Goal: Task Accomplishment & Management: Manage account settings

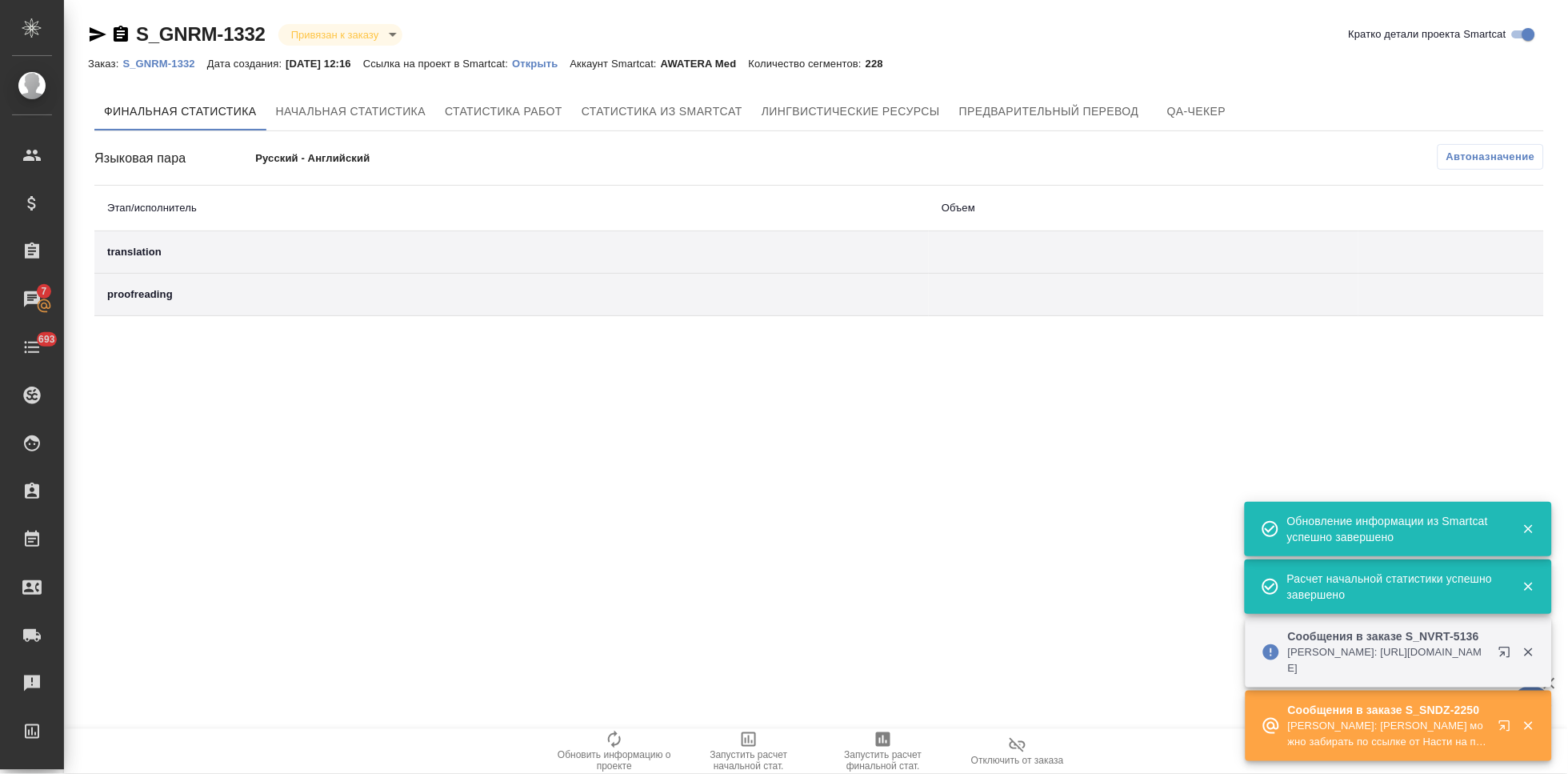
click at [554, 64] on p "Открыть" at bounding box center [540, 64] width 58 height 12
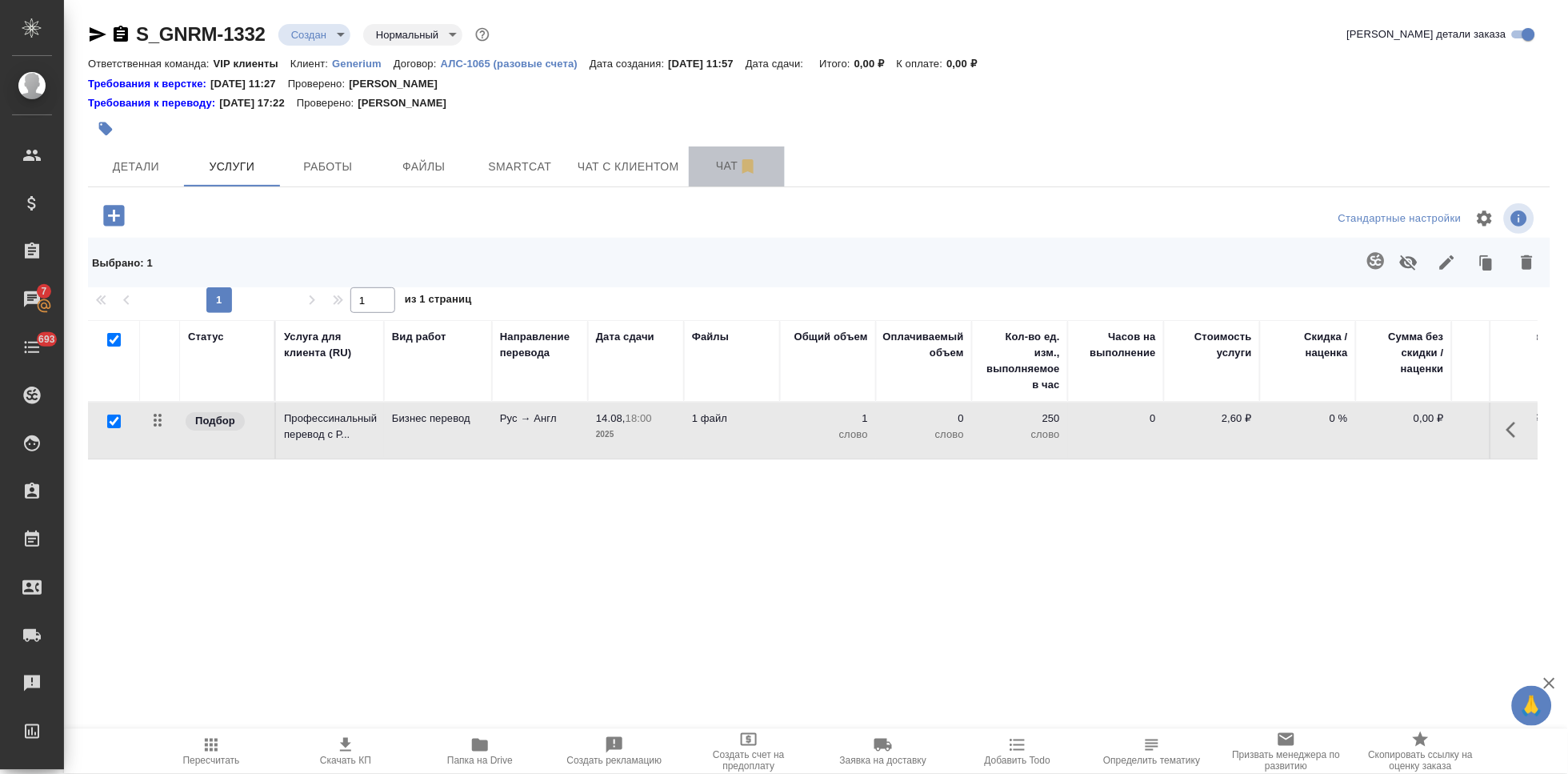
click at [727, 167] on span "Чат" at bounding box center [736, 165] width 77 height 20
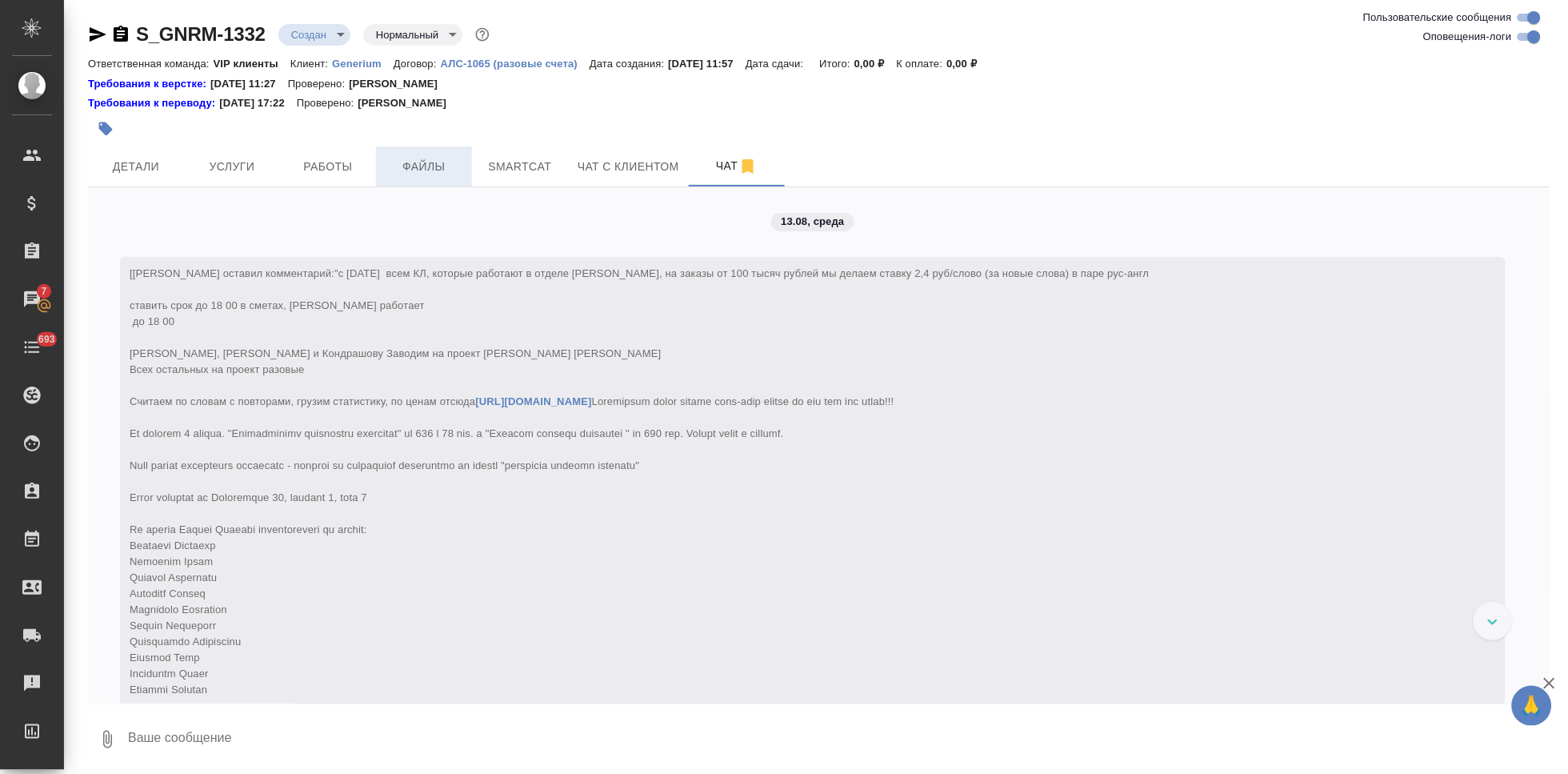
click at [416, 164] on span "Файлы" at bounding box center [424, 166] width 77 height 20
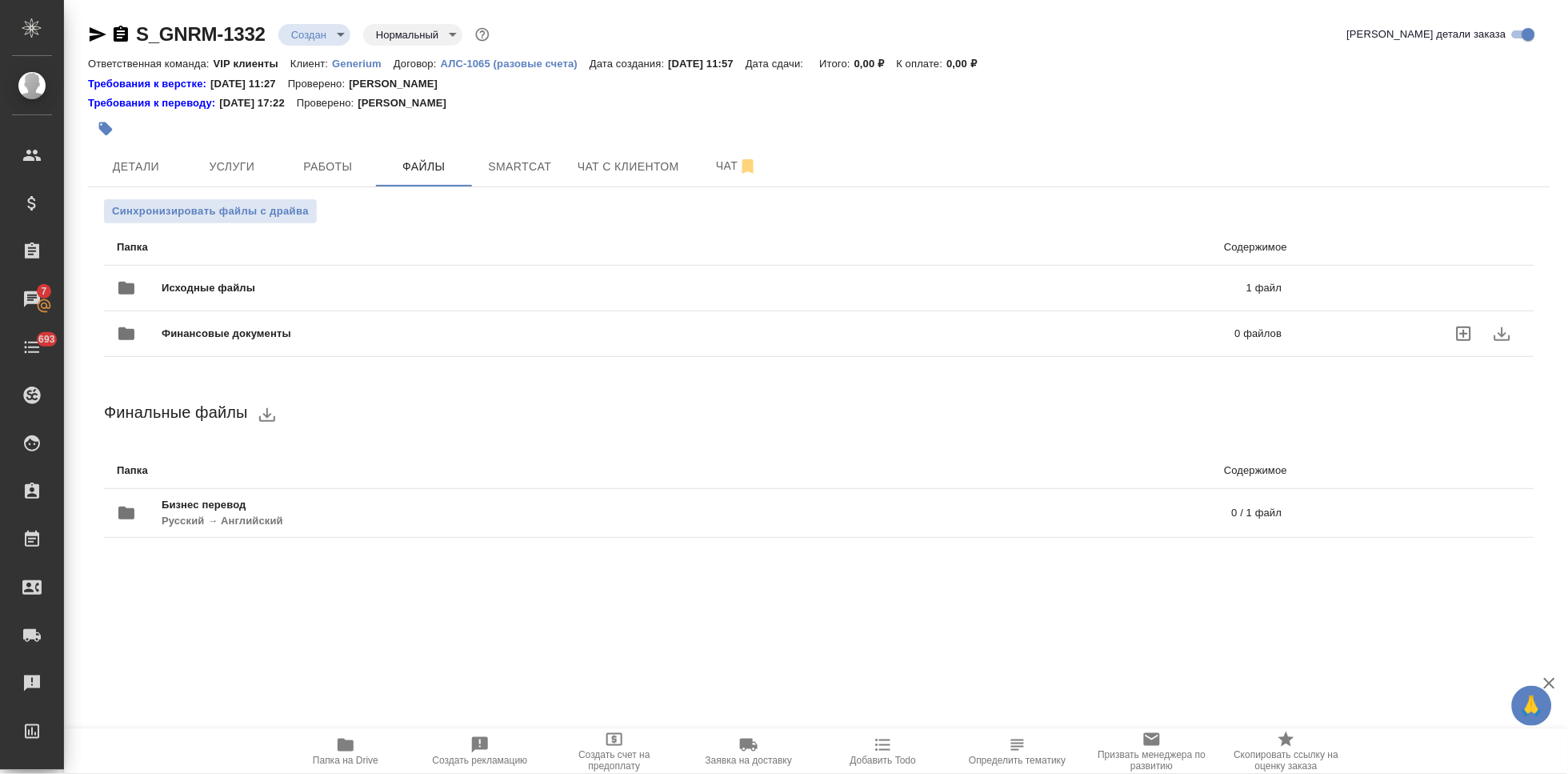
click at [434, 300] on div "Финансовые документы 0 файлов" at bounding box center [699, 333] width 1198 height 70
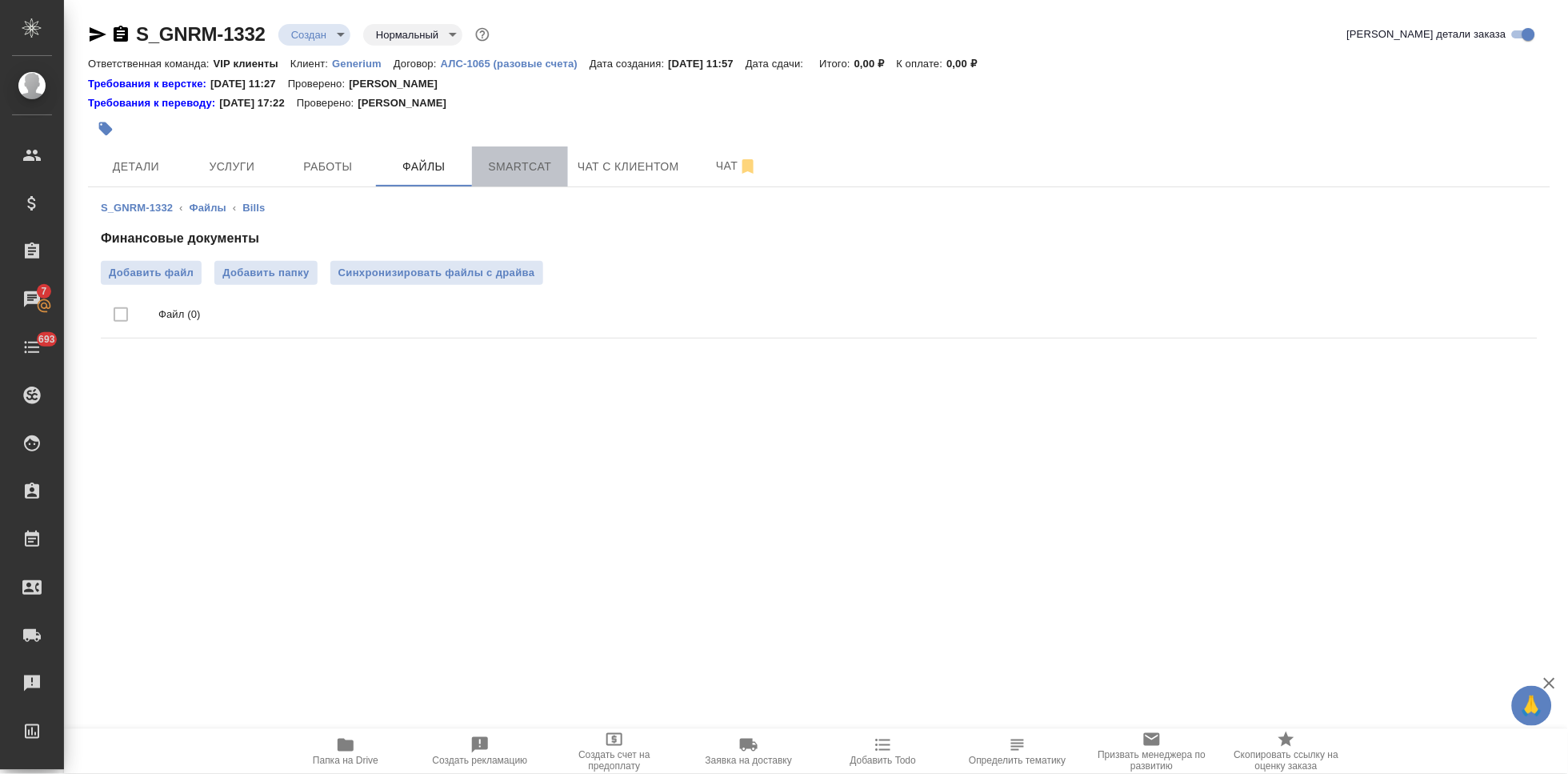
click at [484, 165] on span "Smartcat" at bounding box center [520, 166] width 77 height 20
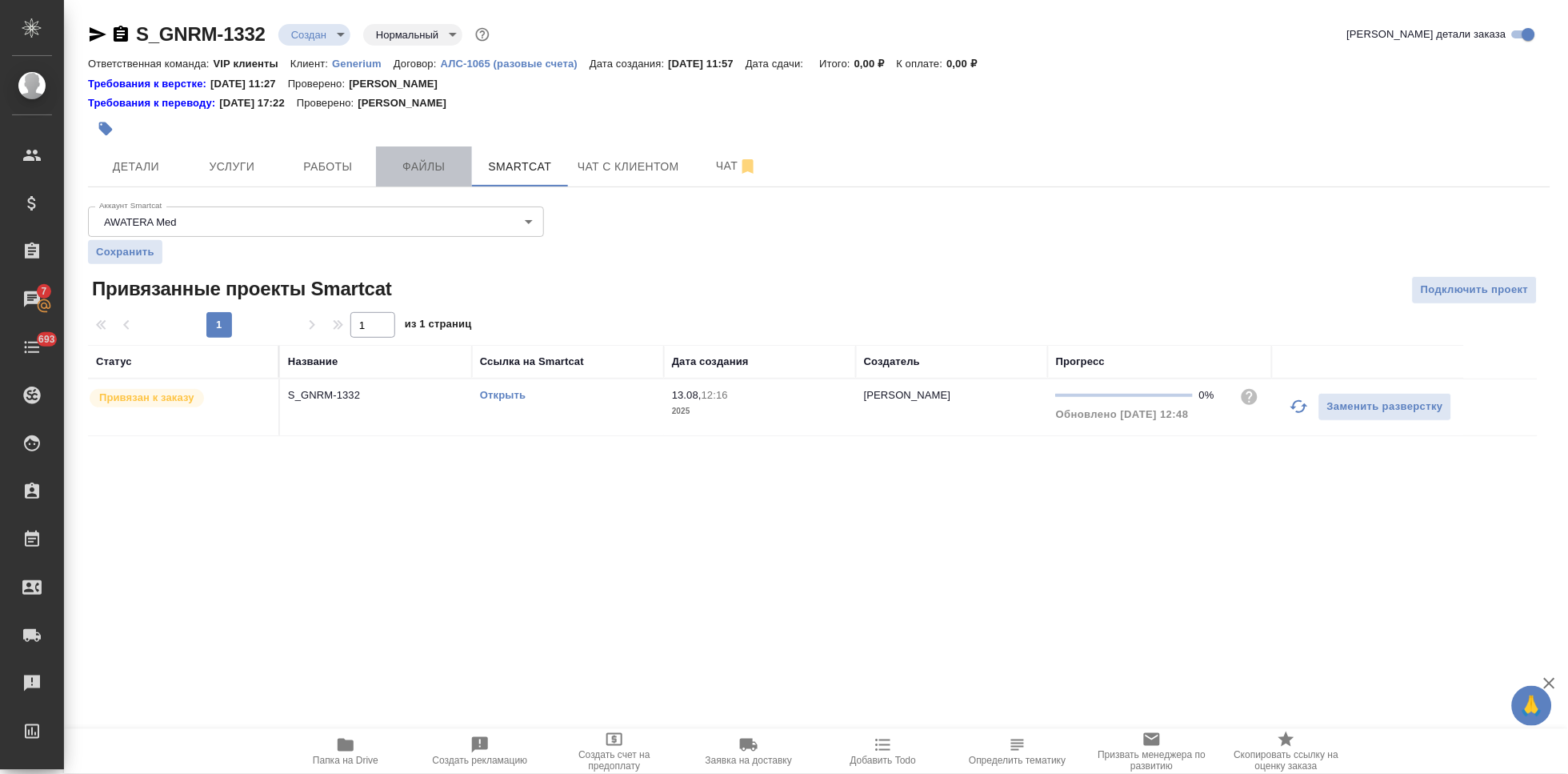
click at [409, 171] on span "Файлы" at bounding box center [424, 166] width 77 height 20
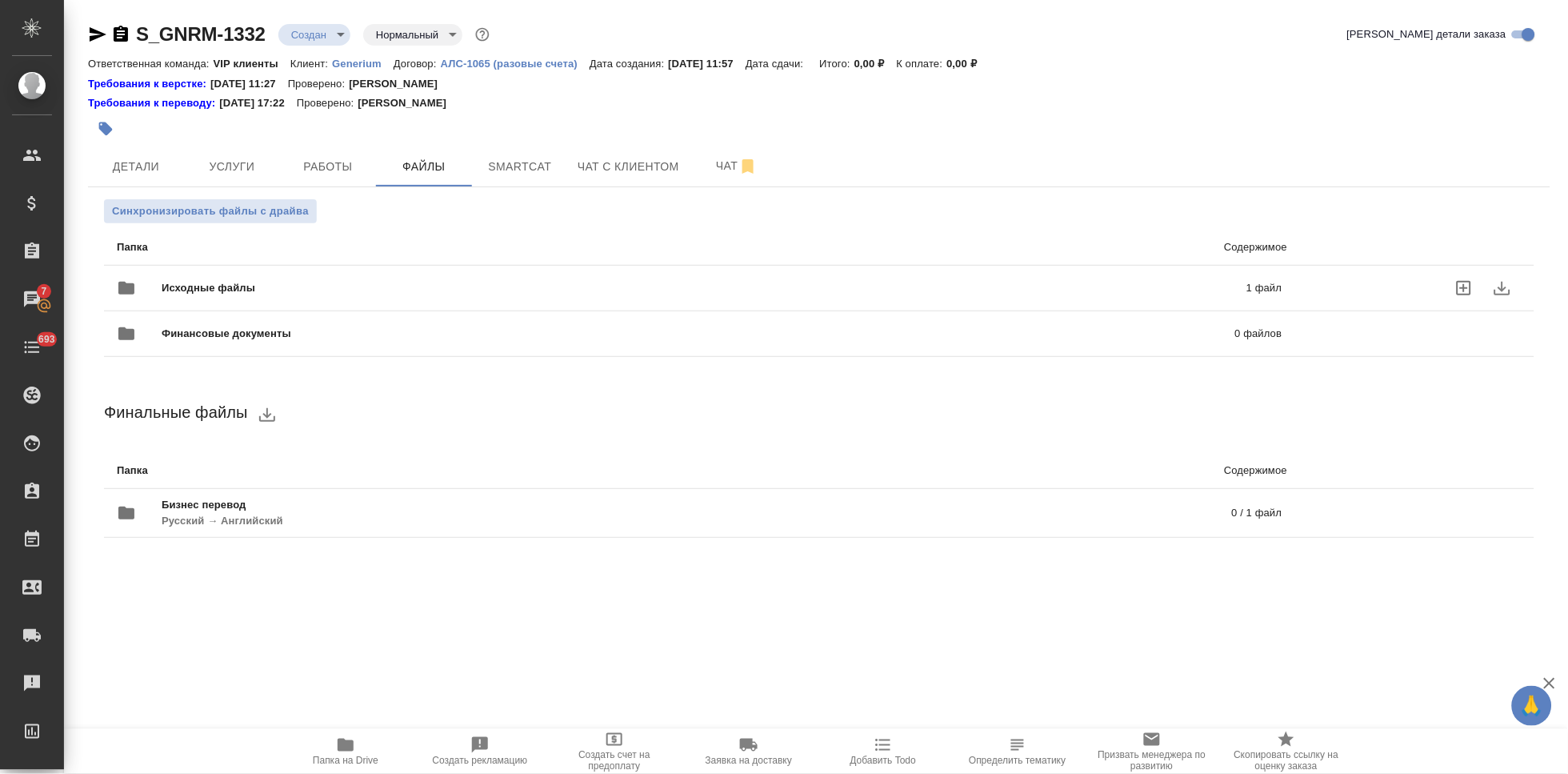
click at [616, 276] on div "Исходные файлы 1 файл" at bounding box center [699, 288] width 1165 height 38
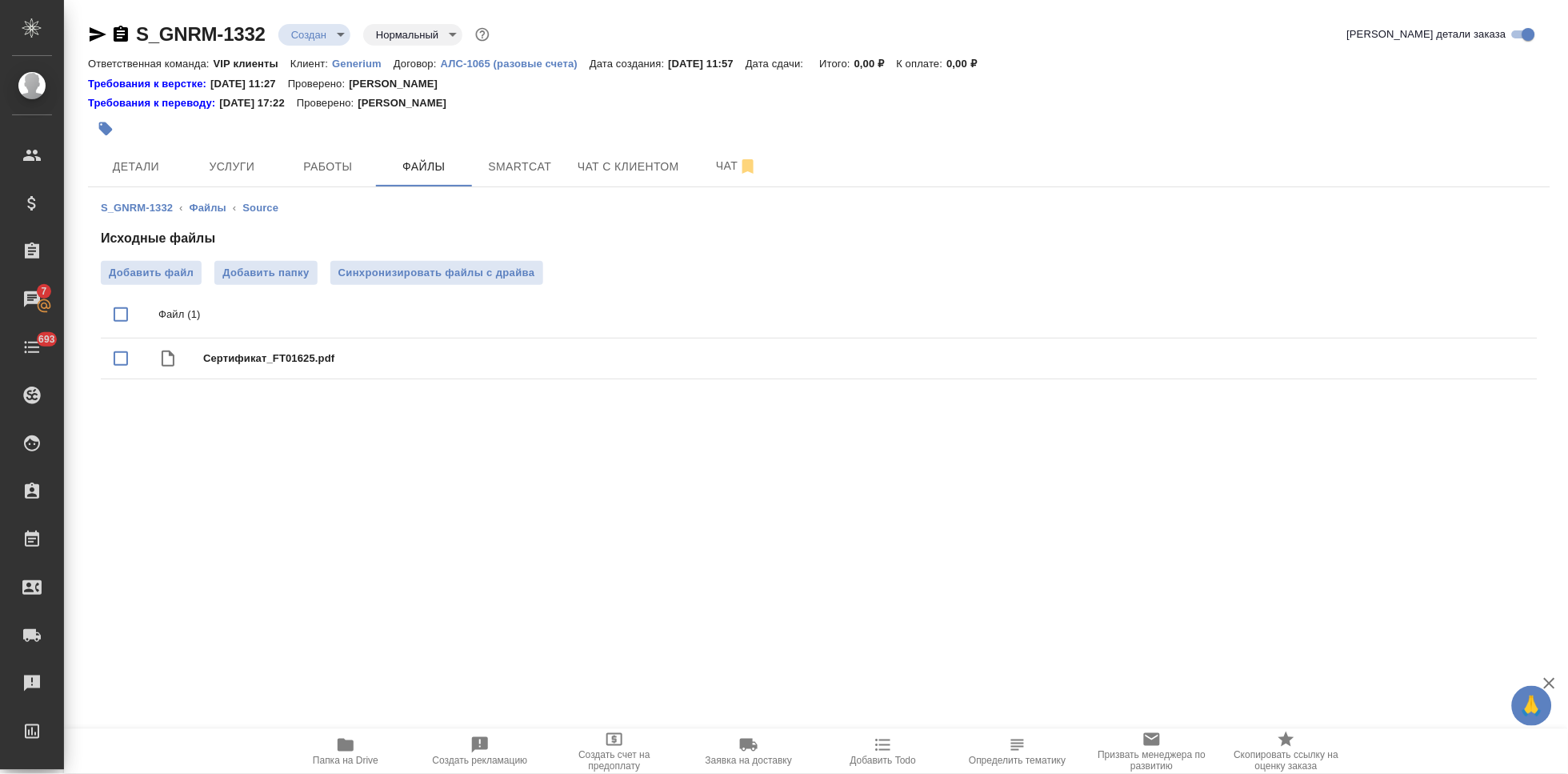
click at [335, 30] on body "🙏 .cls-1 fill:#fff; AWATERA Kabargina Anna Клиенты Спецификации Заказы 7 Чаты 6…" at bounding box center [784, 387] width 1568 height 774
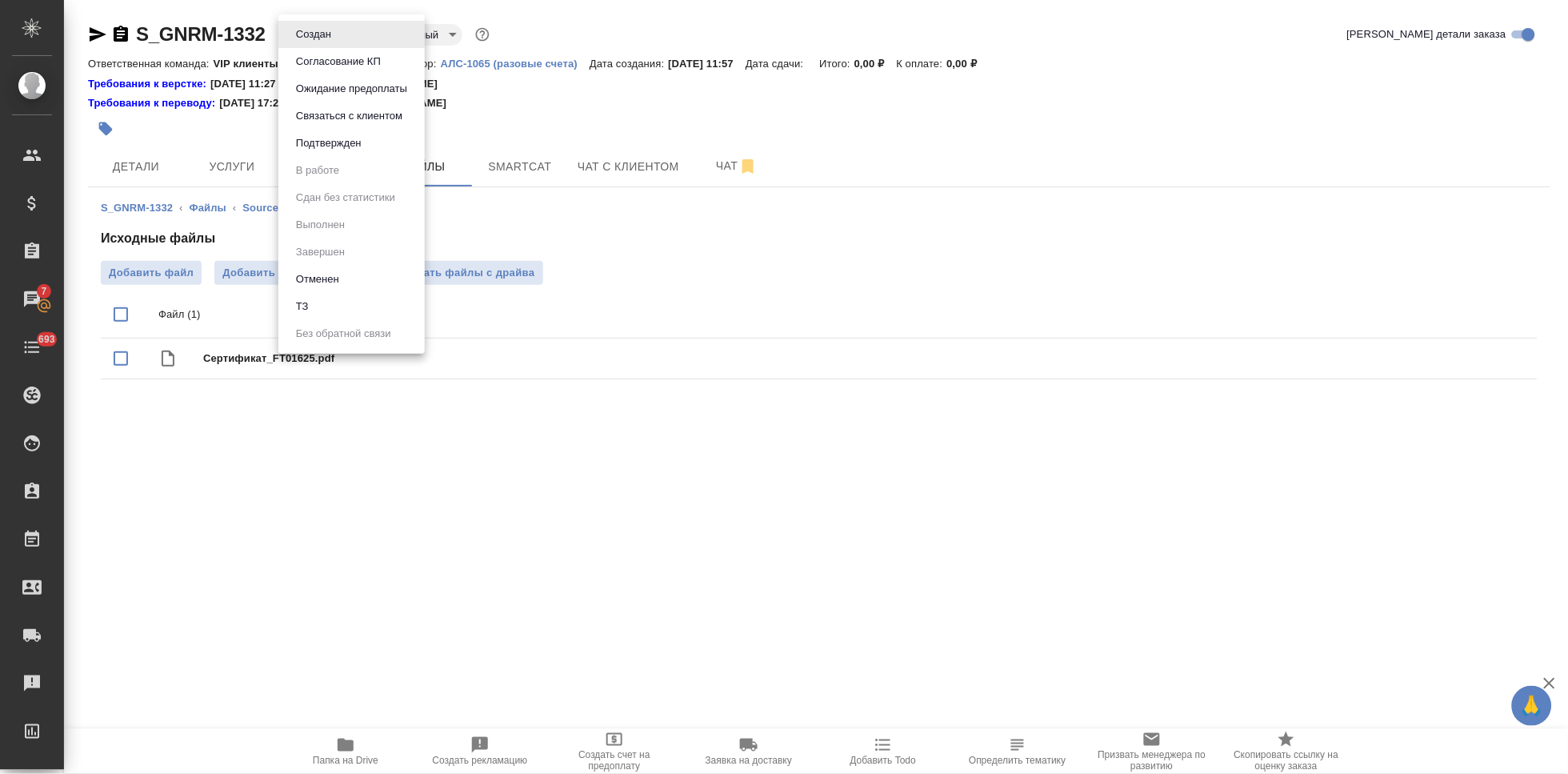
click at [307, 43] on button "ТЗ" at bounding box center [313, 34] width 45 height 18
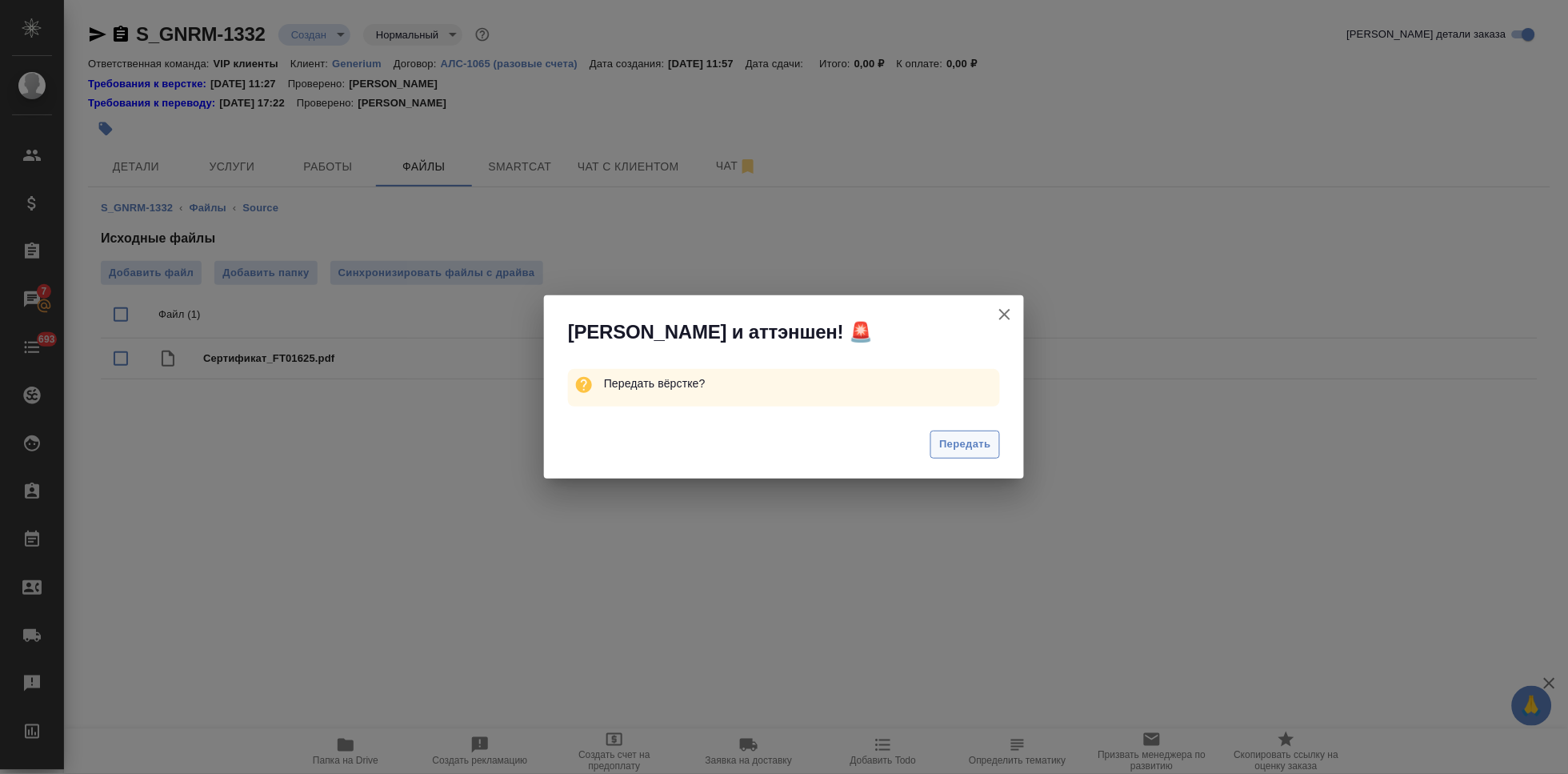
click at [963, 448] on span "Передать" at bounding box center [965, 444] width 52 height 18
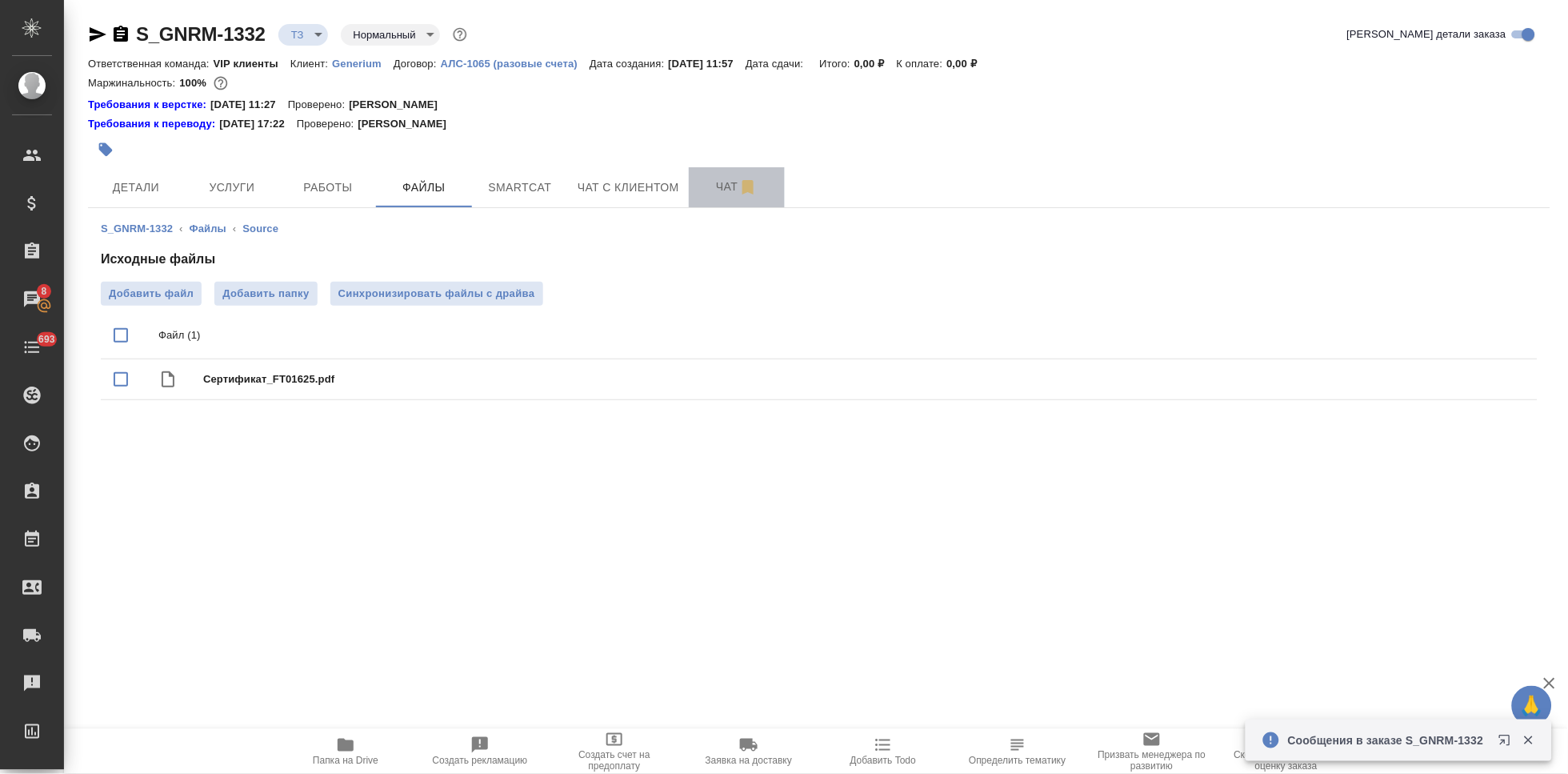
click at [704, 204] on button "Чат" at bounding box center [736, 187] width 96 height 40
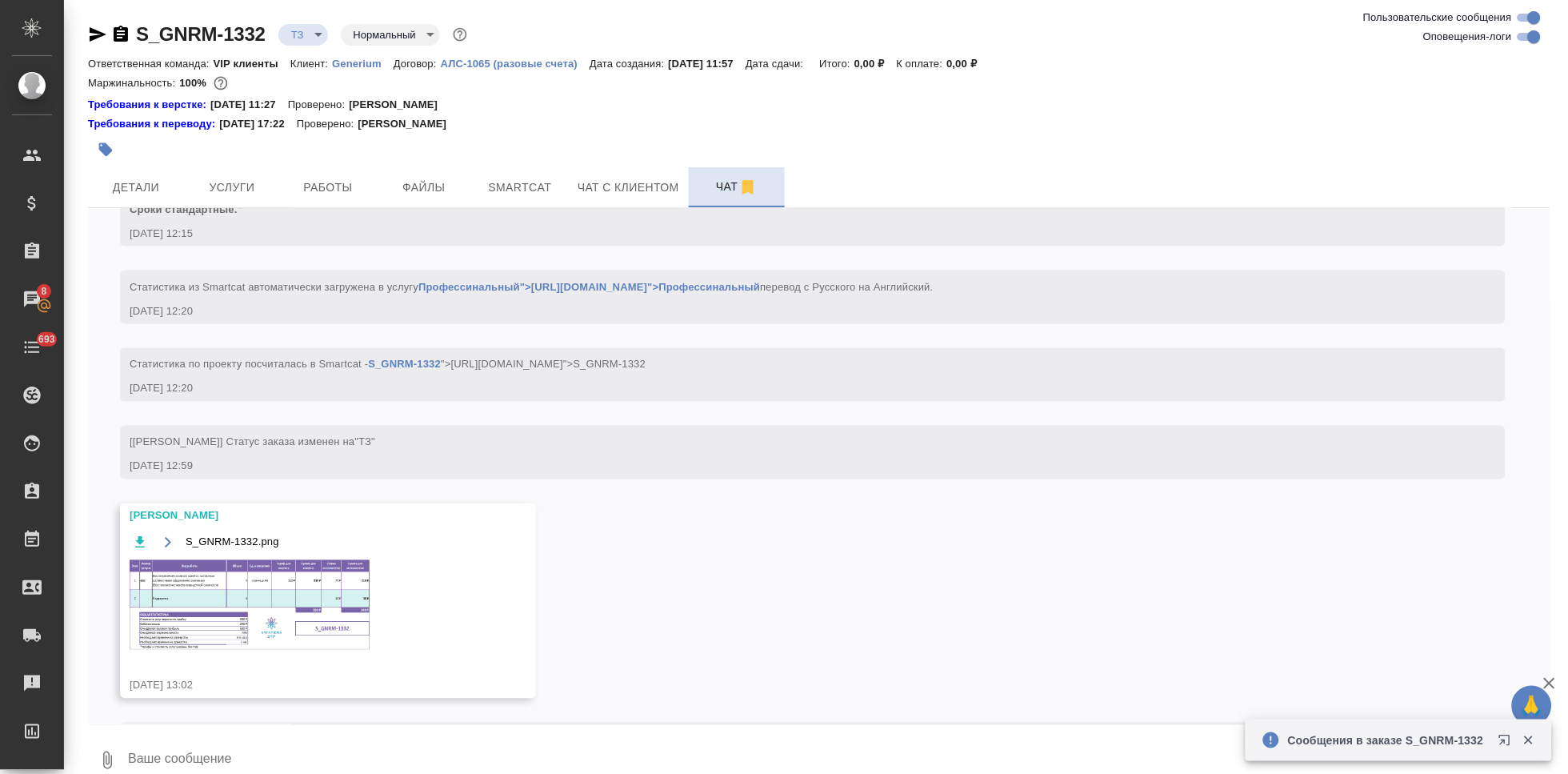
scroll to position [722, 0]
click at [264, 607] on img at bounding box center [249, 603] width 240 height 89
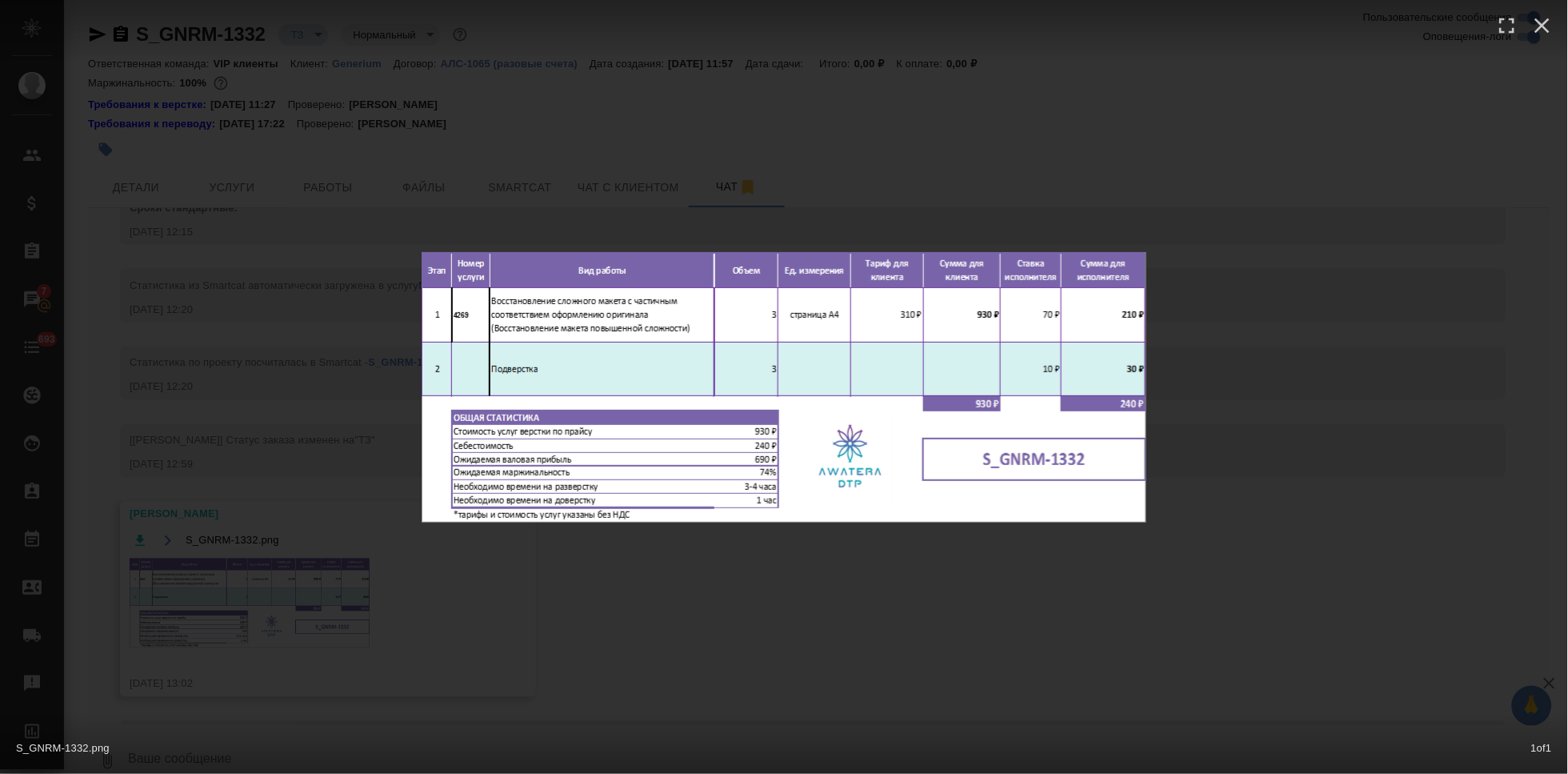
click at [971, 597] on div "S_GNRM-1332.png 1 of 1" at bounding box center [784, 387] width 1568 height 774
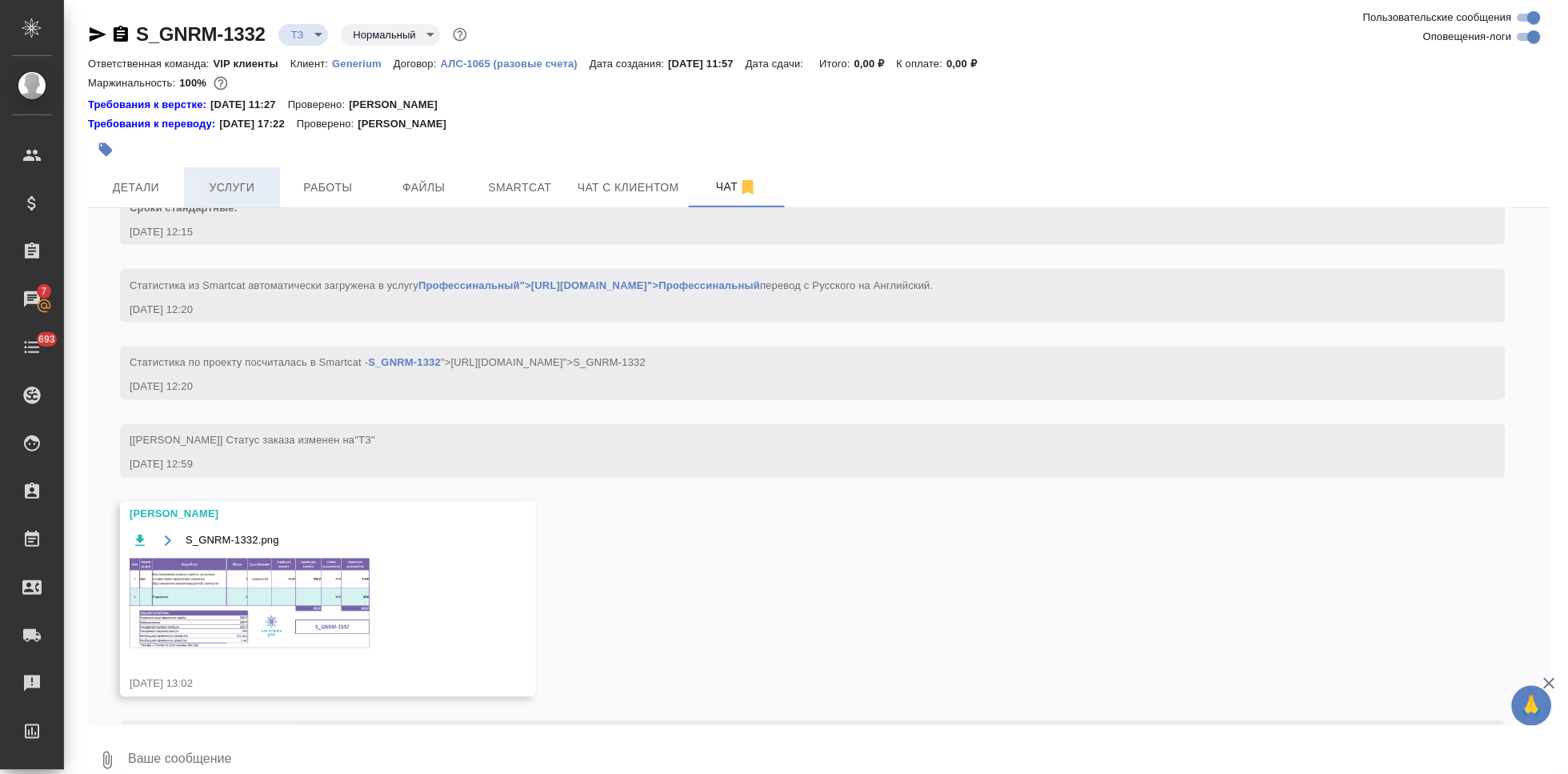
click at [246, 179] on span "Услуги" at bounding box center [232, 187] width 77 height 20
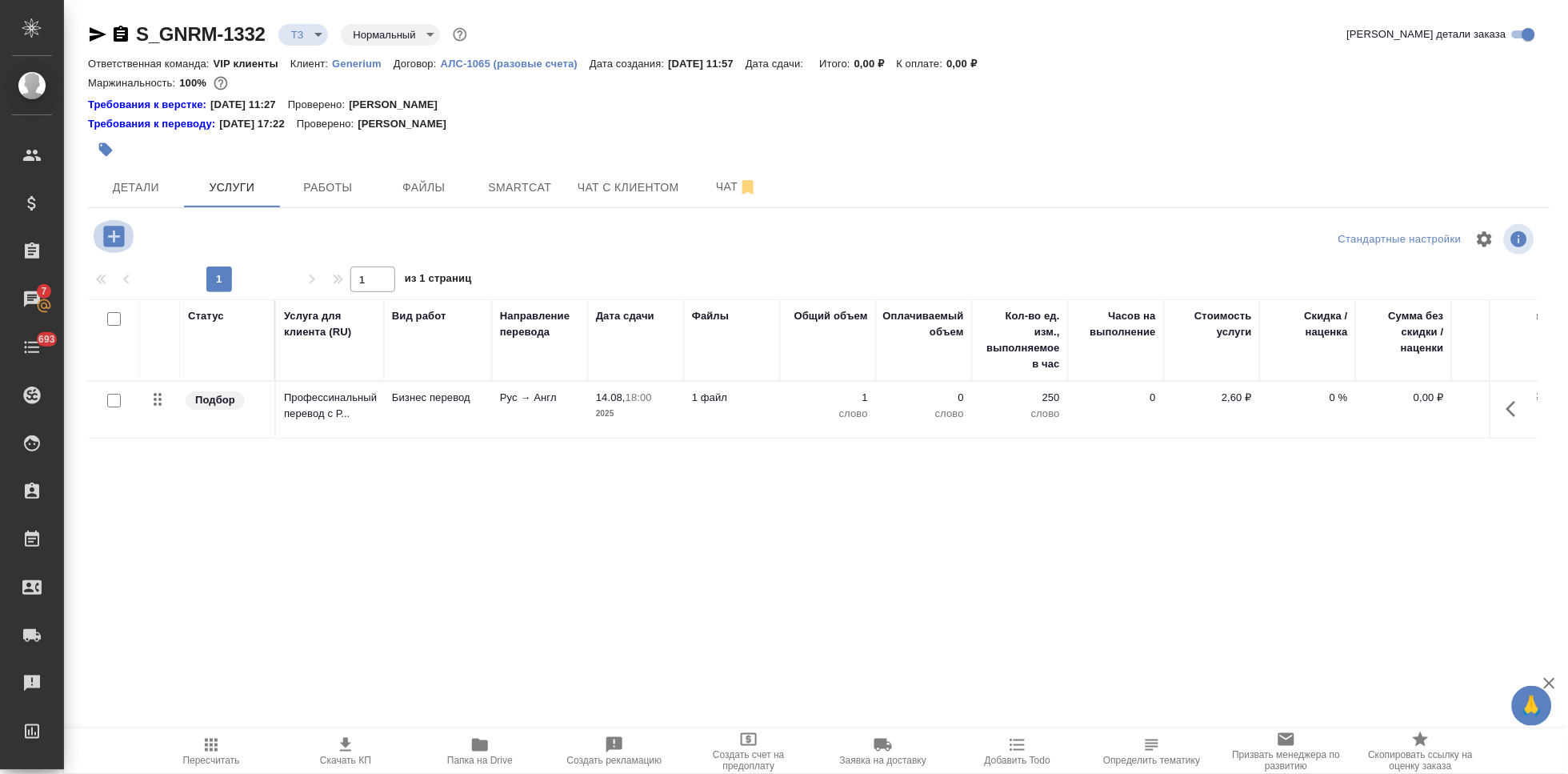
click at [106, 237] on icon "button" at bounding box center [114, 236] width 21 height 21
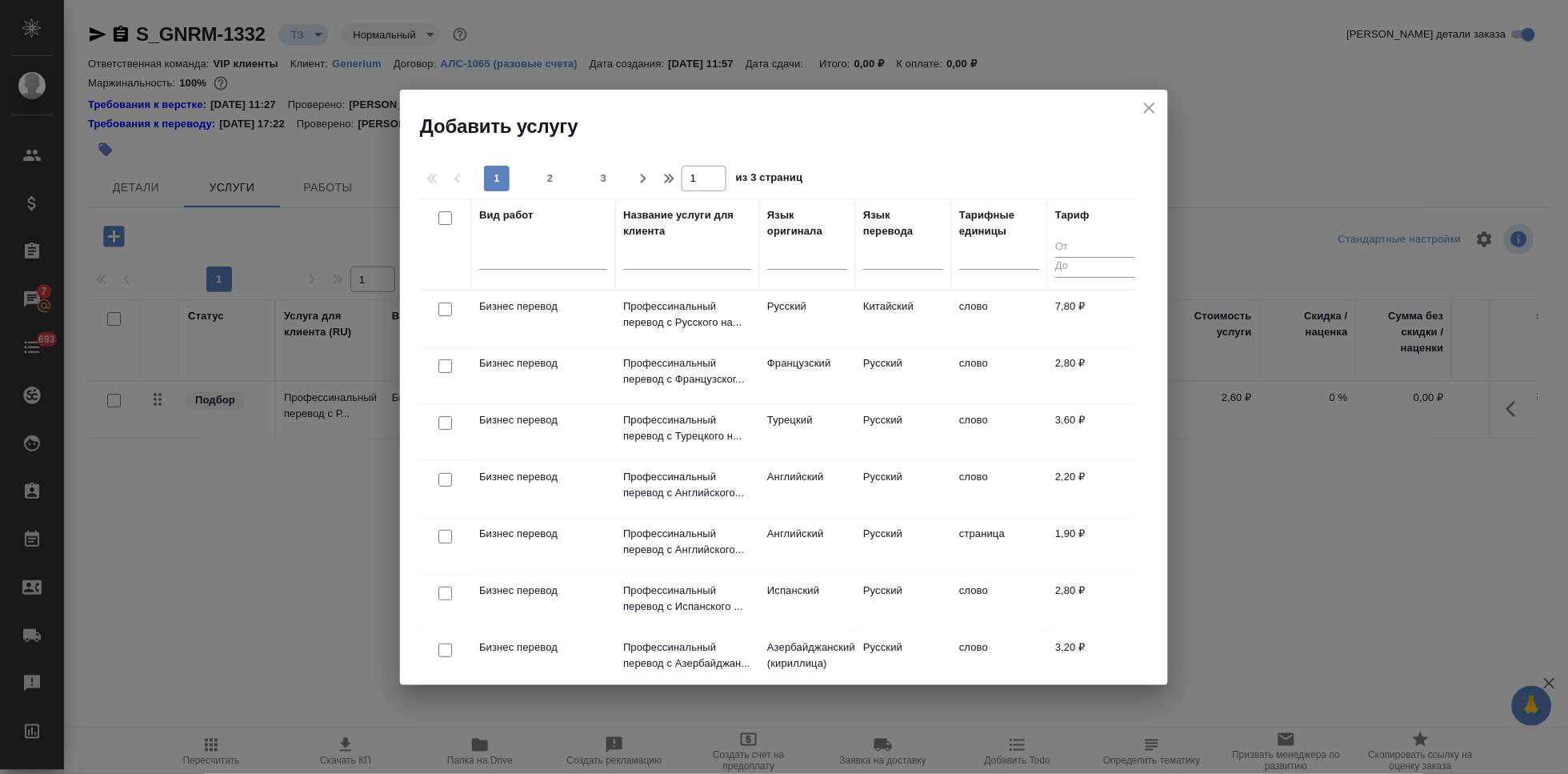
click at [671, 253] on input "text" at bounding box center [687, 258] width 128 height 20
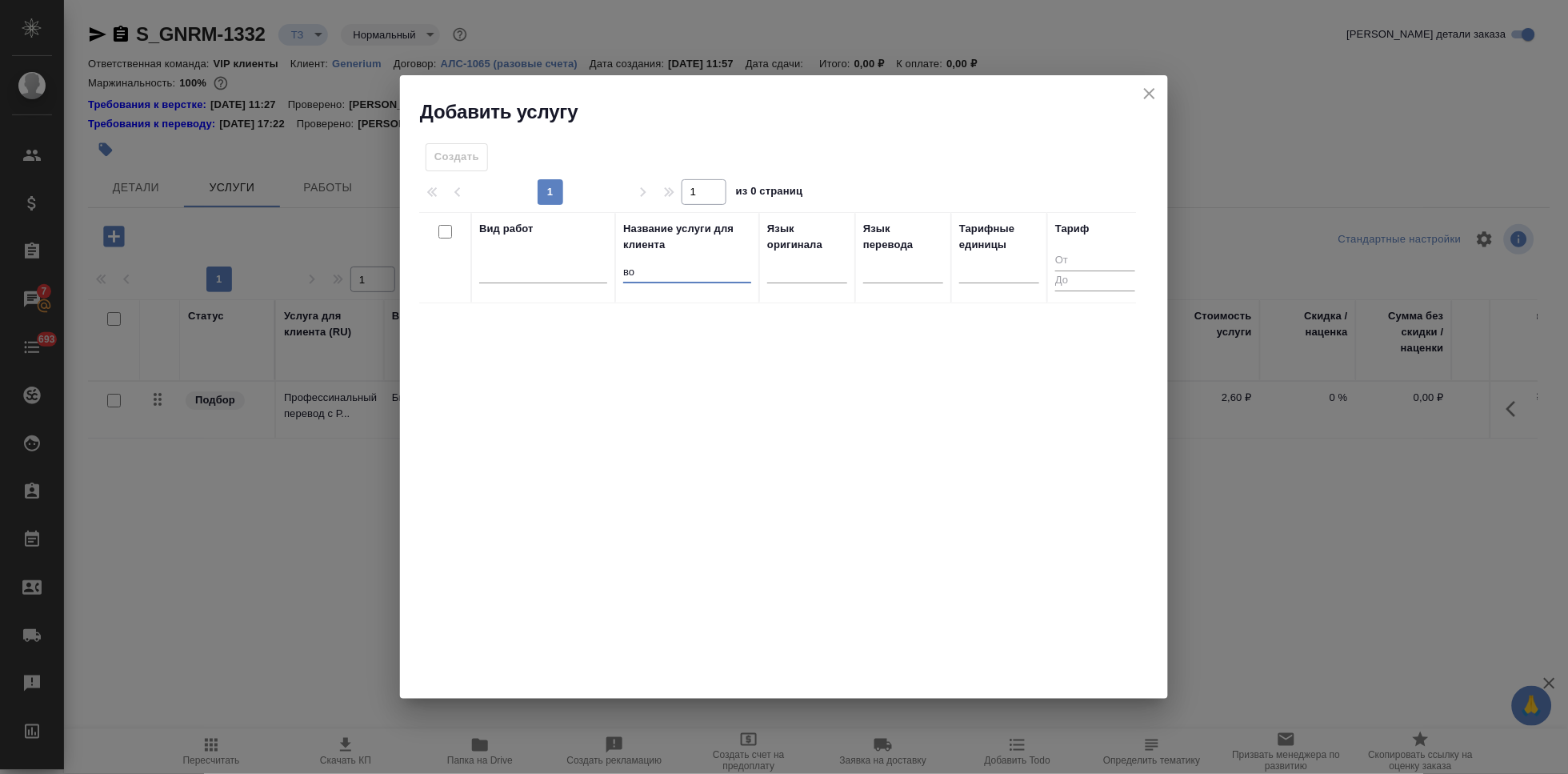
type input "в"
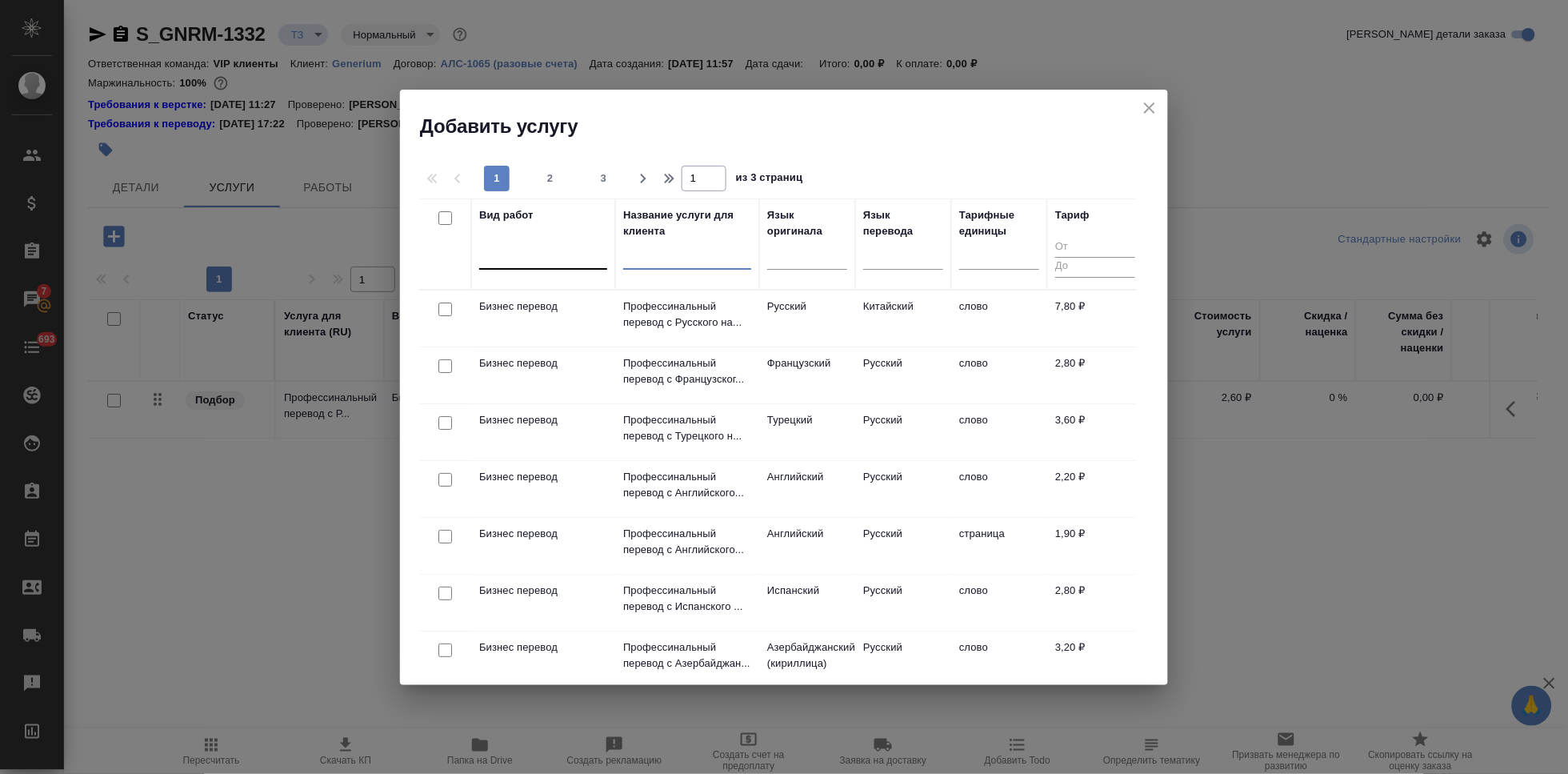
click at [519, 262] on div at bounding box center [543, 253] width 128 height 23
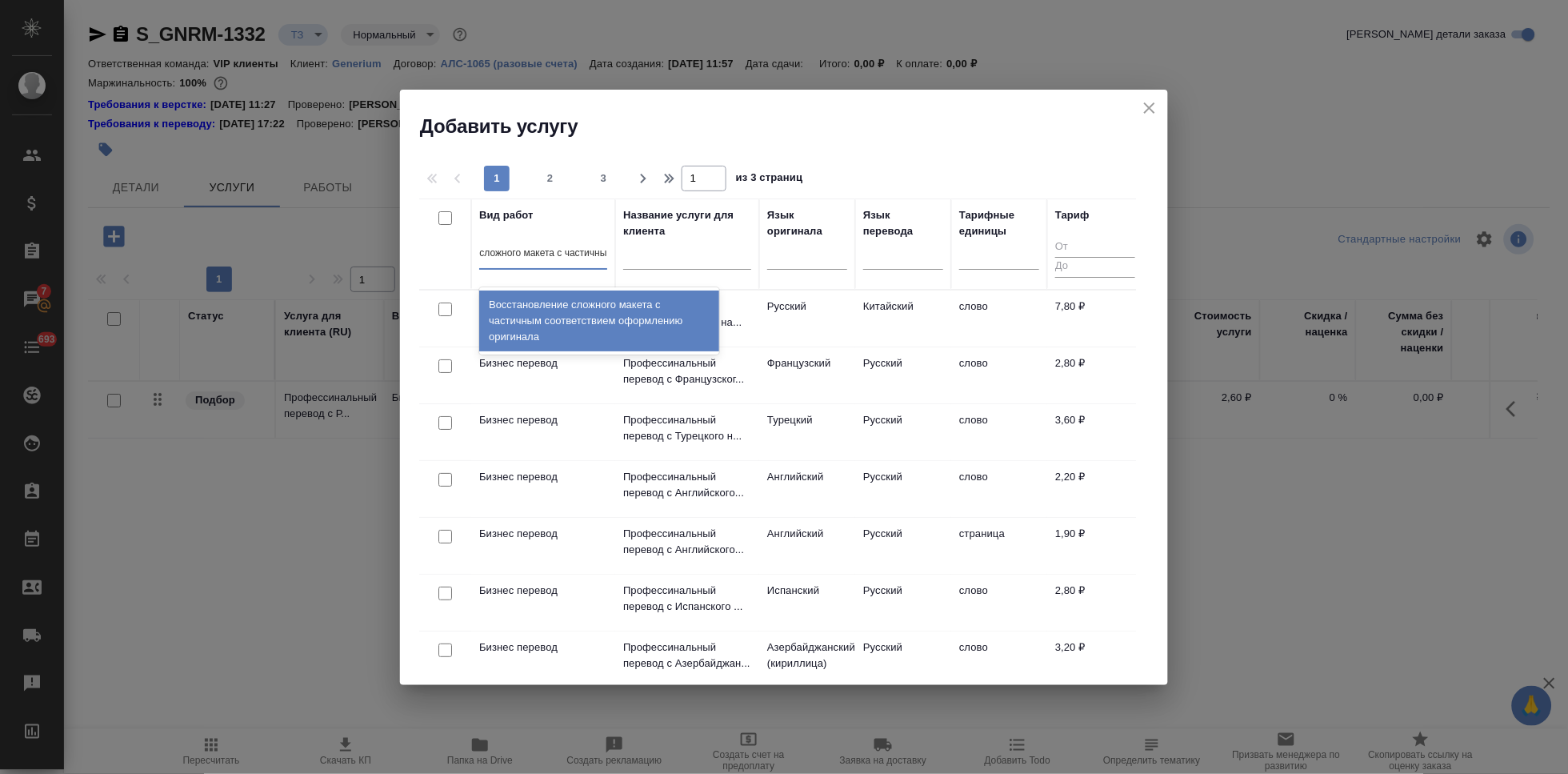
type input "восстановление сложного макета с частичным"
click at [598, 305] on div "Восстановление сложного макета с частичным соответствием оформлению оригинала" at bounding box center [599, 321] width 240 height 61
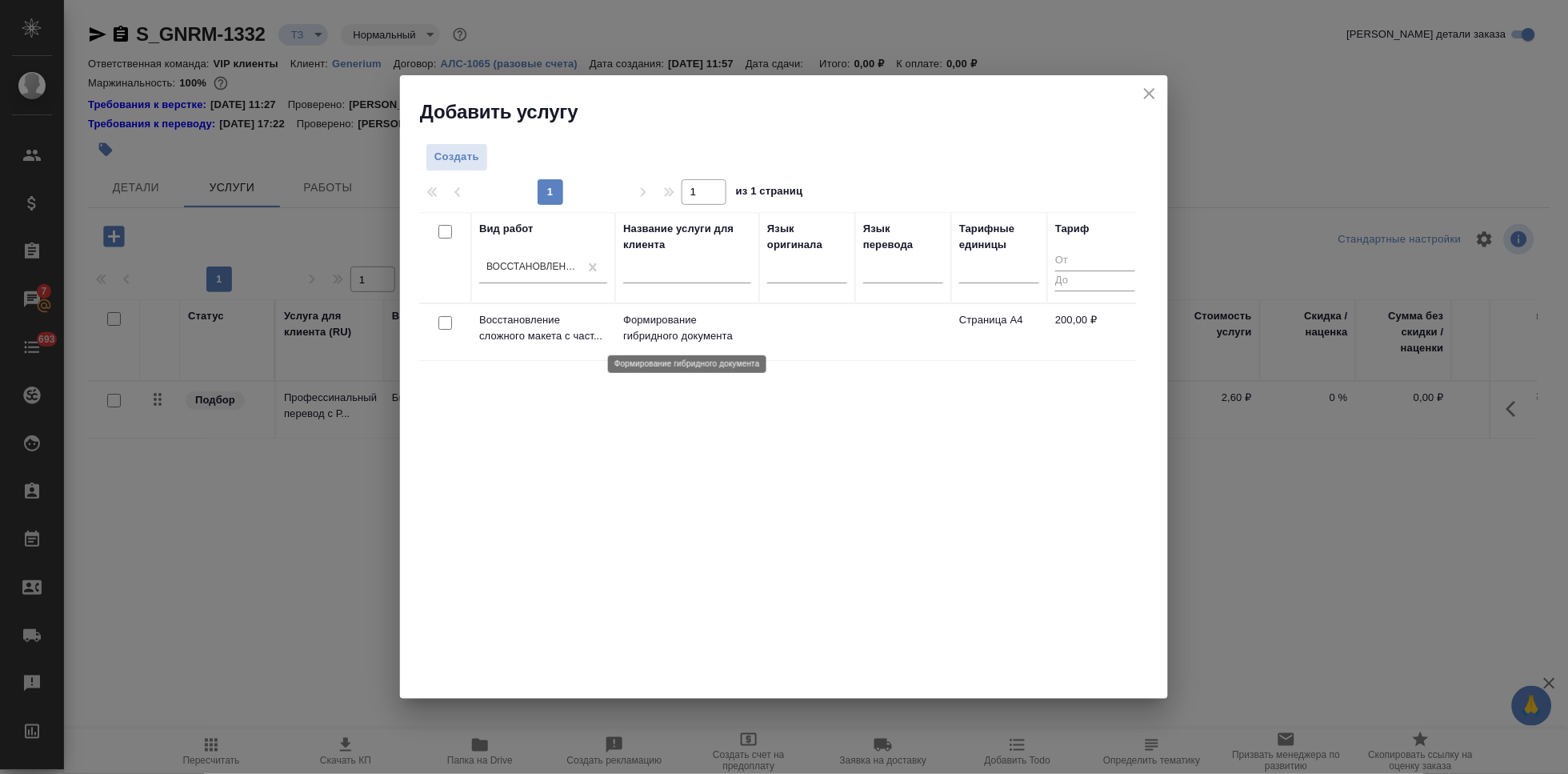
click at [662, 335] on p "Формирование гибридного документа" at bounding box center [687, 329] width 128 height 32
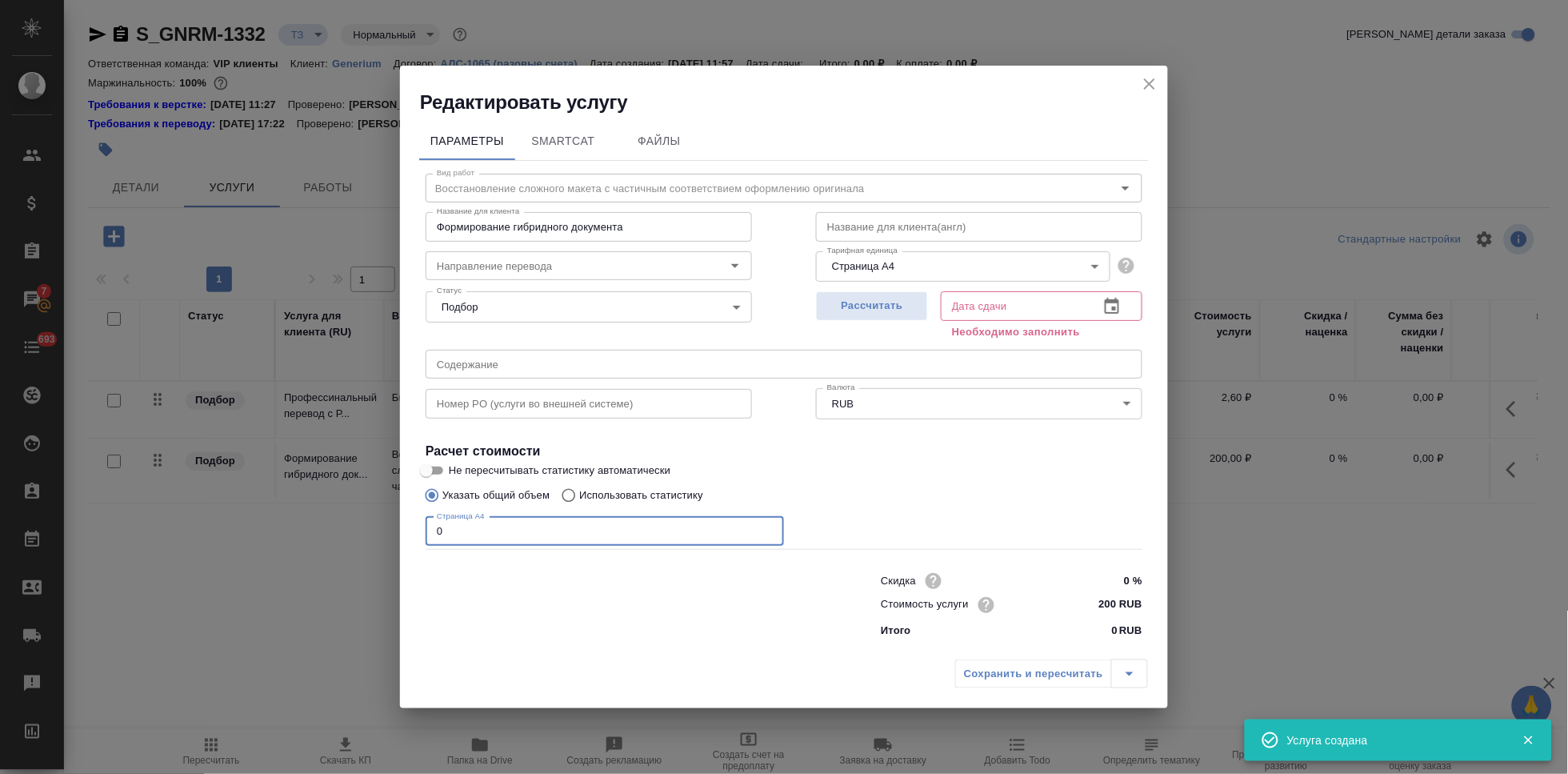
click at [521, 522] on input "0" at bounding box center [604, 531] width 358 height 28
type input "3"
click at [1109, 299] on icon "button" at bounding box center [1111, 305] width 14 height 16
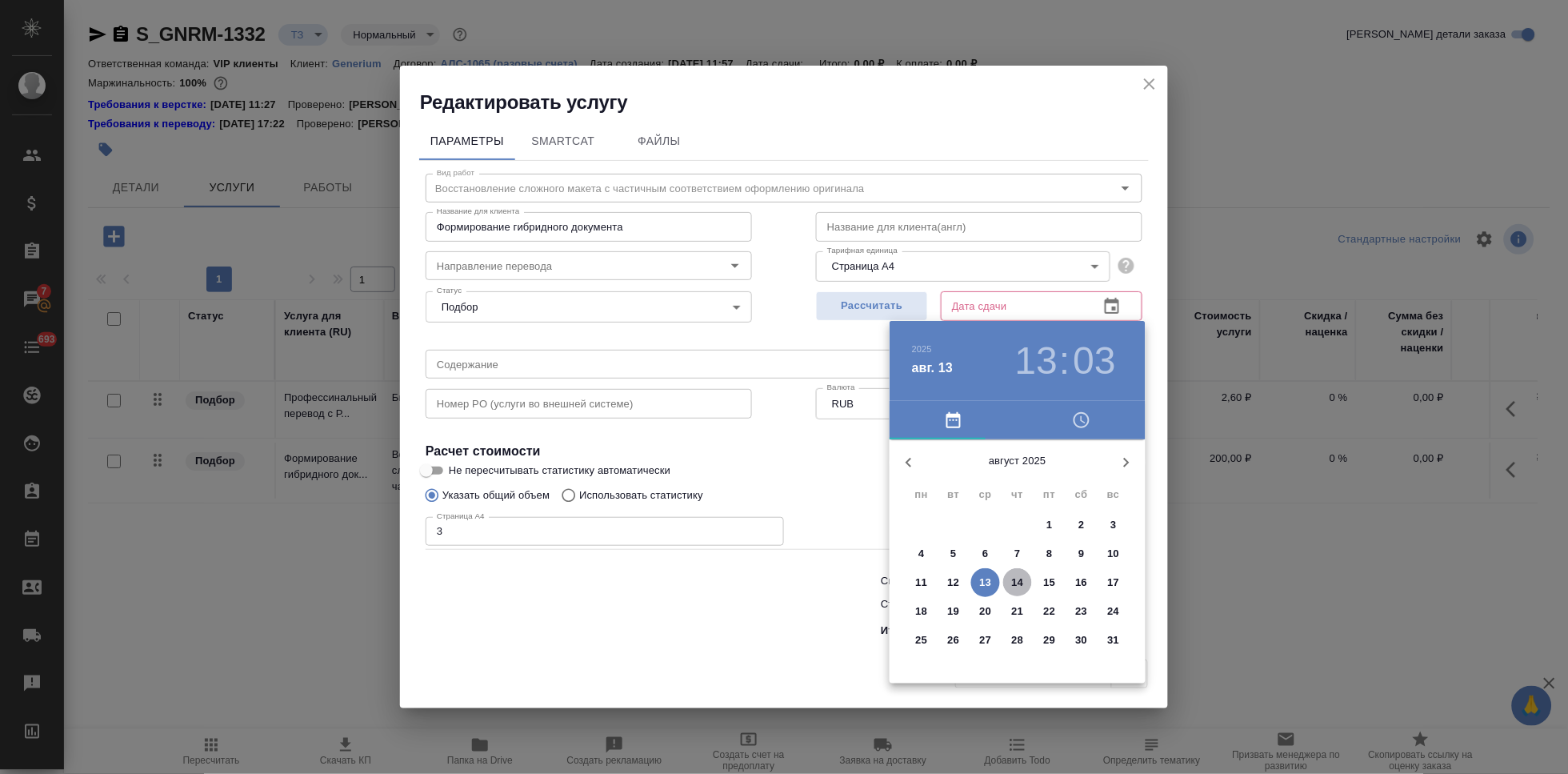
click at [1018, 581] on p "14" at bounding box center [1018, 582] width 12 height 16
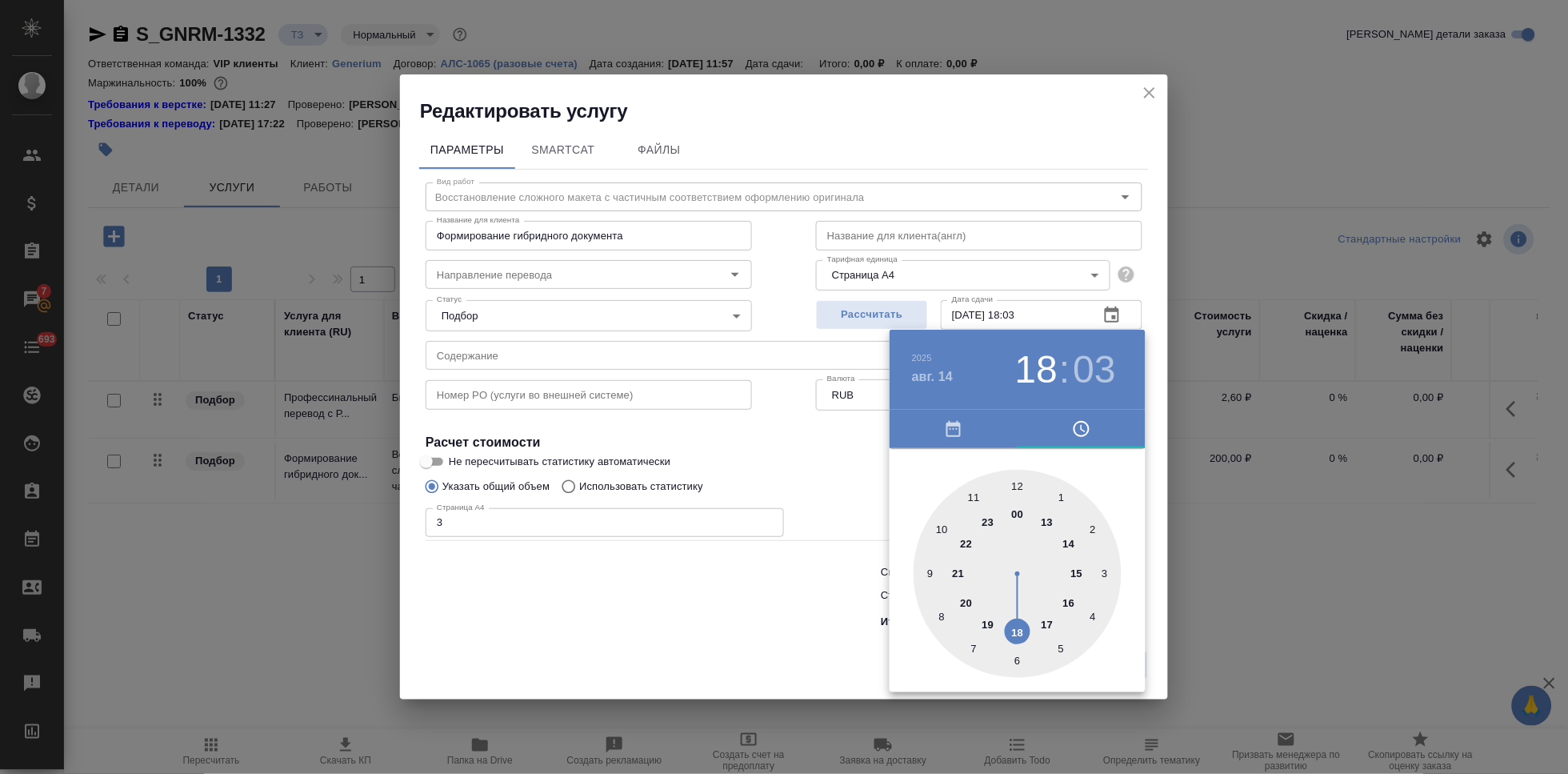
drag, startPoint x: 1046, startPoint y: 526, endPoint x: 1013, endPoint y: 624, distance: 103.4
click at [1013, 624] on div at bounding box center [1017, 573] width 208 height 208
type input "14.08.2025 18:00"
click at [1021, 483] on div at bounding box center [1017, 573] width 208 height 208
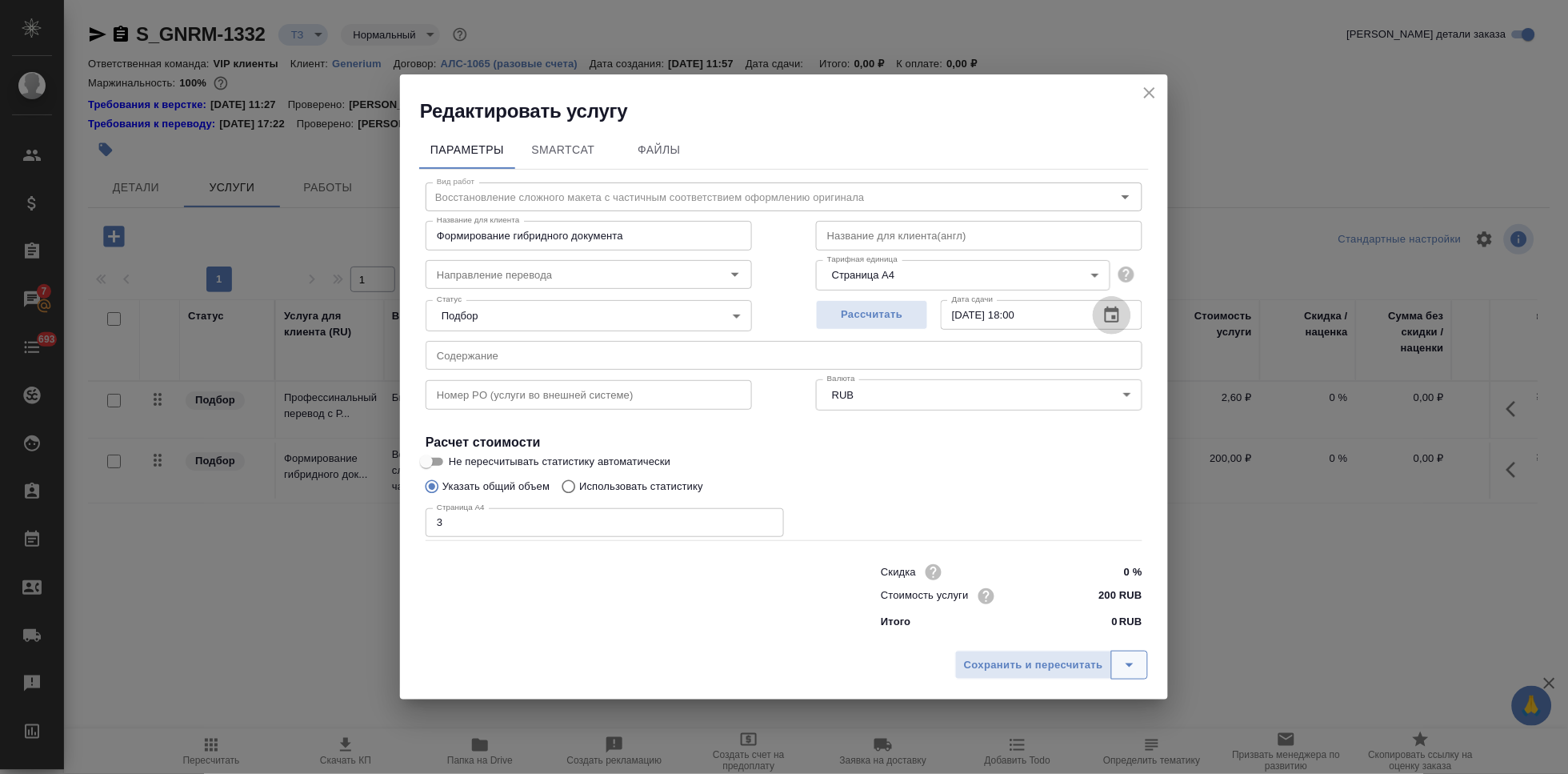
click at [1129, 662] on icon "split button" at bounding box center [1129, 665] width 19 height 19
click at [1076, 632] on li "Сохранить" at bounding box center [1053, 630] width 193 height 26
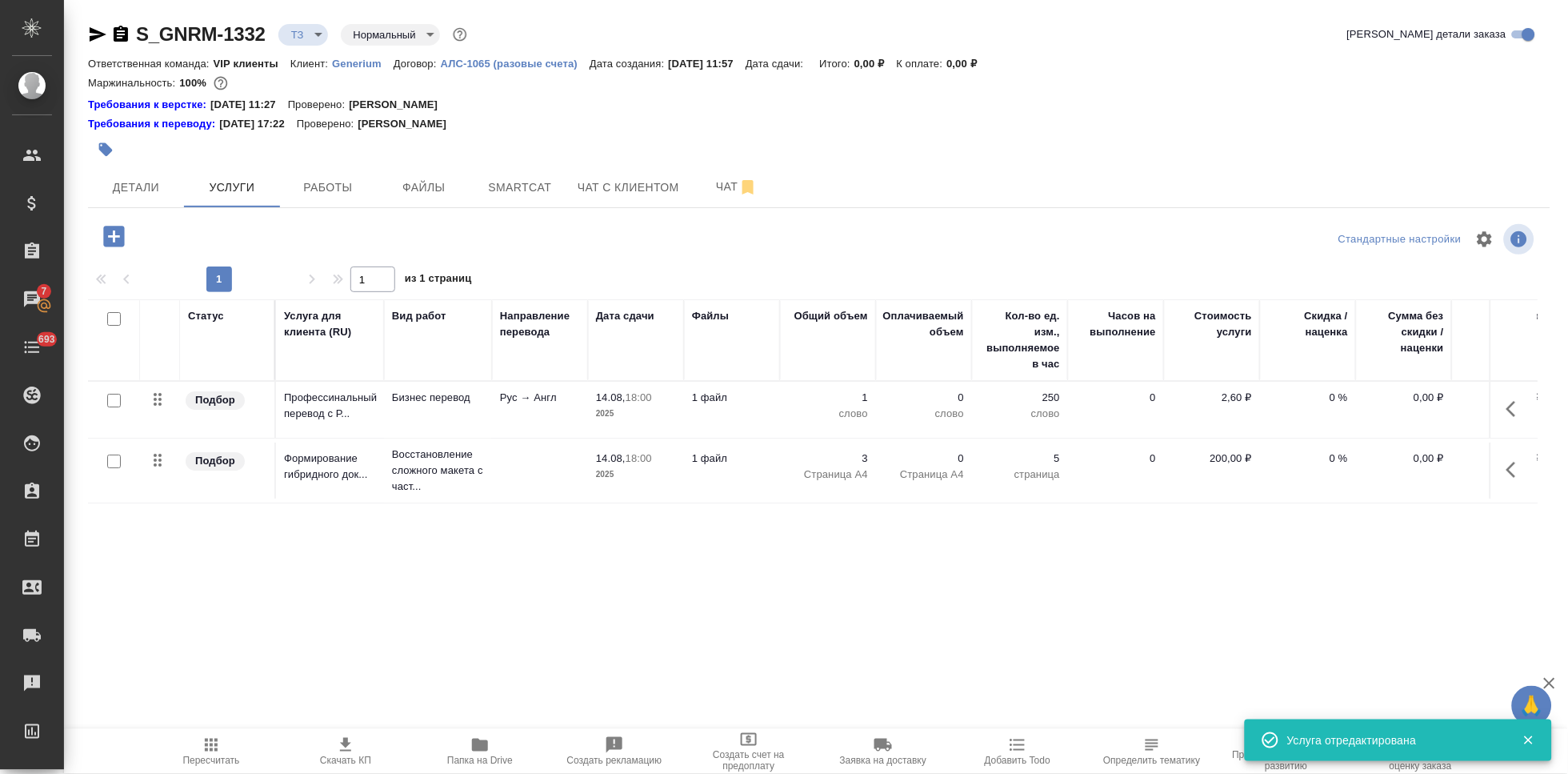
click at [1509, 422] on button "button" at bounding box center [1516, 408] width 38 height 38
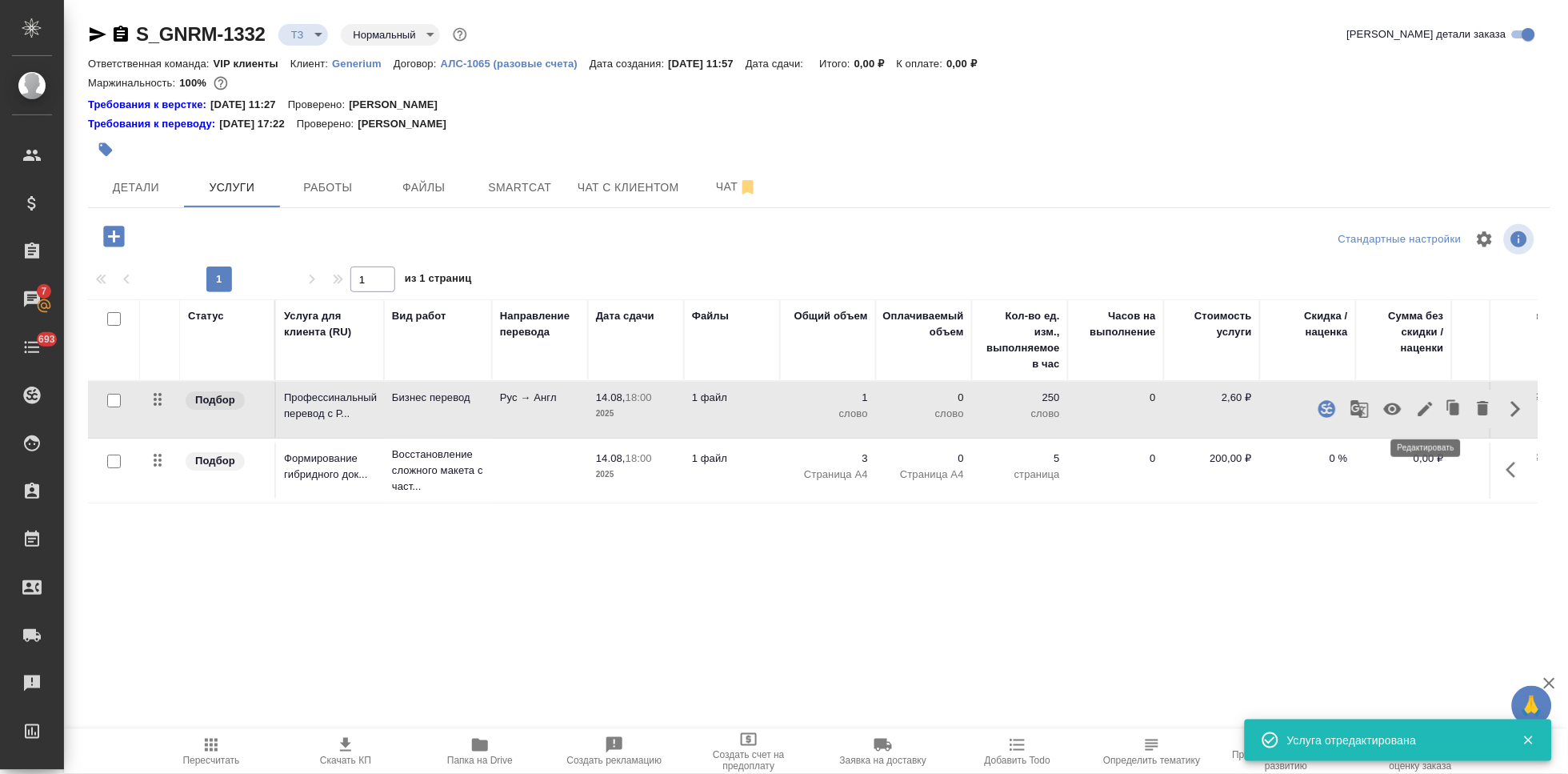
click at [1423, 415] on icon "button" at bounding box center [1426, 408] width 19 height 19
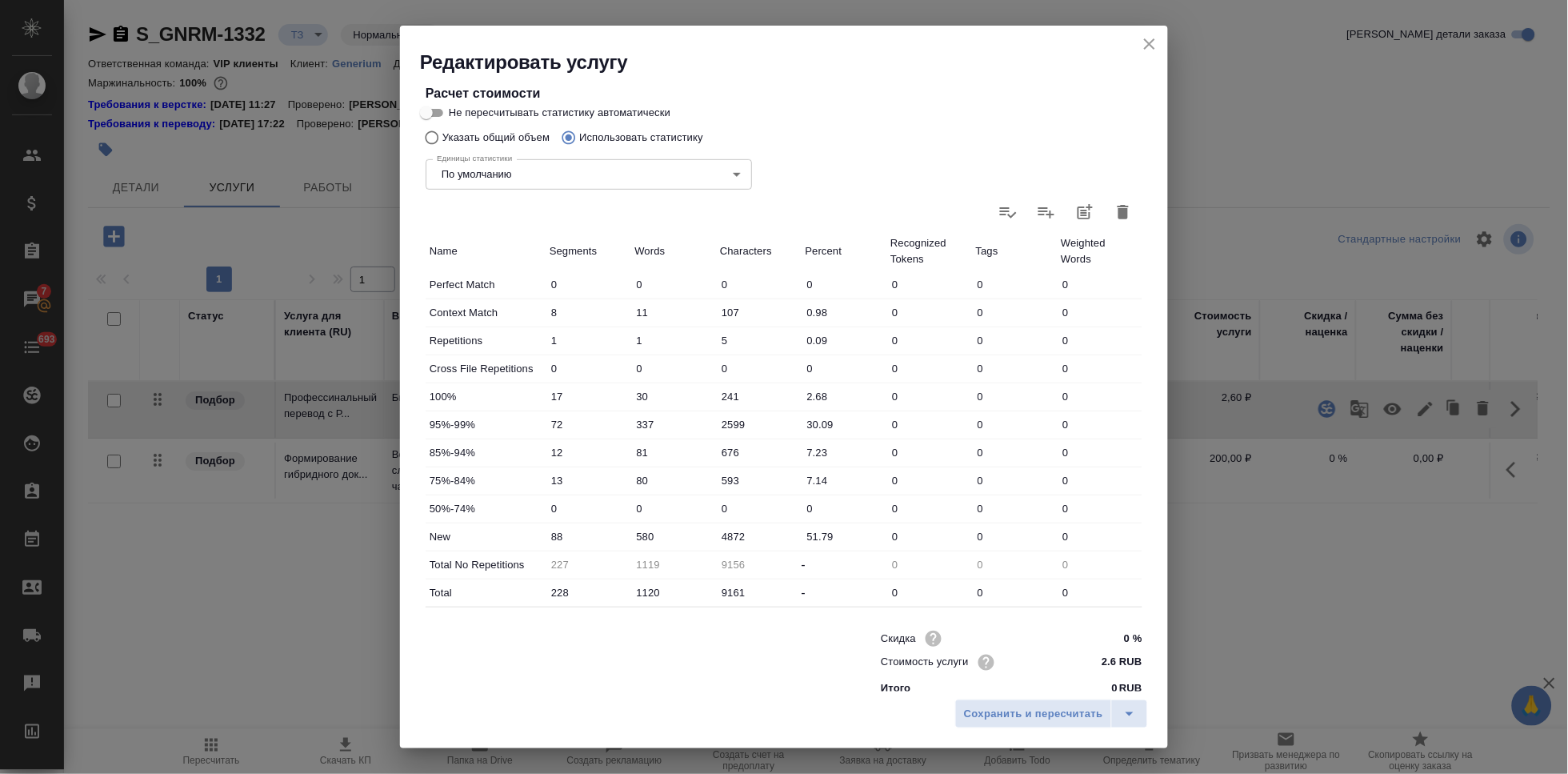
scroll to position [317, 0]
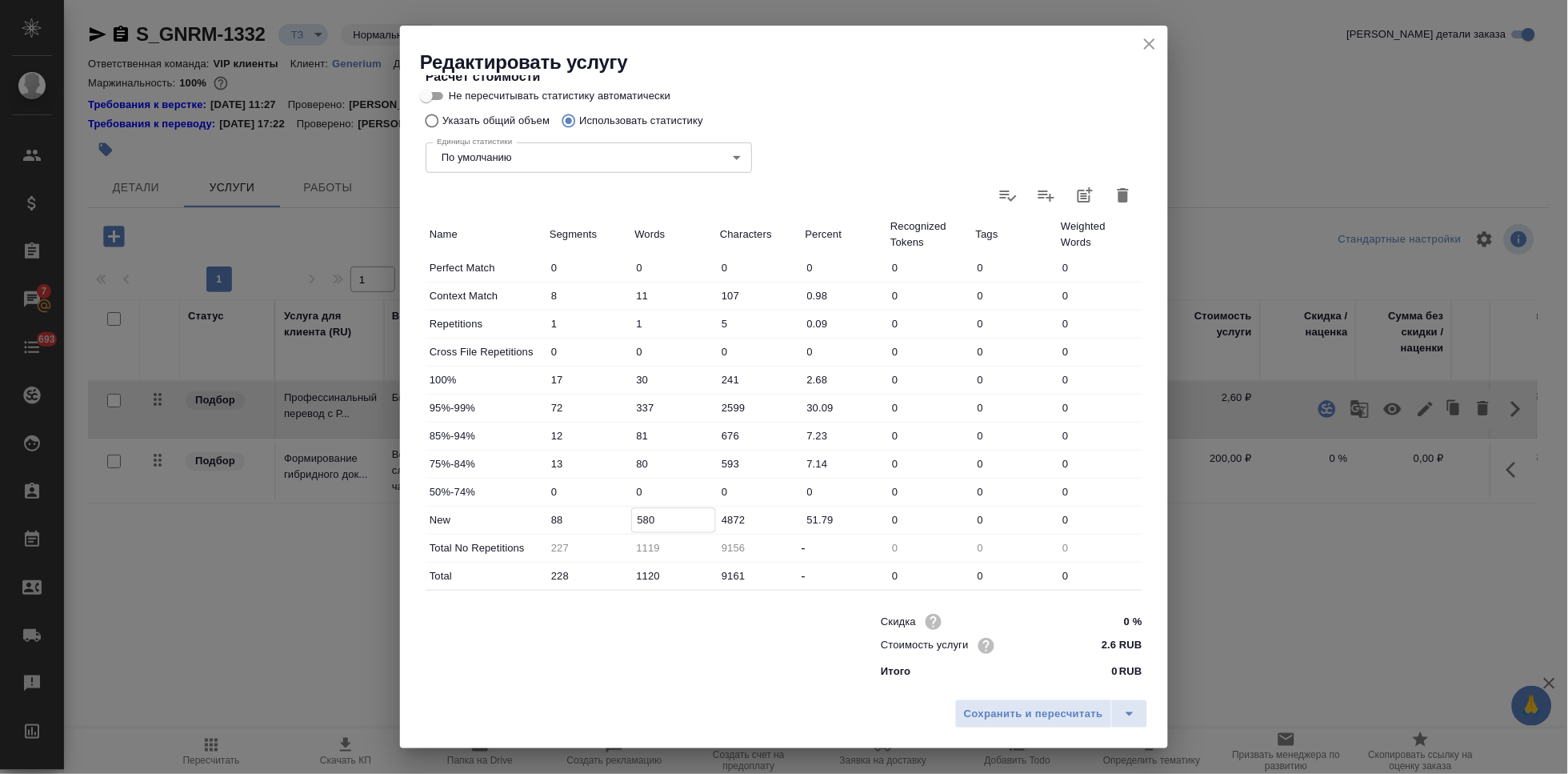
click at [641, 518] on input "580" at bounding box center [673, 519] width 84 height 23
type input "680"
click at [1127, 714] on icon "split button" at bounding box center [1129, 713] width 19 height 19
click at [1059, 687] on li "Сохранить" at bounding box center [1053, 680] width 193 height 26
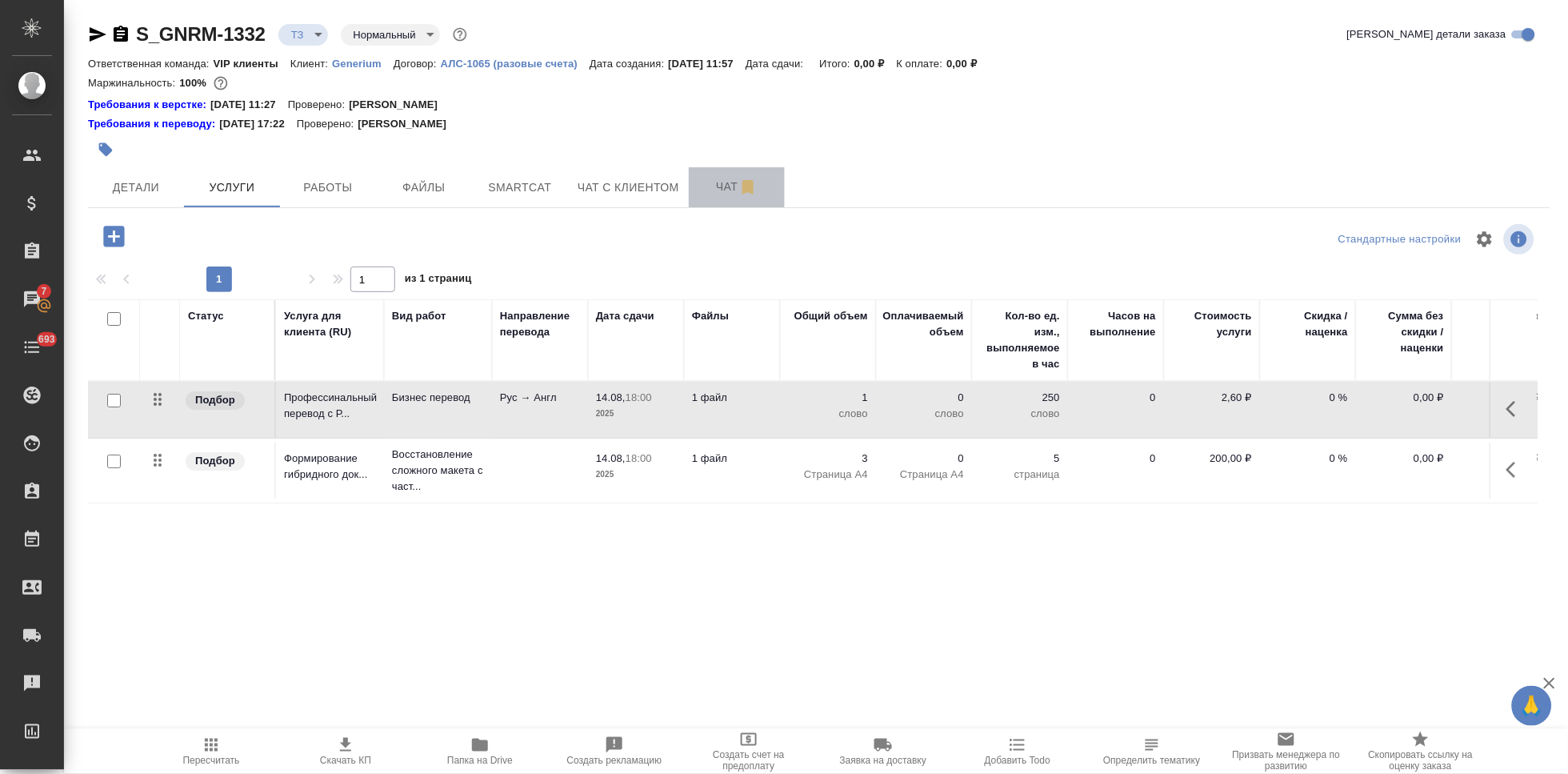
click at [735, 194] on span "Чат" at bounding box center [736, 186] width 77 height 20
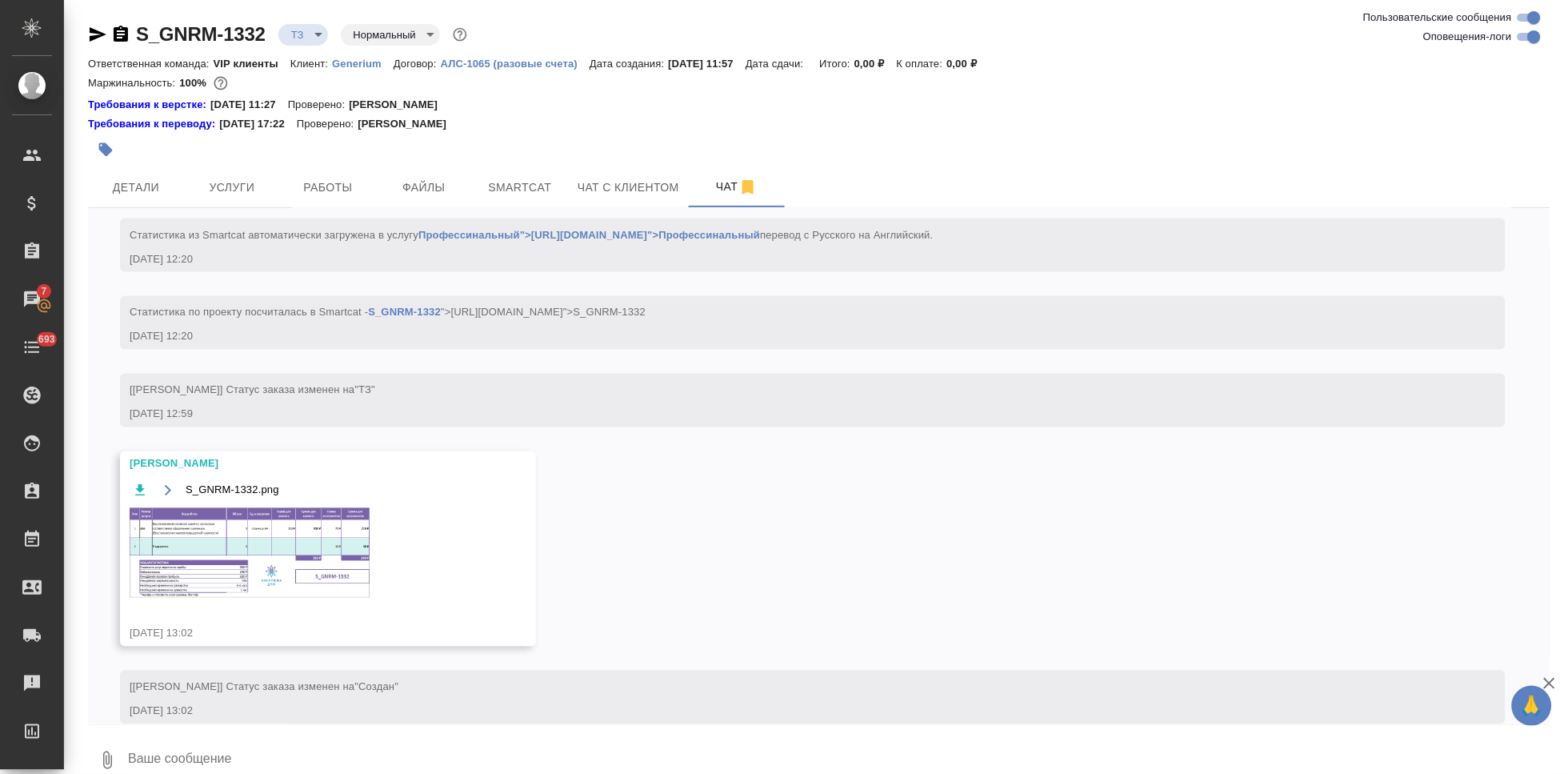
scroll to position [811, 0]
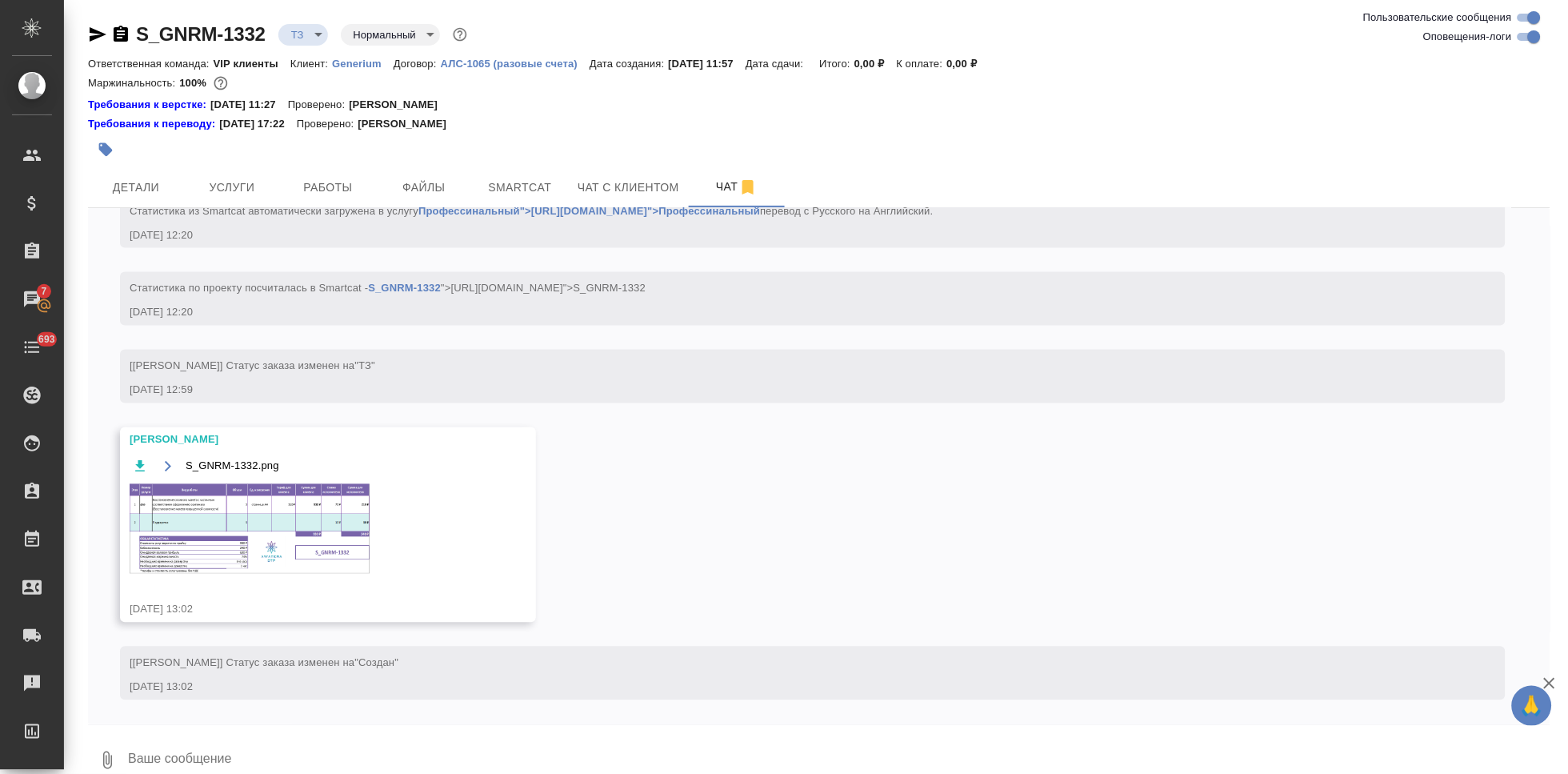
click at [299, 516] on img at bounding box center [249, 529] width 240 height 89
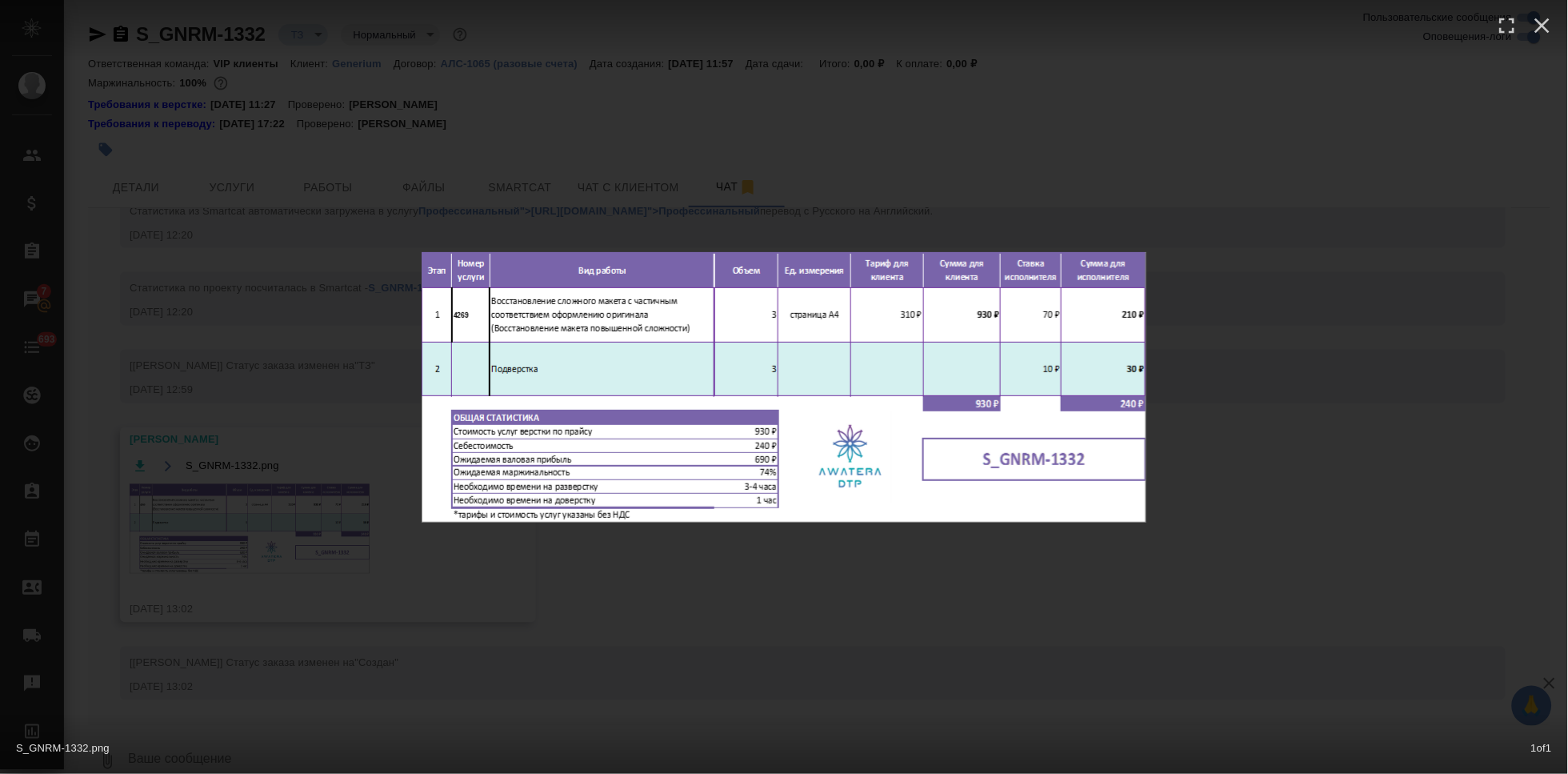
click at [806, 576] on div "S_GNRM-1332.png 1 of 1" at bounding box center [784, 387] width 1568 height 774
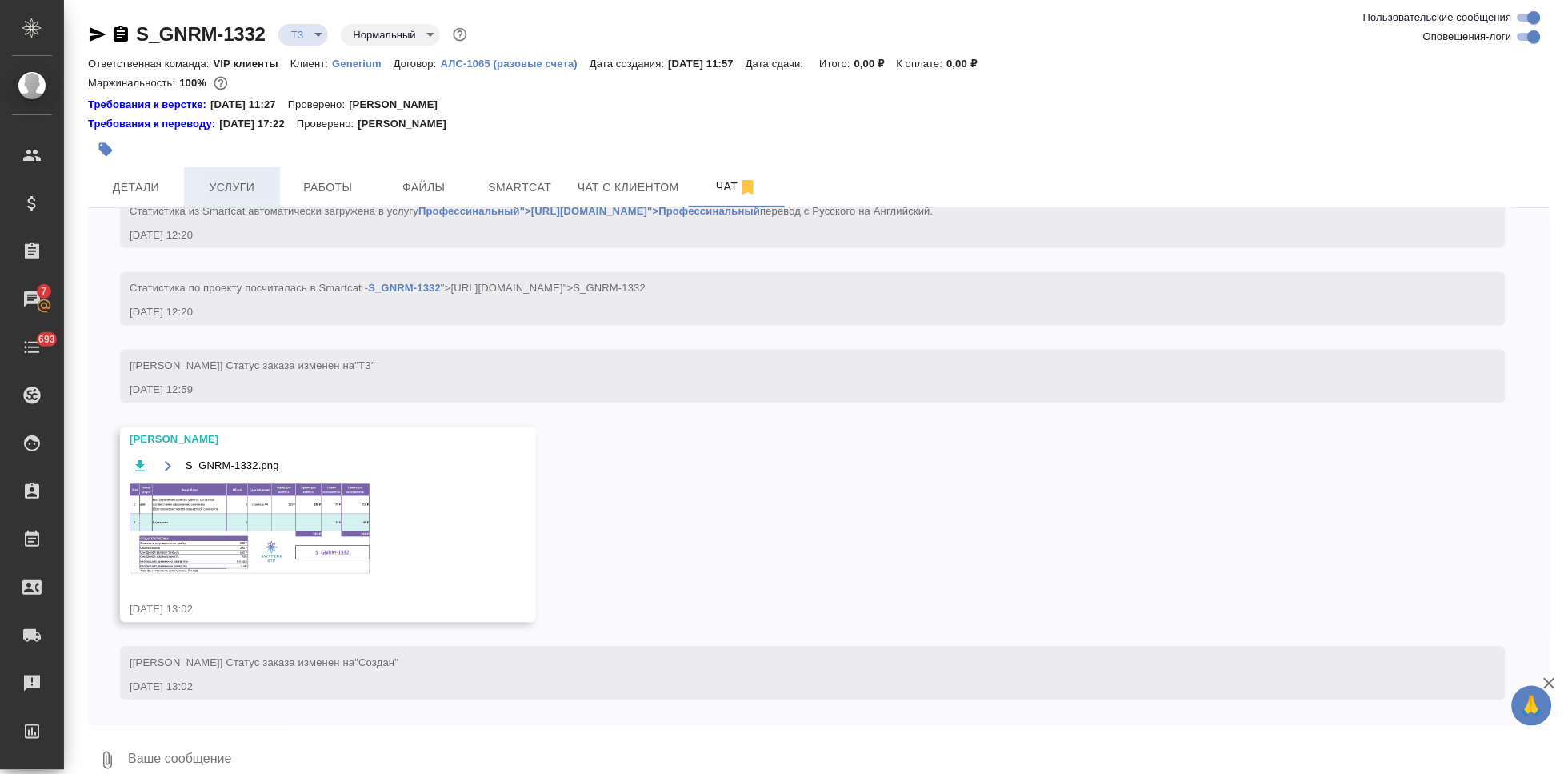
click at [220, 192] on span "Услуги" at bounding box center [232, 187] width 77 height 20
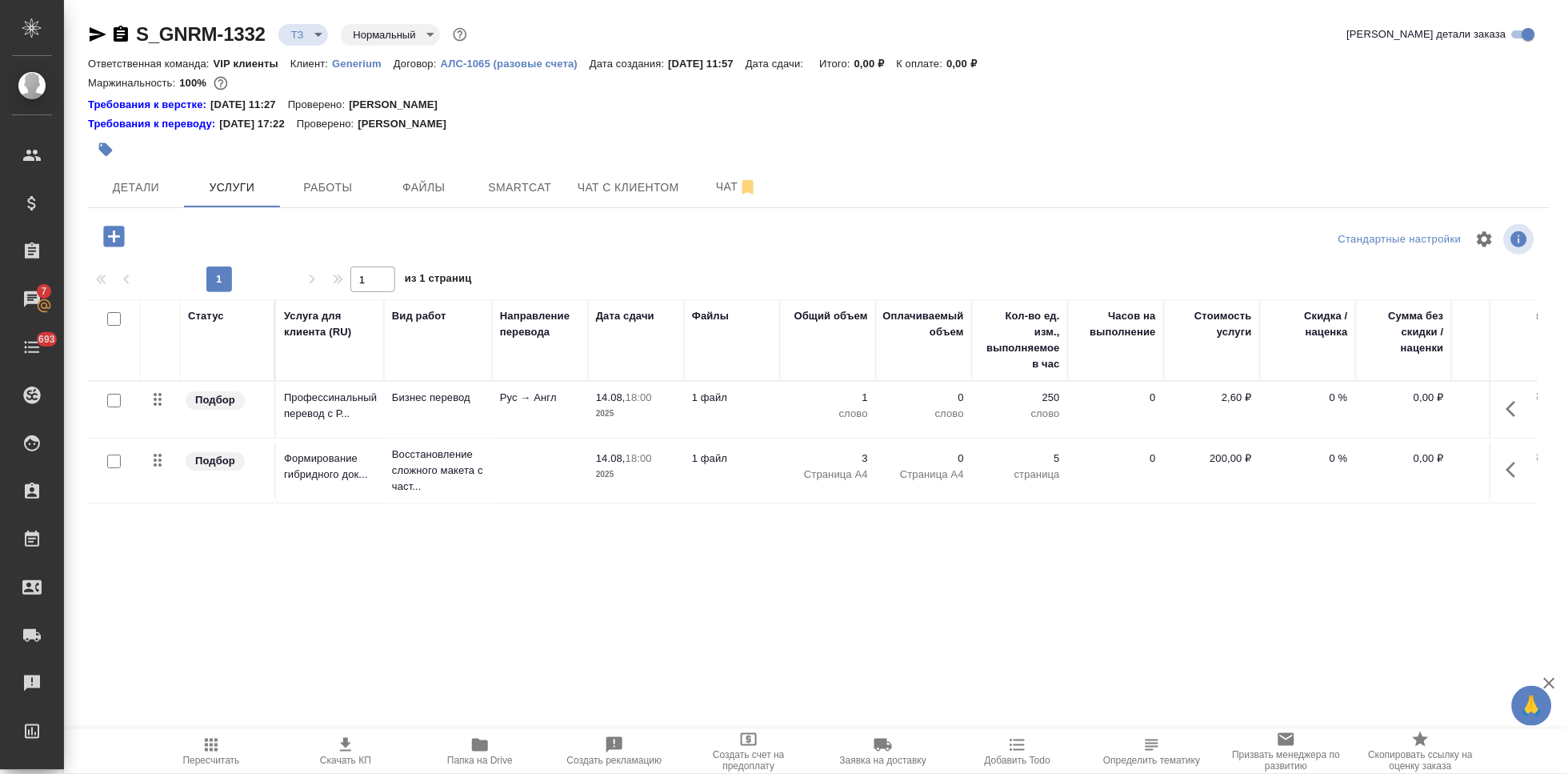
click at [1510, 409] on icon "button" at bounding box center [1516, 408] width 19 height 19
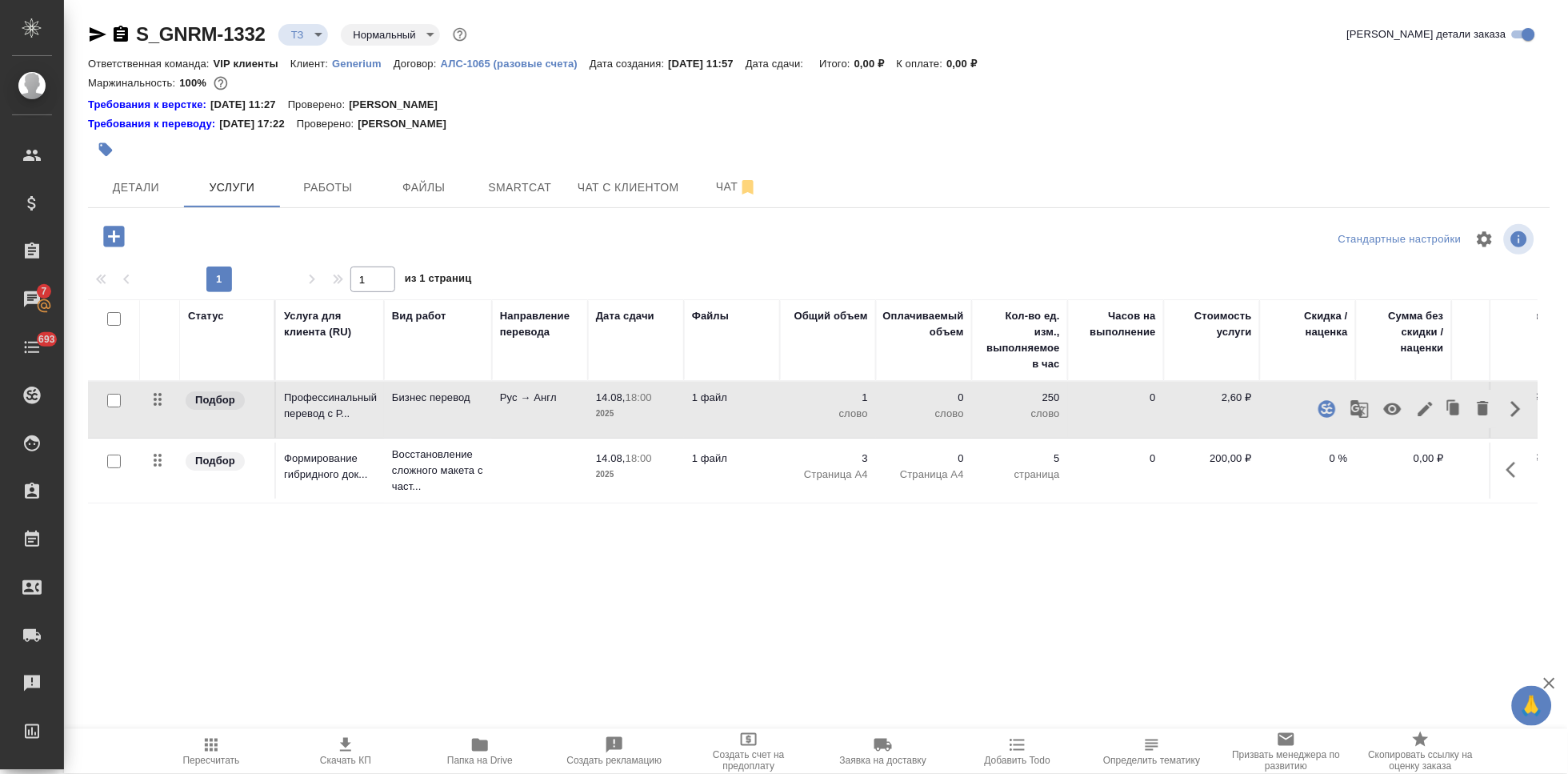
click at [1423, 415] on icon "button" at bounding box center [1426, 408] width 19 height 19
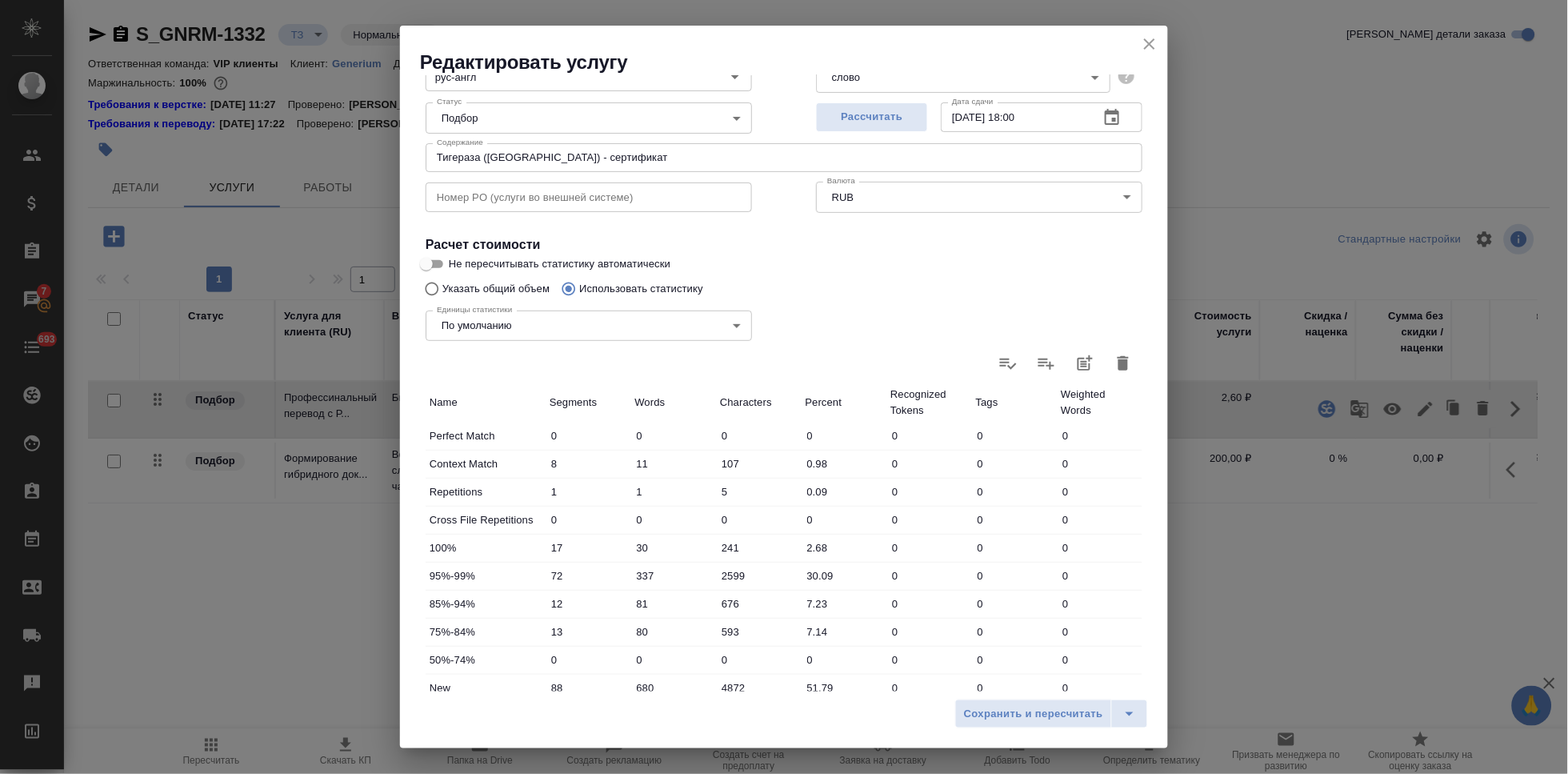
scroll to position [317, 0]
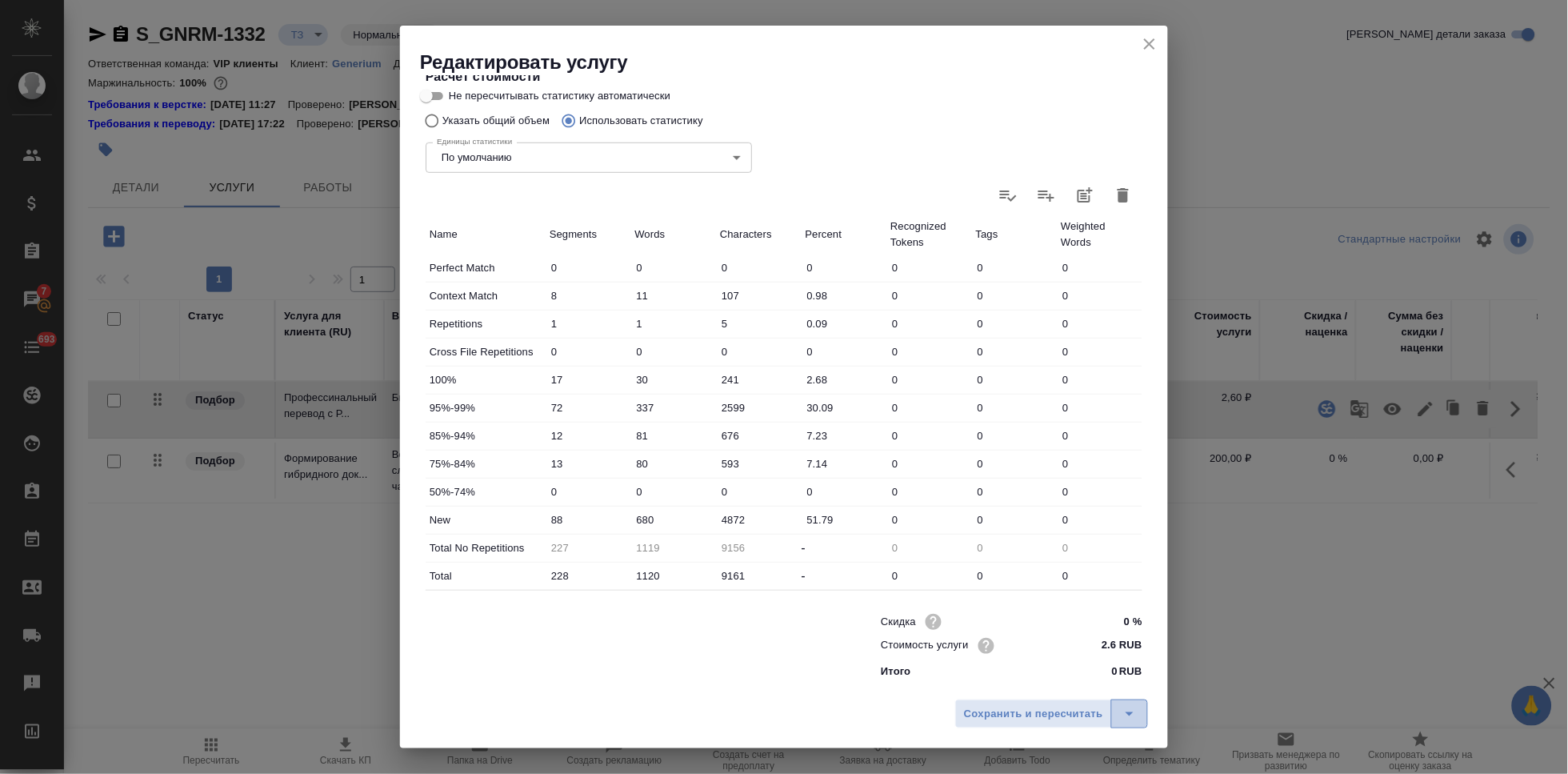
click at [1140, 711] on button "split button" at bounding box center [1129, 713] width 37 height 28
click at [1061, 688] on li "Сохранить" at bounding box center [1053, 680] width 193 height 26
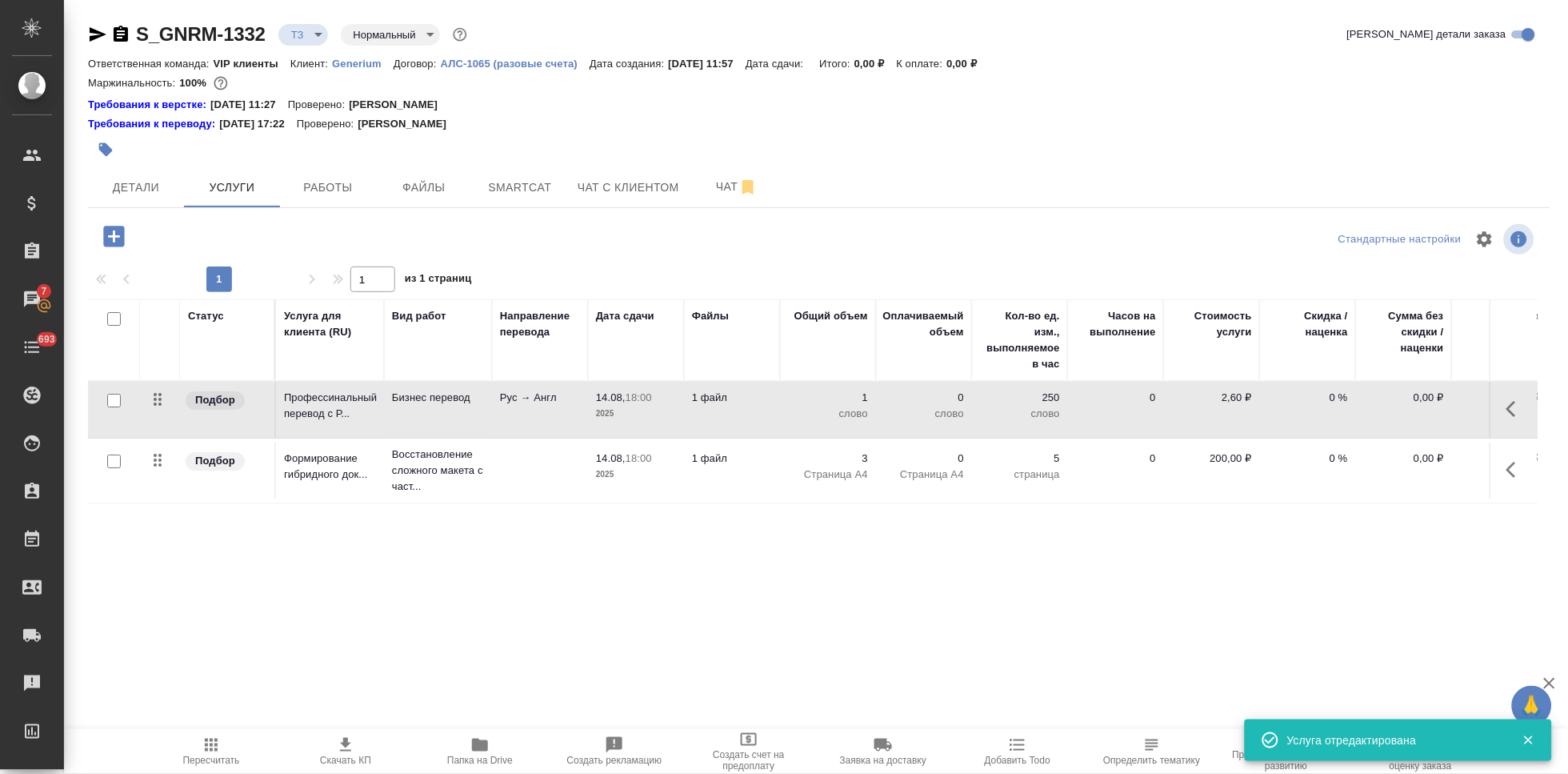
click at [218, 750] on icon "button" at bounding box center [211, 745] width 19 height 19
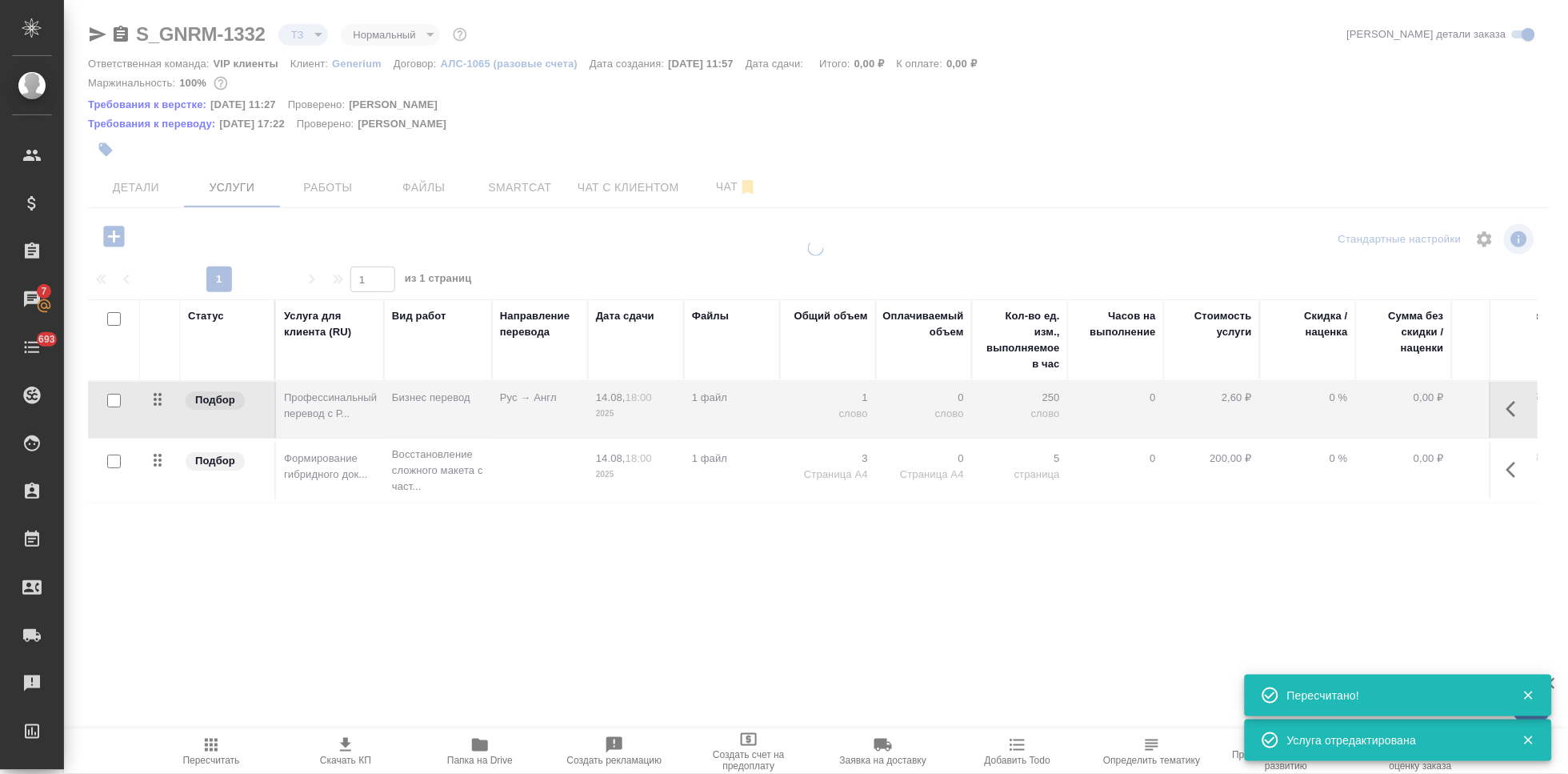
type input "new"
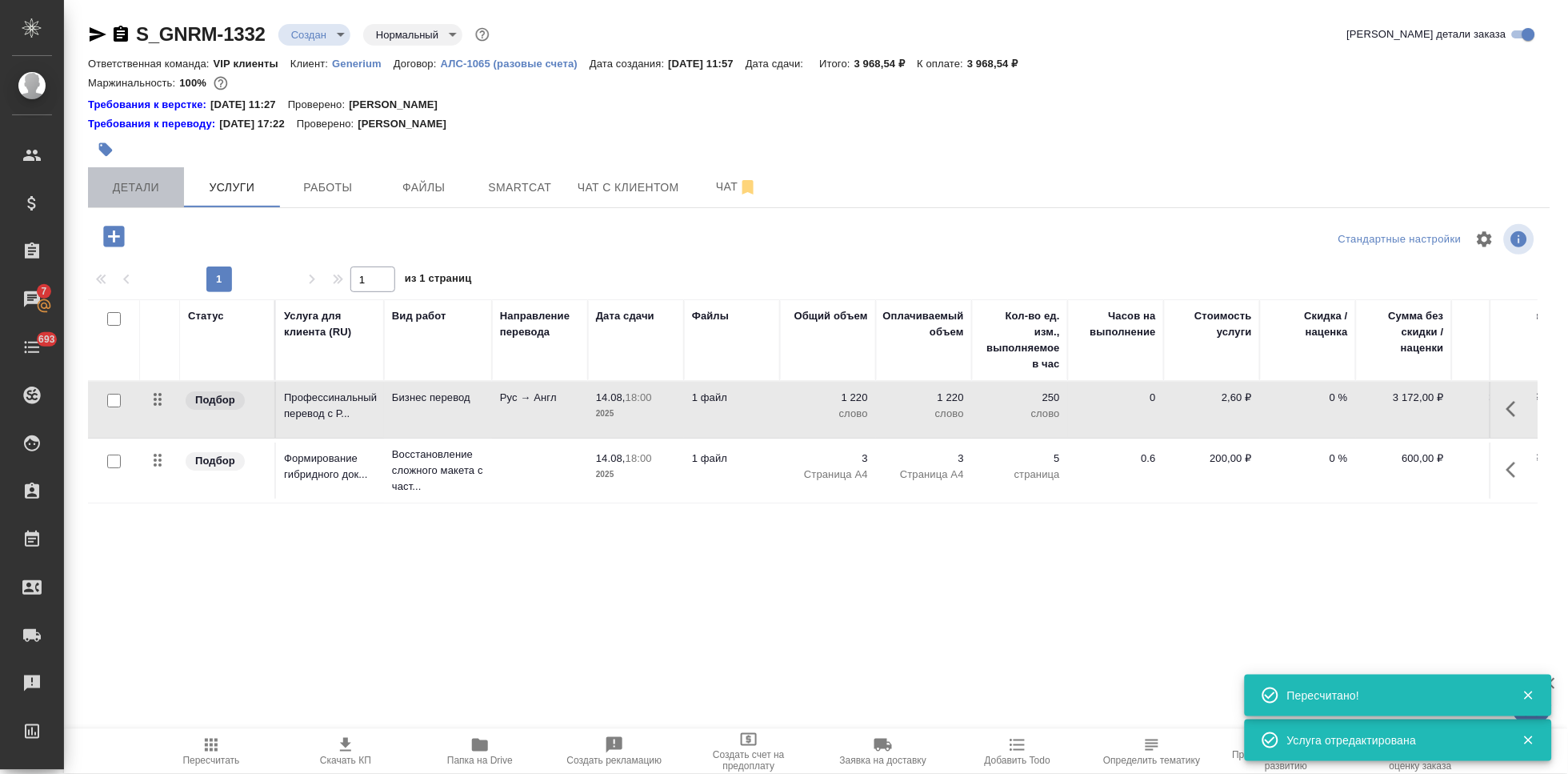
click at [158, 200] on button "Детали" at bounding box center [136, 187] width 96 height 40
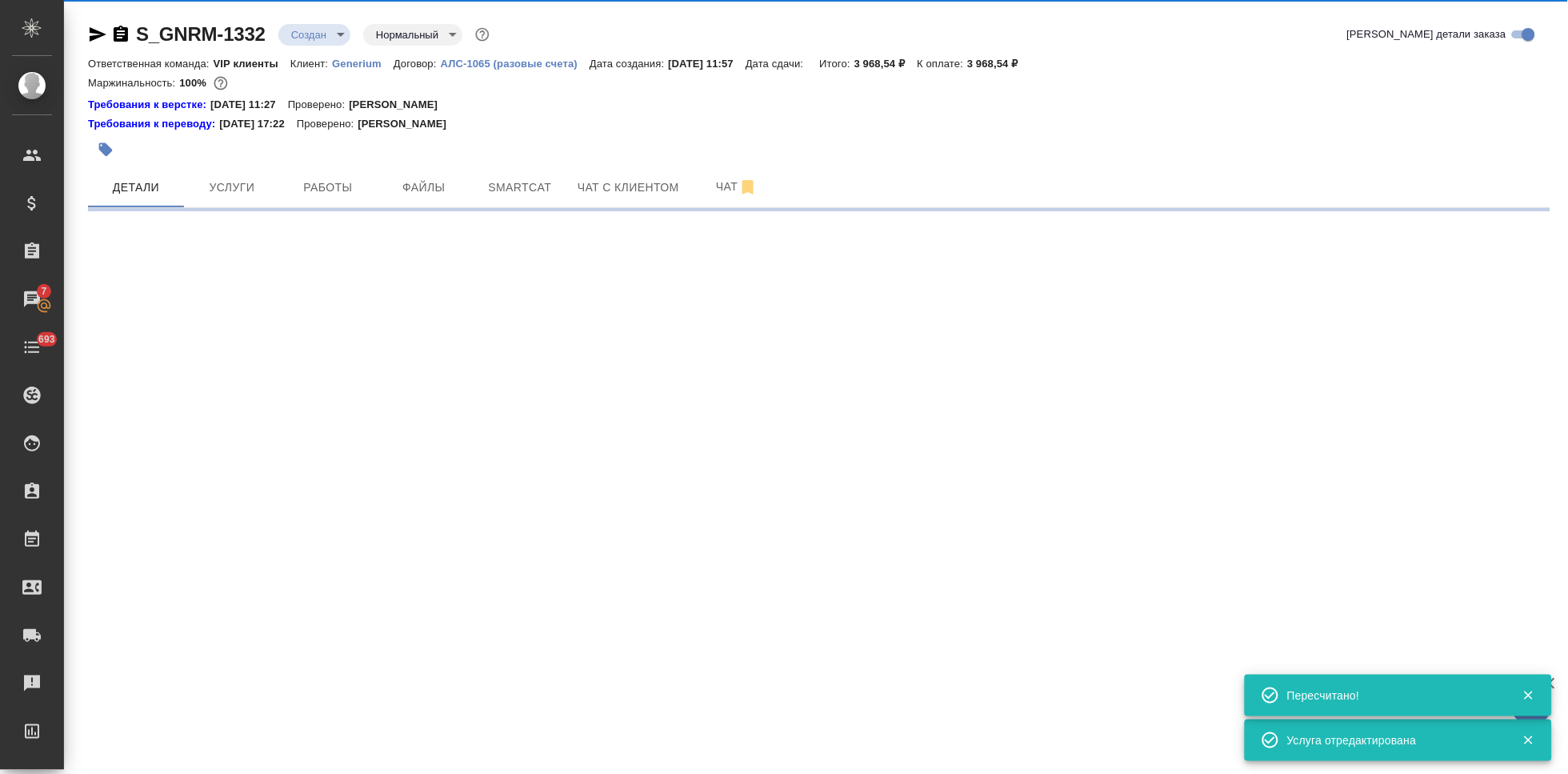
select select "RU"
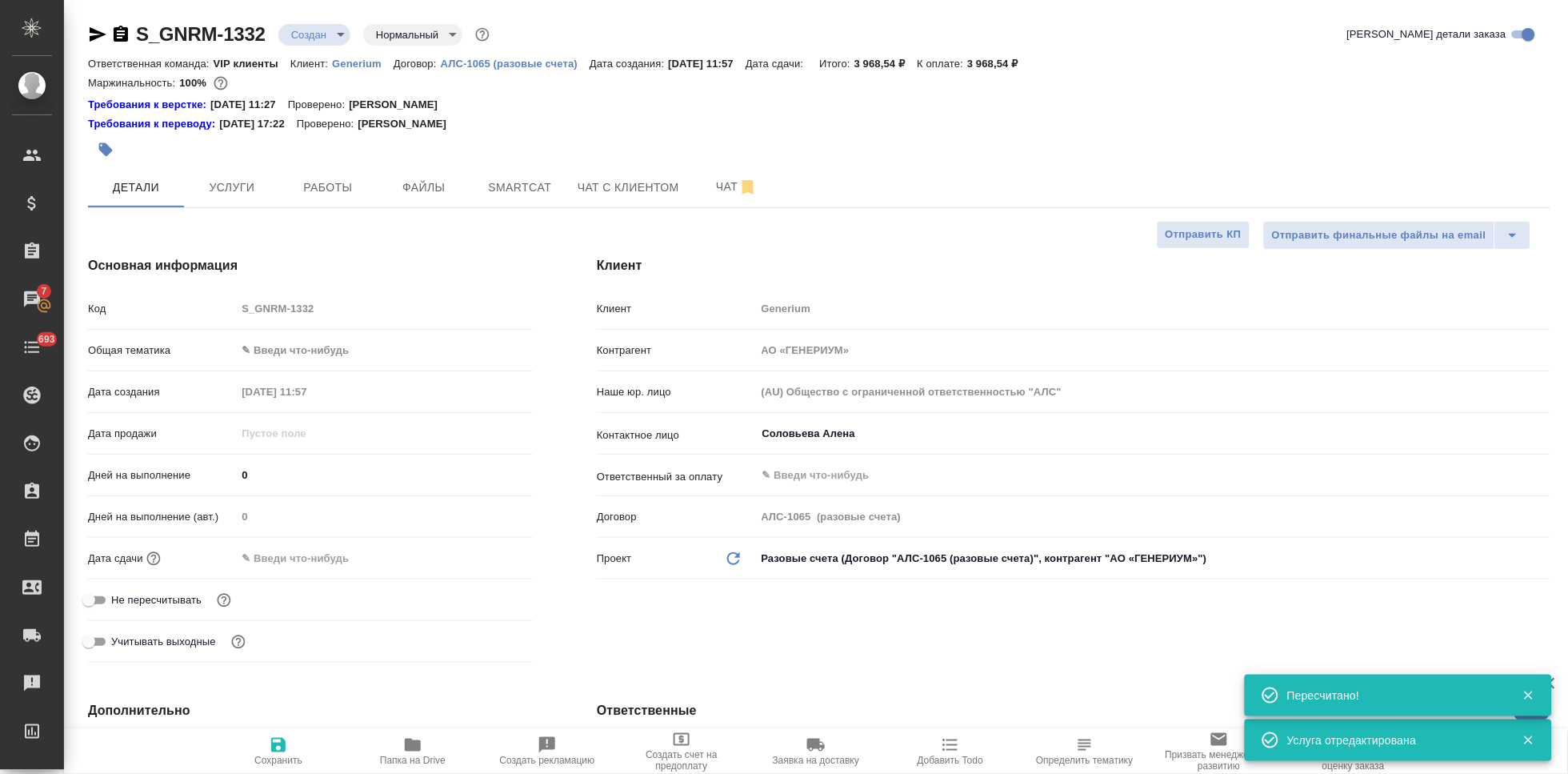
type textarea "x"
click at [336, 562] on input "text" at bounding box center [305, 557] width 140 height 23
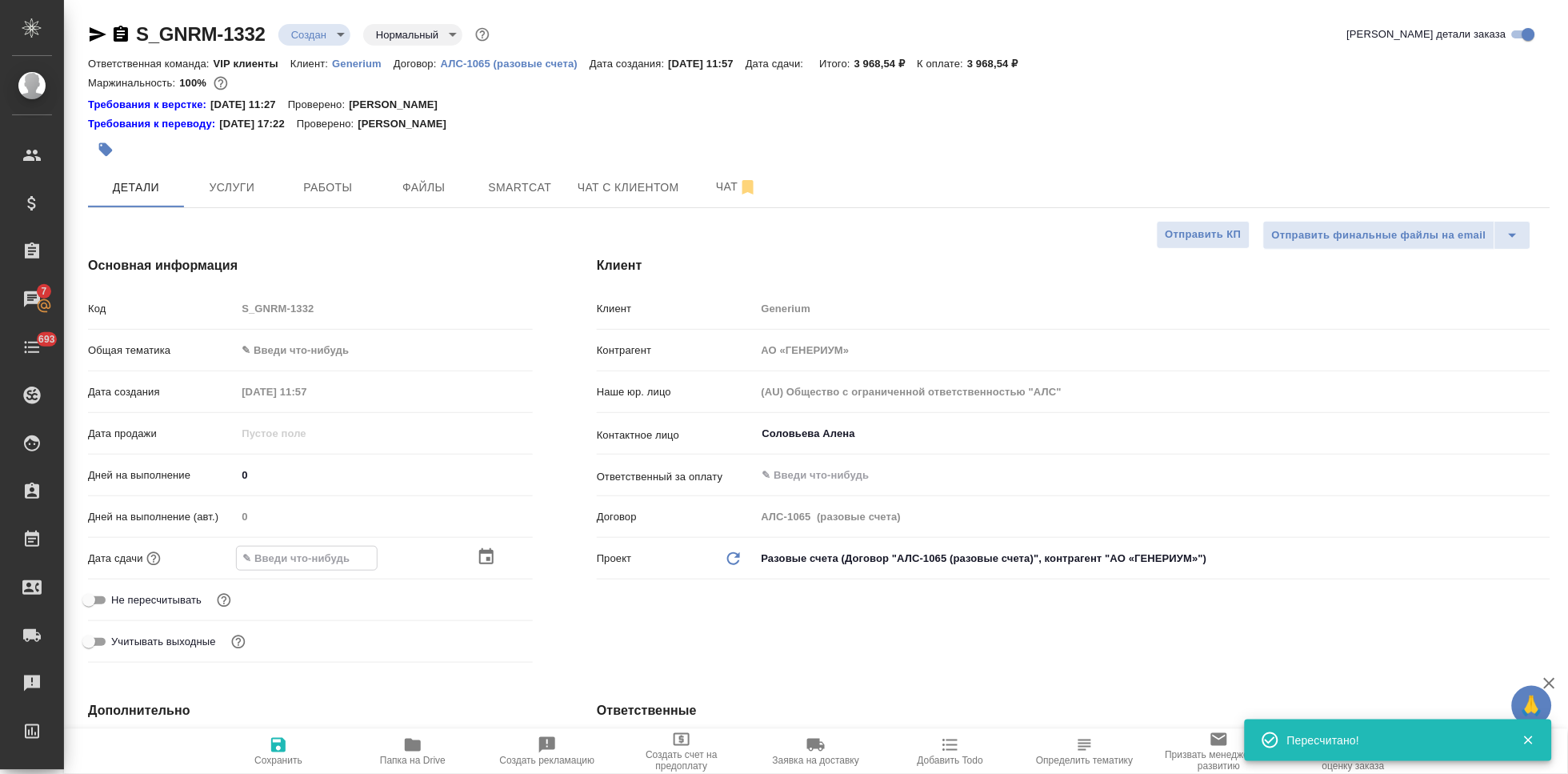
click at [487, 556] on icon "button" at bounding box center [486, 557] width 19 height 19
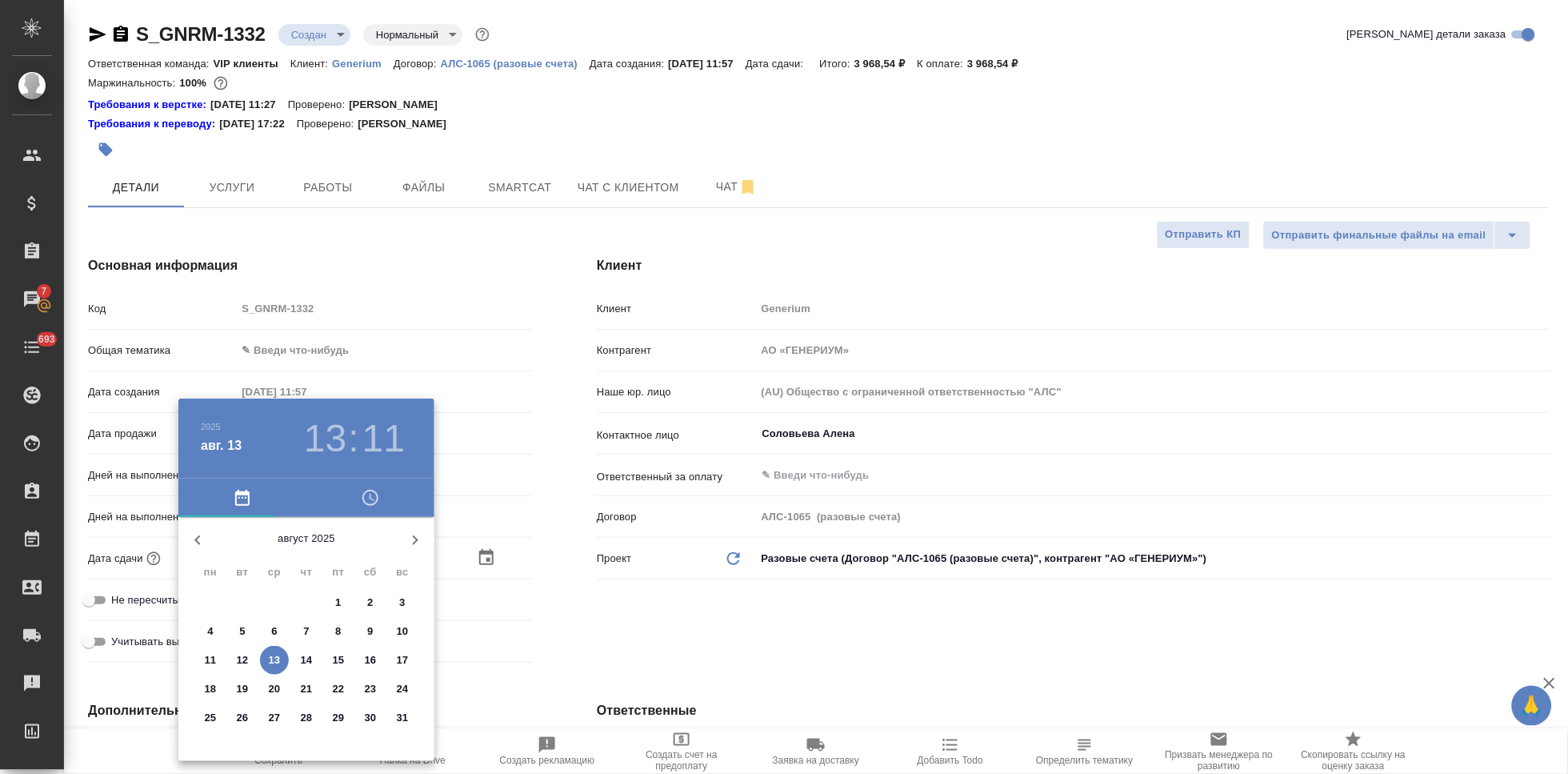
click at [312, 660] on p "14" at bounding box center [307, 660] width 12 height 16
type input "14.08.2025 13:11"
type textarea "x"
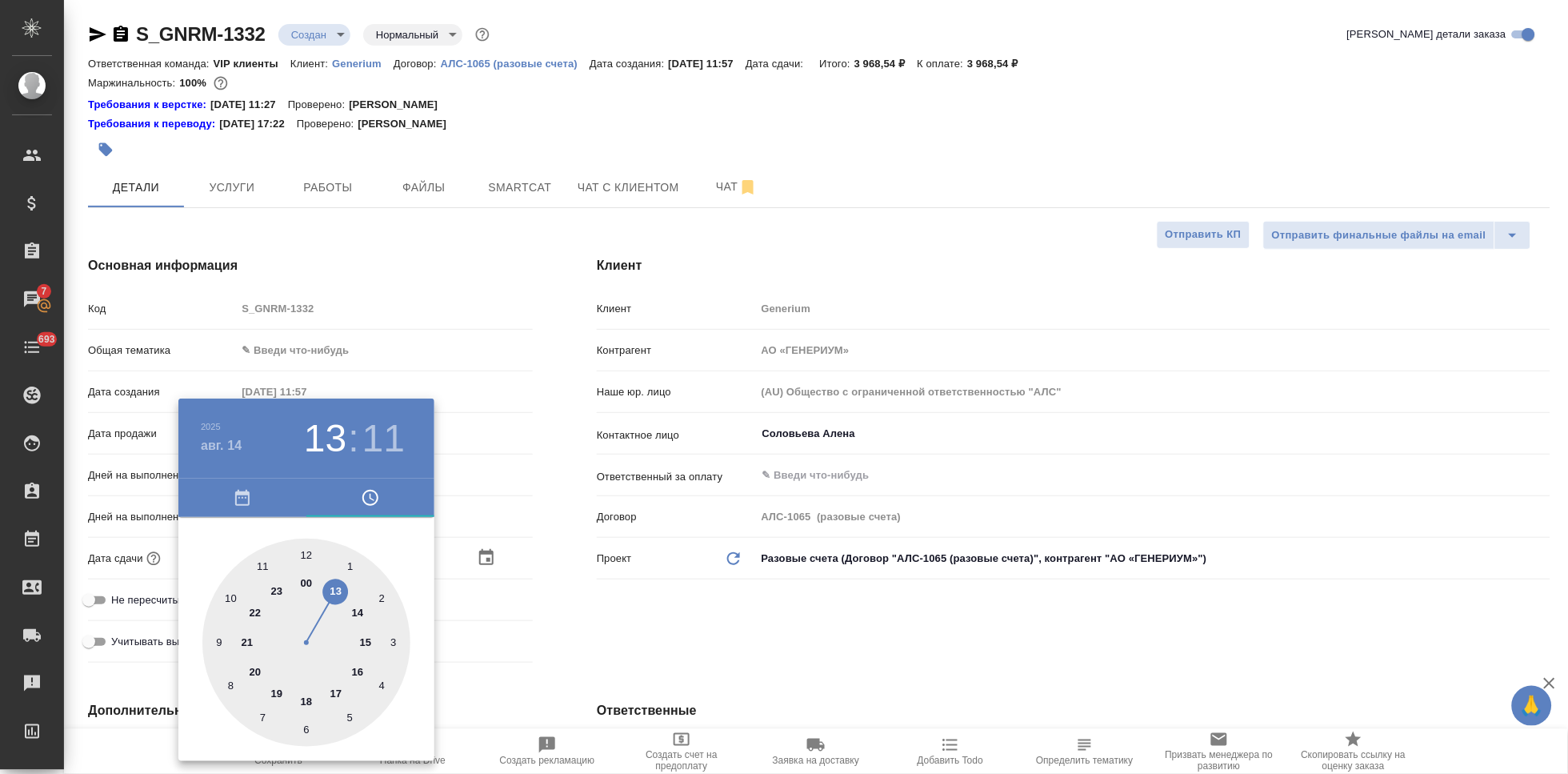
type input "14.08.2025 06:11"
type textarea "x"
type input "14.08.2025 18:11"
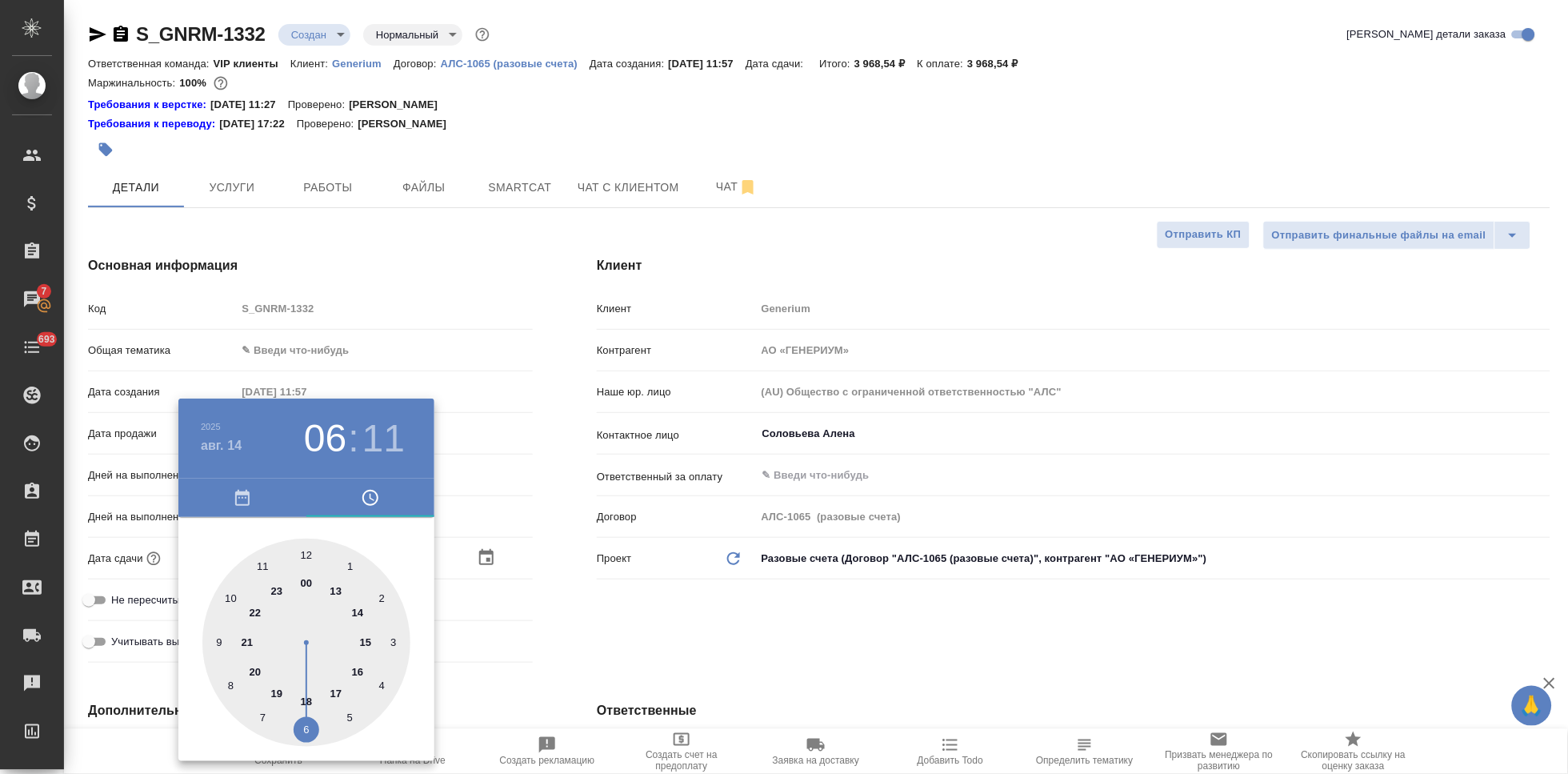
type textarea "x"
drag, startPoint x: 337, startPoint y: 596, endPoint x: 322, endPoint y: 701, distance: 106.1
click at [322, 701] on div at bounding box center [306, 642] width 208 height 208
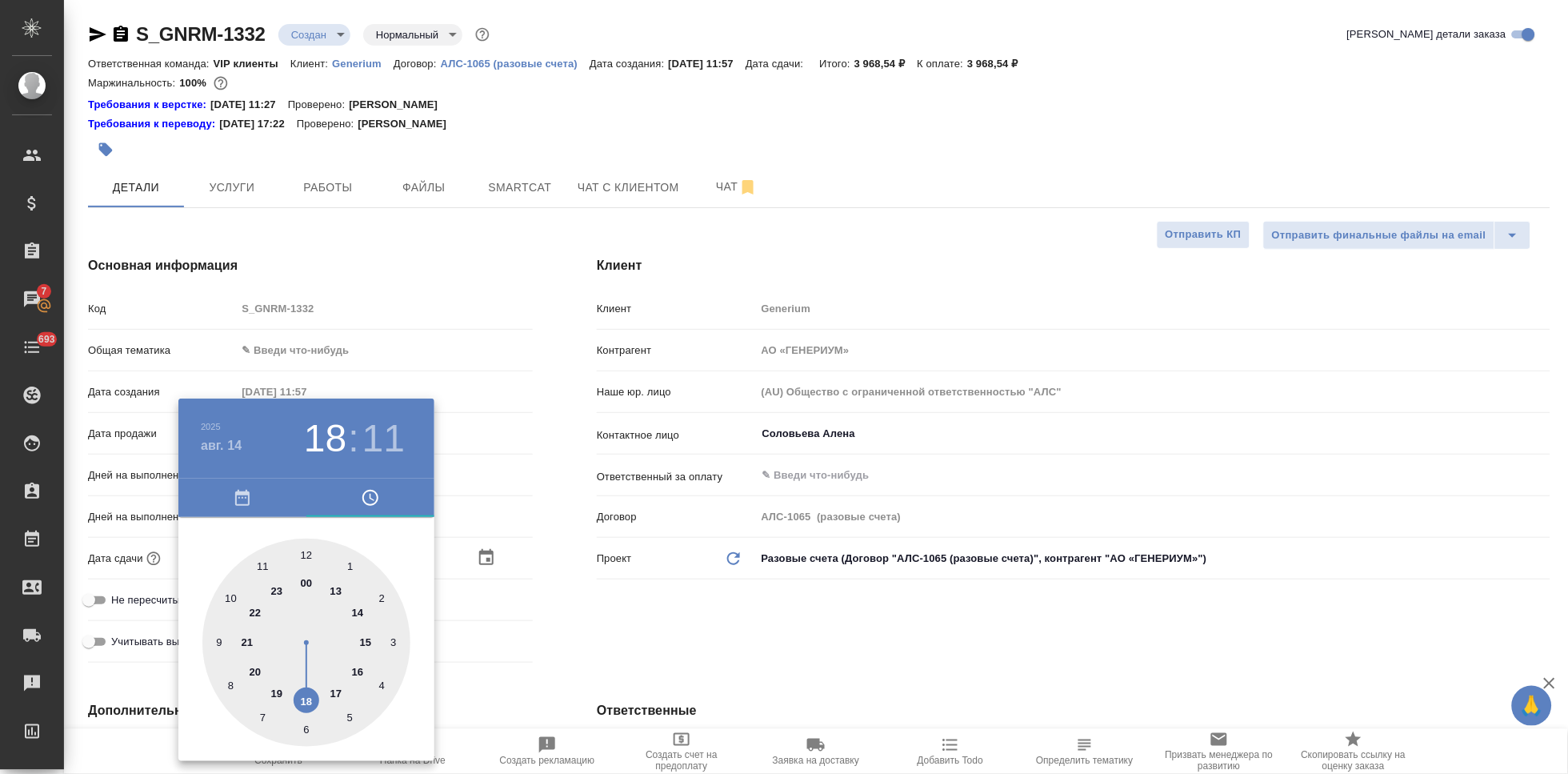
type textarea "x"
type input "14.08.2025 18:01"
type textarea "x"
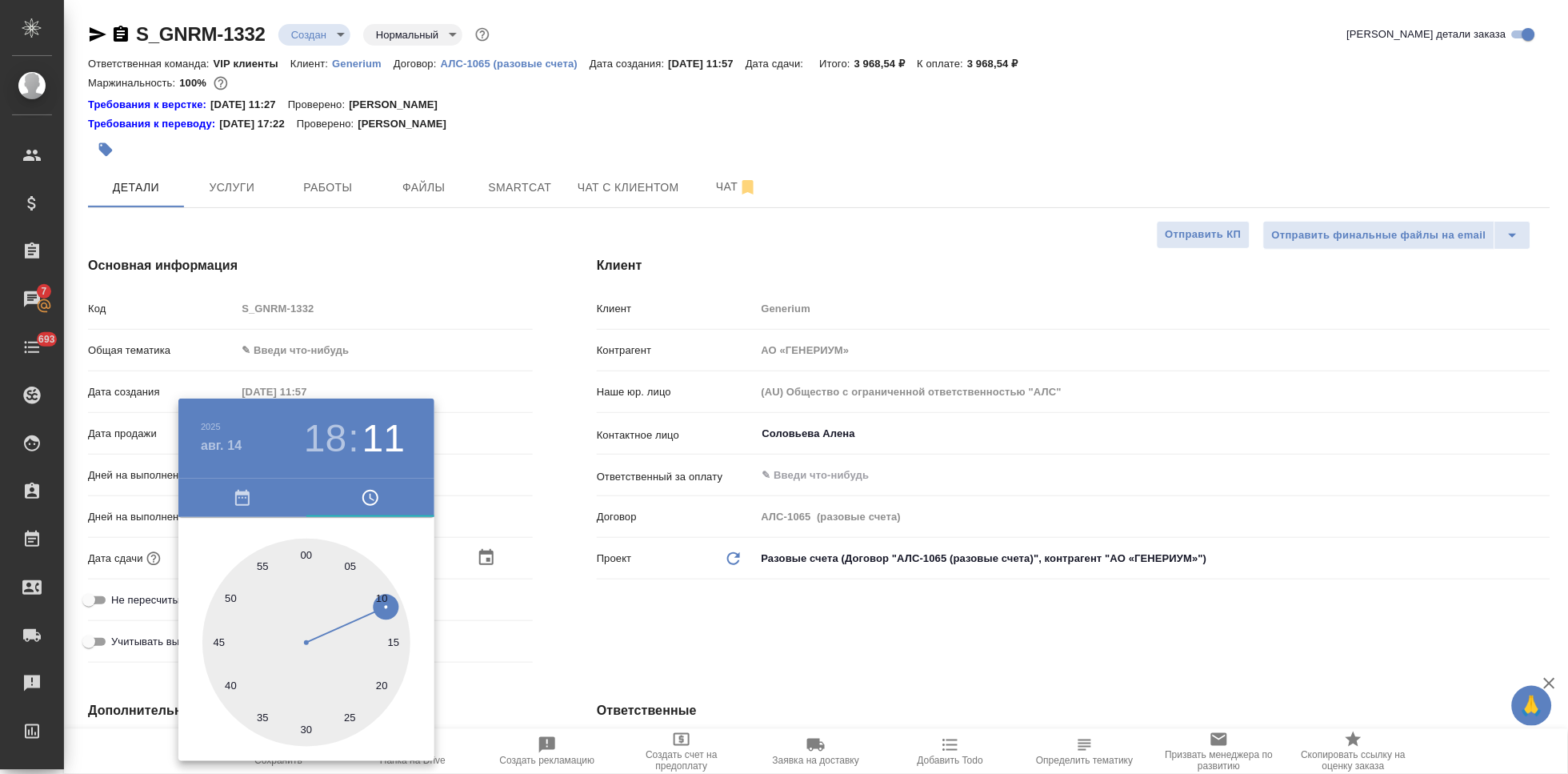
type textarea "x"
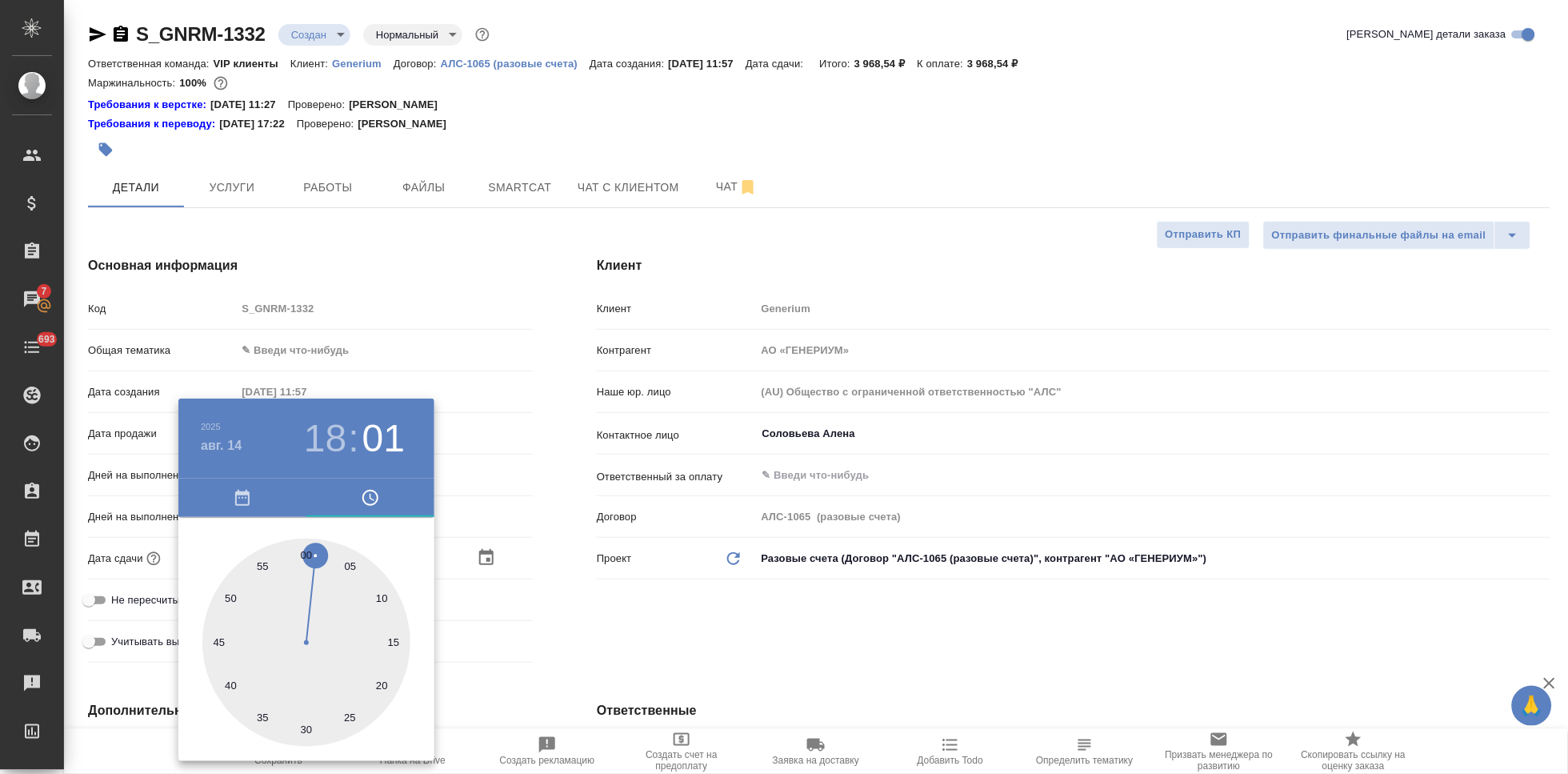
type input "14.08.2025 18:00"
type textarea "x"
drag, startPoint x: 364, startPoint y: 592, endPoint x: 307, endPoint y: 546, distance: 73.2
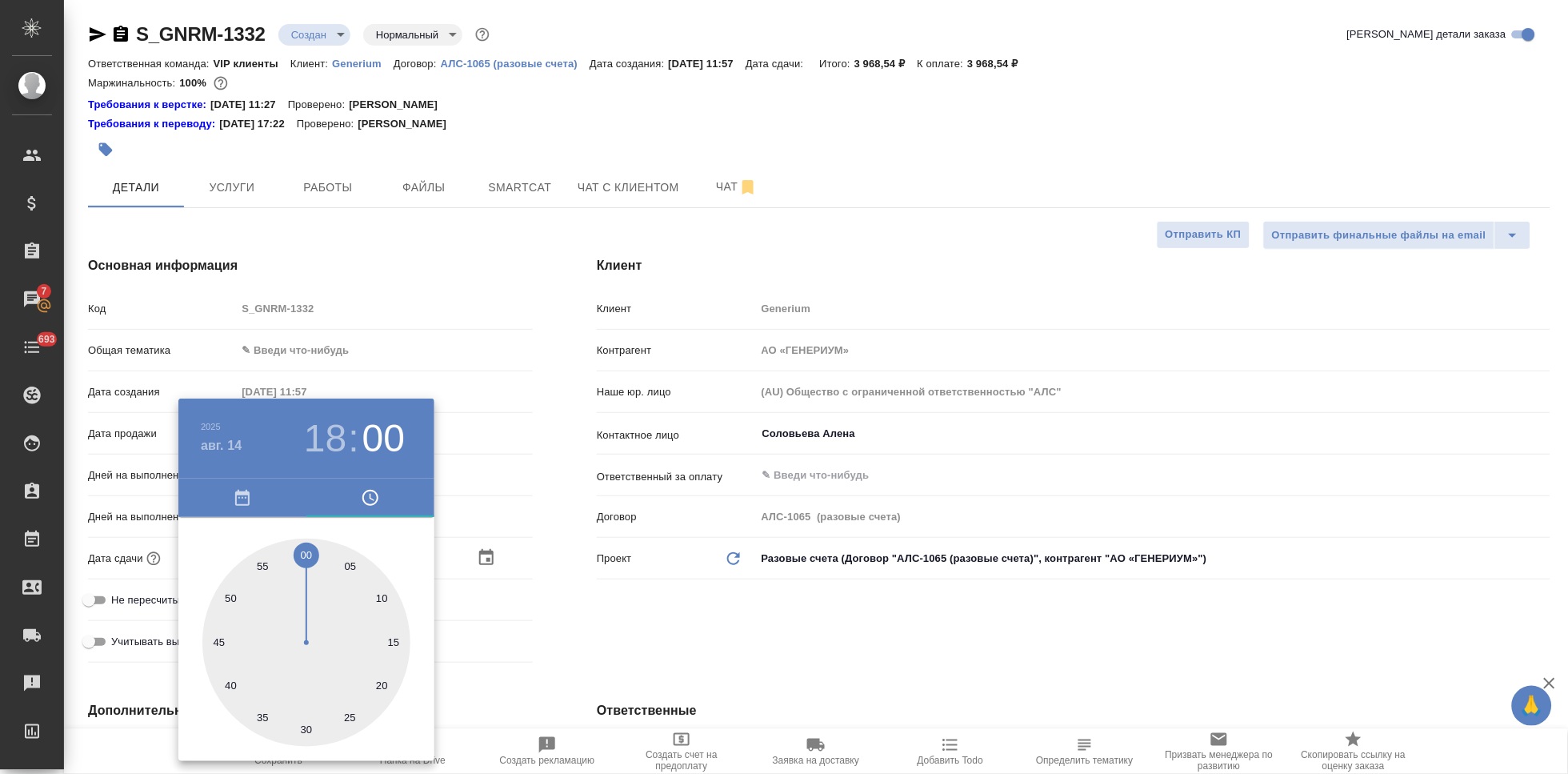
click at [307, 546] on div at bounding box center [306, 642] width 208 height 208
type textarea "x"
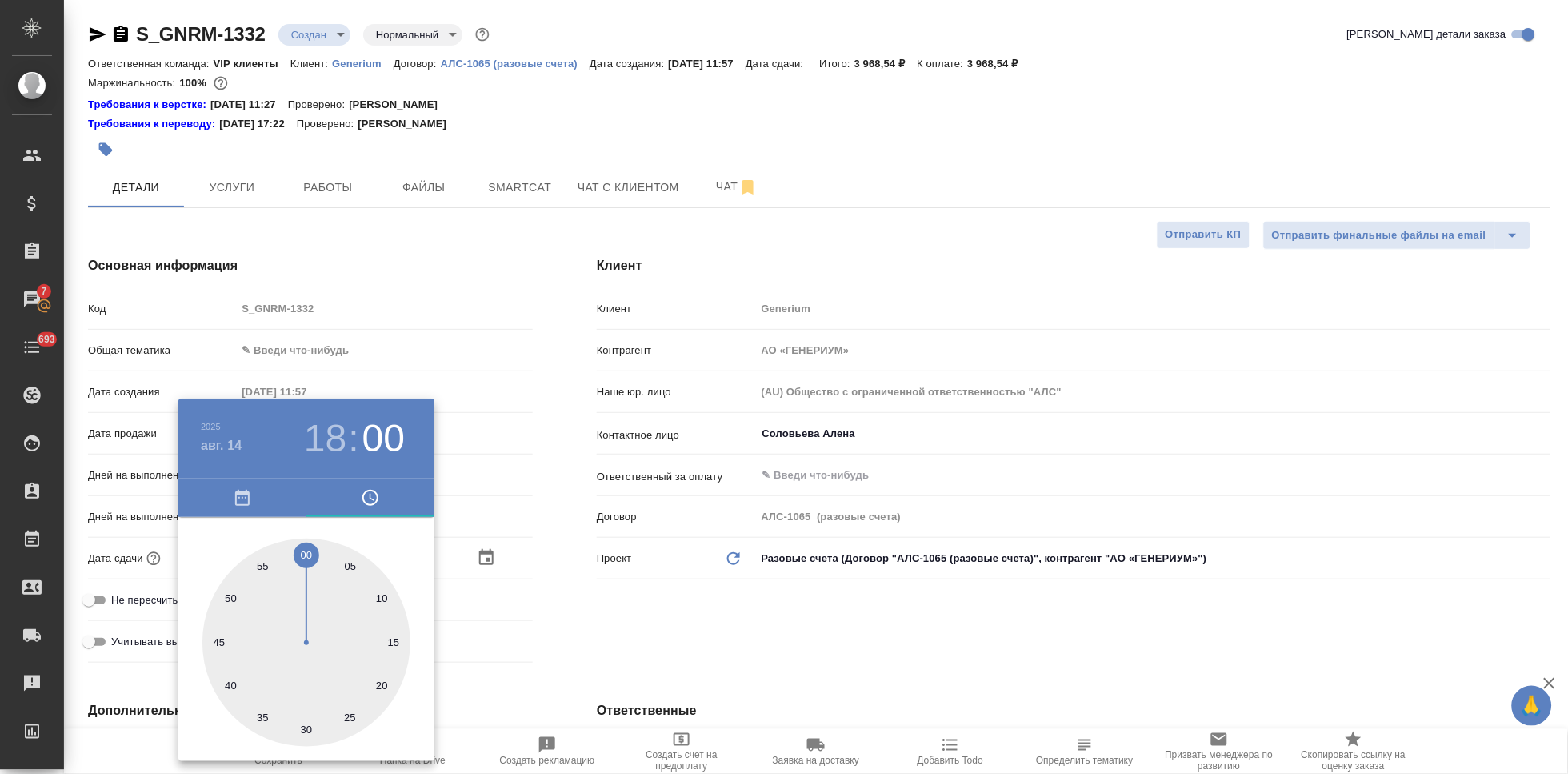
type textarea "x"
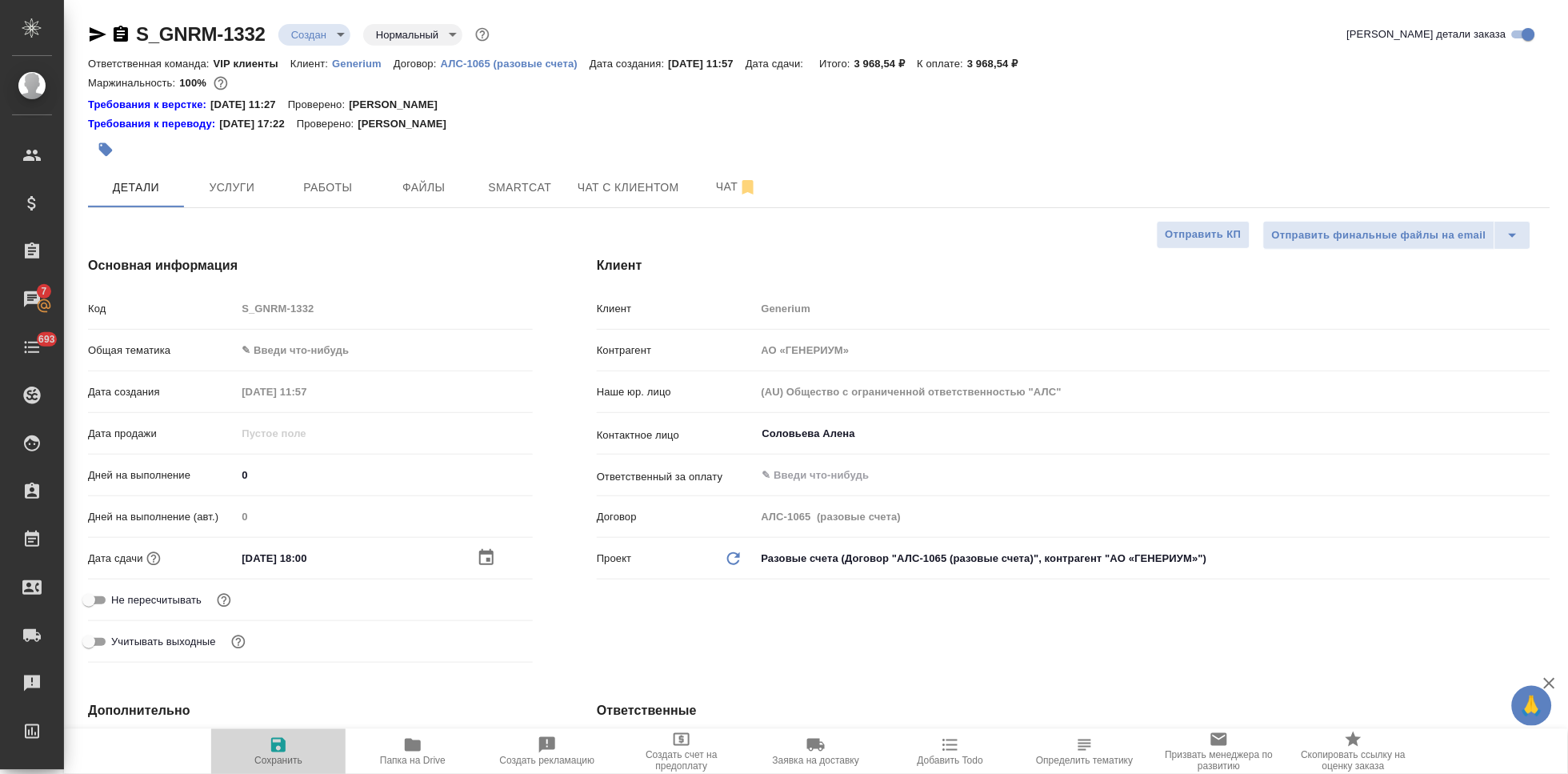
click at [282, 744] on icon "button" at bounding box center [278, 745] width 14 height 14
type textarea "x"
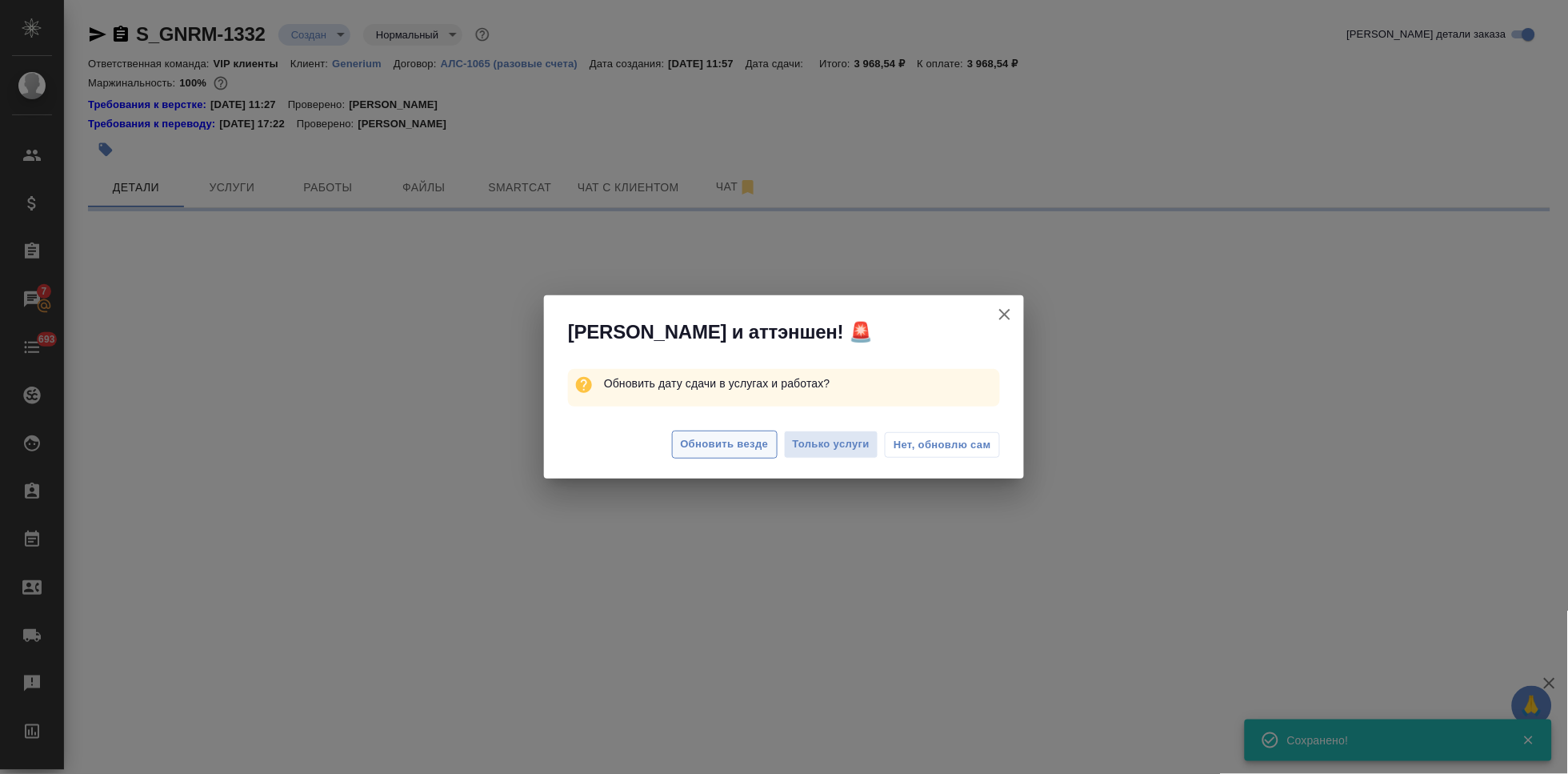
select select "RU"
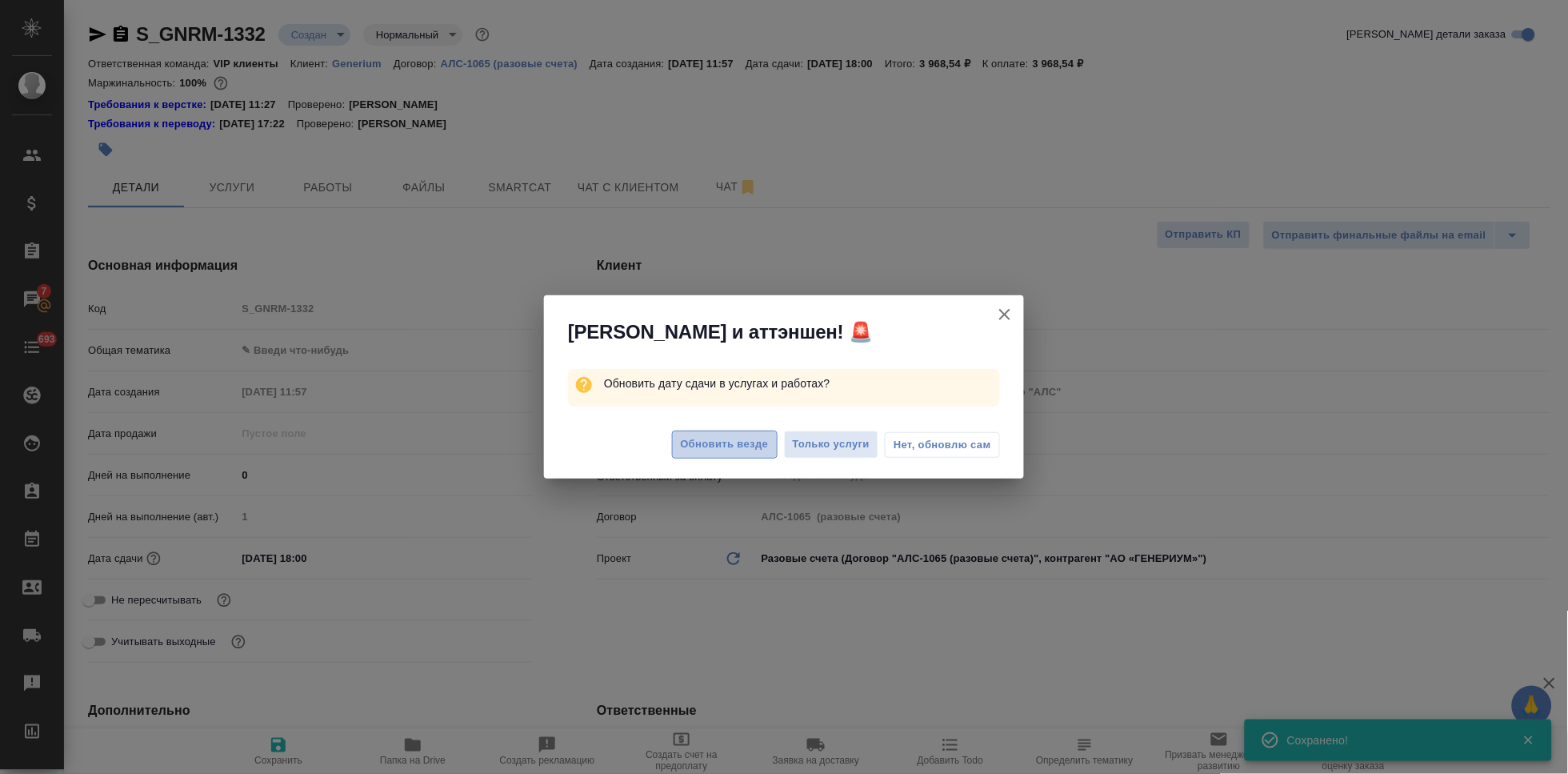
click at [744, 435] on span "Обновить везде" at bounding box center [725, 444] width 88 height 18
type textarea "x"
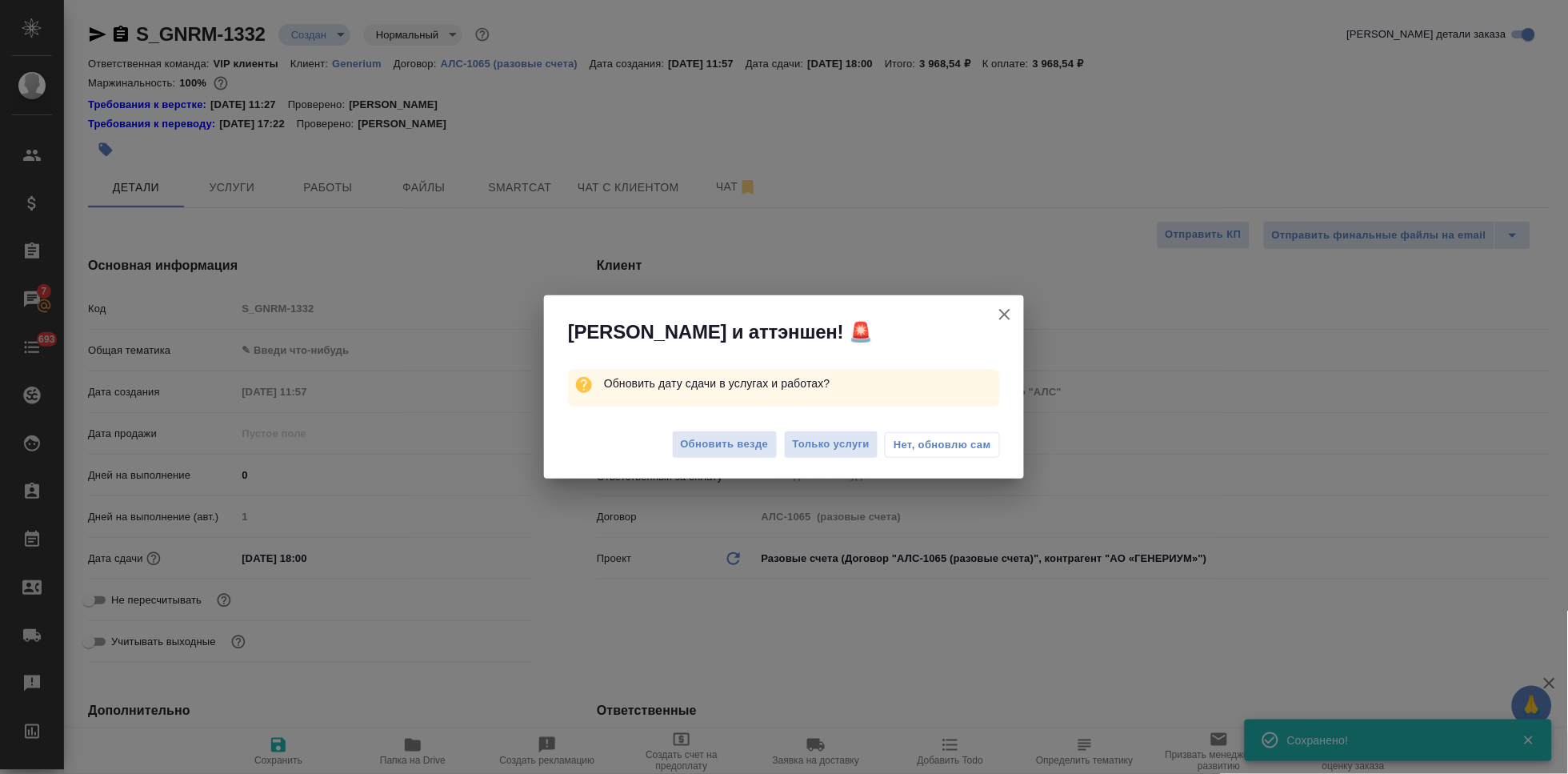
type textarea "x"
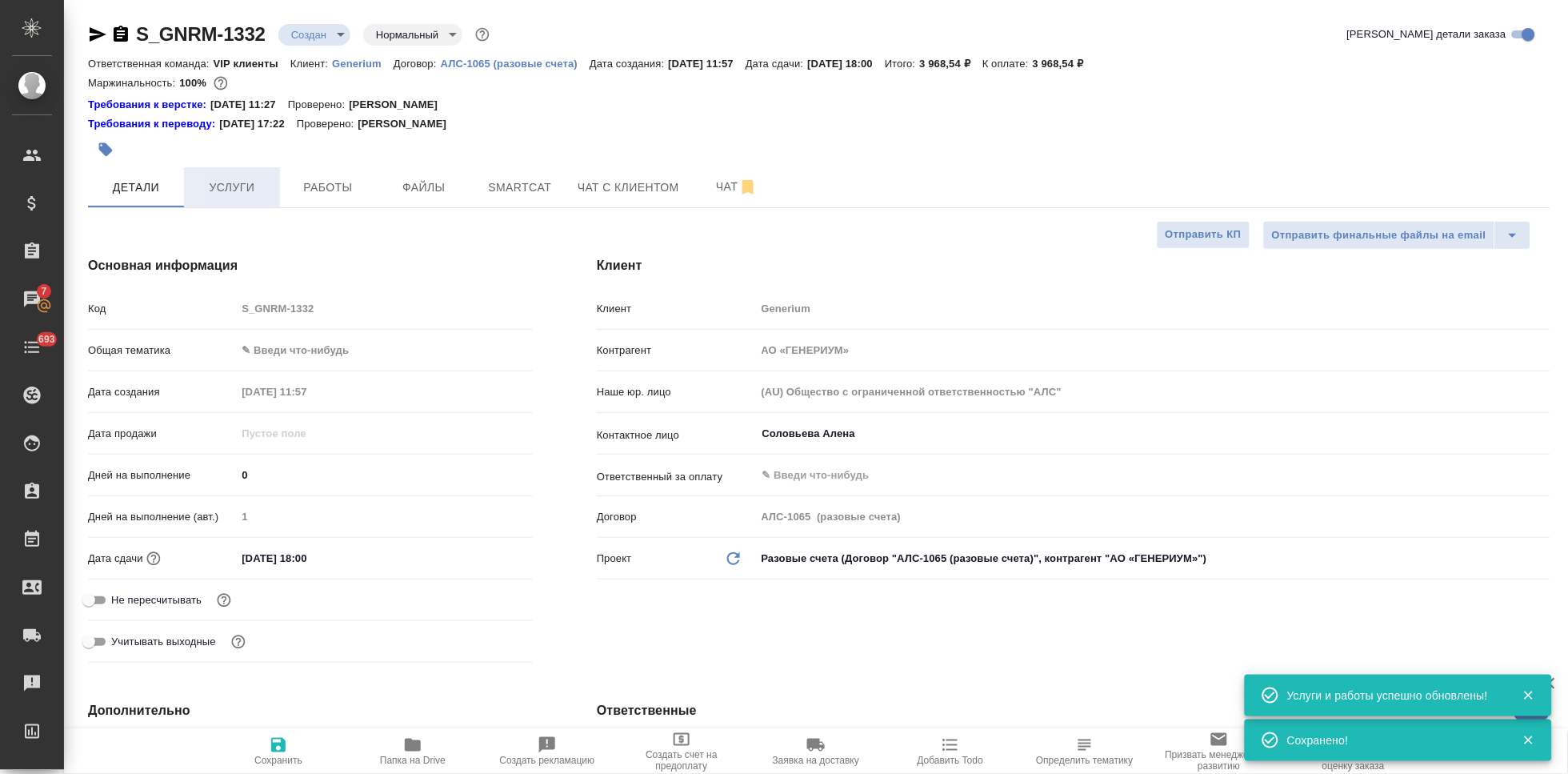
click at [211, 179] on span "Услуги" at bounding box center [232, 187] width 77 height 20
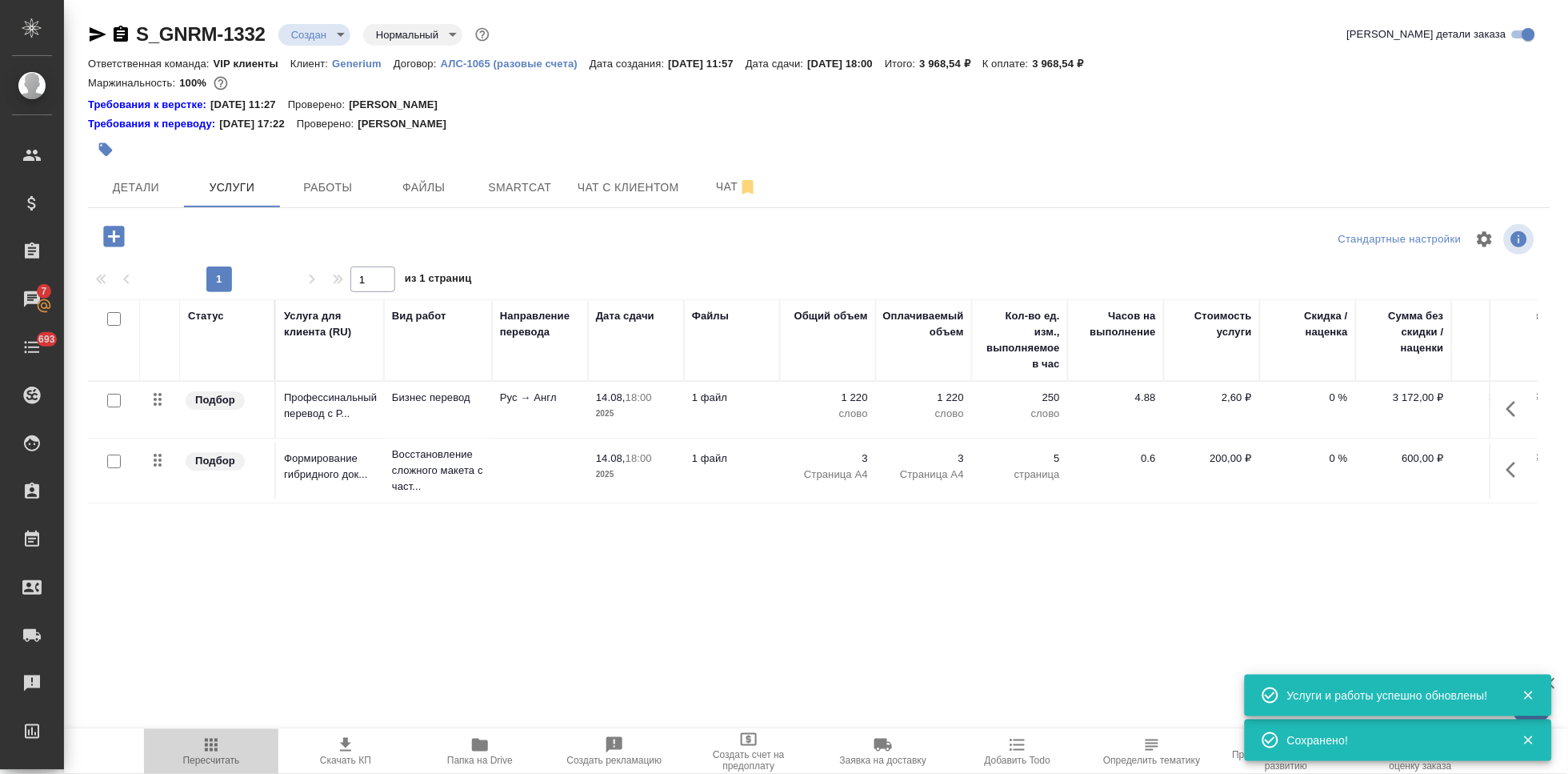
click at [215, 748] on icon "button" at bounding box center [211, 744] width 12 height 12
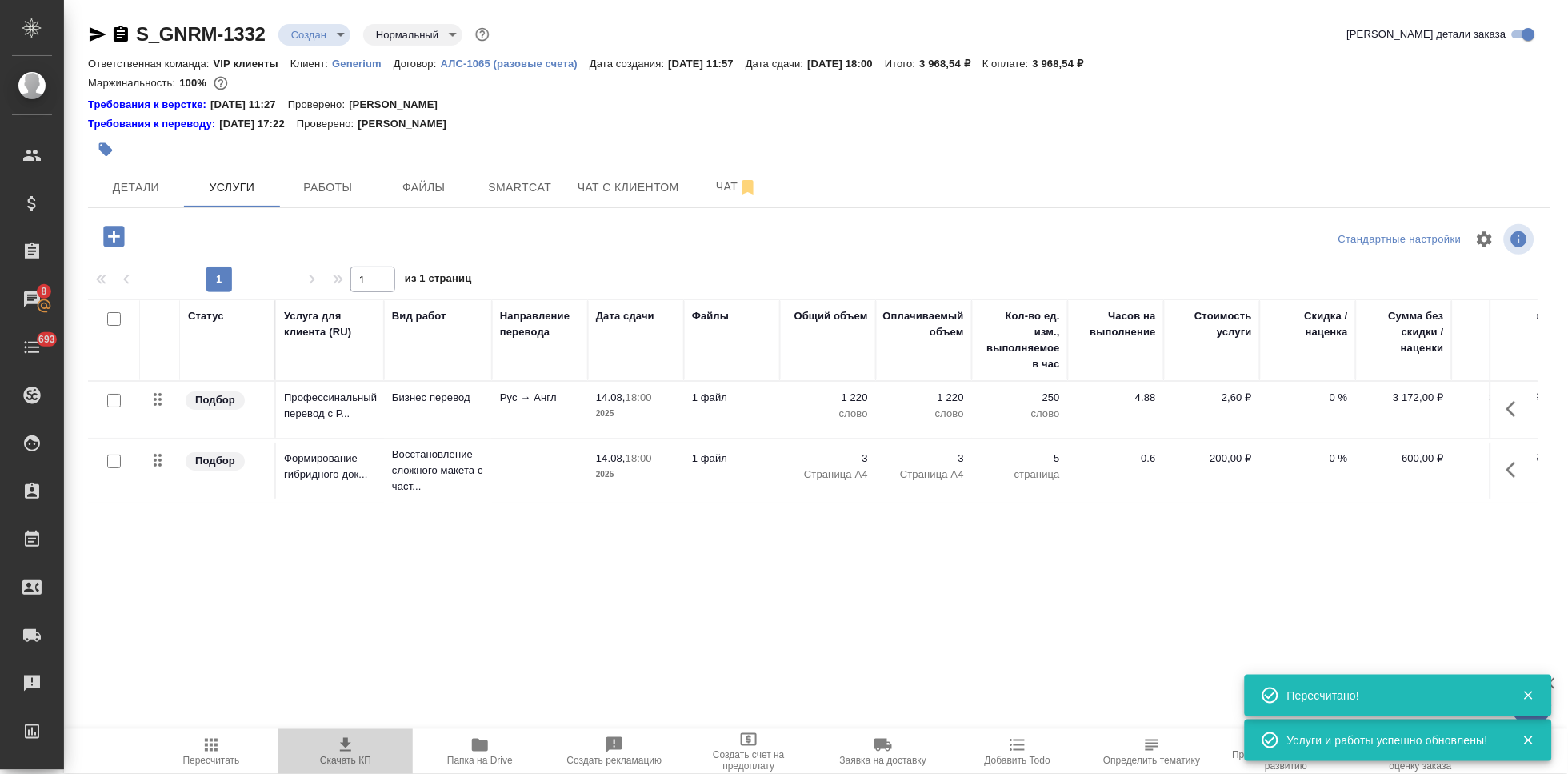
click at [349, 754] on span "Скачать КП" at bounding box center [346, 760] width 51 height 11
drag, startPoint x: 1062, startPoint y: 303, endPoint x: 1212, endPoint y: 308, distance: 150.1
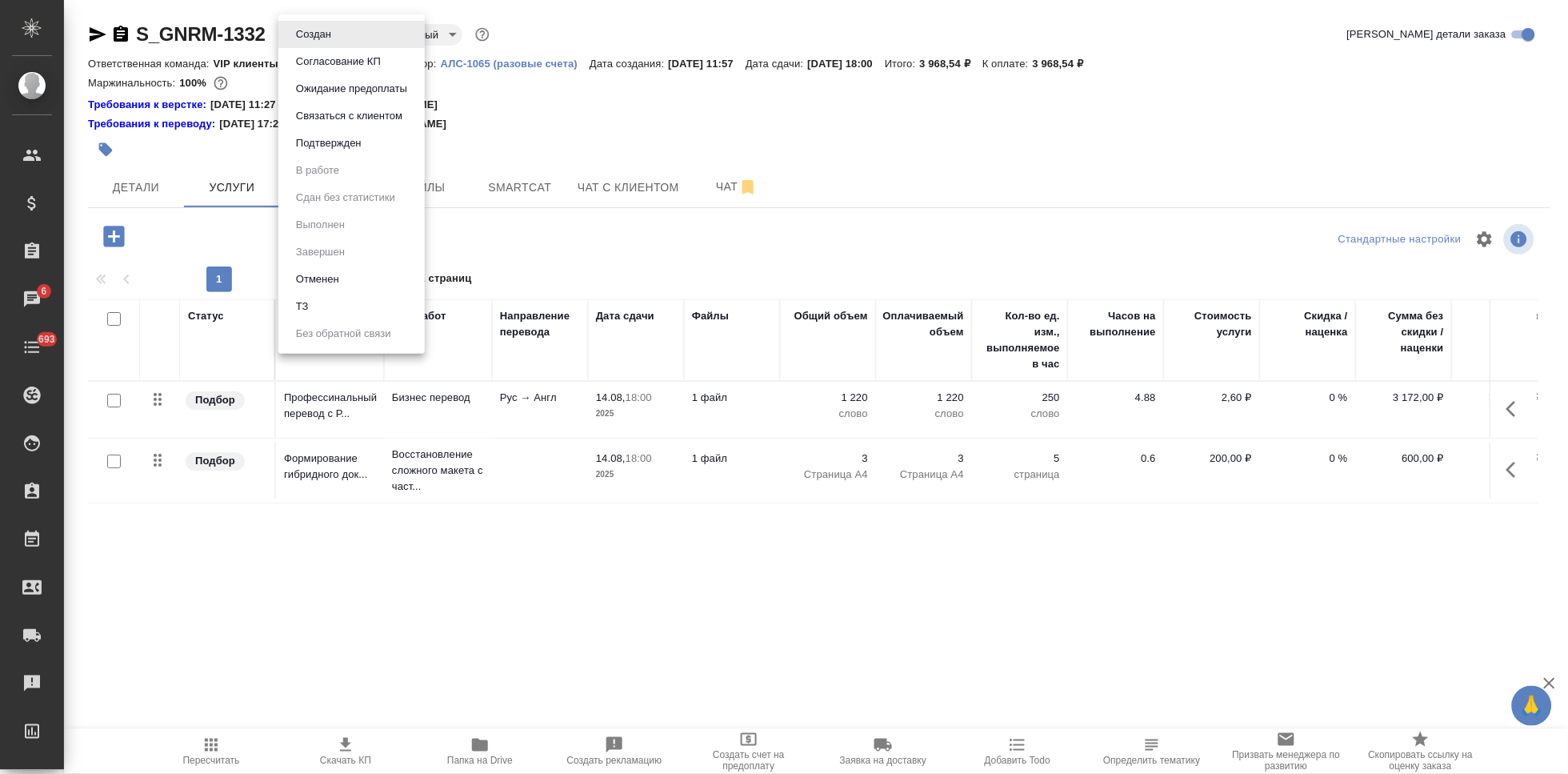
click at [337, 37] on body "🙏 .cls-1 fill:#fff; AWATERA Kabargina Anna Клиенты Спецификации Заказы 6 Чаты 6…" at bounding box center [784, 387] width 1568 height 774
click at [336, 43] on button "Подтвержден" at bounding box center [313, 34] width 45 height 18
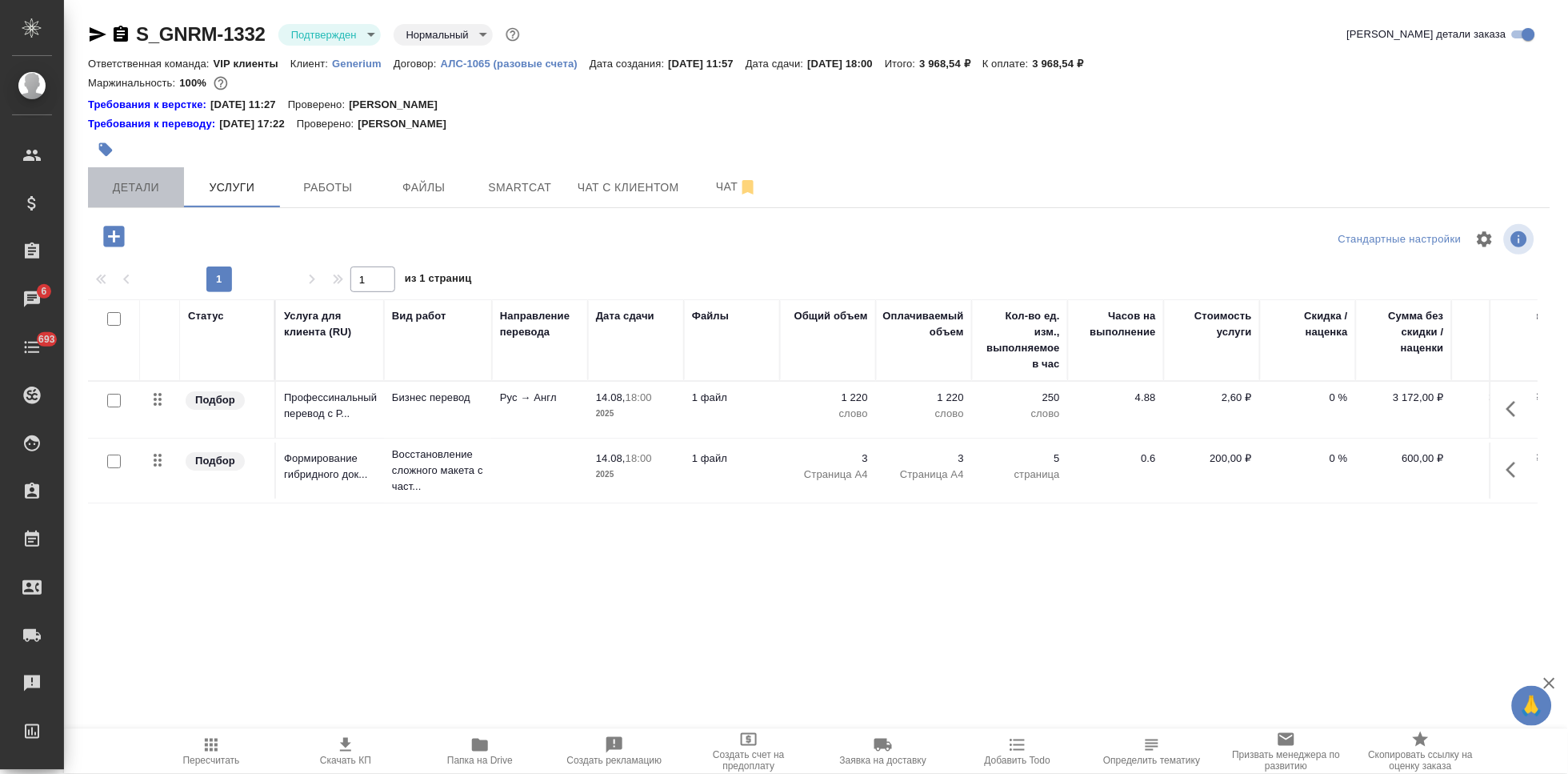
click at [168, 191] on span "Детали" at bounding box center [136, 187] width 77 height 20
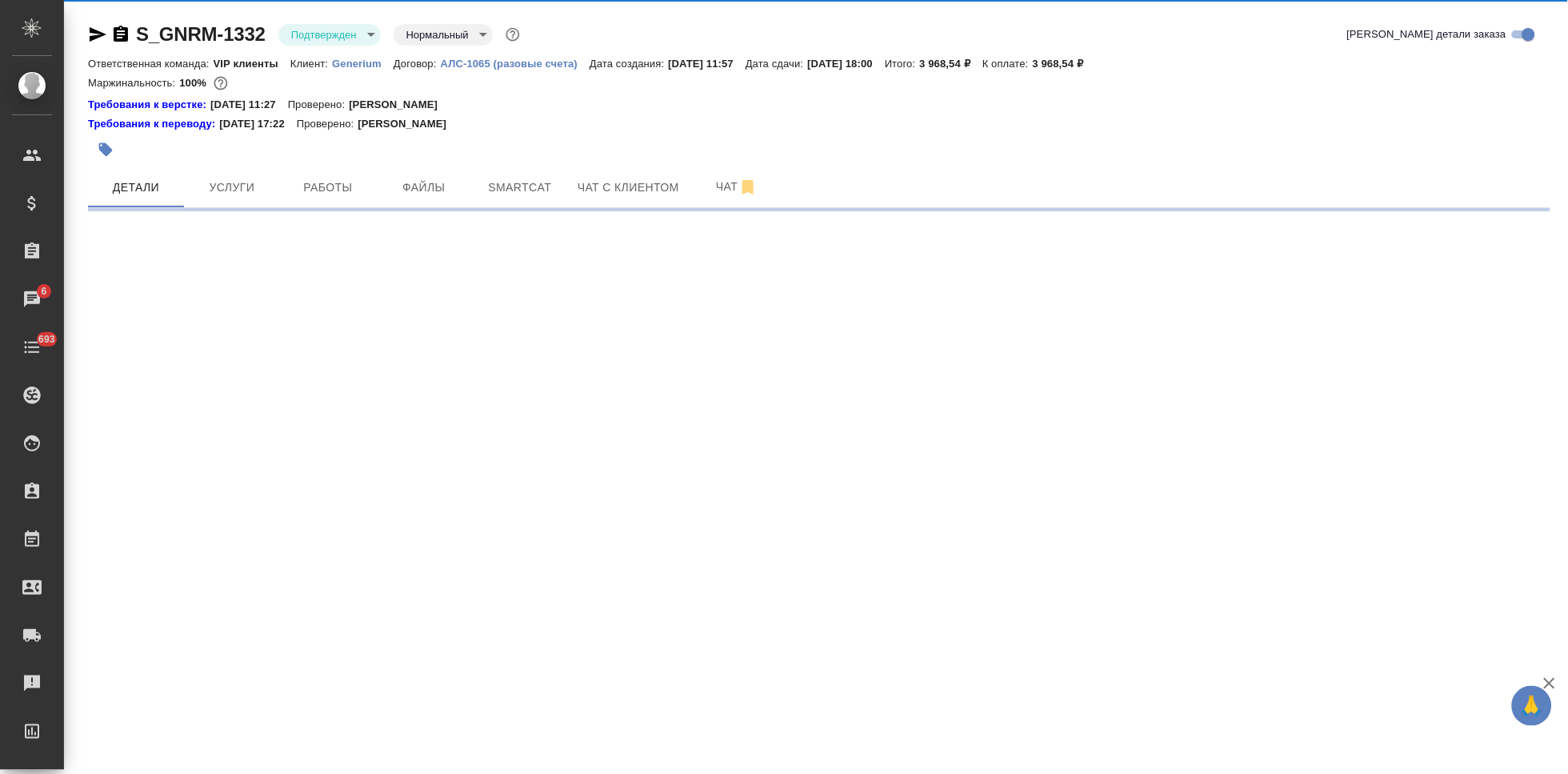
select select "RU"
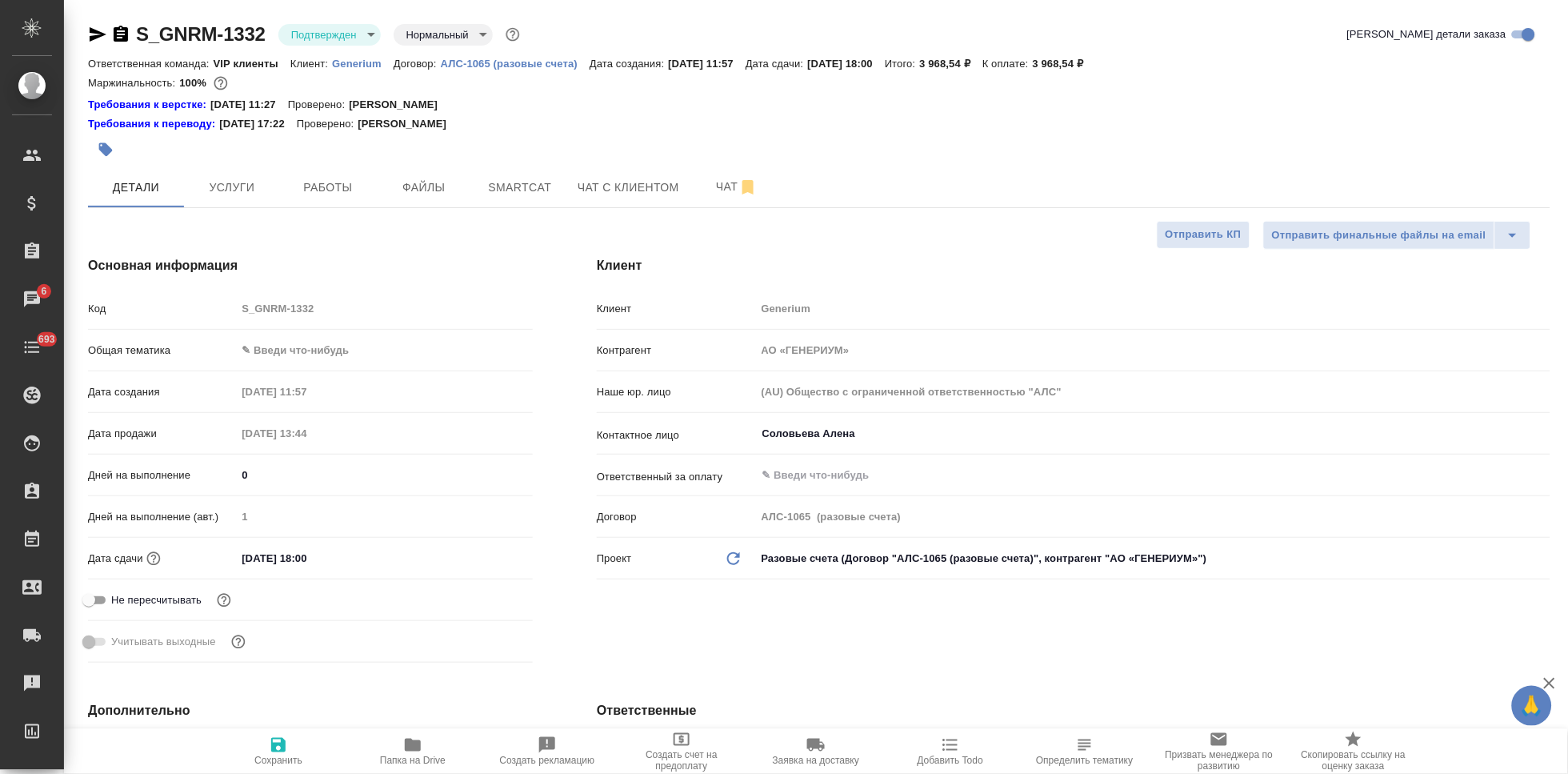
type textarea "x"
click at [345, 557] on input "14.08.2025 18:00" at bounding box center [306, 557] width 140 height 23
click at [486, 555] on icon "button" at bounding box center [486, 557] width 19 height 19
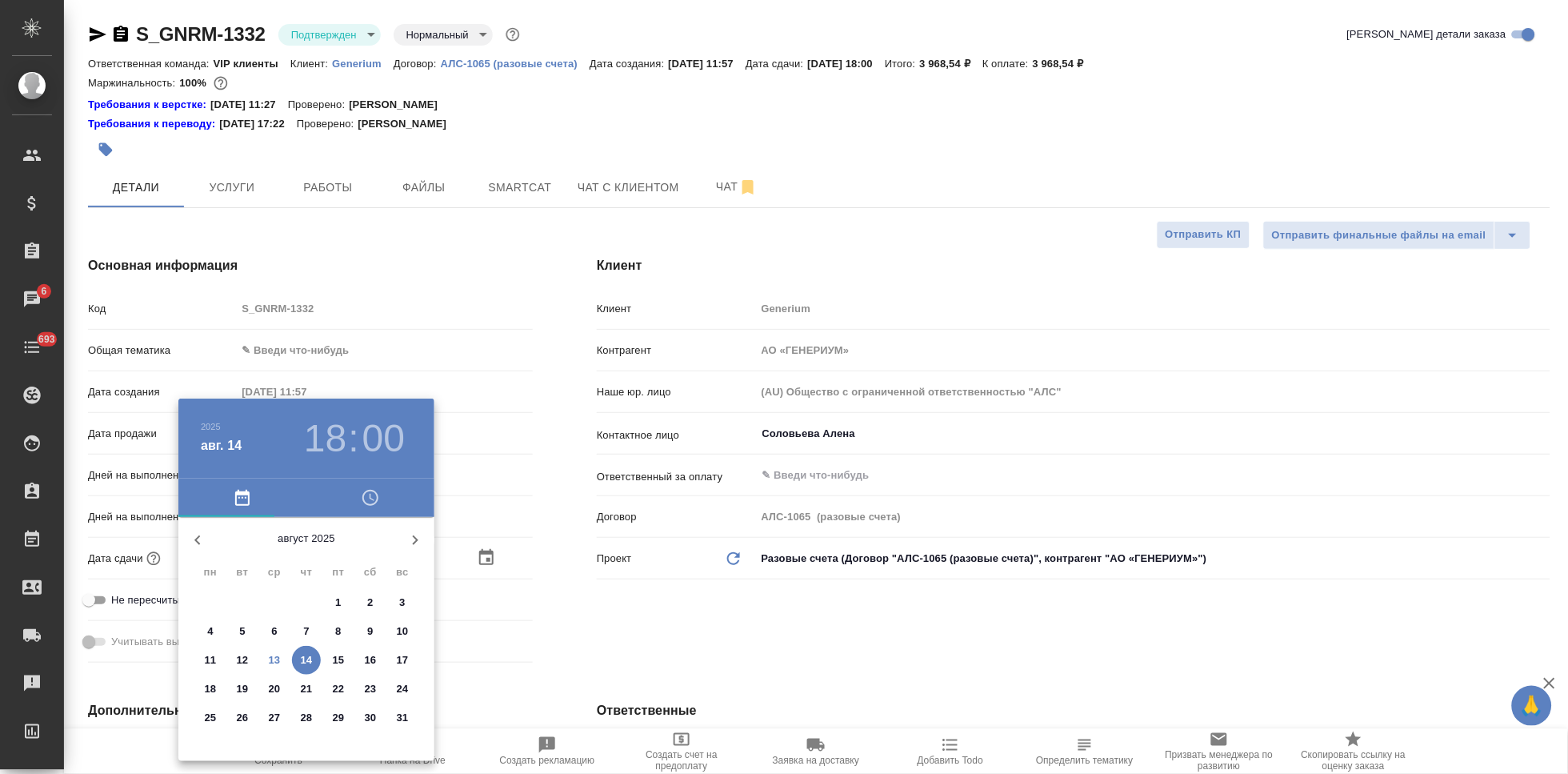
click at [303, 657] on p "14" at bounding box center [307, 660] width 12 height 16
type textarea "x"
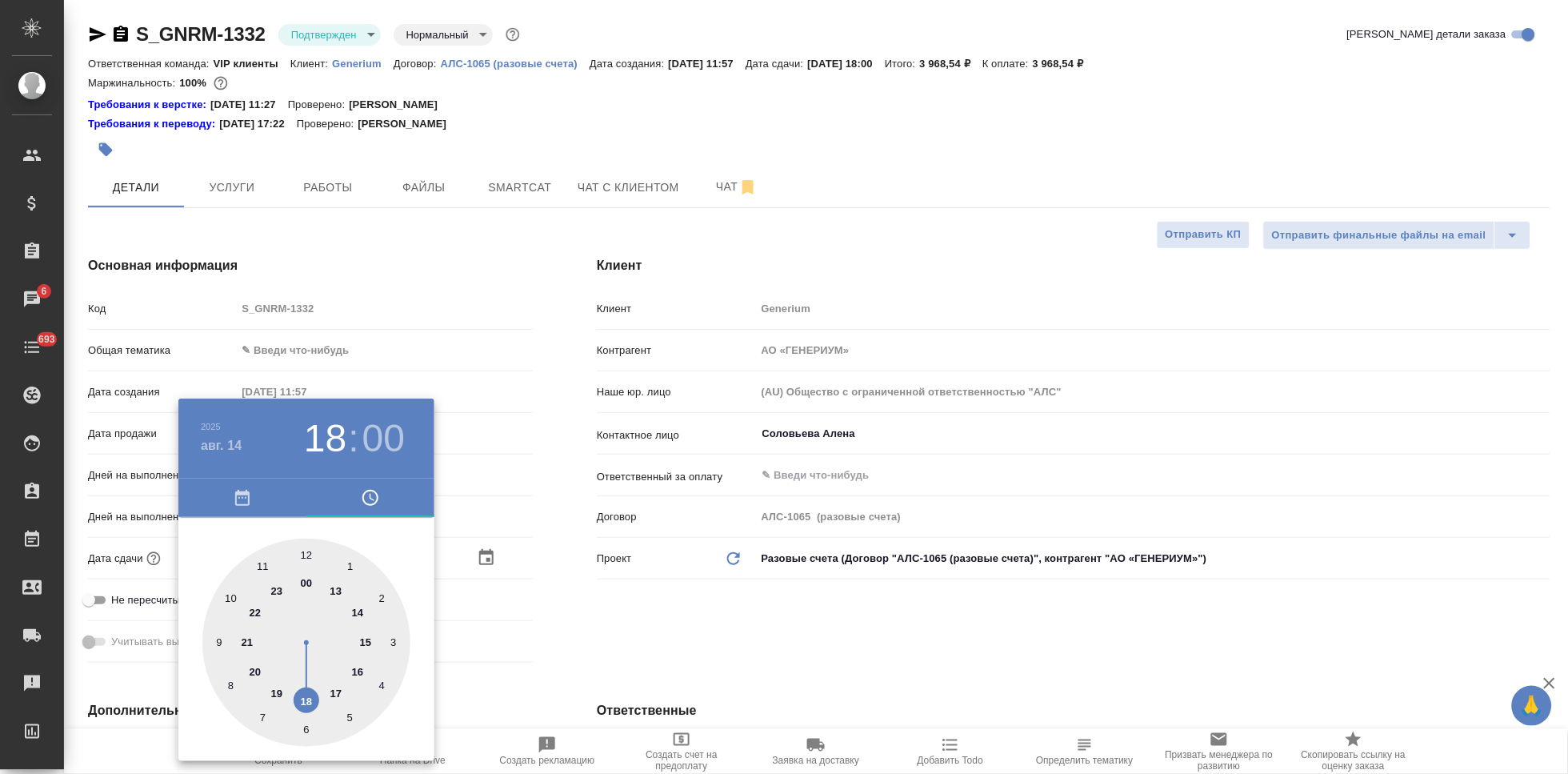
type input "14.08.2025 13:00"
type textarea "x"
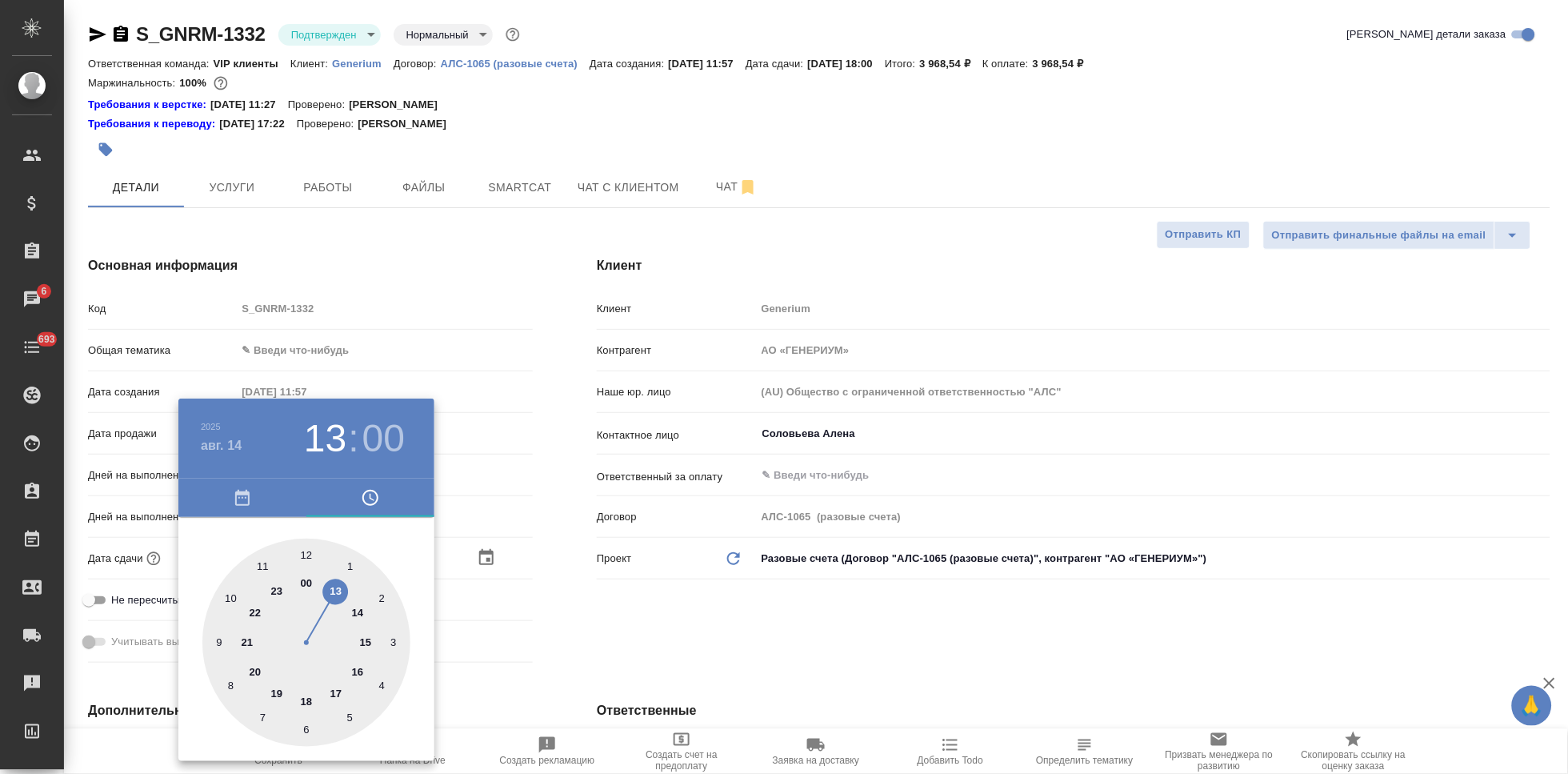
type textarea "x"
drag, startPoint x: 314, startPoint y: 704, endPoint x: 327, endPoint y: 600, distance: 104.8
click at [327, 600] on div at bounding box center [306, 642] width 208 height 208
type textarea "x"
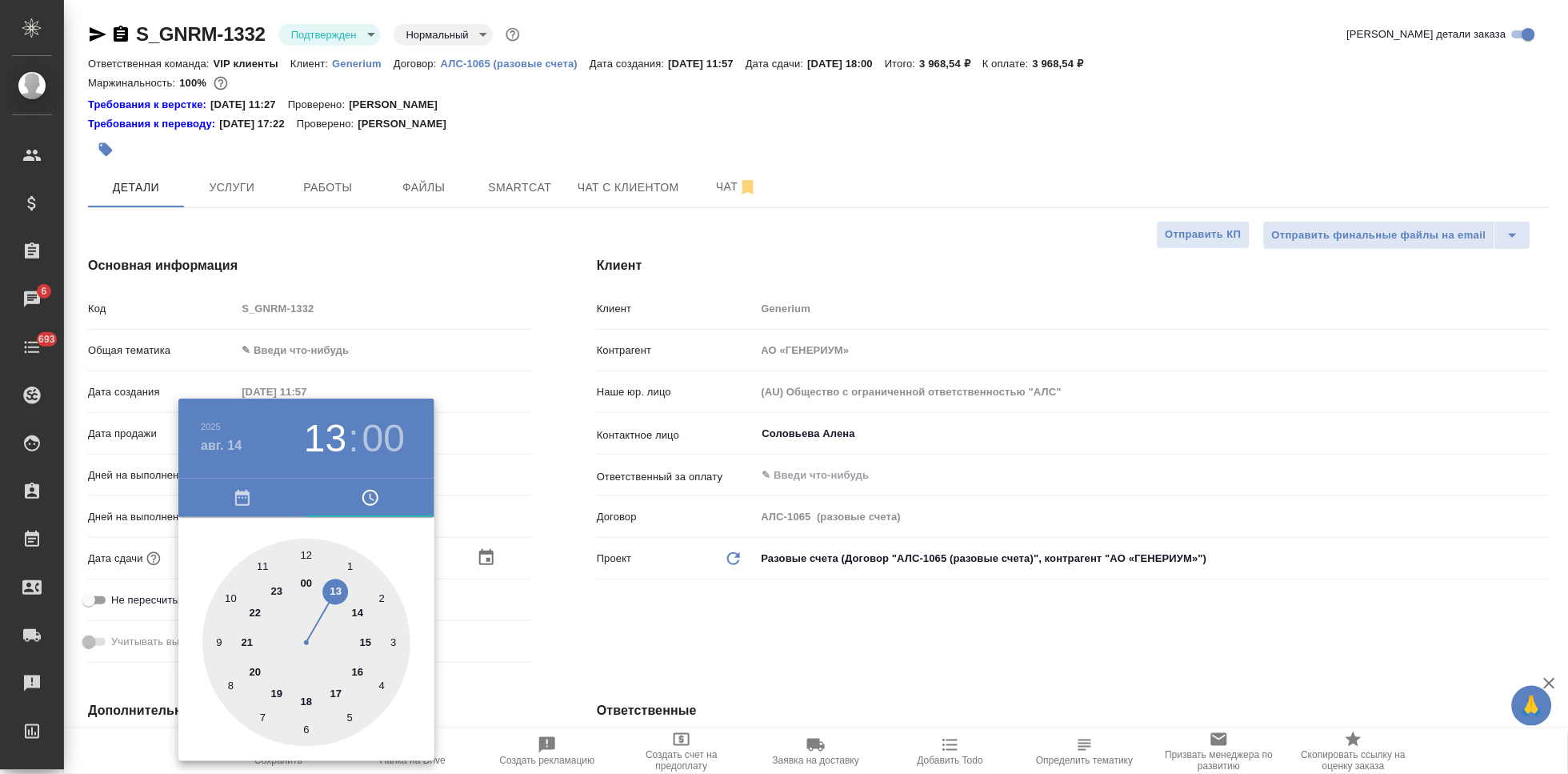
type textarea "x"
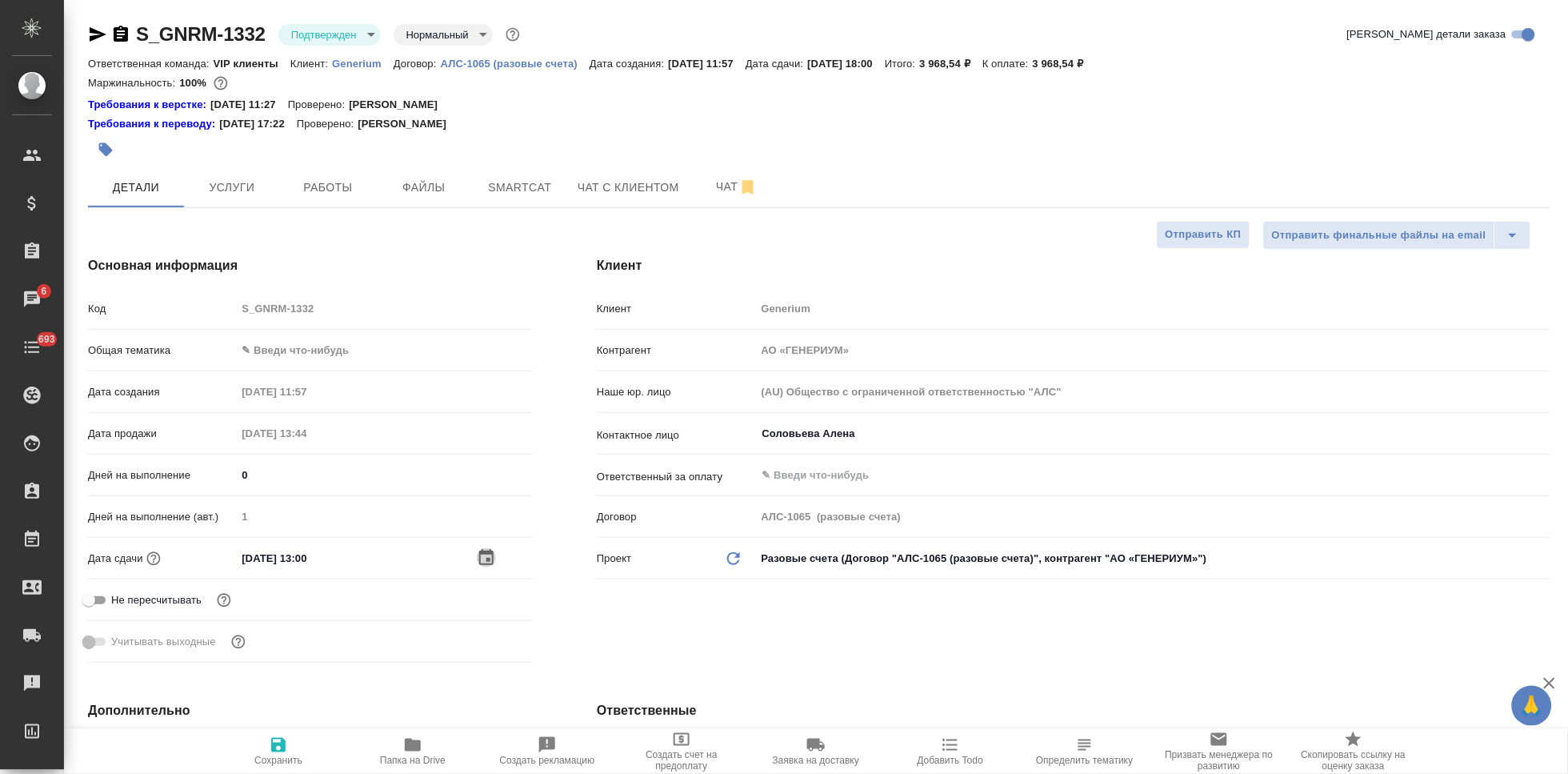
click at [282, 738] on icon "button" at bounding box center [278, 745] width 14 height 14
type textarea "x"
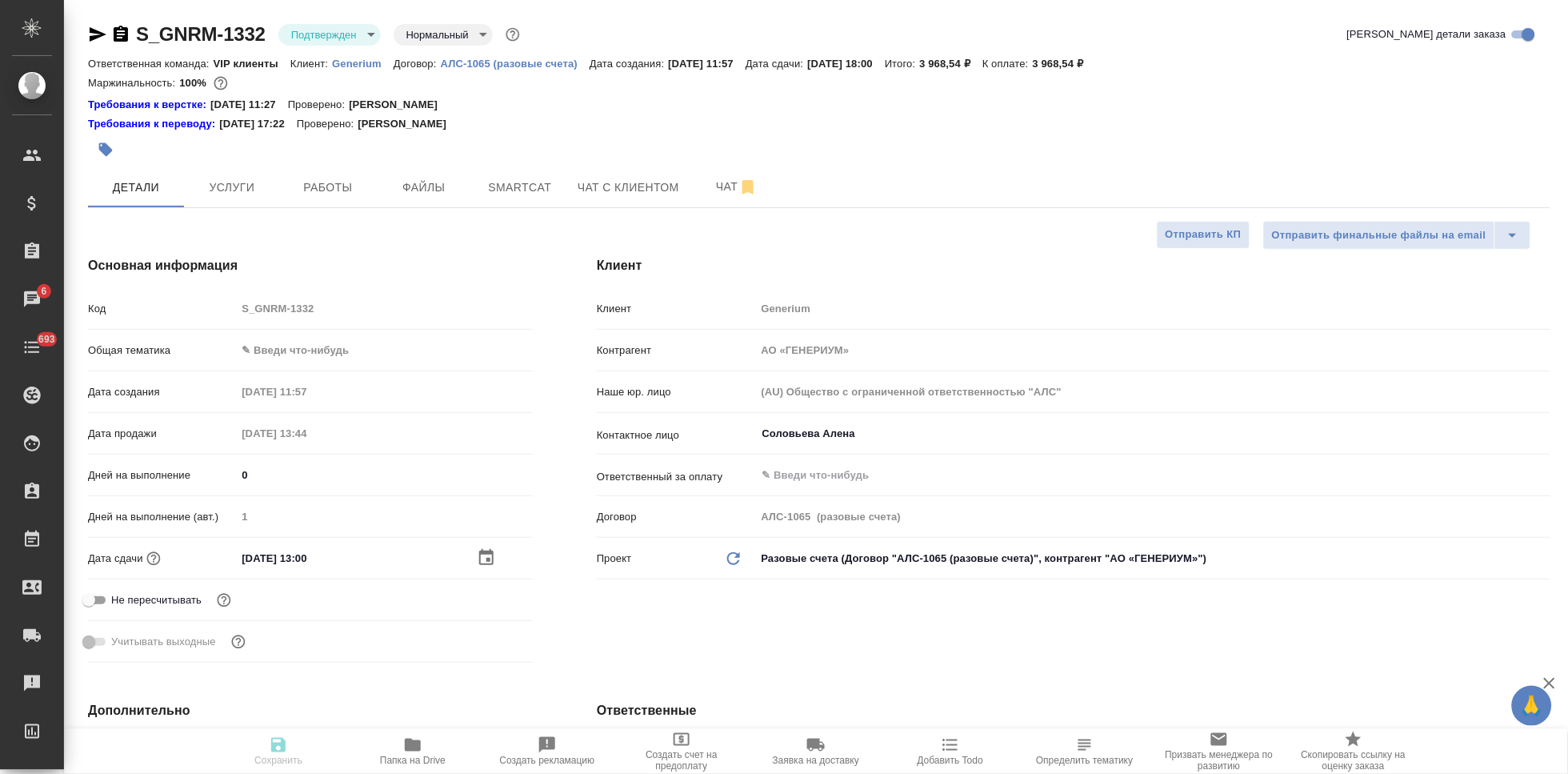
type textarea "x"
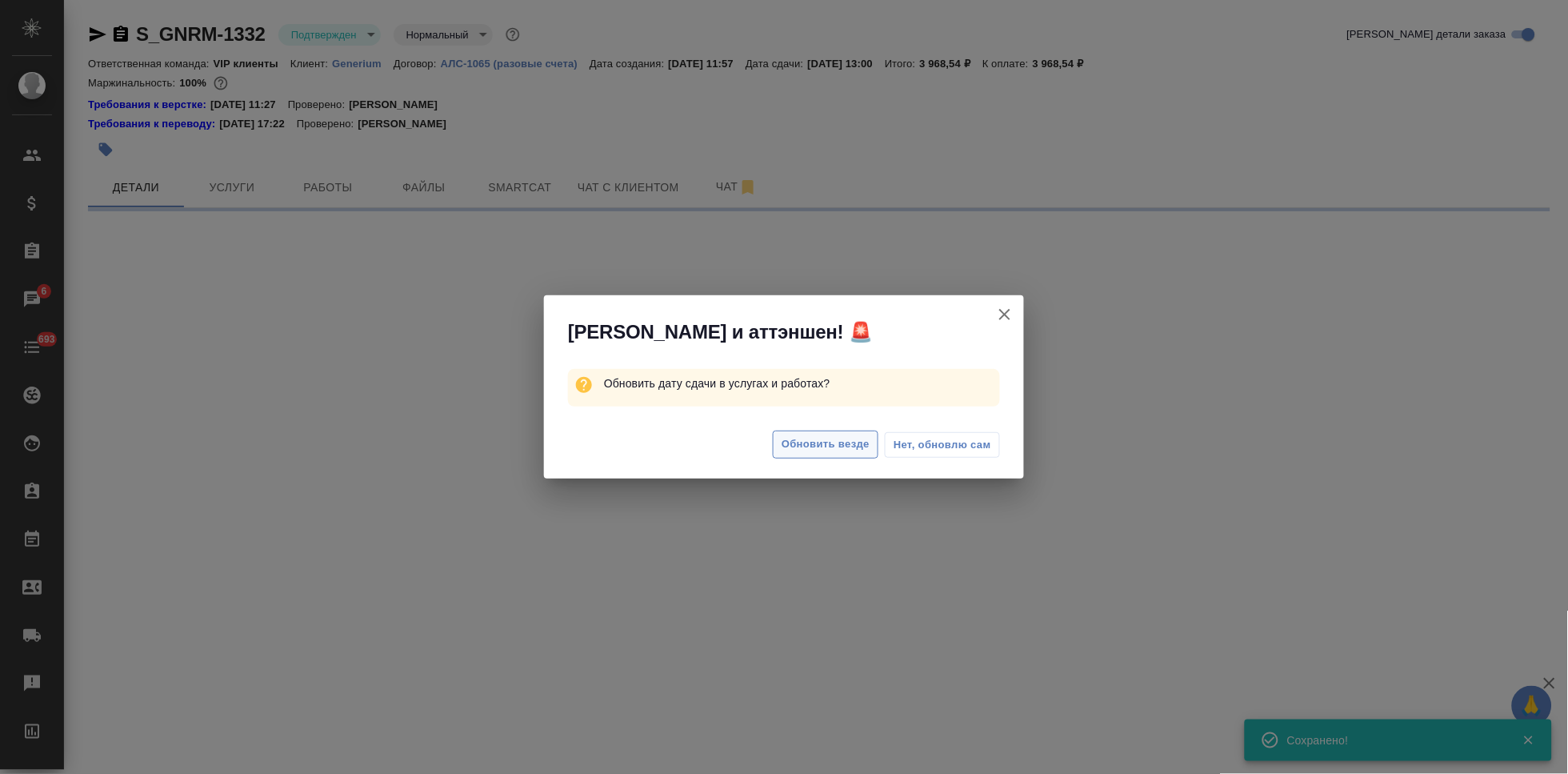
click at [824, 439] on span "Обновить везде" at bounding box center [825, 444] width 88 height 18
select select "RU"
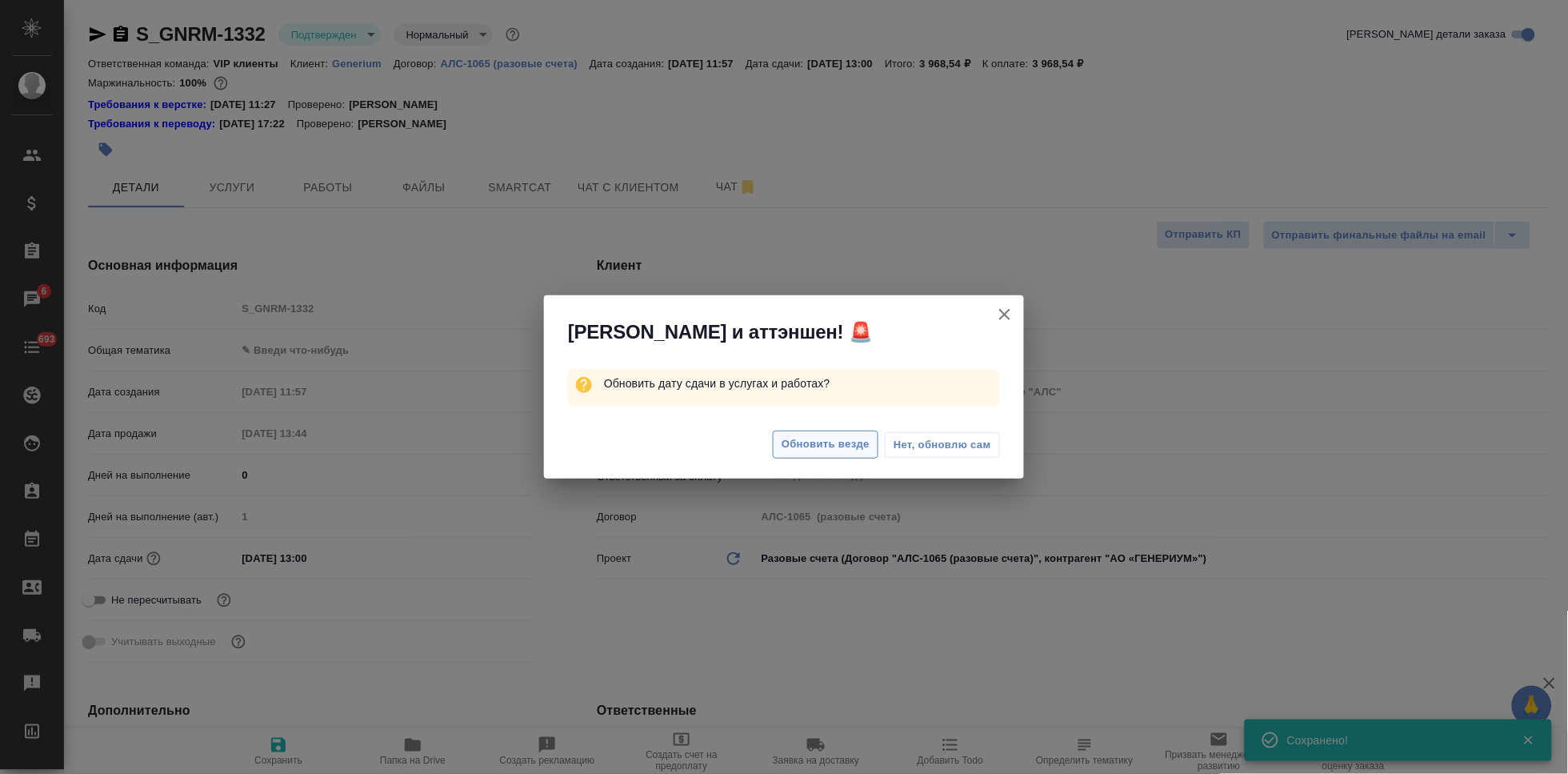
type textarea "x"
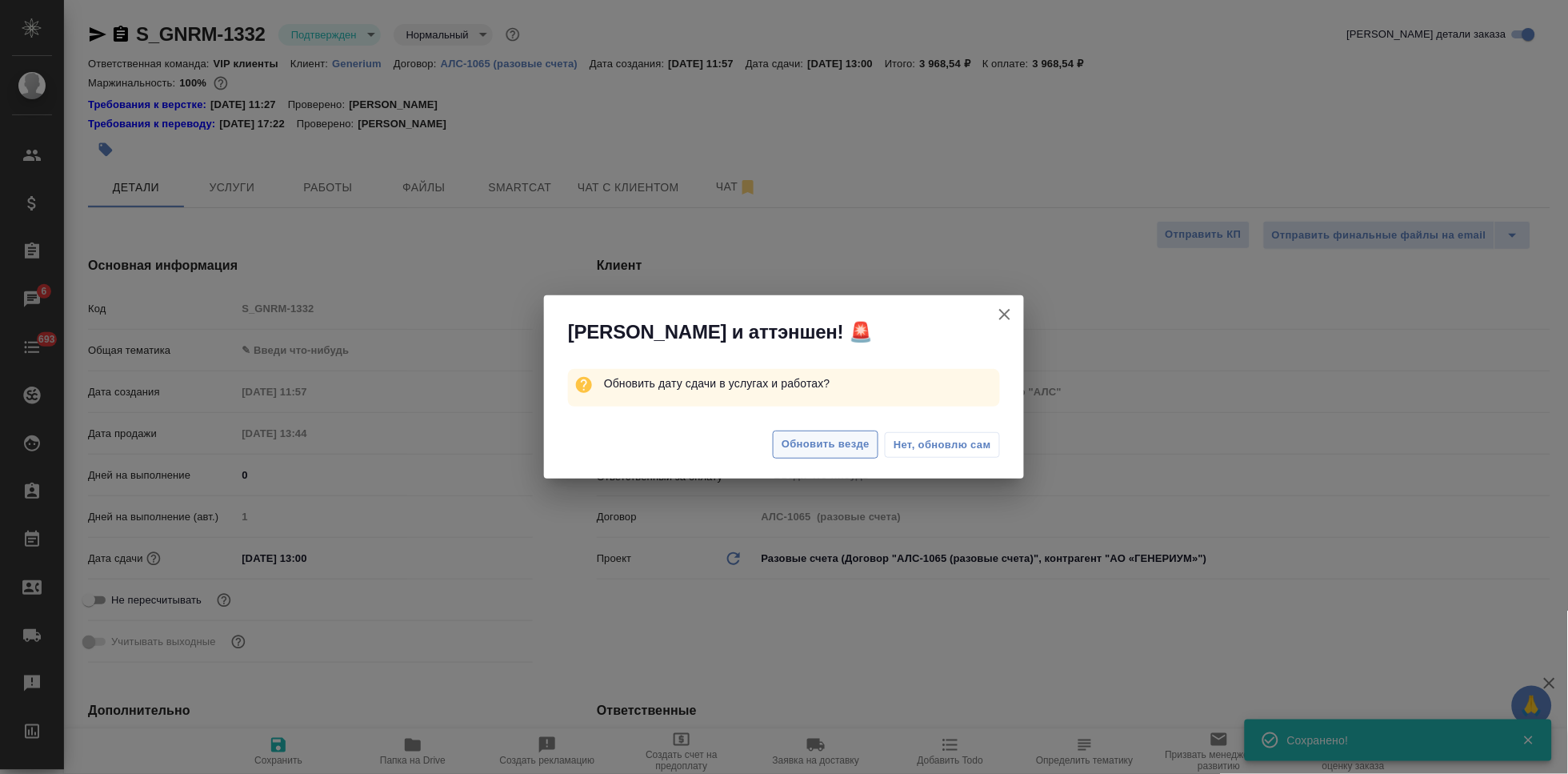
type textarea "x"
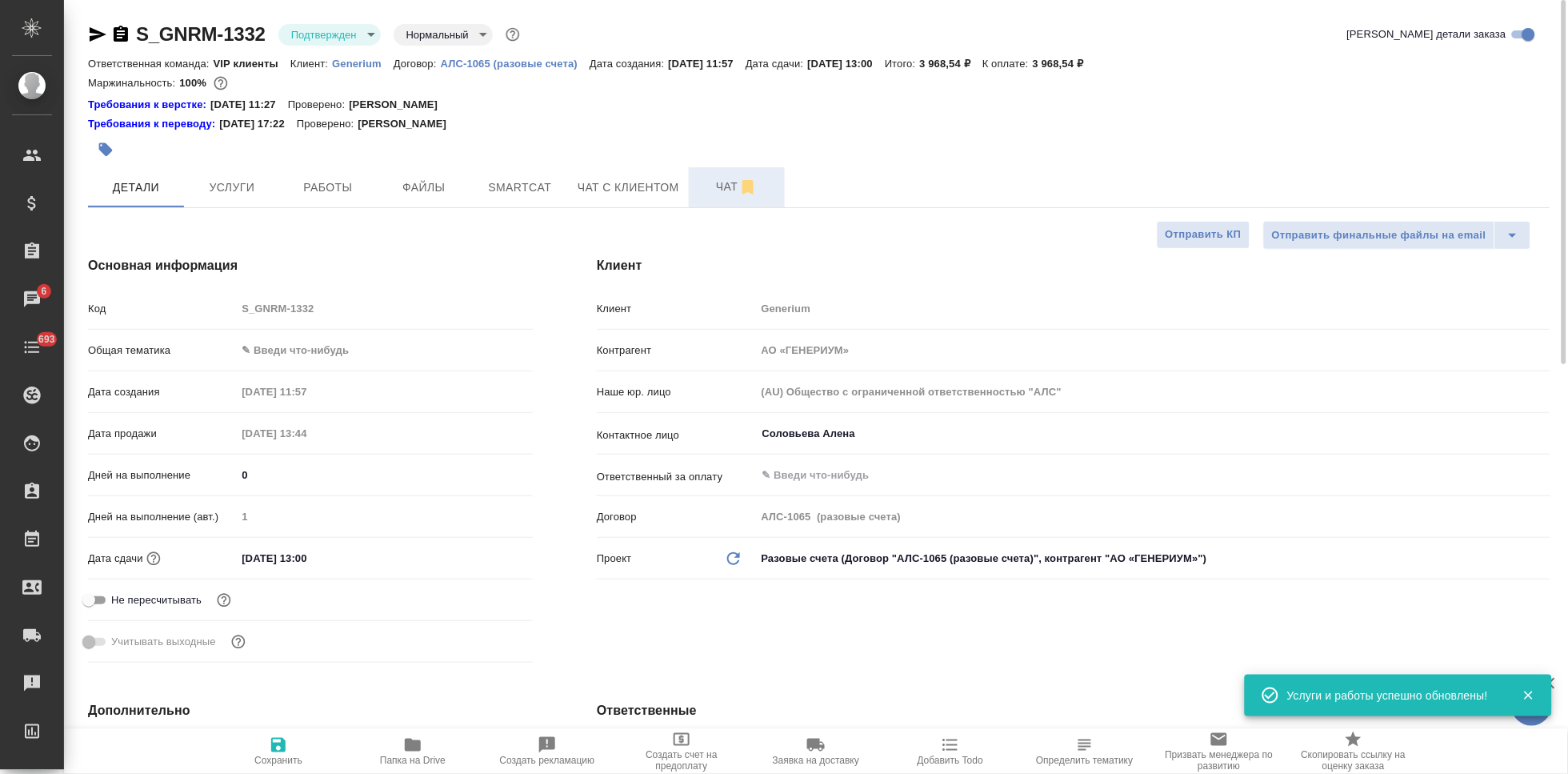
click at [718, 197] on button "Чат" at bounding box center [736, 187] width 96 height 40
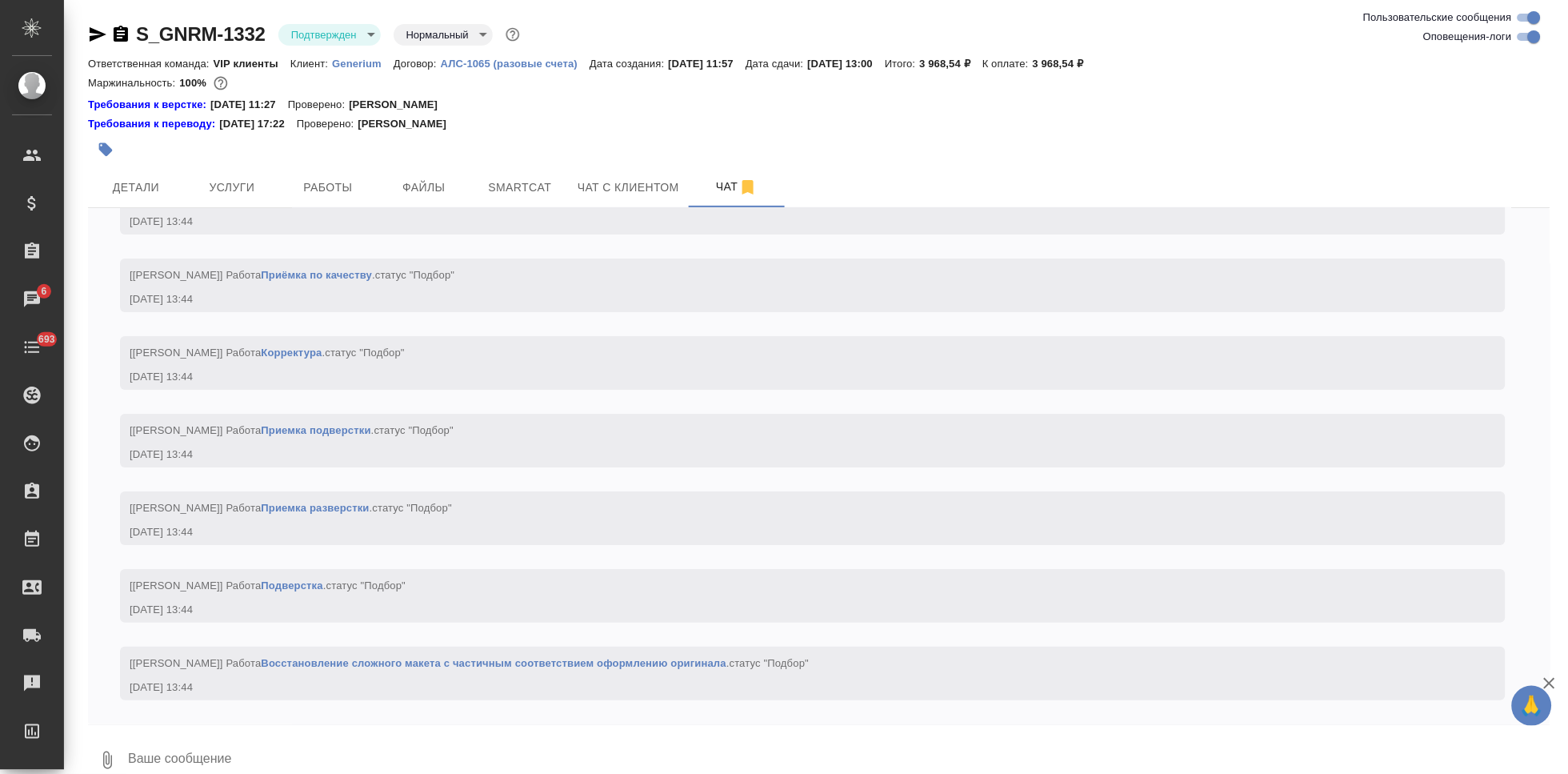
scroll to position [1587, 0]
click at [288, 752] on textarea at bounding box center [838, 760] width 1424 height 54
type textarea """
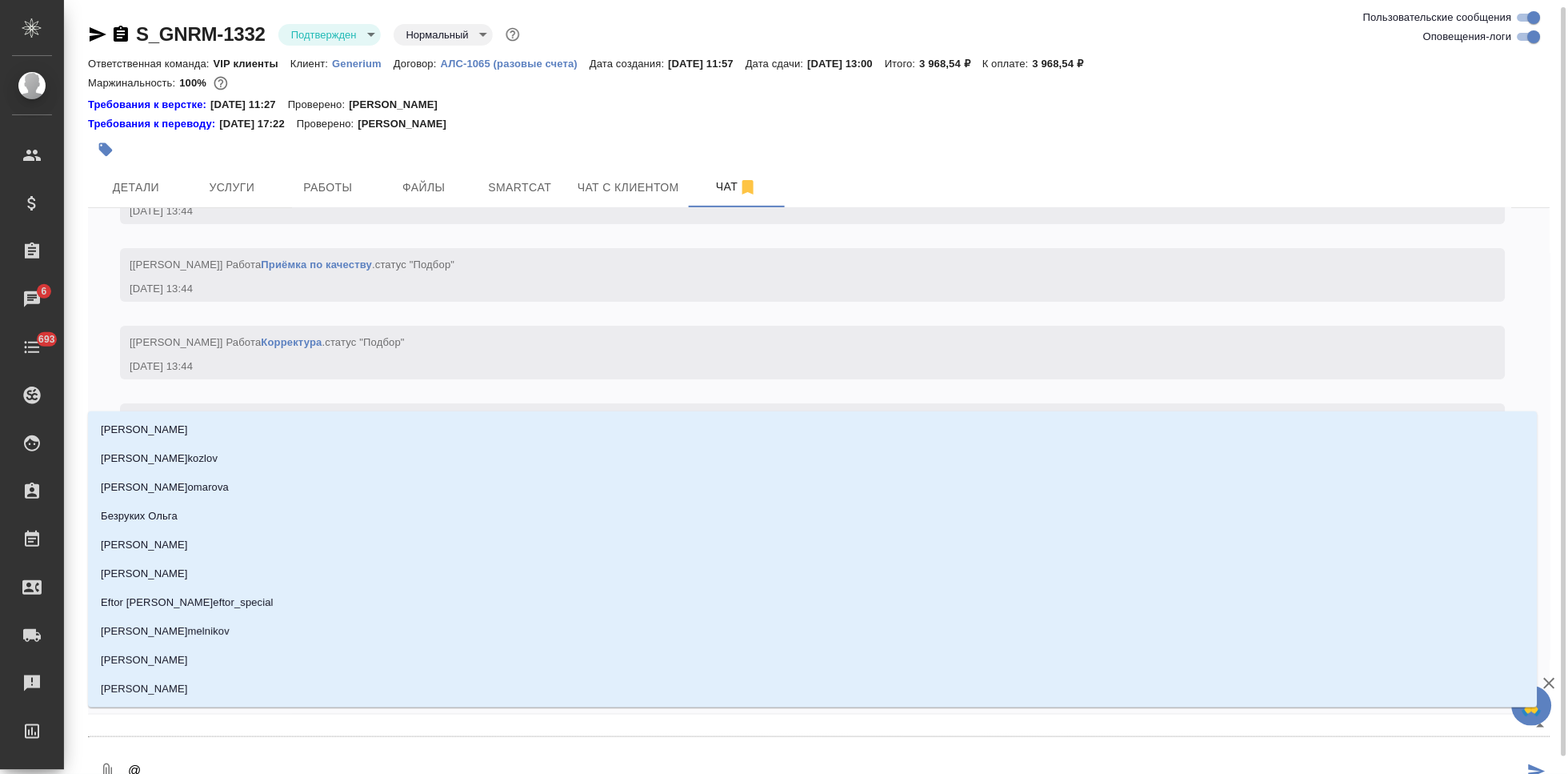
scroll to position [4, 0]
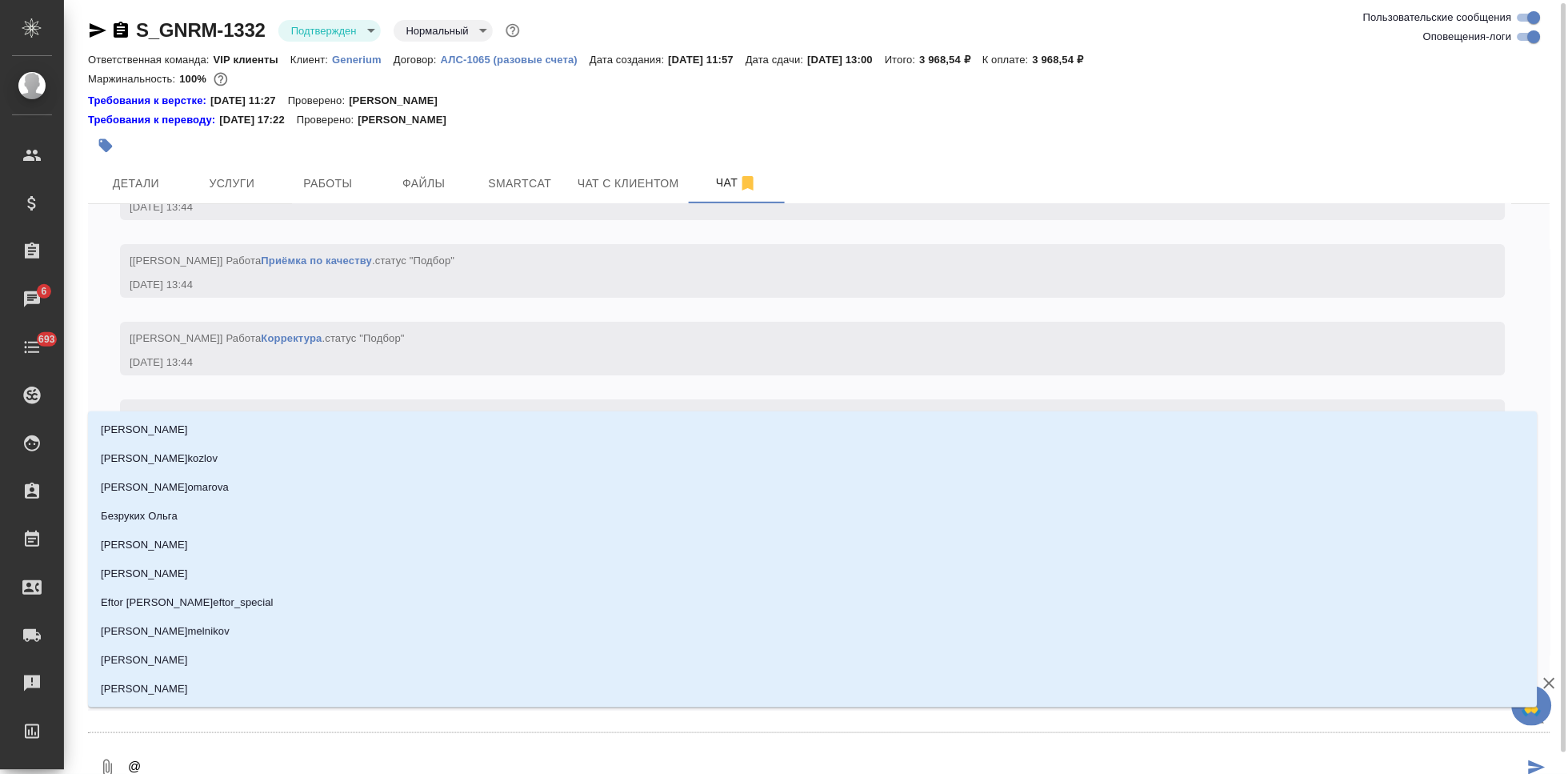
type textarea "@г"
type input "г"
type textarea "@гр"
type input "гр"
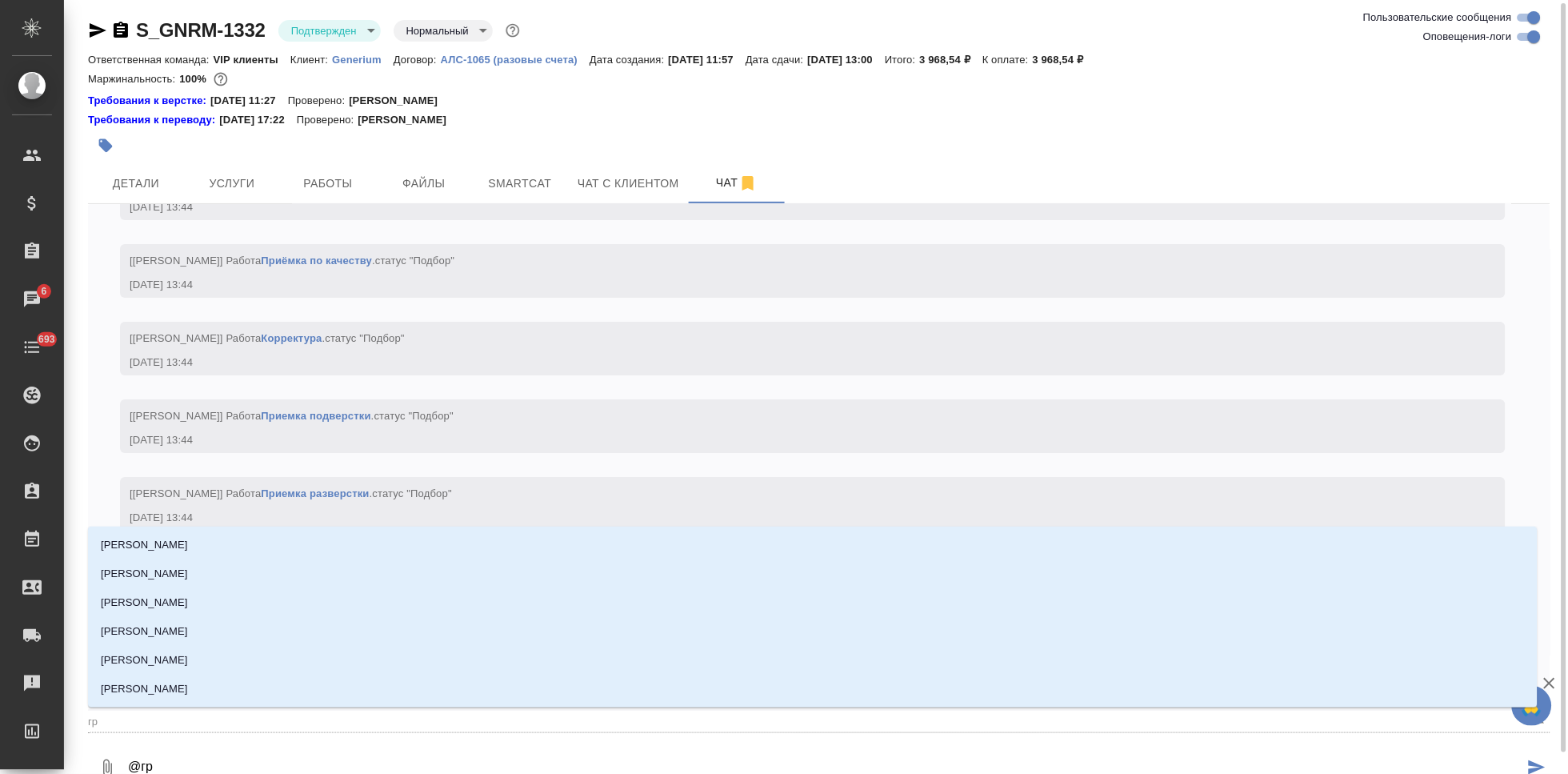
type textarea "@гра"
type input "гра"
type textarea "@граб"
type input "граб"
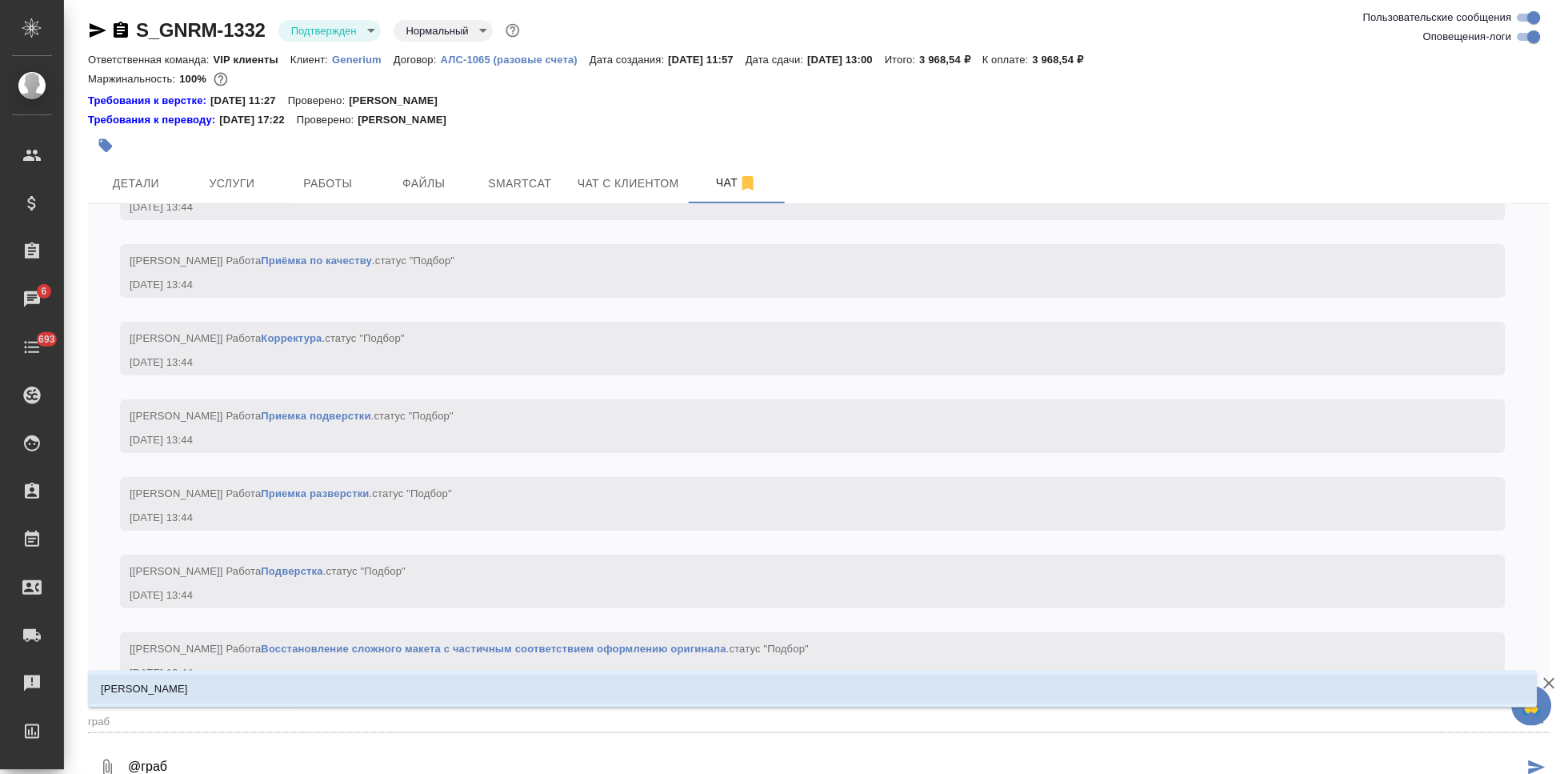
click at [576, 688] on li "Грабко Мария" at bounding box center [813, 689] width 1449 height 28
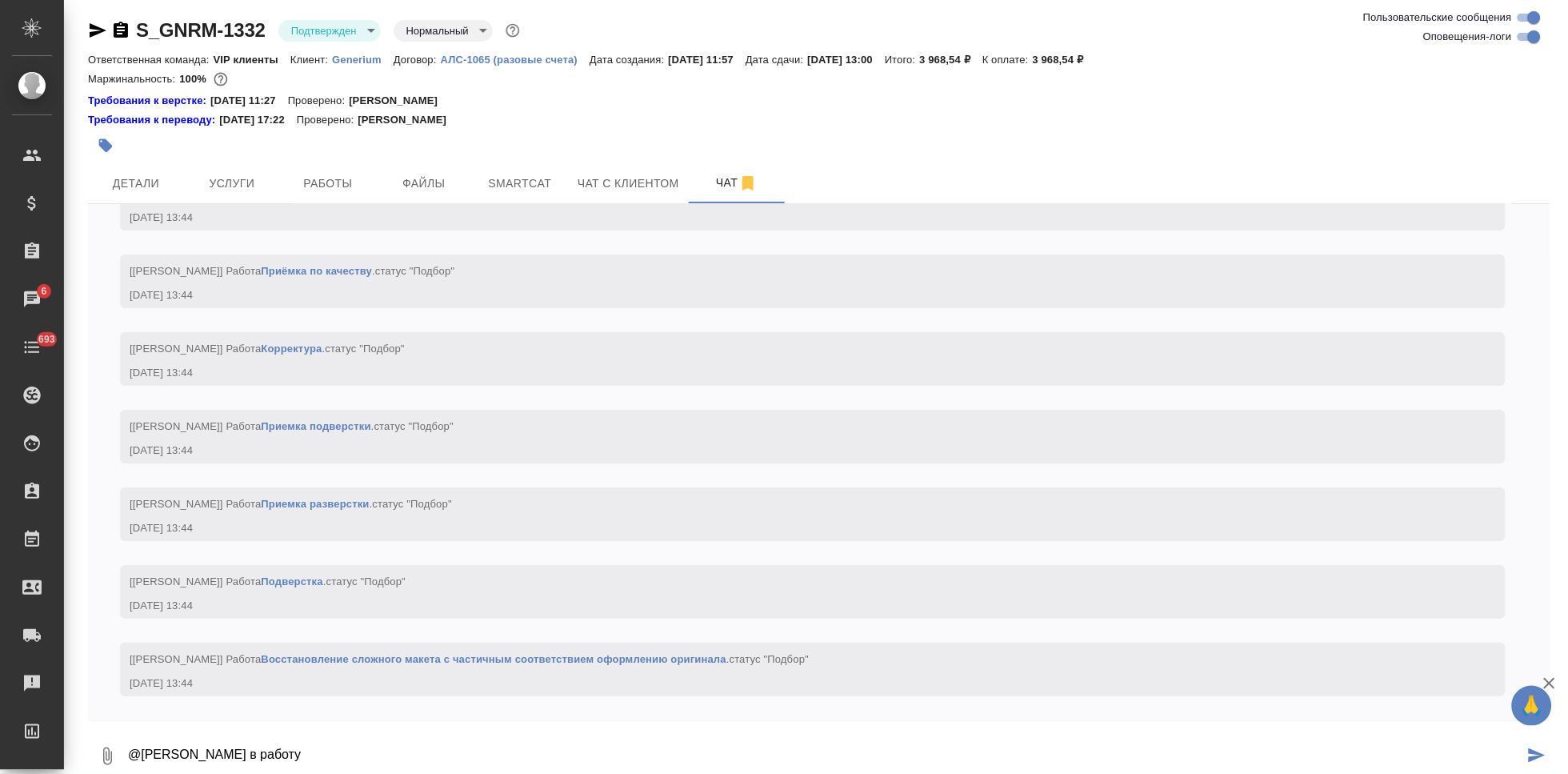
type textarea "@Грабко Мария в работу"
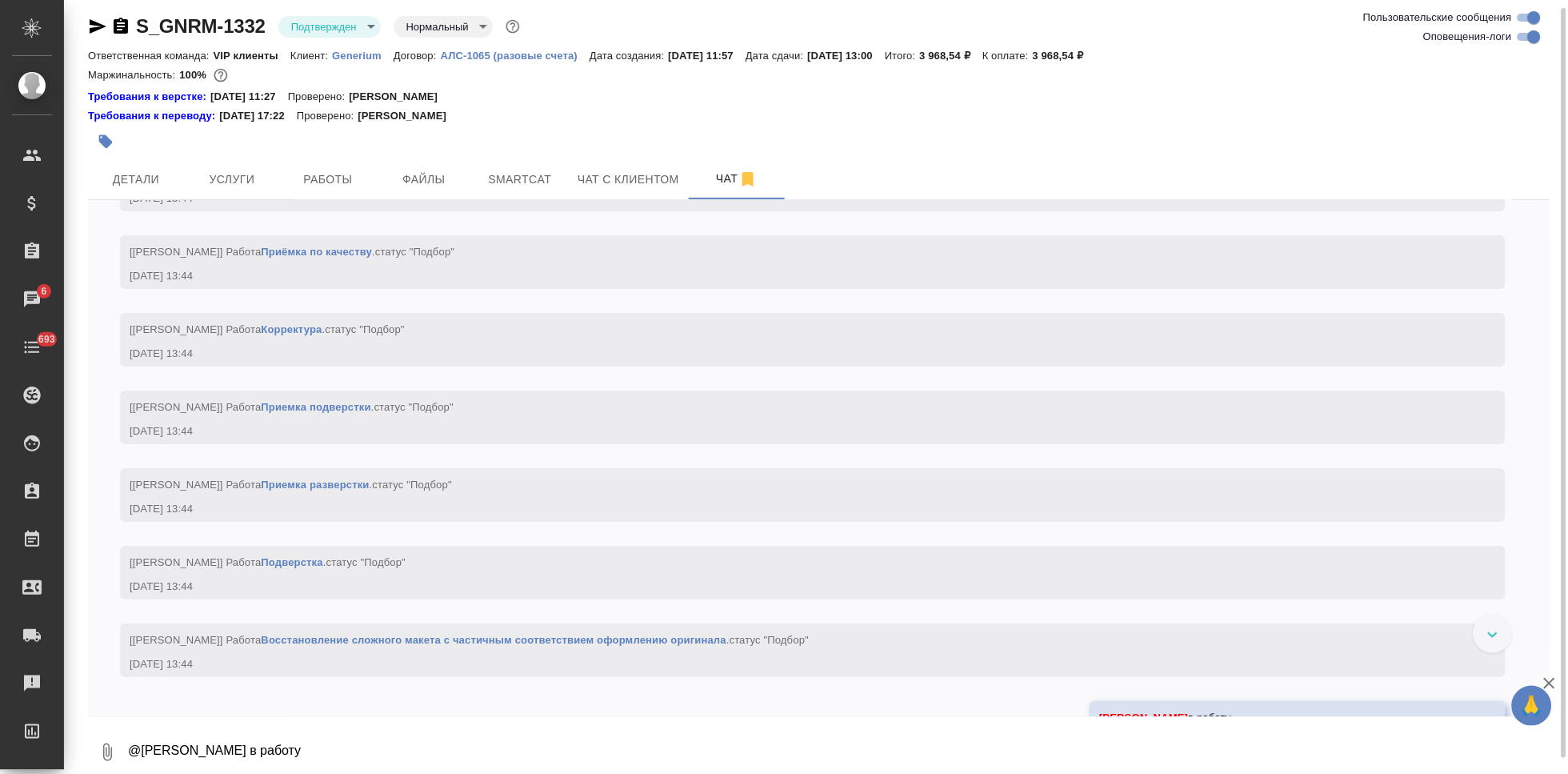
scroll to position [1665, 0]
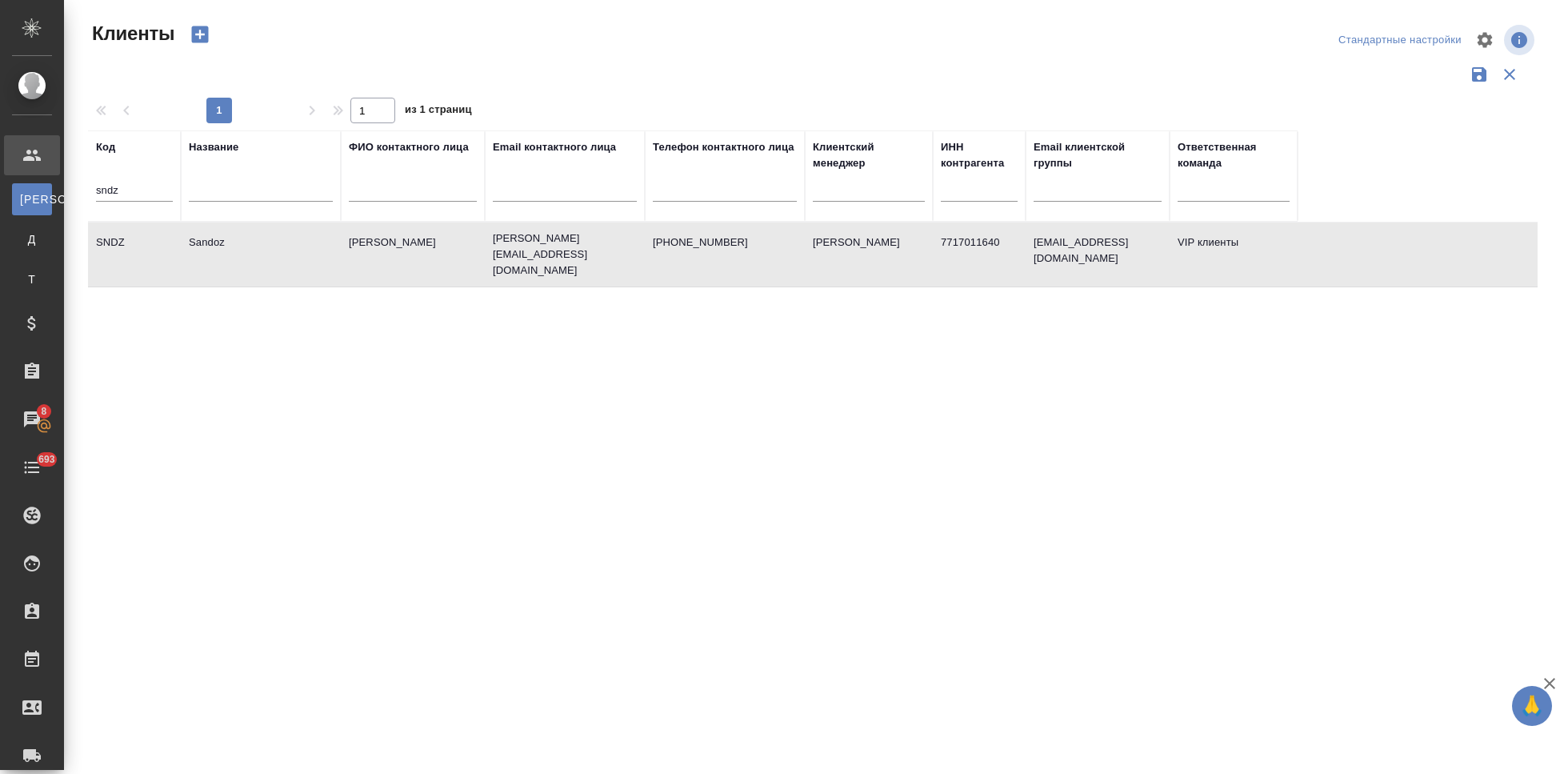
select select "RU"
click at [152, 194] on input "sndz" at bounding box center [134, 191] width 77 height 20
type input "s"
type input "nvrt"
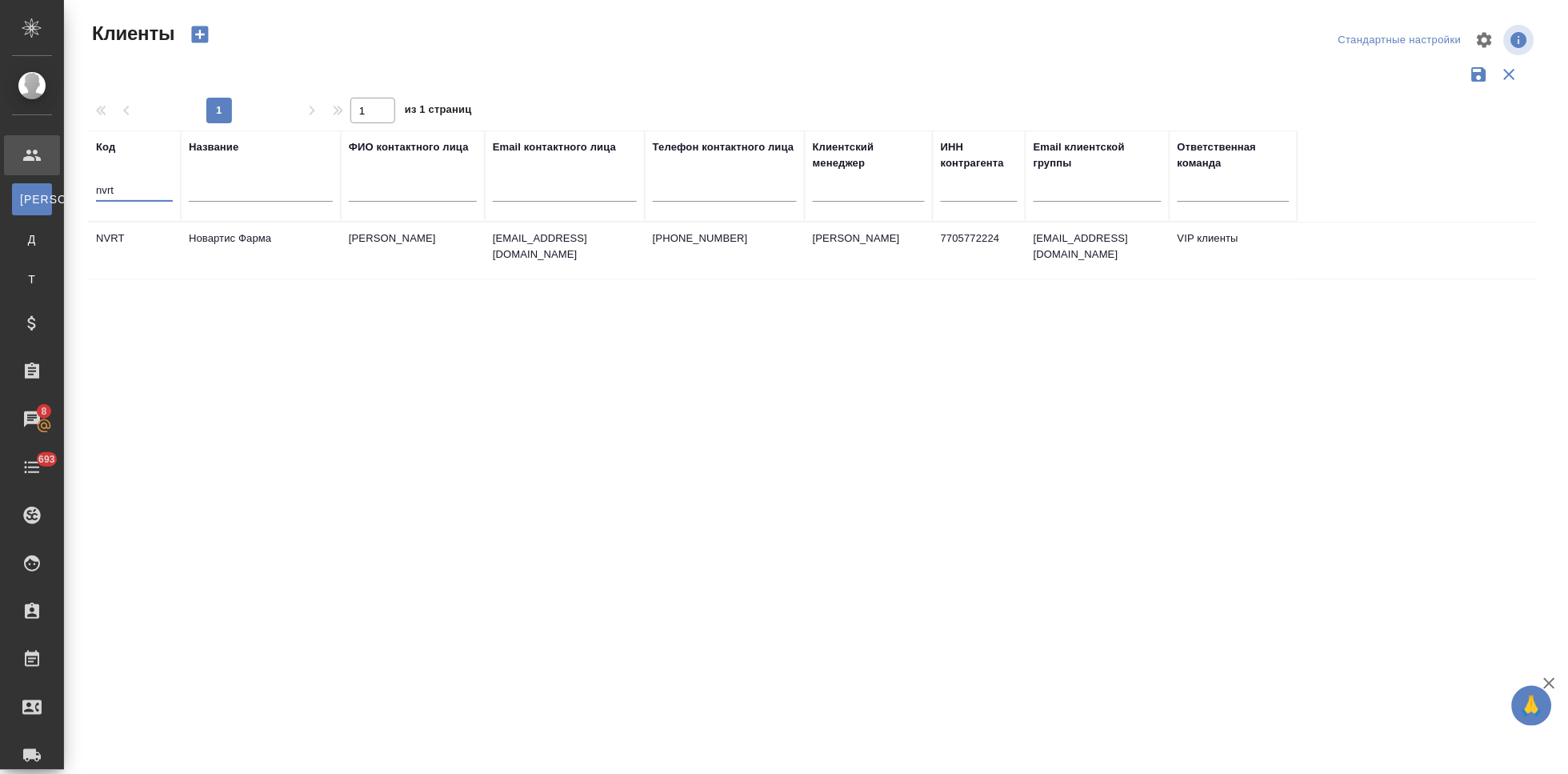
click at [429, 263] on td "Головина Дарья" at bounding box center [413, 250] width 144 height 56
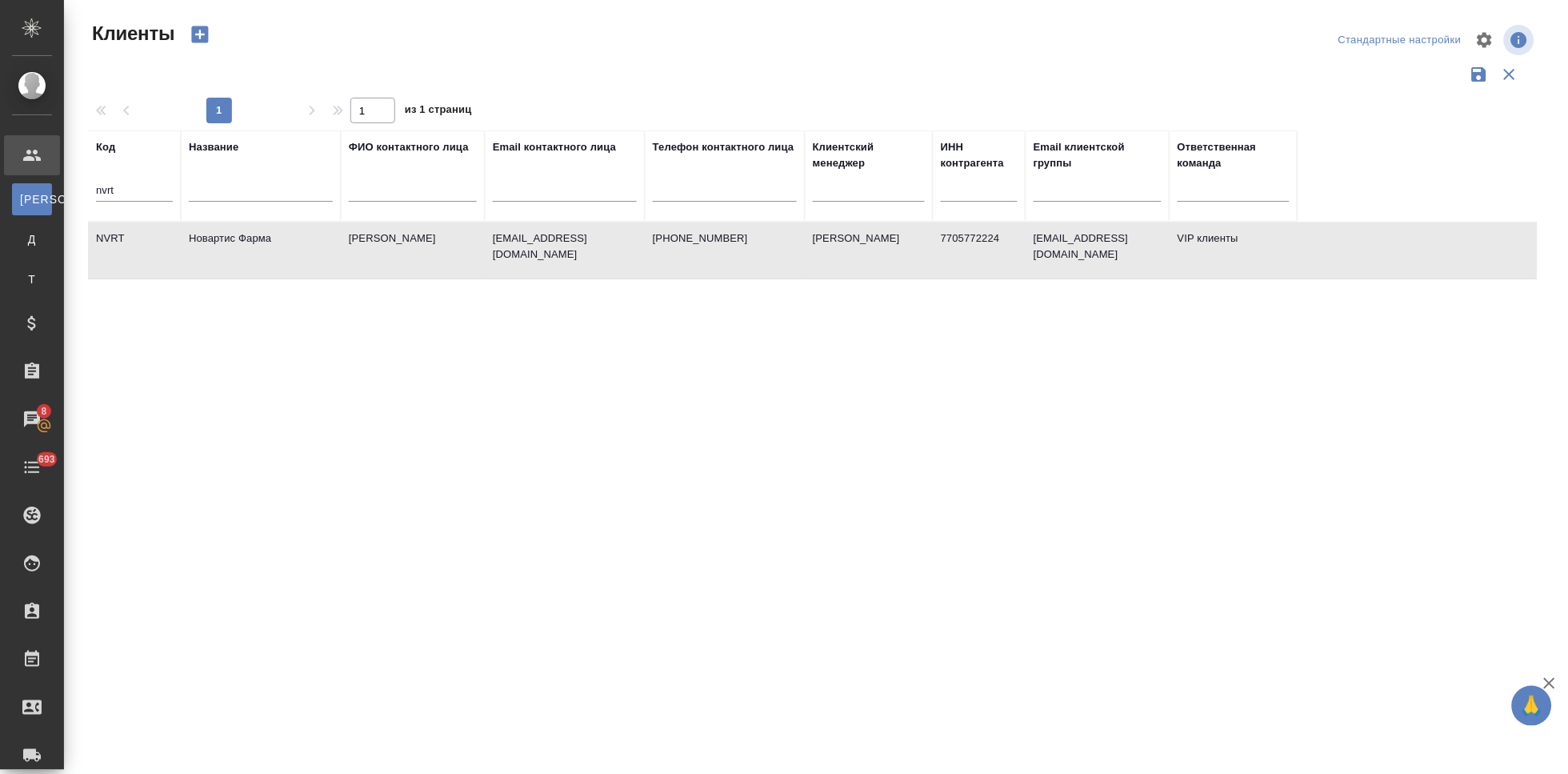
click at [429, 263] on td "Головина Дарья" at bounding box center [413, 250] width 144 height 56
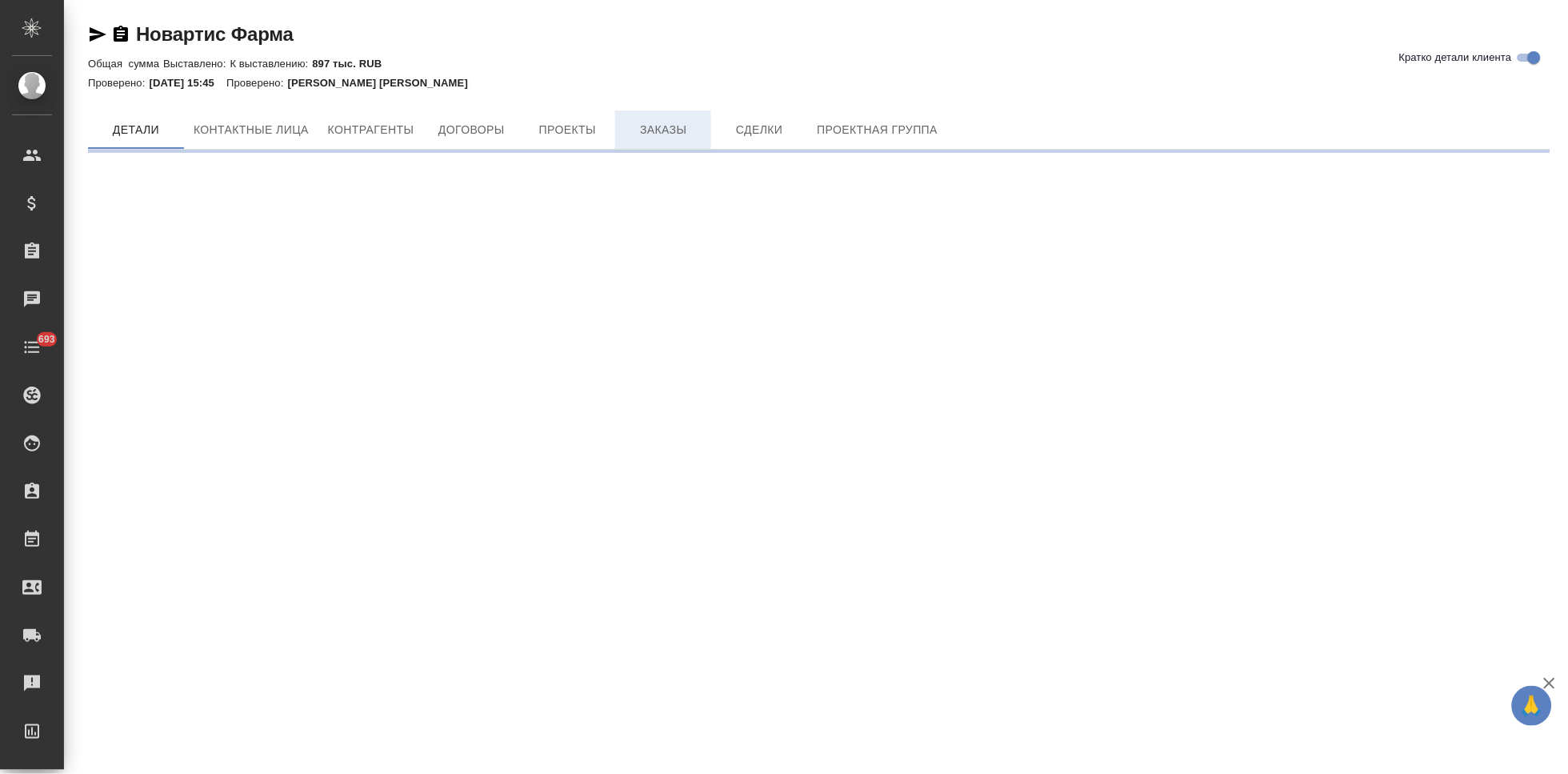
click at [647, 126] on span "Заказы" at bounding box center [663, 129] width 77 height 20
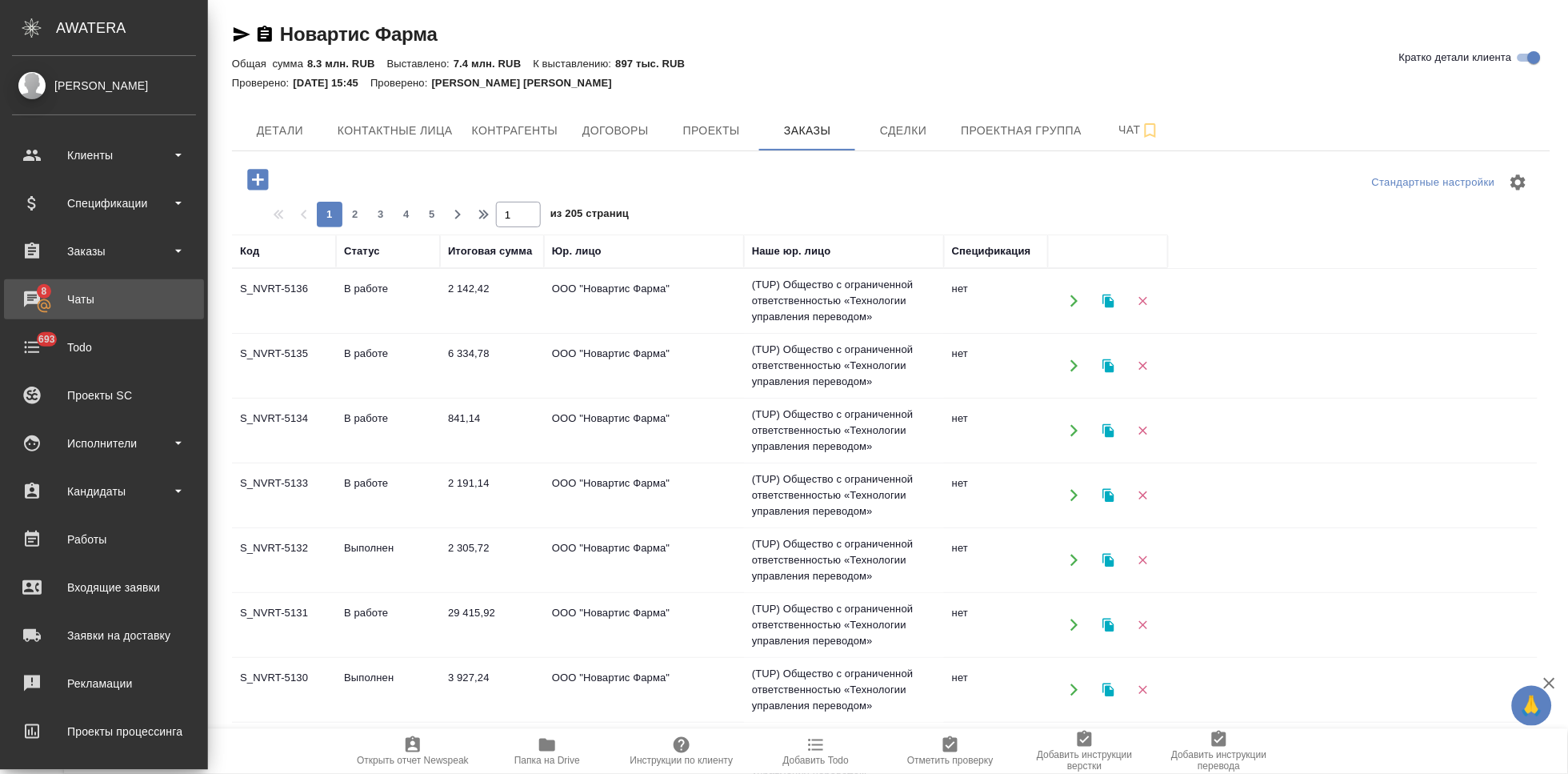
click at [31, 308] on div "Чаты" at bounding box center [104, 298] width 184 height 24
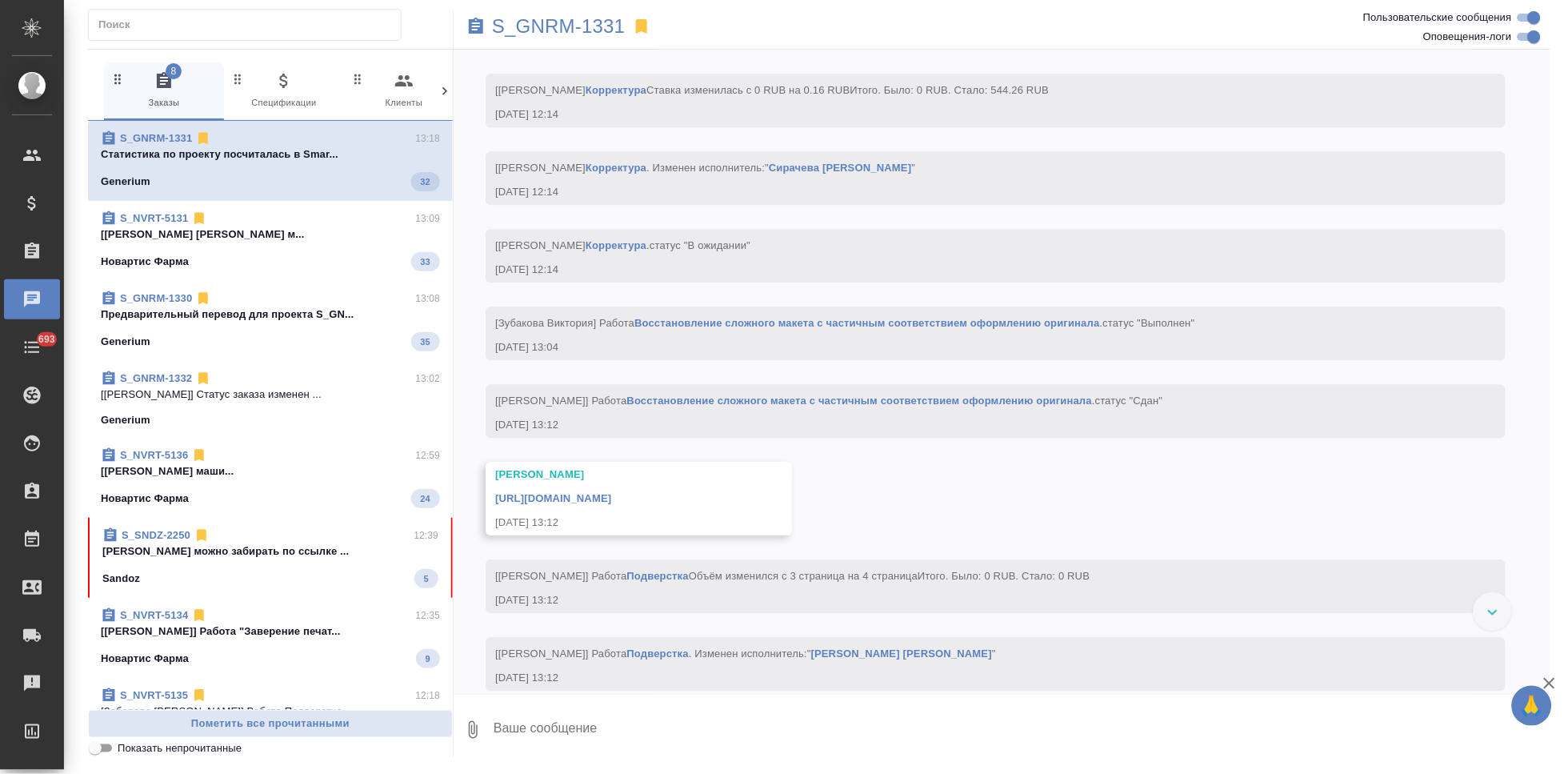
click at [258, 561] on span "S_SNDZ-2250 12:39 Кабаргина Анна можно забирать по ссылке ... Sandoz 5" at bounding box center [271, 557] width 336 height 61
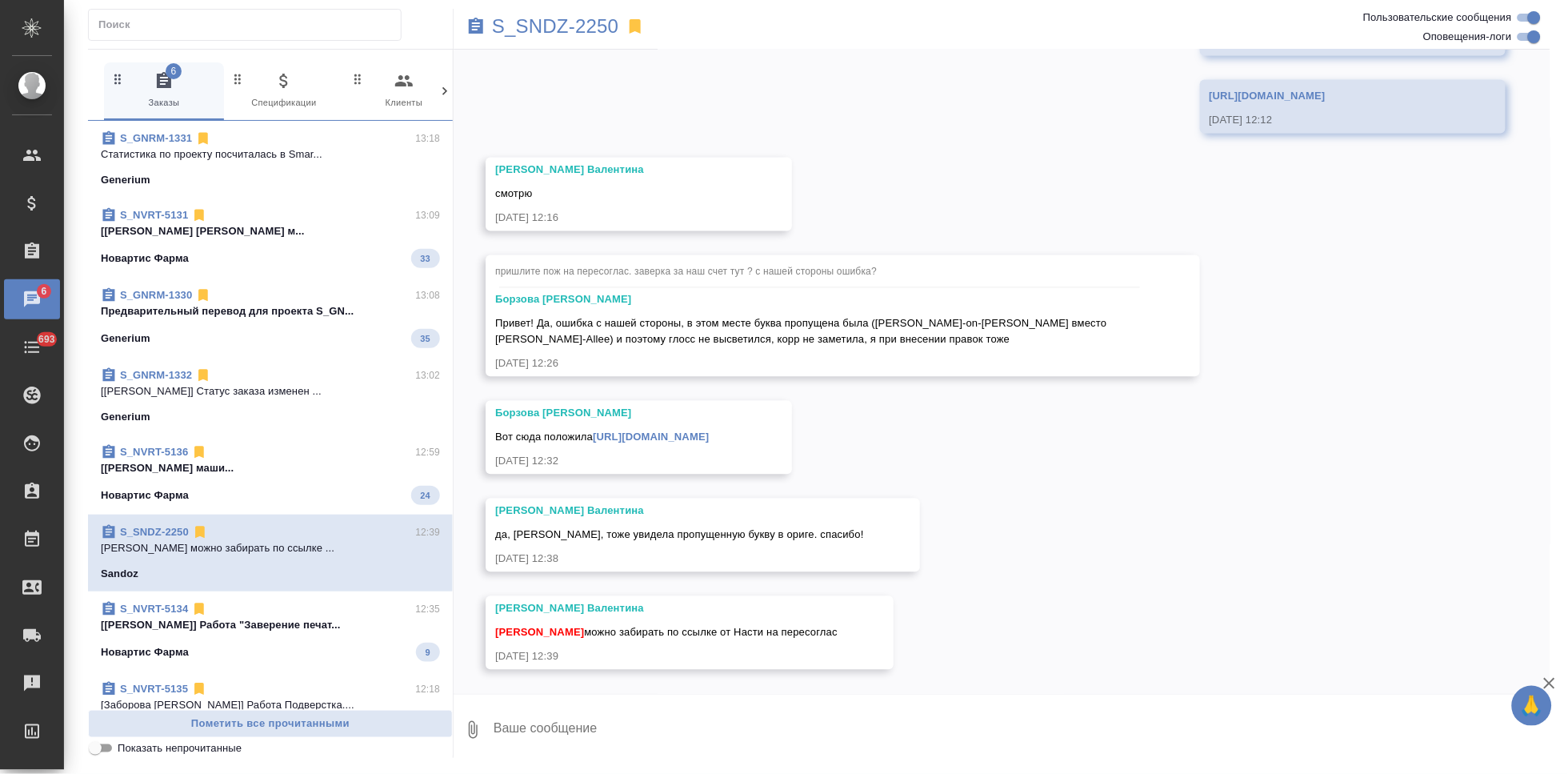
scroll to position [29720, 0]
click at [690, 723] on textarea at bounding box center [1021, 729] width 1058 height 54
type textarea "n"
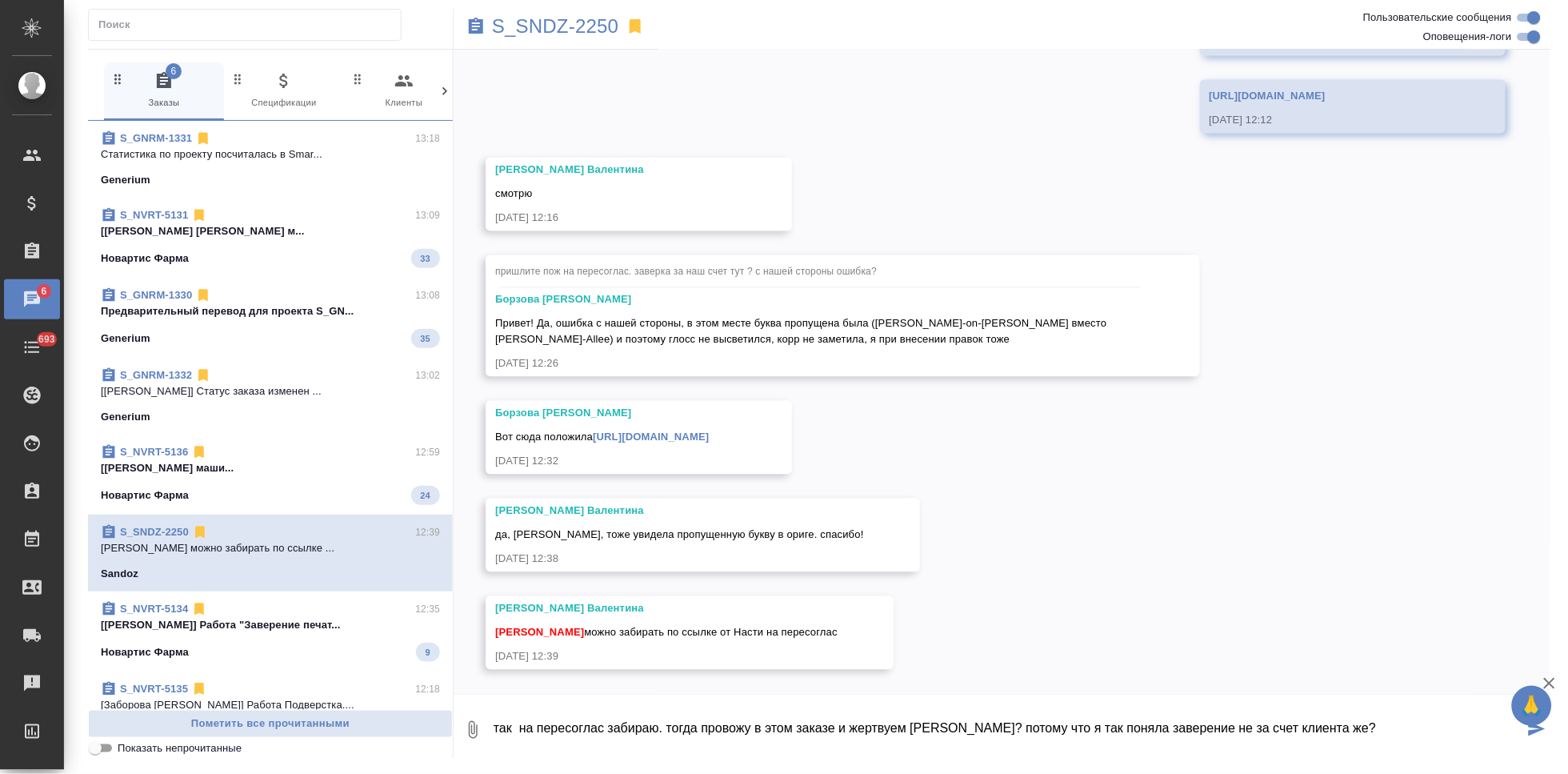
type textarea "так на пересоглас забираю. тогда провожу в этом заказе и жертвуем [PERSON_NAME]…"
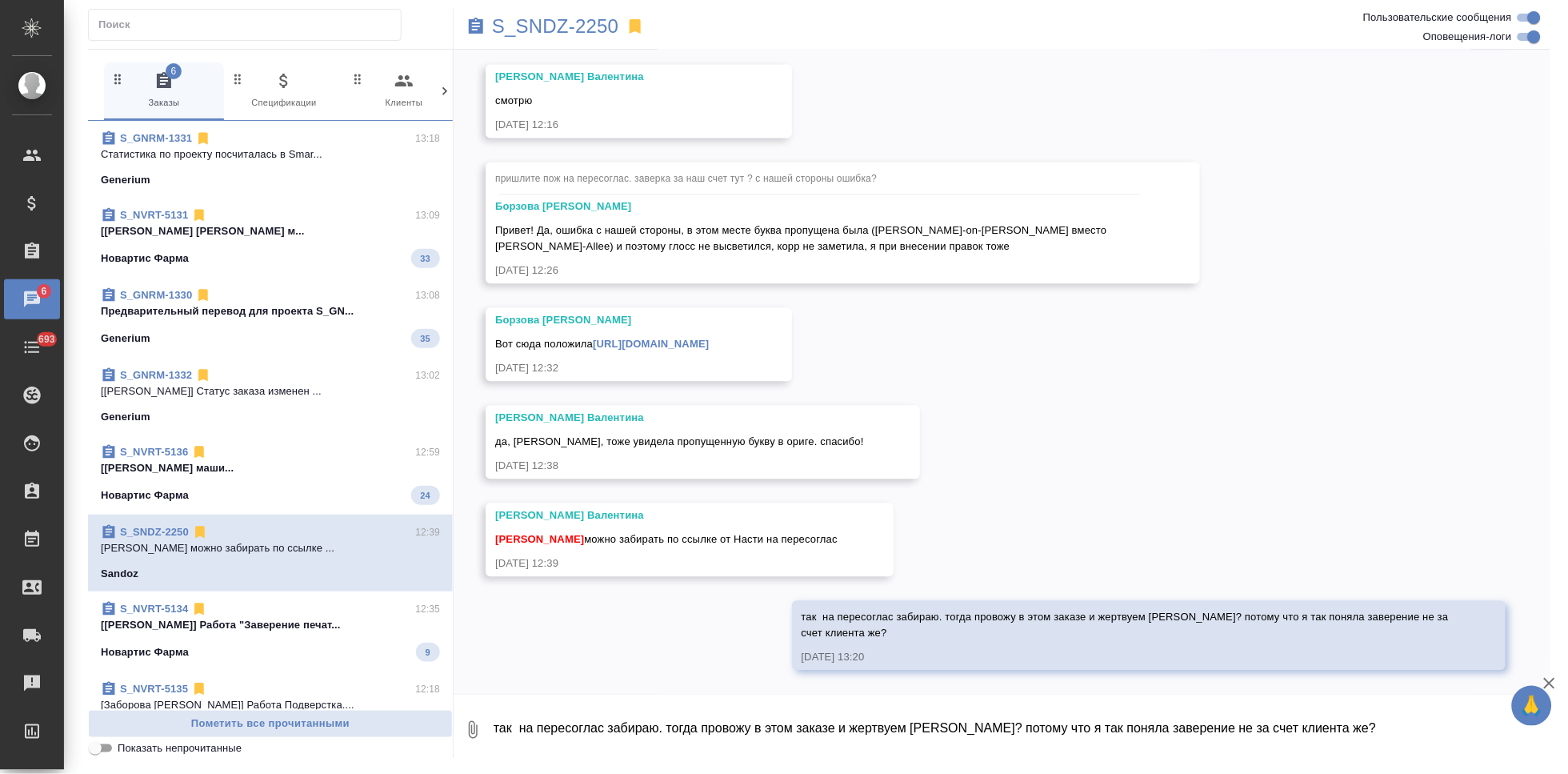
scroll to position [29813, 0]
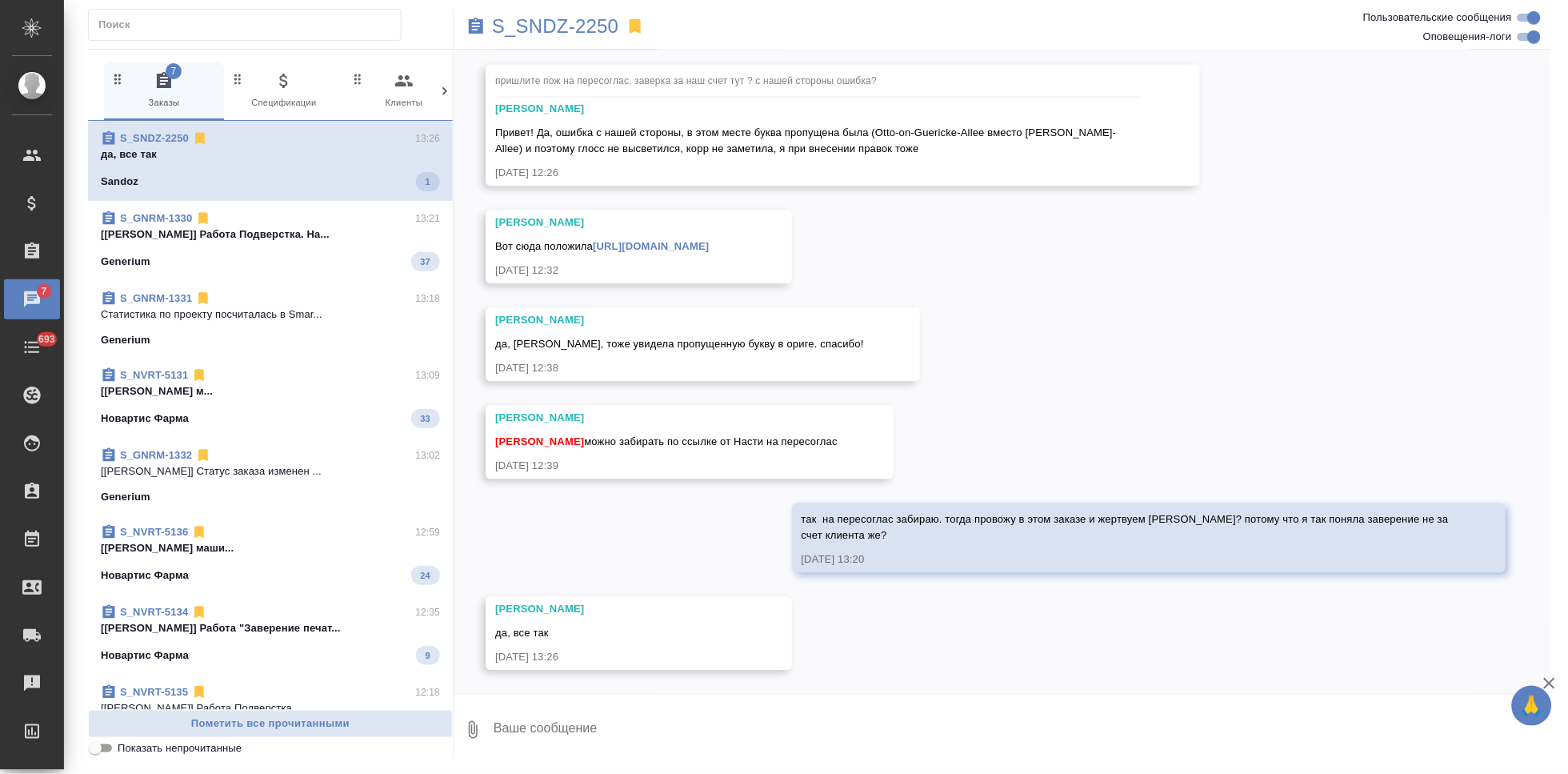
scroll to position [29911, 0]
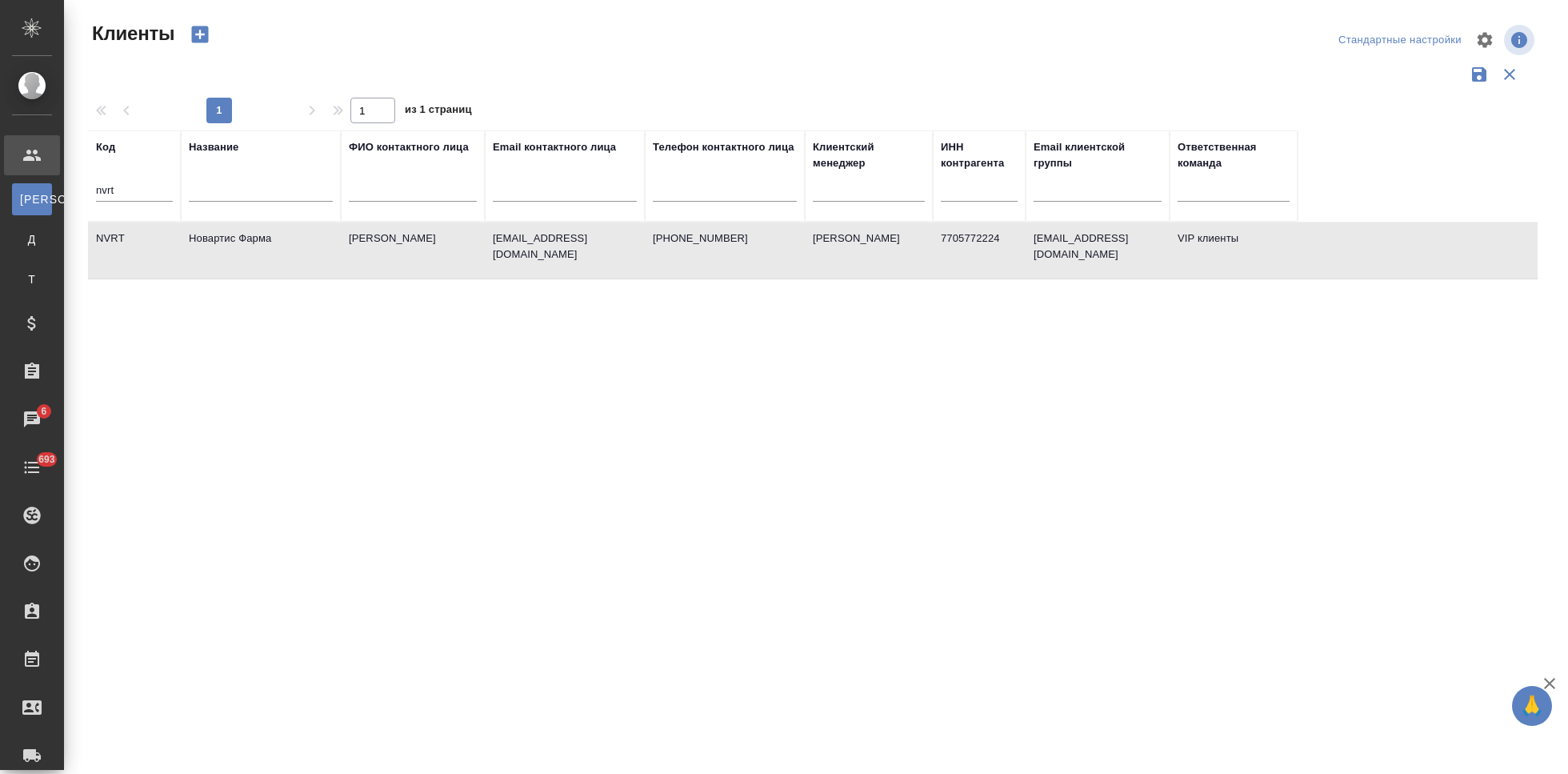
select select "RU"
click at [148, 187] on input "nvrt" at bounding box center [134, 191] width 77 height 20
type input "n"
type input "ы"
type input "sndz"
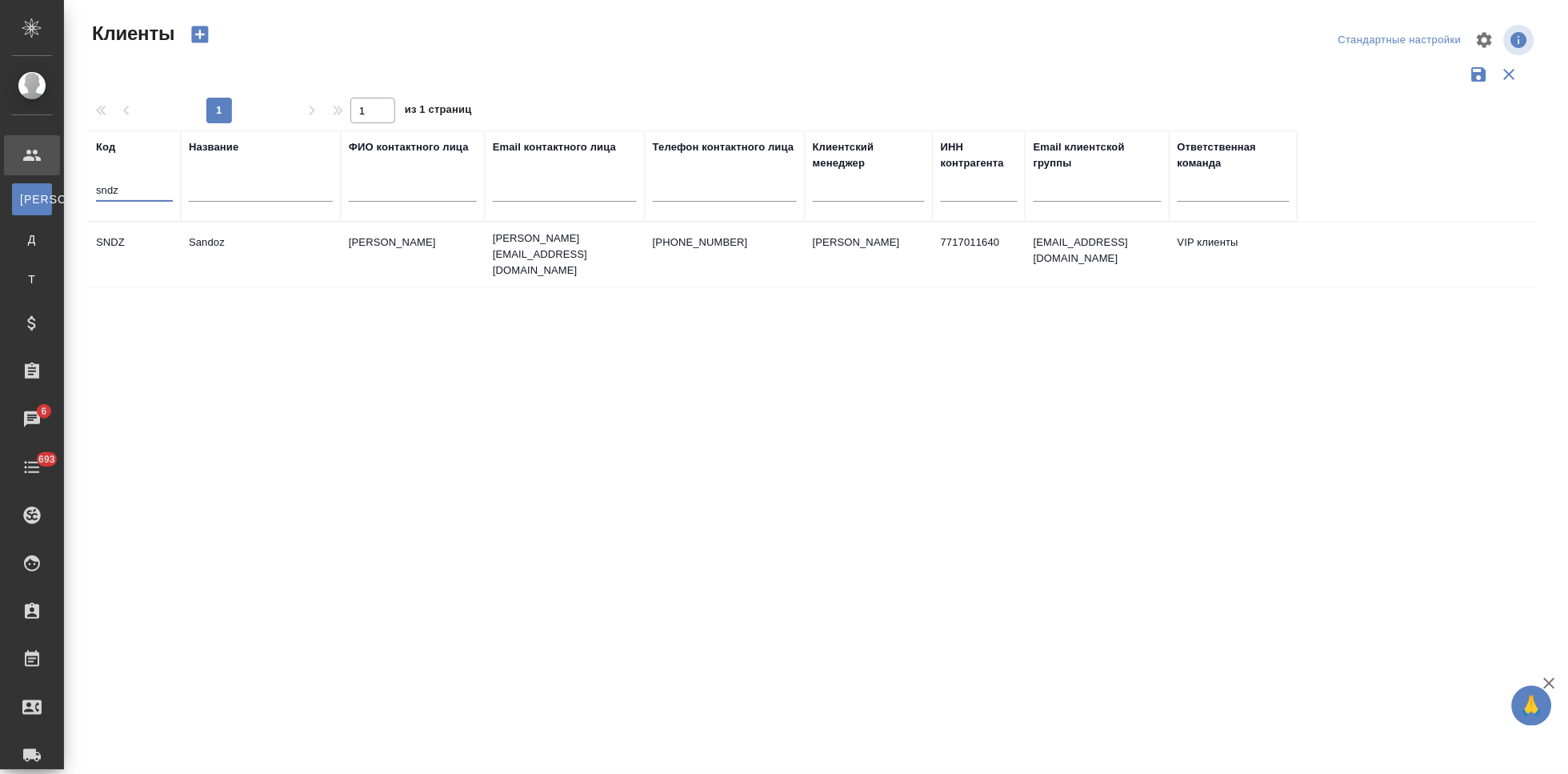
click at [333, 252] on td "Sandoz" at bounding box center [260, 254] width 160 height 56
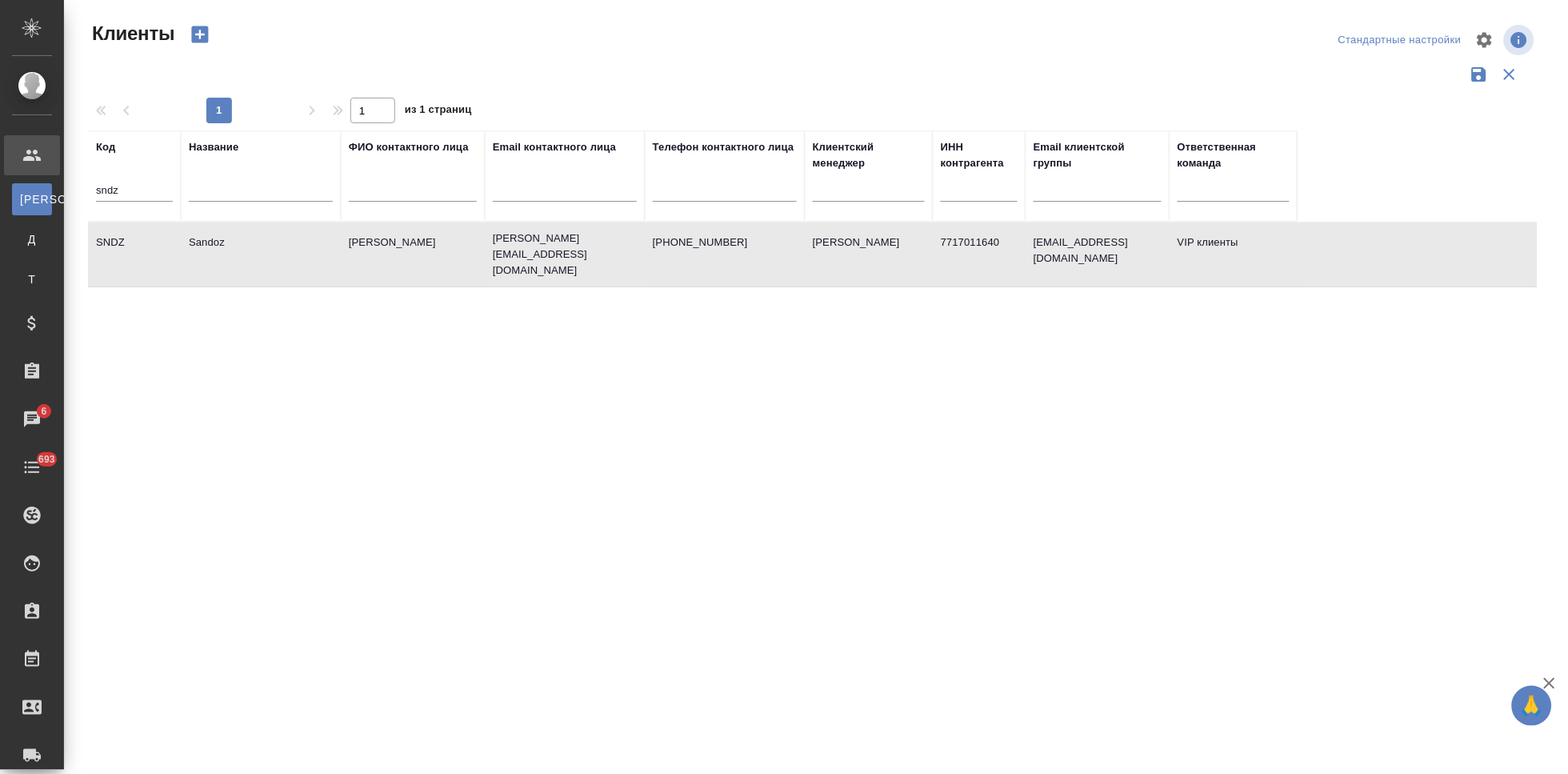
click at [333, 252] on td "Sandoz" at bounding box center [260, 254] width 160 height 56
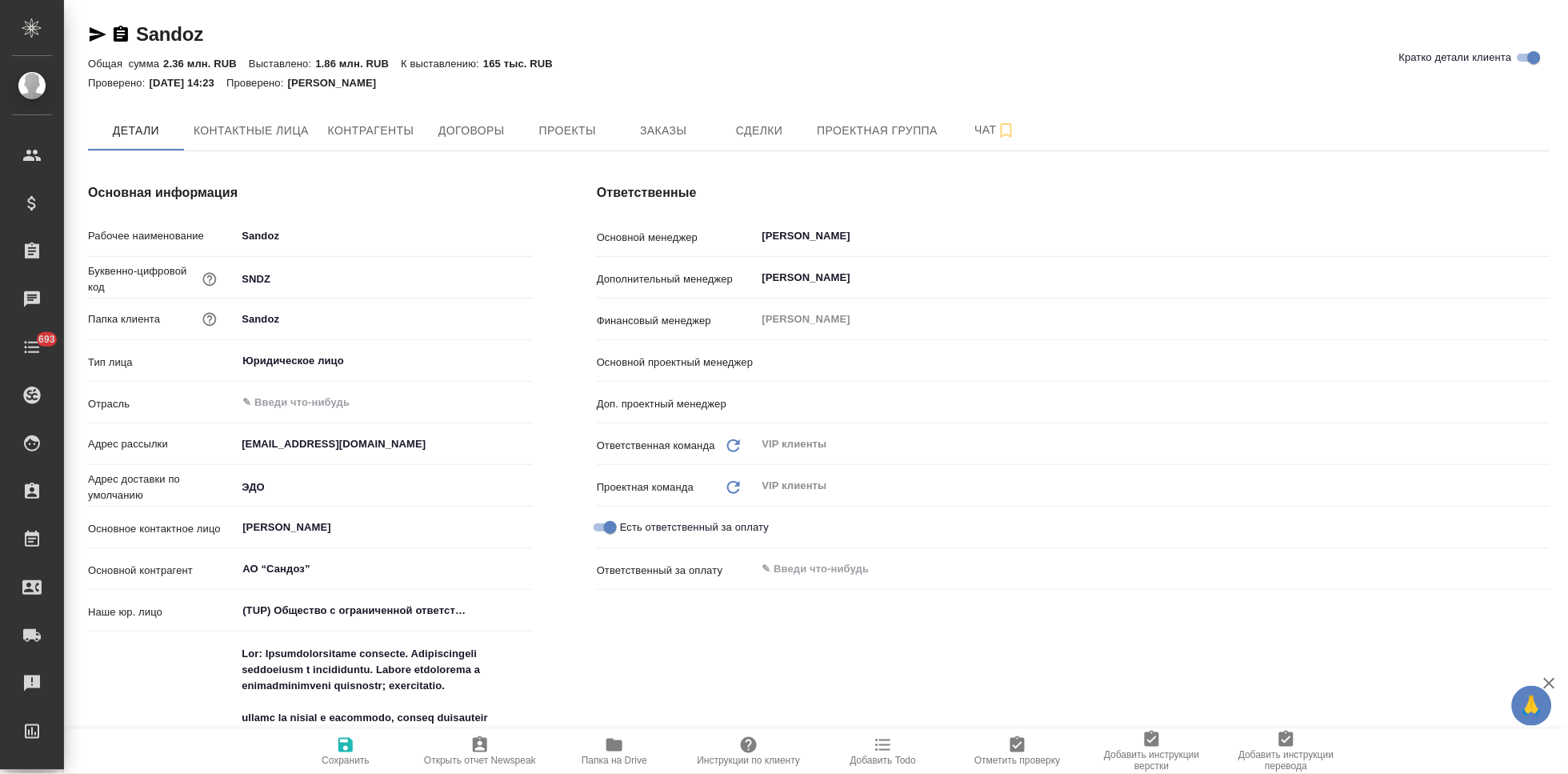
type input "[PERSON_NAME]"
type textarea "x"
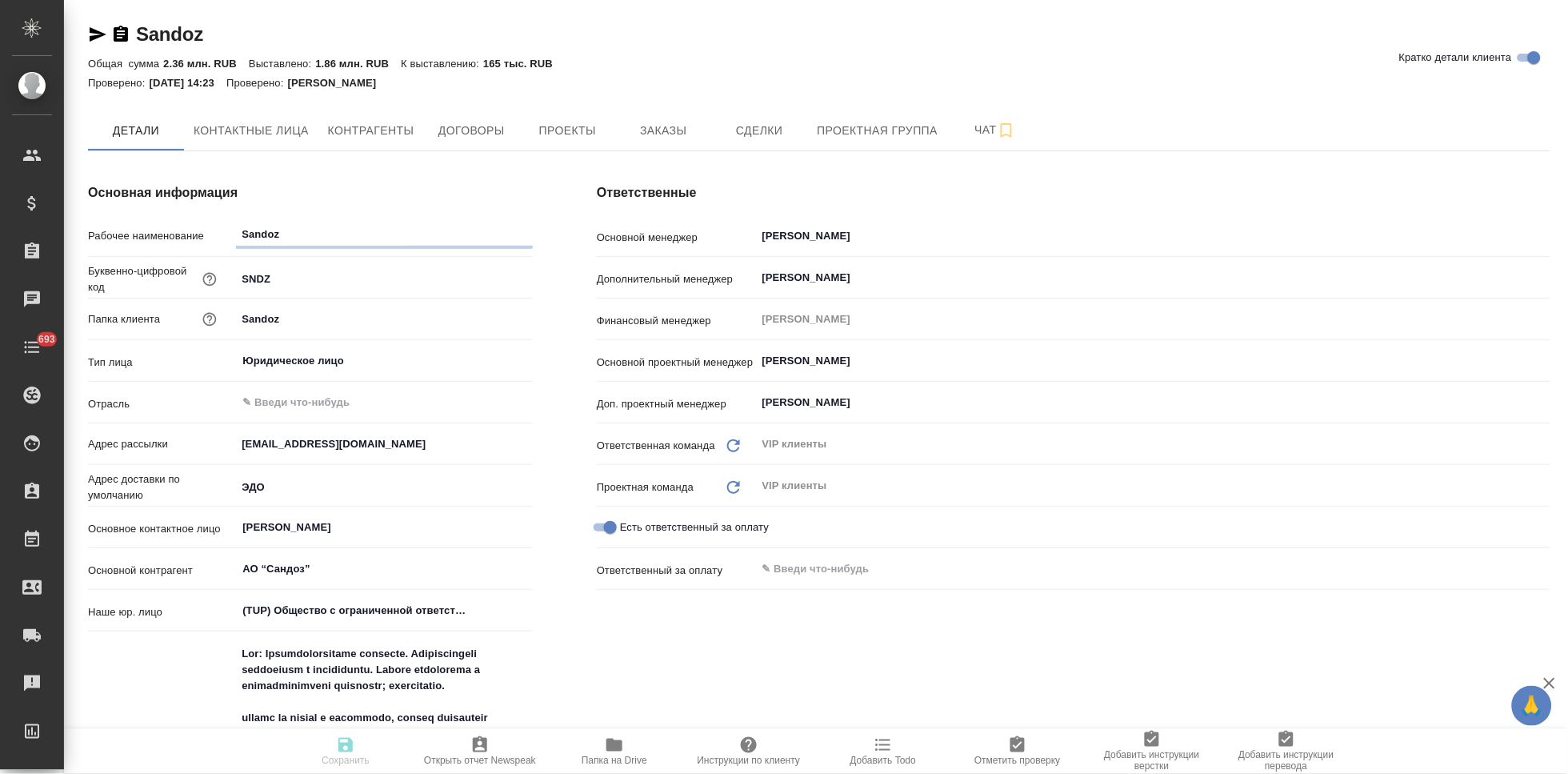
type textarea "x"
click at [642, 121] on span "Заказы" at bounding box center [663, 130] width 77 height 20
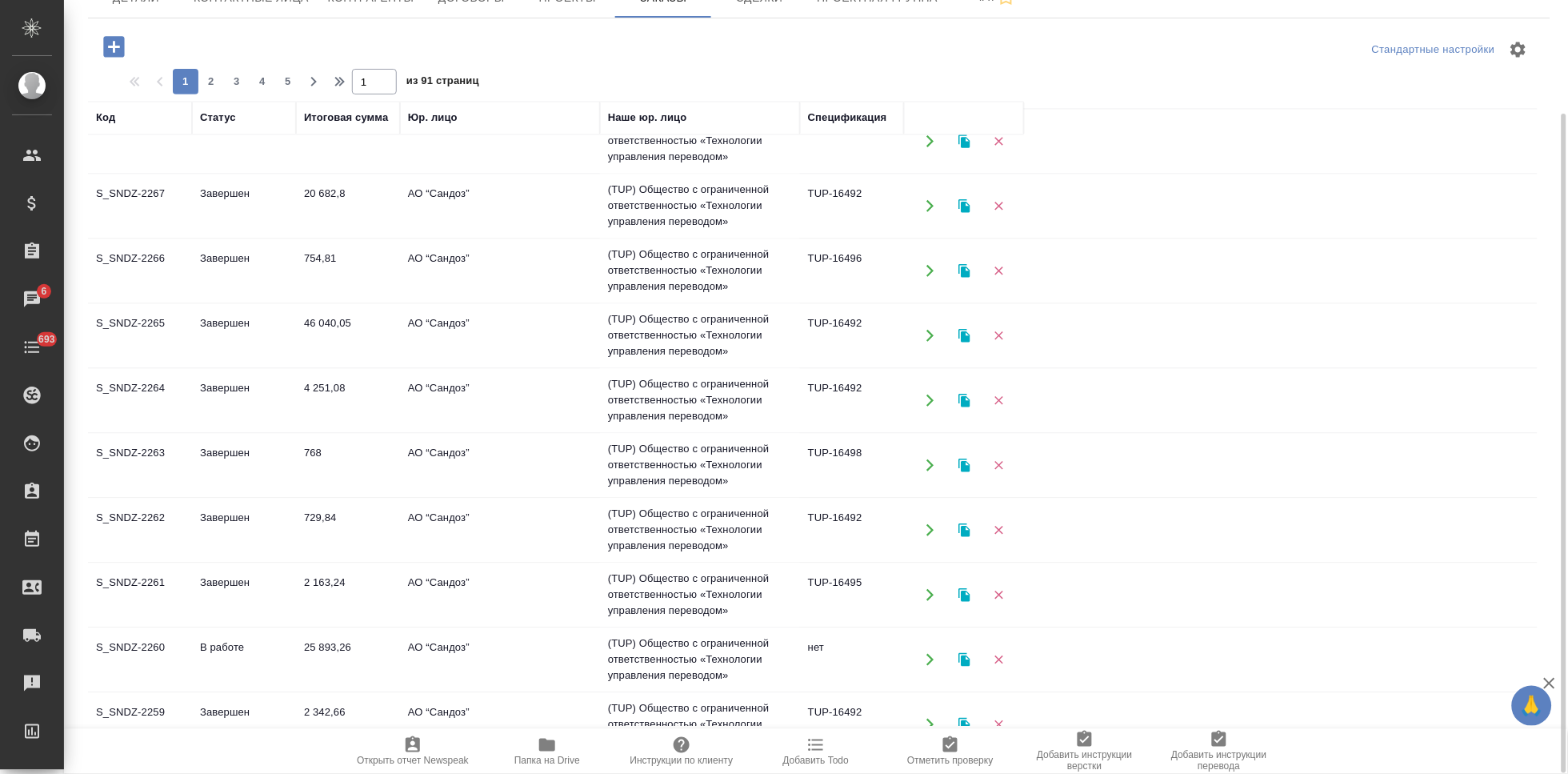
scroll to position [1031, 0]
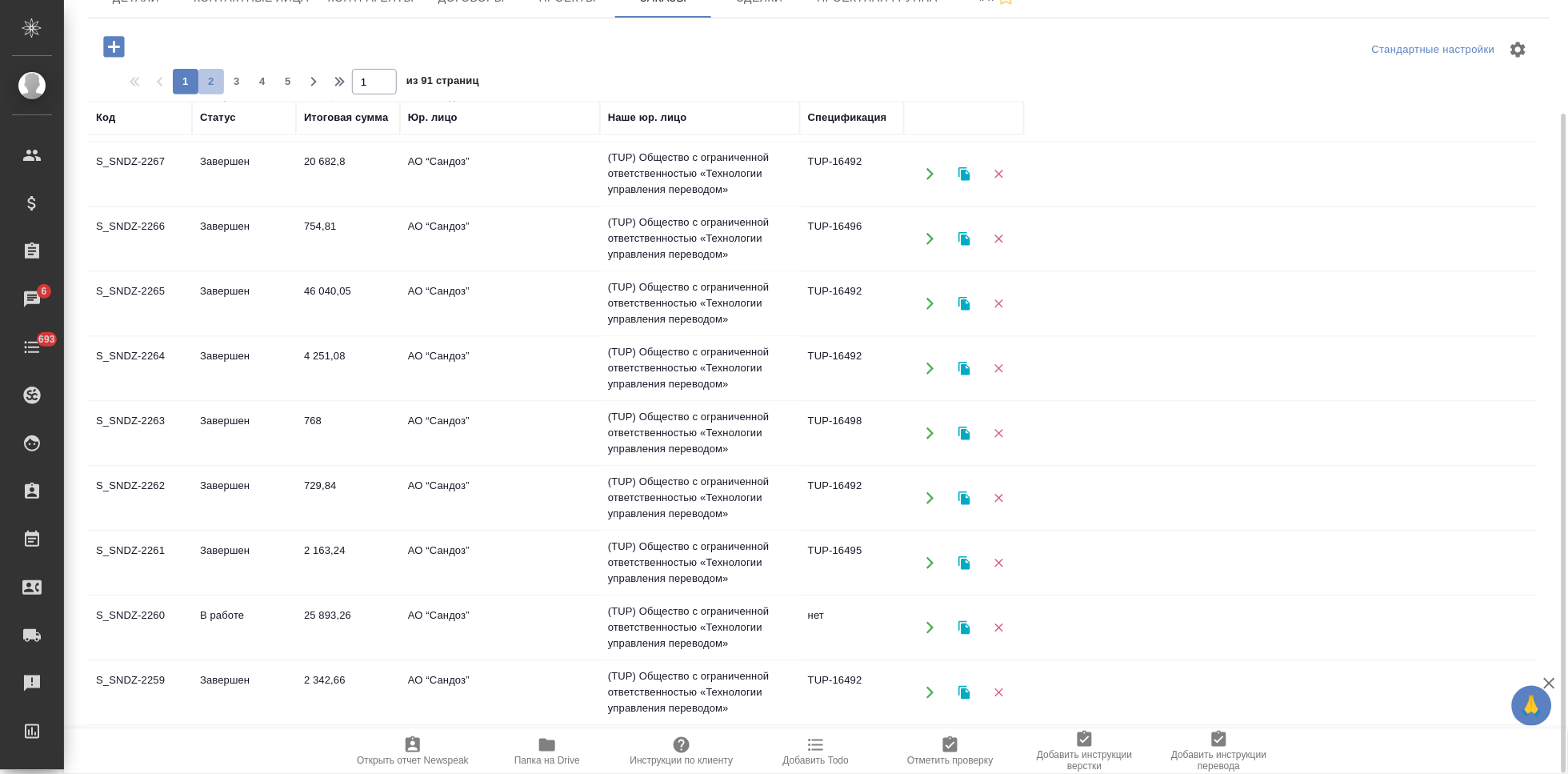
click at [218, 86] on span "2" at bounding box center [211, 81] width 26 height 16
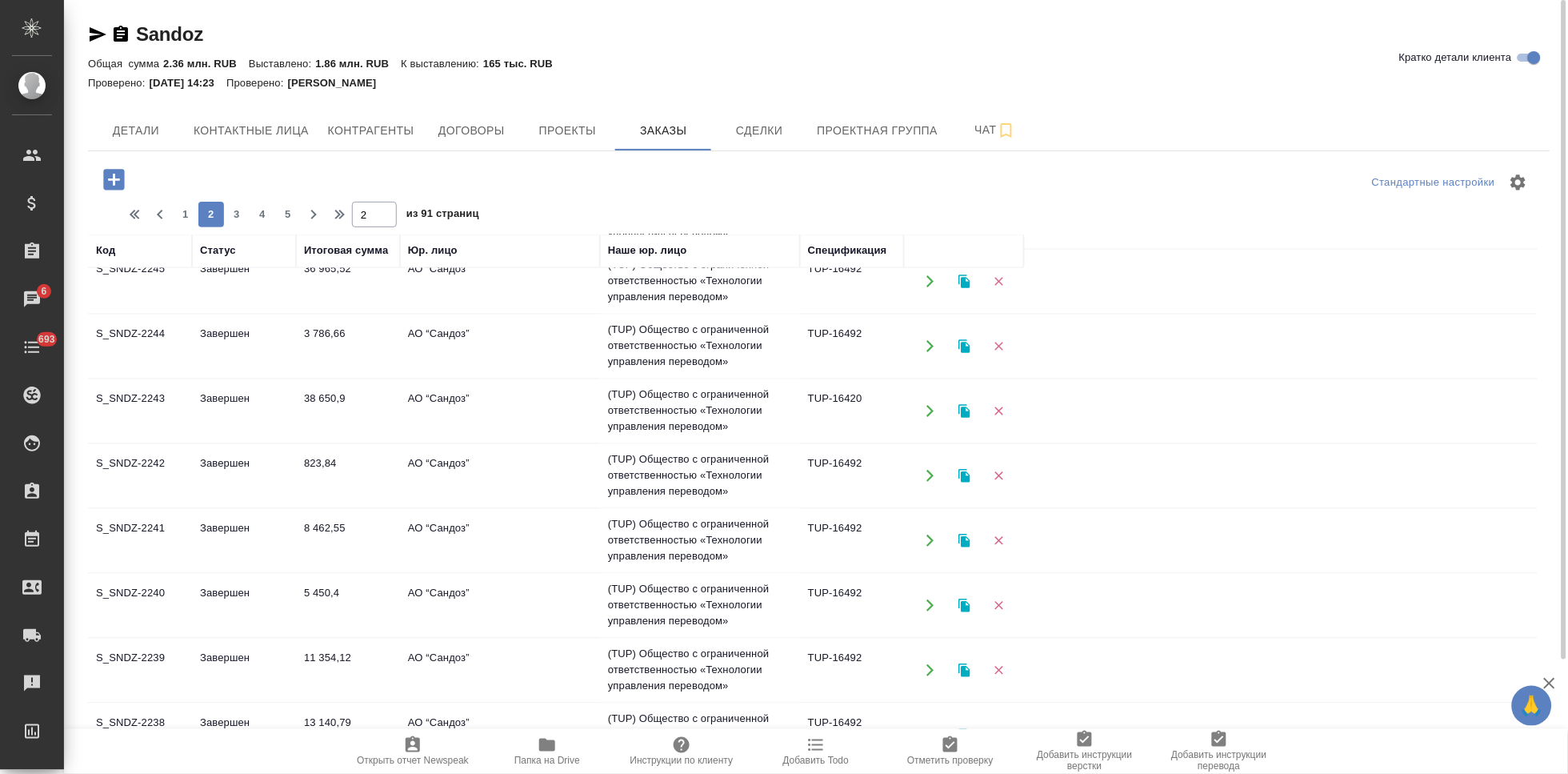
scroll to position [853, 0]
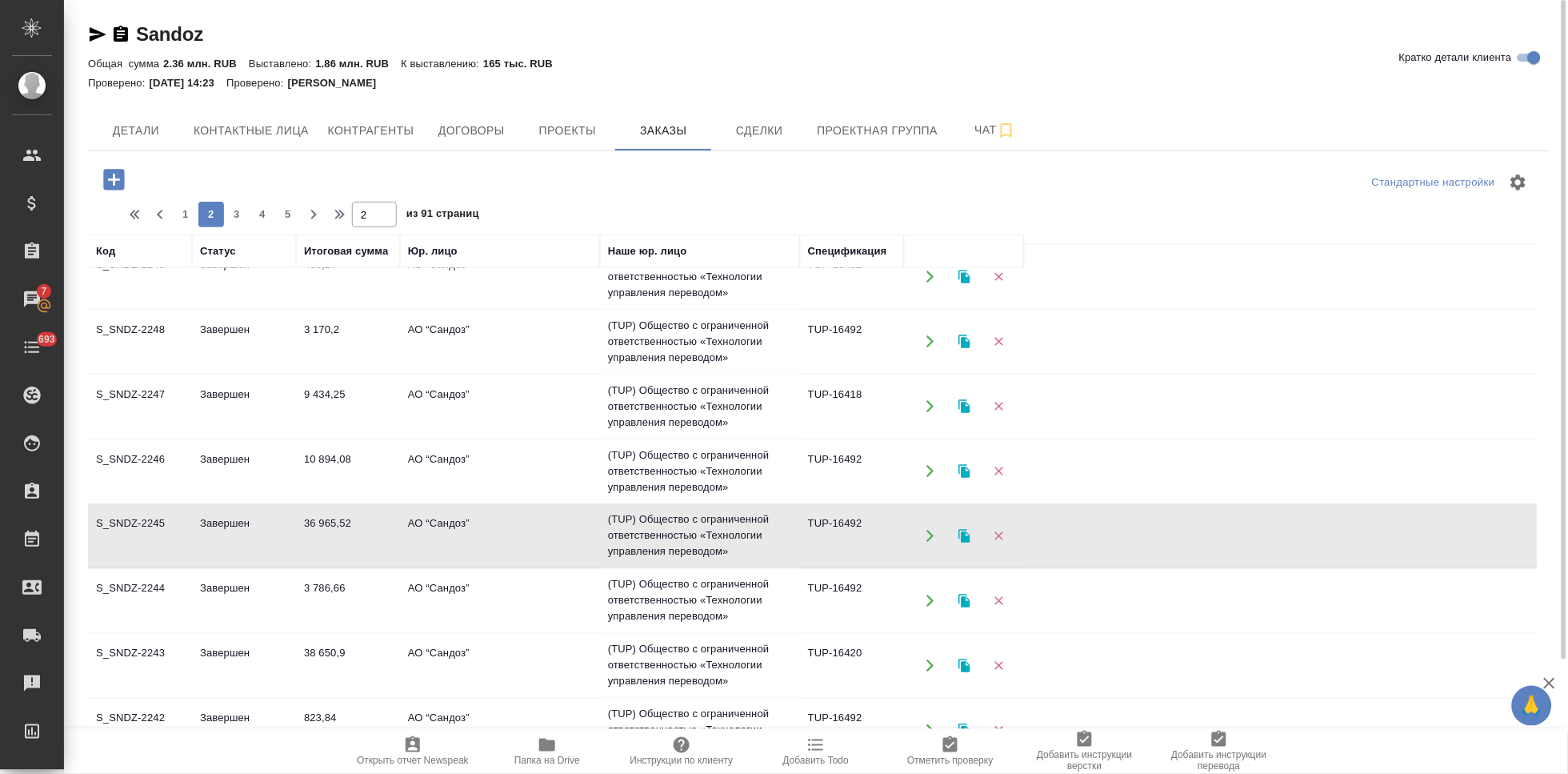
scroll to position [586, 0]
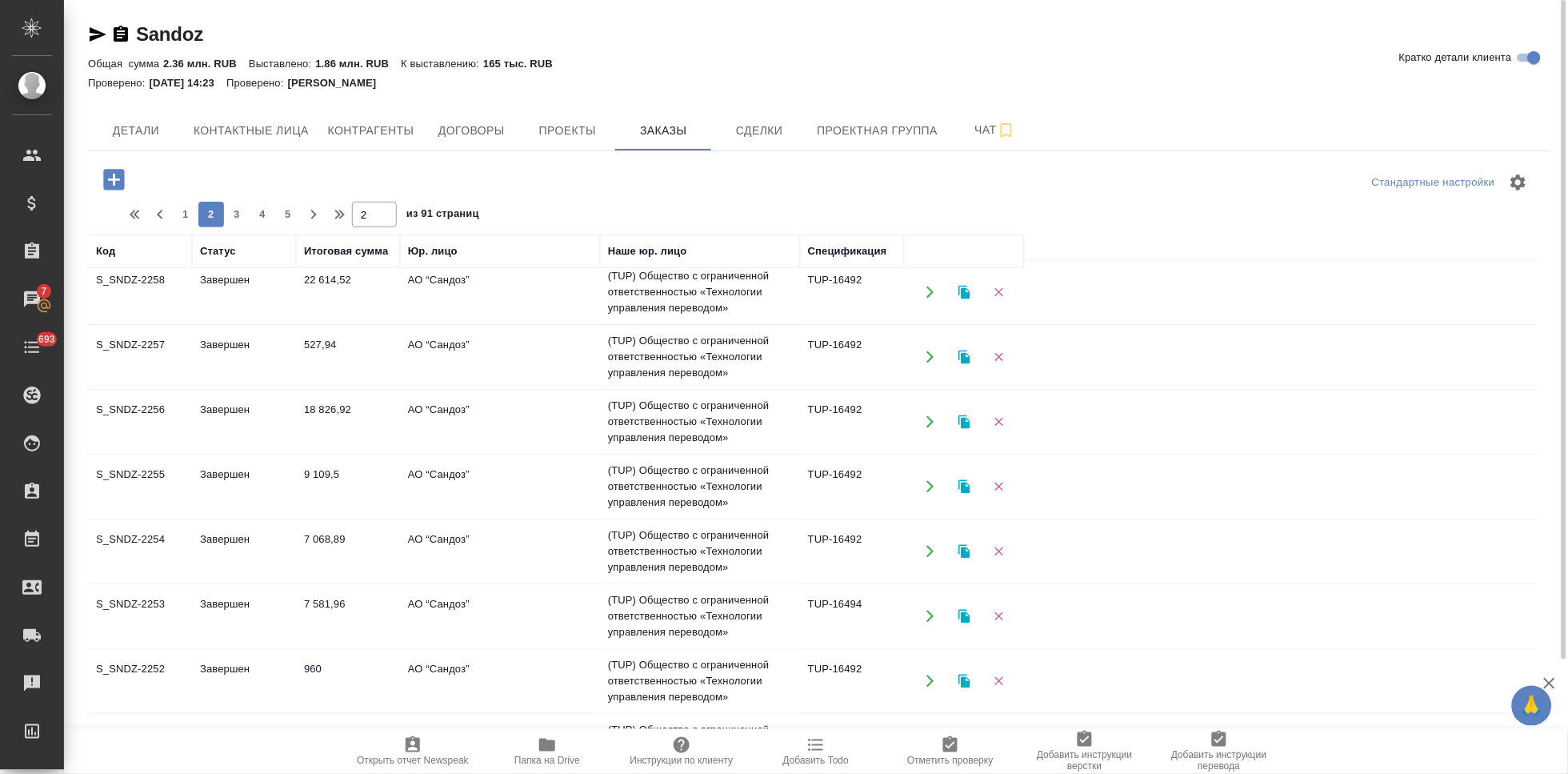
scroll to position [0, 0]
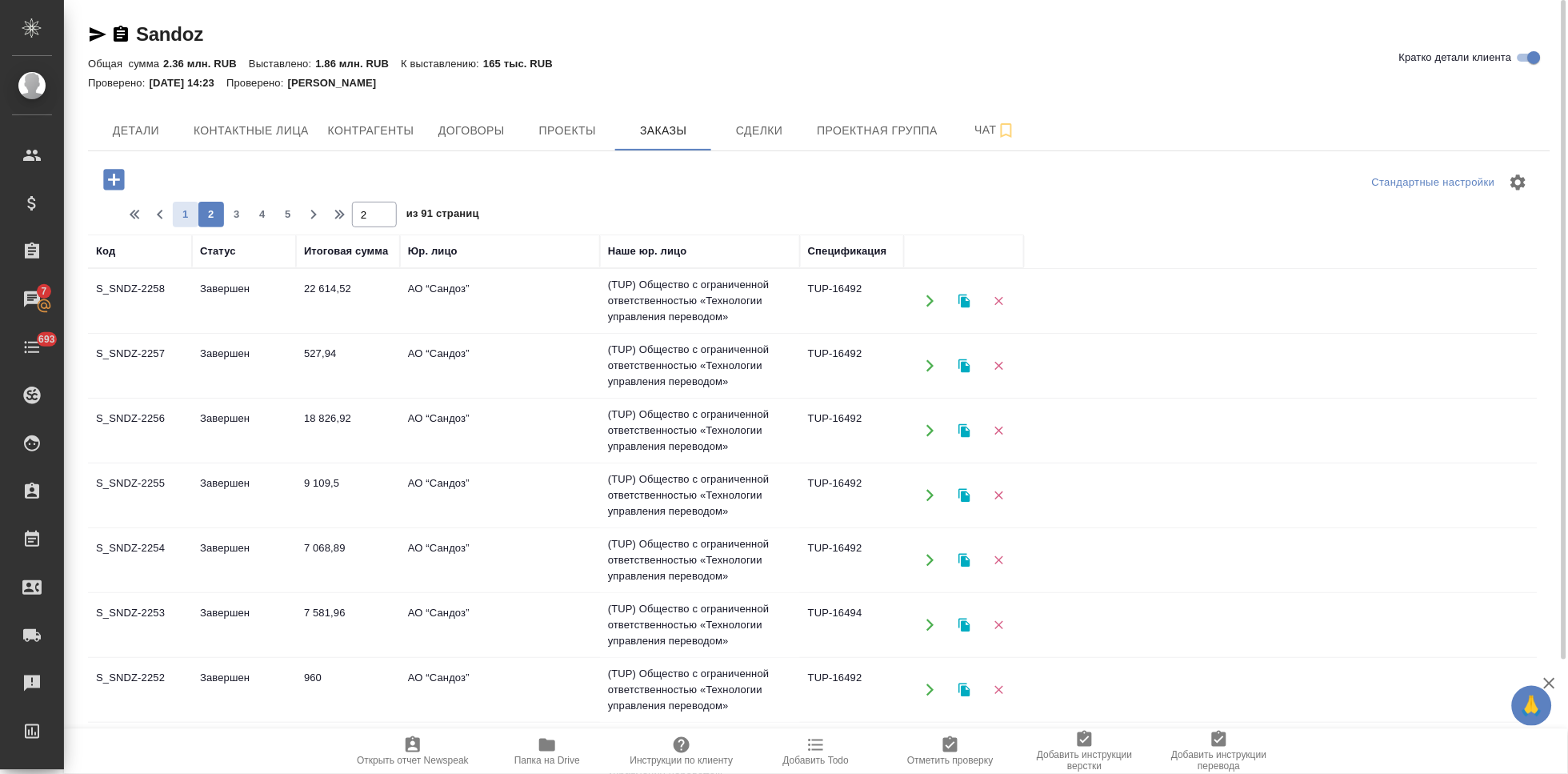
click at [179, 206] on span "1" at bounding box center [185, 214] width 26 height 16
type input "1"
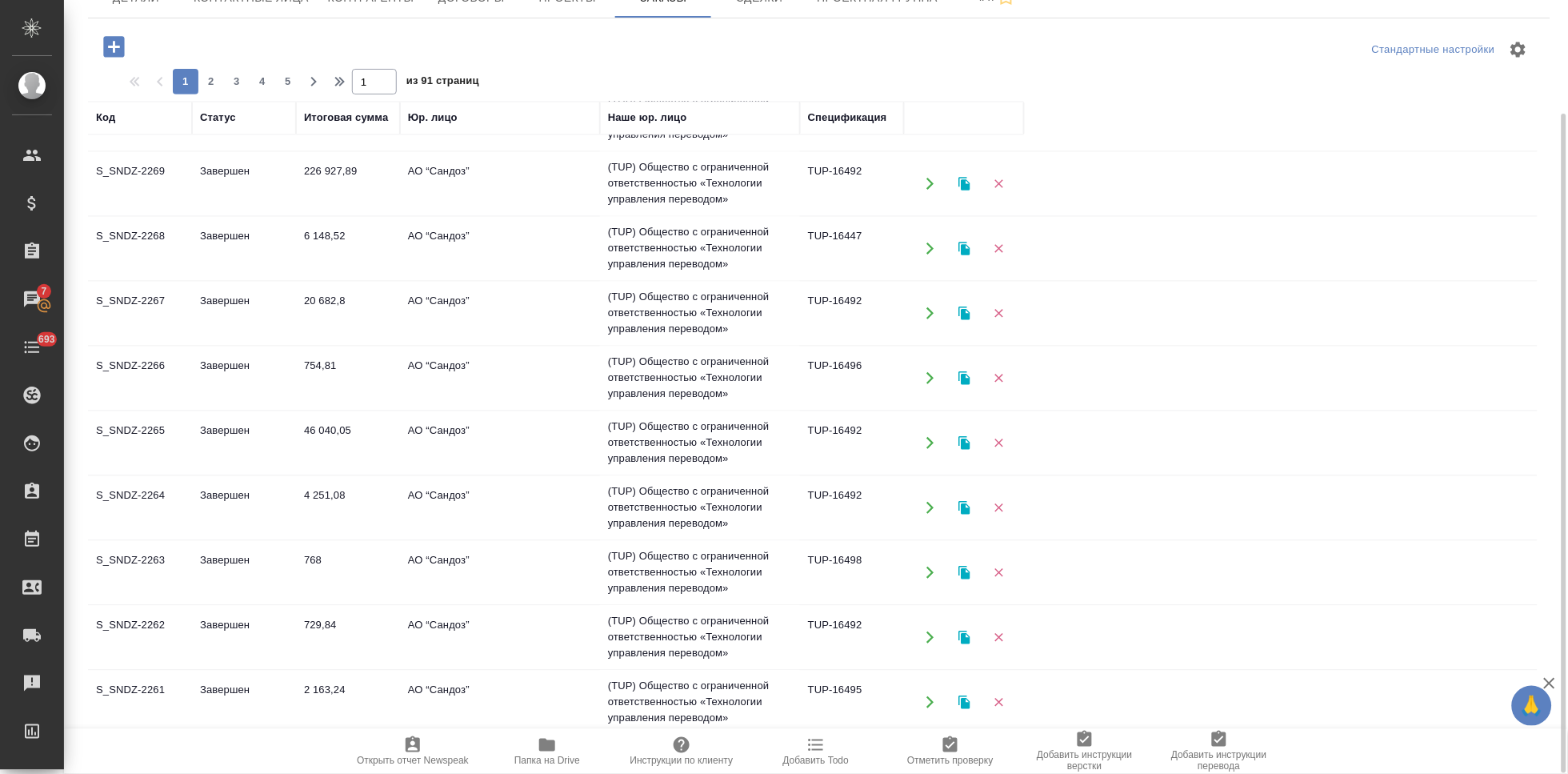
scroll to position [802, 0]
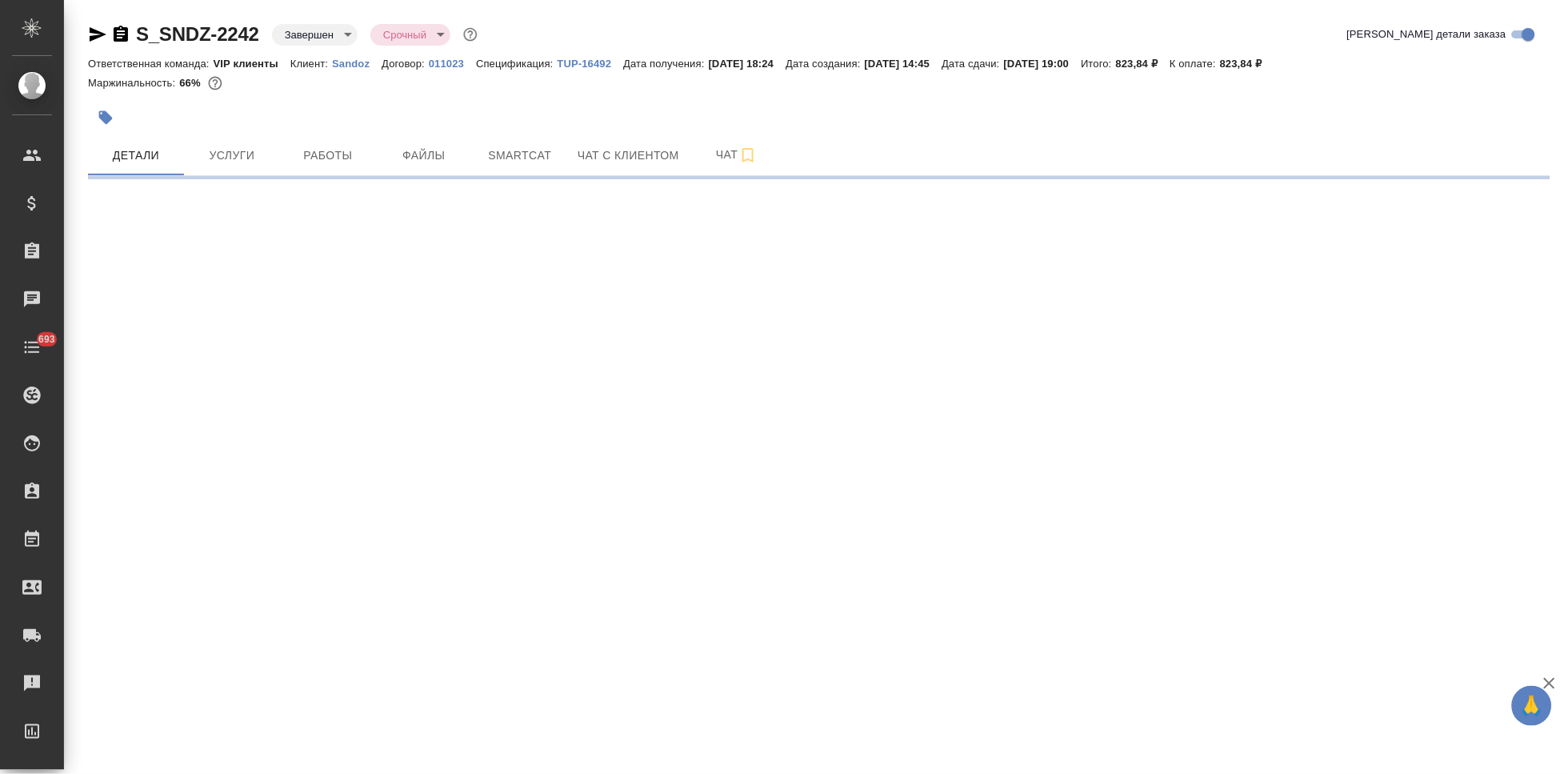
select select "RU"
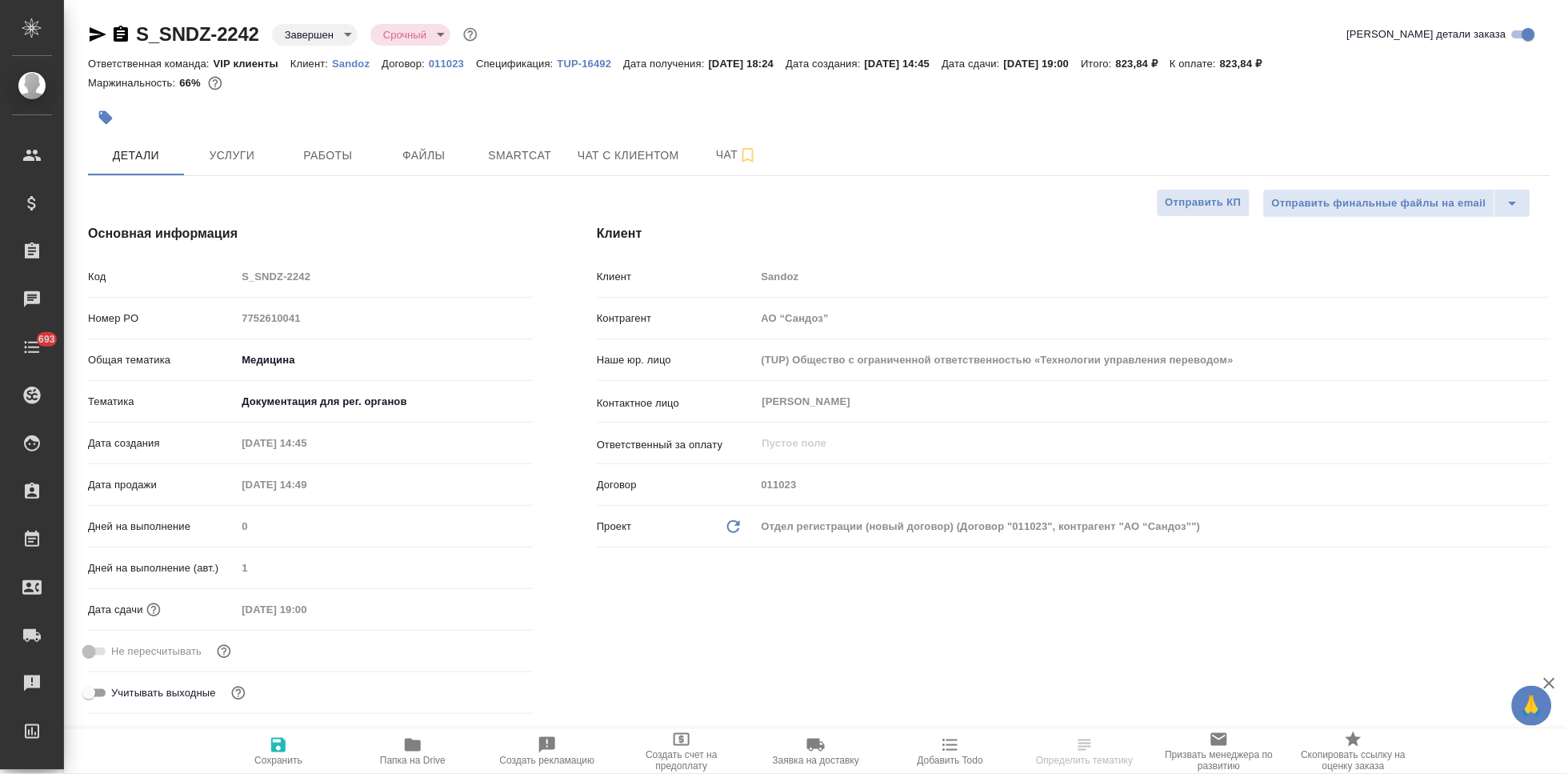
type textarea "x"
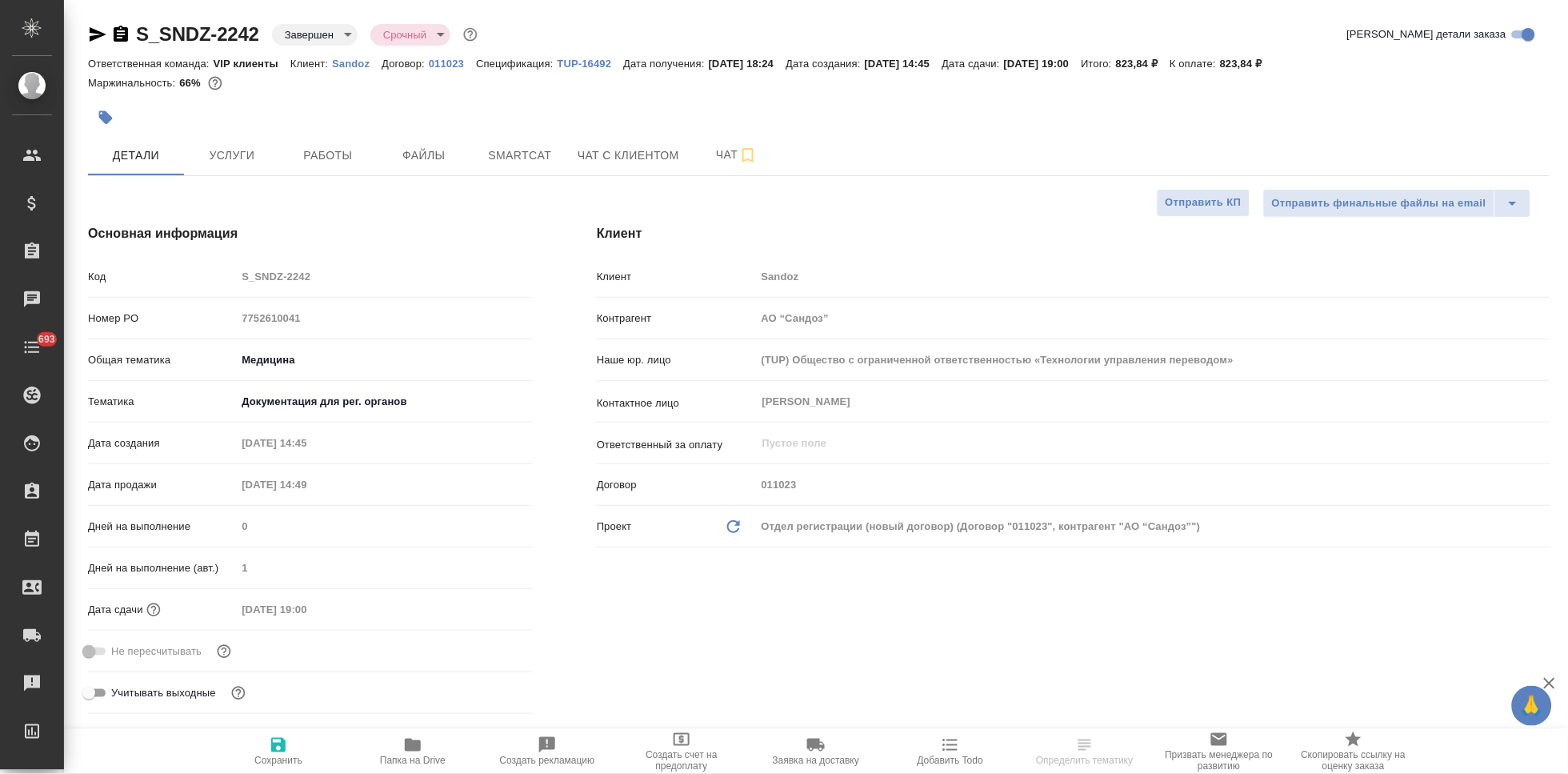
type textarea "x"
click at [412, 751] on icon "button" at bounding box center [412, 744] width 16 height 12
type textarea "x"
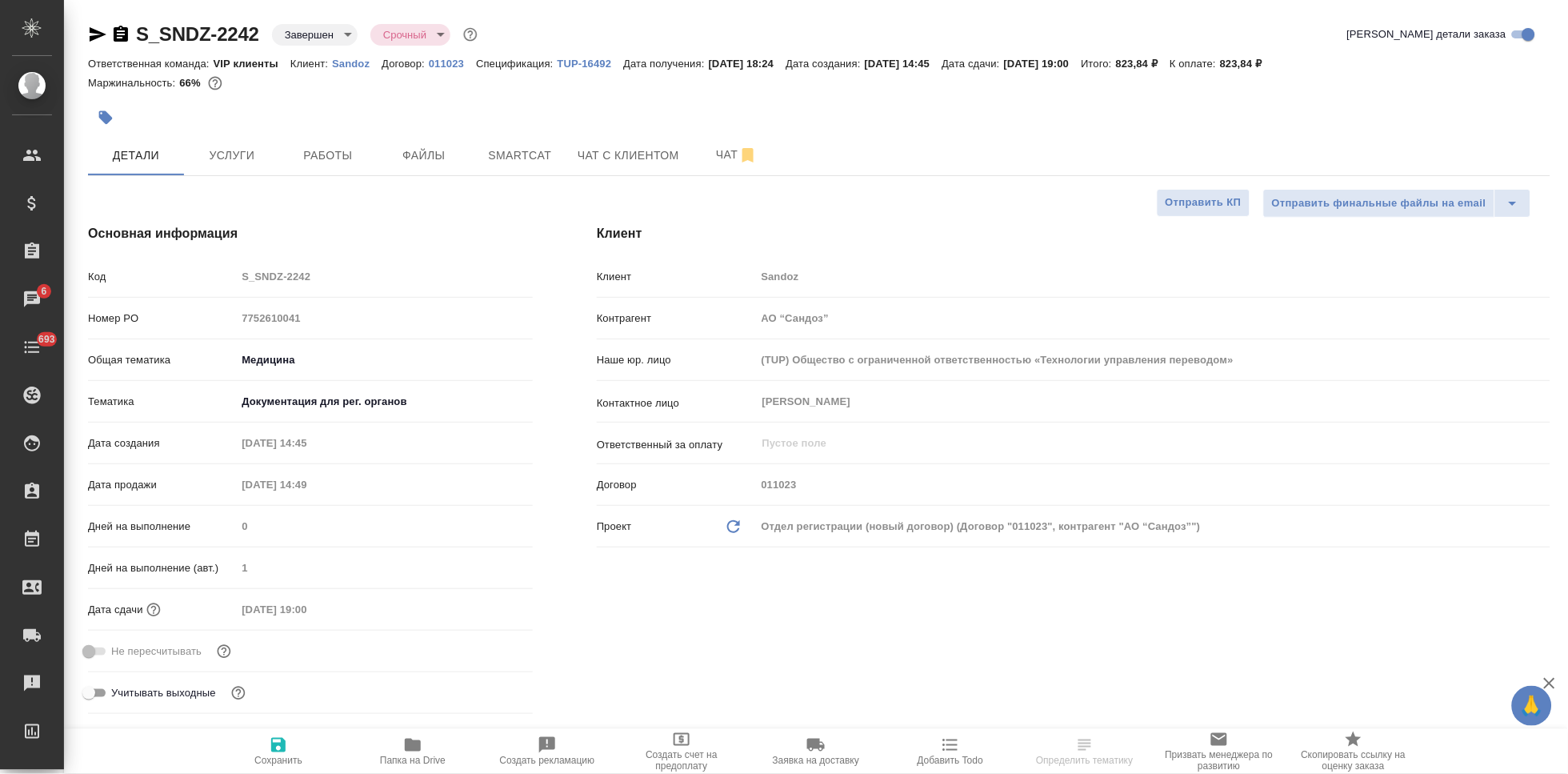
select select "RU"
type textarea "x"
select select "RU"
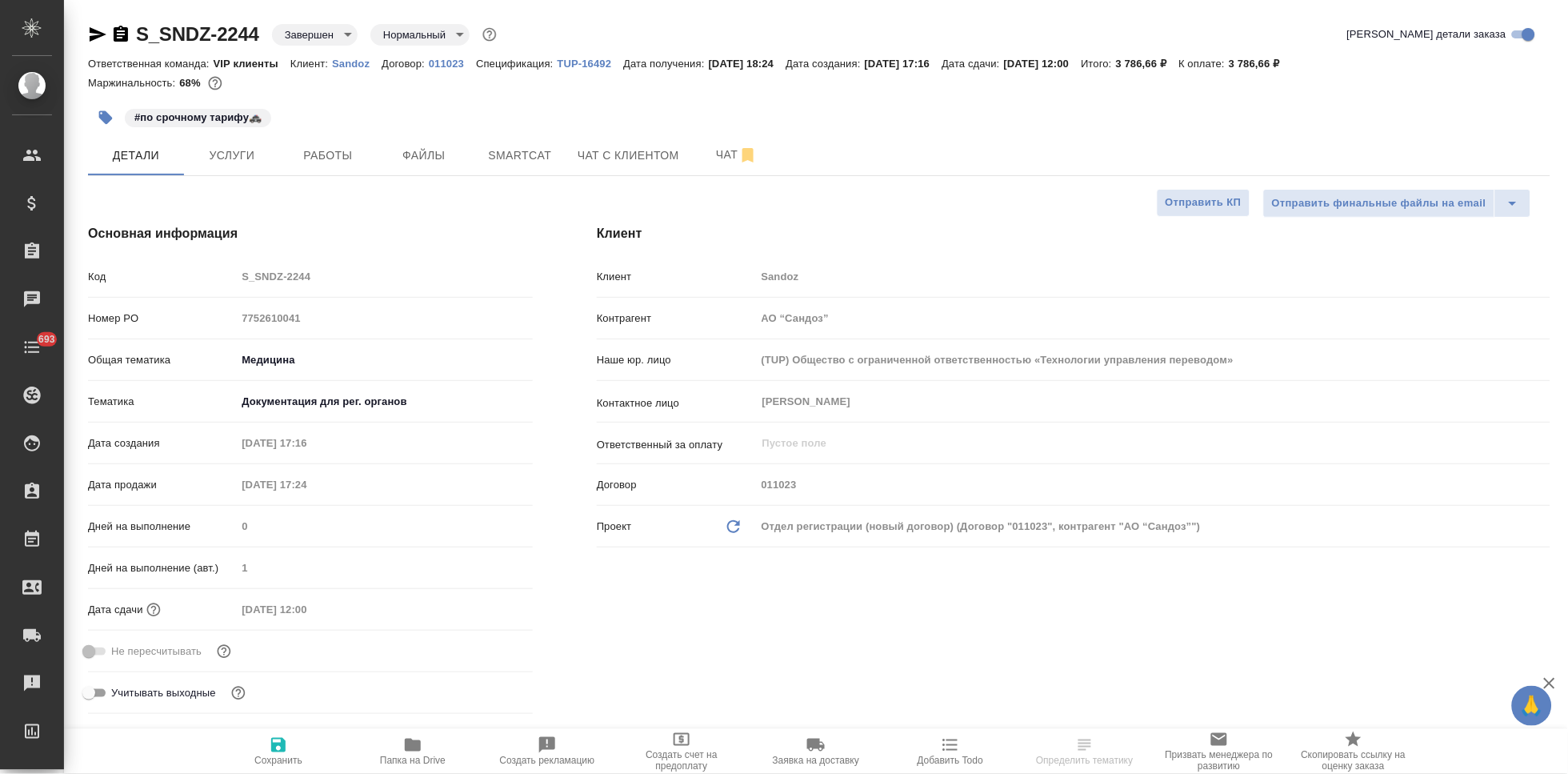
click at [409, 751] on icon "button" at bounding box center [412, 744] width 16 height 12
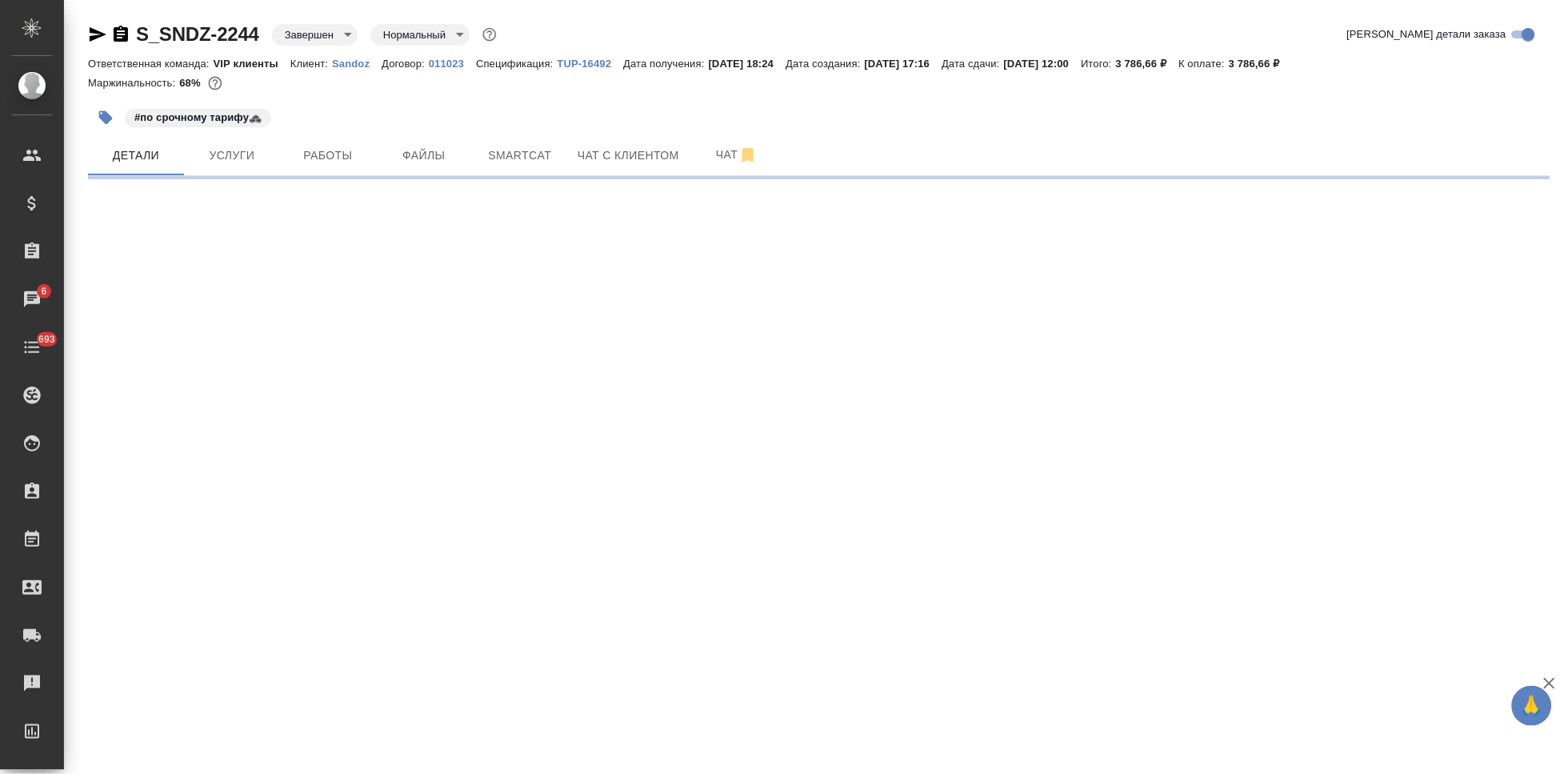
select select "RU"
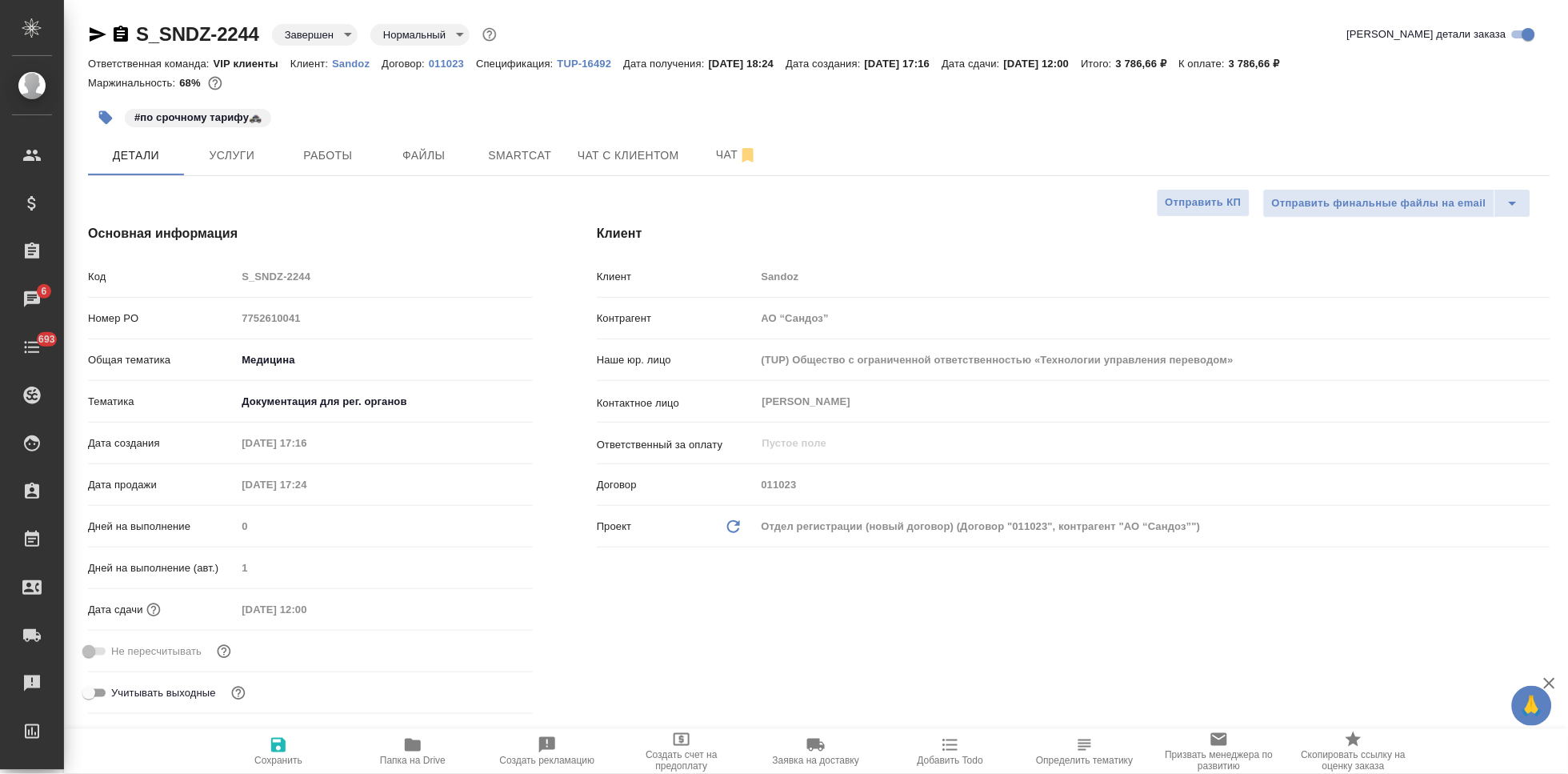
type textarea "x"
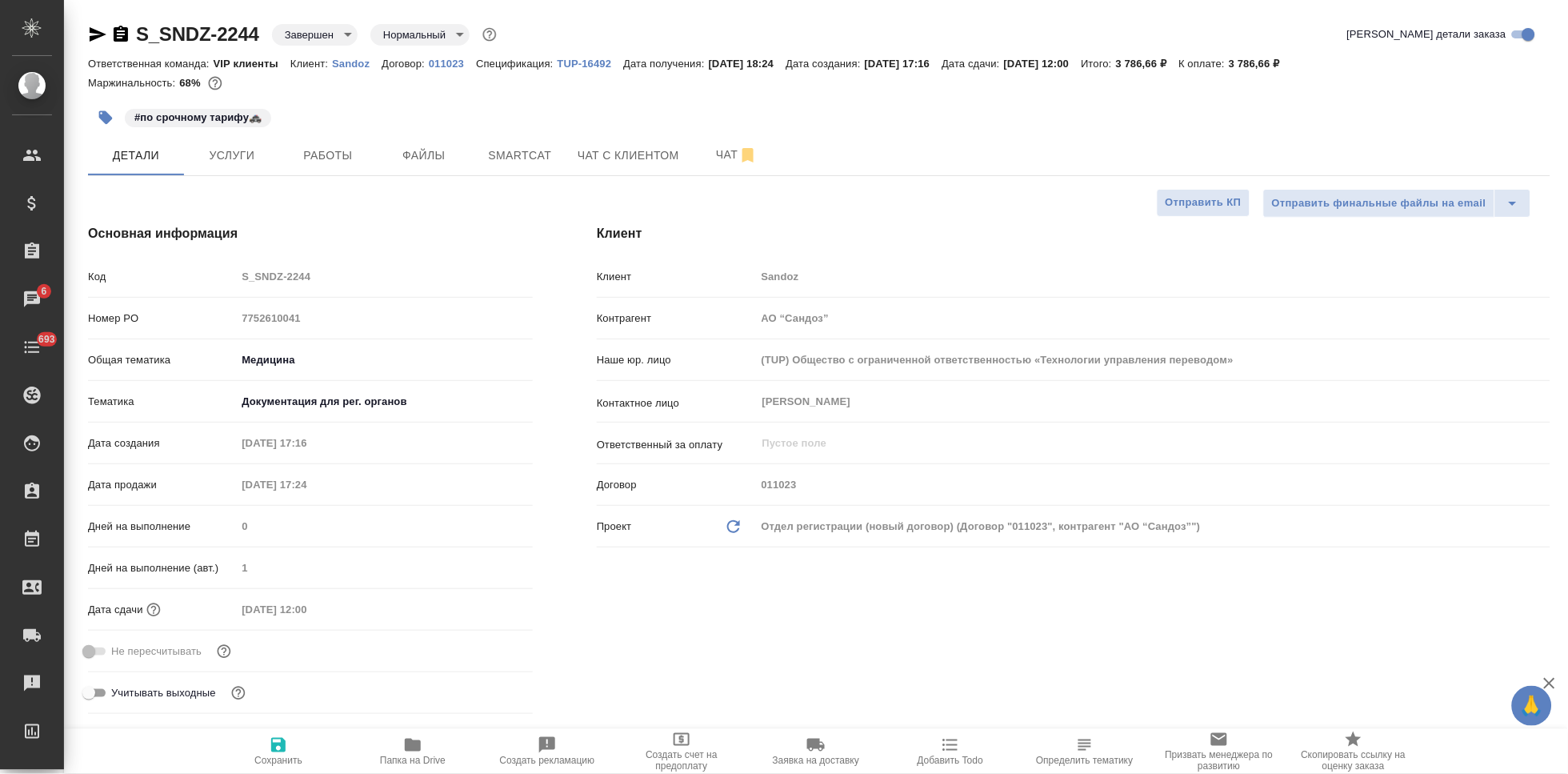
type textarea "x"
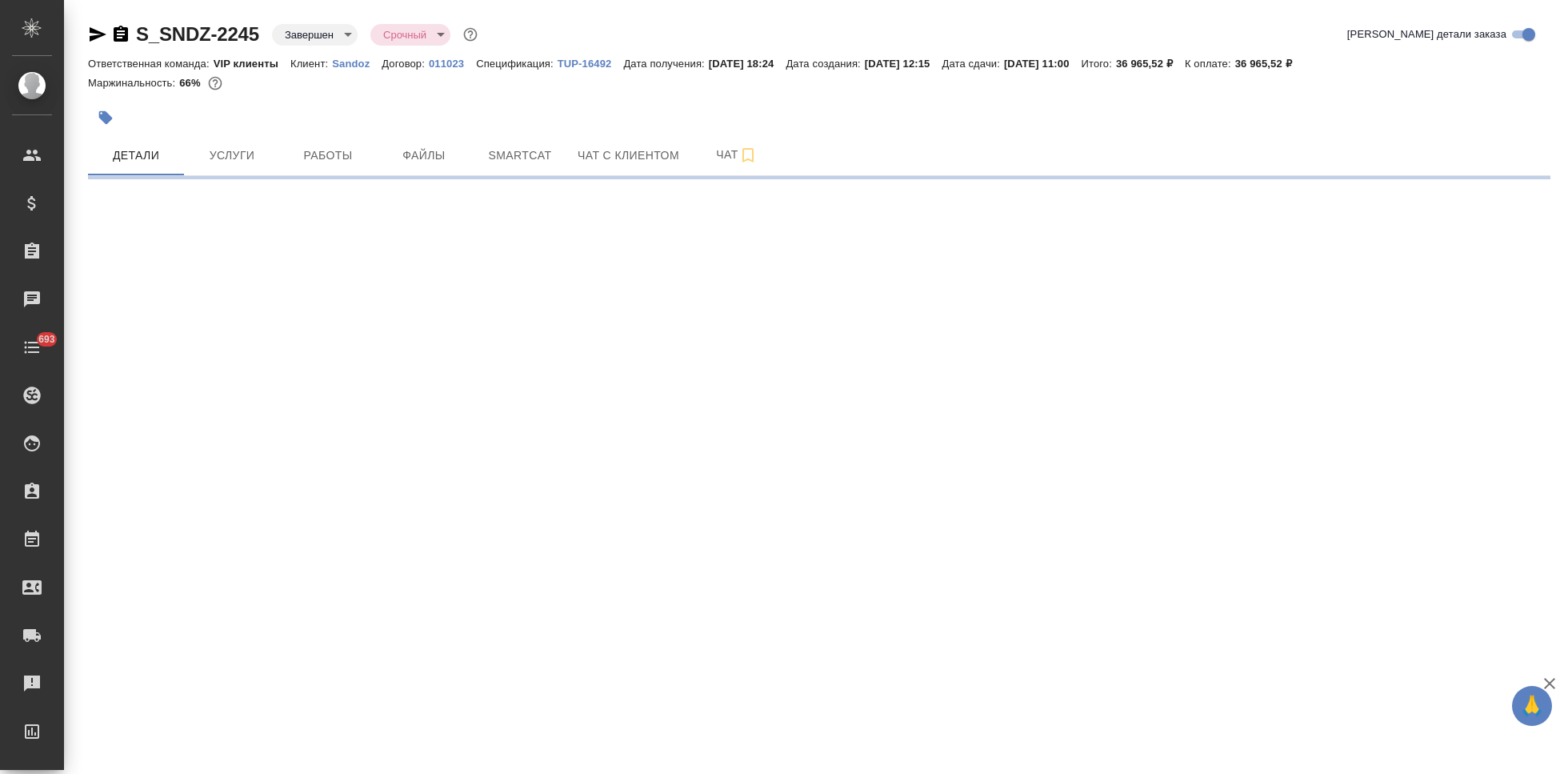
select select "RU"
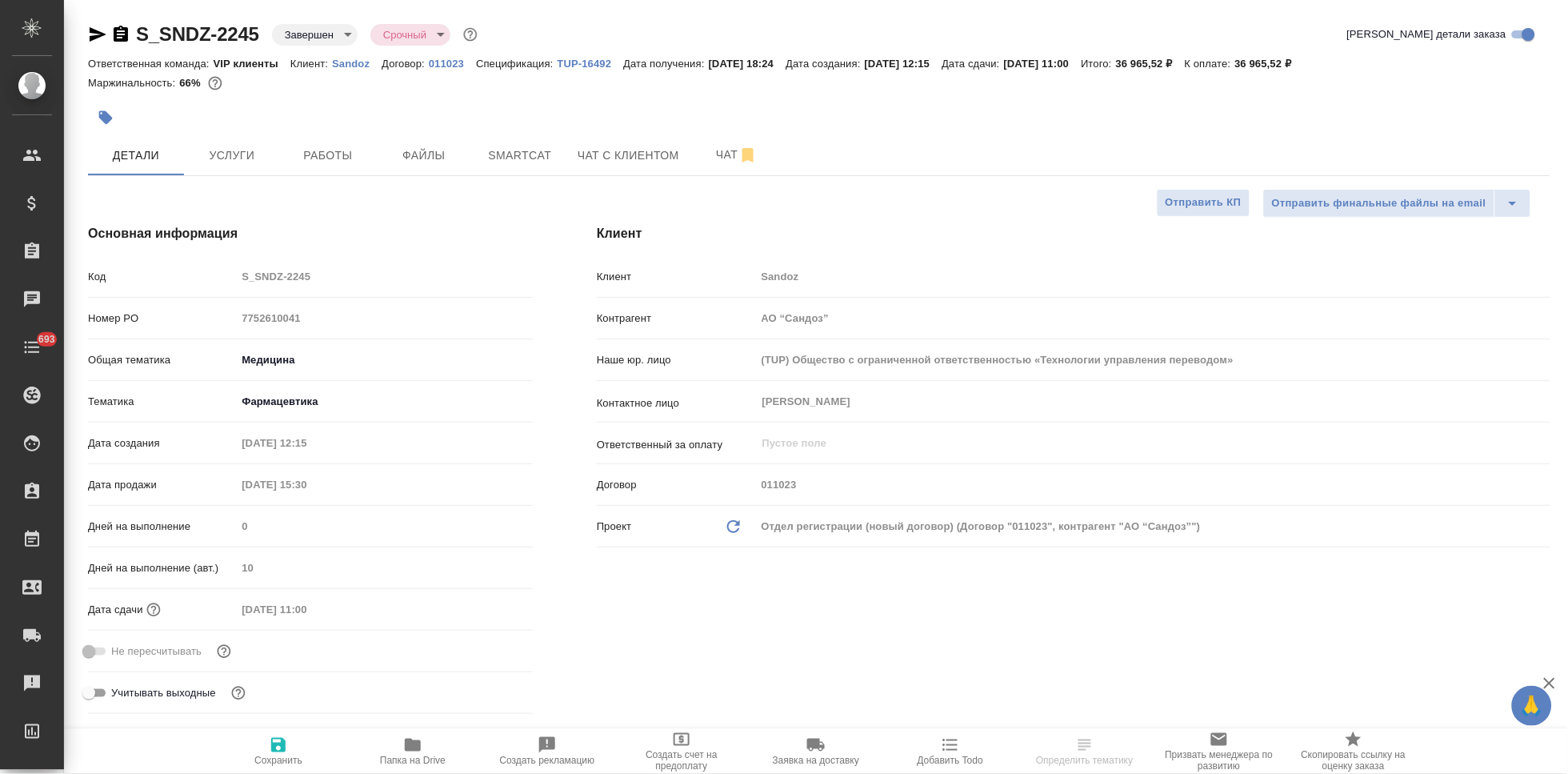
type textarea "x"
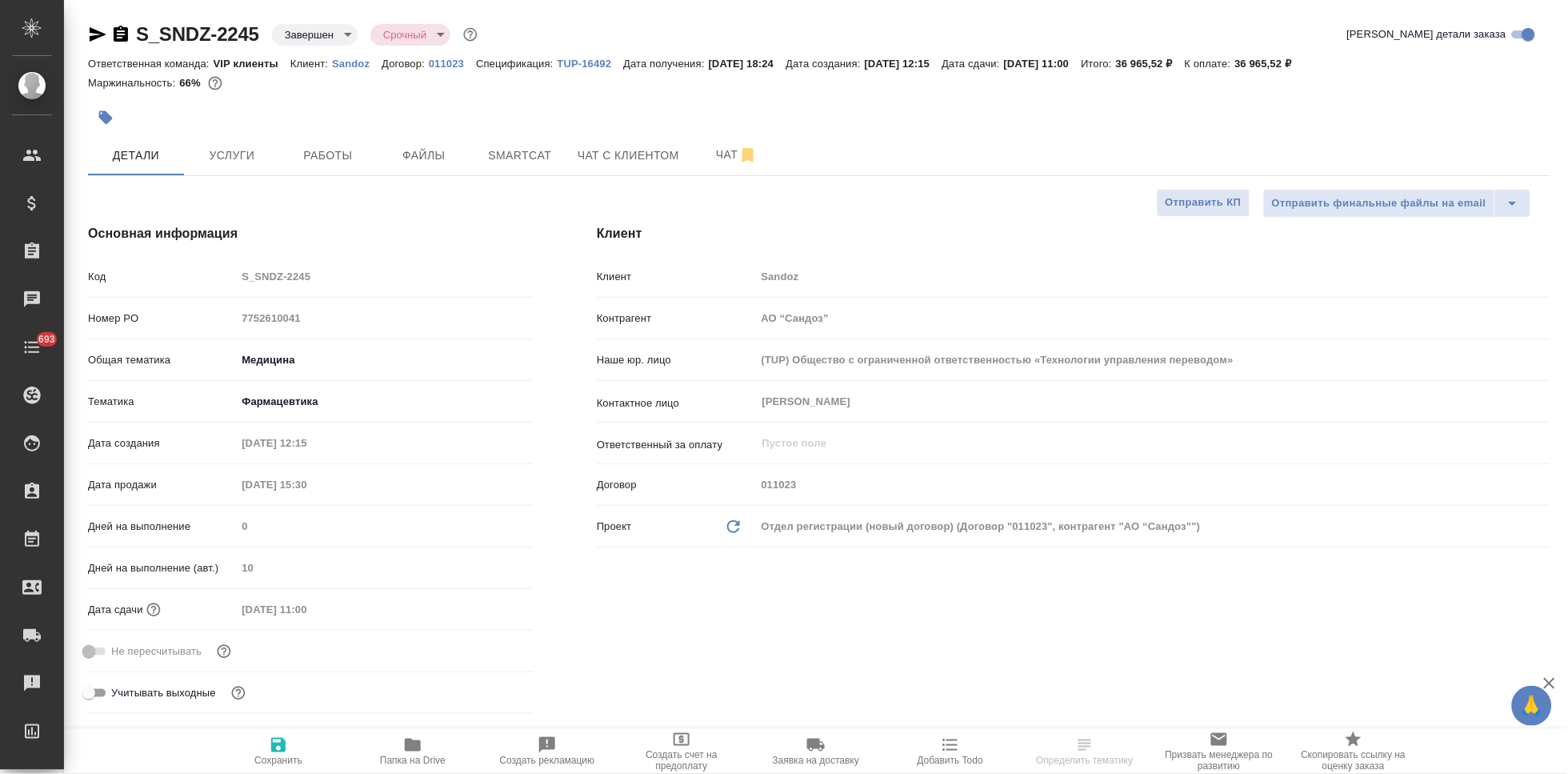
type textarea "x"
select select "RU"
type textarea "x"
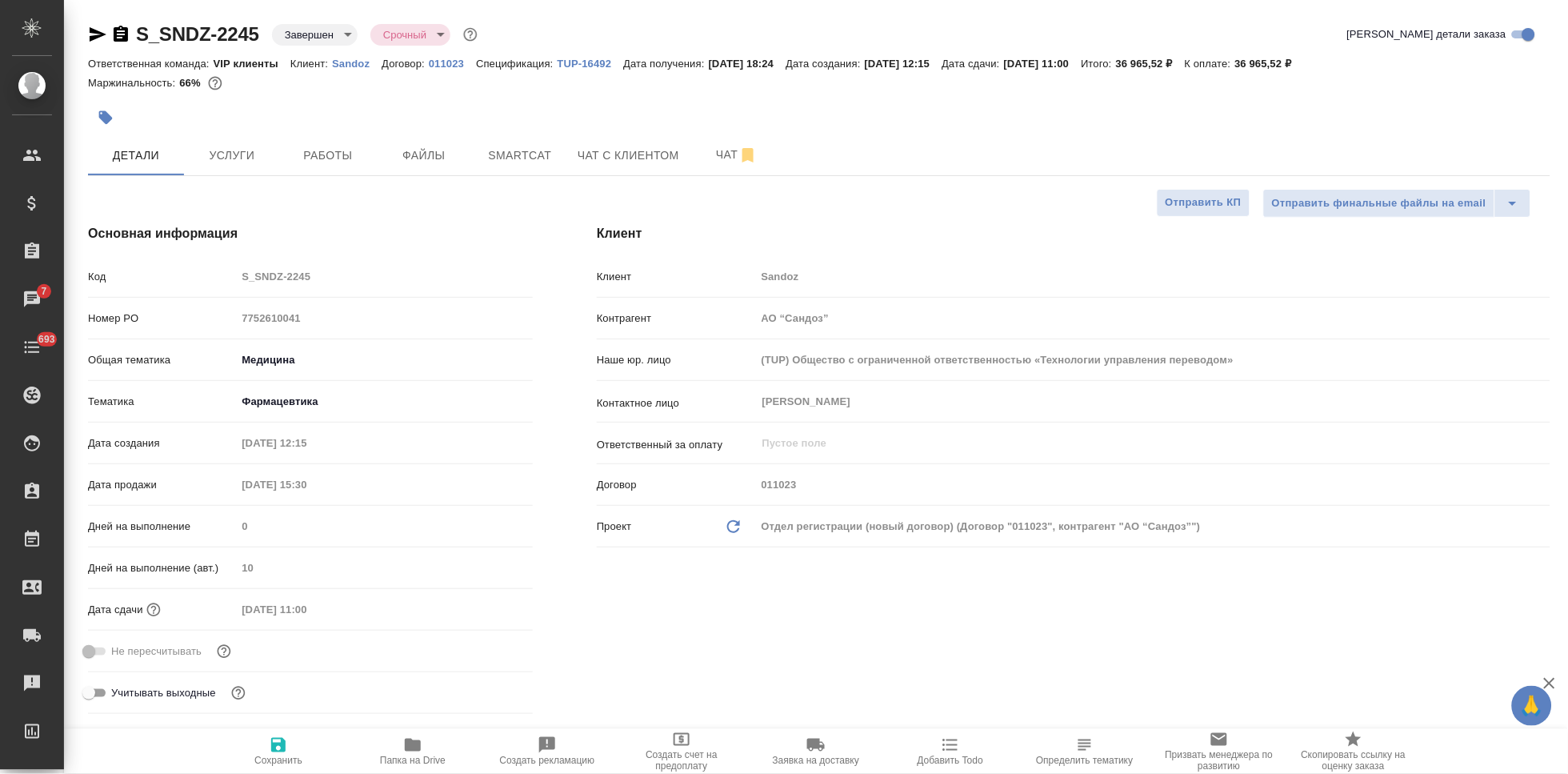
type textarea "x"
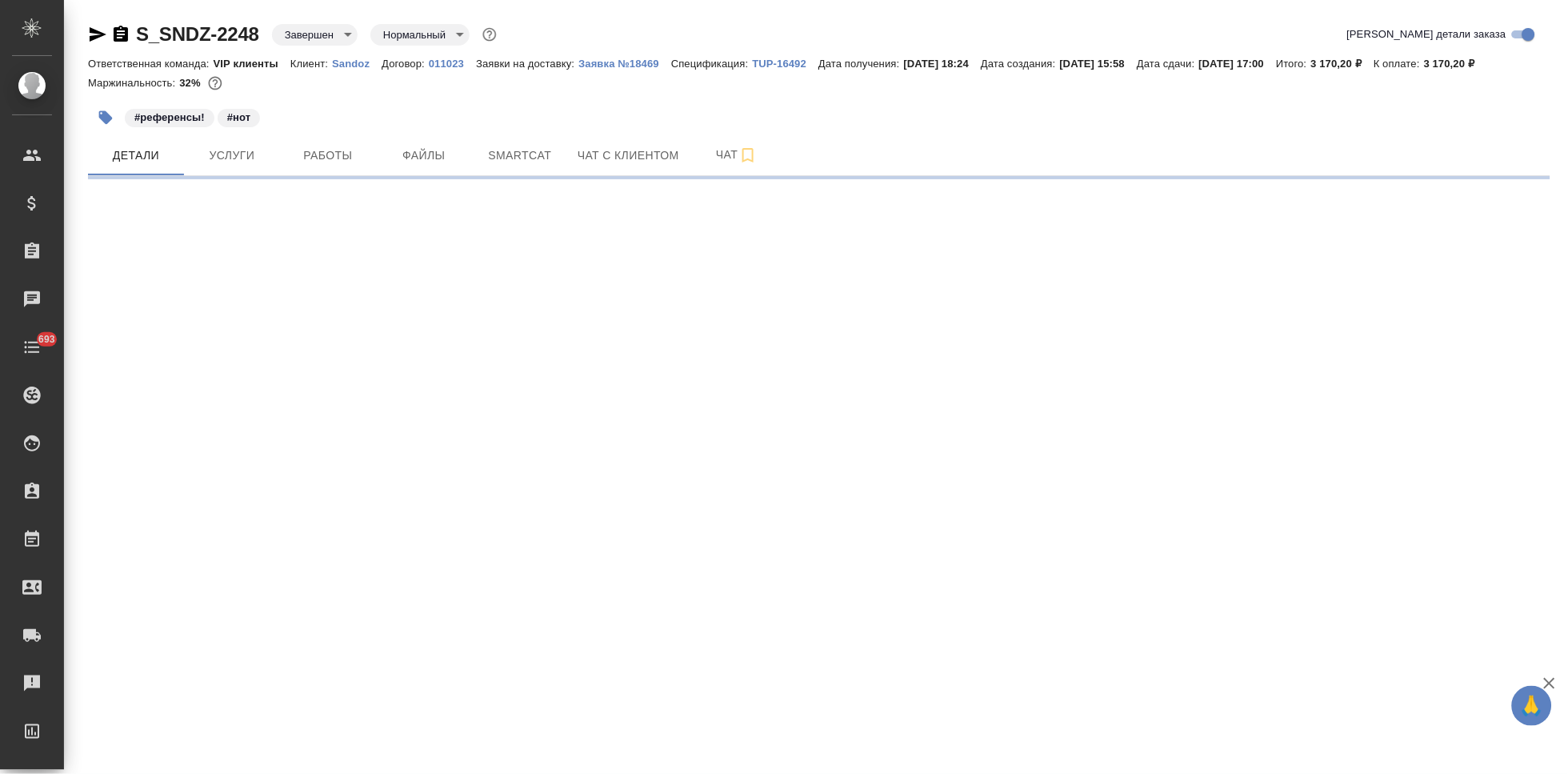
select select "RU"
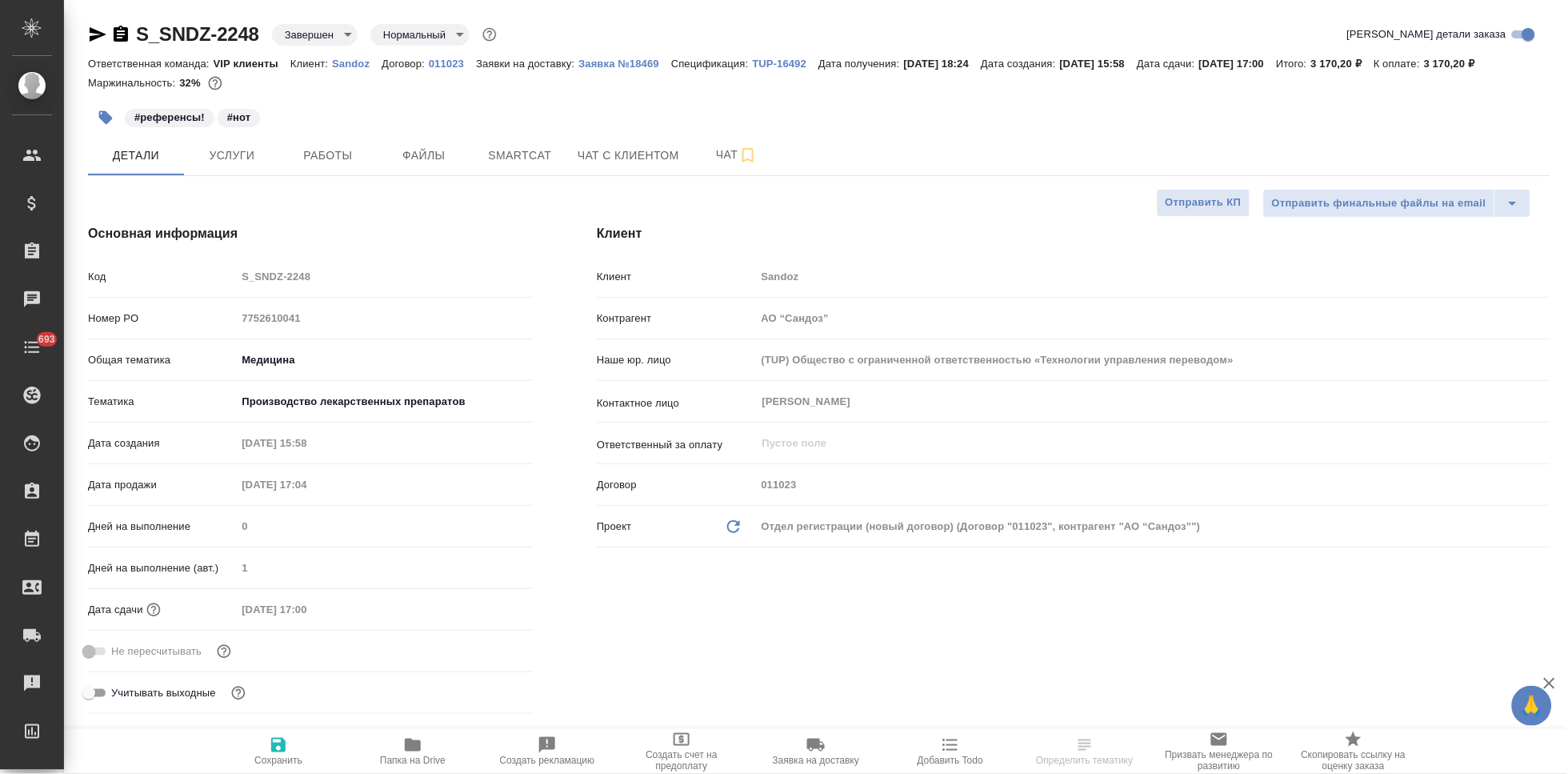
type textarea "x"
click at [407, 740] on icon "button" at bounding box center [412, 744] width 16 height 12
type textarea "x"
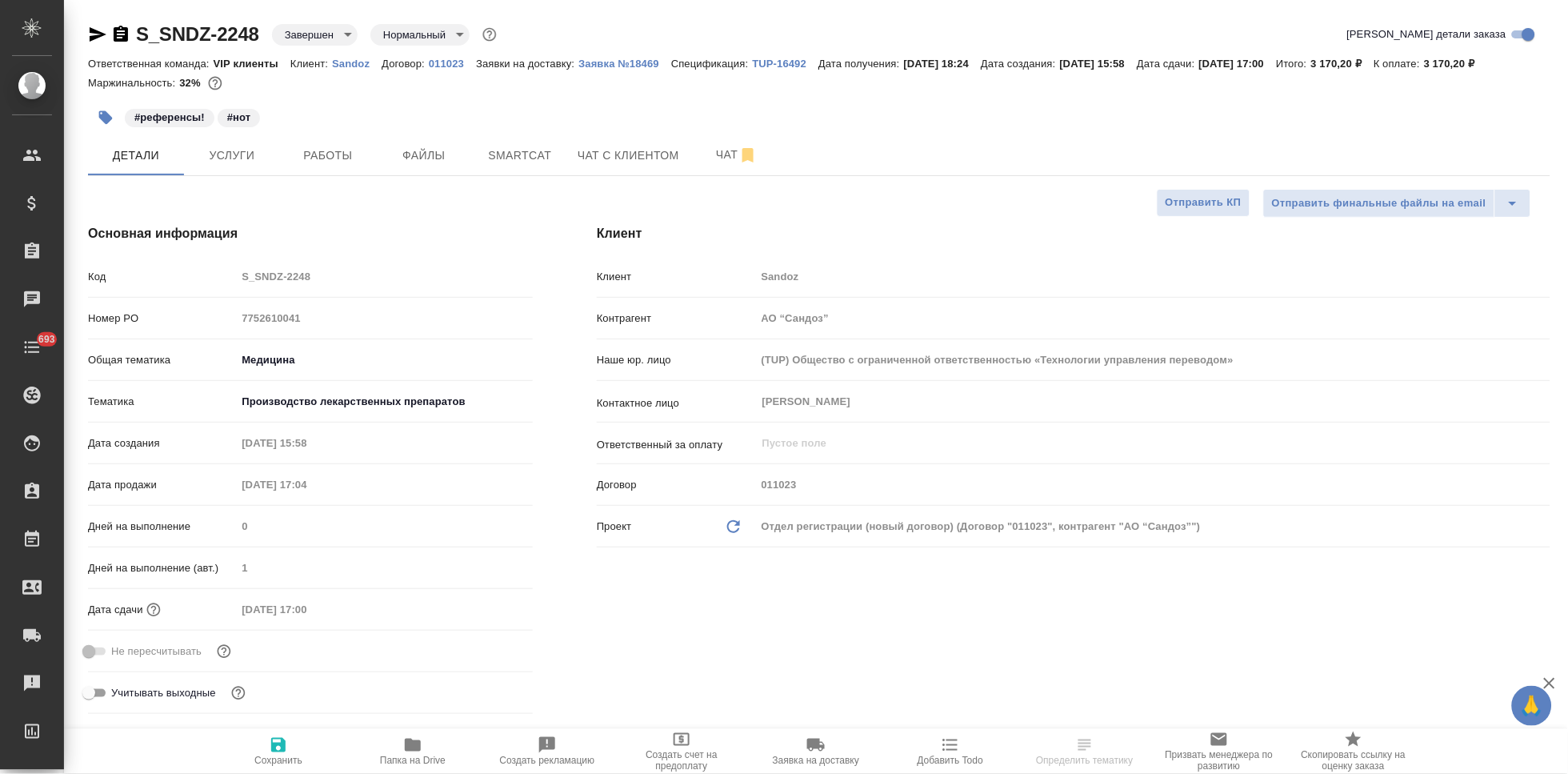
type textarea "x"
select select "RU"
type textarea "x"
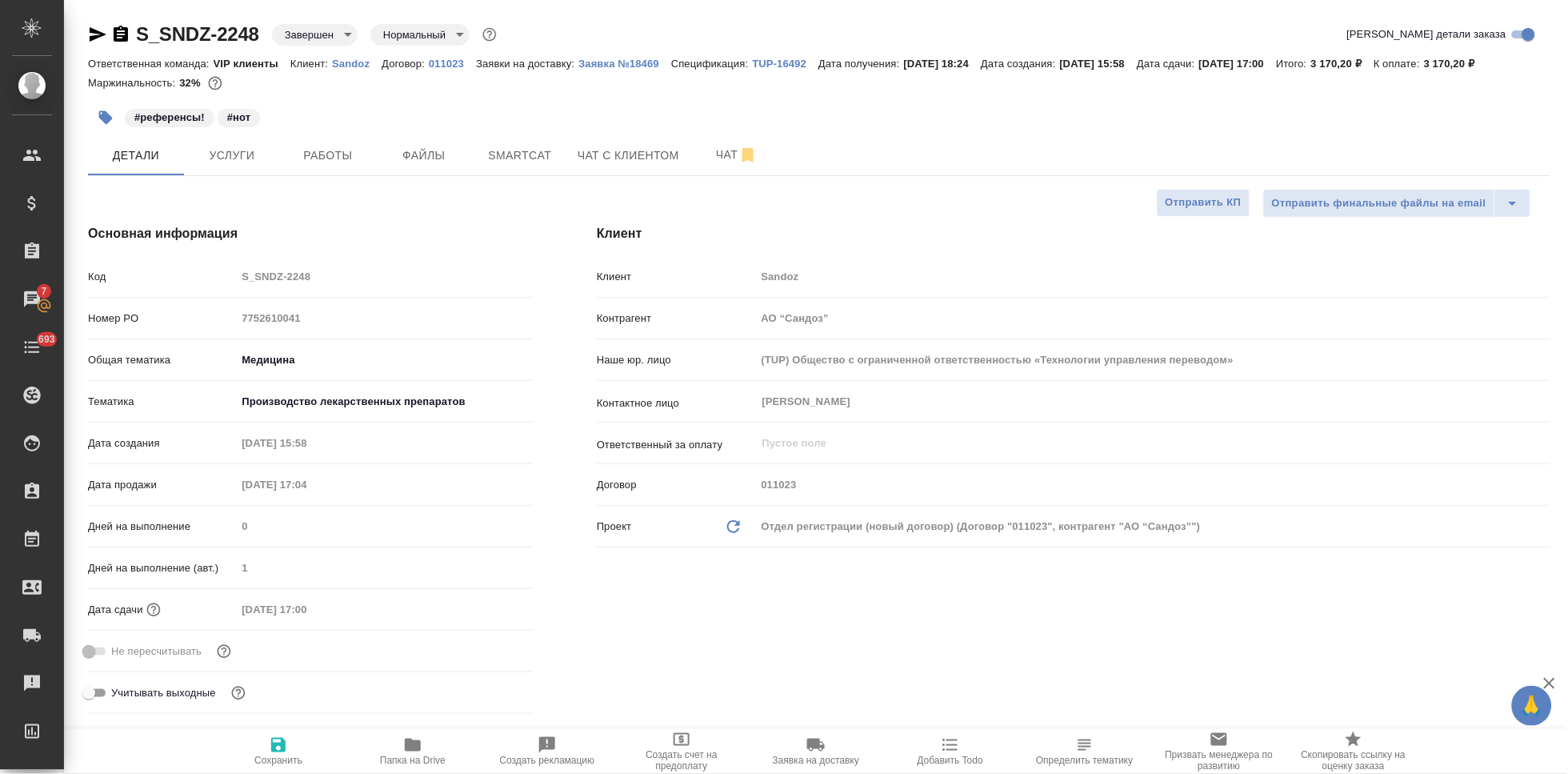
type textarea "x"
click at [705, 155] on span "Чат" at bounding box center [736, 154] width 77 height 20
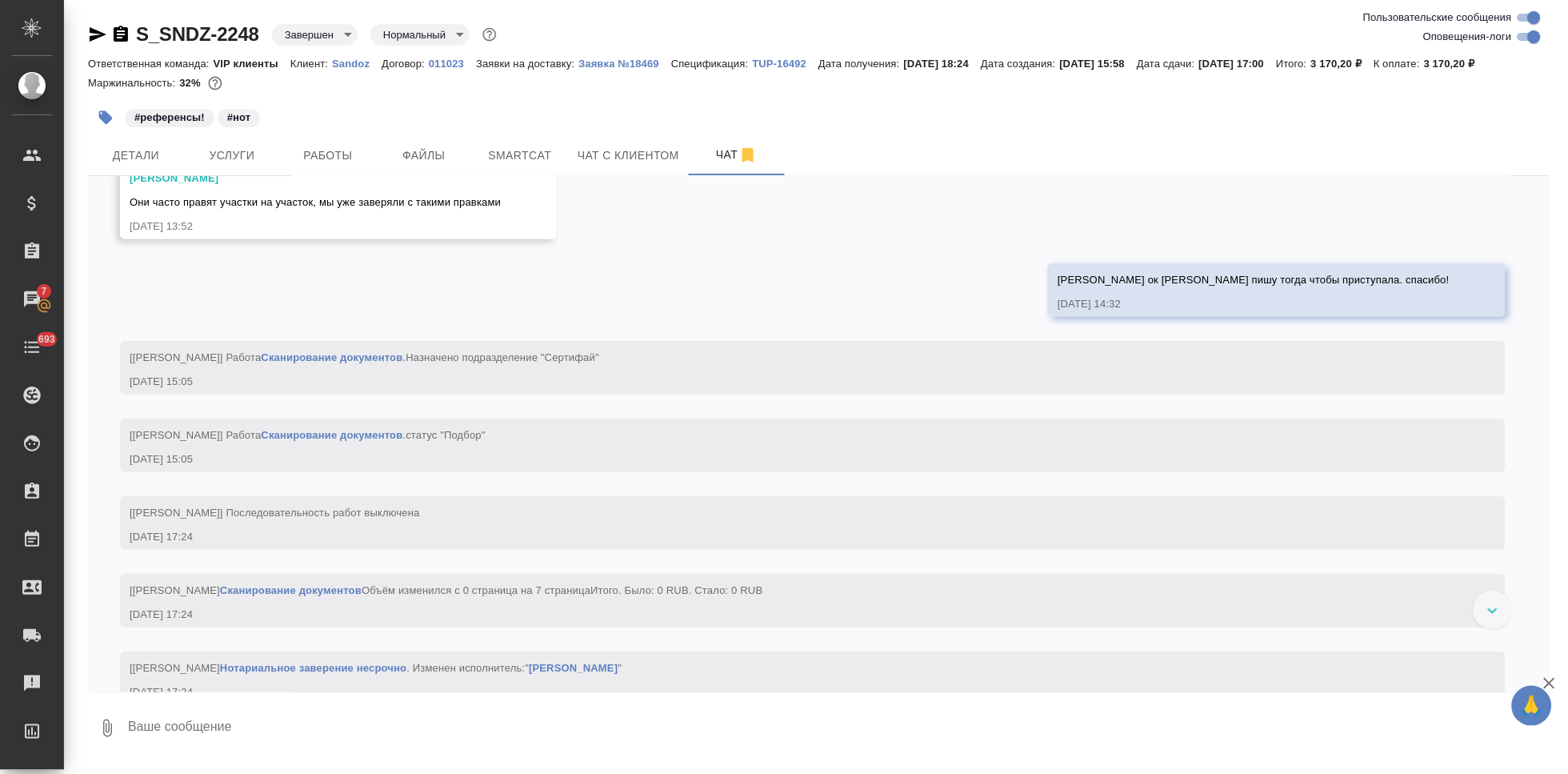
scroll to position [8740, 0]
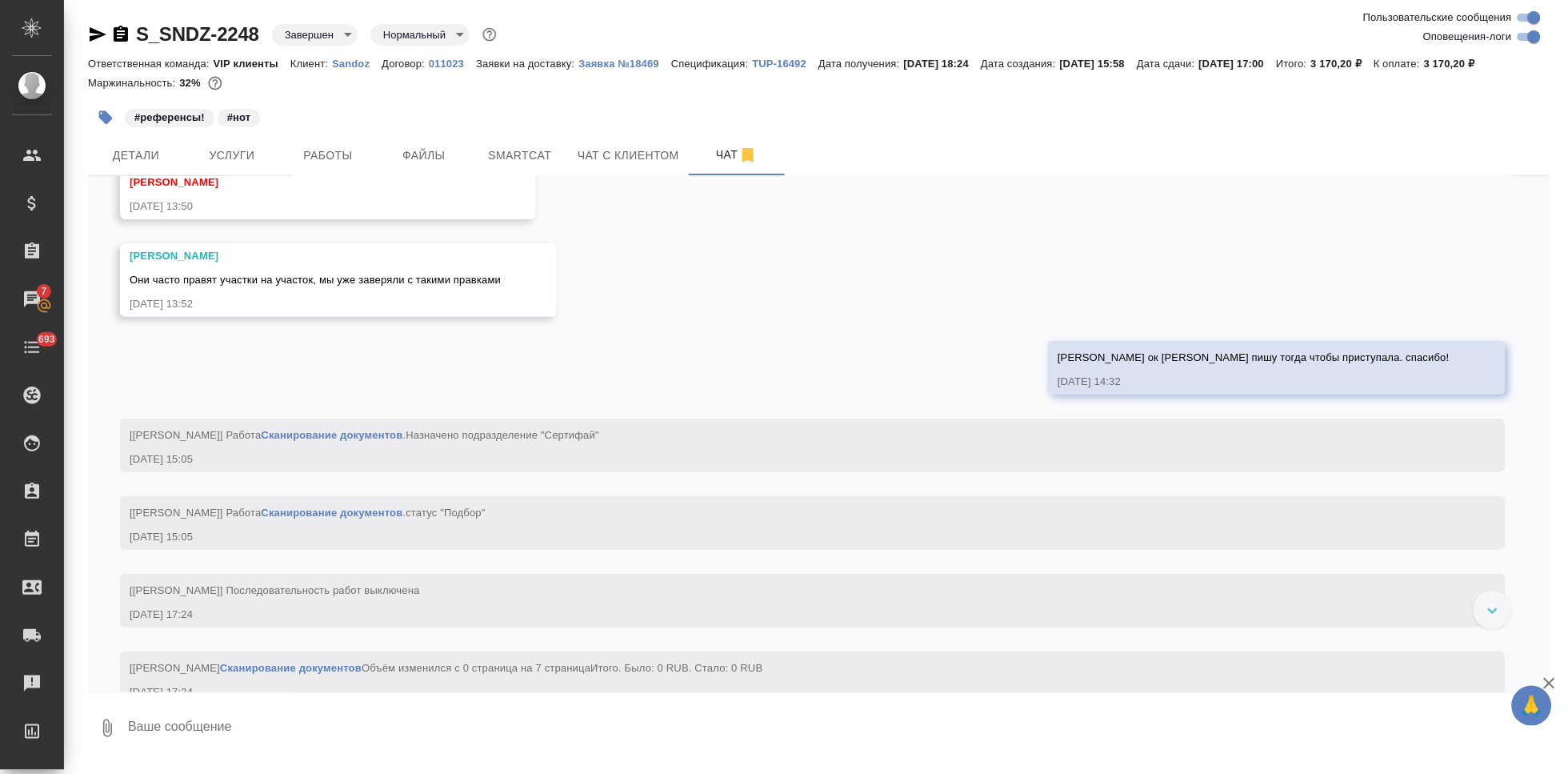
click at [454, 38] on span "Горшкова Валентина ос от клиента. внесли правку https://drive.awatera.com/apps/…" at bounding box center [291, 33] width 324 height 11
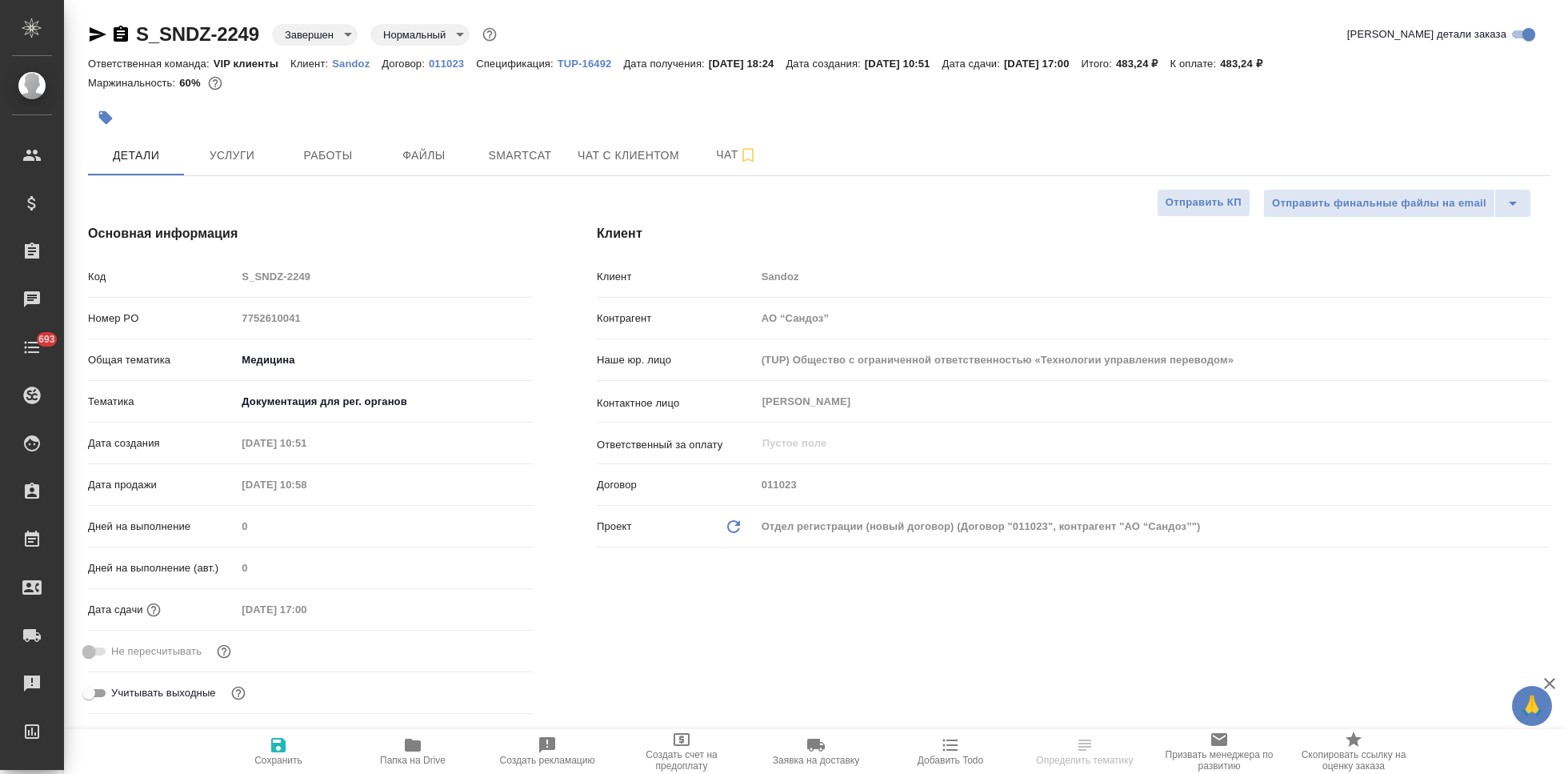
select select "RU"
click at [420, 758] on span "Папка на Drive" at bounding box center [412, 760] width 66 height 11
select select "RU"
type textarea "x"
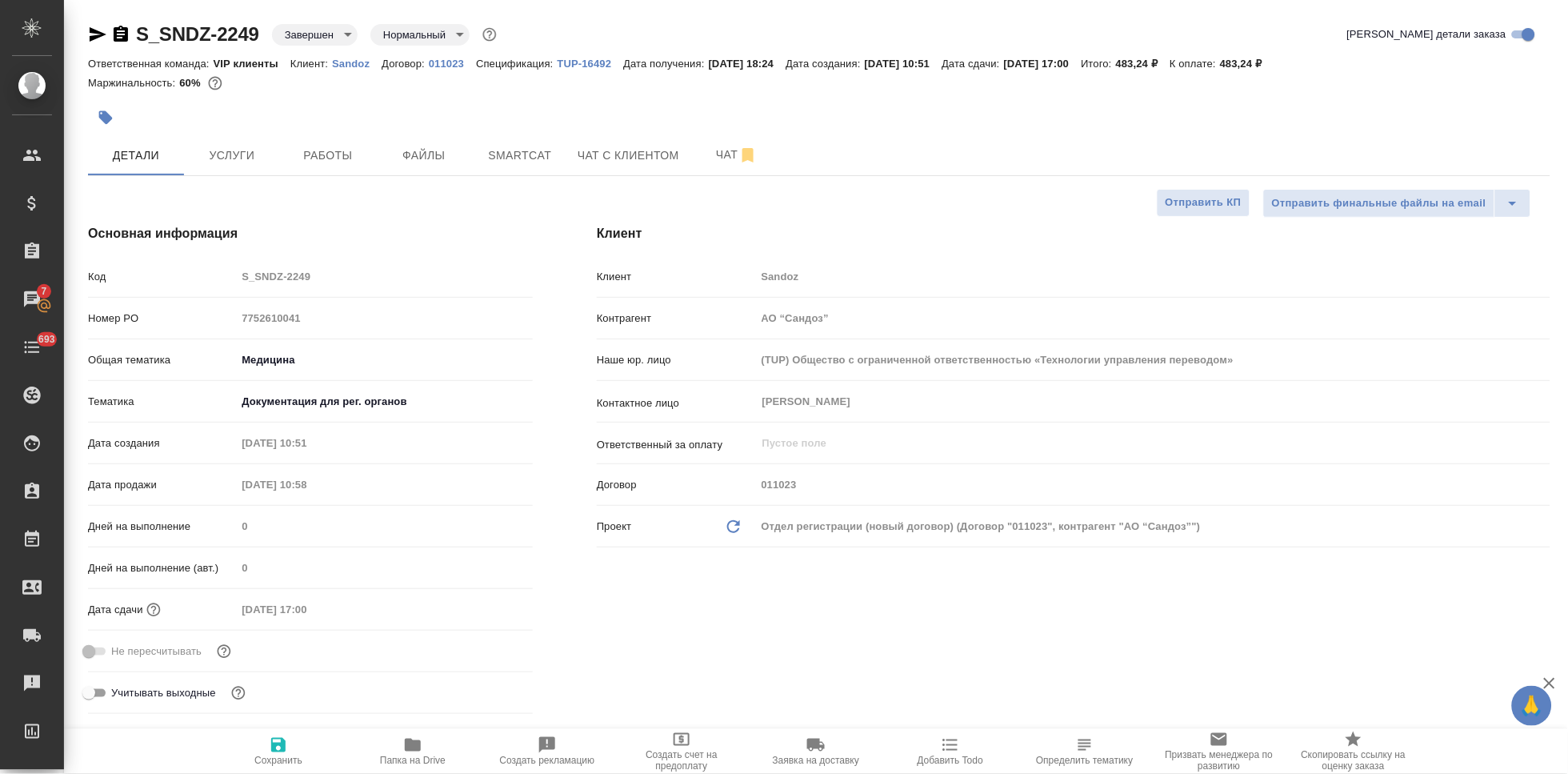
type textarea "x"
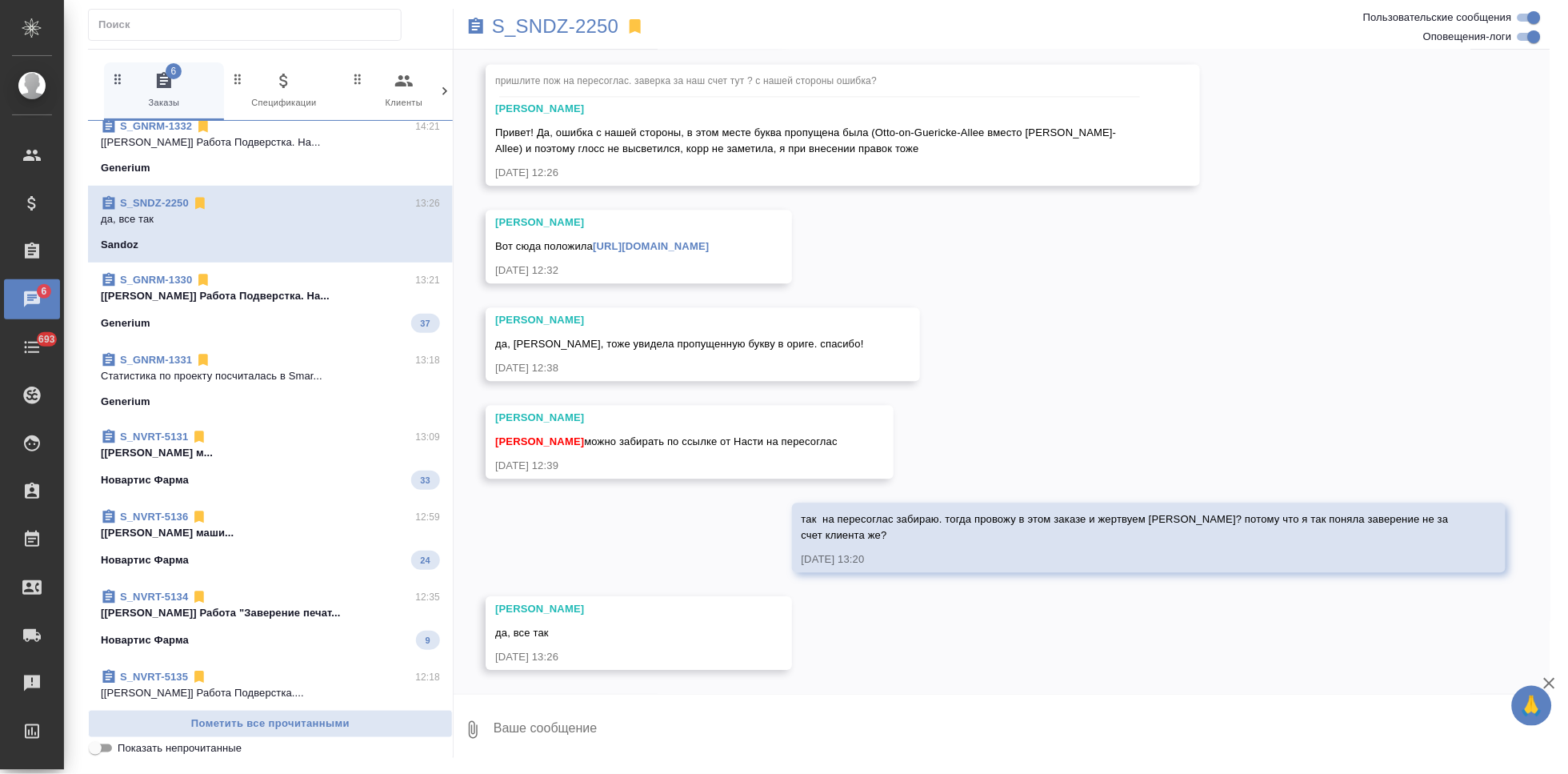
scroll to position [407, 0]
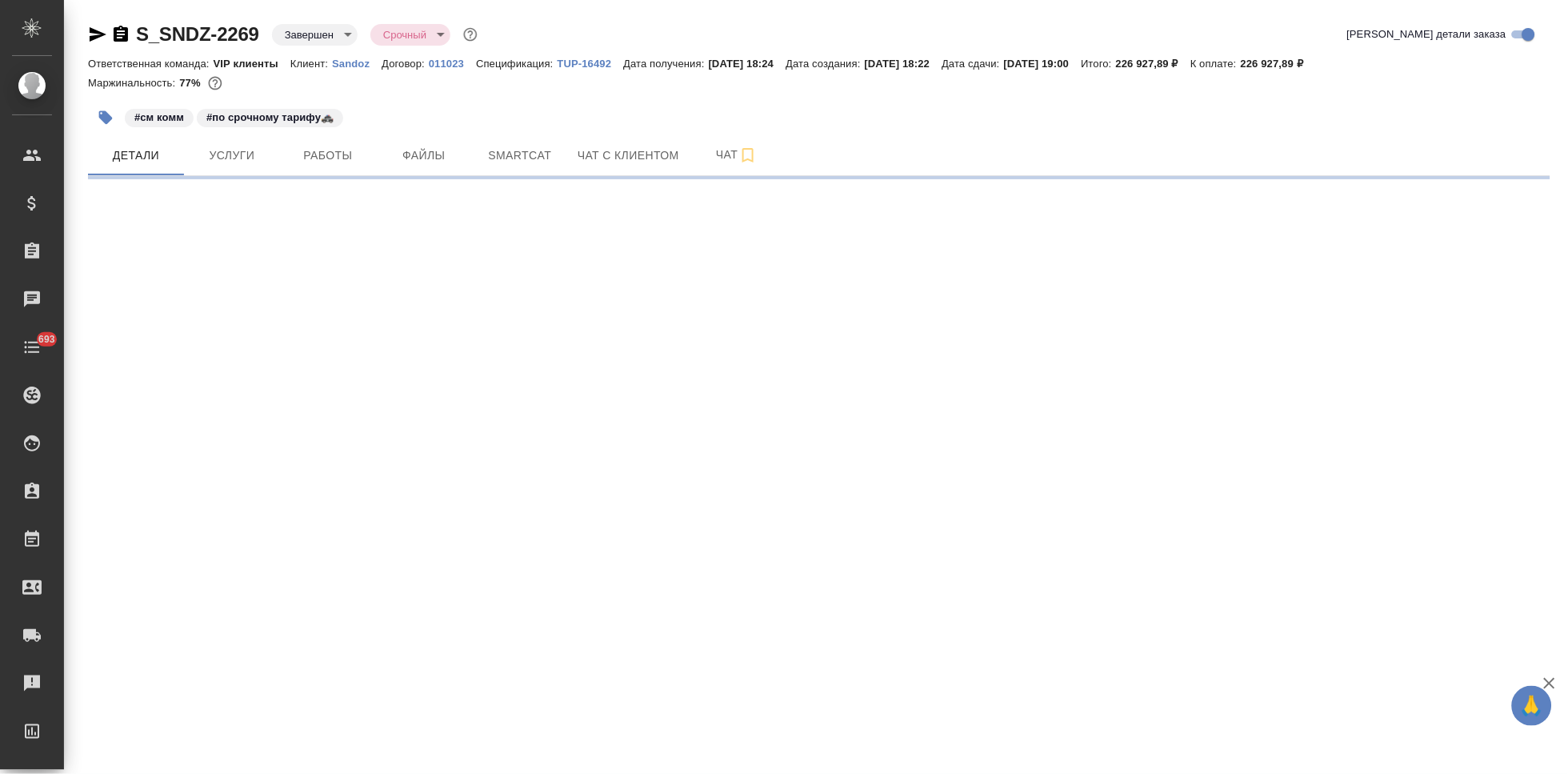
select select "RU"
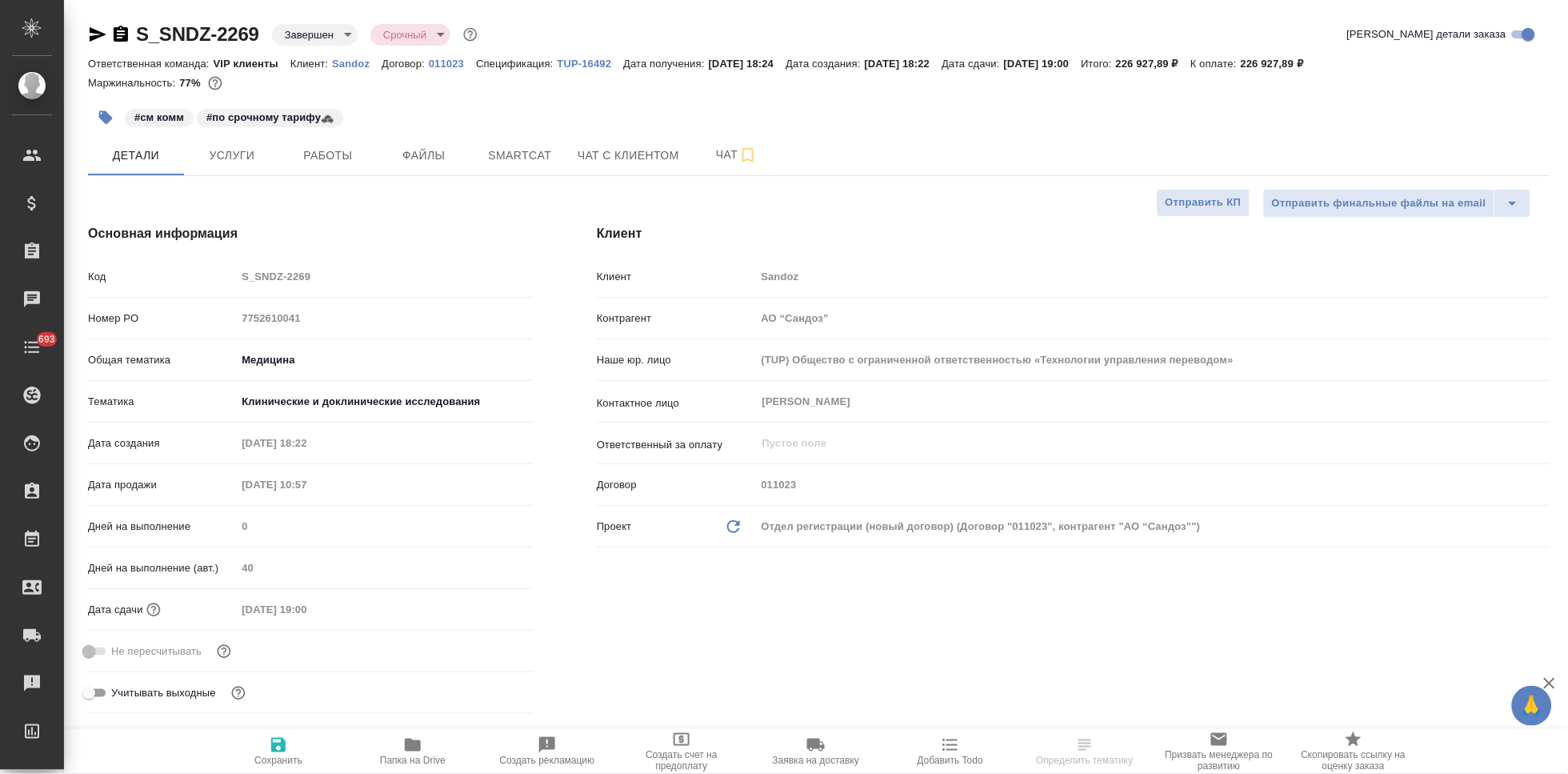
click at [427, 746] on span "Папка на Drive" at bounding box center [412, 750] width 115 height 30
type textarea "x"
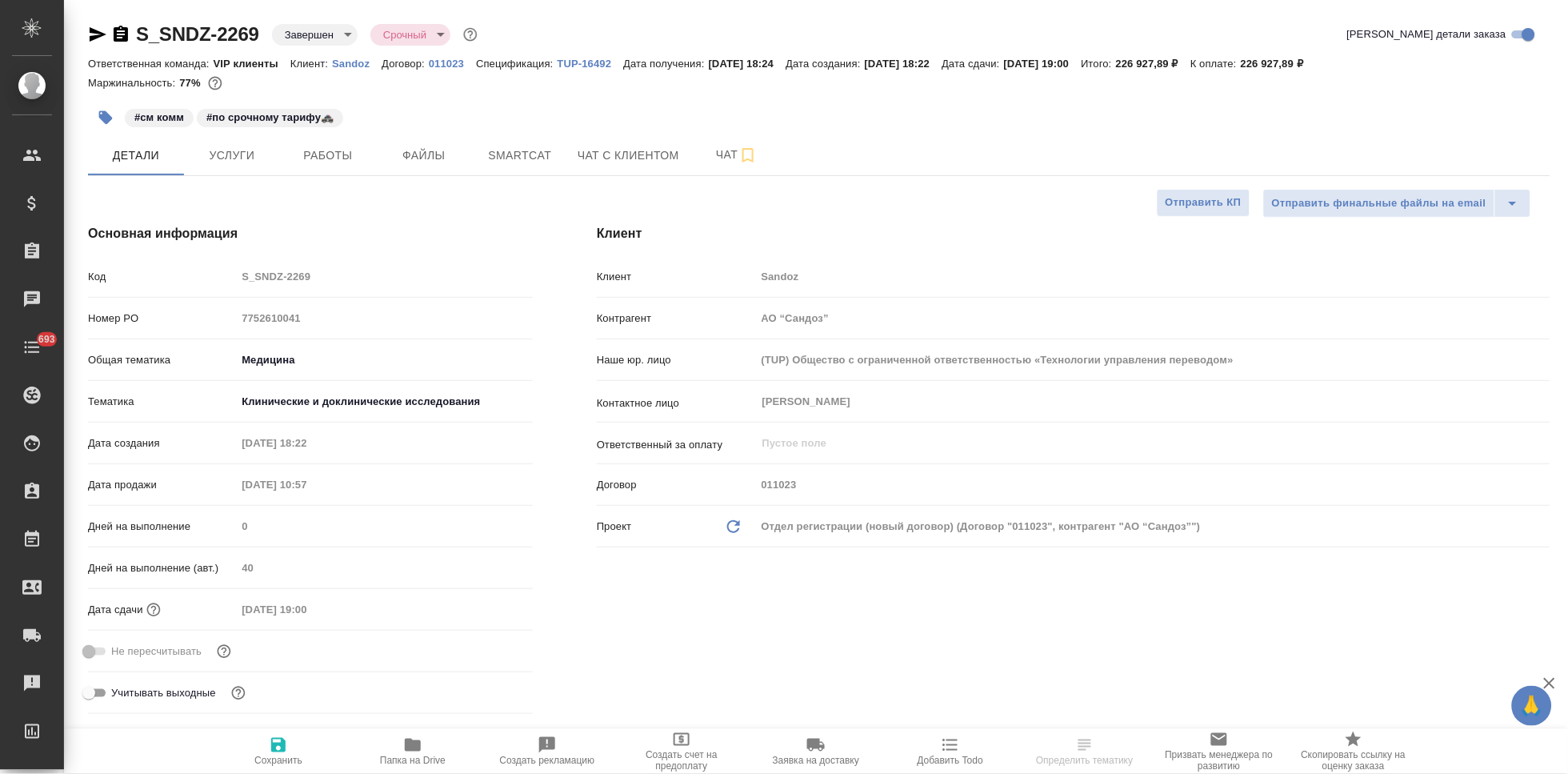
type textarea "x"
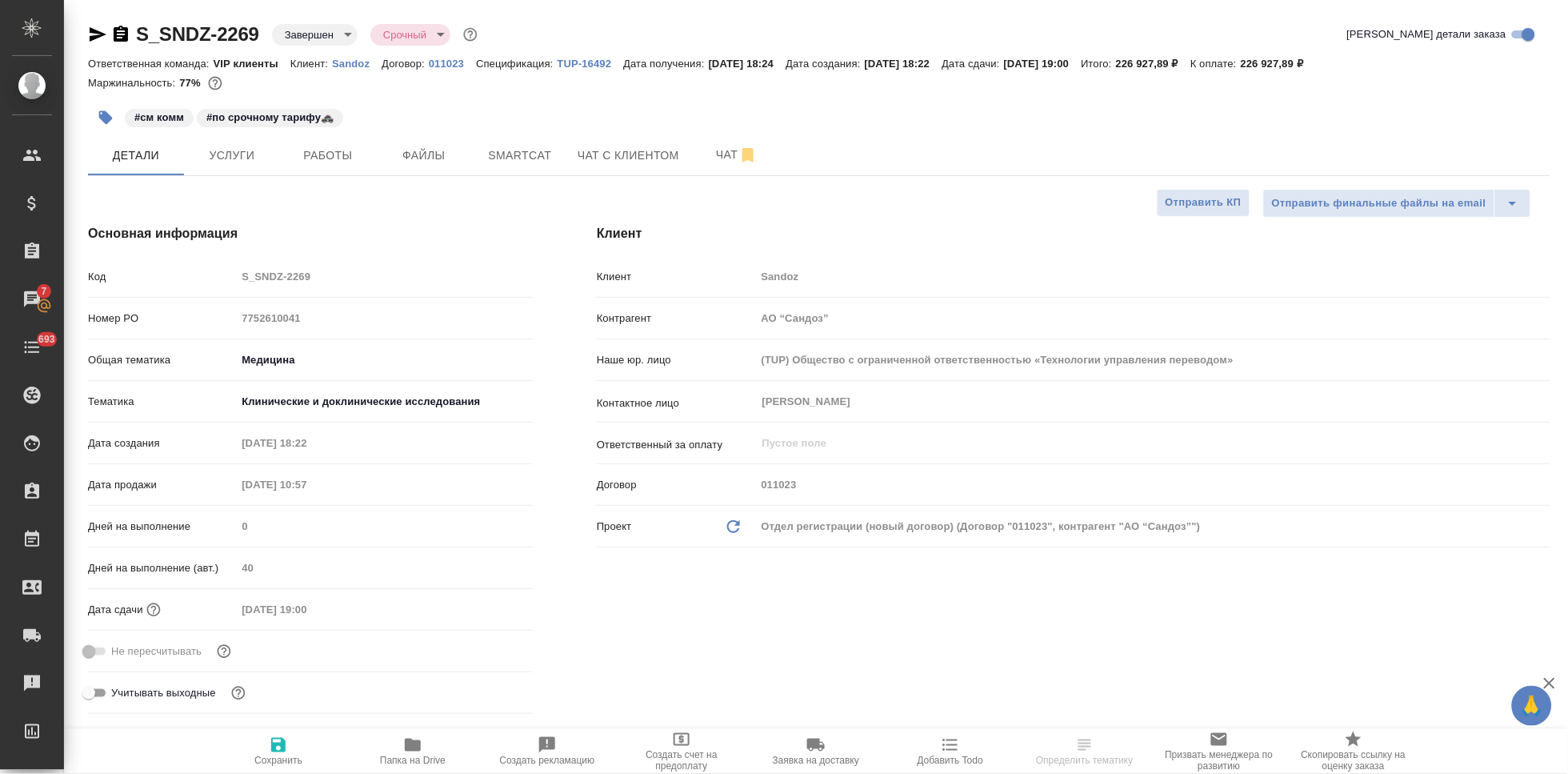
select select "RU"
type textarea "x"
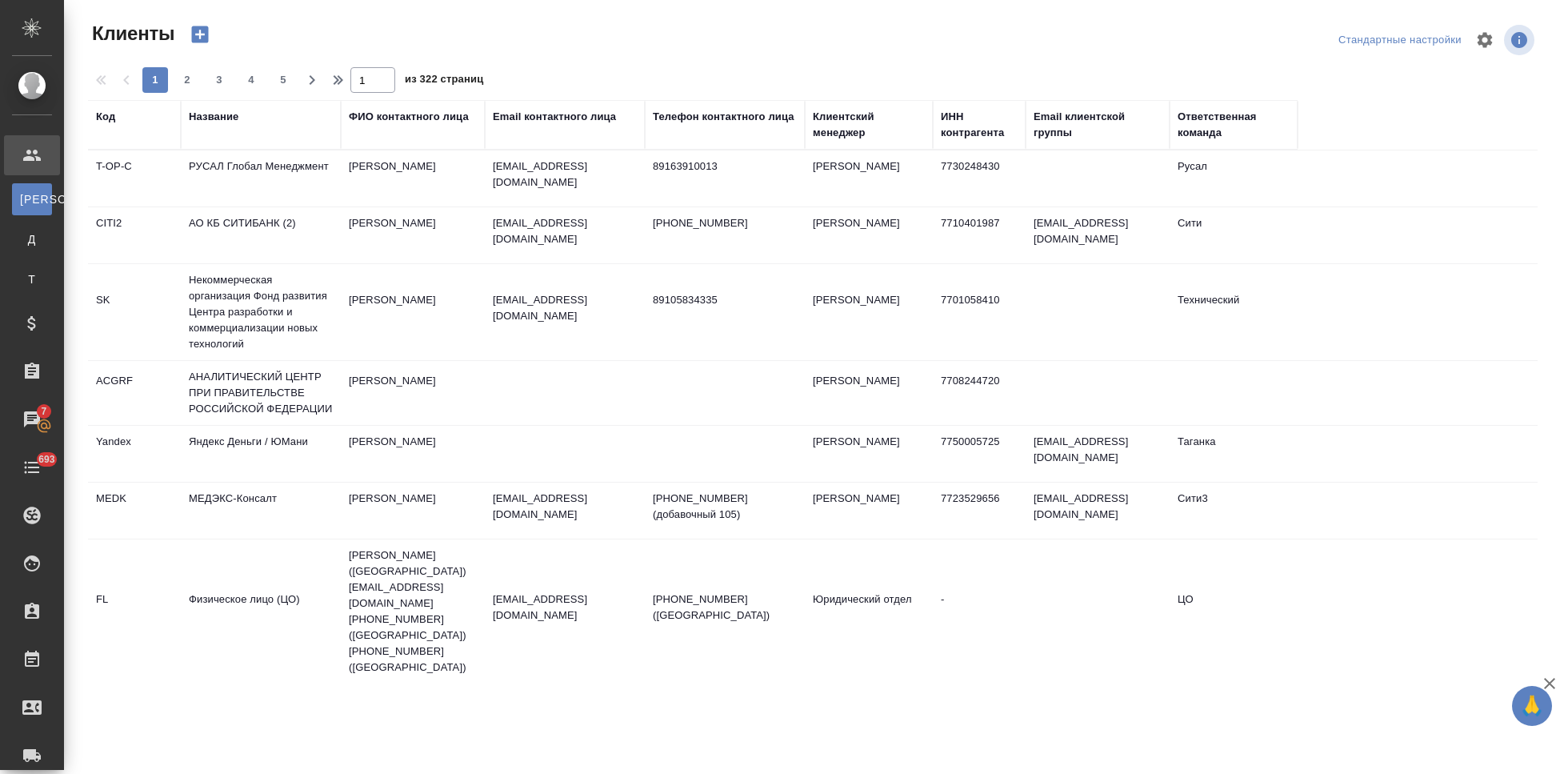
select select "RU"
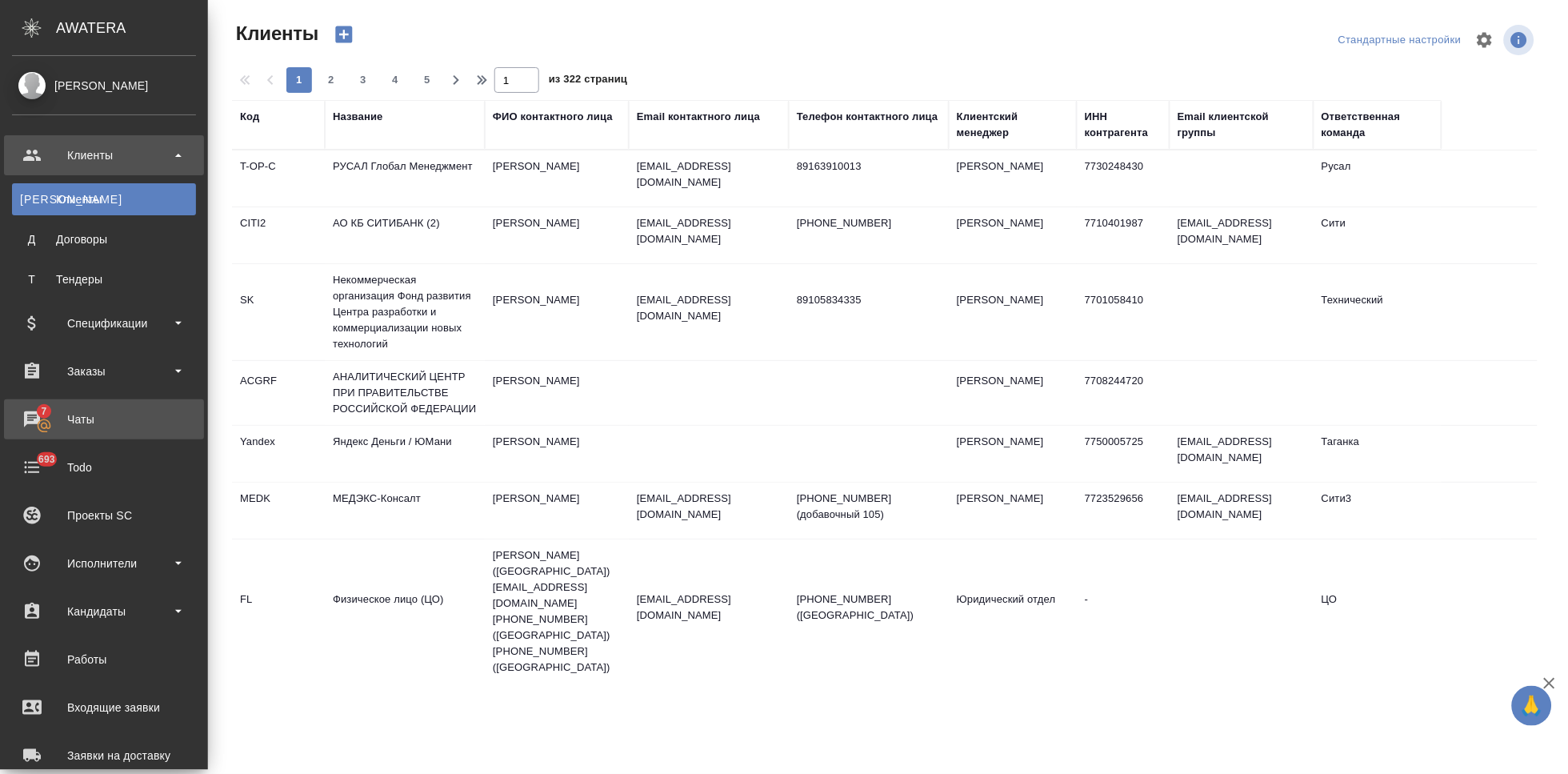
click at [33, 418] on div "Чаты" at bounding box center [104, 419] width 184 height 24
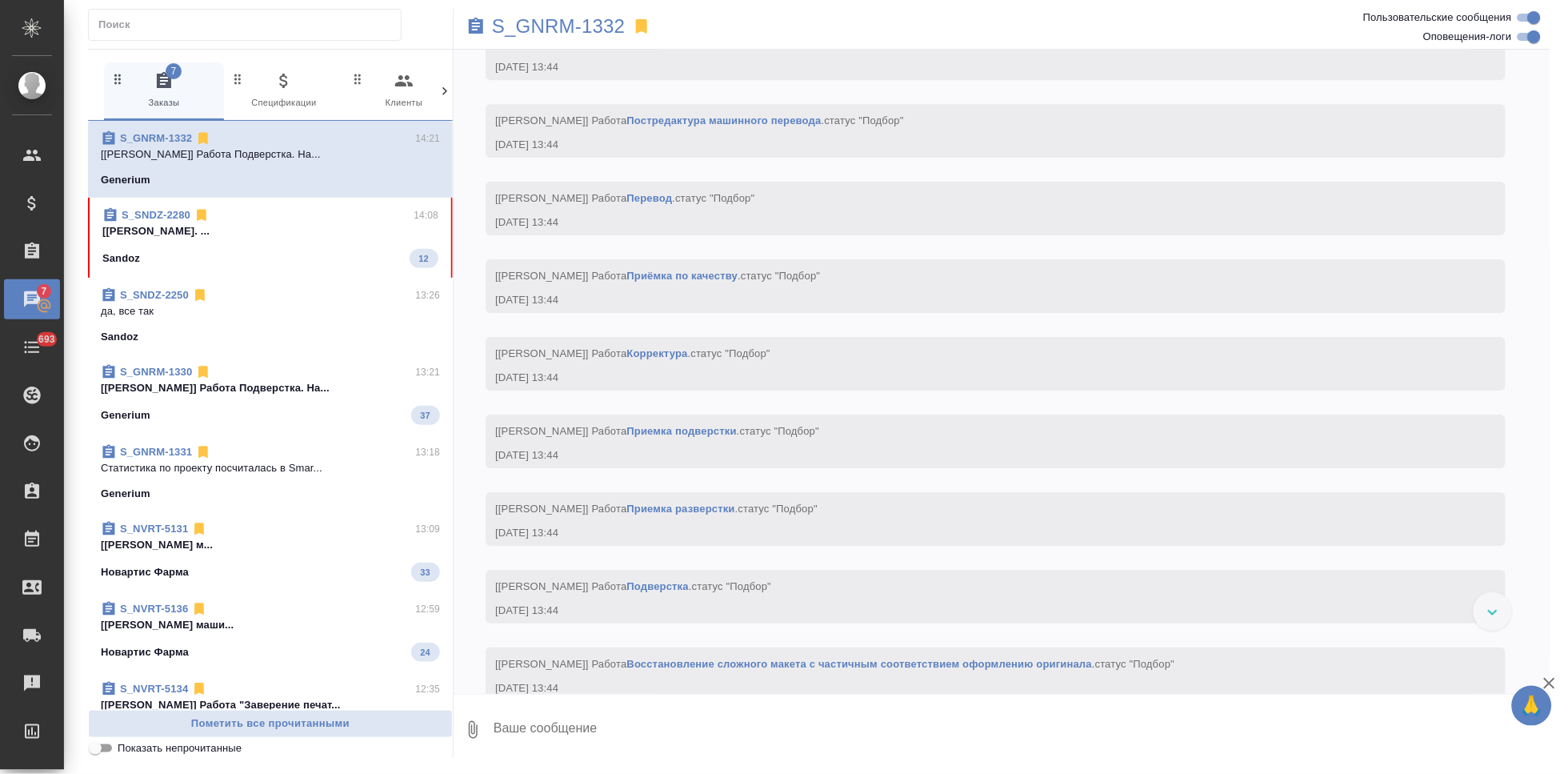
scroll to position [1784, 0]
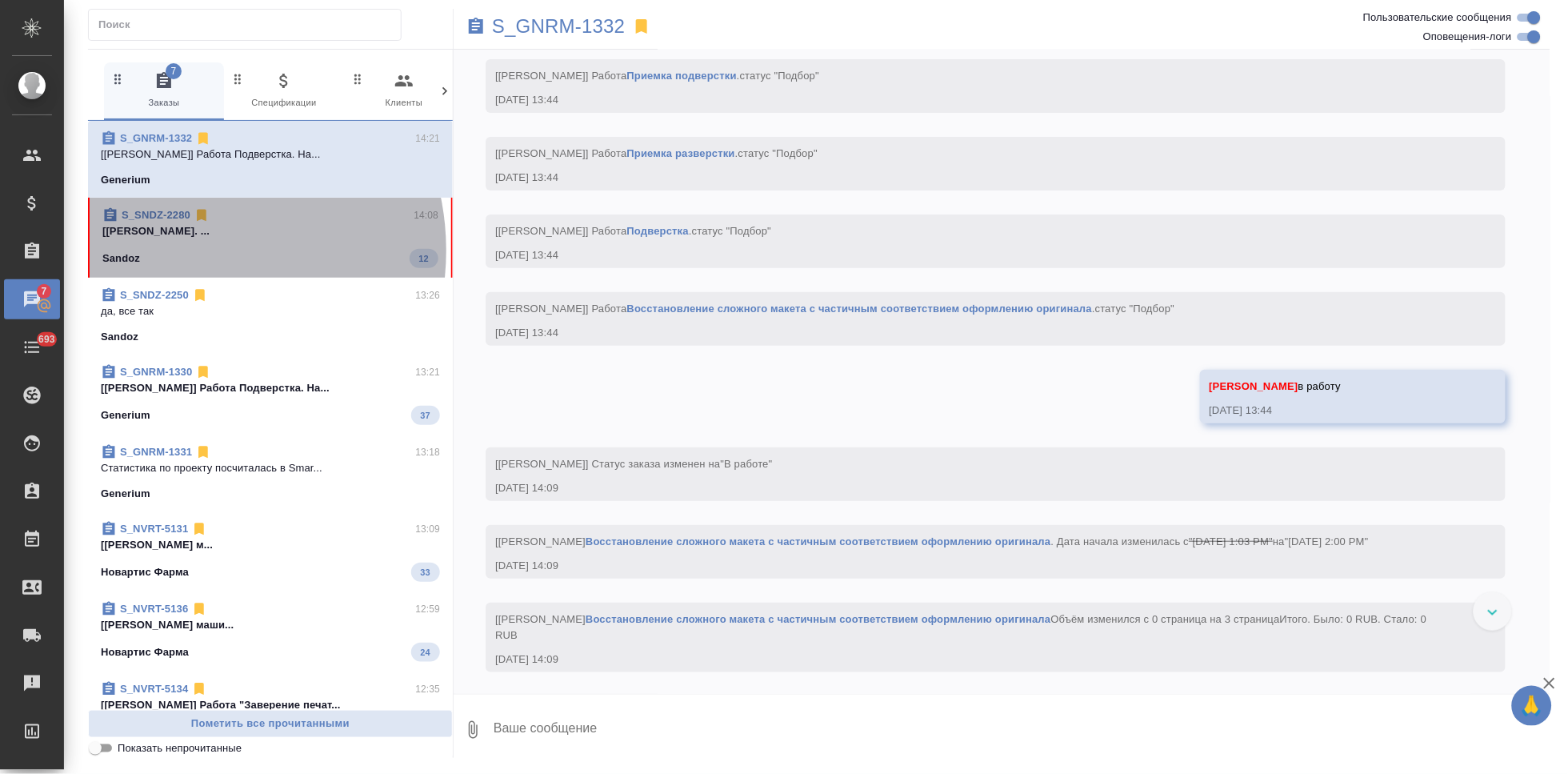
click at [180, 251] on div "Sandoz 12" at bounding box center [271, 258] width 336 height 19
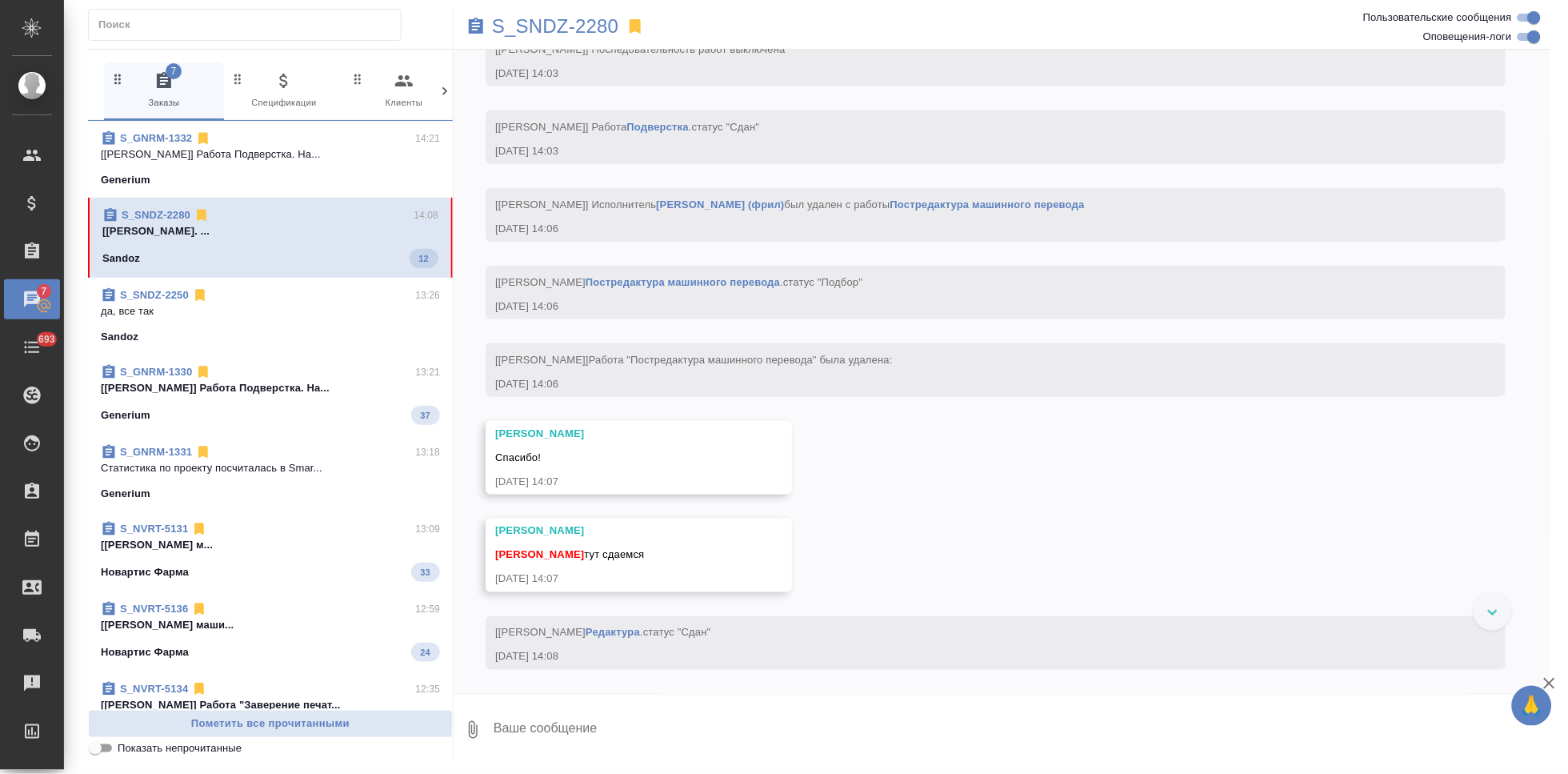
scroll to position [9442, 0]
click at [609, 741] on textarea at bounding box center [1021, 729] width 1058 height 54
type textarea "спасибо"
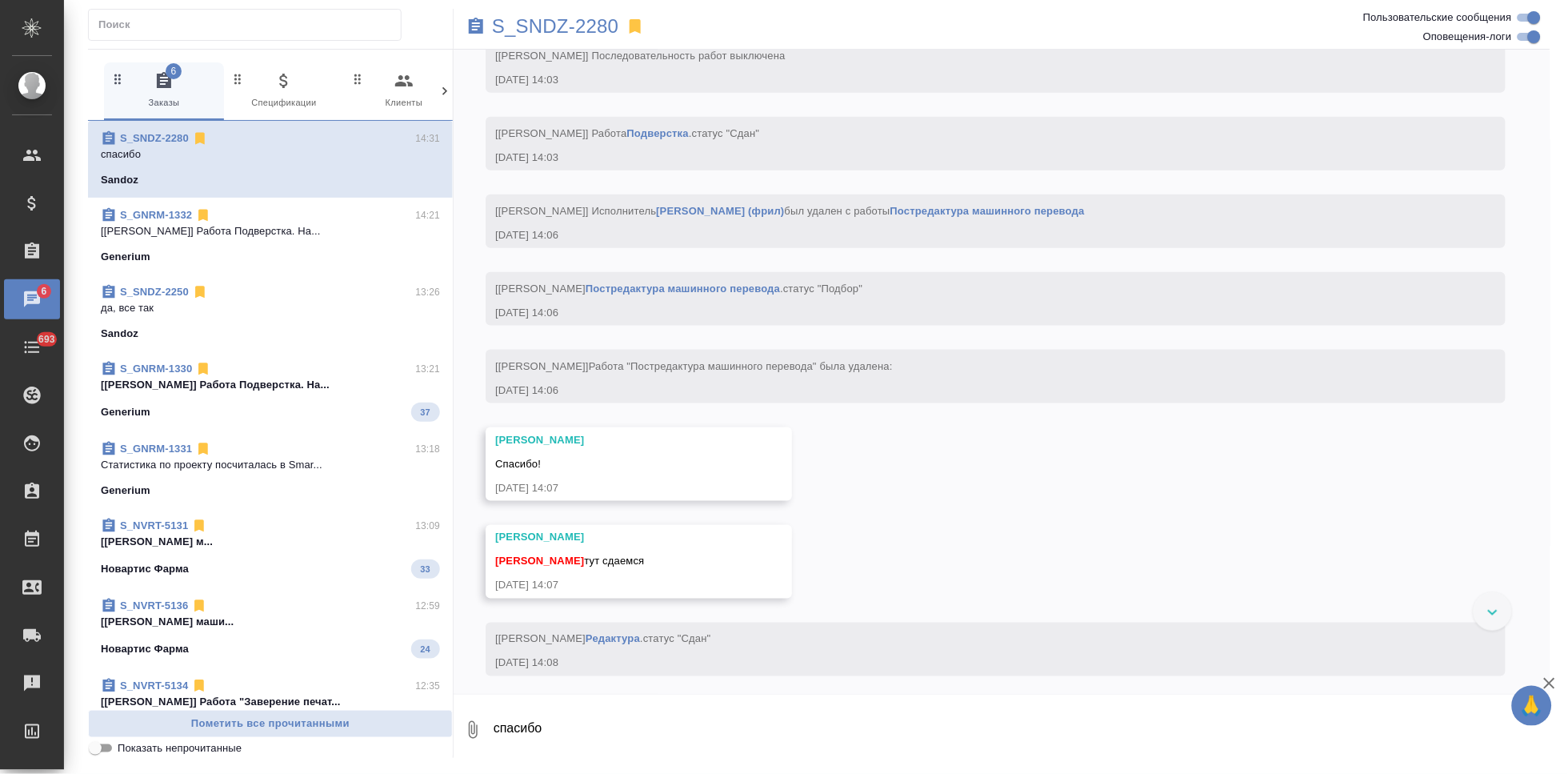
scroll to position [8982, 0]
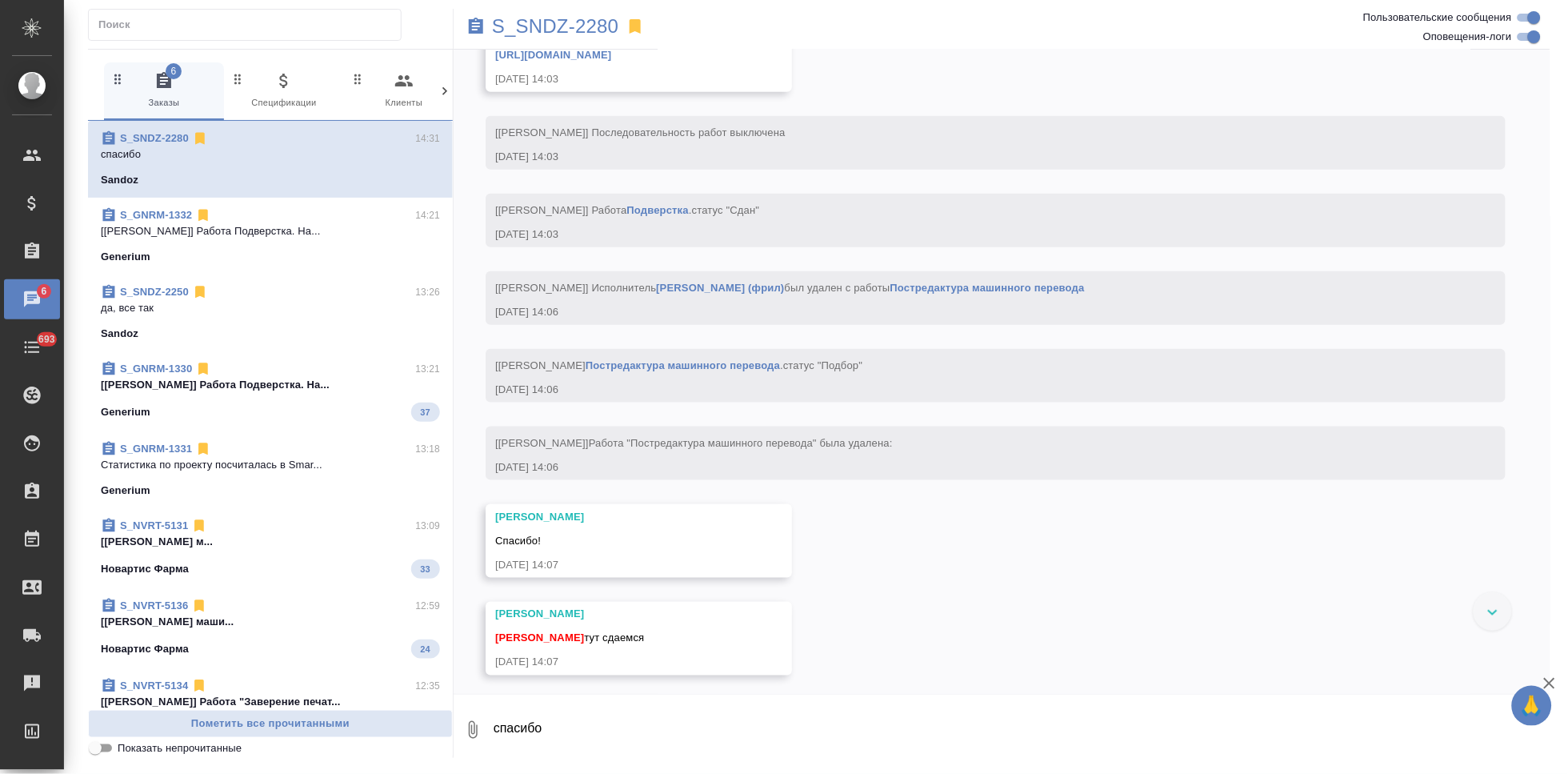
click at [612, 61] on link "https://drive.awatera.com/apps/files/files/10051176?dir=/Shares/Sandoz/Orders/S…" at bounding box center [553, 54] width 116 height 12
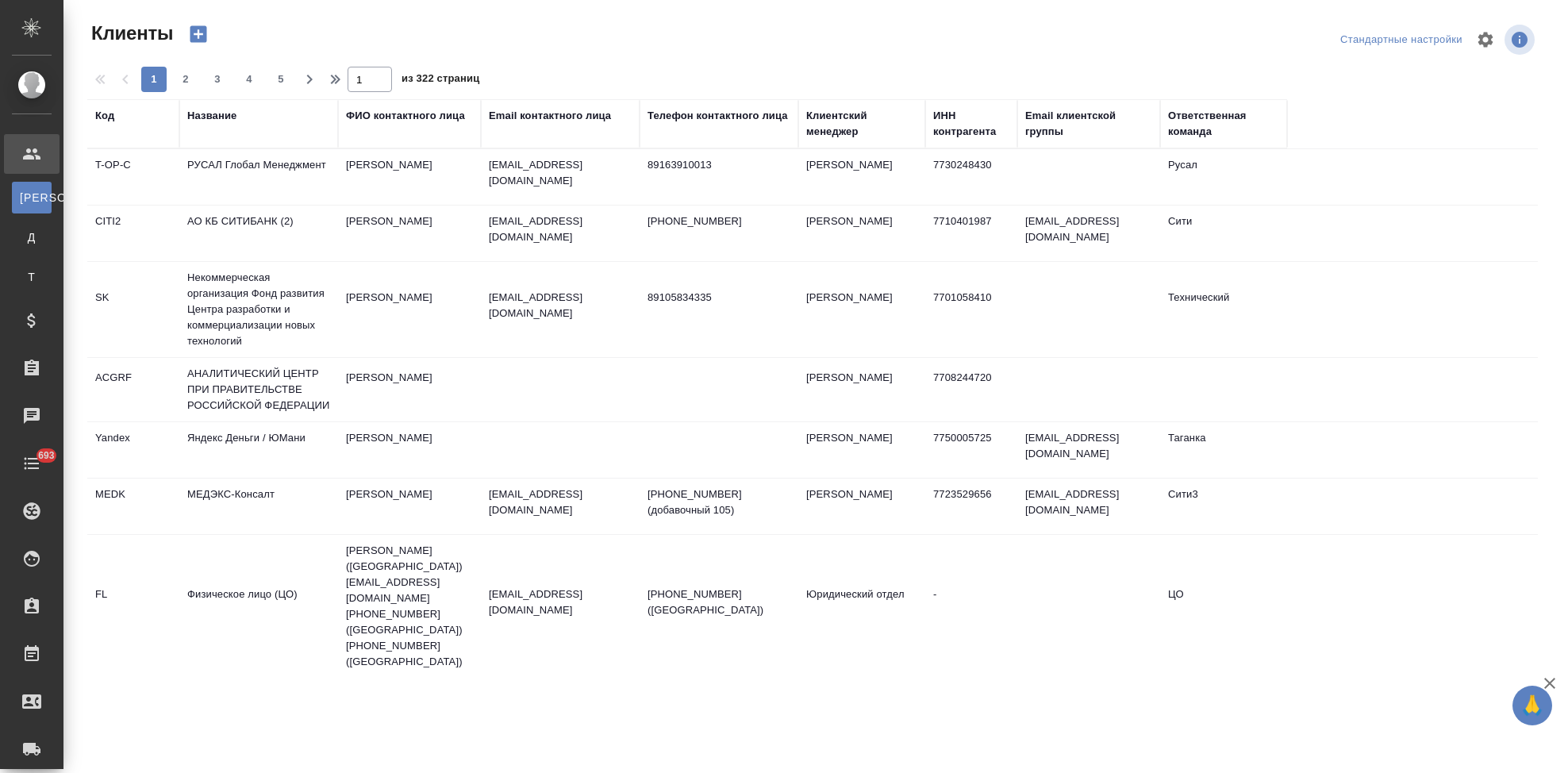
select select "RU"
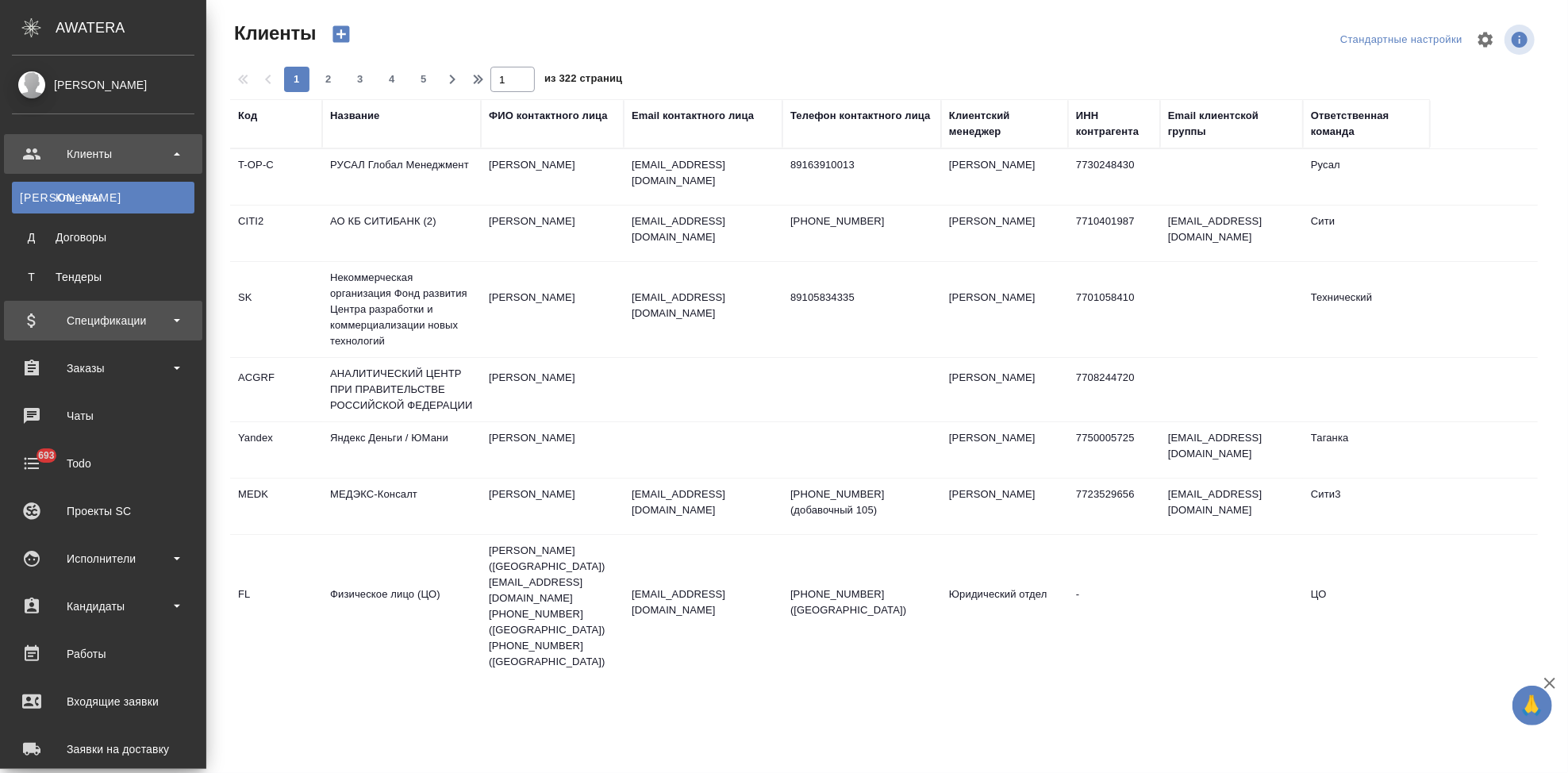
click at [122, 327] on div "Спецификации" at bounding box center [104, 321] width 183 height 24
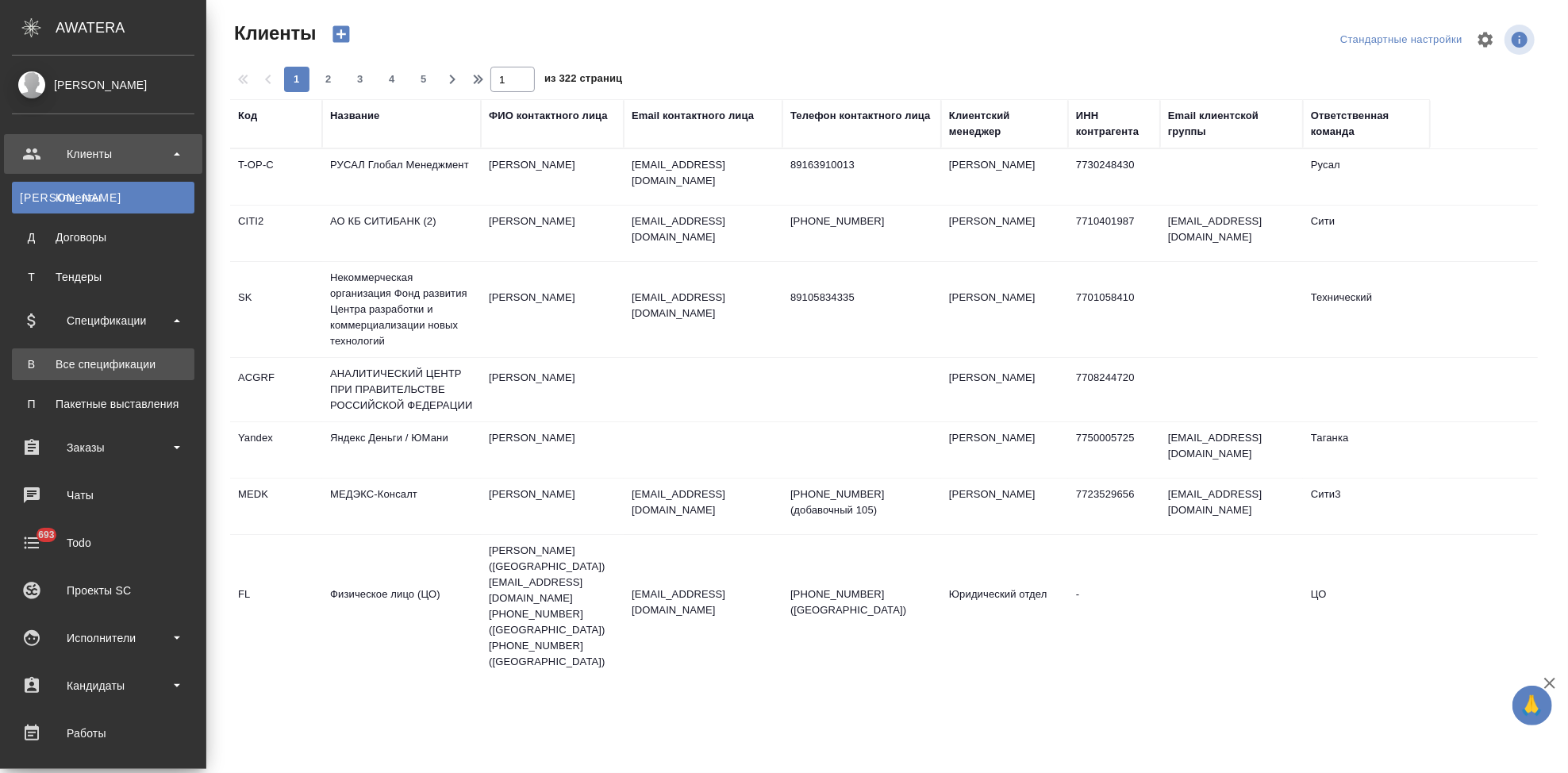
click at [101, 350] on link "В Все спецификации" at bounding box center [104, 365] width 183 height 32
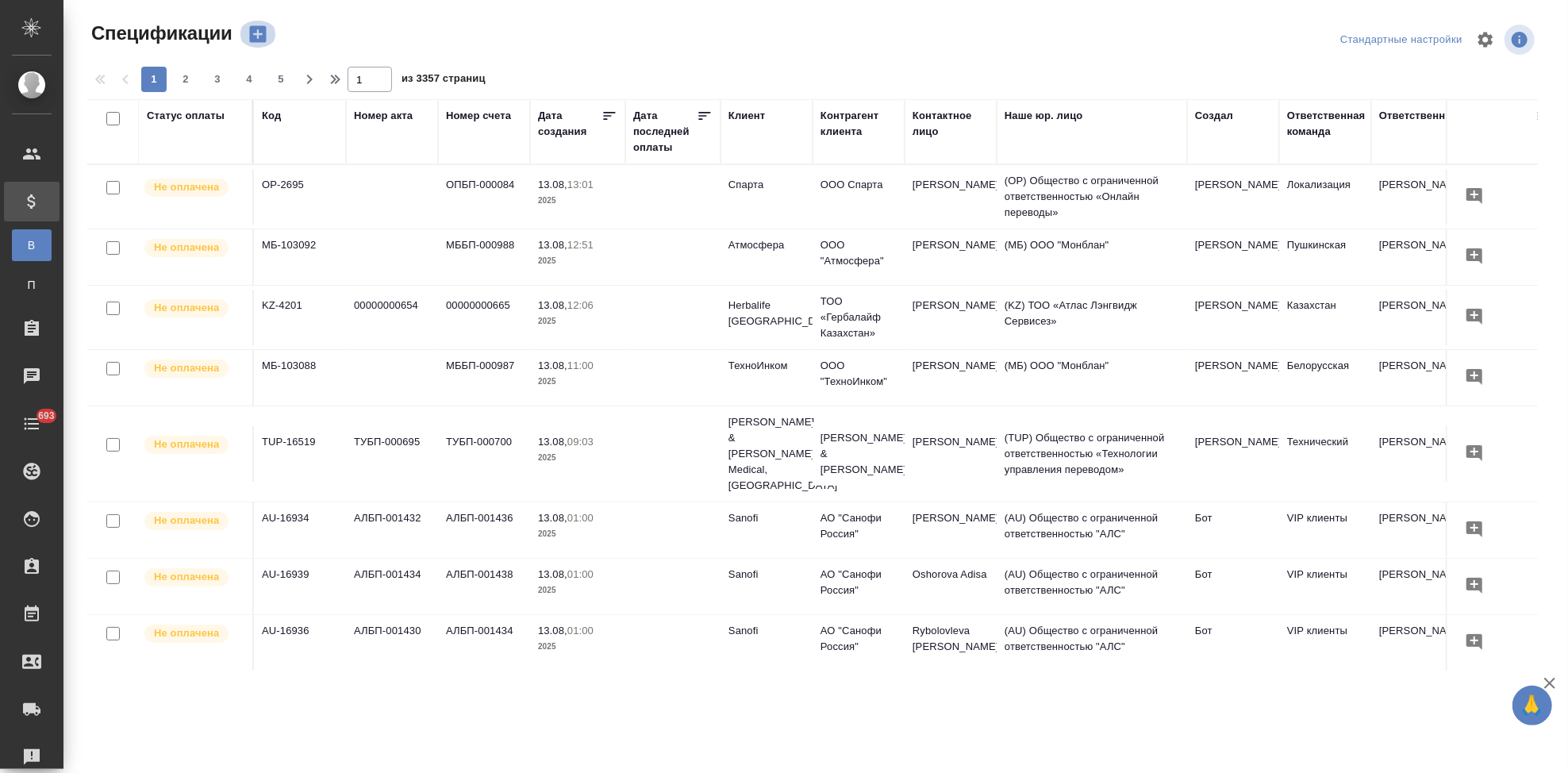
click at [259, 31] on icon "button" at bounding box center [257, 35] width 17 height 17
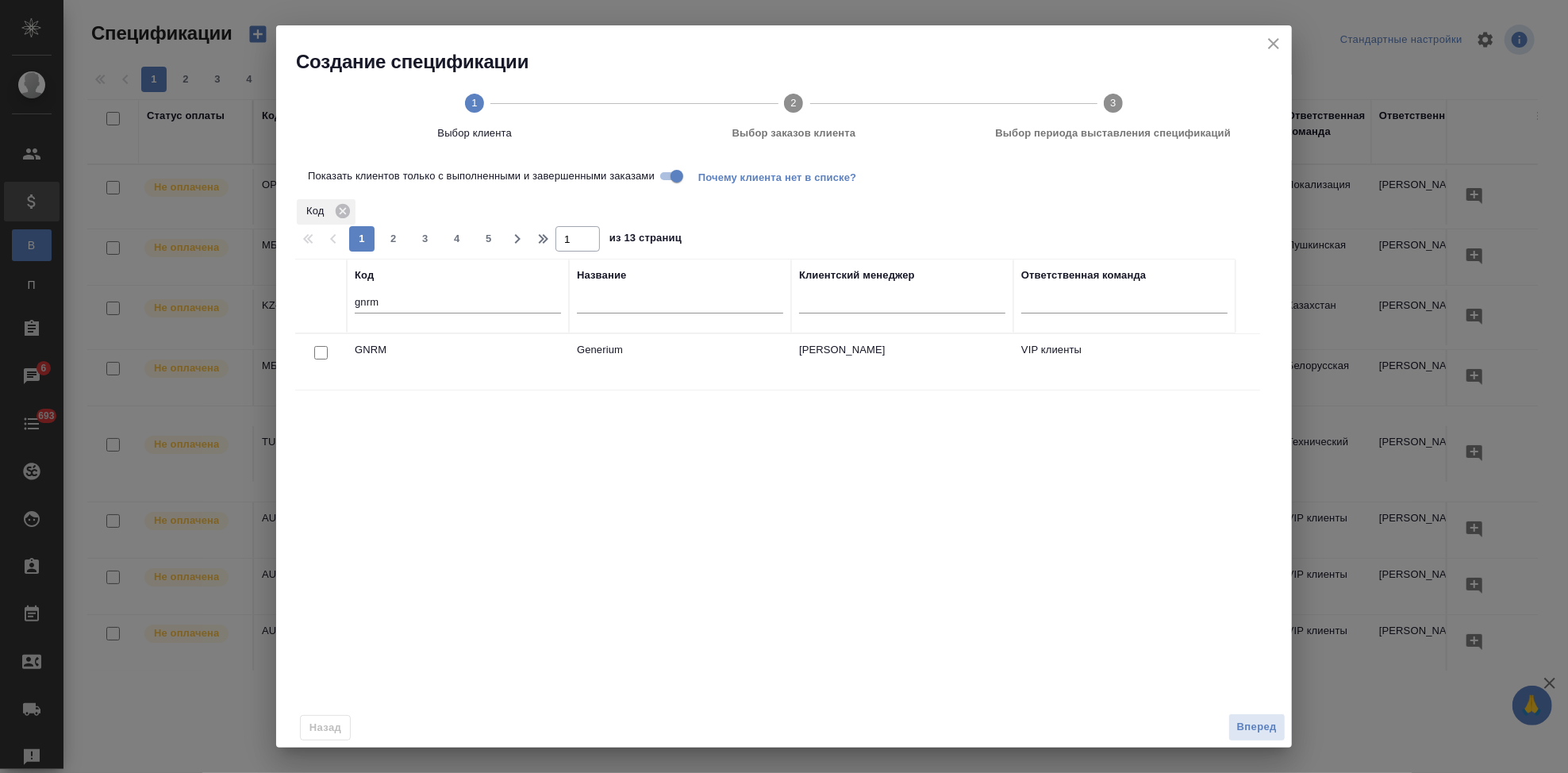
click at [405, 302] on input "gnrm" at bounding box center [458, 304] width 206 height 20
type input "g"
type input "т"
type input "nvrt"
click at [324, 349] on input "checkbox" at bounding box center [321, 353] width 13 height 13
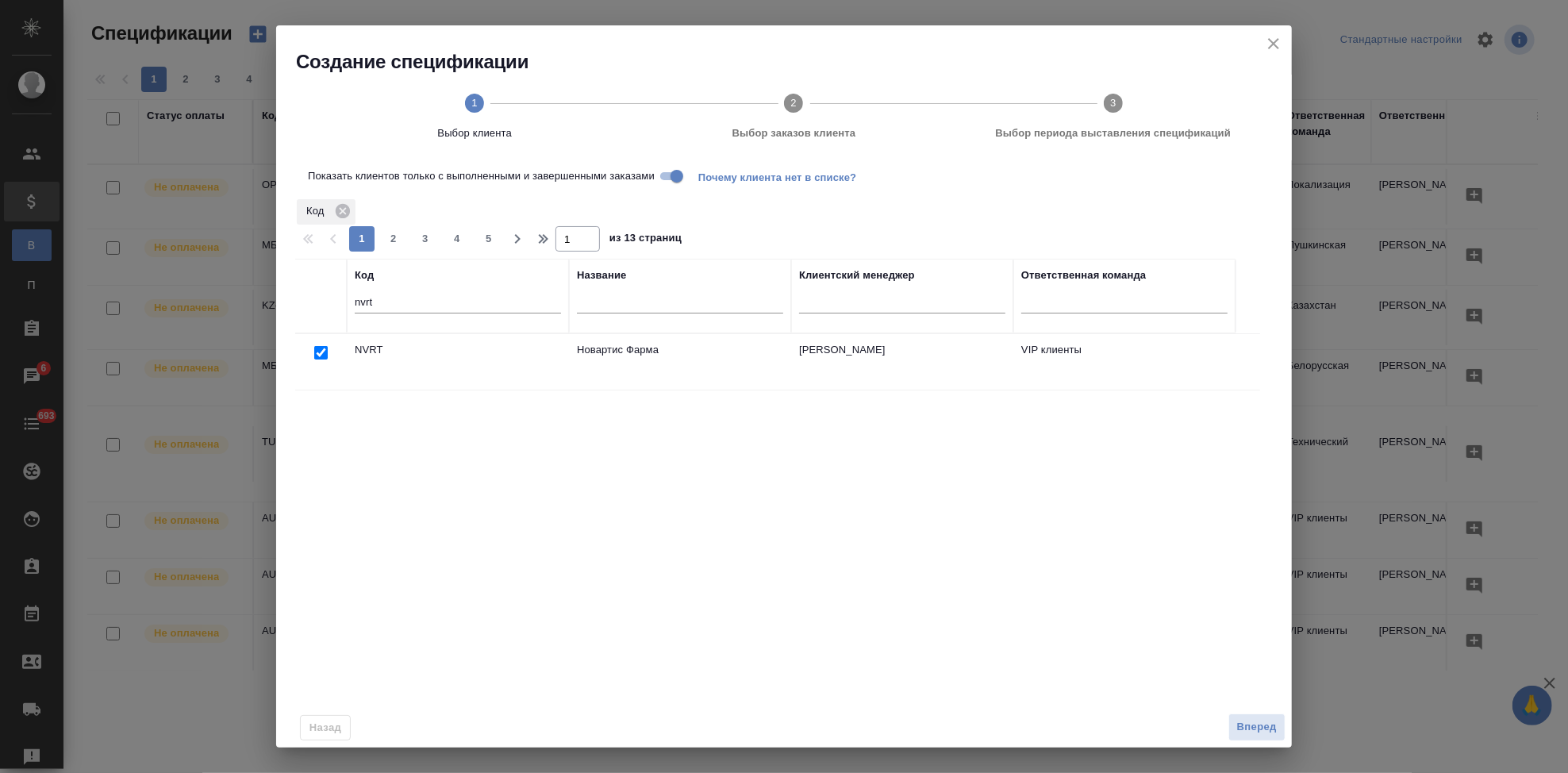
checkbox input "true"
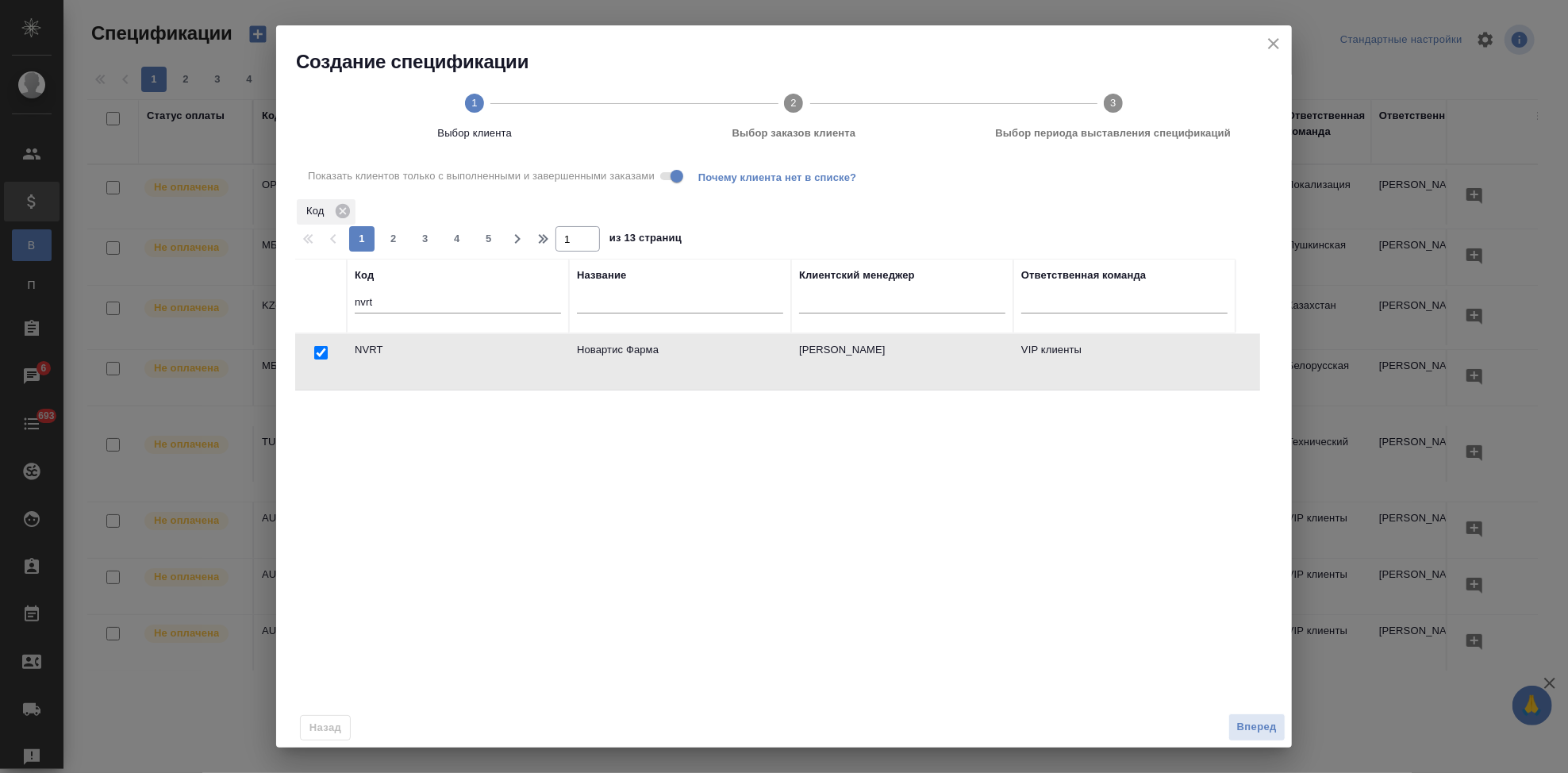
click at [1255, 705] on div "Назад Вперед" at bounding box center [784, 717] width 1016 height 59
click at [1249, 720] on span "Вперед" at bounding box center [1257, 727] width 40 height 18
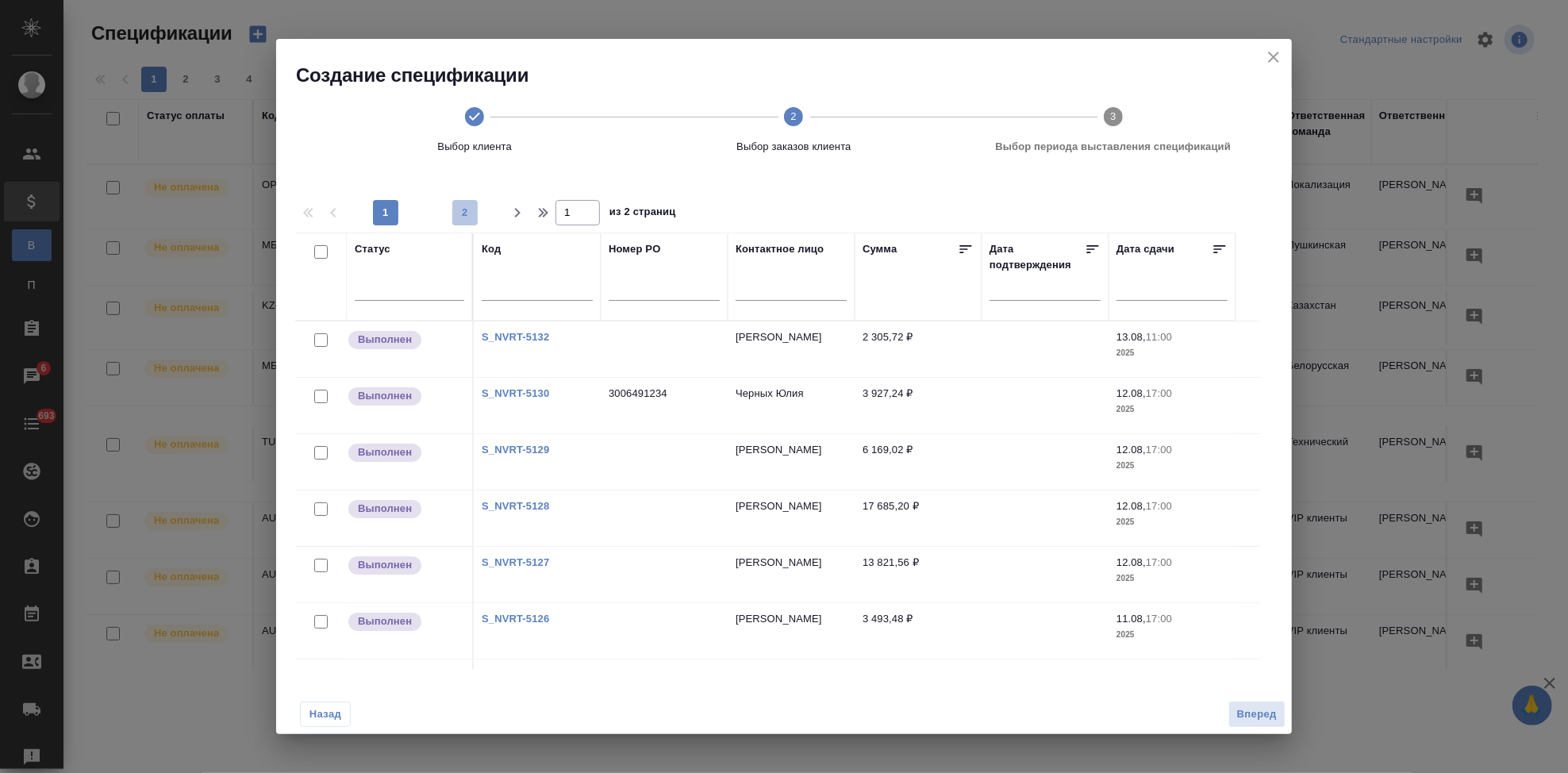
click at [464, 214] on span "2" at bounding box center [465, 212] width 25 height 16
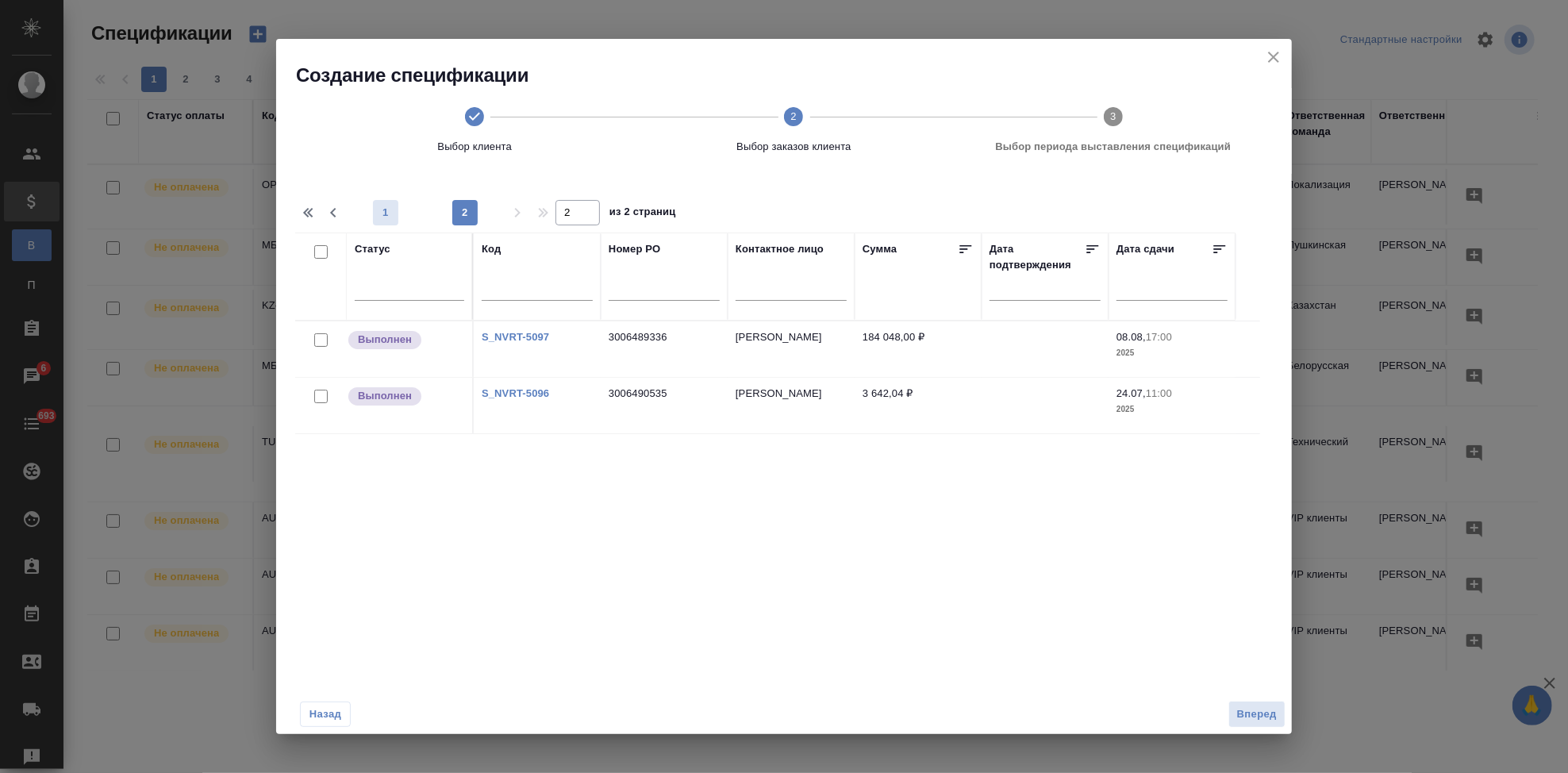
click at [388, 213] on span "1" at bounding box center [385, 212] width 25 height 16
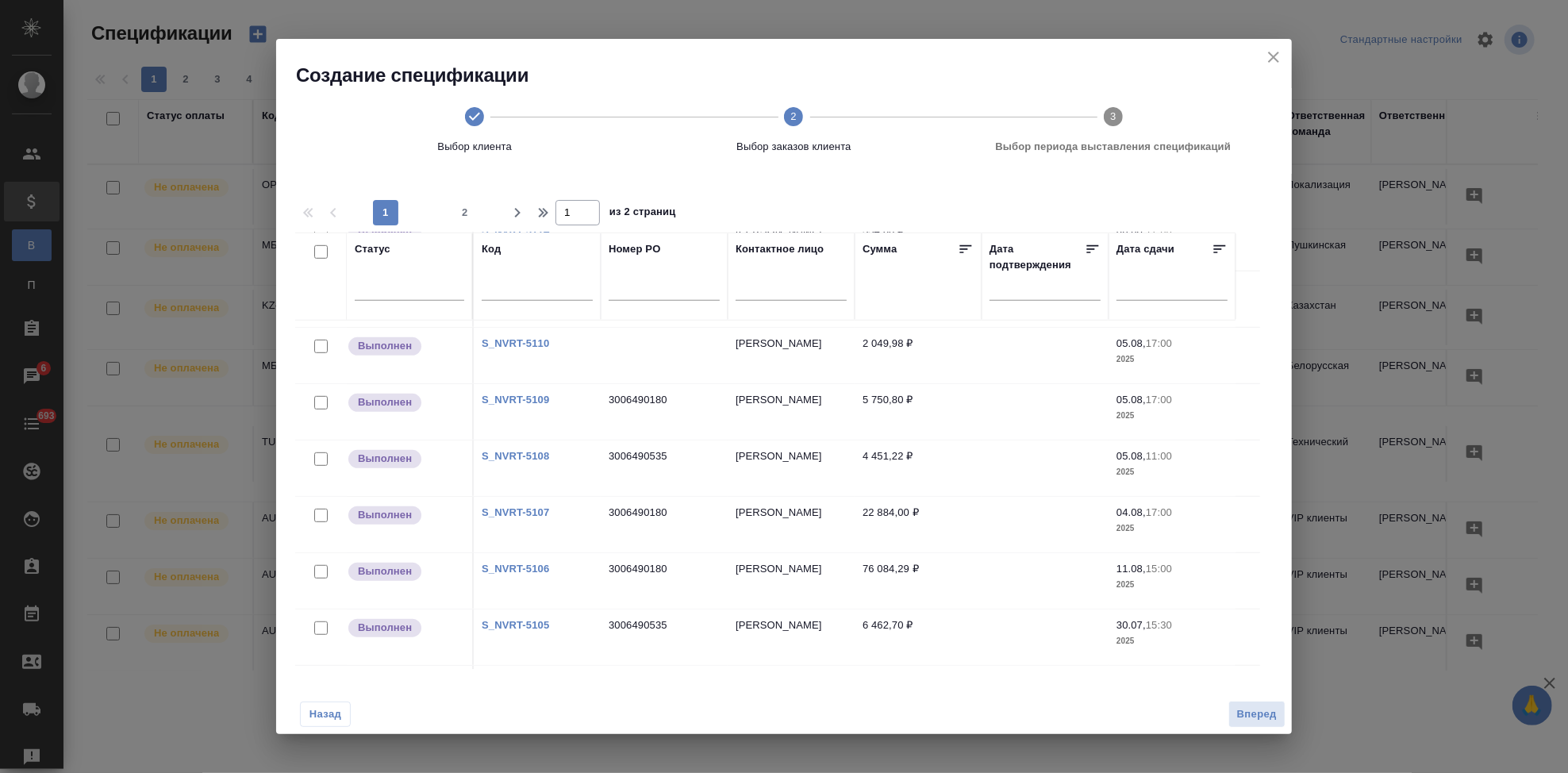
scroll to position [1061, 0]
click at [454, 217] on span "2" at bounding box center [465, 212] width 25 height 16
type input "2"
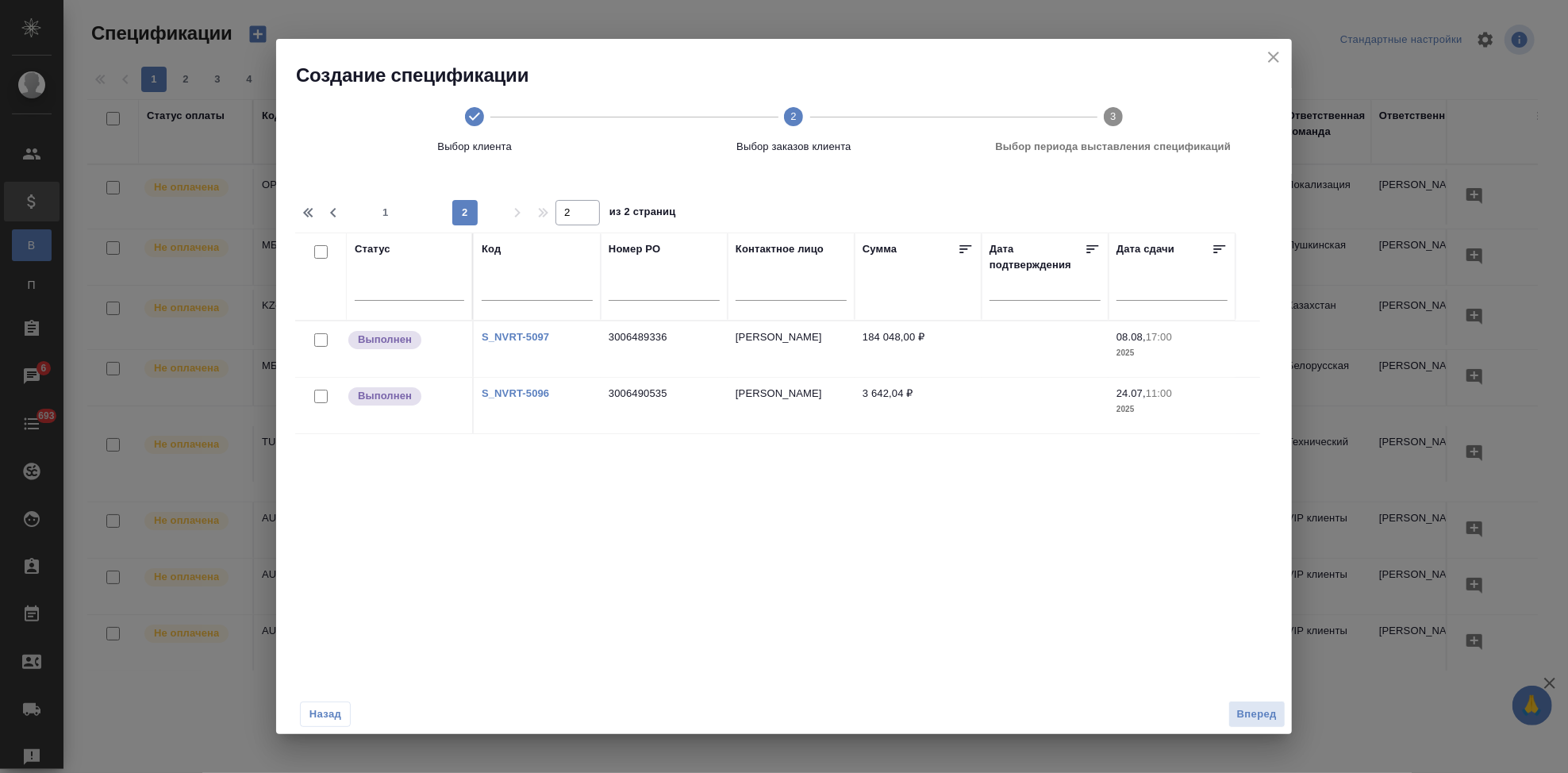
scroll to position [0, 0]
click at [649, 275] on div at bounding box center [664, 292] width 111 height 39
click at [647, 294] on input "text" at bounding box center [664, 290] width 111 height 20
paste input "3006490535"
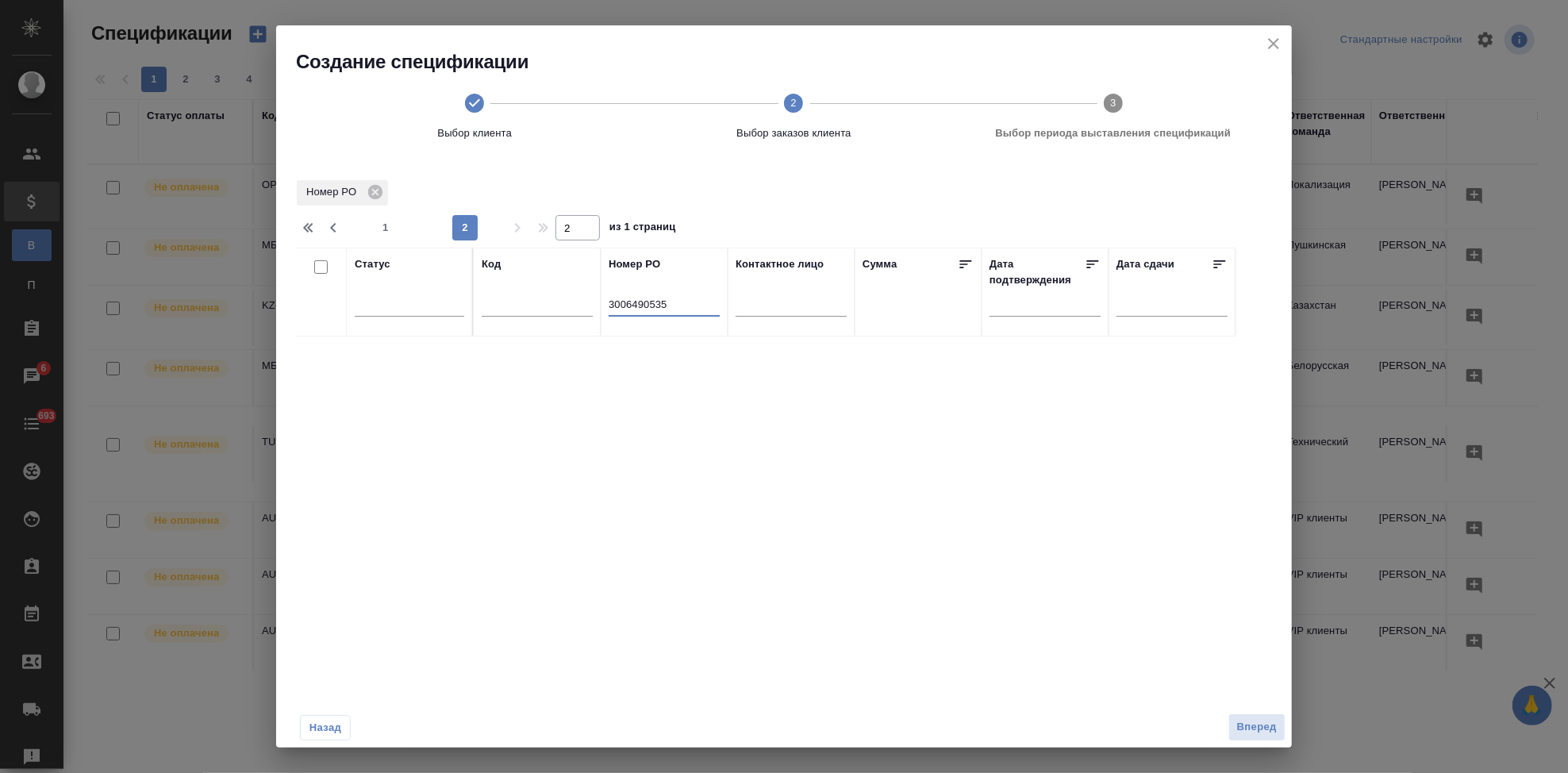
click at [611, 301] on input "3006490535" at bounding box center [664, 305] width 111 height 20
type input "3006490535"
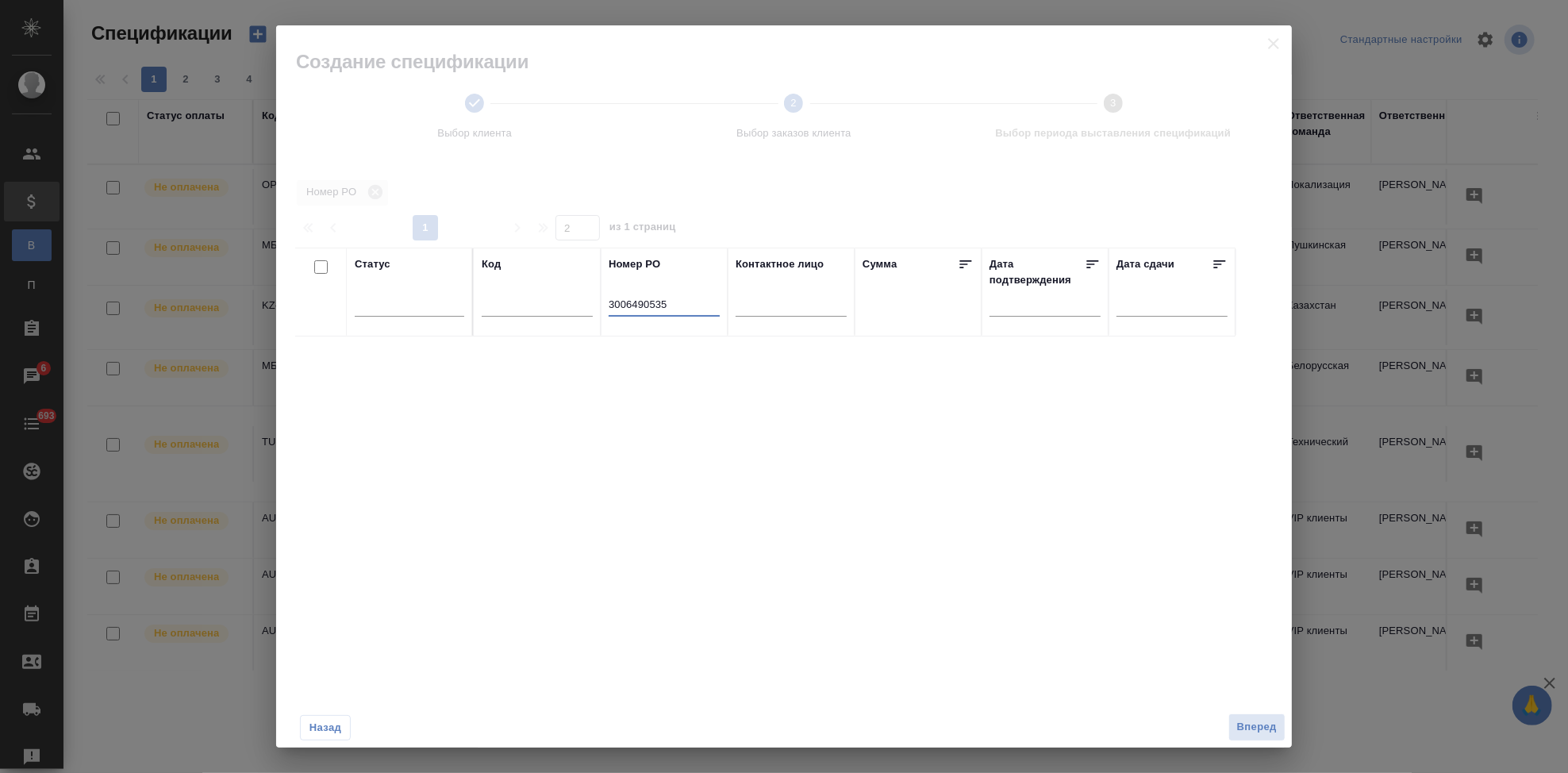
type input "1"
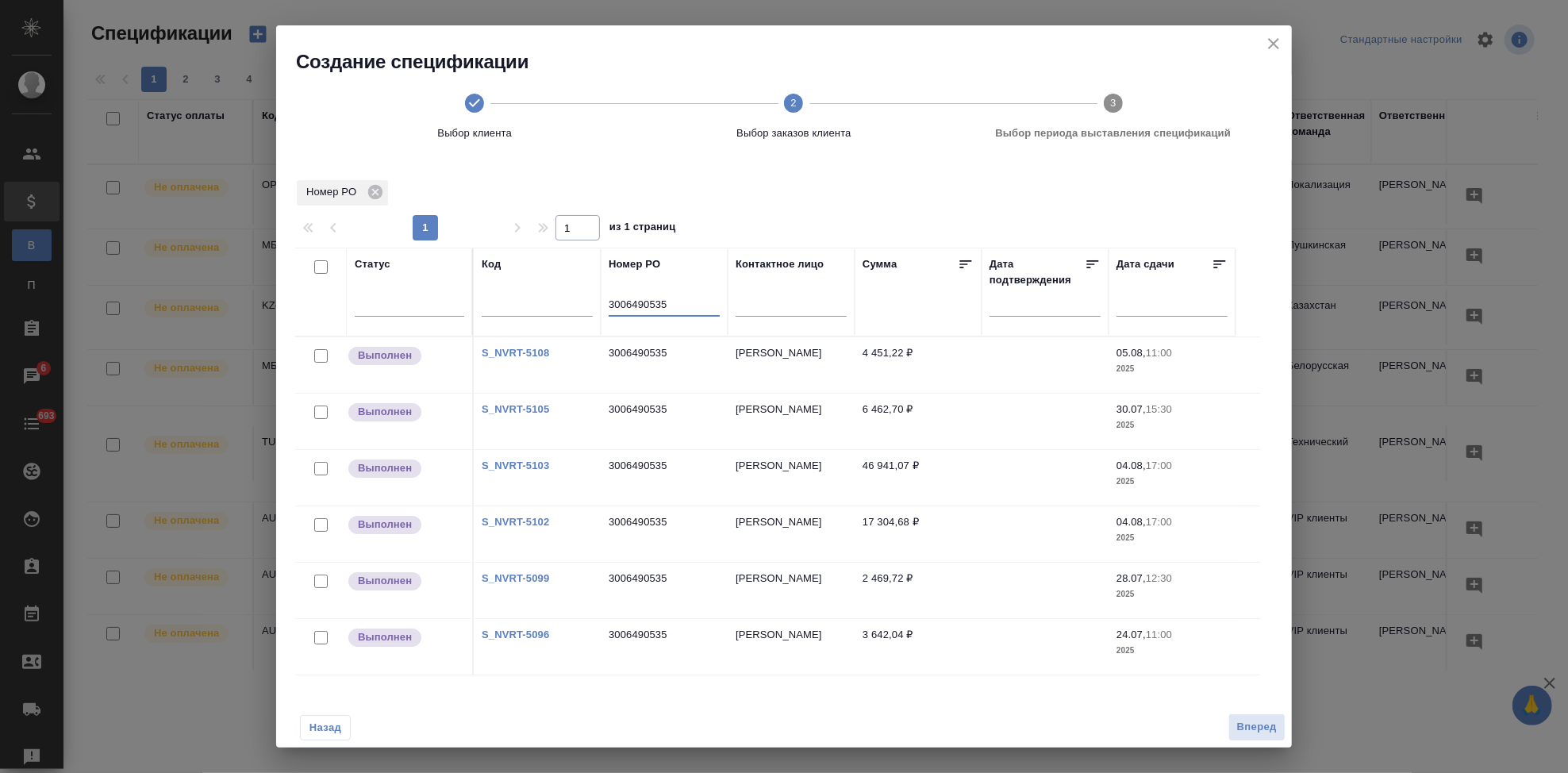
type input "3006490535"
click at [318, 260] on input "checkbox" at bounding box center [321, 267] width 13 height 13
checkbox input "true"
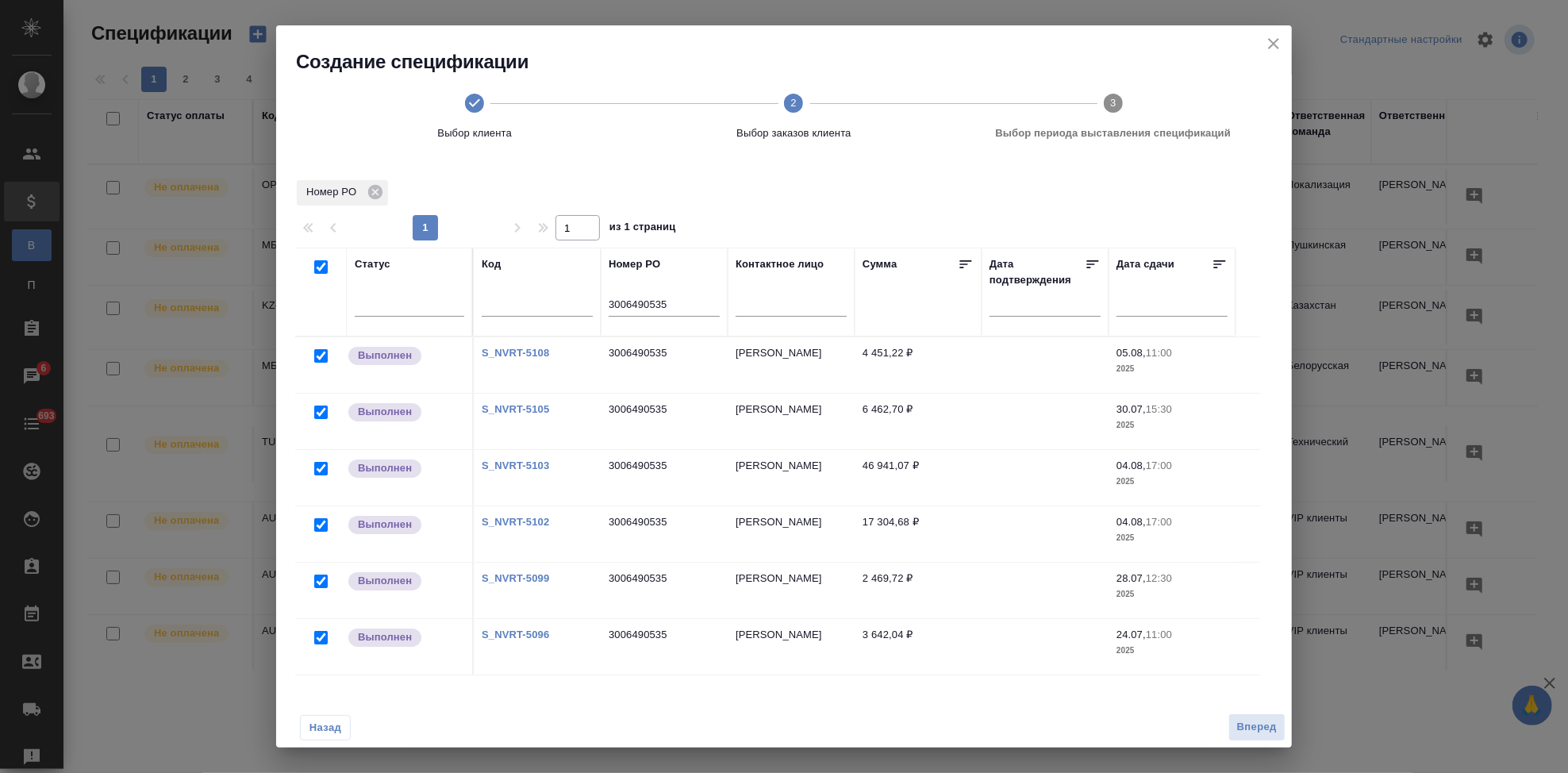
checkbox input "true"
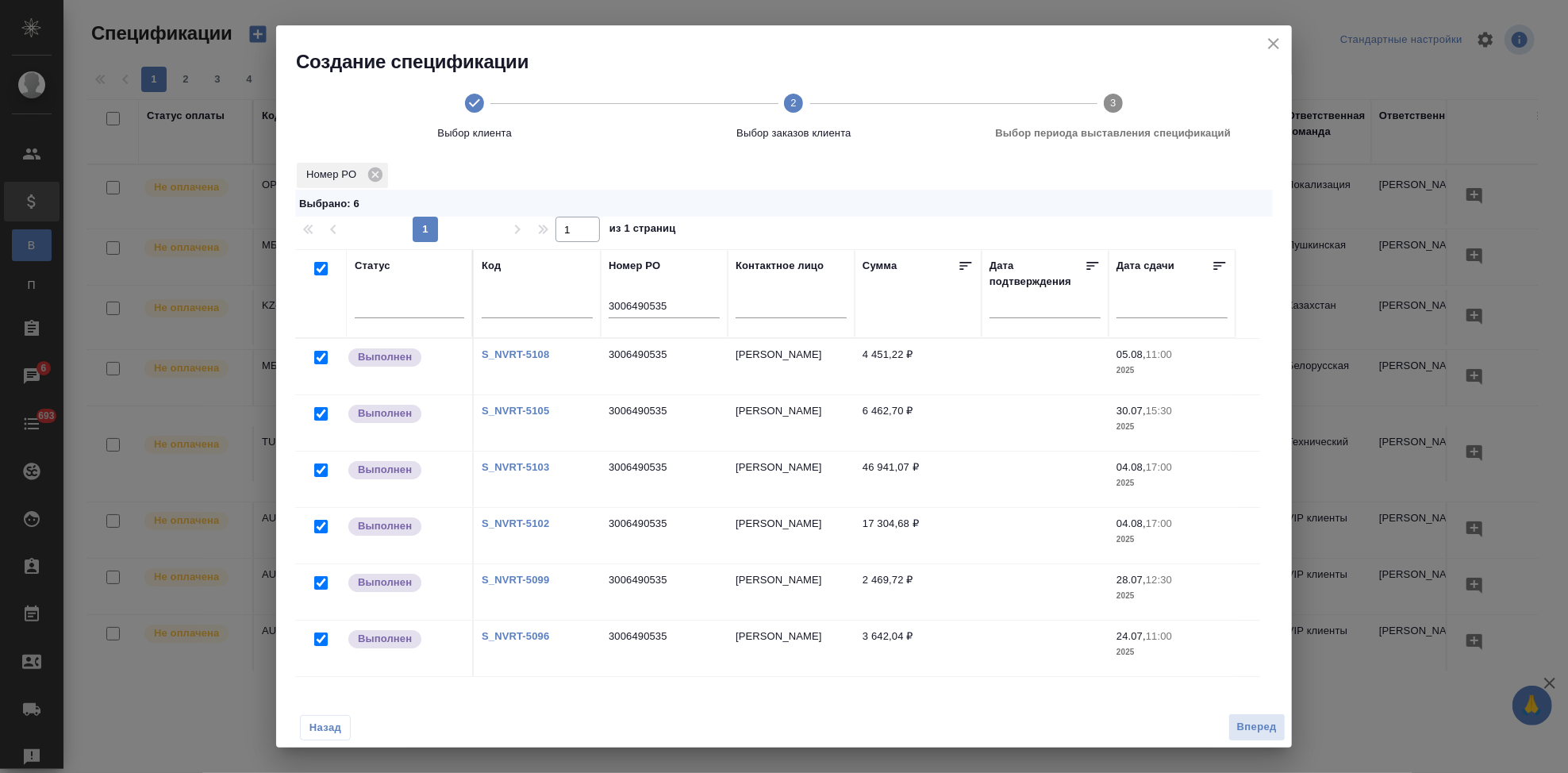
scroll to position [21, 0]
click at [326, 265] on input "checkbox" at bounding box center [321, 266] width 13 height 13
checkbox input "false"
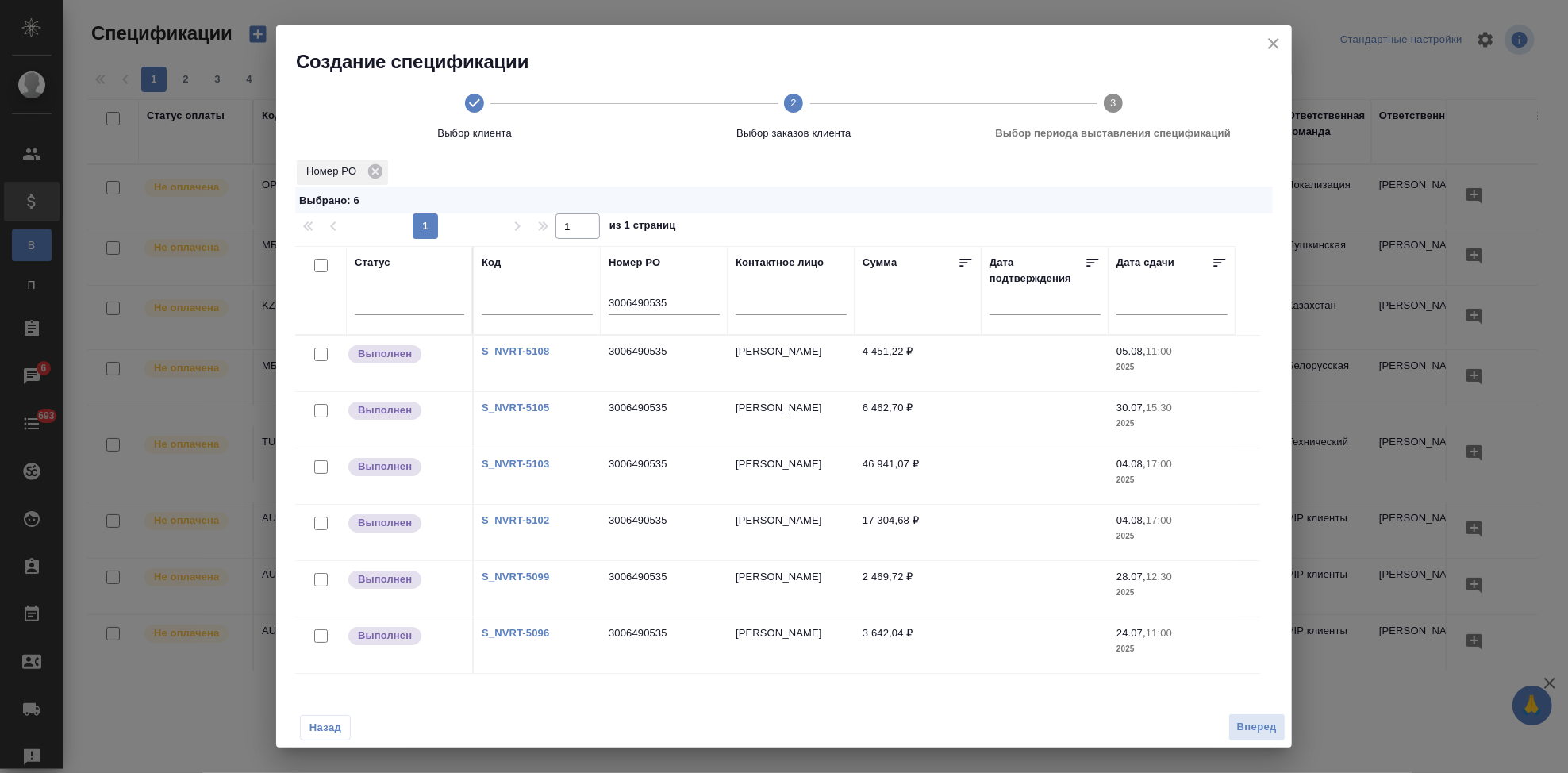
checkbox input "false"
click at [320, 638] on input "checkbox" at bounding box center [321, 636] width 13 height 13
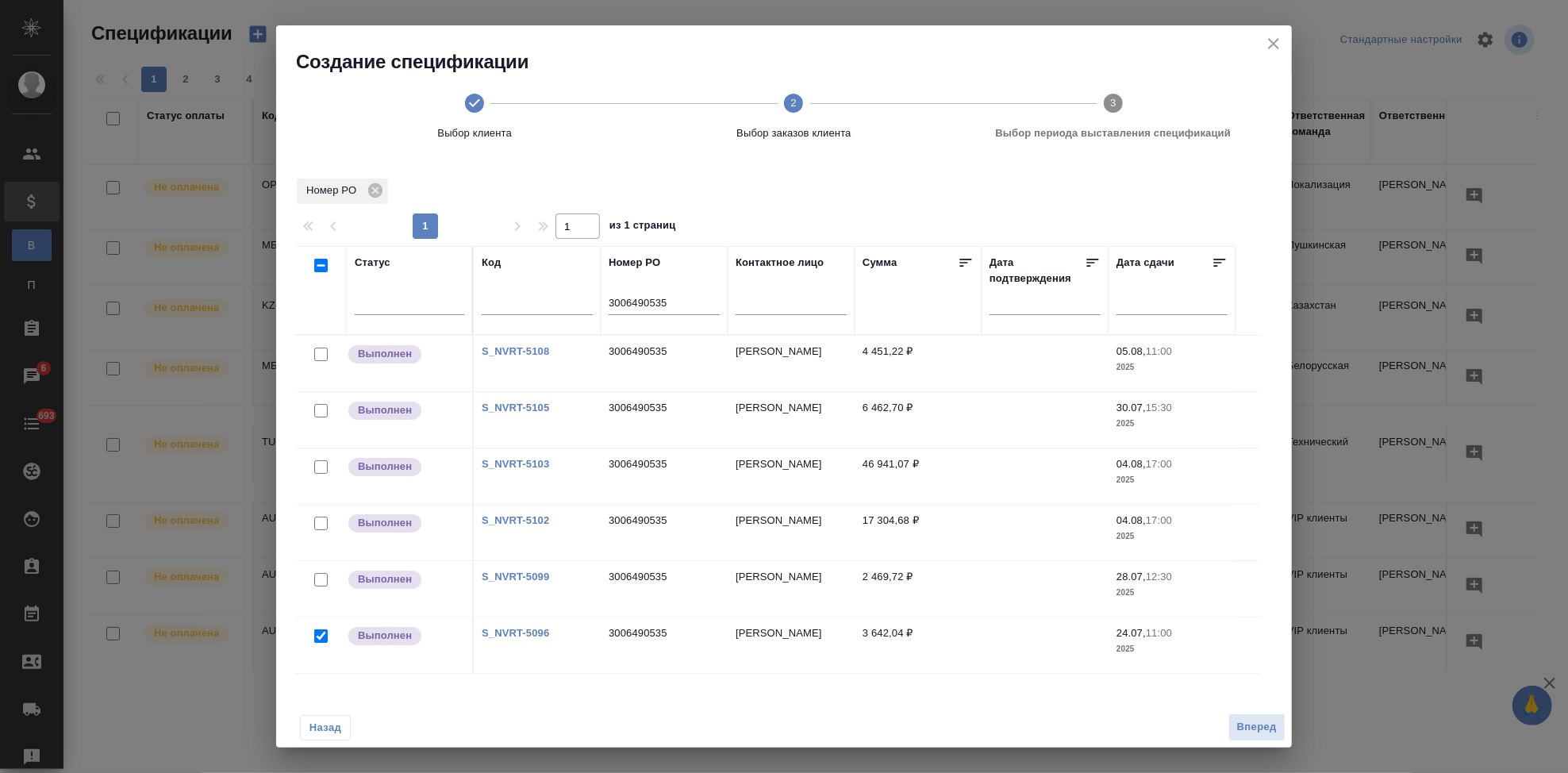
checkbox input "true"
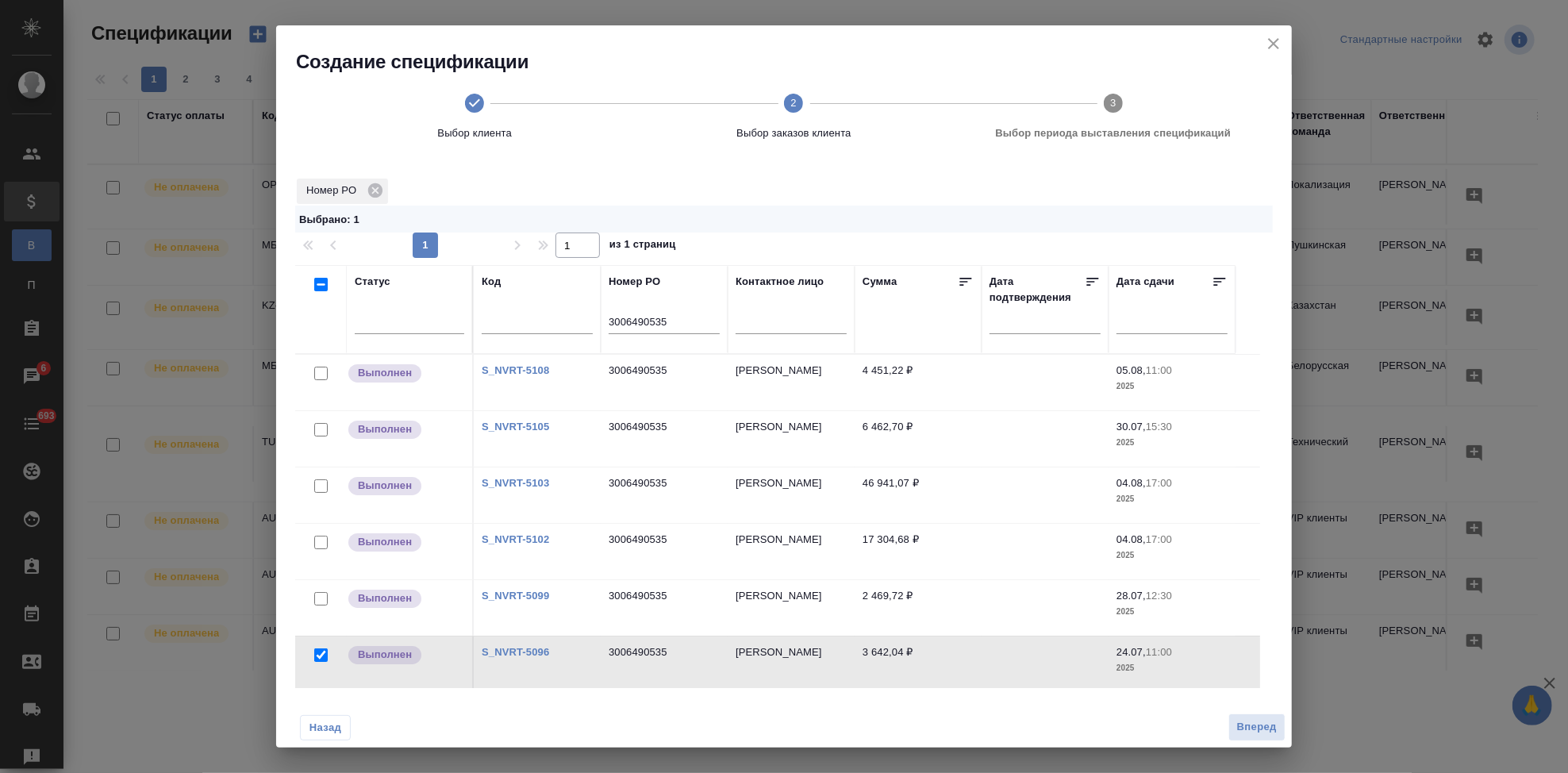
drag, startPoint x: 324, startPoint y: 601, endPoint x: 28, endPoint y: 451, distance: 331.8
click at [324, 601] on input "checkbox" at bounding box center [321, 599] width 13 height 13
checkbox input "true"
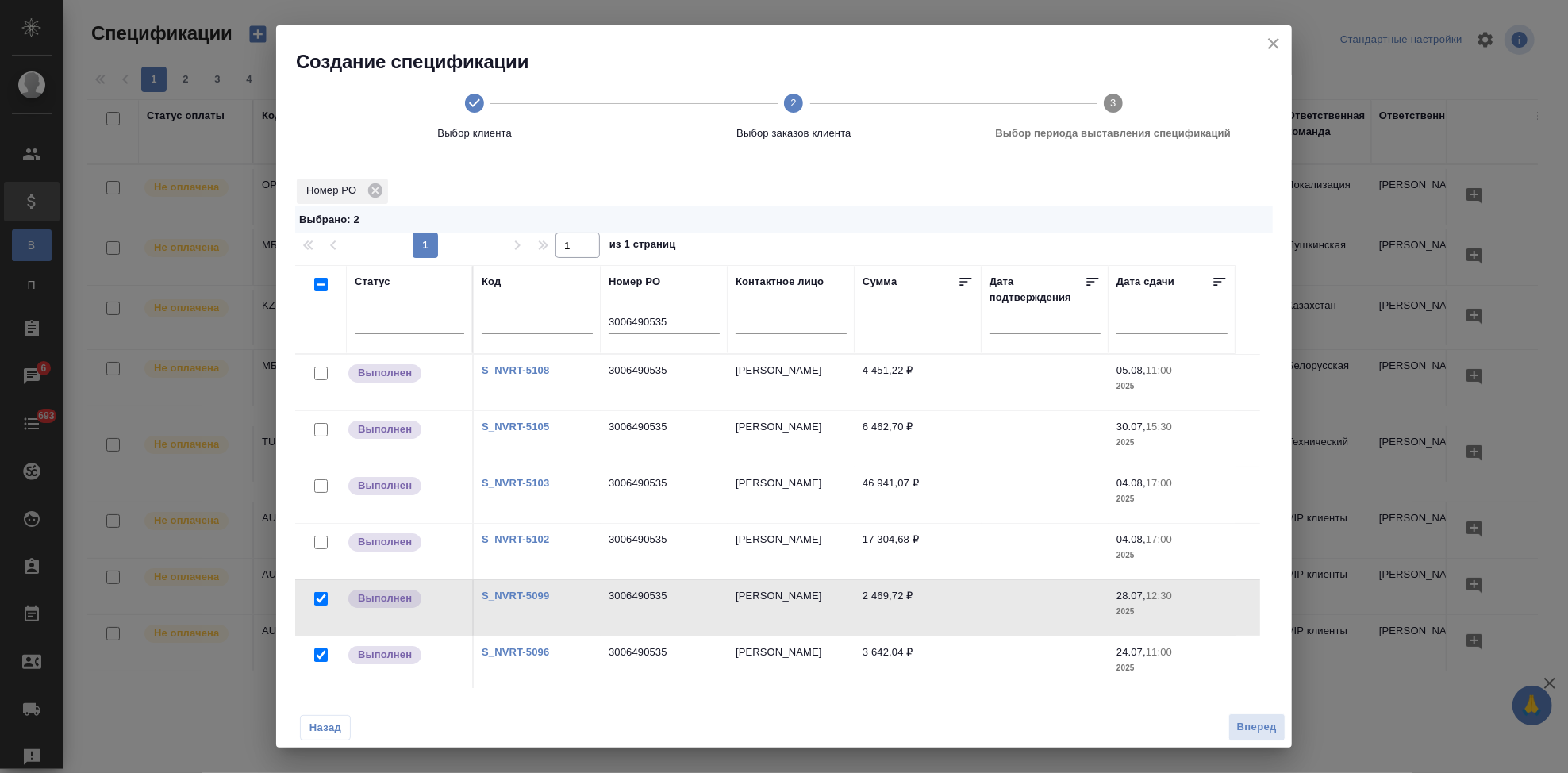
drag, startPoint x: 319, startPoint y: 545, endPoint x: 572, endPoint y: 633, distance: 267.9
click at [319, 545] on input "checkbox" at bounding box center [321, 543] width 13 height 13
checkbox input "true"
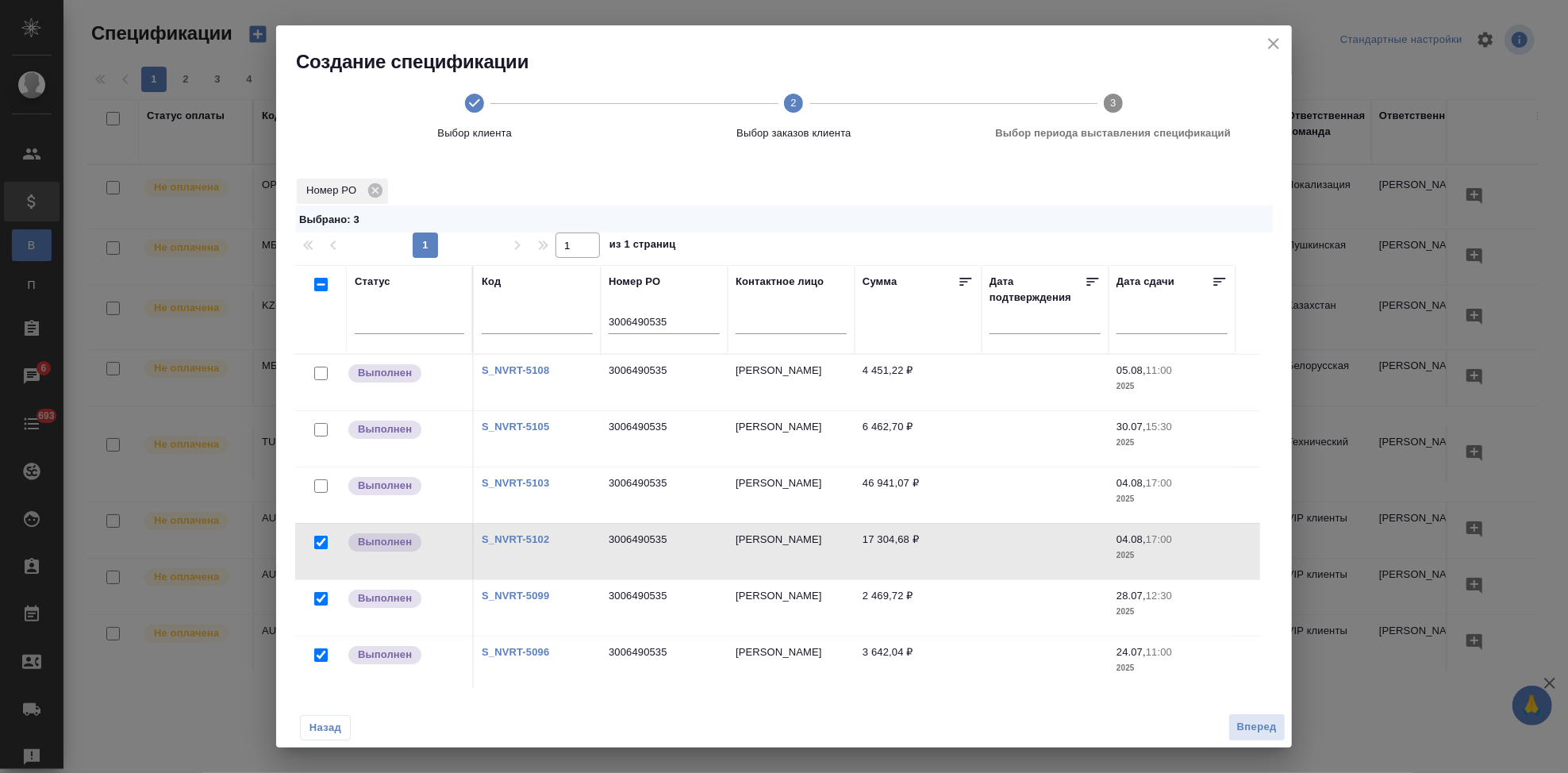
drag, startPoint x: 319, startPoint y: 485, endPoint x: 333, endPoint y: 498, distance: 19.1
click at [319, 486] on input "checkbox" at bounding box center [321, 486] width 13 height 13
checkbox input "true"
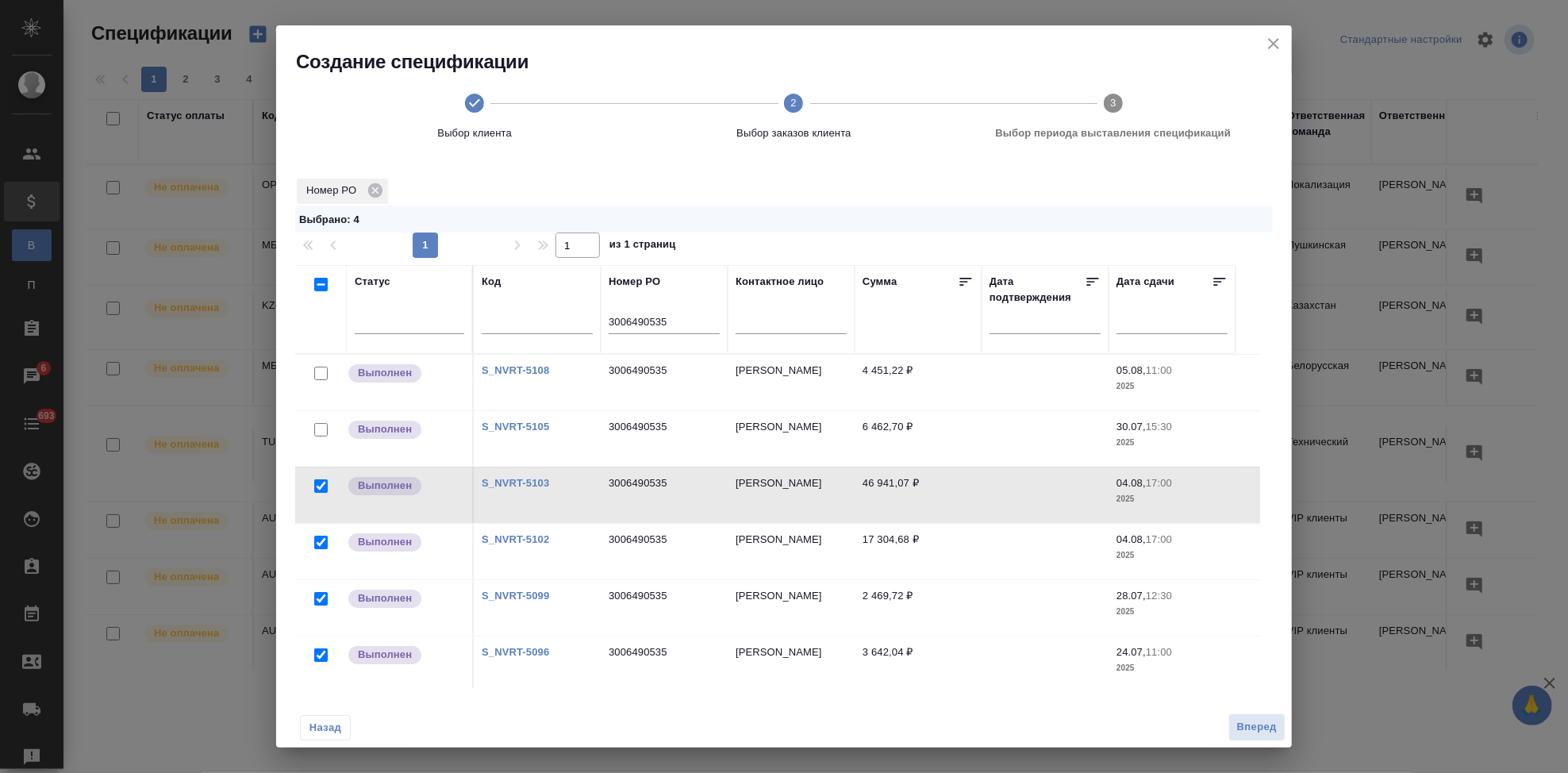
drag, startPoint x: 321, startPoint y: 431, endPoint x: 347, endPoint y: 479, distance: 54.6
click at [321, 431] on input "checkbox" at bounding box center [321, 430] width 13 height 13
checkbox input "true"
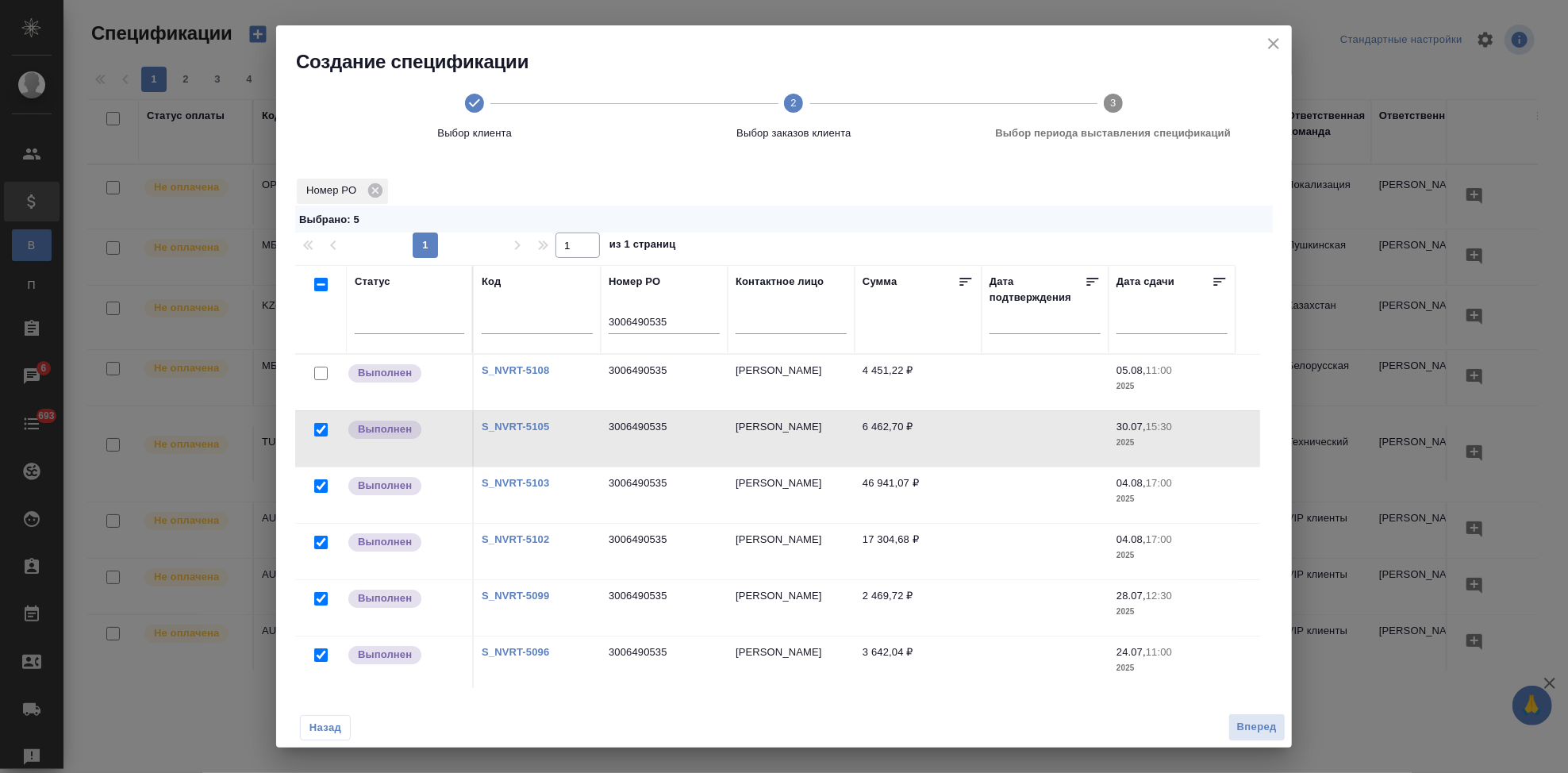
drag, startPoint x: 317, startPoint y: 371, endPoint x: 919, endPoint y: 492, distance: 614.0
click at [317, 371] on input "checkbox" at bounding box center [321, 373] width 13 height 13
checkbox input "true"
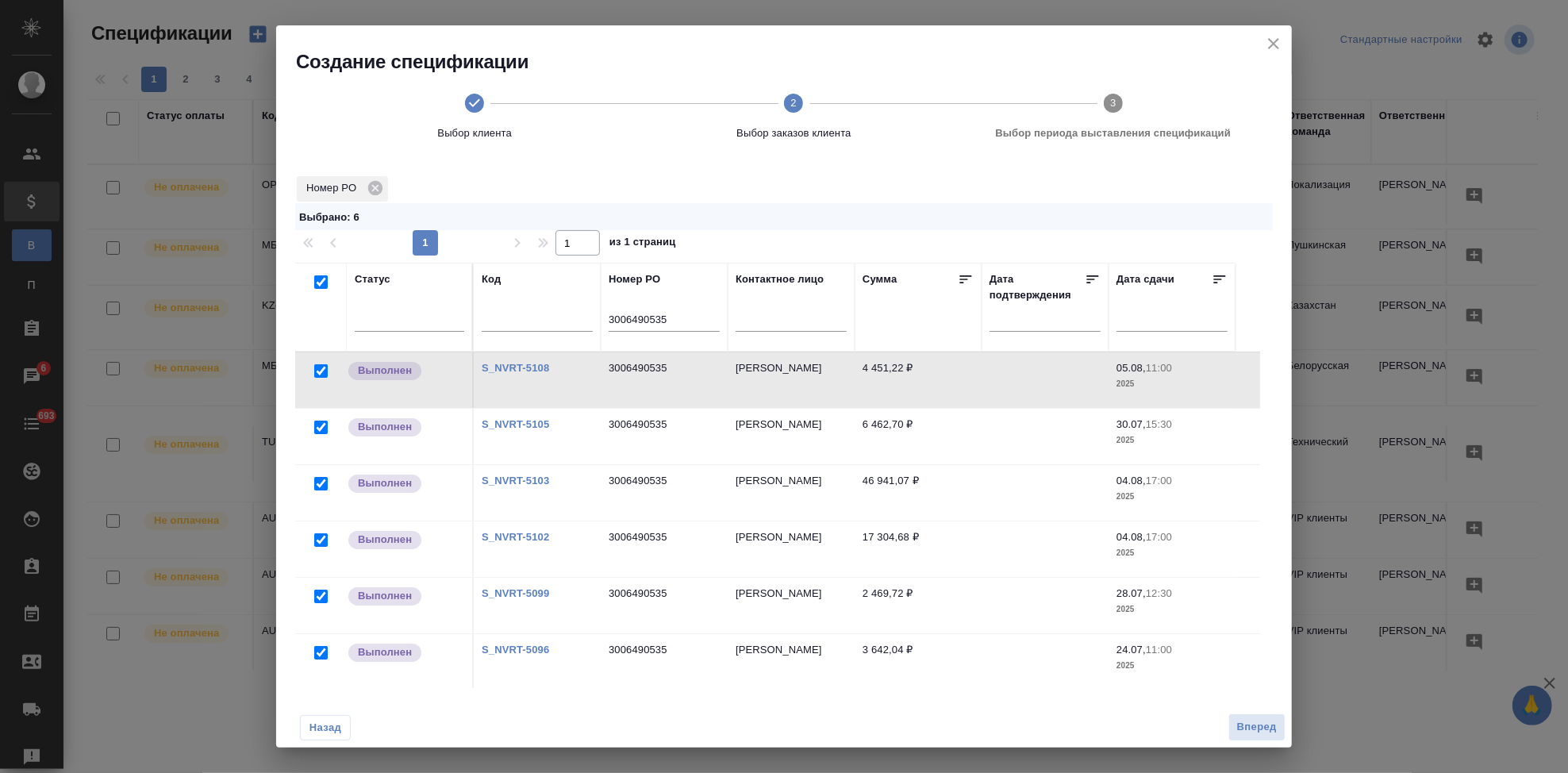
scroll to position [0, 0]
click at [1261, 731] on span "Вперед" at bounding box center [1257, 727] width 40 height 18
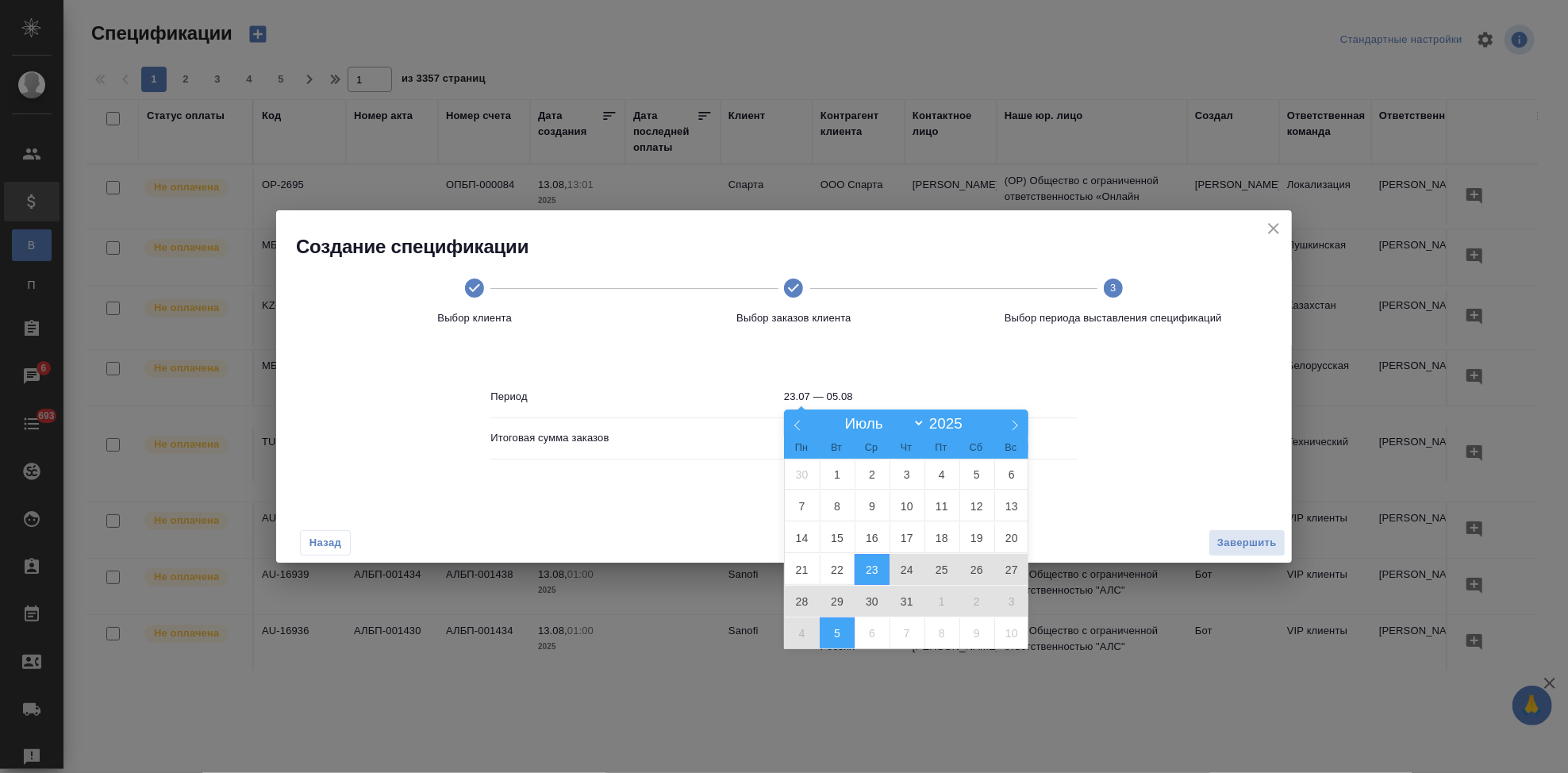
click at [884, 393] on input "23.07 — 05.08" at bounding box center [931, 397] width 294 height 23
click at [917, 425] on select "Январь Февраль Март Апрель Май Июнь Июль Август Сентябрь Октябрь Ноябрь Декабрь" at bounding box center [881, 423] width 88 height 18
select select "7"
click at [838, 416] on select "Январь Февраль Март Апрель Май Июнь Июль Август Сентябрь Октябрь Ноябрь Декабрь" at bounding box center [881, 423] width 88 height 18
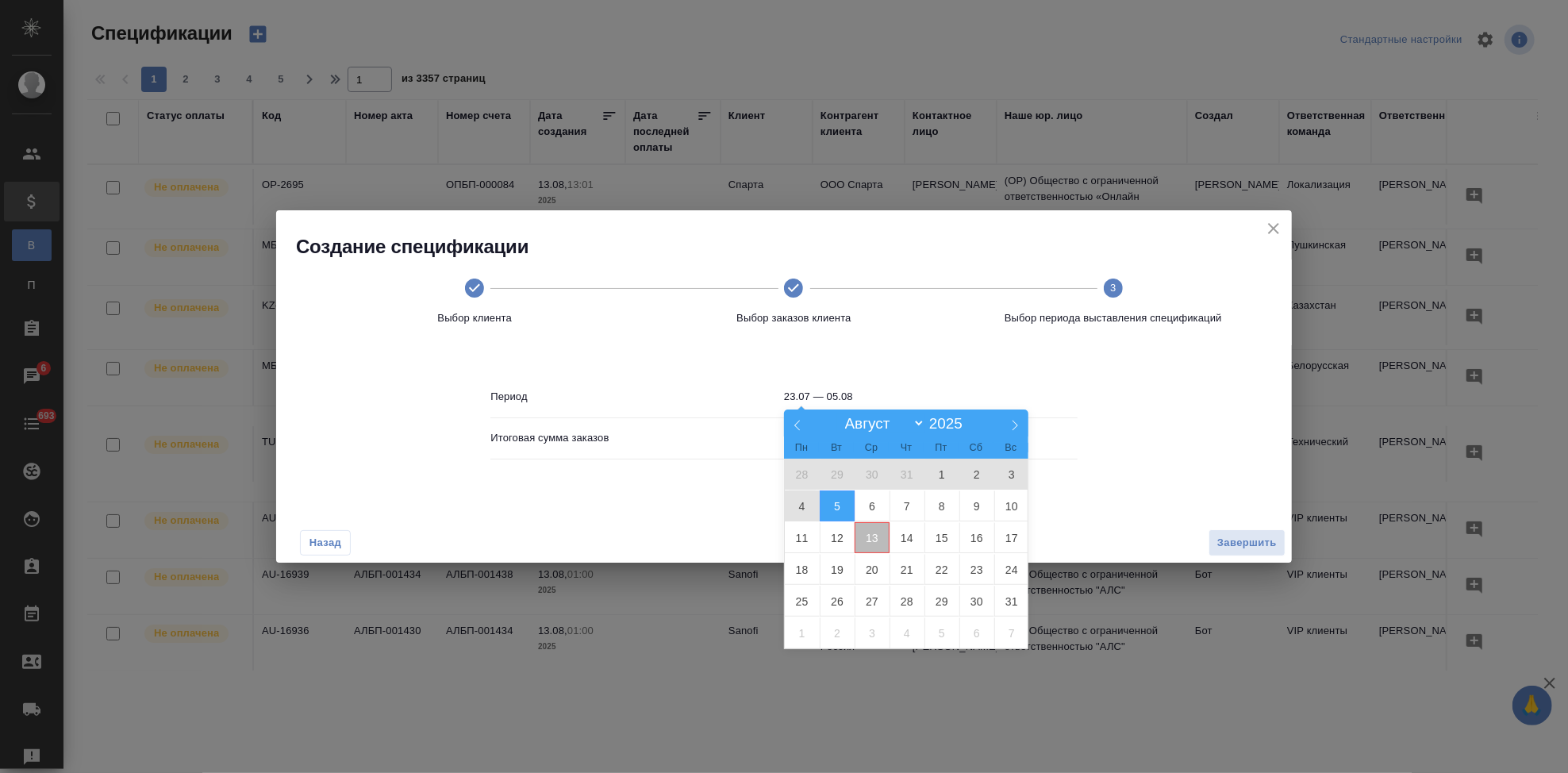
click at [867, 536] on span "13" at bounding box center [872, 537] width 35 height 31
type input "13.08"
click at [874, 536] on span "13" at bounding box center [872, 537] width 35 height 31
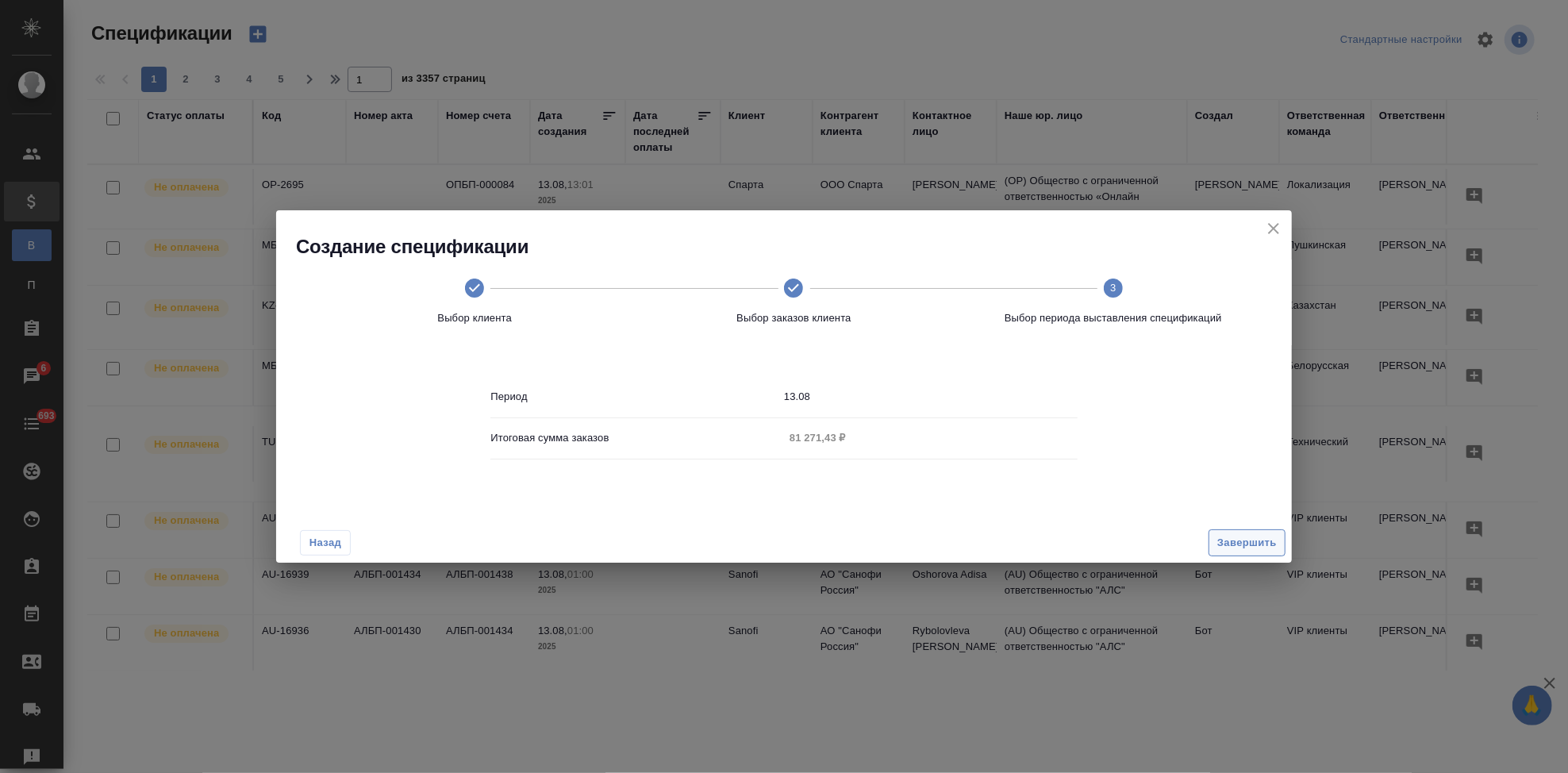
click at [1242, 541] on span "Завершить" at bounding box center [1247, 543] width 59 height 18
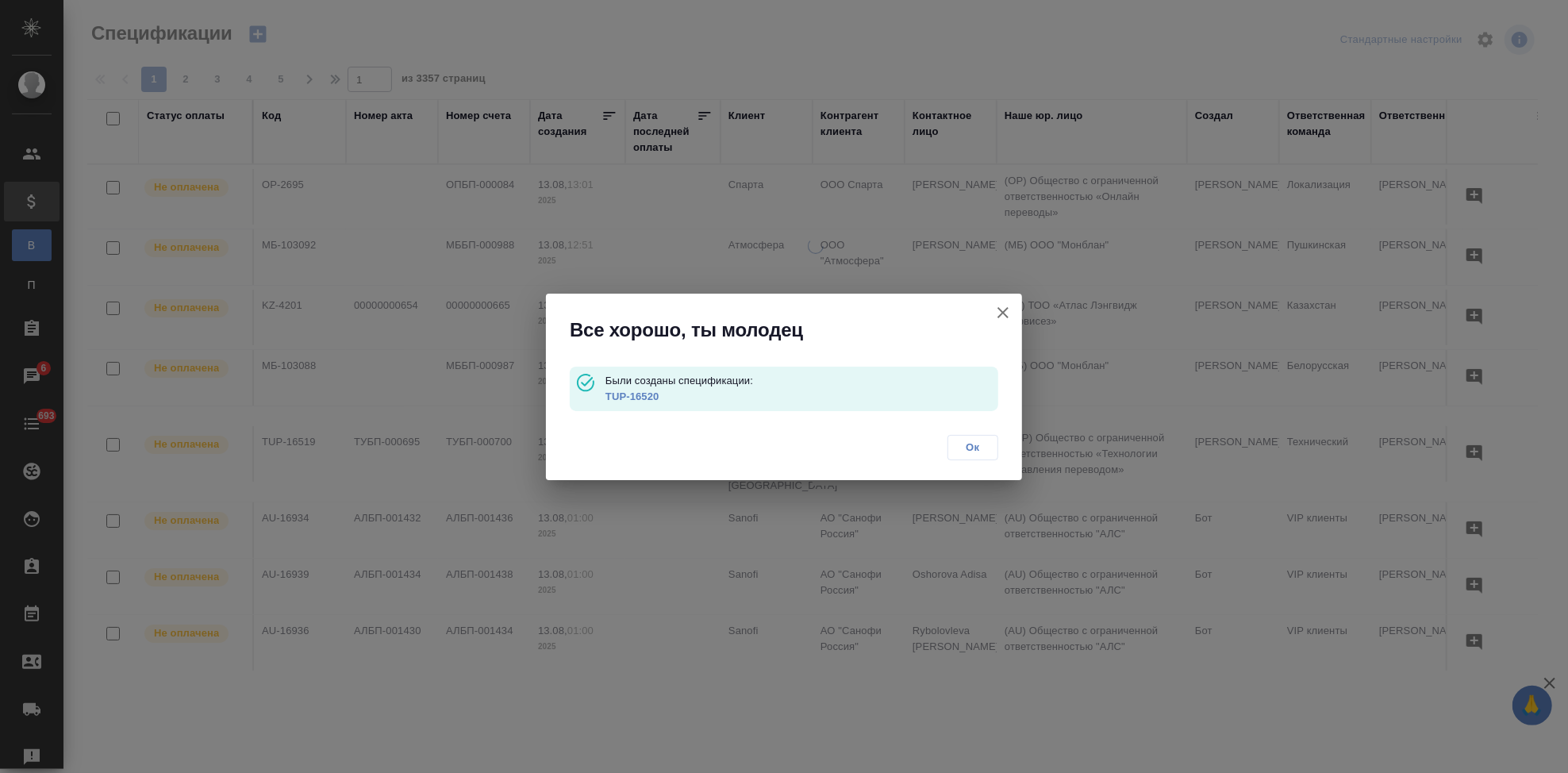
click at [636, 397] on link "TUP-16520" at bounding box center [632, 396] width 54 height 12
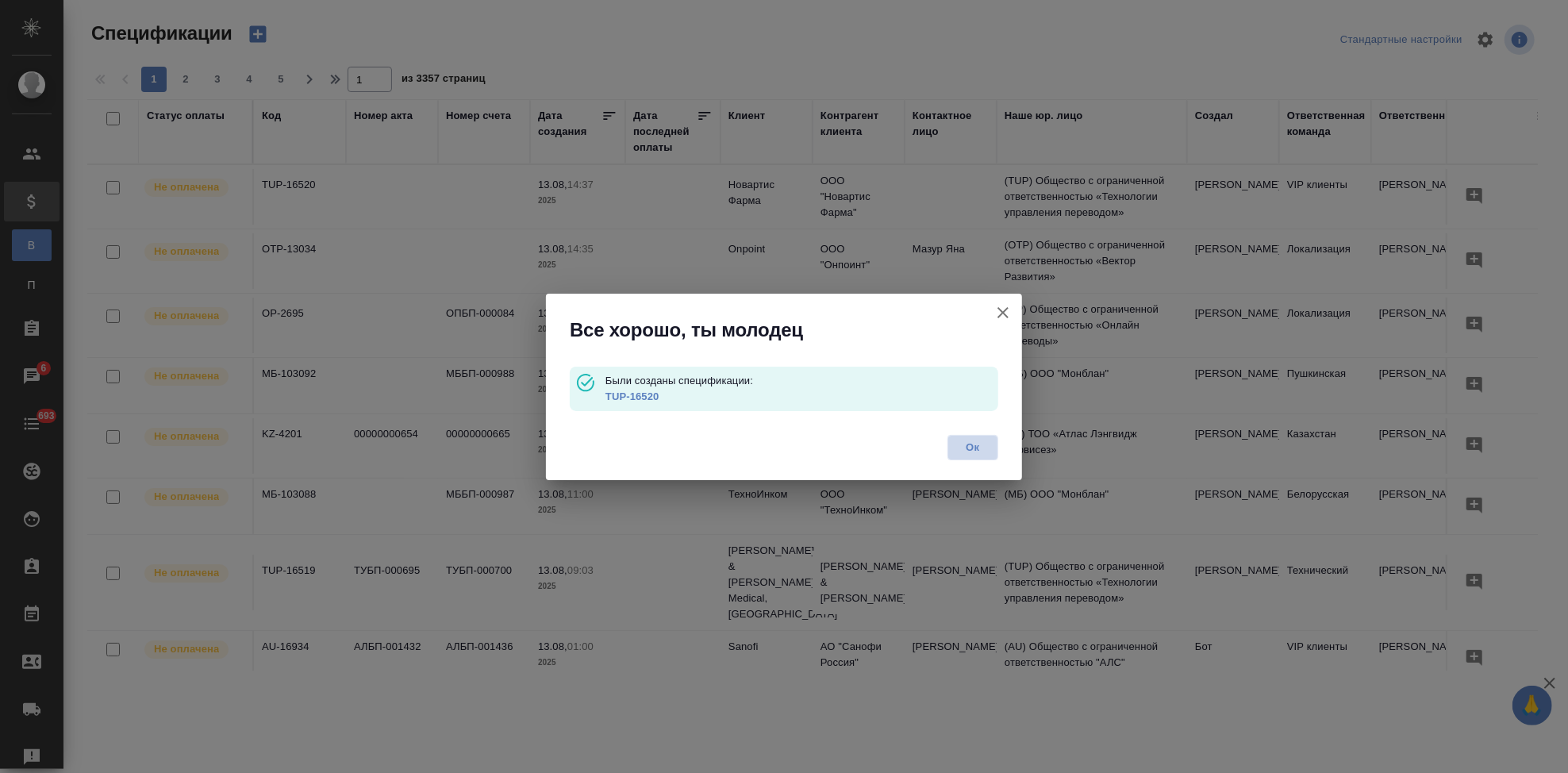
click at [974, 445] on span "Ок" at bounding box center [972, 448] width 33 height 16
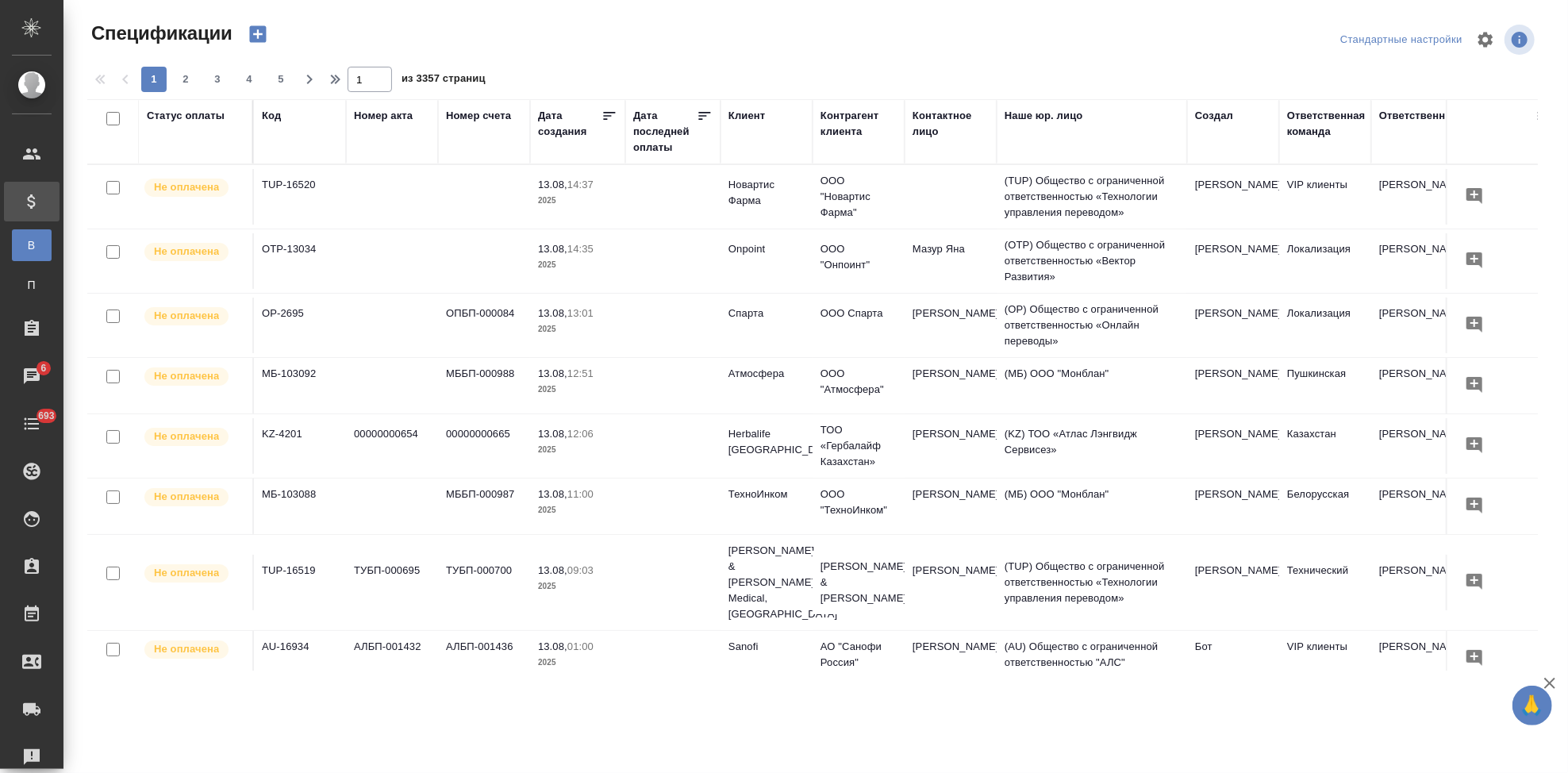
click at [252, 37] on icon "button" at bounding box center [257, 35] width 17 height 17
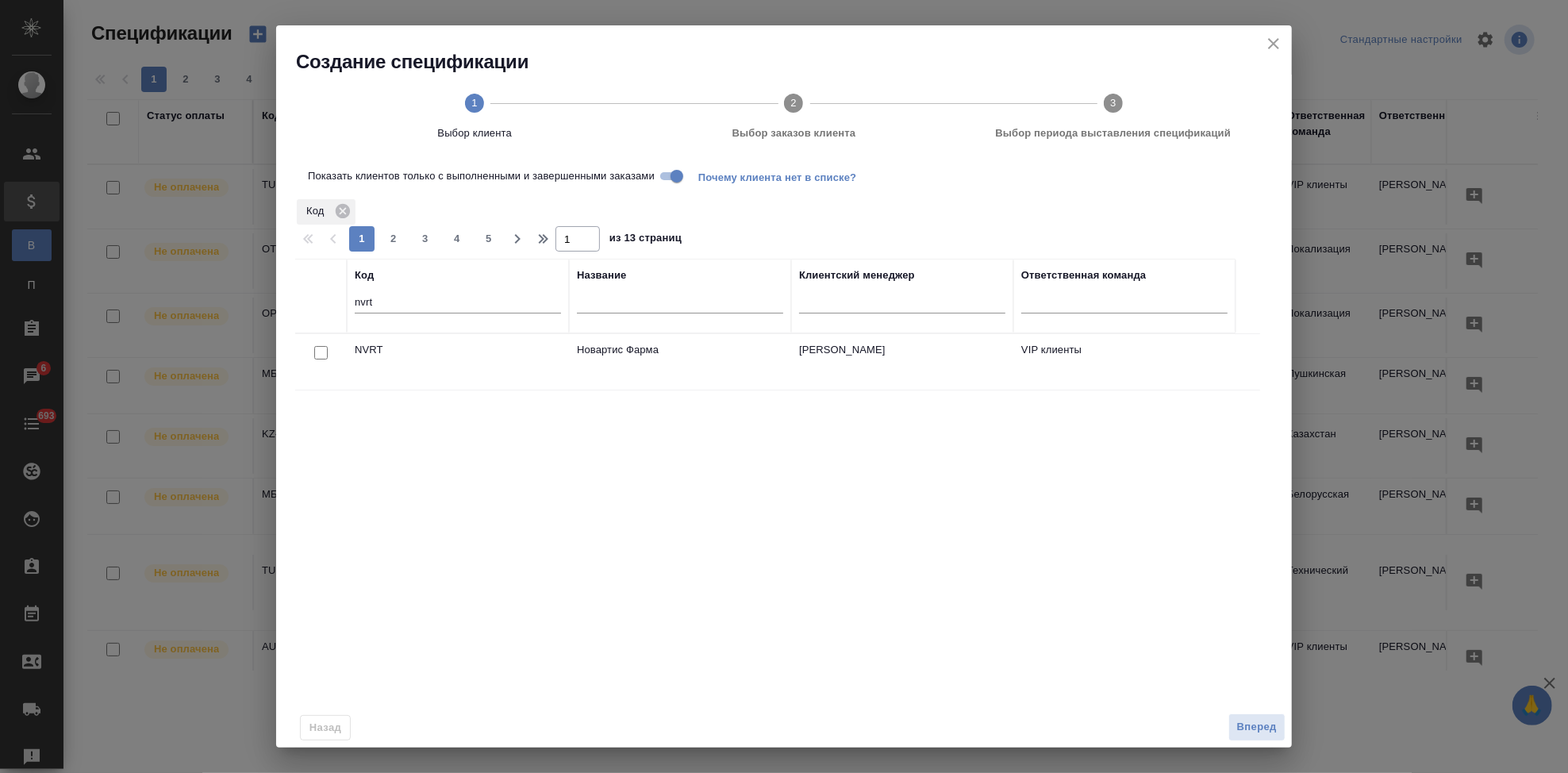
click at [321, 345] on div at bounding box center [321, 354] width 36 height 23
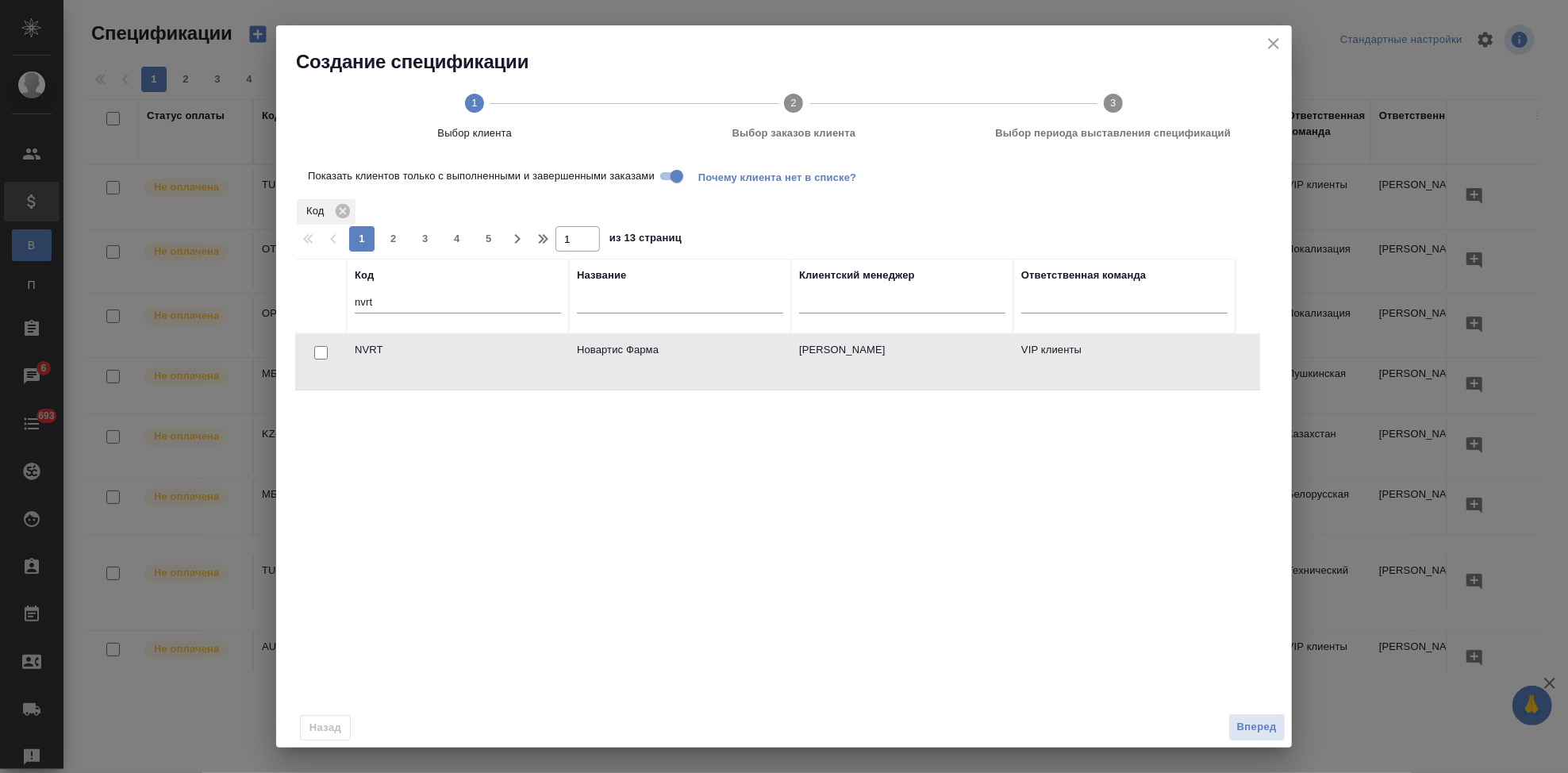
click at [323, 352] on input "checkbox" at bounding box center [321, 353] width 13 height 13
checkbox input "true"
click at [1253, 724] on span "Вперед" at bounding box center [1257, 727] width 40 height 18
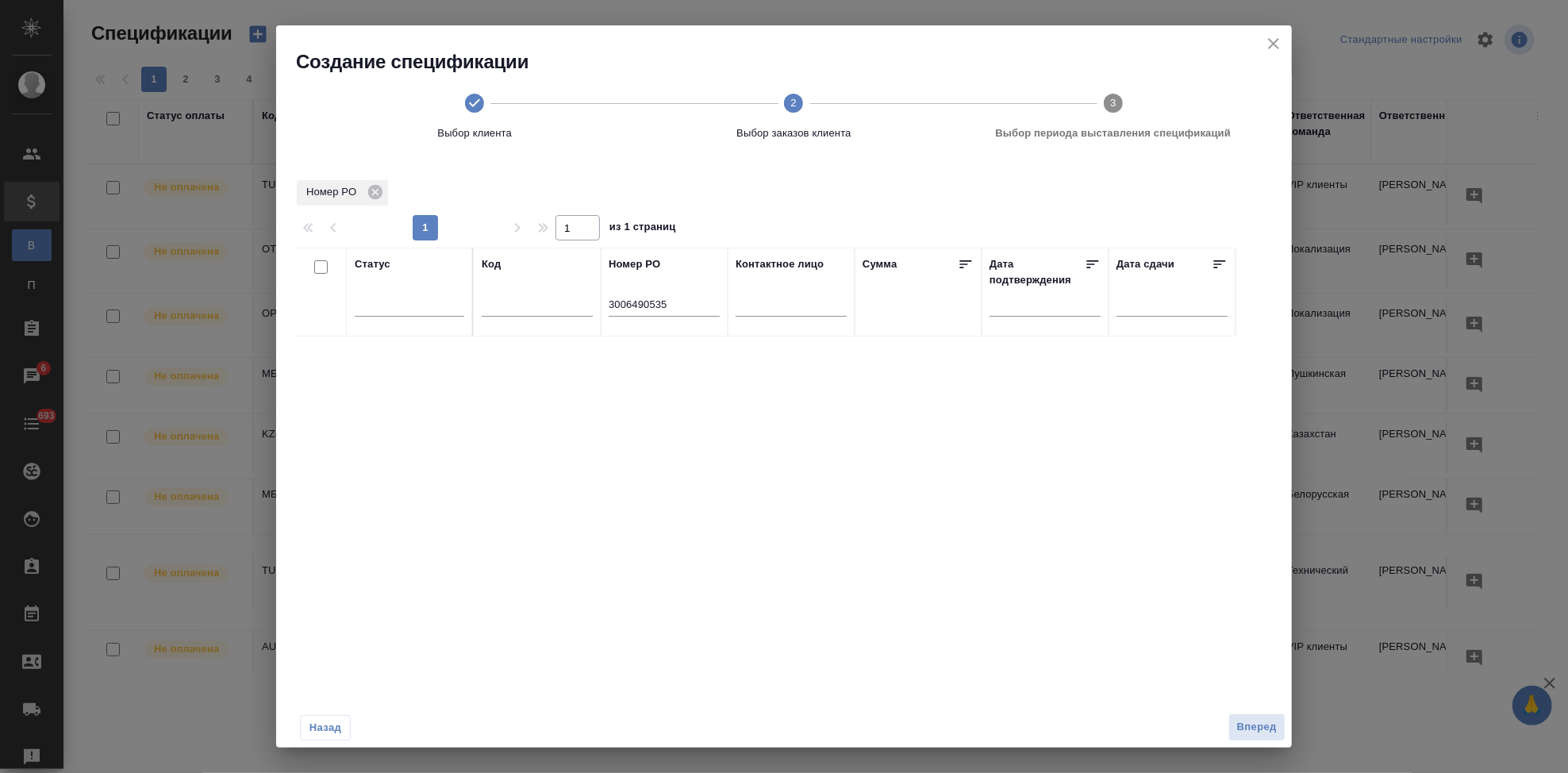
drag, startPoint x: 676, startPoint y: 300, endPoint x: 471, endPoint y: 300, distance: 205.0
click at [472, 300] on tr "Статус Код Номер PO 3006490535 Контактное лицо Сумма Дата подтверждения Дата сд…" at bounding box center [765, 292] width 940 height 89
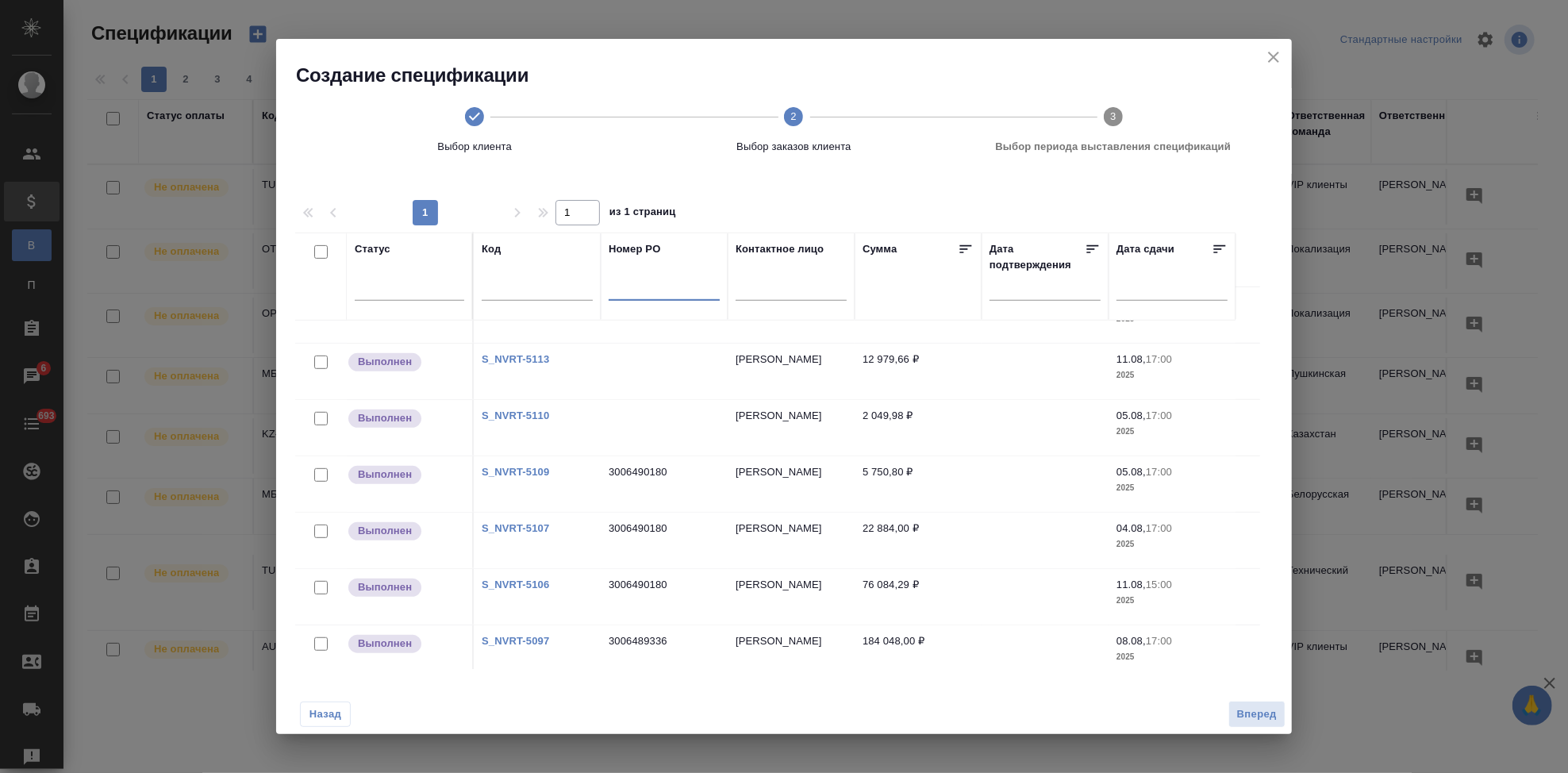
scroll to position [836, 0]
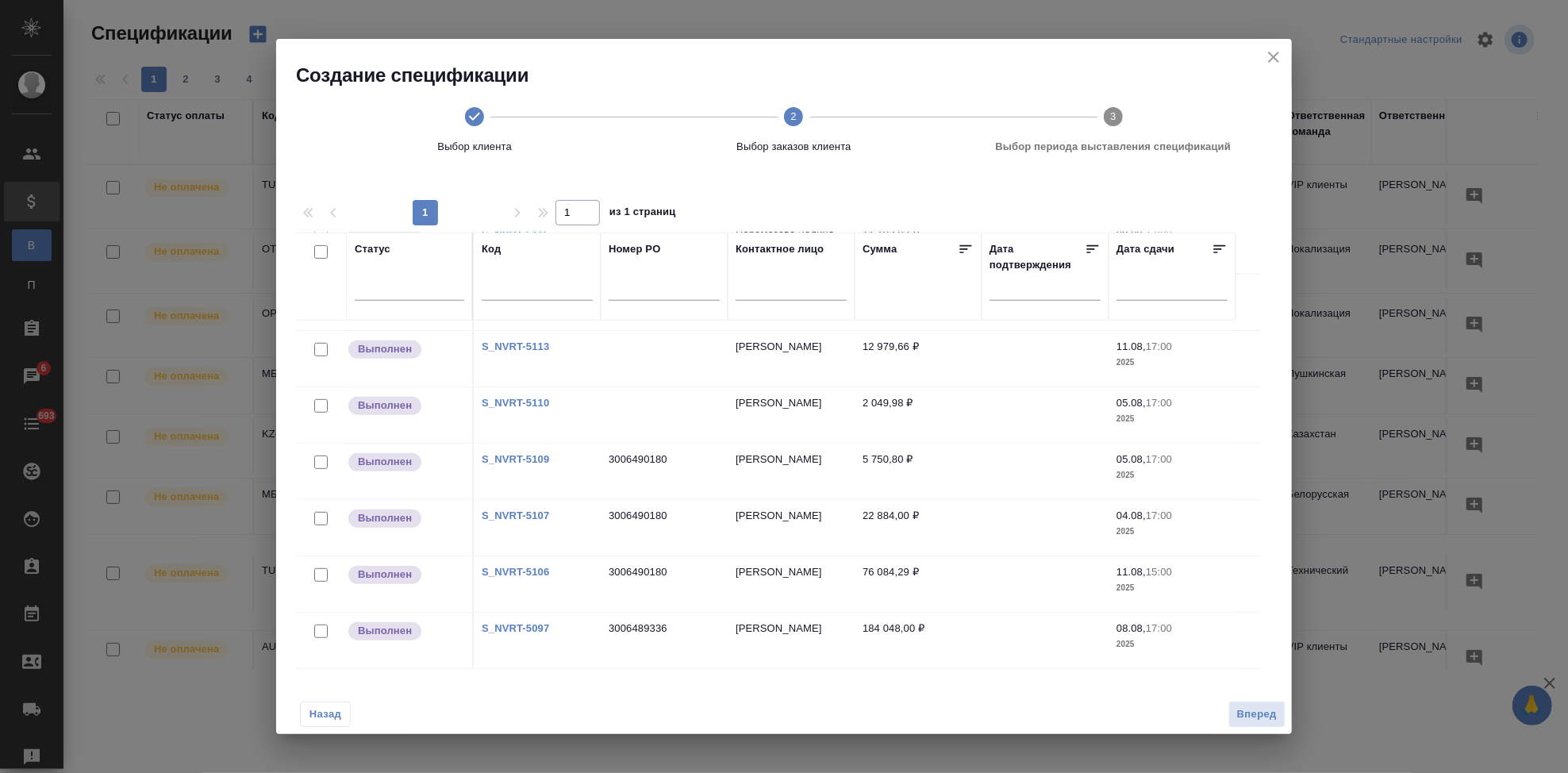
click at [518, 627] on link "S_NVRT-5097" at bounding box center [515, 628] width 68 height 12
click at [322, 715] on span "Назад" at bounding box center [325, 715] width 33 height 16
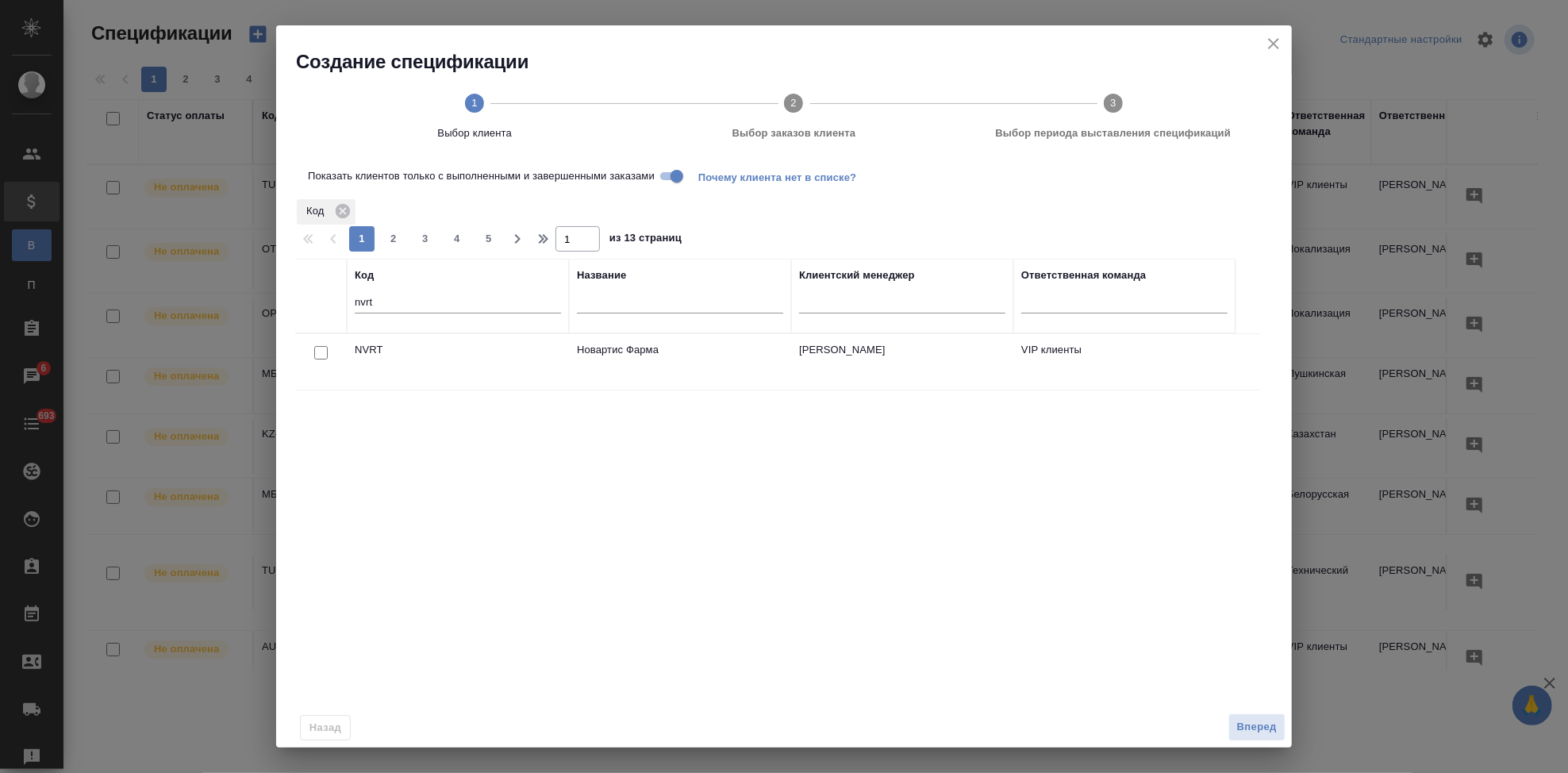
click at [320, 351] on input "checkbox" at bounding box center [321, 353] width 13 height 13
checkbox input "true"
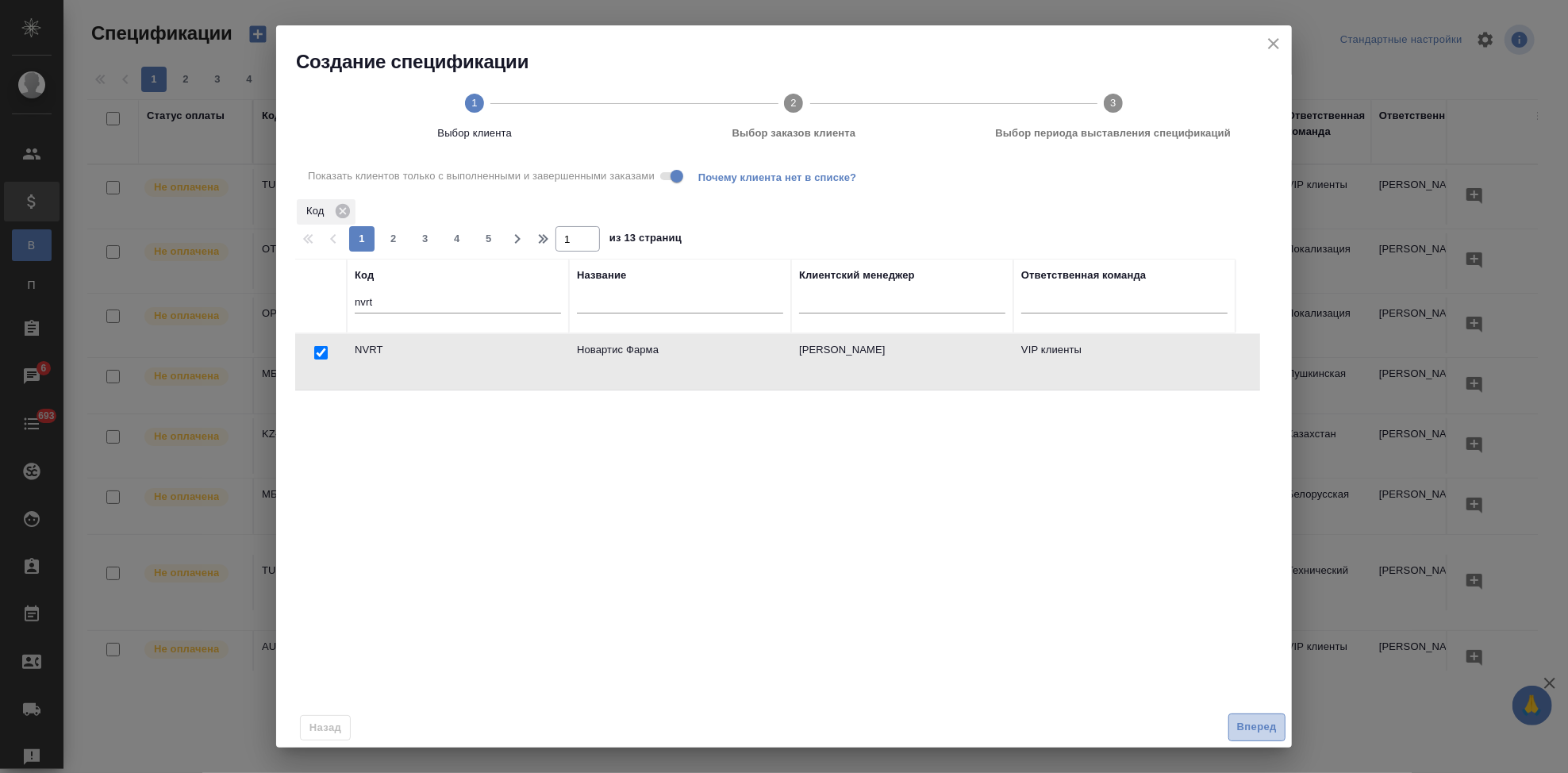
click at [1271, 728] on span "Вперед" at bounding box center [1257, 727] width 40 height 18
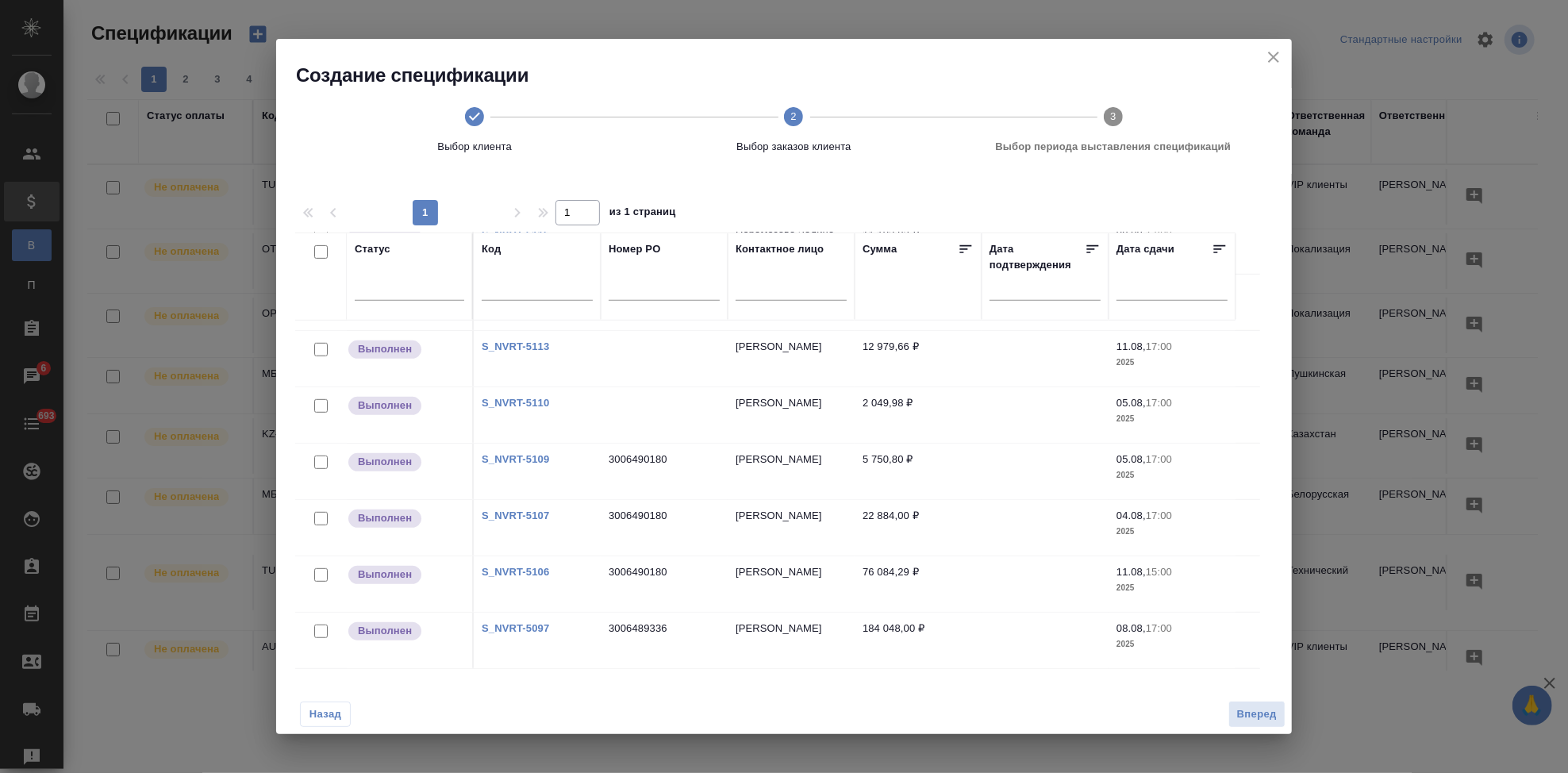
click at [323, 633] on input "checkbox" at bounding box center [321, 632] width 13 height 13
checkbox input "true"
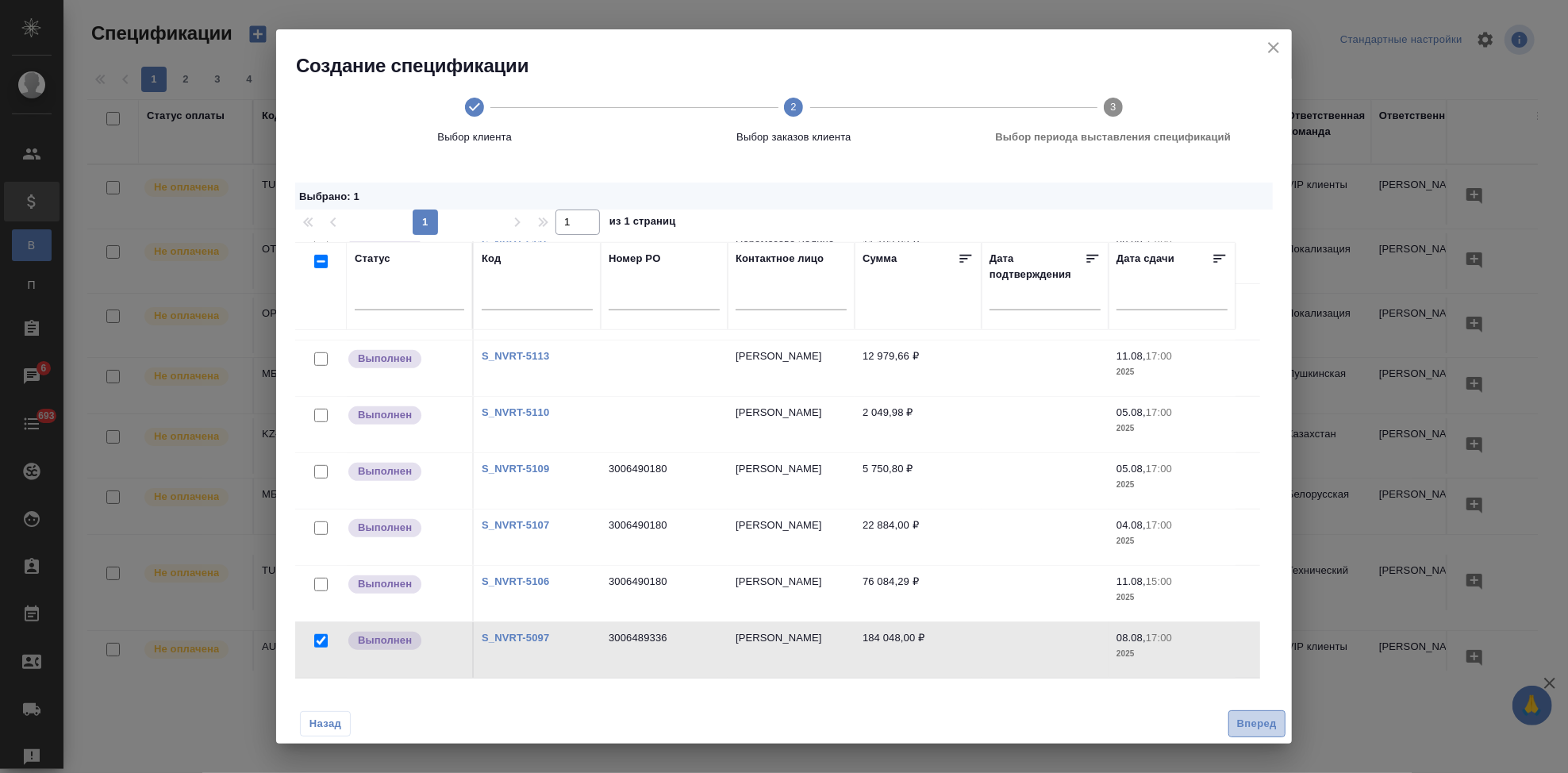
click at [1254, 726] on span "Вперед" at bounding box center [1257, 724] width 40 height 18
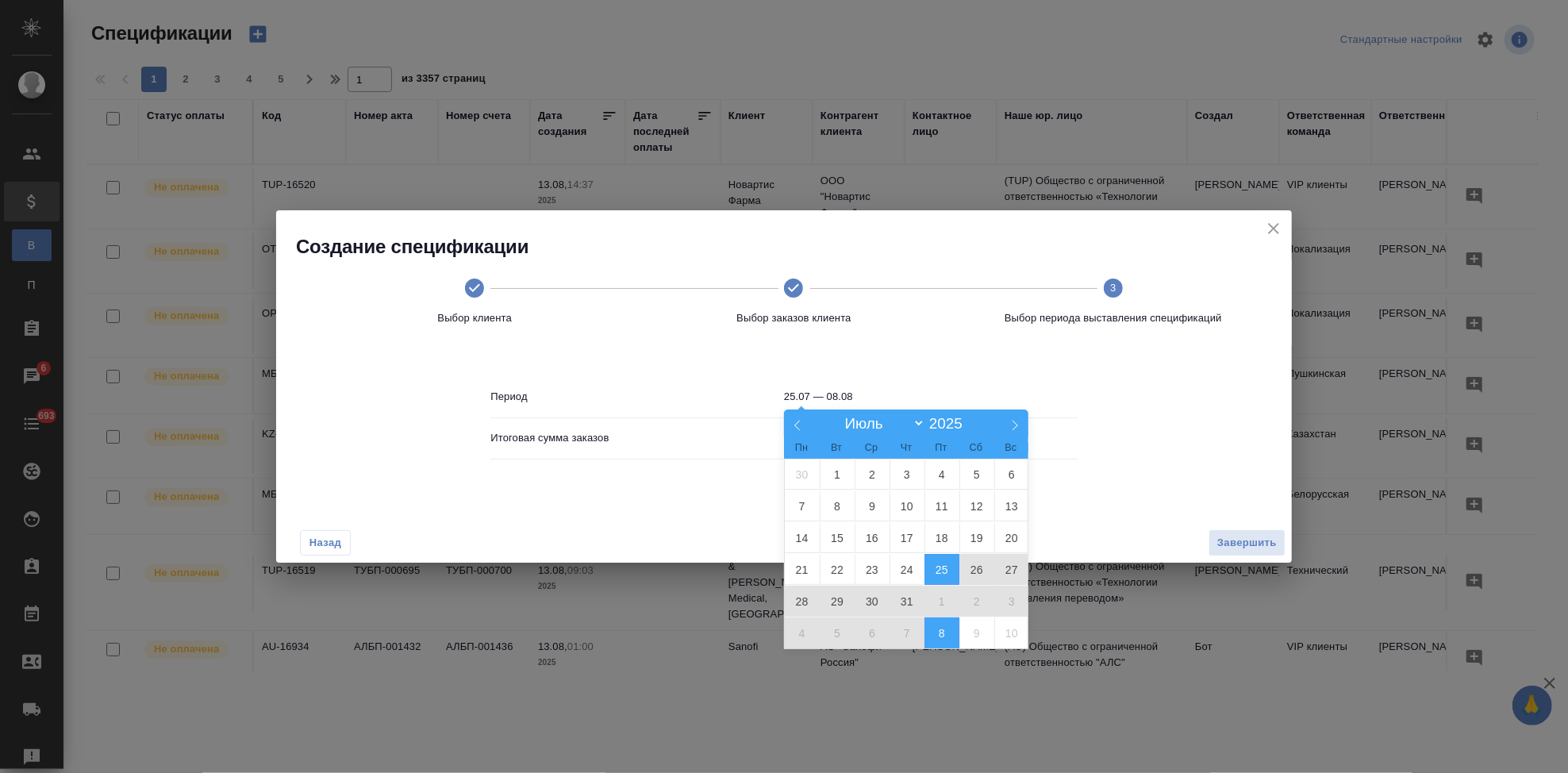
click at [874, 396] on input "25.07 — 08.08" at bounding box center [931, 397] width 294 height 23
click at [916, 429] on select "Январь Февраль Март Апрель Май Июнь Июль Август Сентябрь Октябрь Ноябрь Декабрь" at bounding box center [881, 423] width 88 height 18
select select "7"
click at [838, 416] on select "Январь Февраль Март Апрель Май Июнь Июль Август Сентябрь Октябрь Ноябрь Декабрь" at bounding box center [881, 423] width 88 height 18
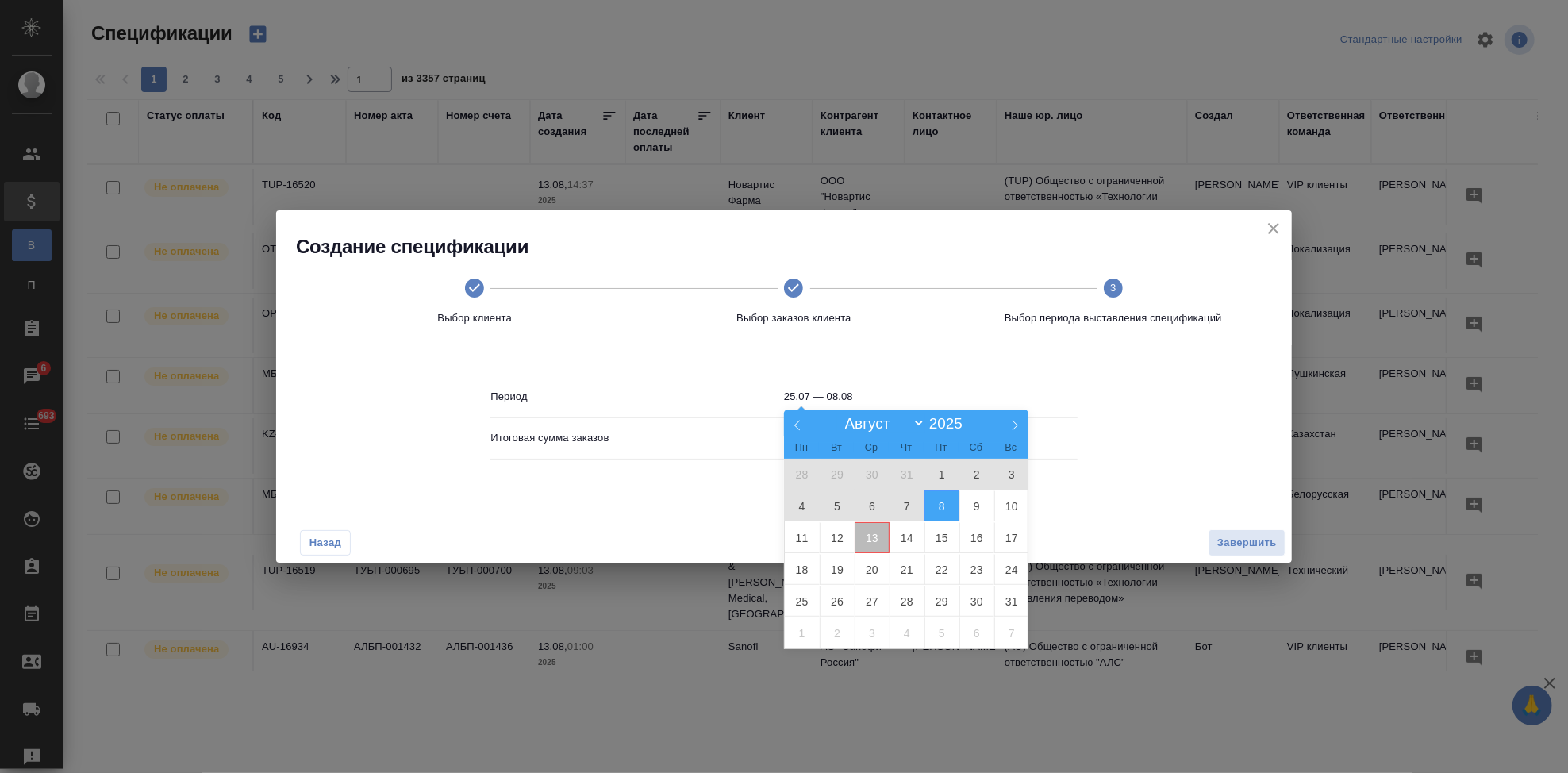
click at [873, 536] on span "13" at bounding box center [872, 537] width 35 height 31
type input "13.08"
click at [873, 536] on span "13" at bounding box center [872, 537] width 35 height 31
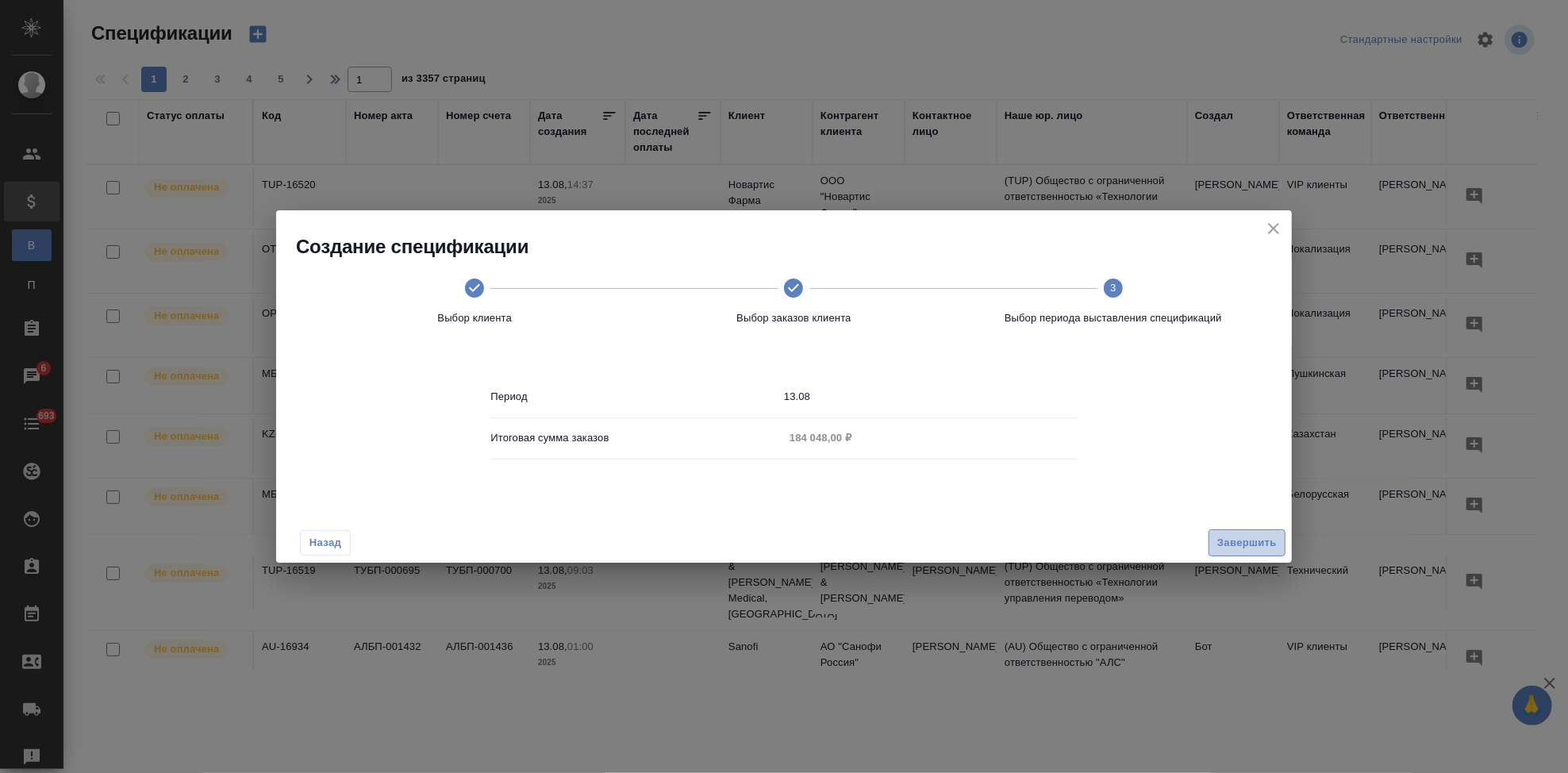
click at [1245, 546] on span "Завершить" at bounding box center [1247, 543] width 59 height 18
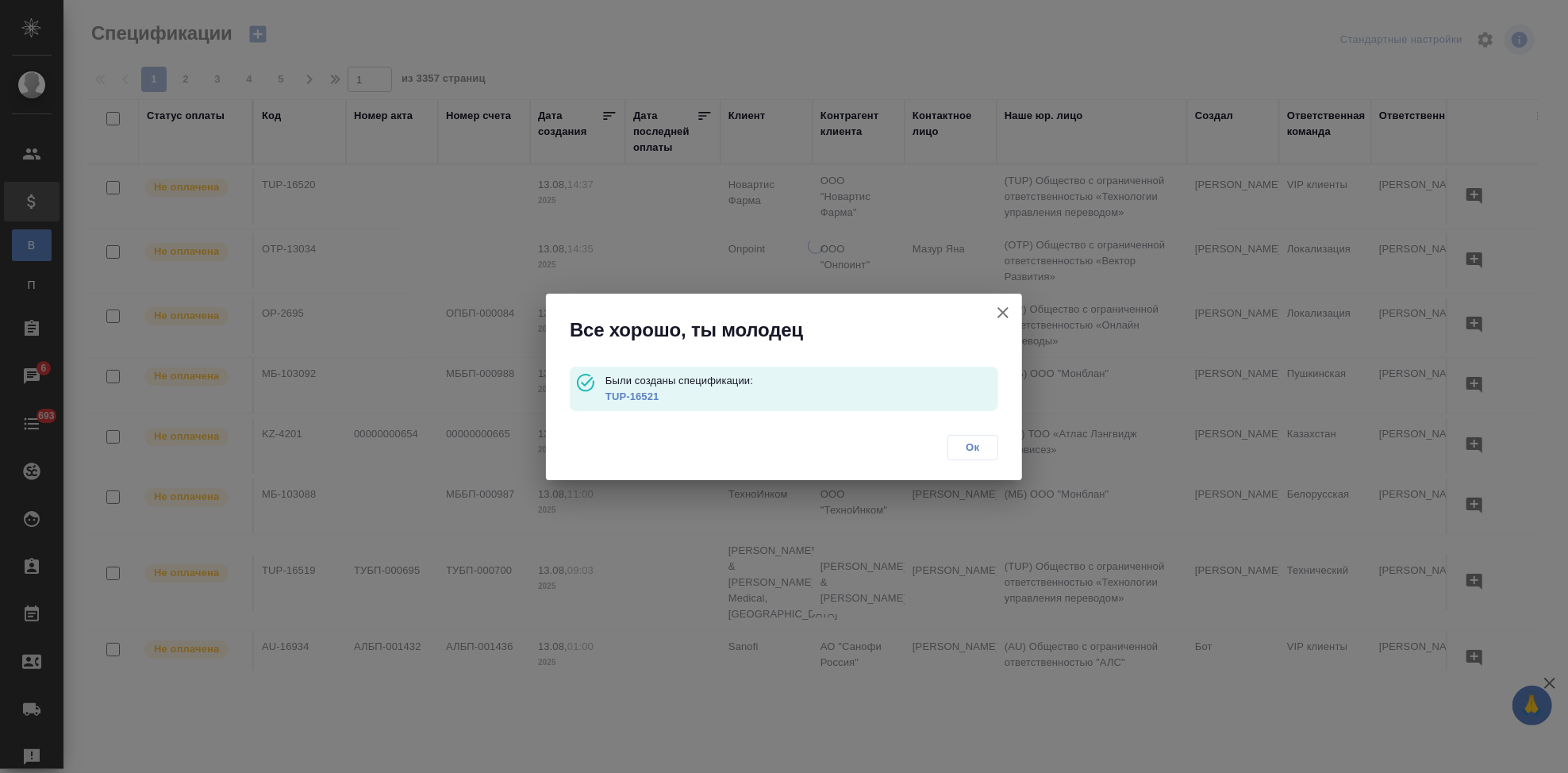
click at [638, 396] on link "TUP-16521" at bounding box center [632, 396] width 54 height 12
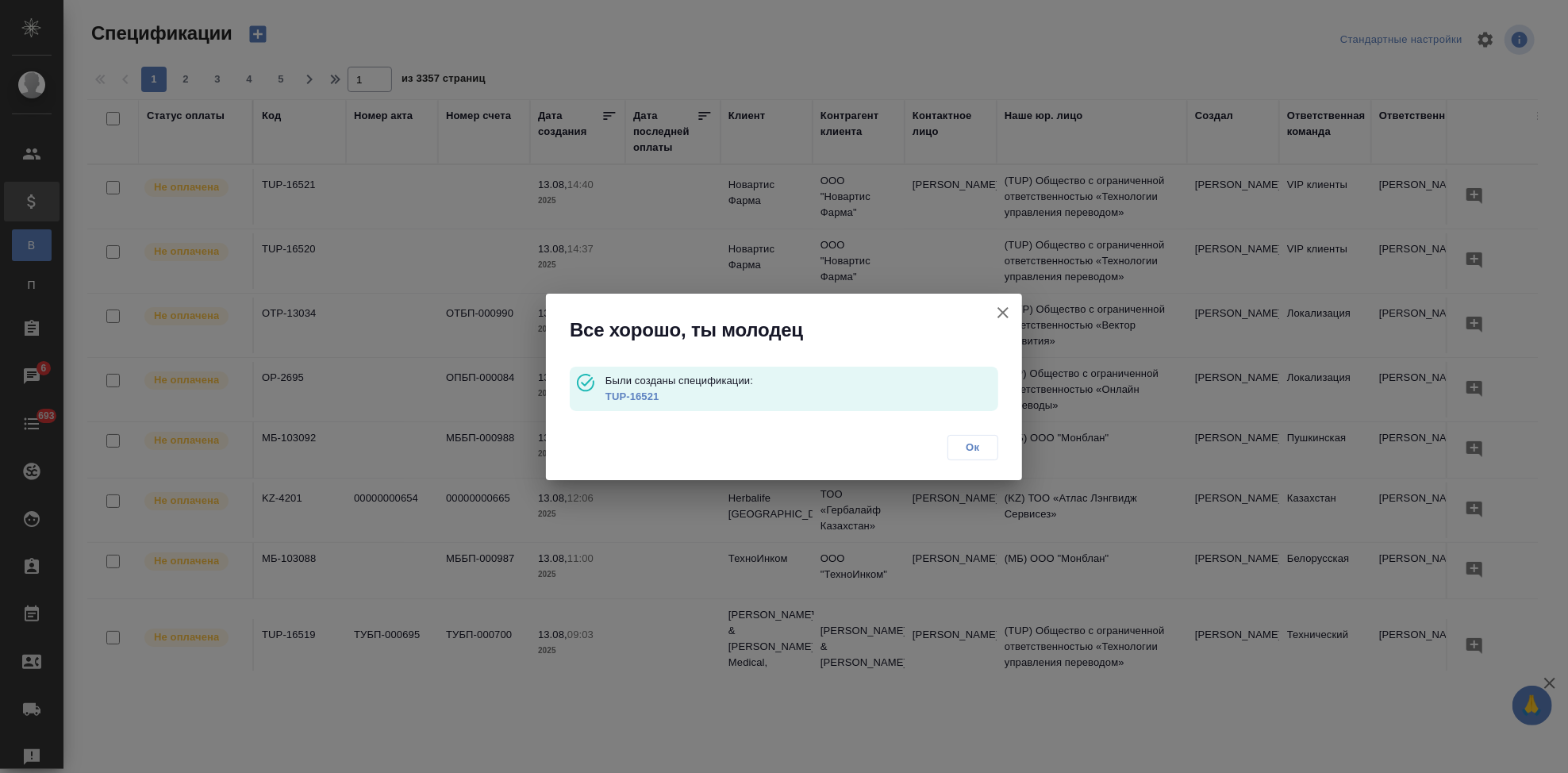
click at [982, 446] on span "Ок" at bounding box center [972, 448] width 33 height 16
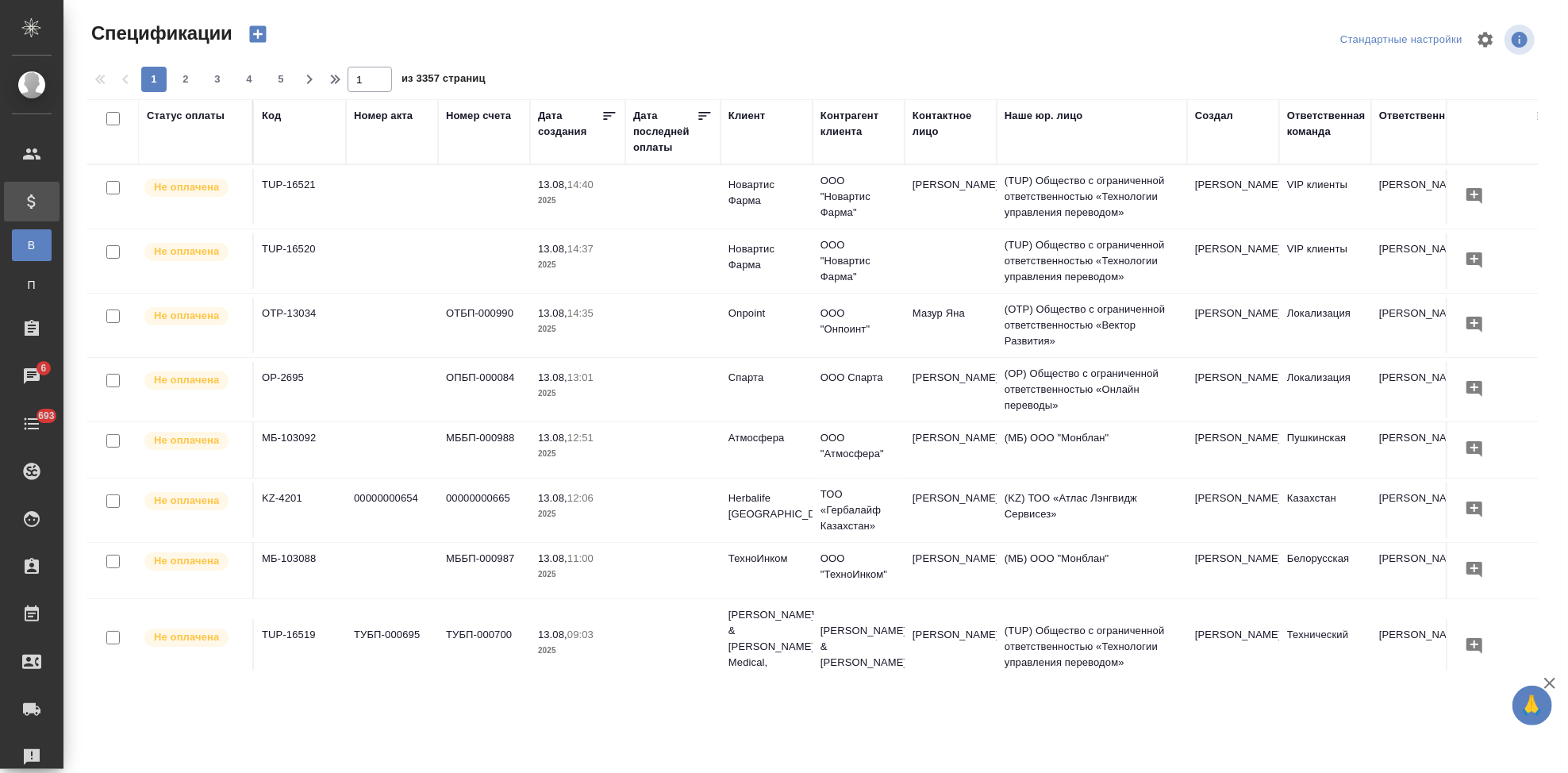
click at [265, 37] on icon "button" at bounding box center [257, 35] width 17 height 17
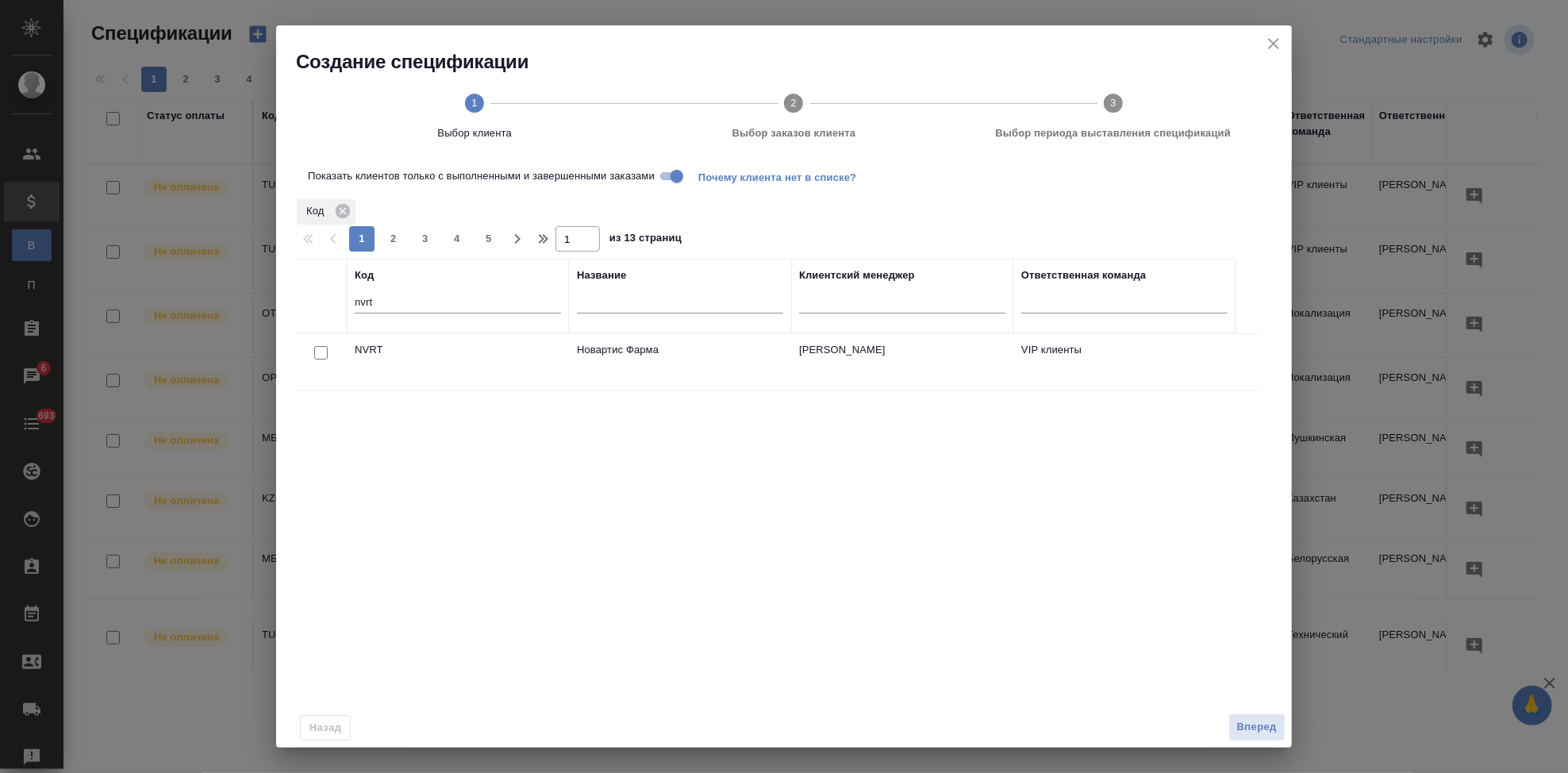
click at [326, 353] on input "checkbox" at bounding box center [321, 353] width 13 height 13
checkbox input "true"
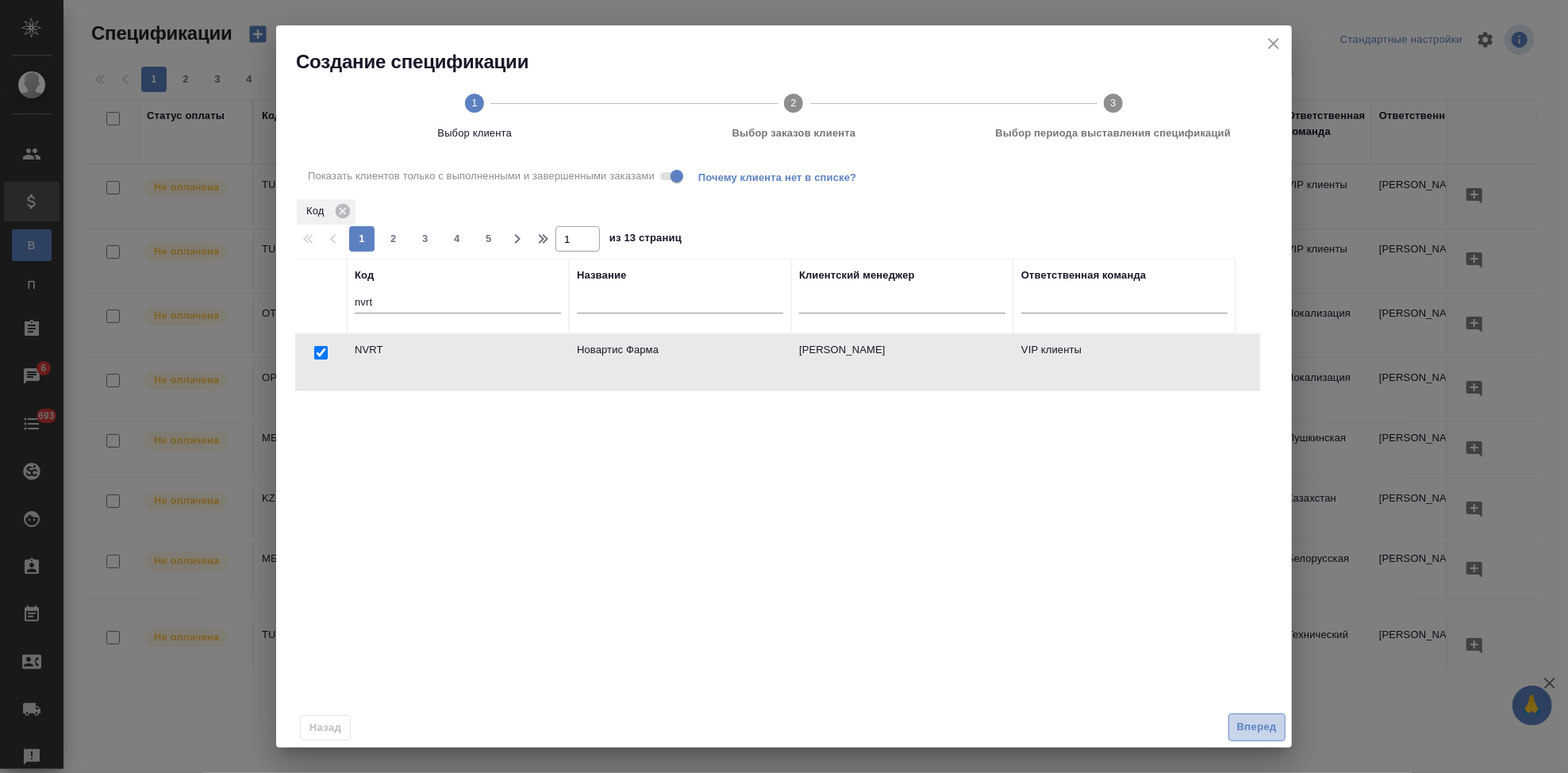
click at [1237, 730] on span "Вперед" at bounding box center [1257, 727] width 40 height 18
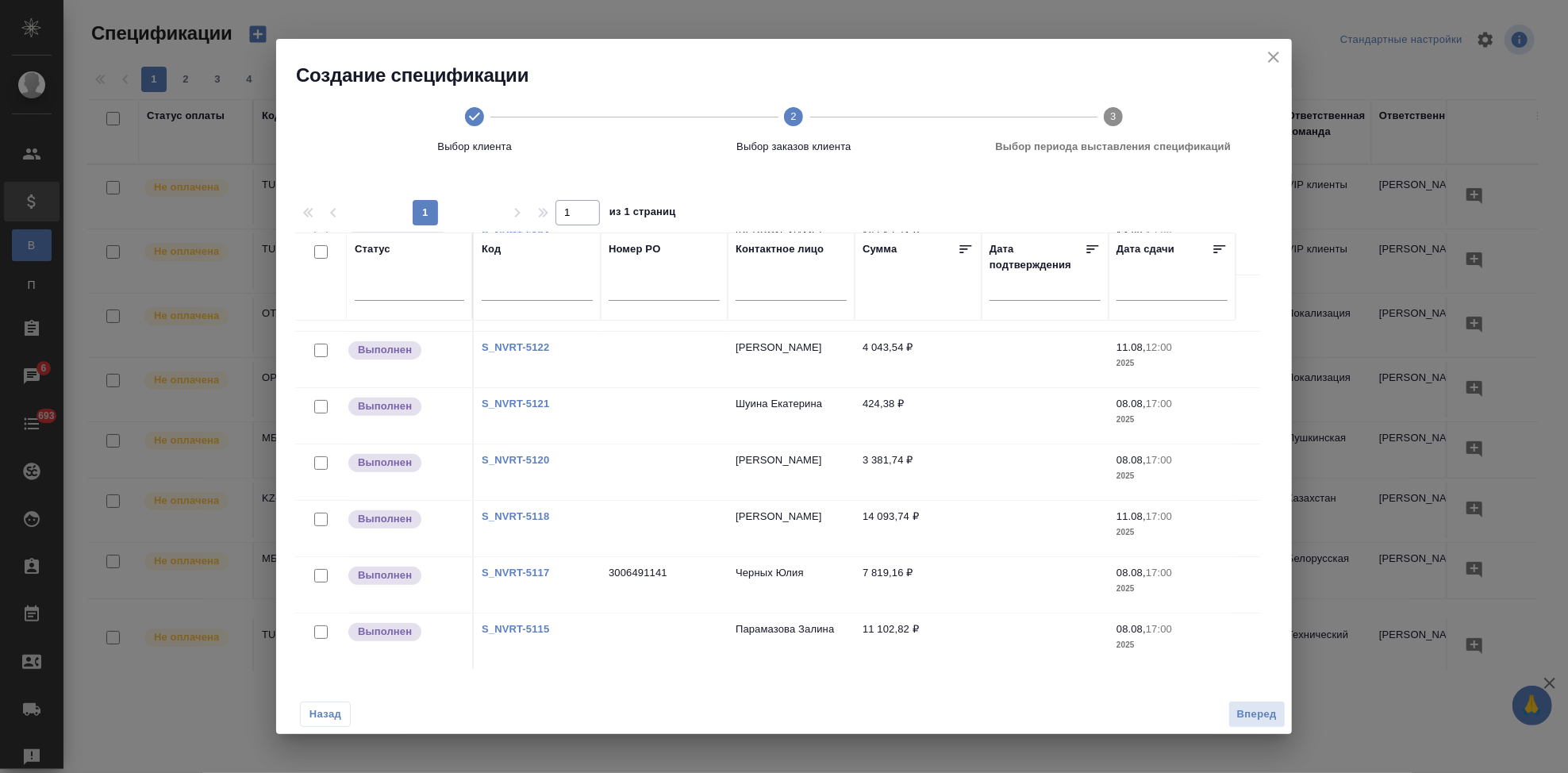
scroll to position [529, 0]
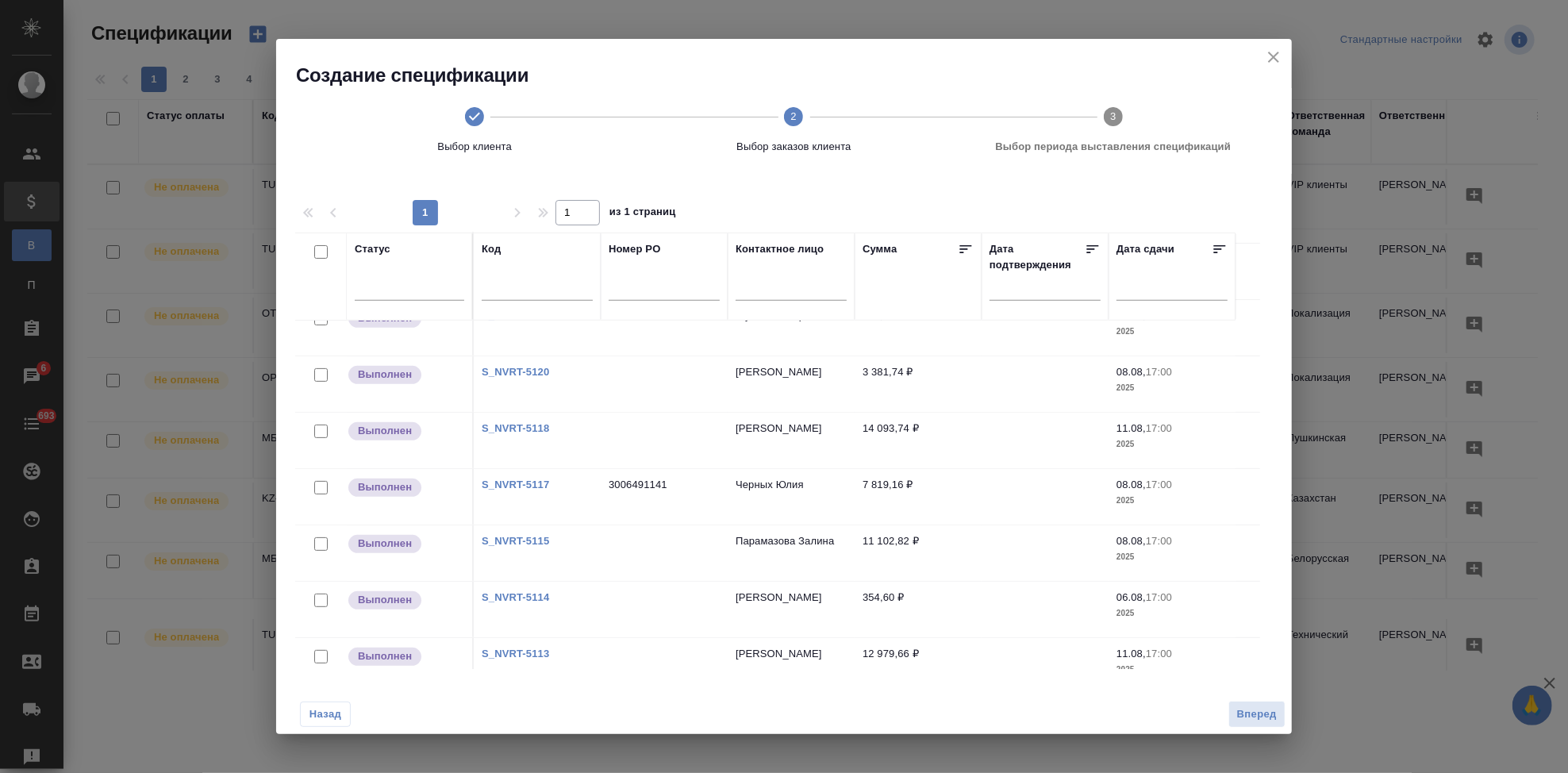
drag, startPoint x: 322, startPoint y: 490, endPoint x: 11, endPoint y: 491, distance: 311.0
click at [322, 490] on input "checkbox" at bounding box center [321, 487] width 13 height 13
checkbox input "true"
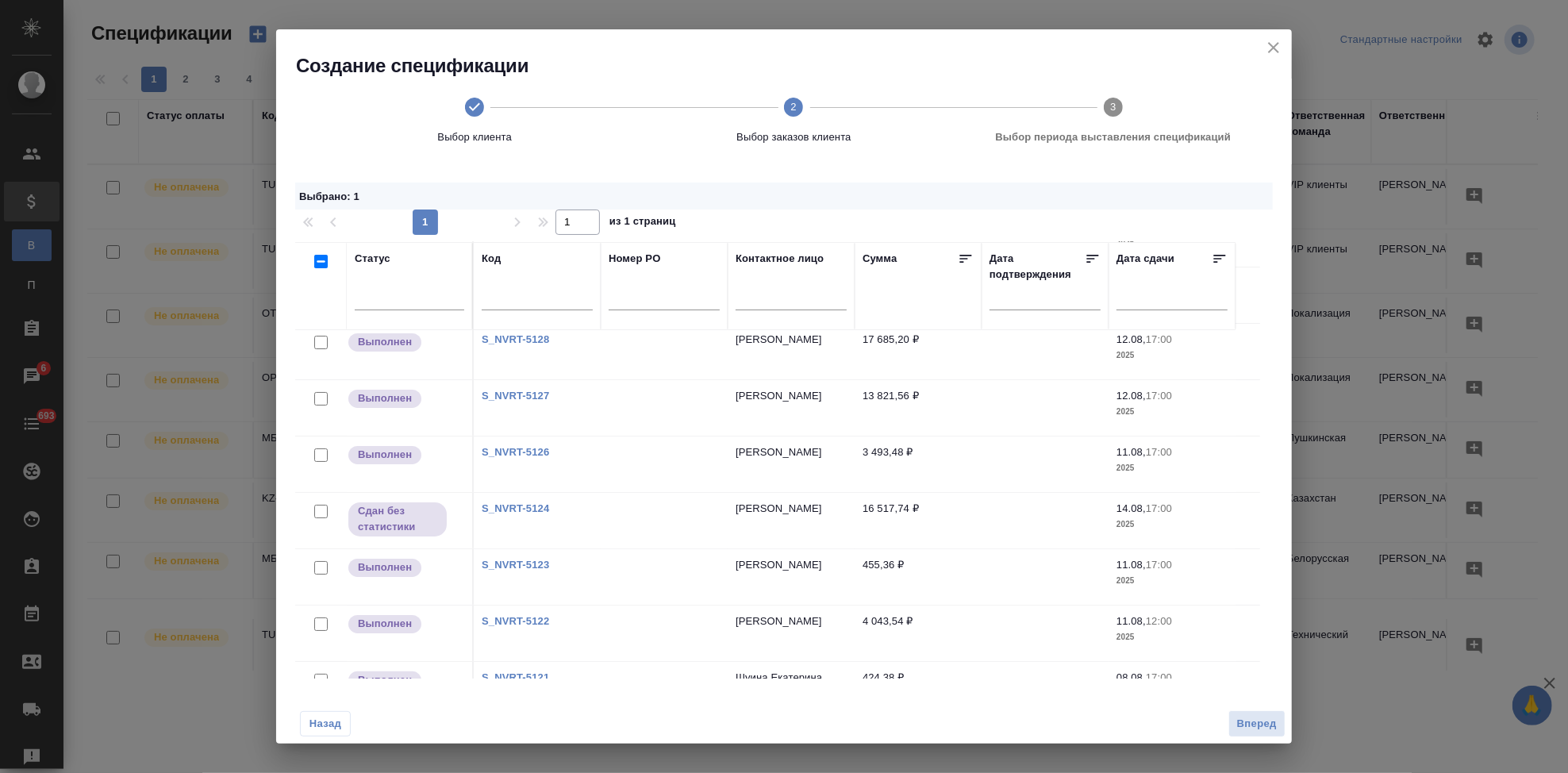
scroll to position [0, 0]
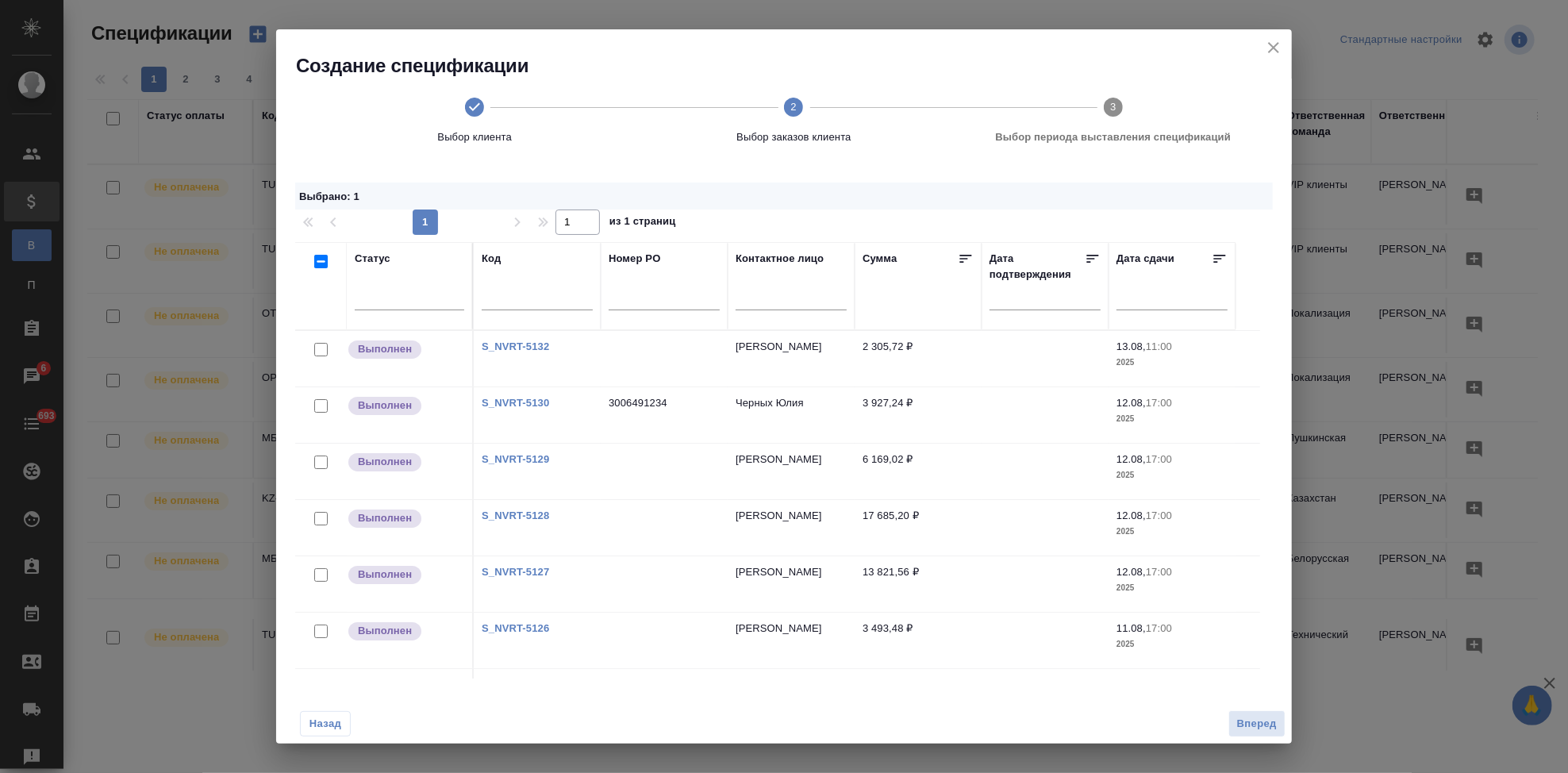
click at [319, 405] on input "checkbox" at bounding box center [321, 406] width 13 height 13
checkbox input "true"
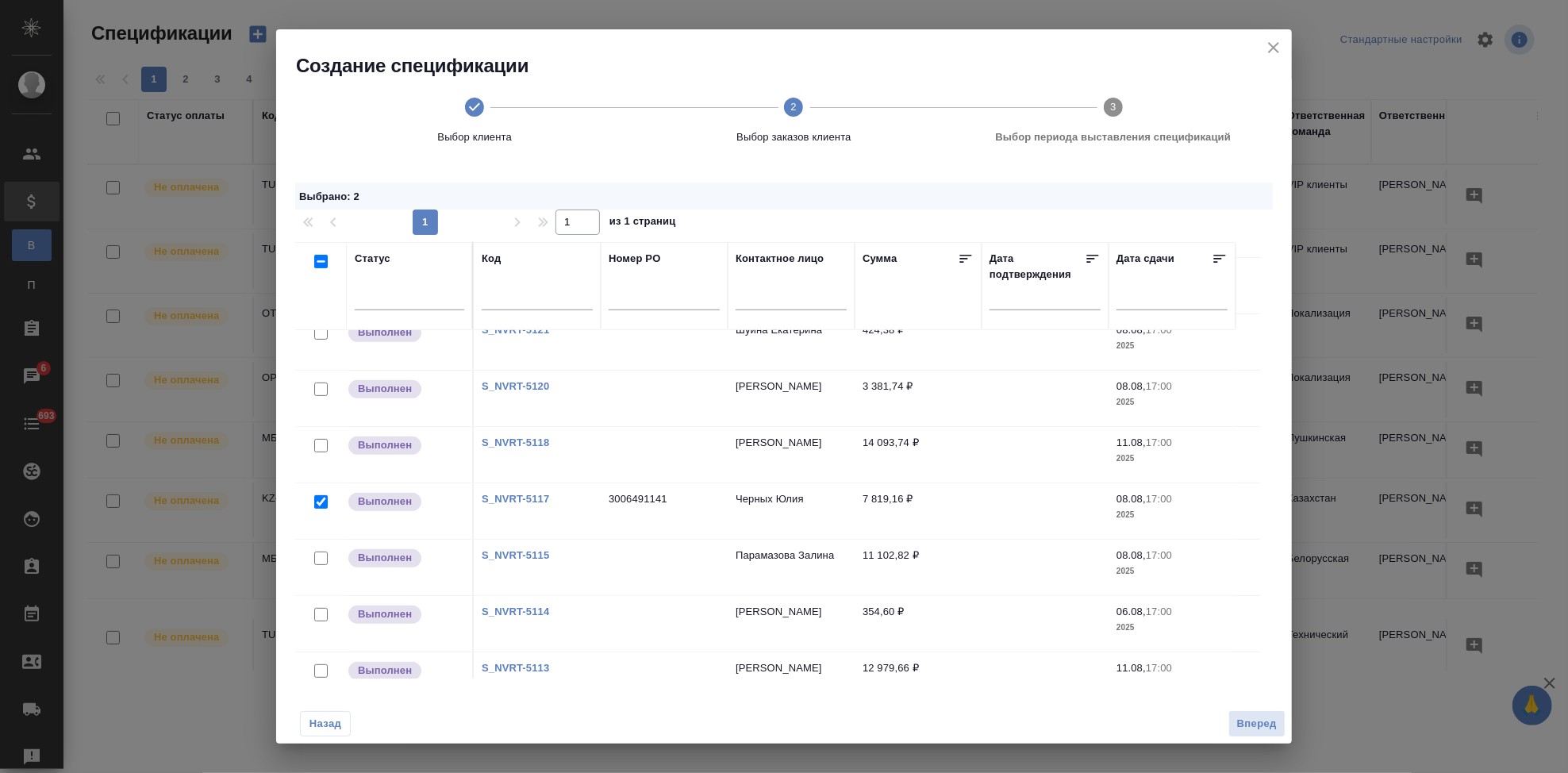
scroll to position [529, 0]
click at [1243, 725] on span "Вперед" at bounding box center [1257, 724] width 40 height 18
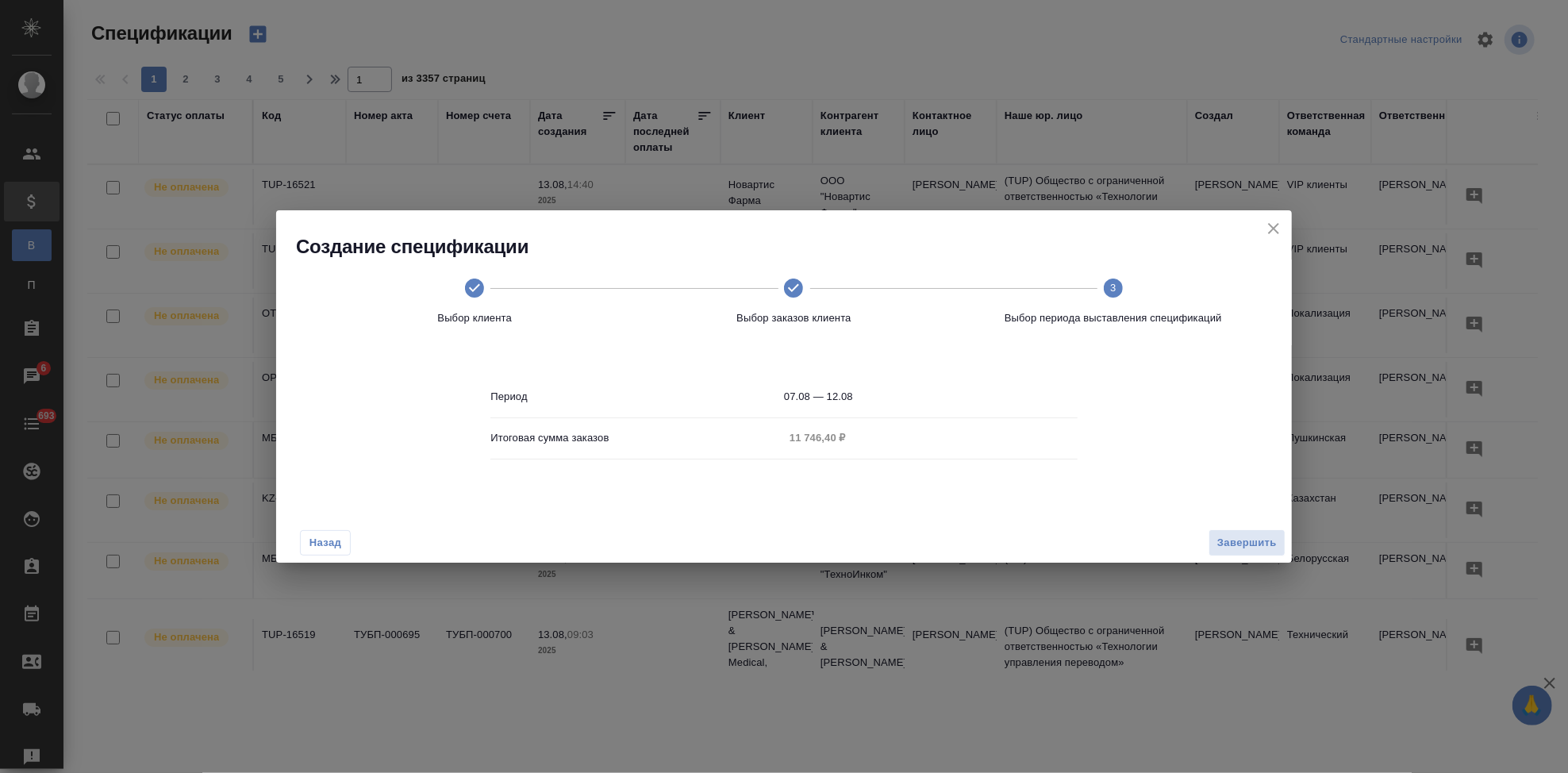
click at [884, 401] on input "07.08 — 12.08" at bounding box center [931, 397] width 294 height 23
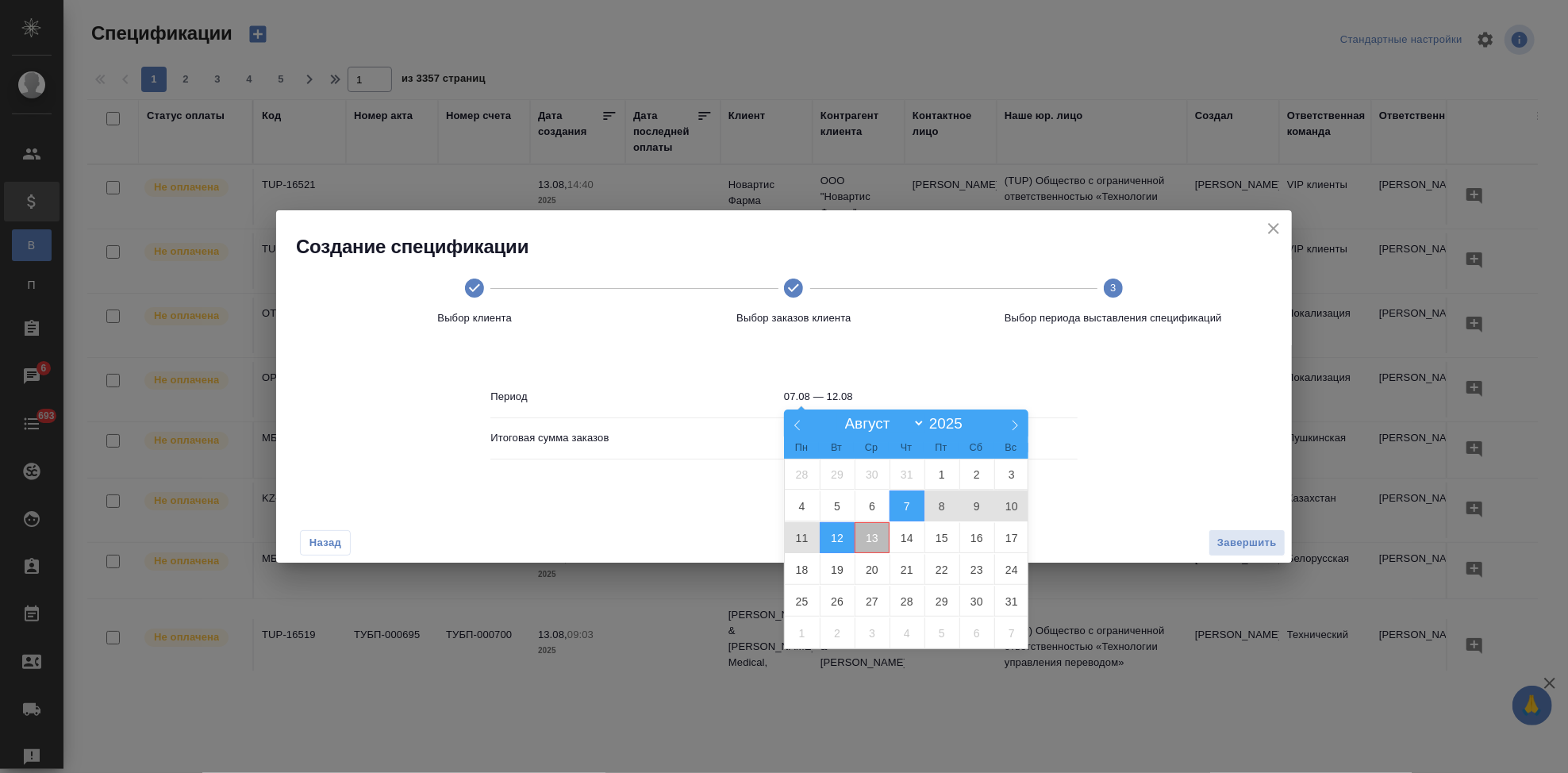
click at [876, 538] on span "13" at bounding box center [872, 537] width 35 height 31
type input "13.08"
click at [871, 541] on span "13" at bounding box center [872, 537] width 35 height 31
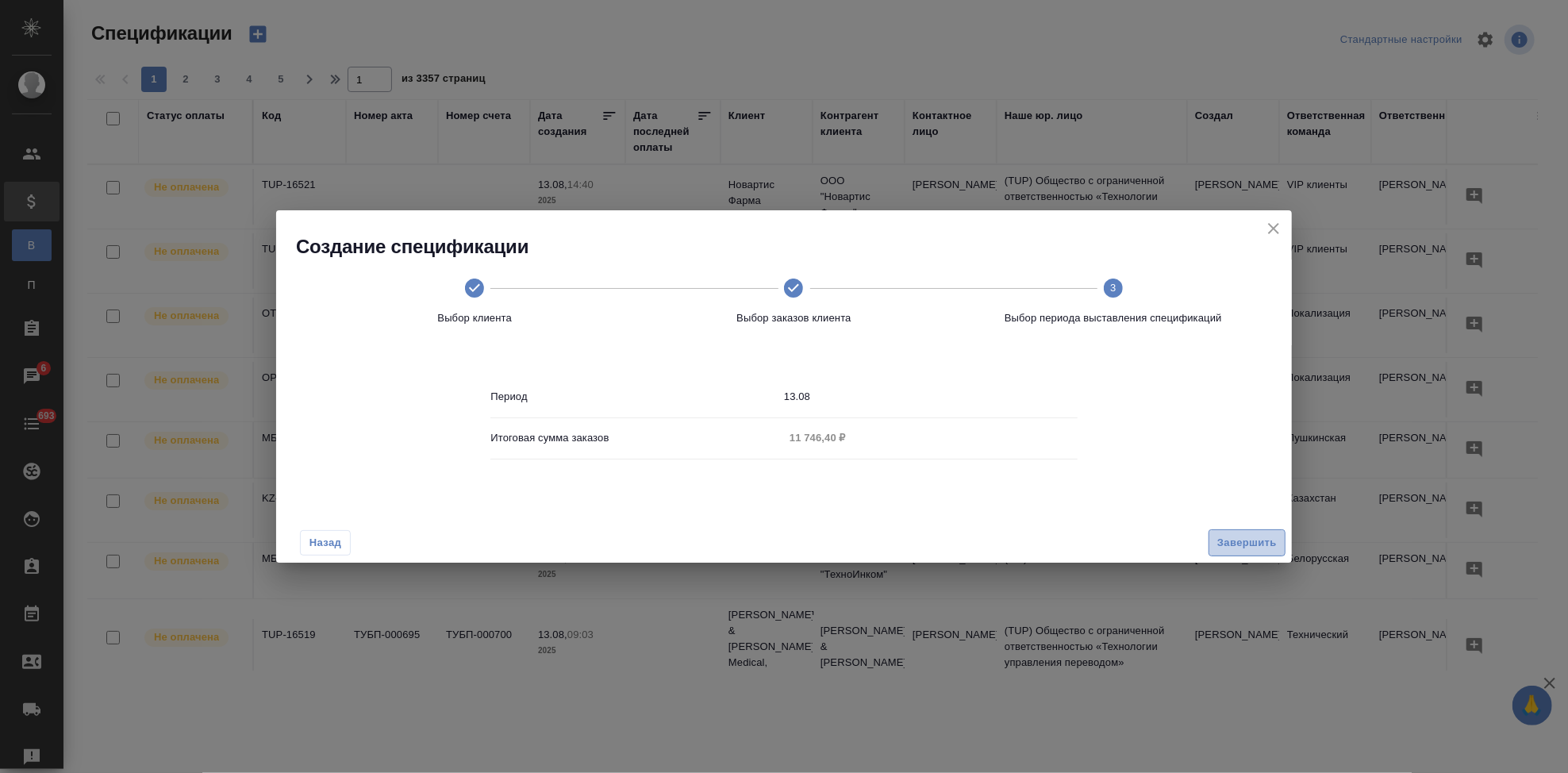
click at [1249, 542] on span "Завершить" at bounding box center [1247, 543] width 59 height 18
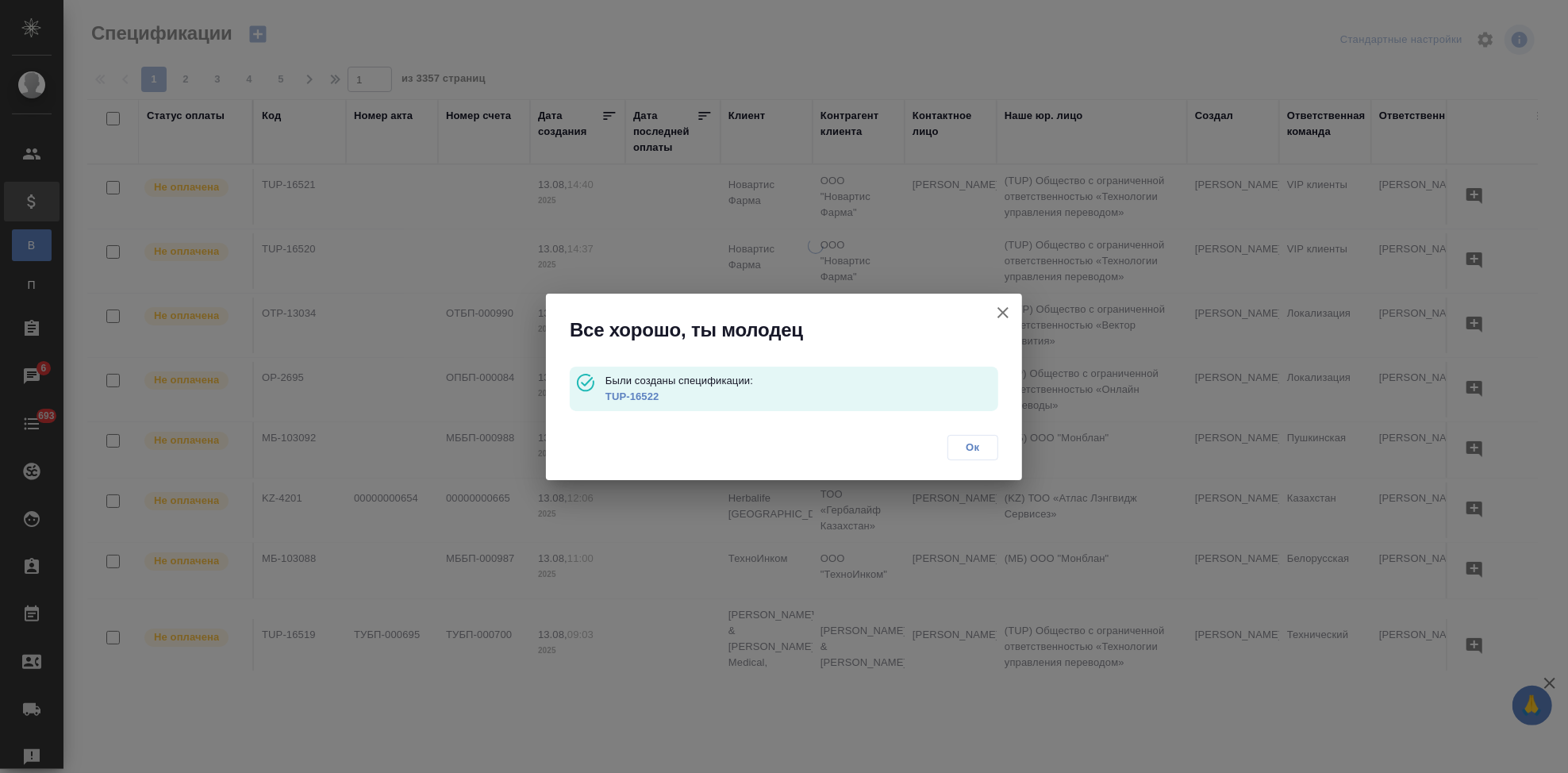
click at [642, 395] on link "TUP-16522" at bounding box center [632, 396] width 54 height 12
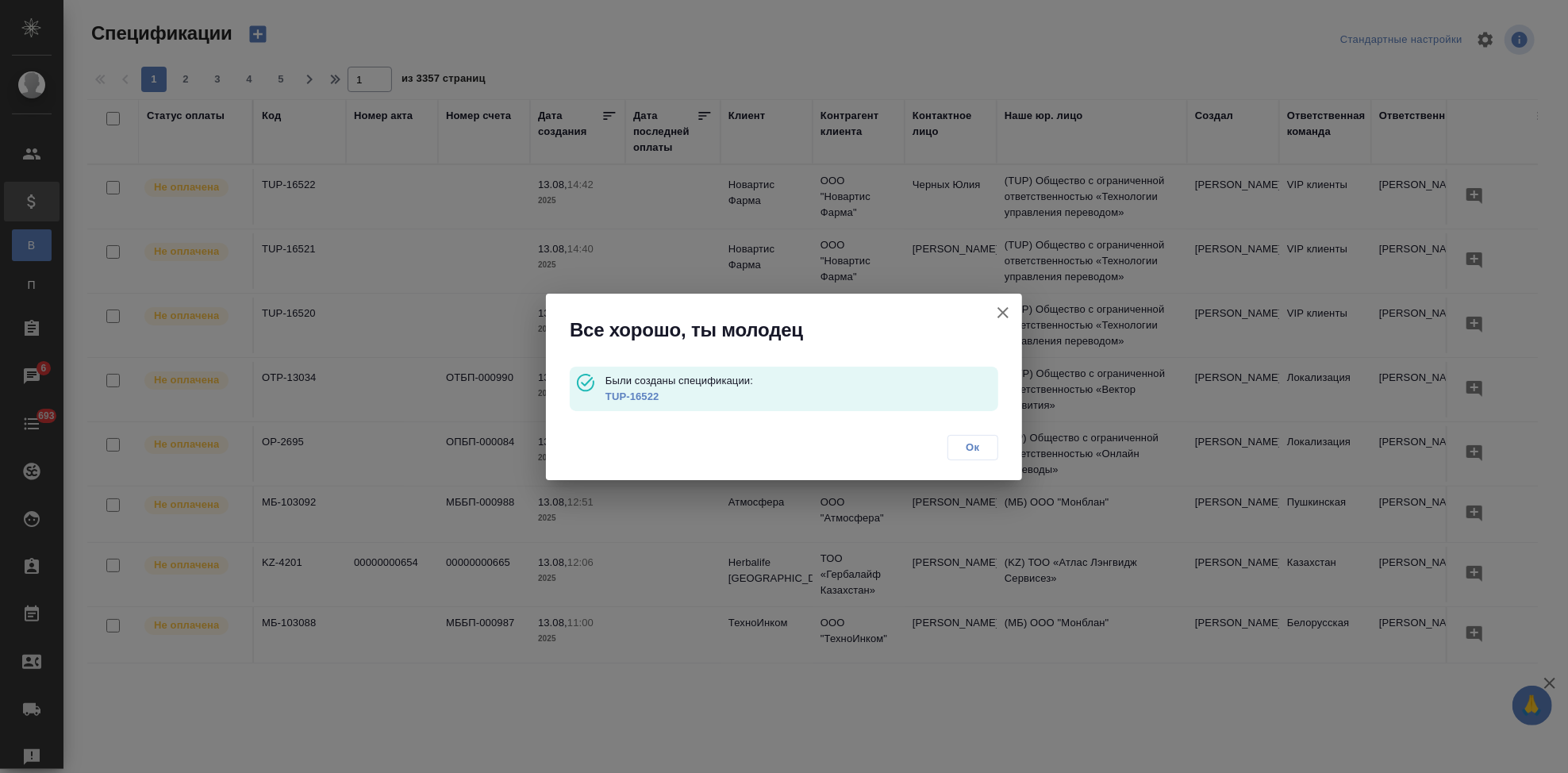
drag, startPoint x: 981, startPoint y: 446, endPoint x: 844, endPoint y: 772, distance: 353.6
click at [980, 446] on span "Ок" at bounding box center [972, 448] width 33 height 16
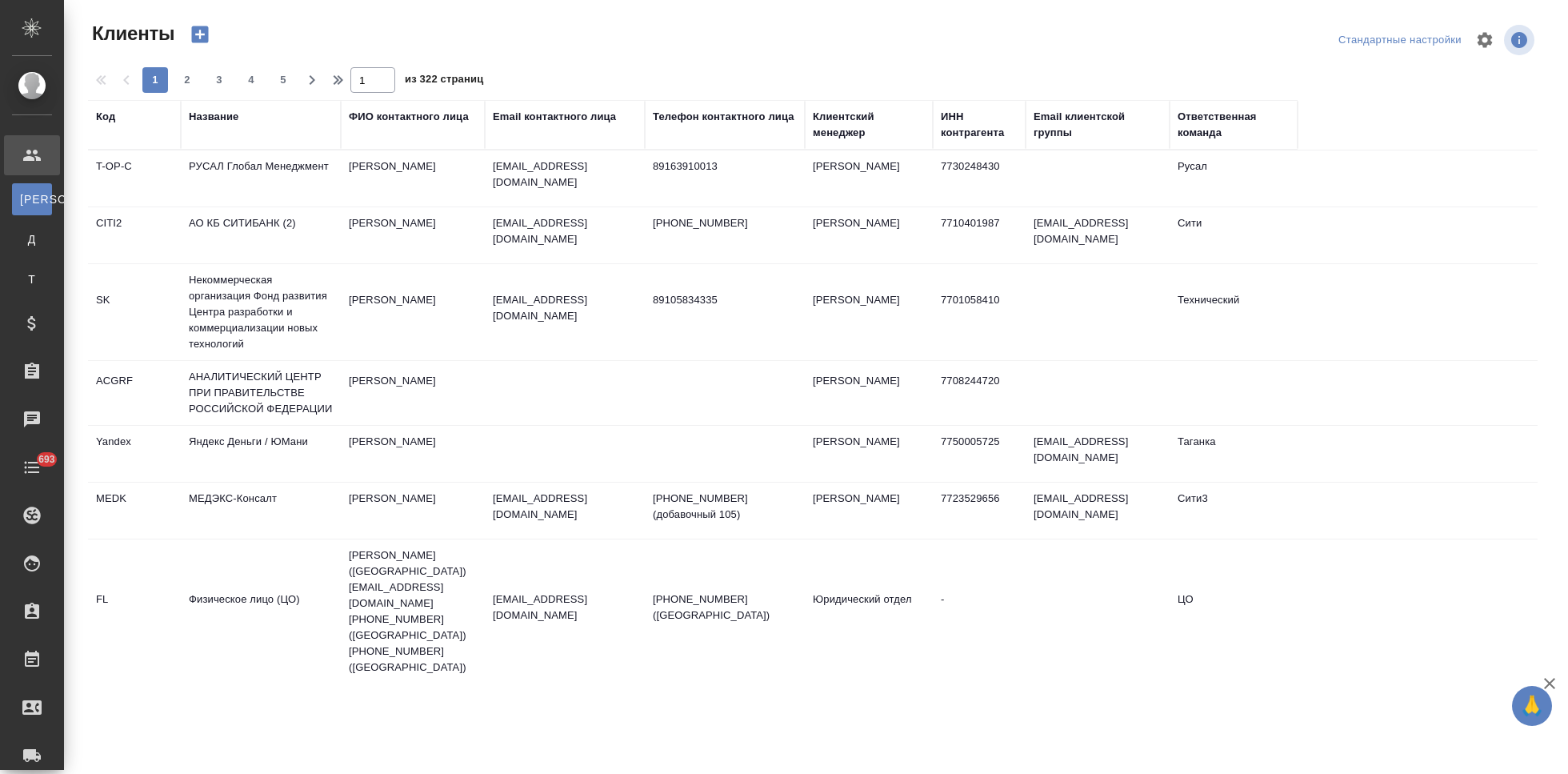
select select "RU"
click at [109, 120] on div "Код" at bounding box center [105, 117] width 19 height 16
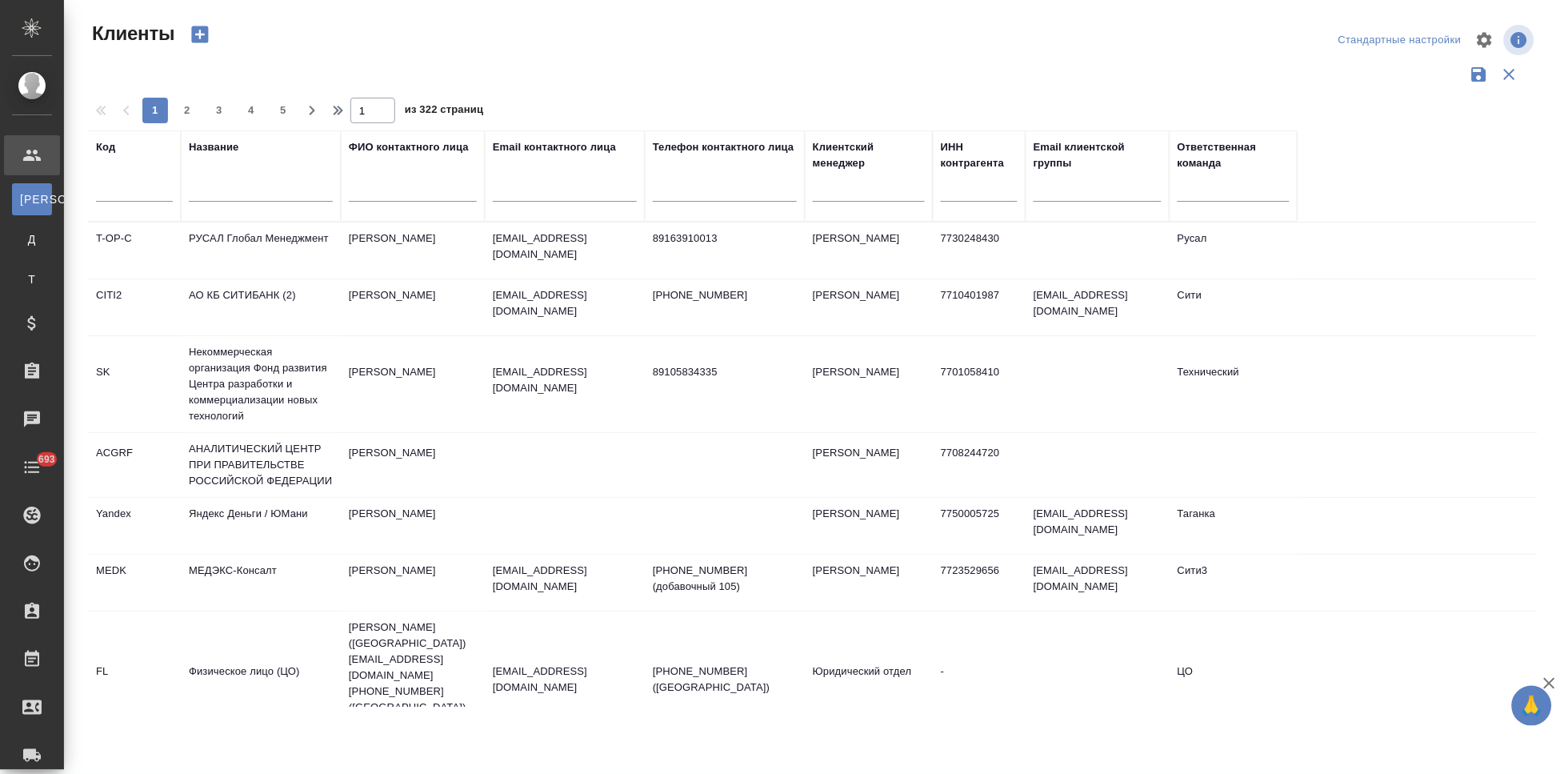
click at [137, 195] on input "text" at bounding box center [134, 191] width 77 height 20
type input "т"
type input "nvrt"
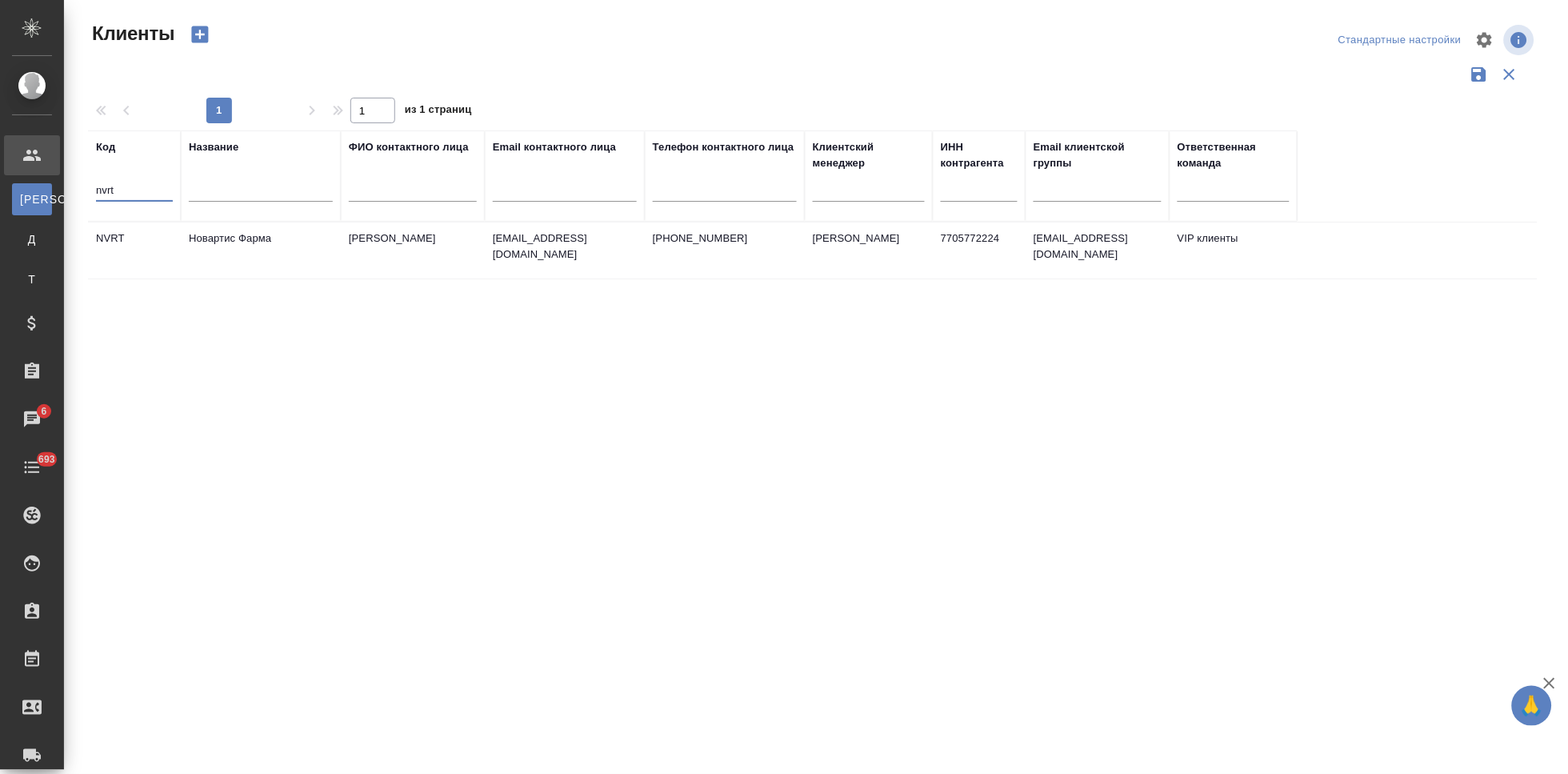
click at [646, 241] on td "+79150793926" at bounding box center [725, 250] width 160 height 56
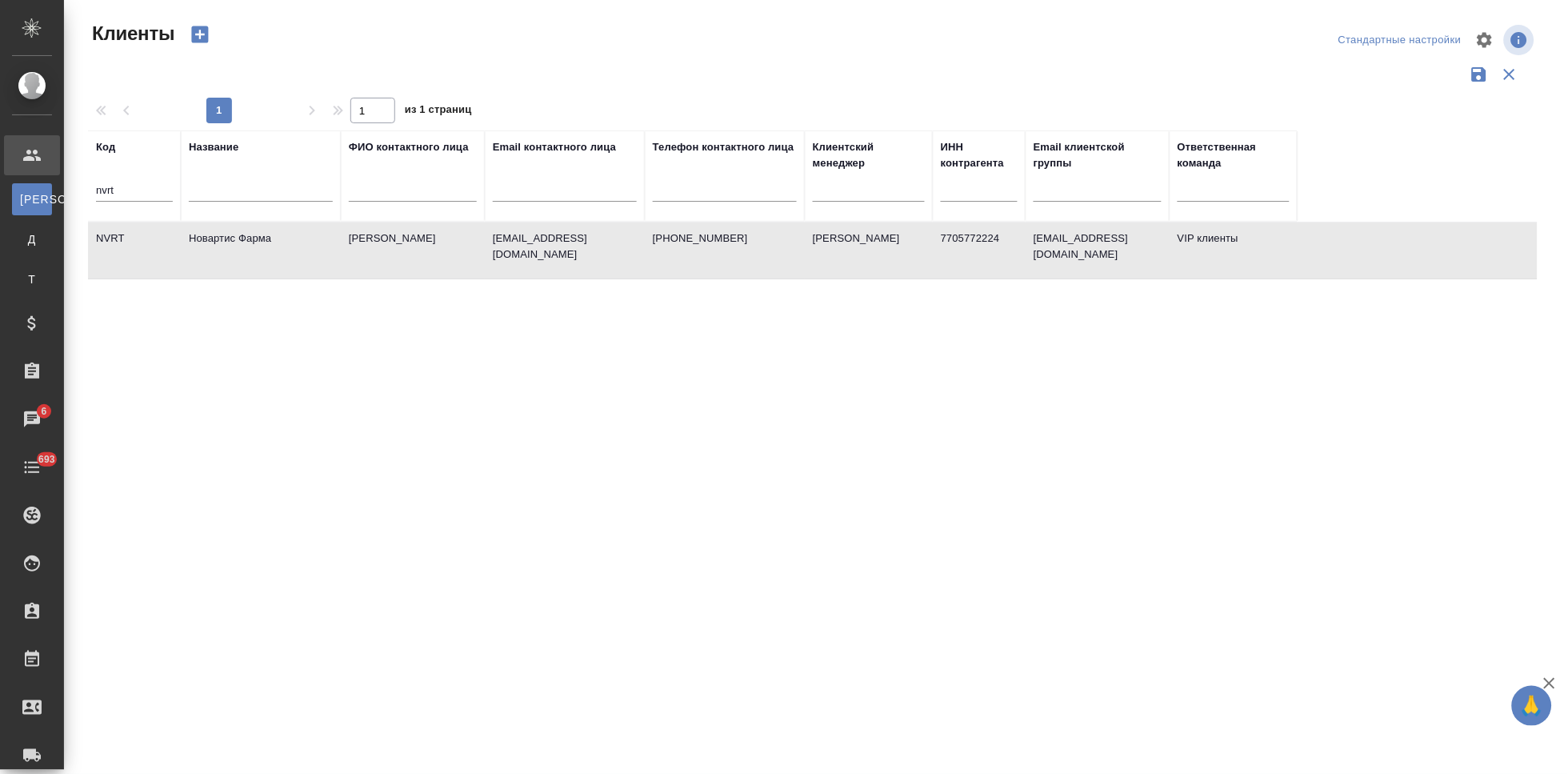
click at [646, 241] on td "+79150793926" at bounding box center [725, 250] width 160 height 56
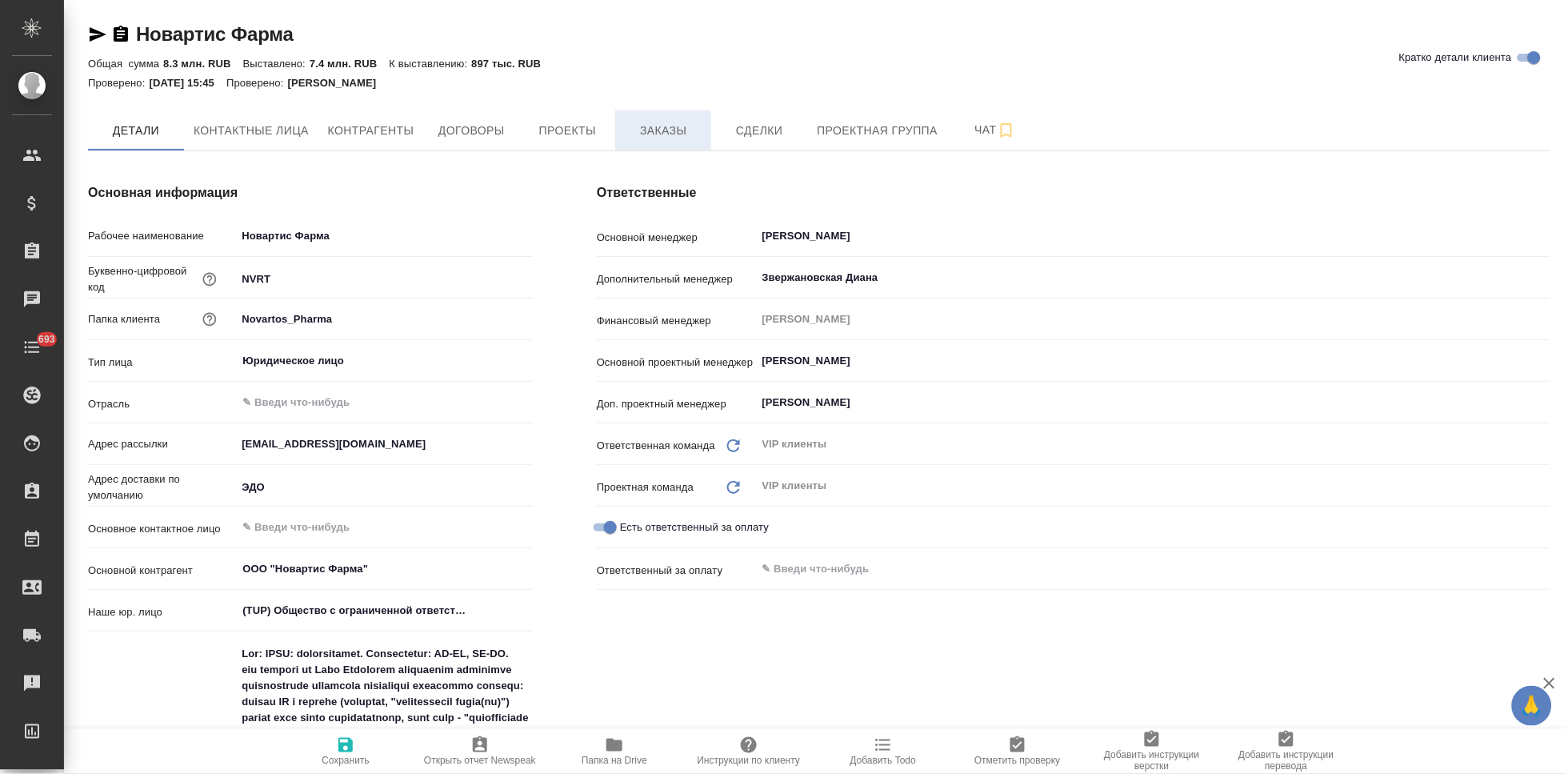
click at [663, 125] on span "Заказы" at bounding box center [663, 130] width 77 height 20
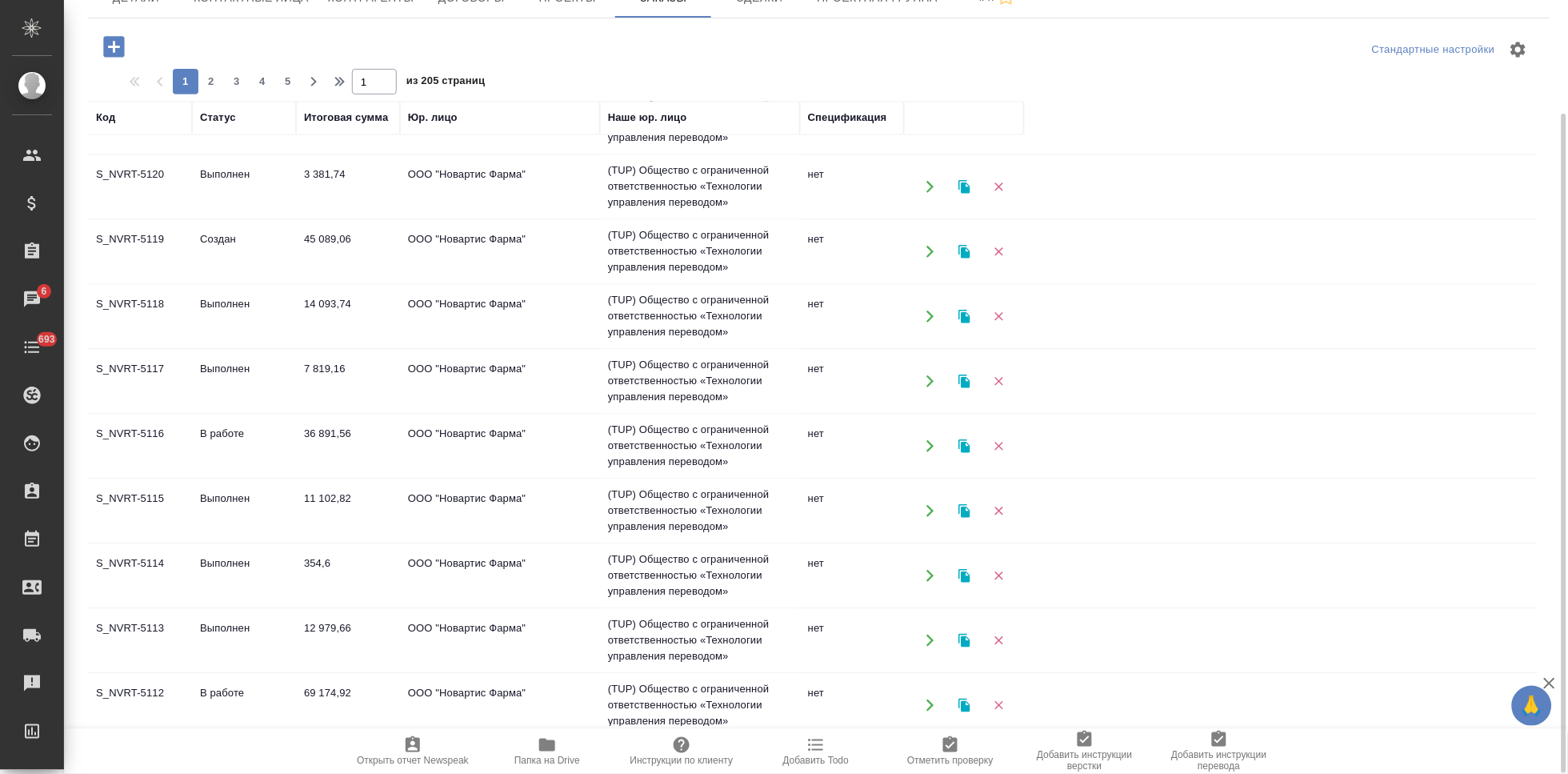
scroll to position [1031, 0]
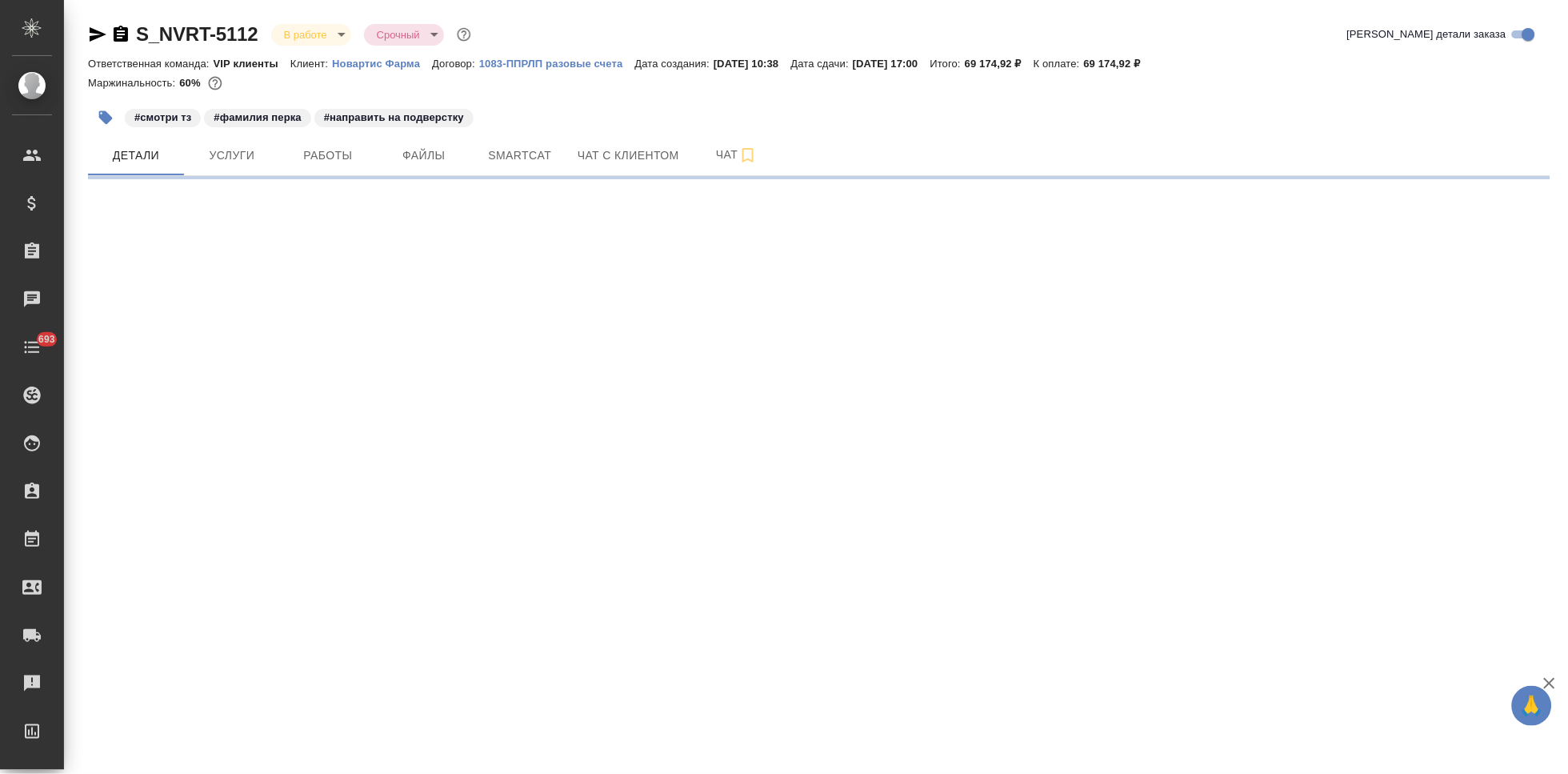
select select "RU"
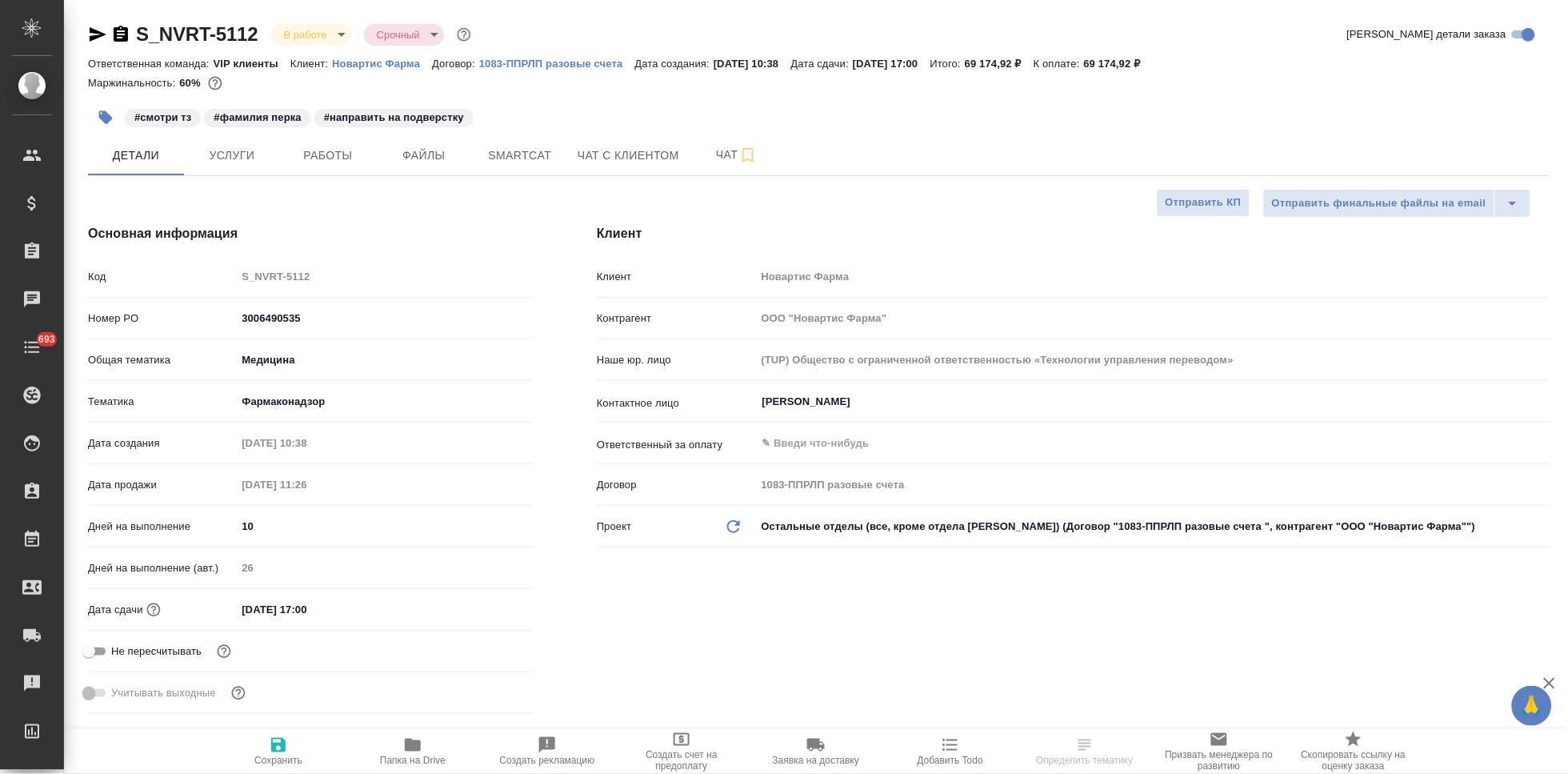
type textarea "x"
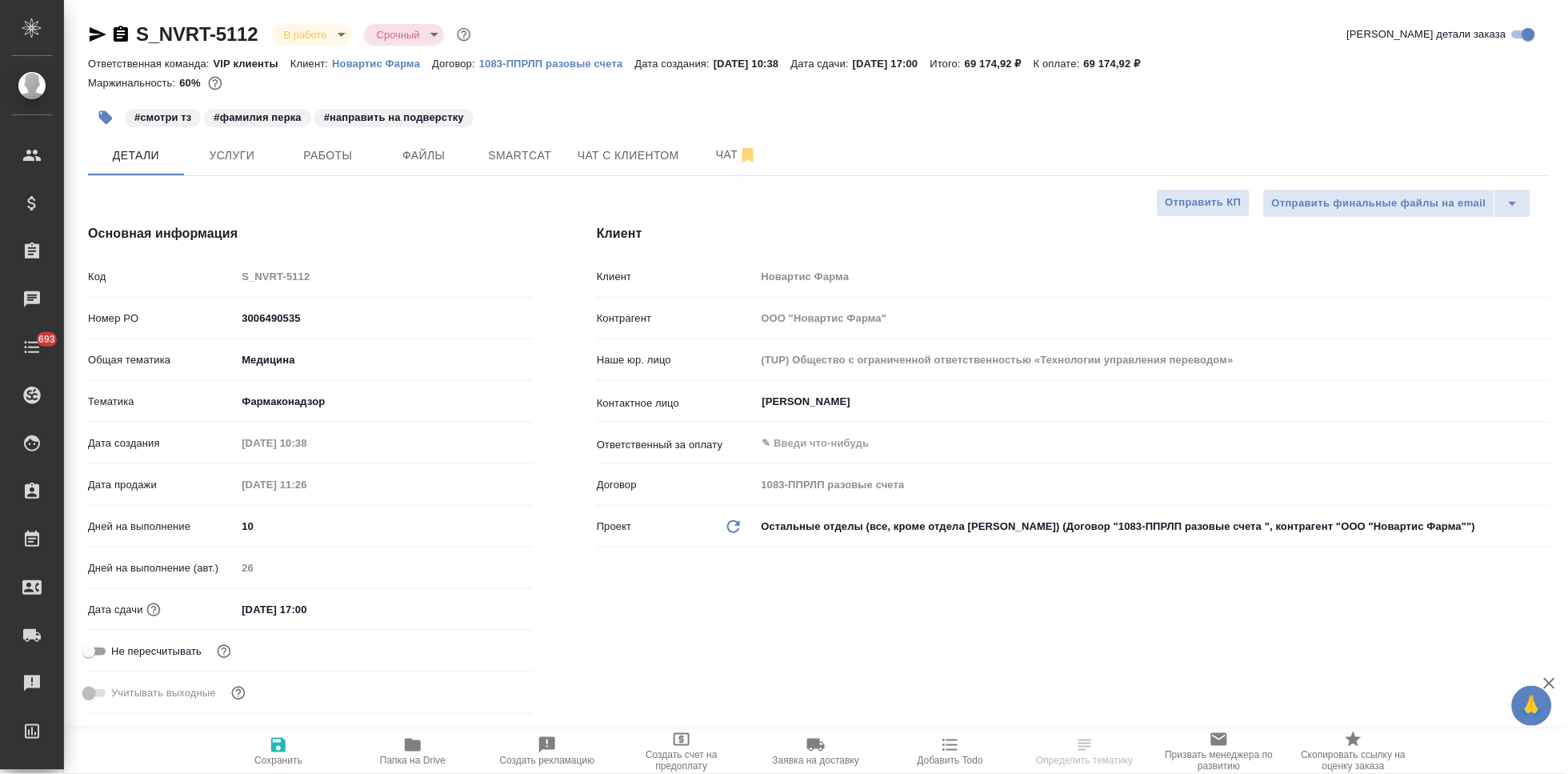
type textarea "x"
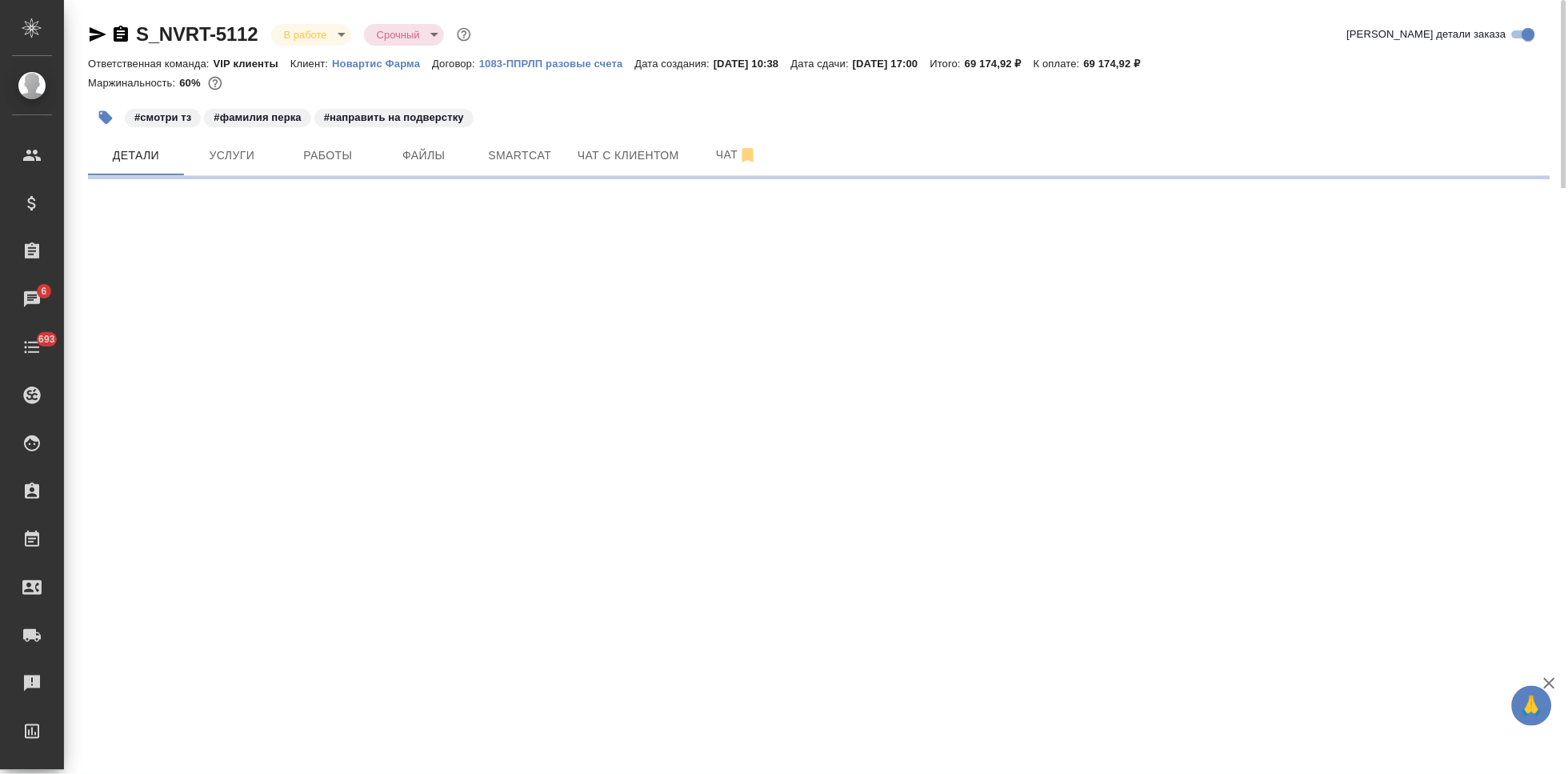
select select "RU"
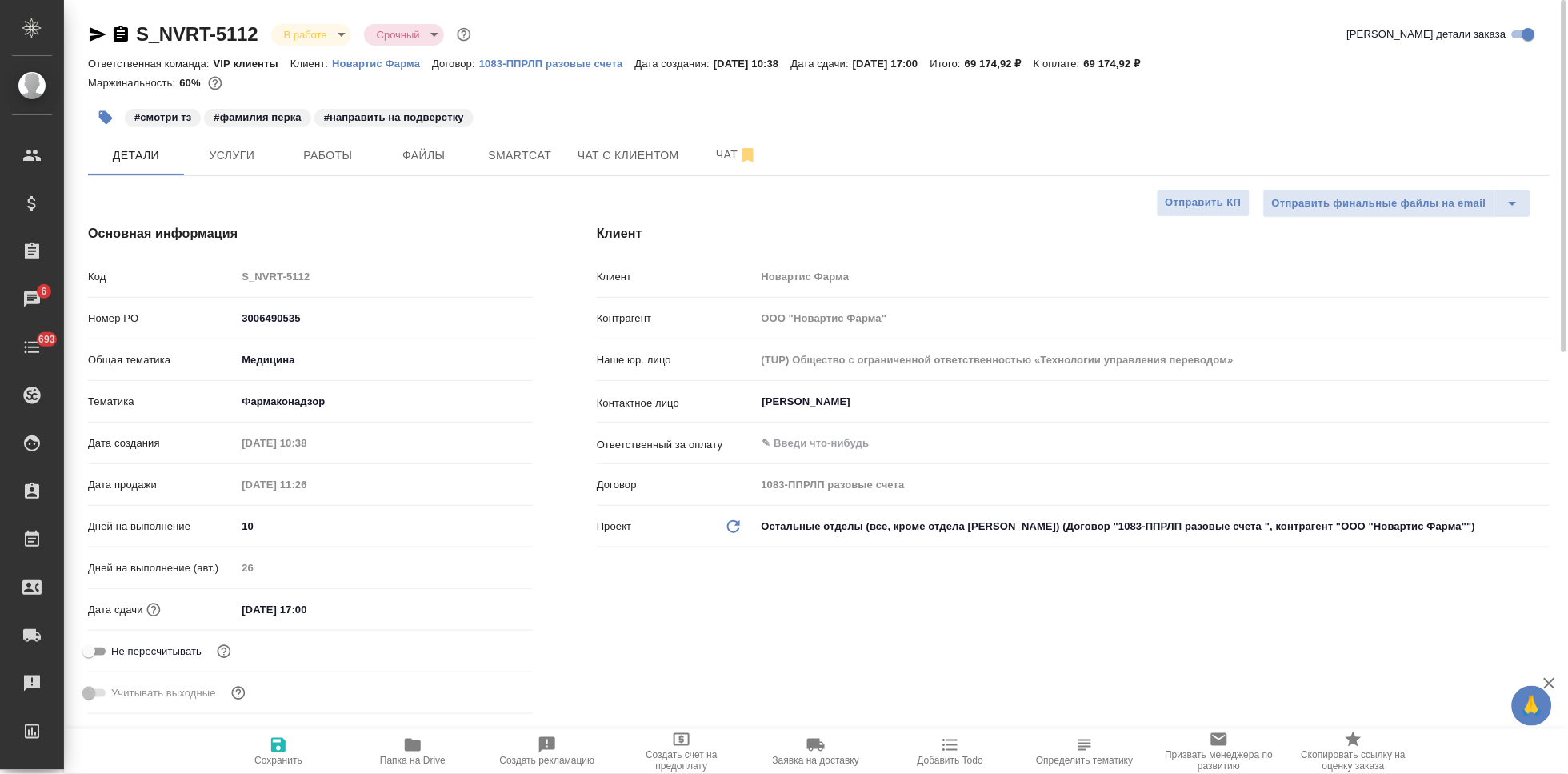
type textarea "x"
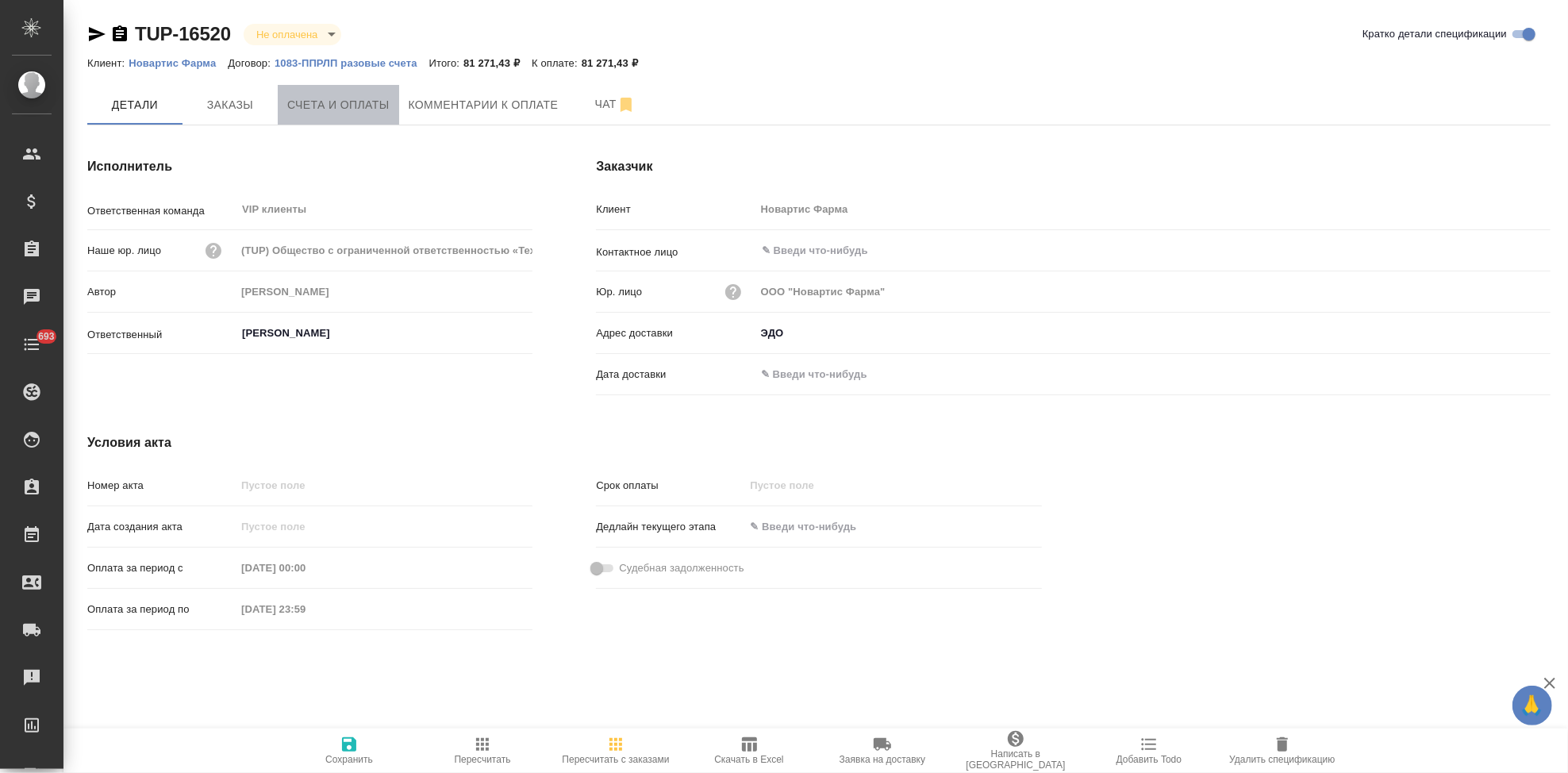
click at [353, 111] on span "Счета и оплаты" at bounding box center [338, 105] width 103 height 20
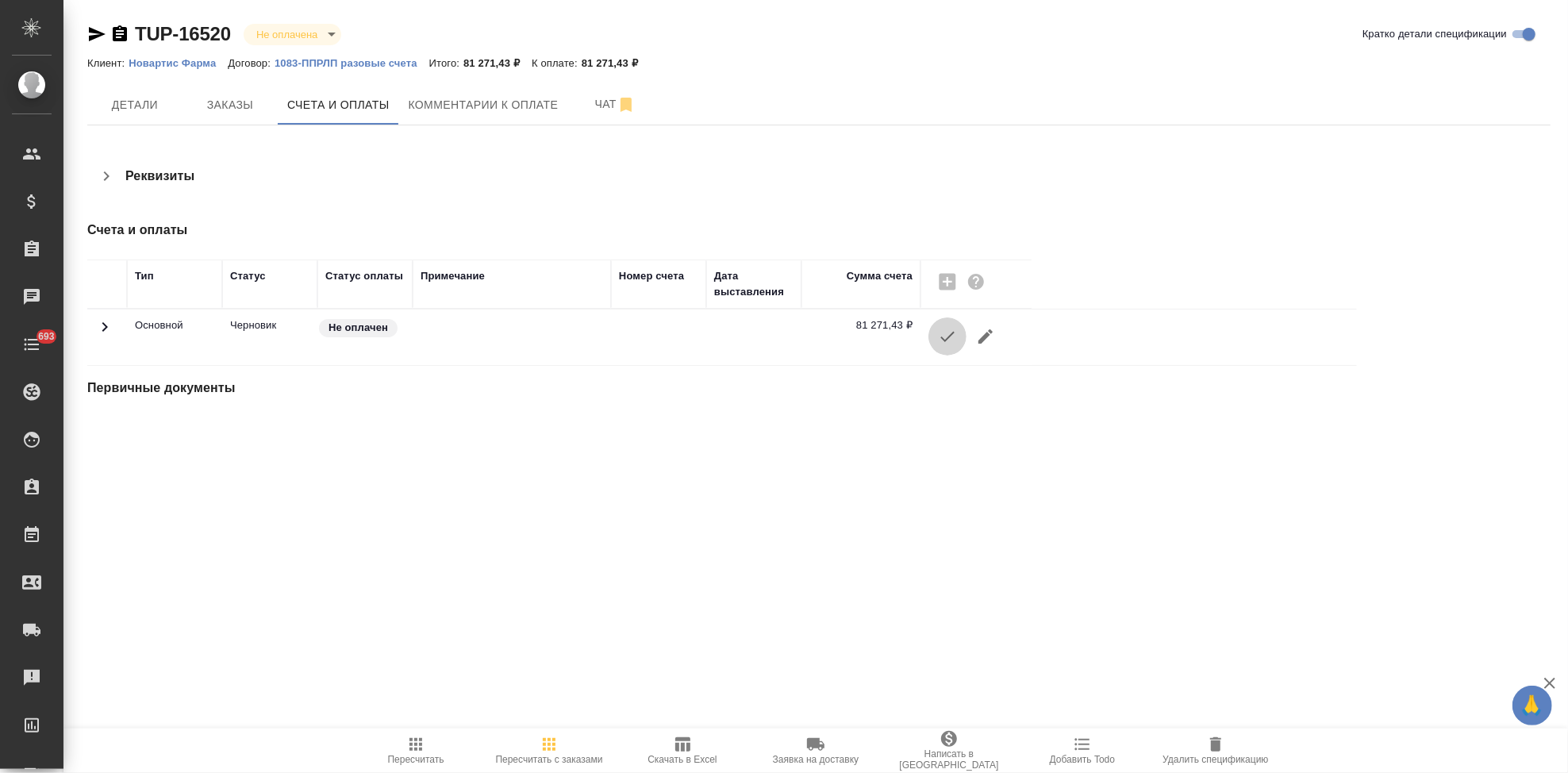
click at [955, 354] on button "button" at bounding box center [948, 337] width 38 height 38
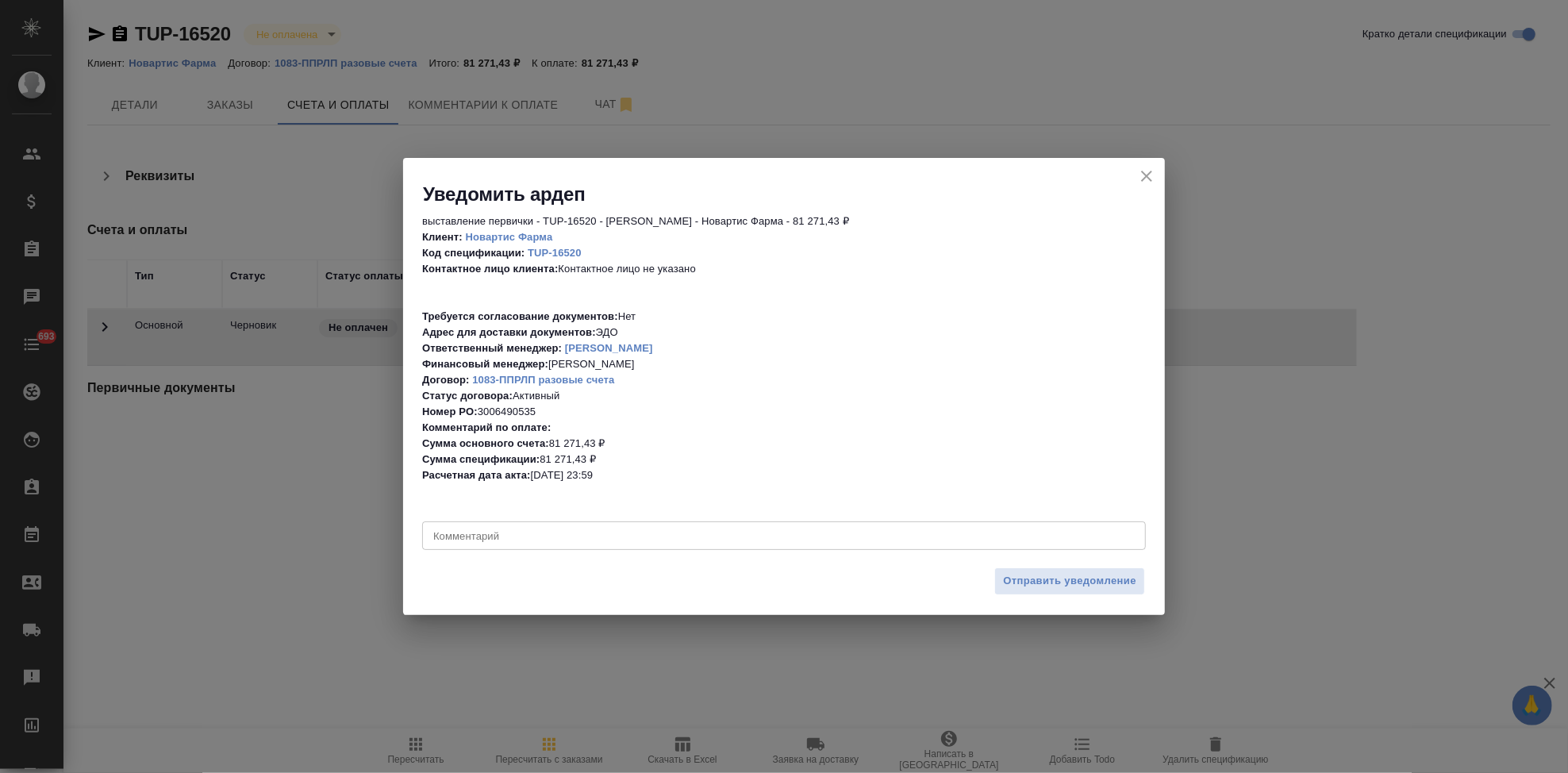
click at [693, 541] on textarea at bounding box center [784, 536] width 702 height 12
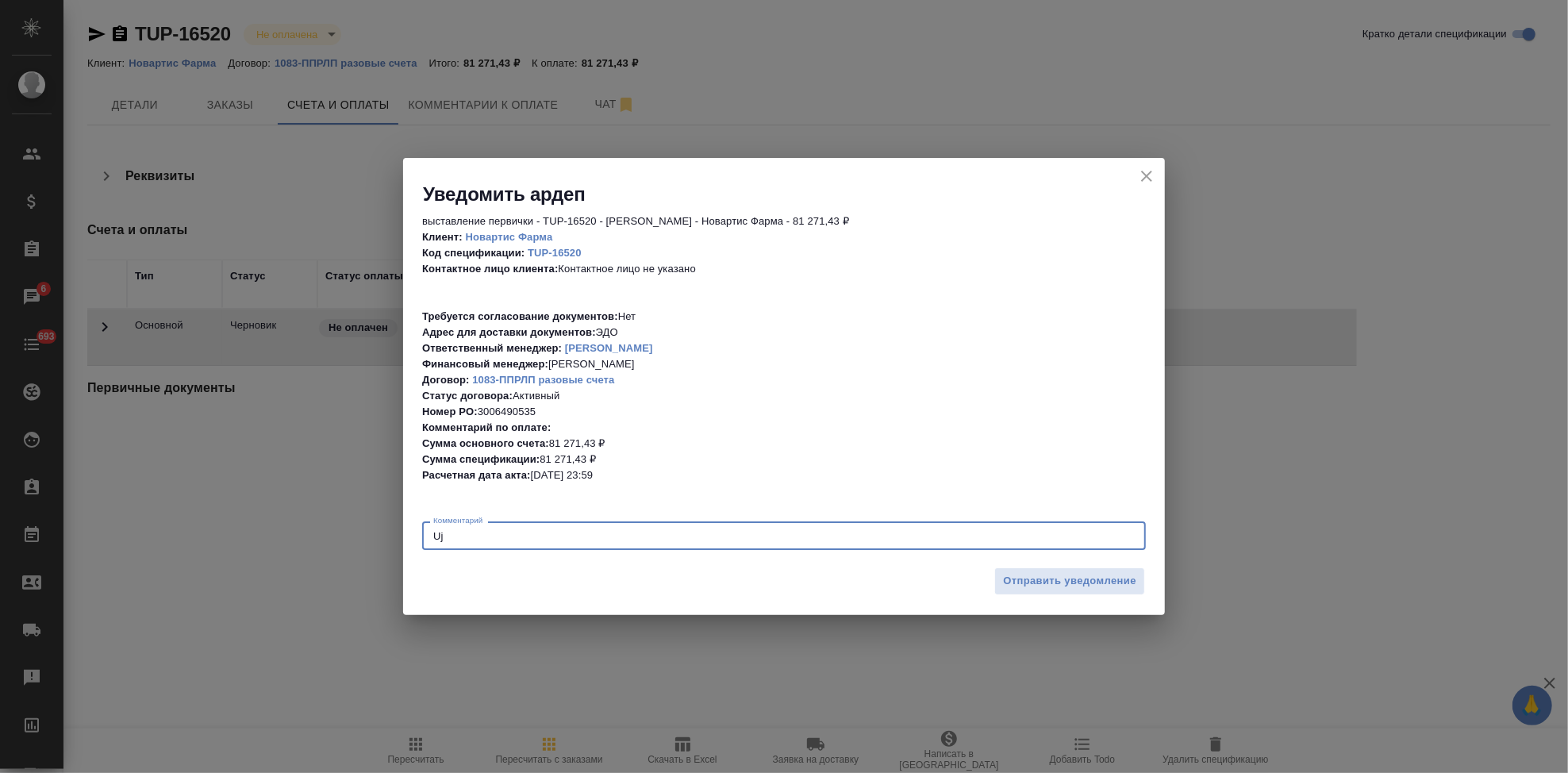
type textarea "U"
type textarea "Головачева Галина"
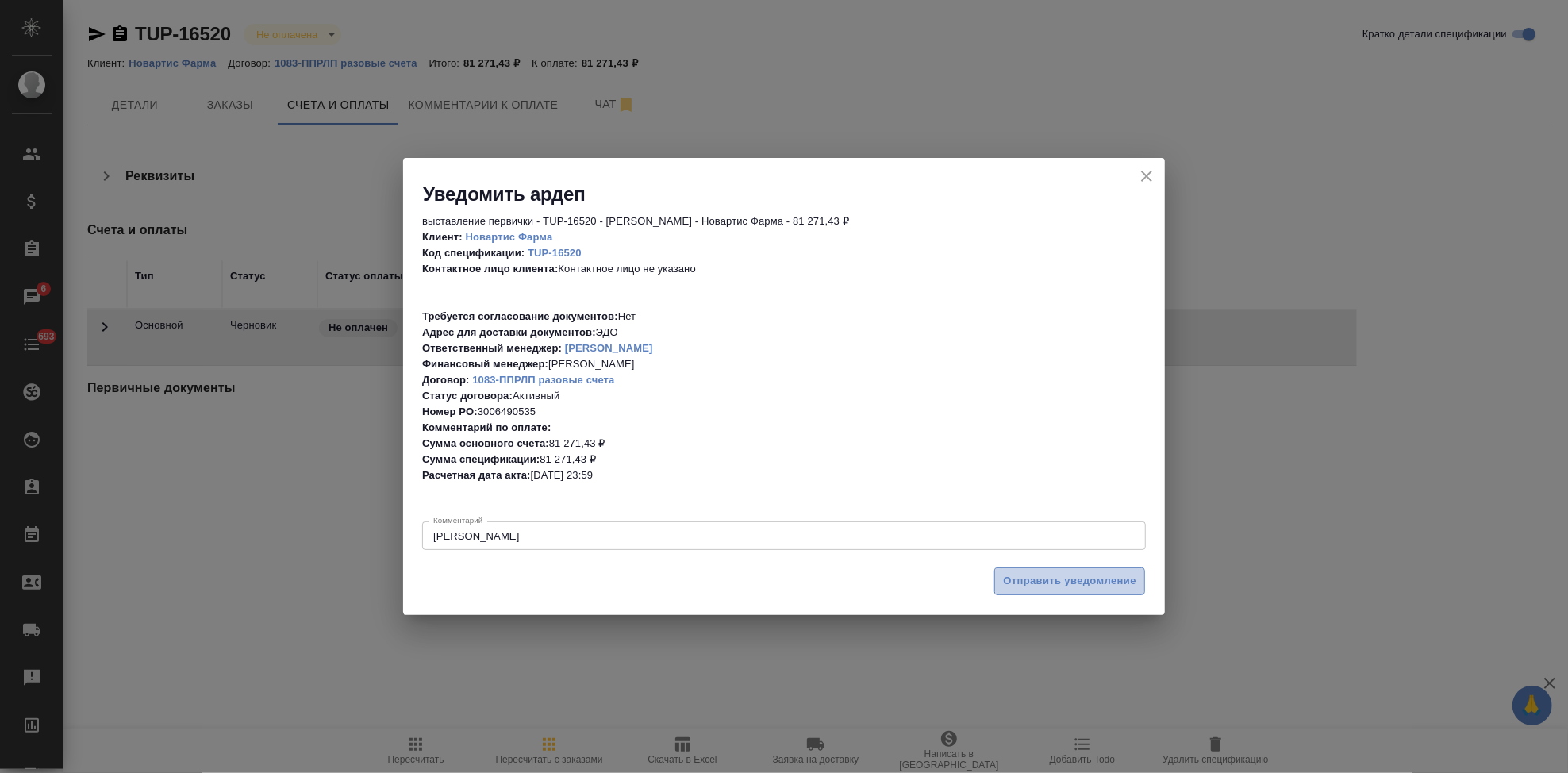
click at [1073, 582] on span "Отправить уведомление" at bounding box center [1070, 581] width 134 height 18
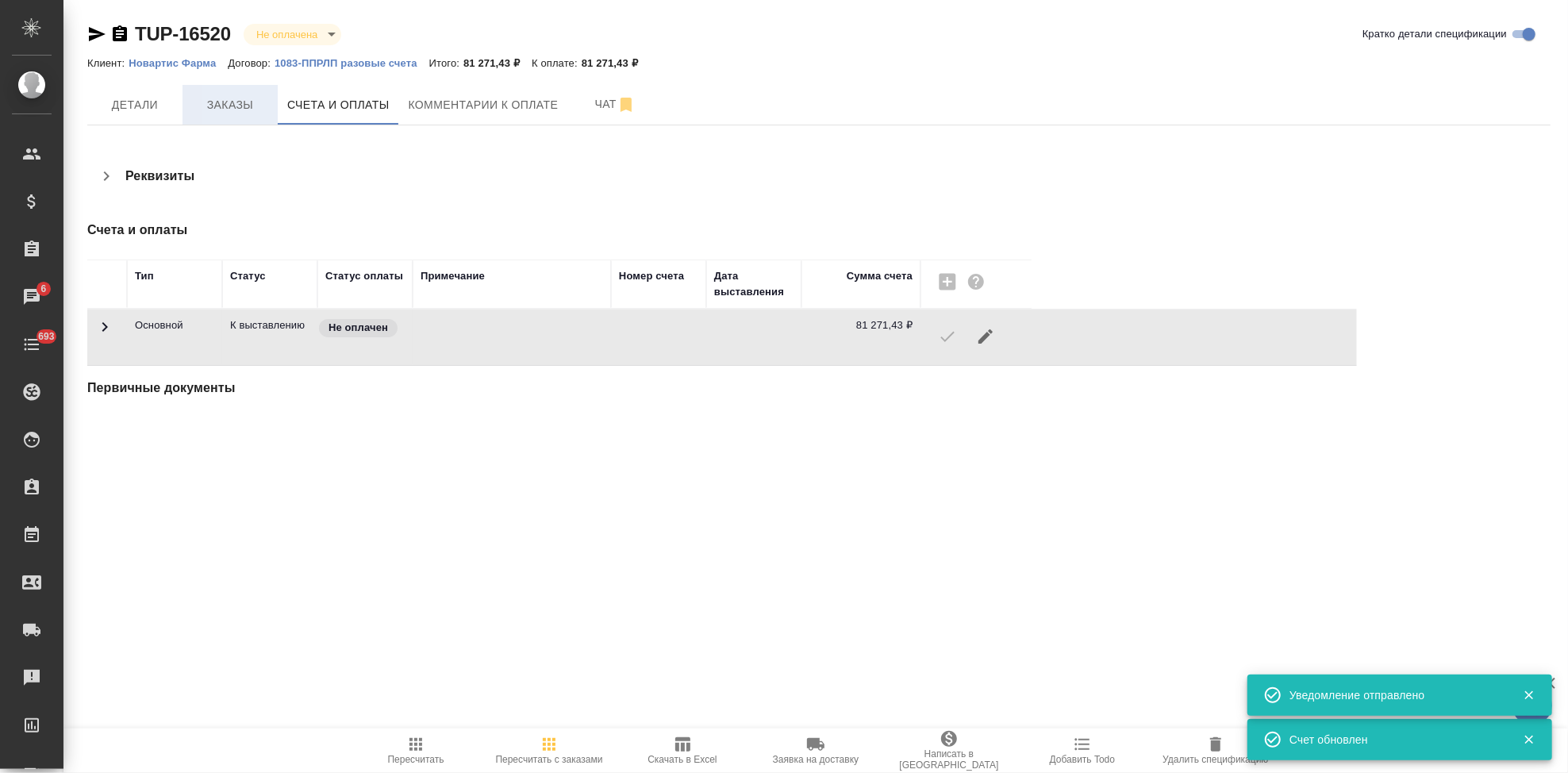
click at [199, 113] on span "Заказы" at bounding box center [230, 105] width 76 height 20
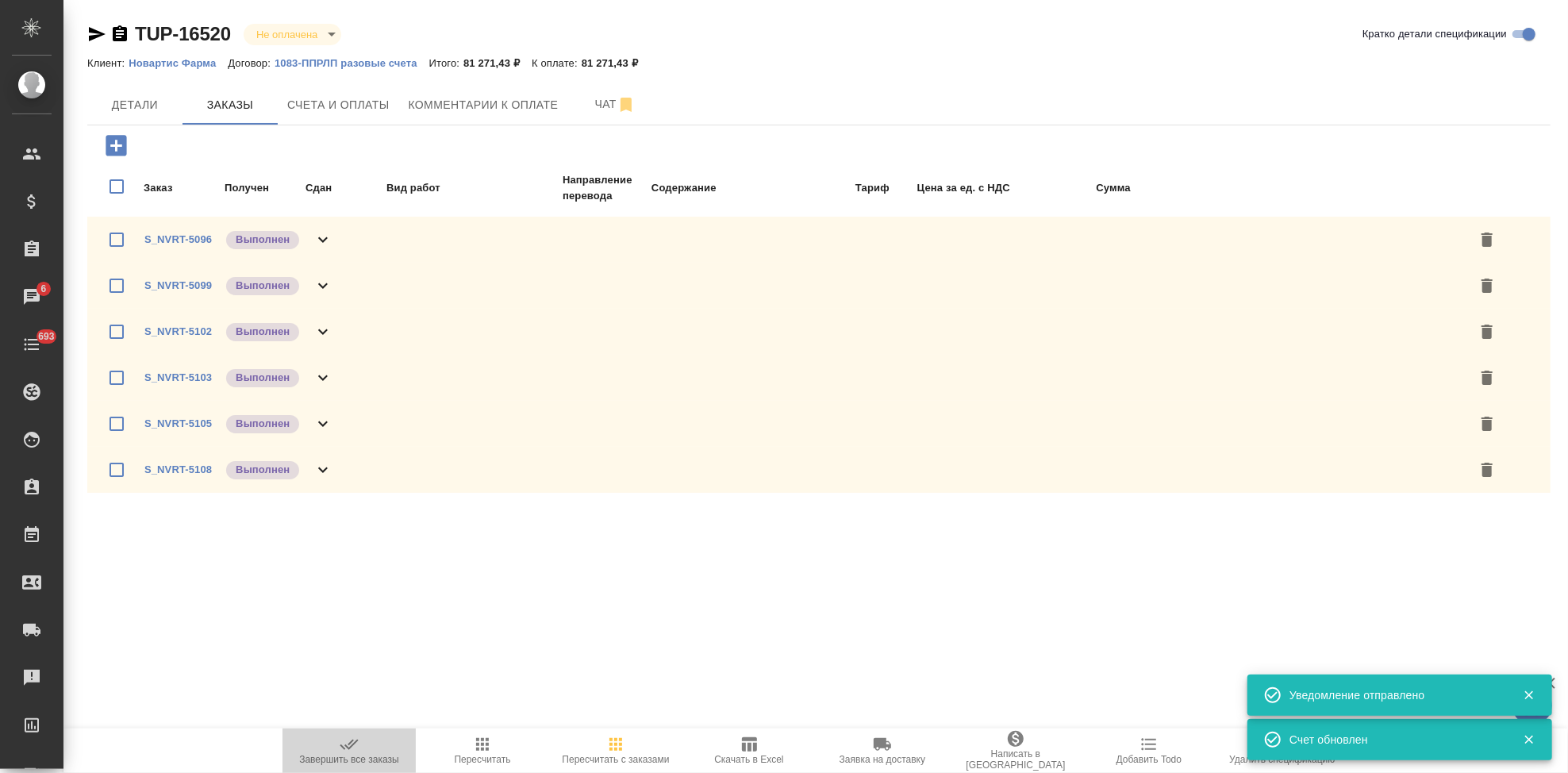
click at [351, 748] on icon "button" at bounding box center [350, 745] width 19 height 19
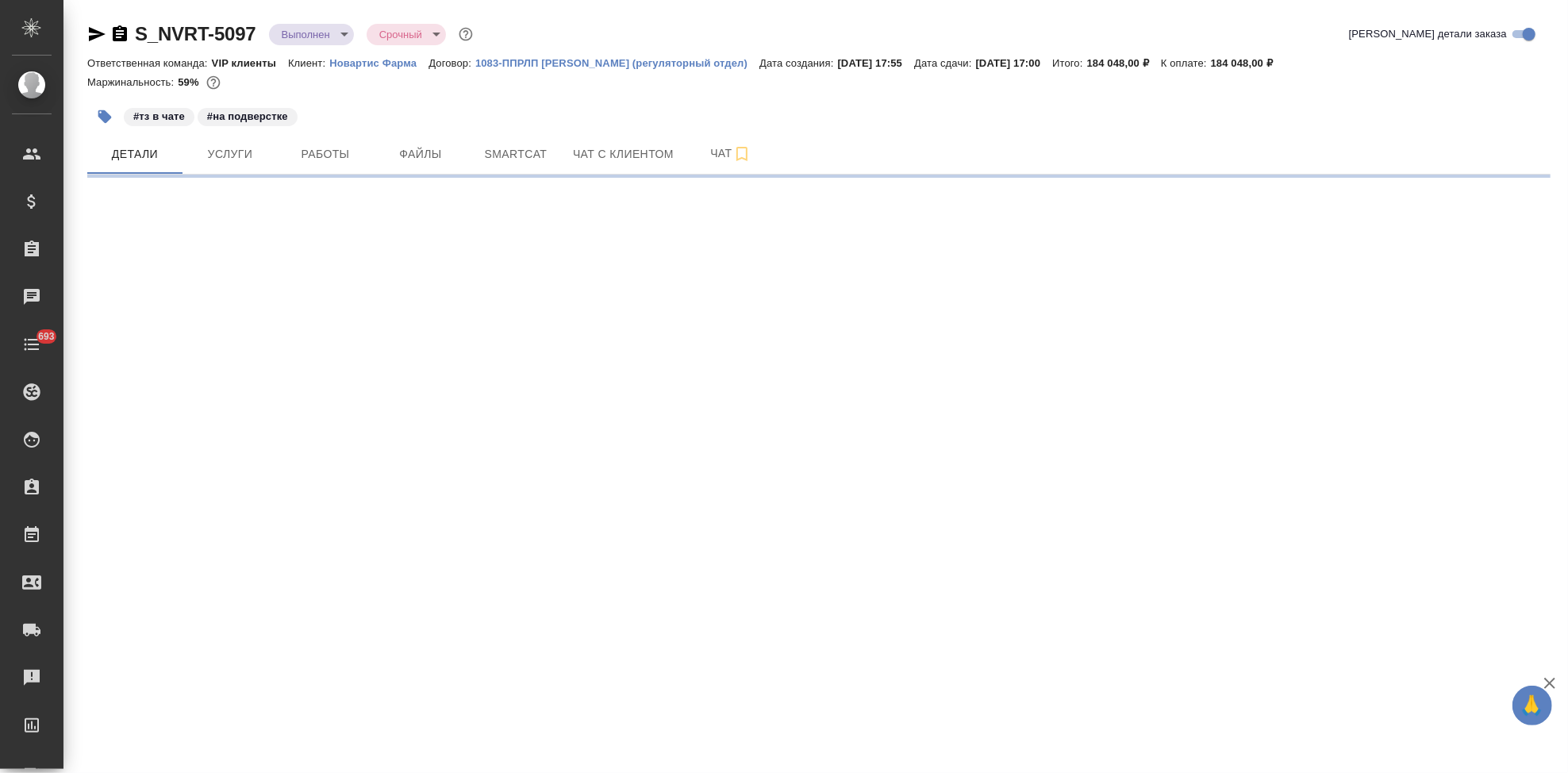
select select "RU"
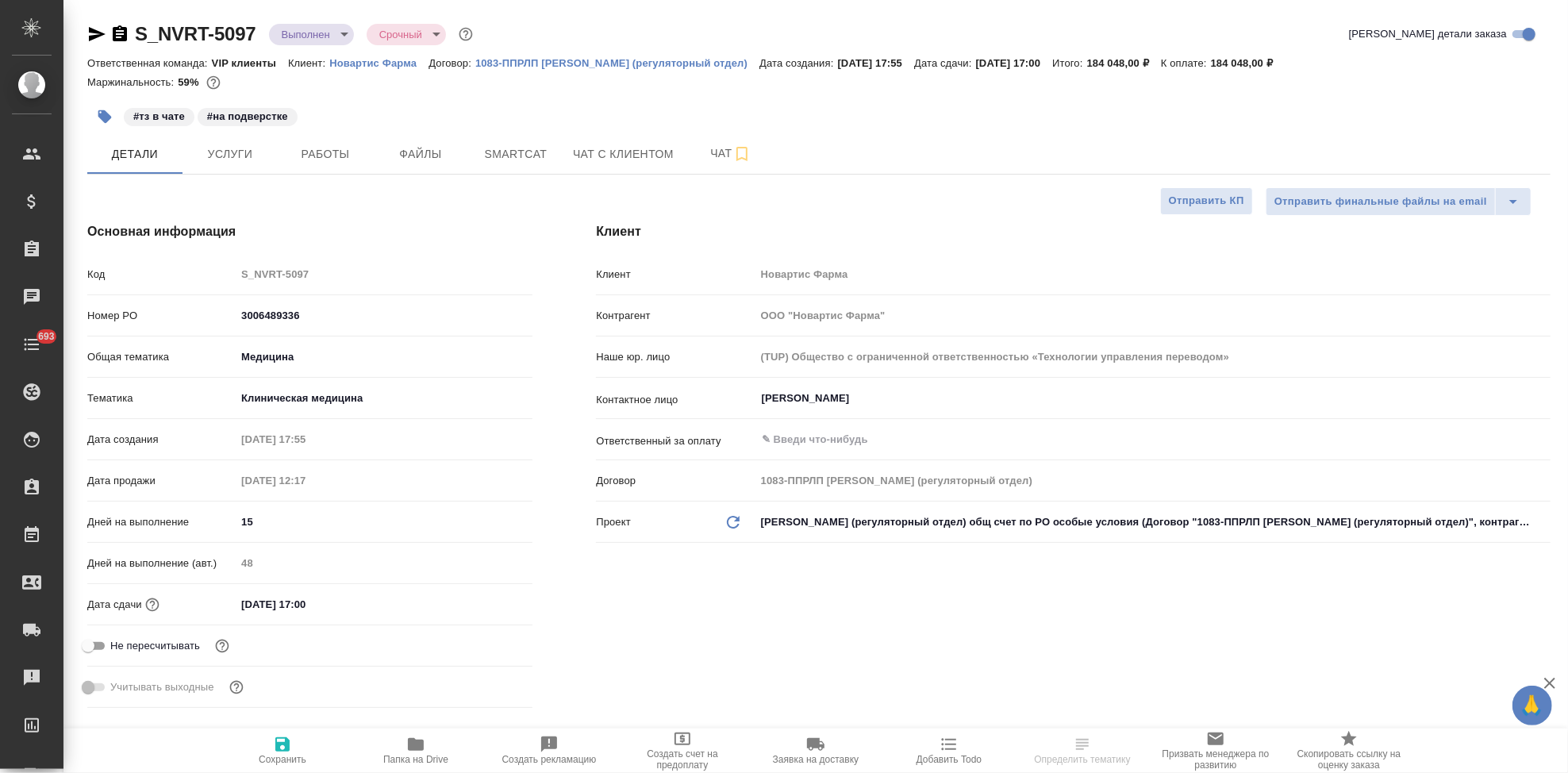
type textarea "x"
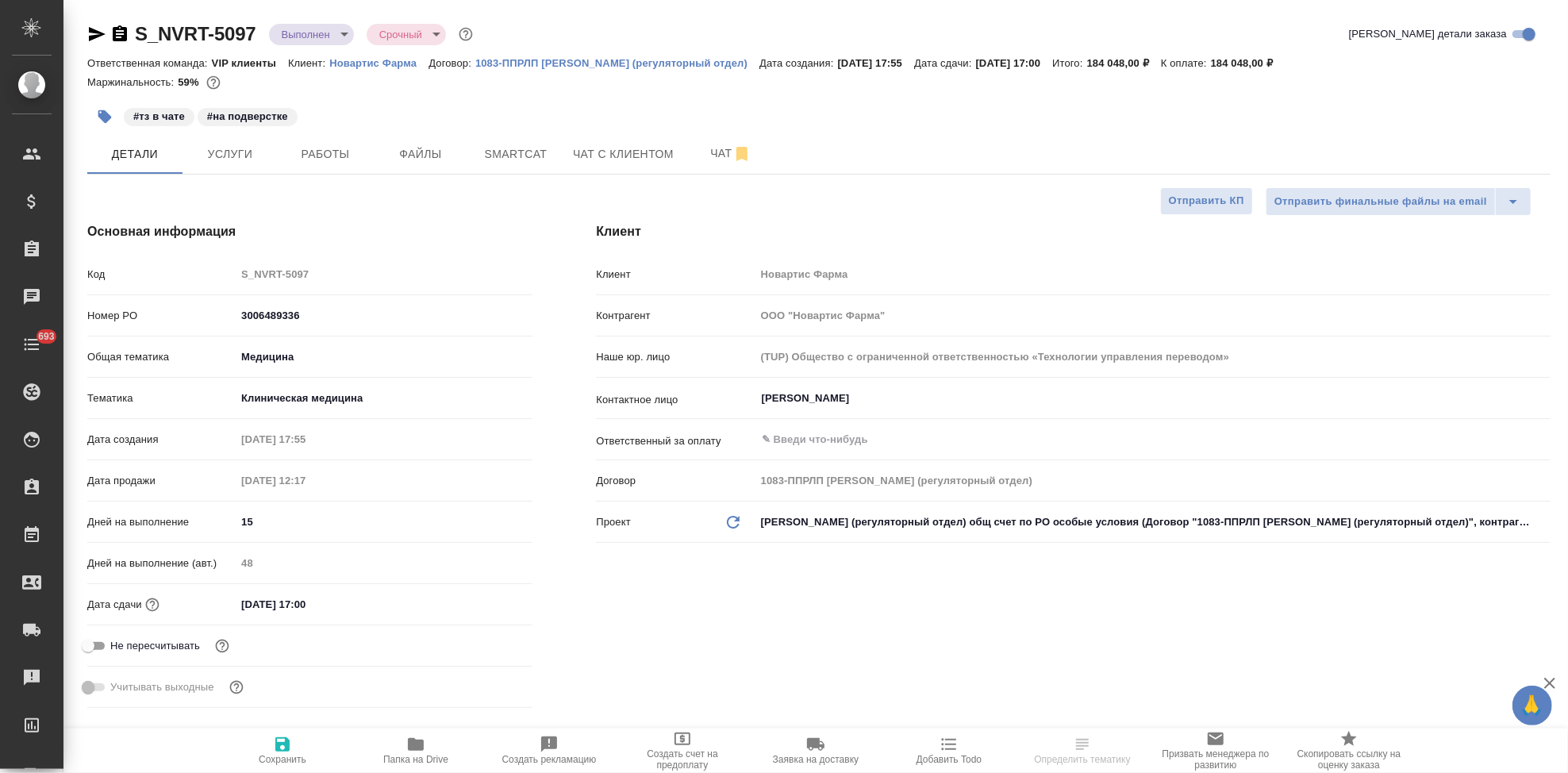
type textarea "x"
click at [229, 156] on span "Услуги" at bounding box center [230, 154] width 76 height 20
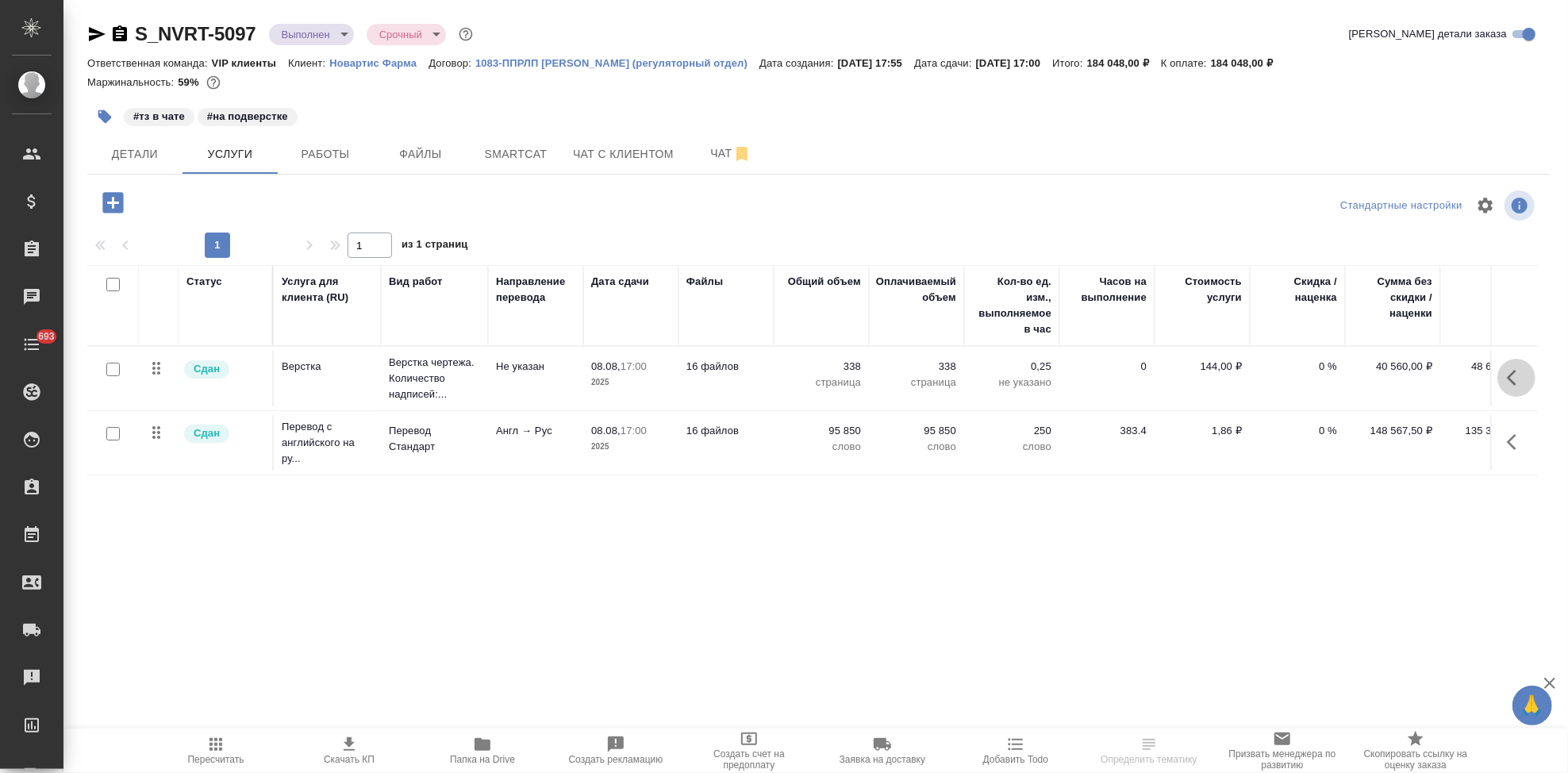
click at [1521, 381] on icon "button" at bounding box center [1517, 378] width 19 height 19
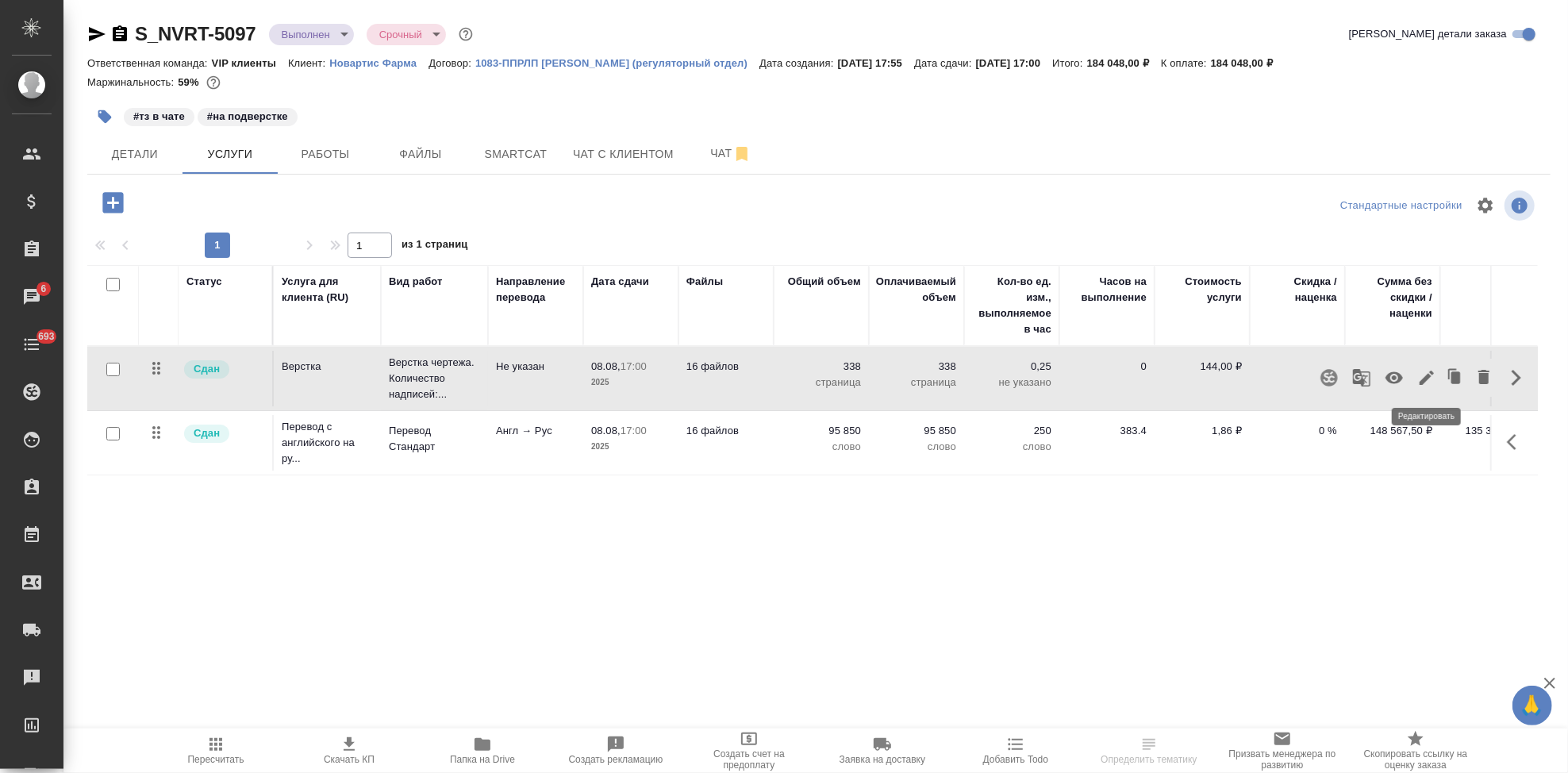
click at [1424, 383] on icon "button" at bounding box center [1427, 377] width 14 height 14
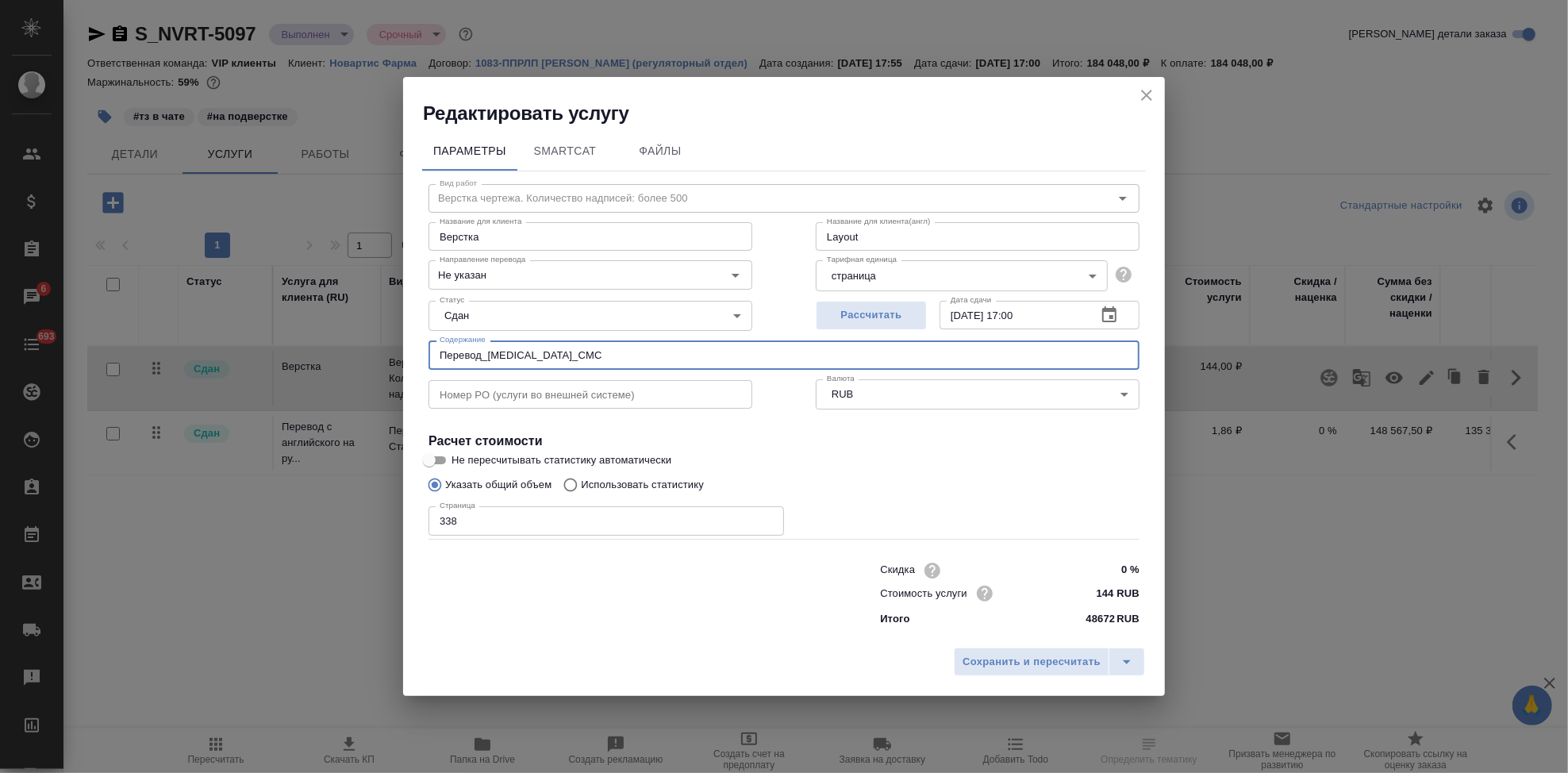
drag, startPoint x: 583, startPoint y: 358, endPoint x: 271, endPoint y: 358, distance: 312.0
click at [283, 358] on div "Редактировать услугу Параметры SmartCat Файлы Вид работ Верстка чертежа. Количе…" at bounding box center [784, 386] width 1568 height 773
click at [503, 352] on input "text" at bounding box center [784, 354] width 711 height 28
paste input "Название ЛП / Название проекта (тема письма)"
click at [466, 357] on input "Название ЛП / Название проекта (тема письма)" at bounding box center [784, 354] width 711 height 28
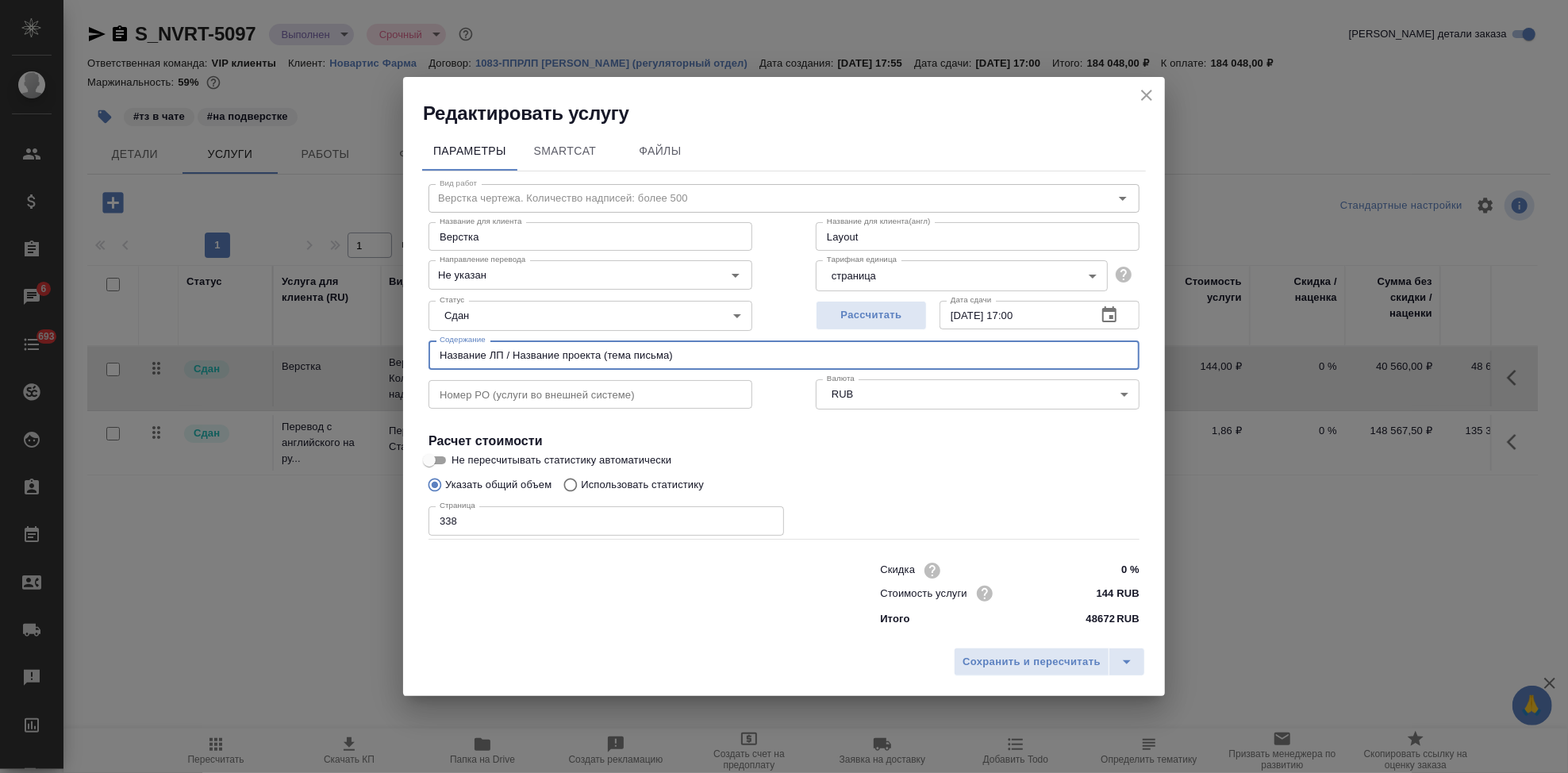
click at [738, 360] on input "Название ЛП / Название проекта (тема письма)" at bounding box center [784, 354] width 711 height 28
click at [718, 355] on input "Название ЛП / Название проекта (тема письма):" at bounding box center [784, 354] width 711 height 28
paste input "Перевод_Glivec_CMC"
click at [805, 351] on input "Название ЛП / Название проекта (тема письма): Перевод_Glivec_CMC;" at bounding box center [784, 354] width 711 height 28
paste input "Тип задания / статья расхода"
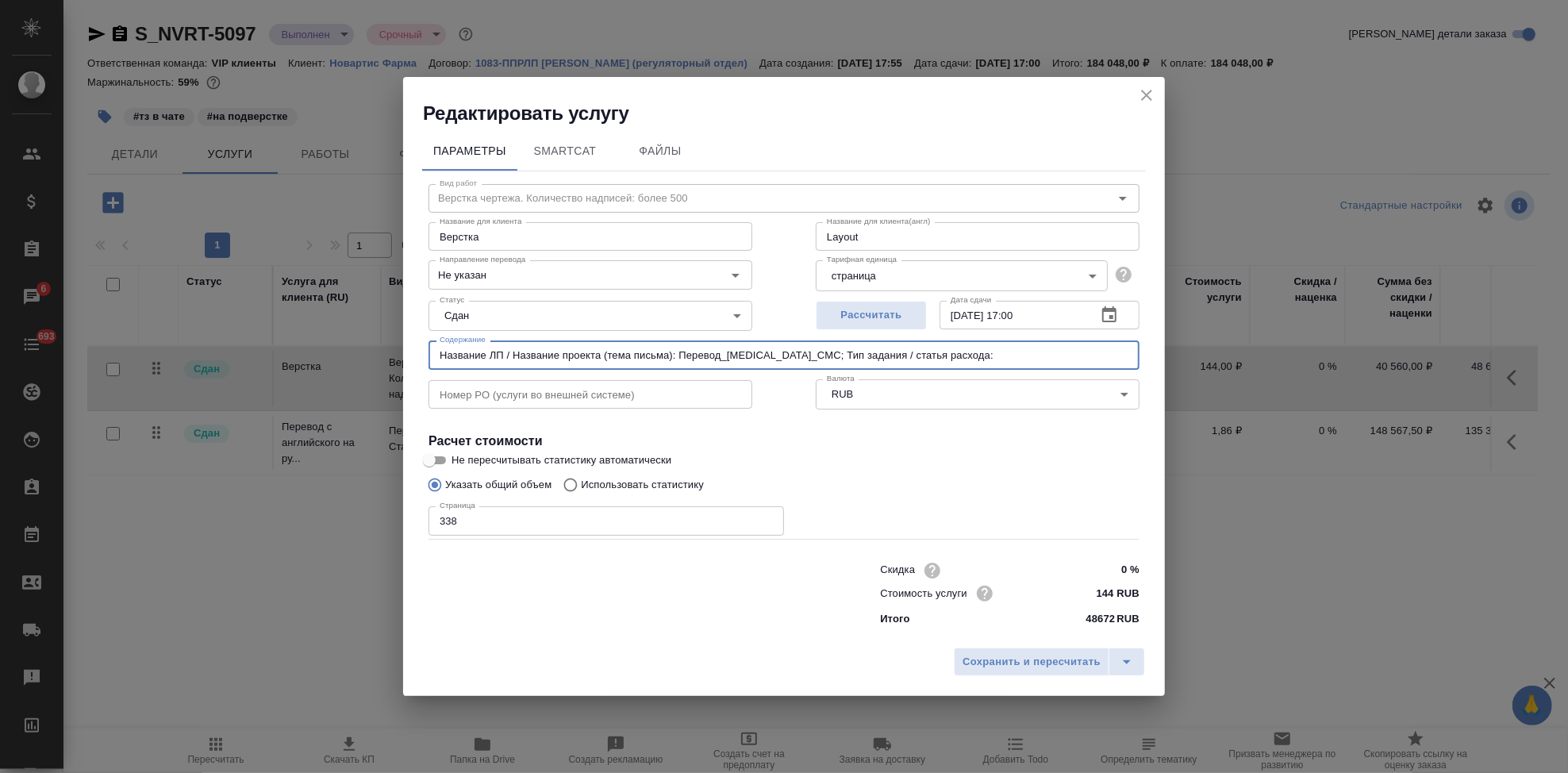
click at [971, 349] on input "Название ЛП / Название проекта (тема письма): Перевод_Glivec_CMC; Тип задания /…" at bounding box center [784, 354] width 711 height 28
paste input "СМС & Production changes"
drag, startPoint x: 1084, startPoint y: 352, endPoint x: 433, endPoint y: 352, distance: 651.0
click at [433, 352] on input "Название ЛП / Название проекта (тема письма): Перевод_Glivec_CMC; Тип задания /…" at bounding box center [784, 354] width 711 height 28
type input "Название ЛП / Название проекта (тема письма): Перевод_Glivec_CMC; Тип задания /…"
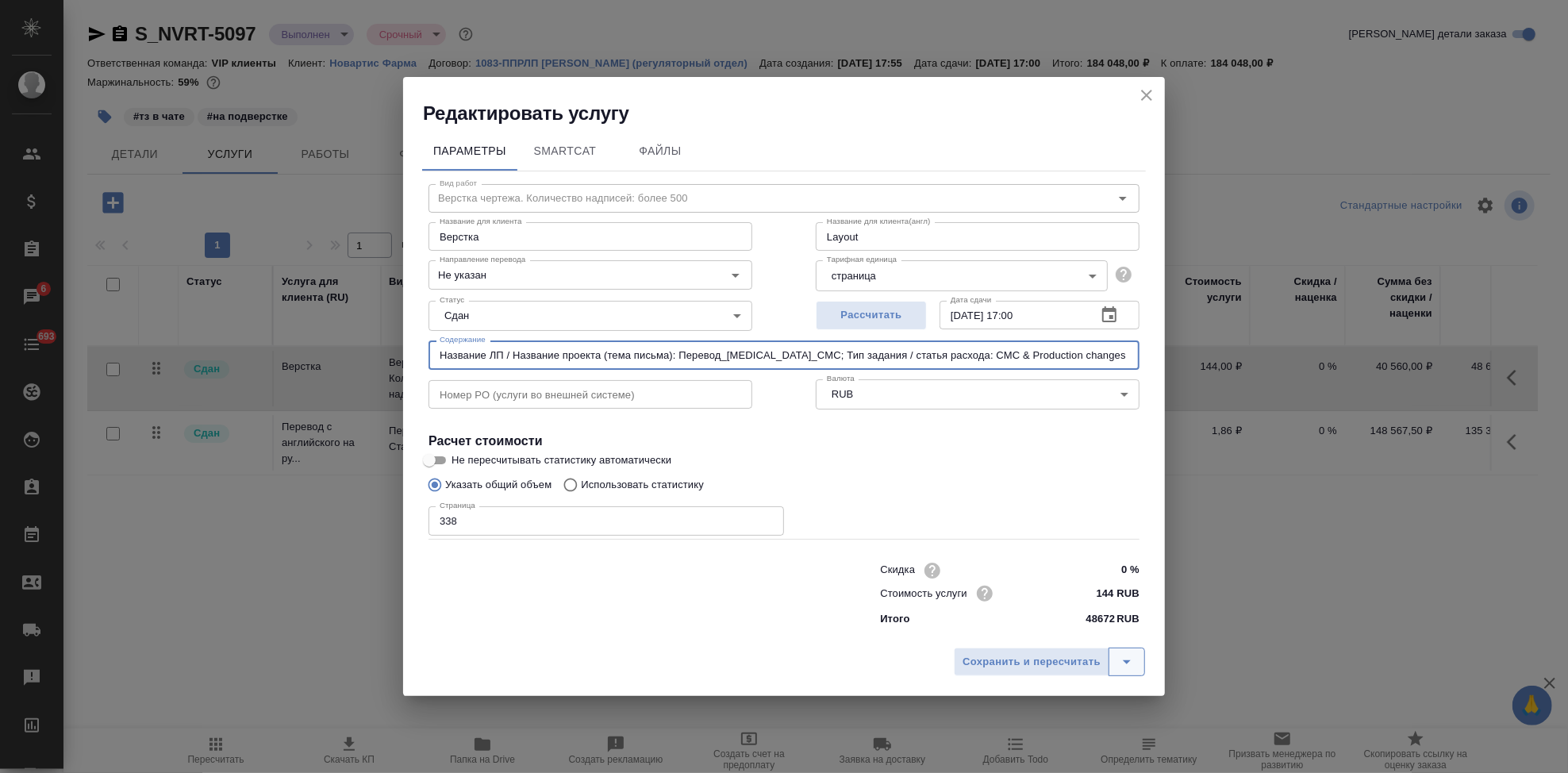
click at [1121, 664] on icon "split button" at bounding box center [1127, 662] width 19 height 19
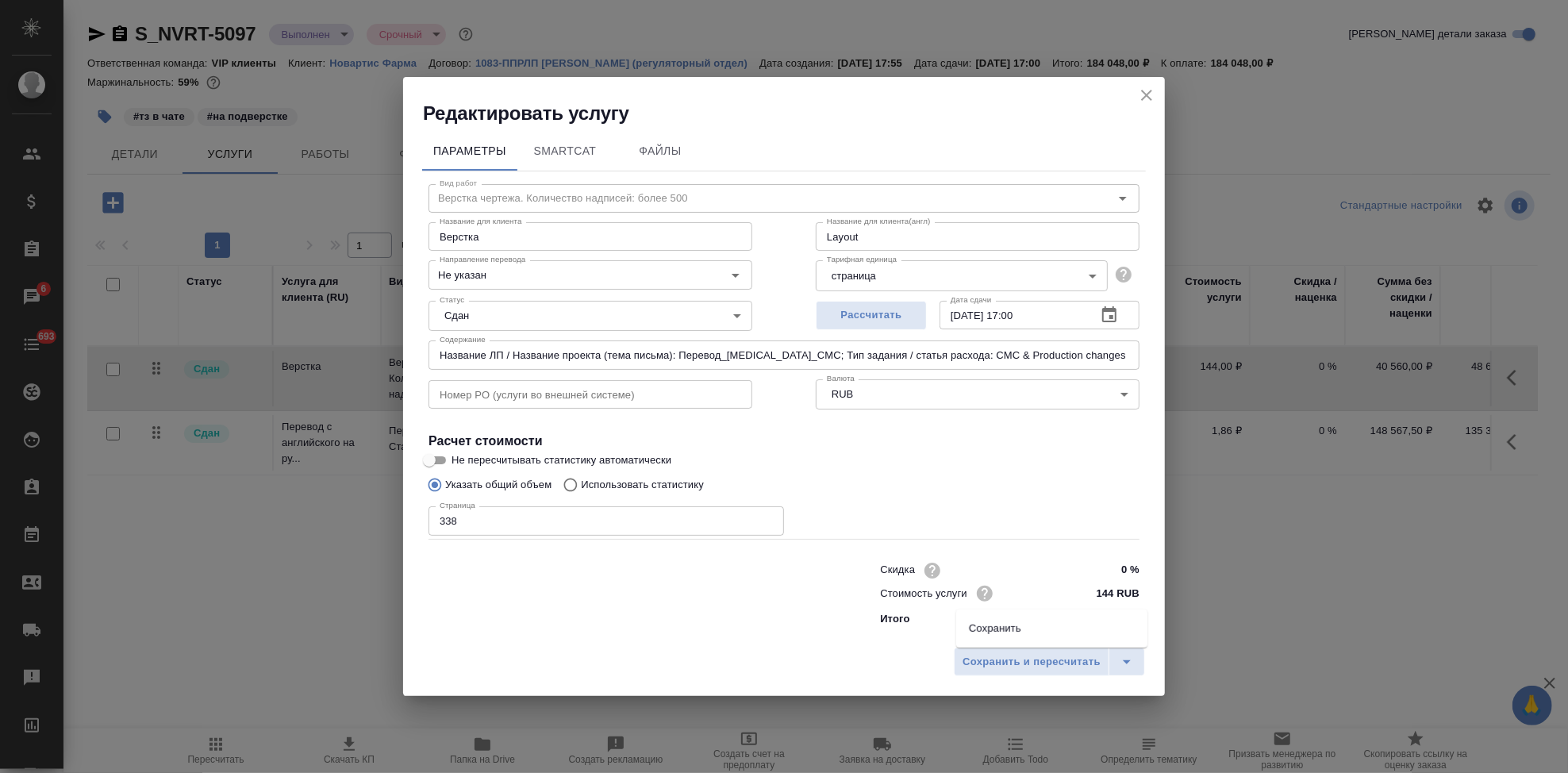
click at [1053, 630] on li "Сохранить" at bounding box center [1052, 629] width 191 height 25
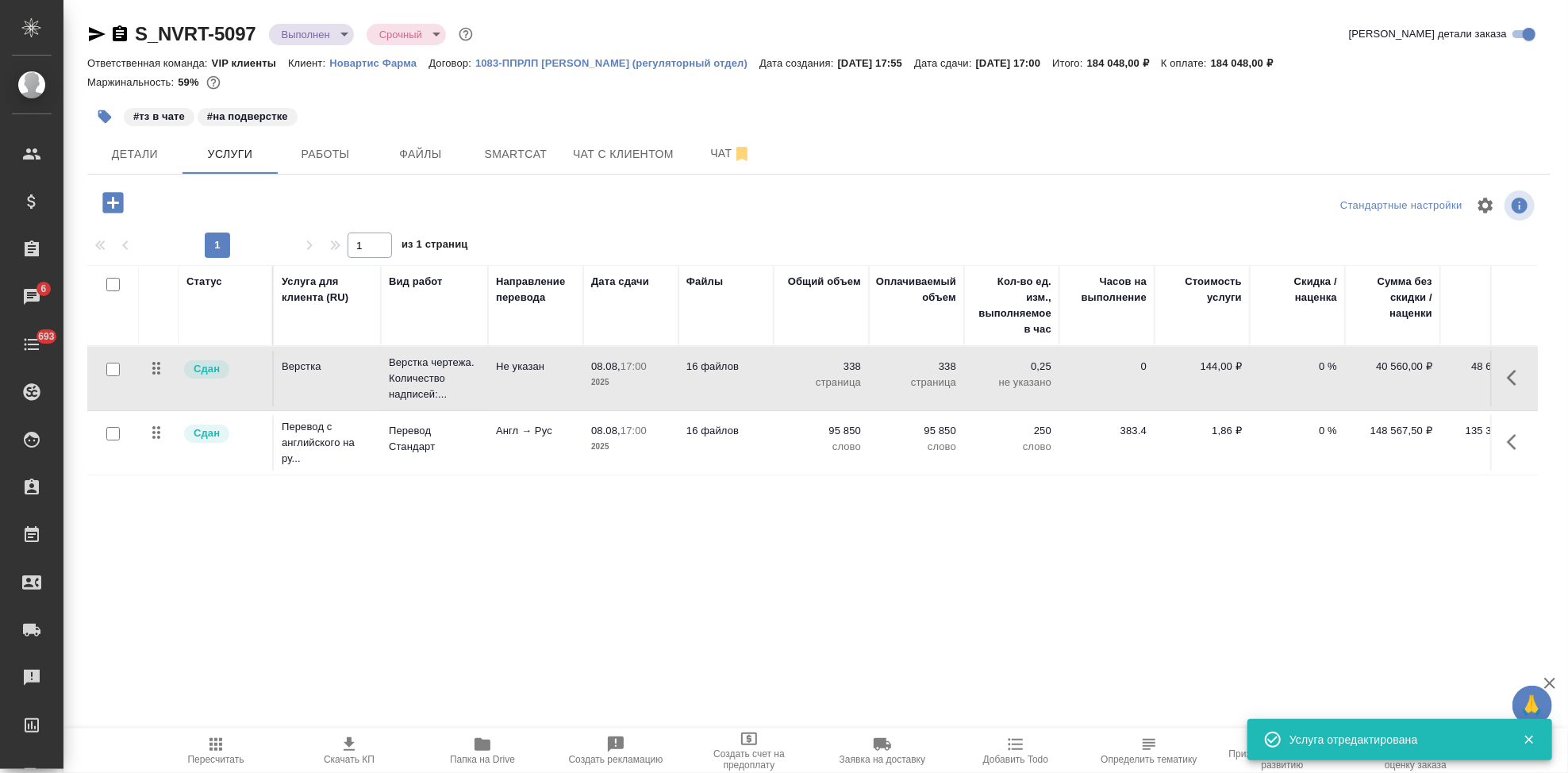
click at [1513, 445] on icon "button" at bounding box center [1517, 442] width 19 height 19
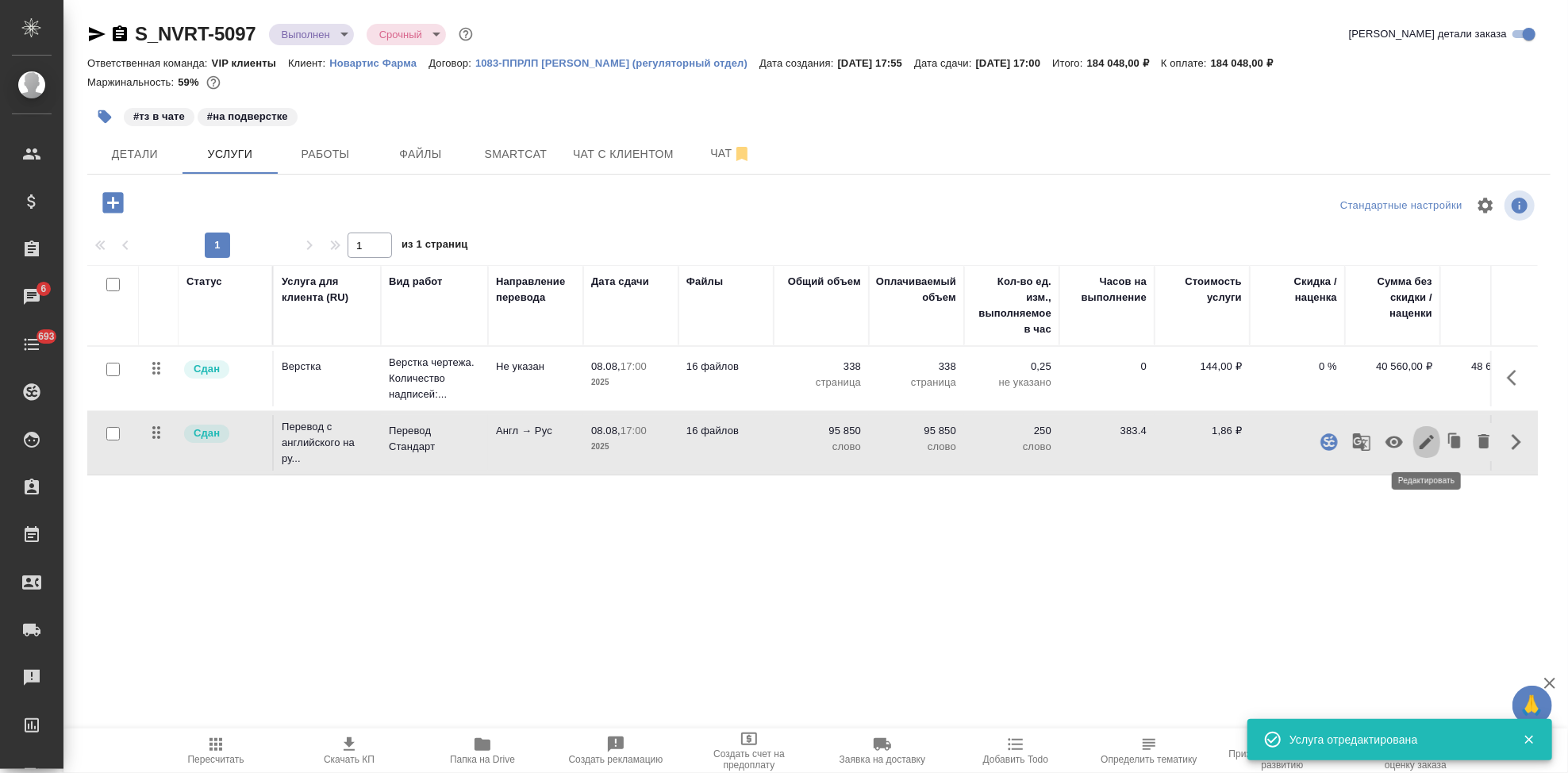
click at [1422, 443] on icon "button" at bounding box center [1427, 442] width 19 height 19
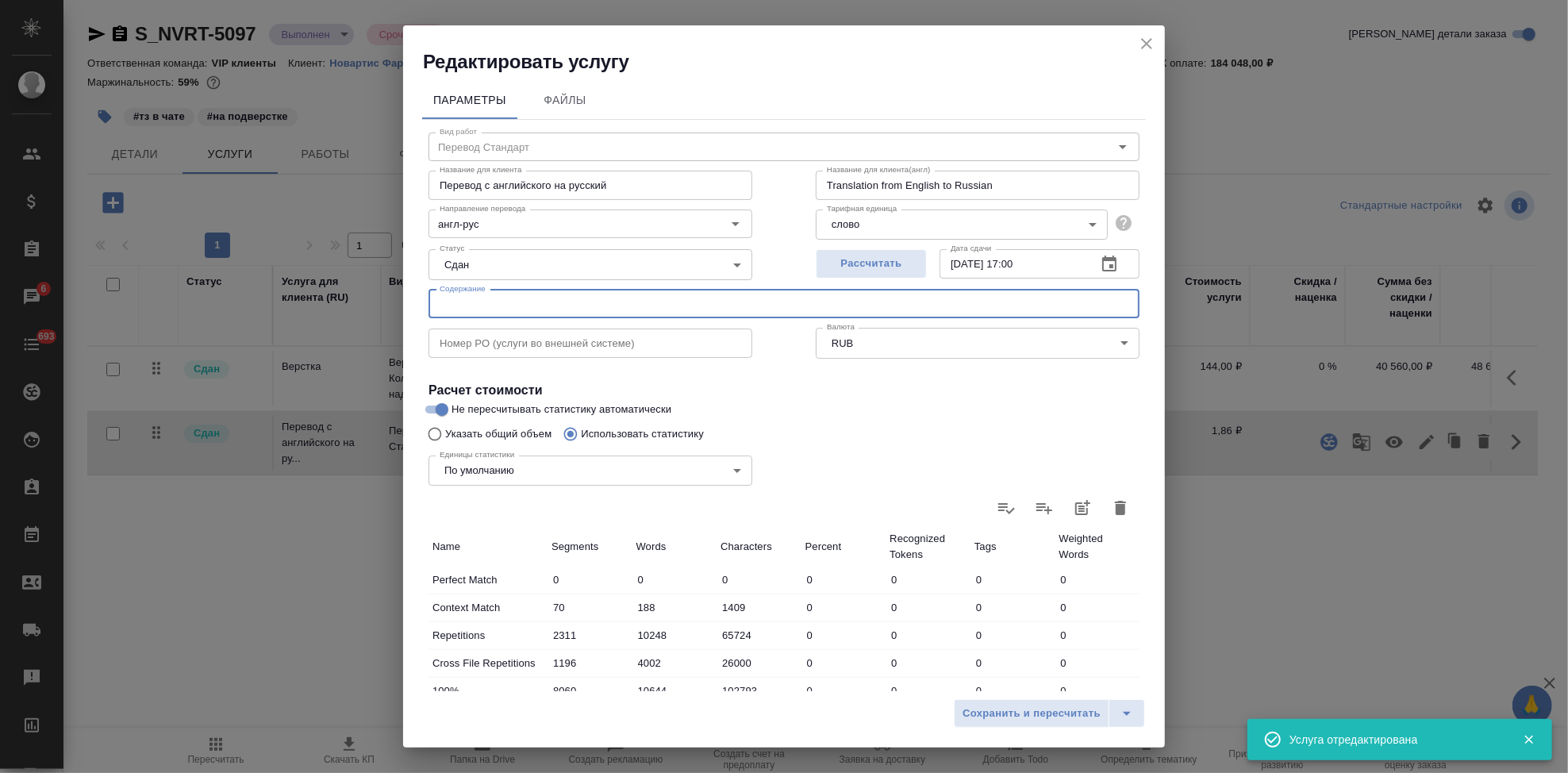
click at [516, 304] on input "text" at bounding box center [784, 304] width 711 height 28
paste input "Название ЛП / Название проекта (тема письма): Перевод_Glivec_CMC; Тип задания /…"
type input "Название ЛП / Название проекта (тема письма): Перевод_Glivec_CMC; Тип задания /…"
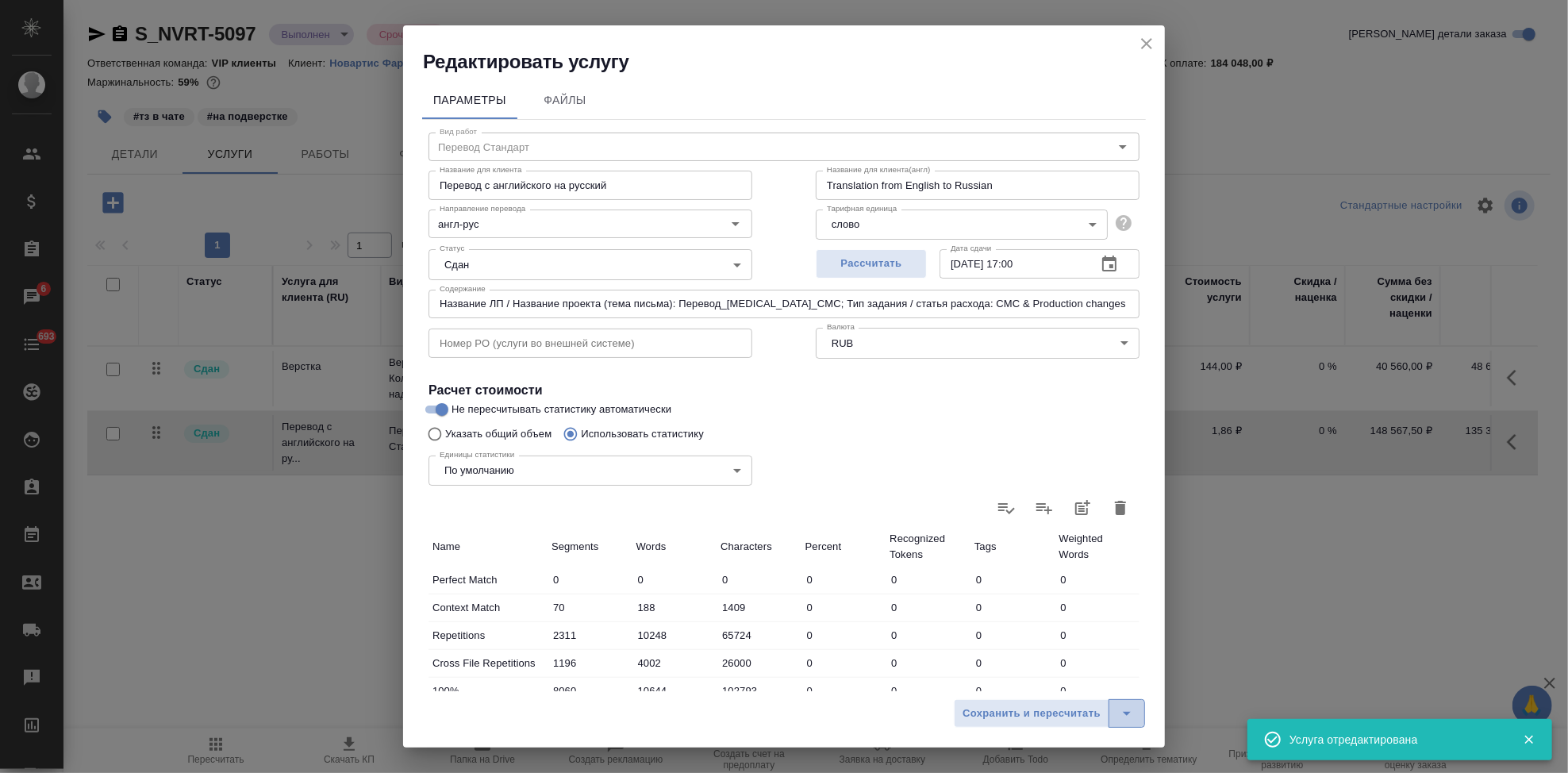
click at [1136, 708] on icon "split button" at bounding box center [1127, 714] width 19 height 19
click at [1065, 680] on li "Сохранить" at bounding box center [1052, 680] width 191 height 25
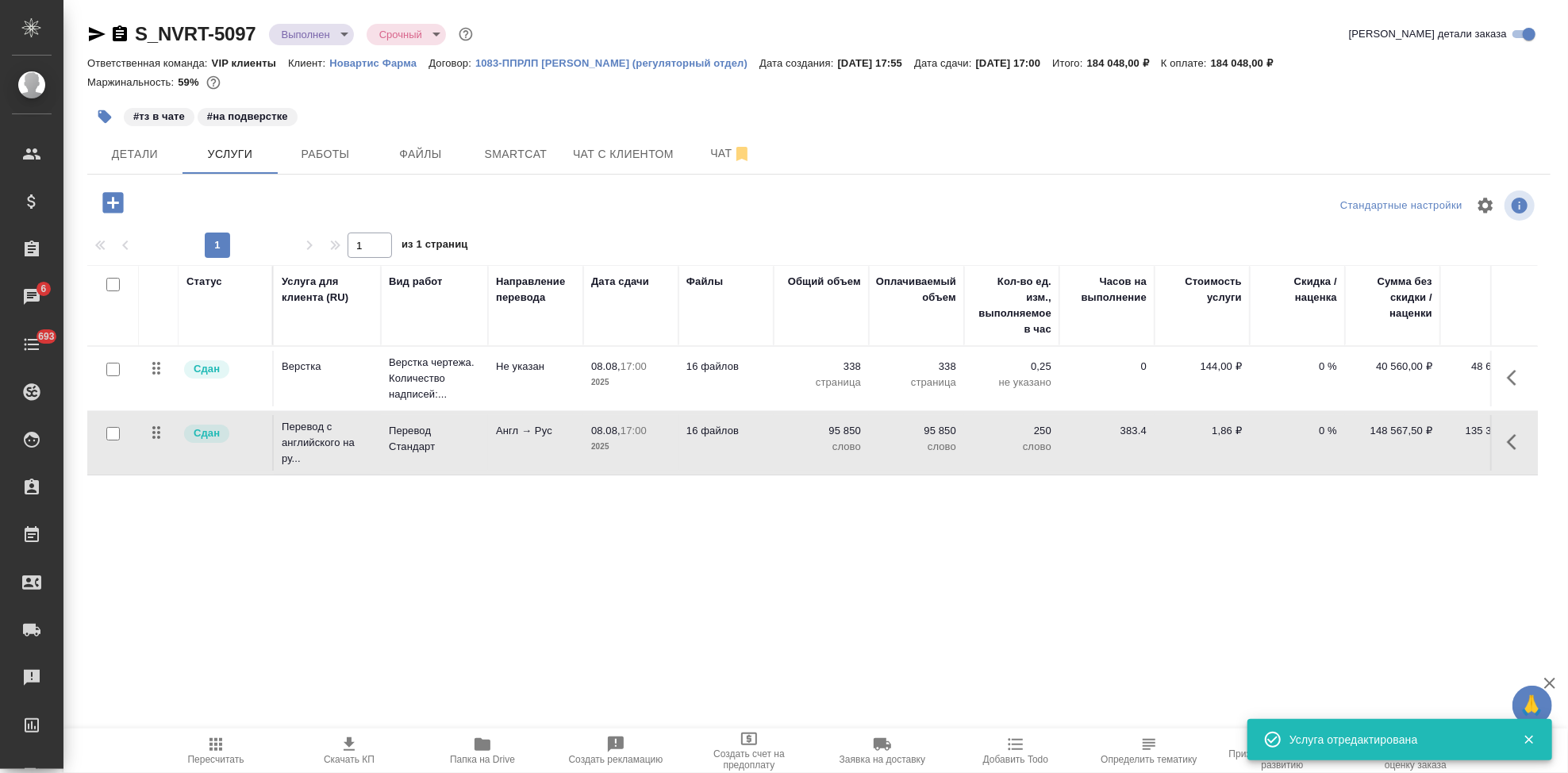
click at [208, 749] on icon "button" at bounding box center [216, 745] width 19 height 19
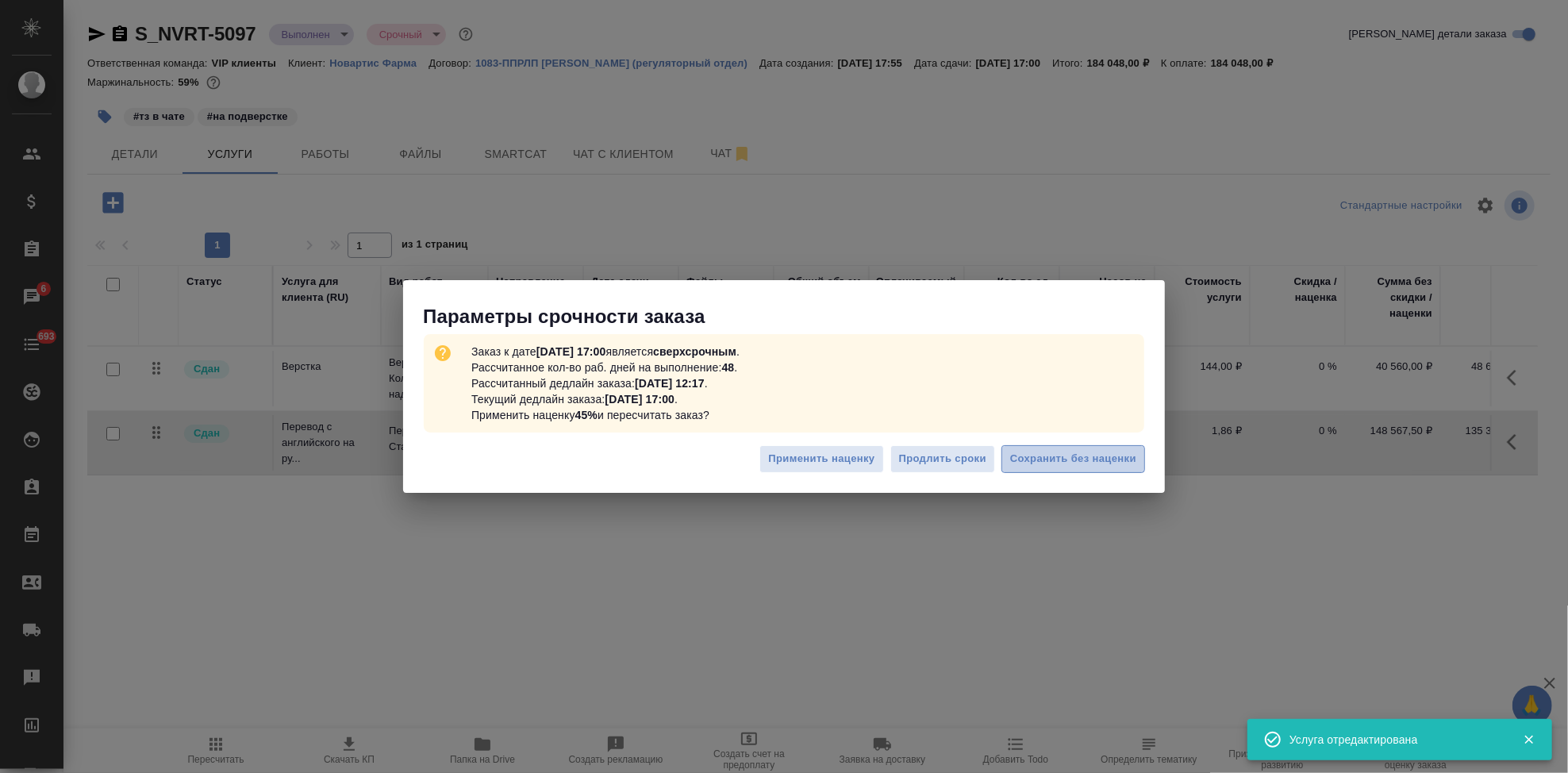
click at [1060, 456] on span "Сохранить без наценки" at bounding box center [1073, 459] width 126 height 18
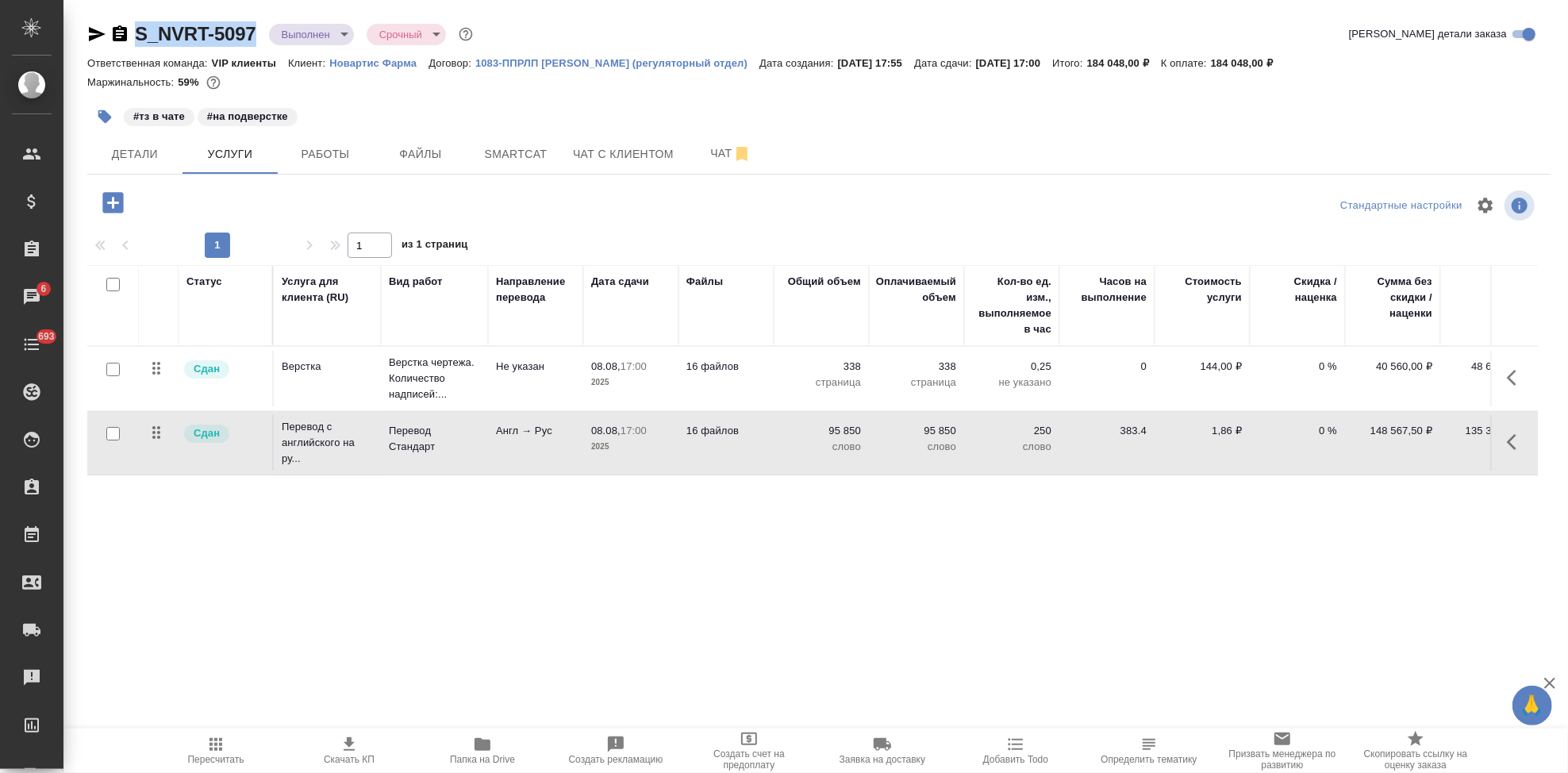
drag, startPoint x: 258, startPoint y: 30, endPoint x: 136, endPoint y: 30, distance: 122.0
click at [136, 30] on div "S_NVRT-5097 Выполнен completed Срочный urgent" at bounding box center [282, 34] width 389 height 25
copy link "S_NVRT-5097"
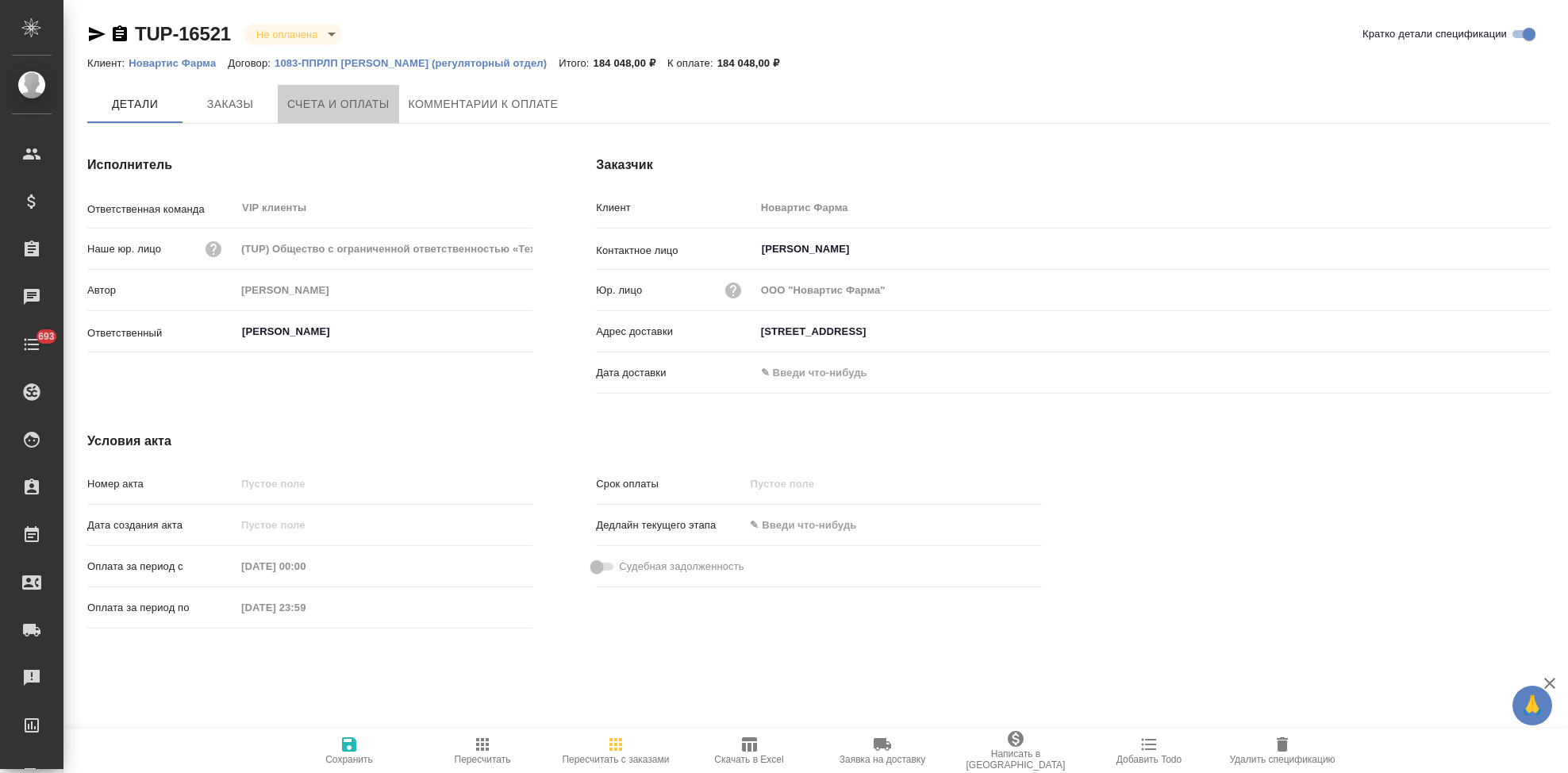
click at [343, 104] on span "Счета и оплаты" at bounding box center [338, 104] width 103 height 20
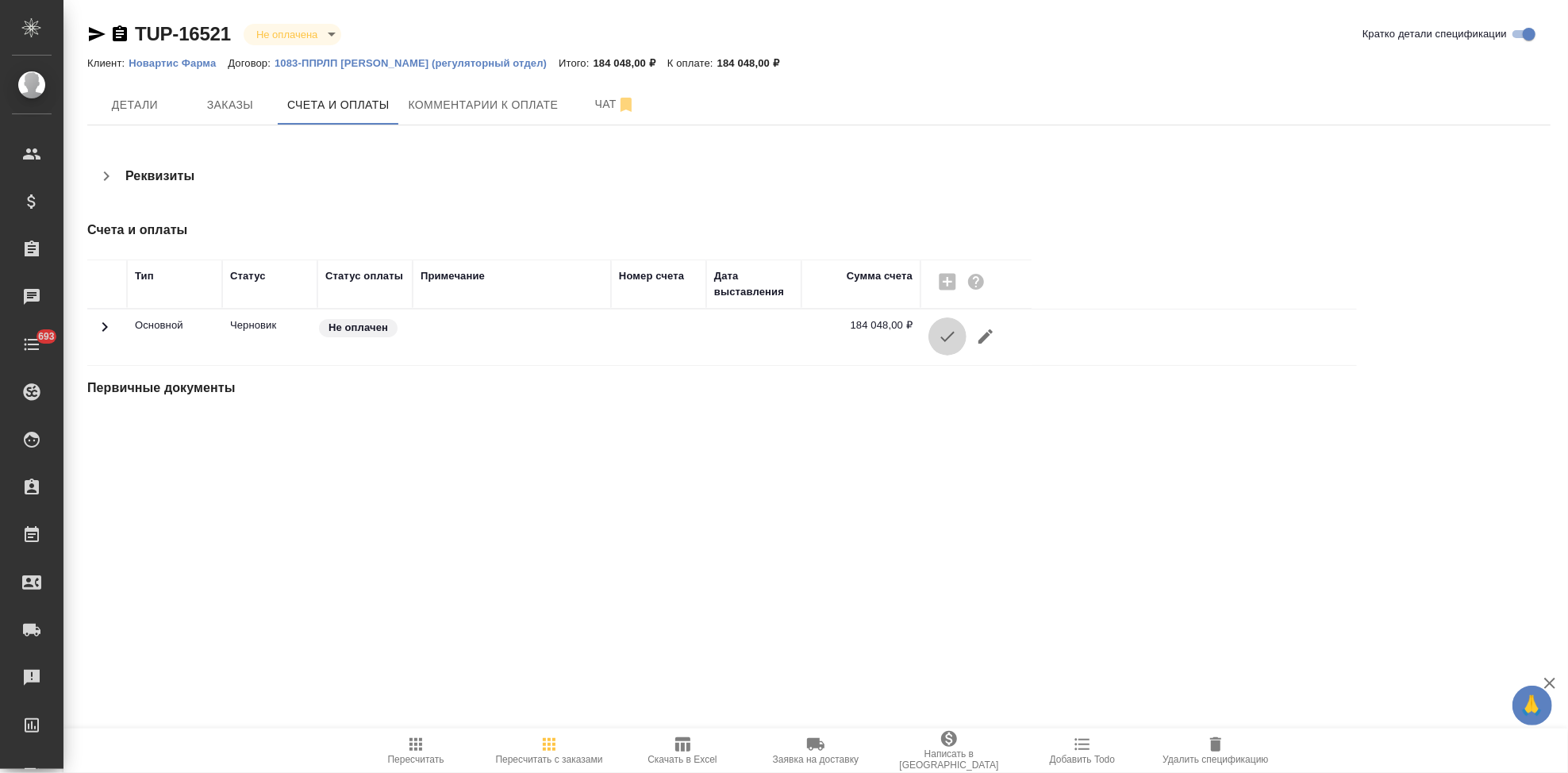
click at [954, 325] on button "button" at bounding box center [948, 337] width 38 height 38
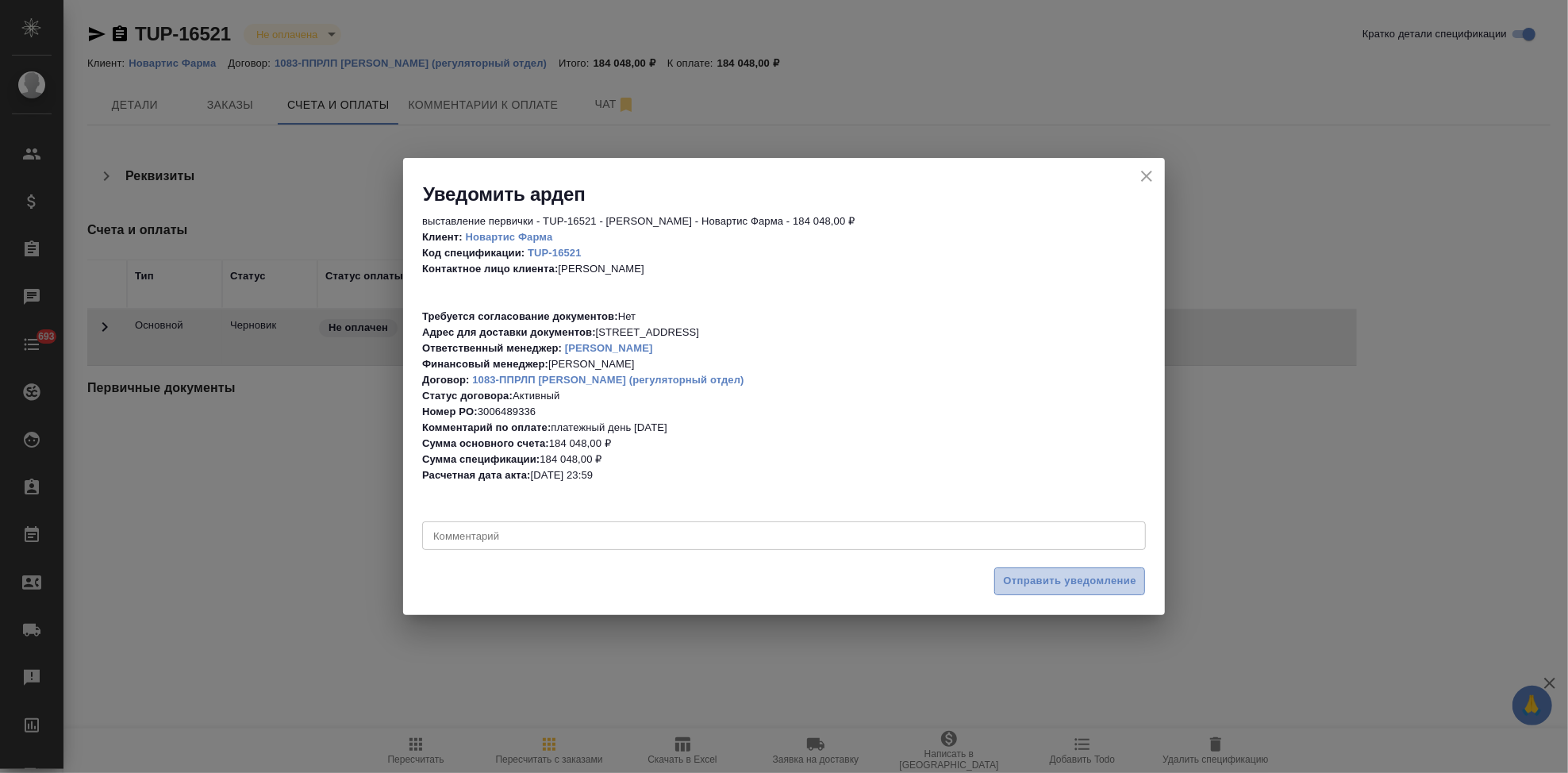
click at [1087, 583] on span "Отправить уведомление" at bounding box center [1070, 581] width 134 height 18
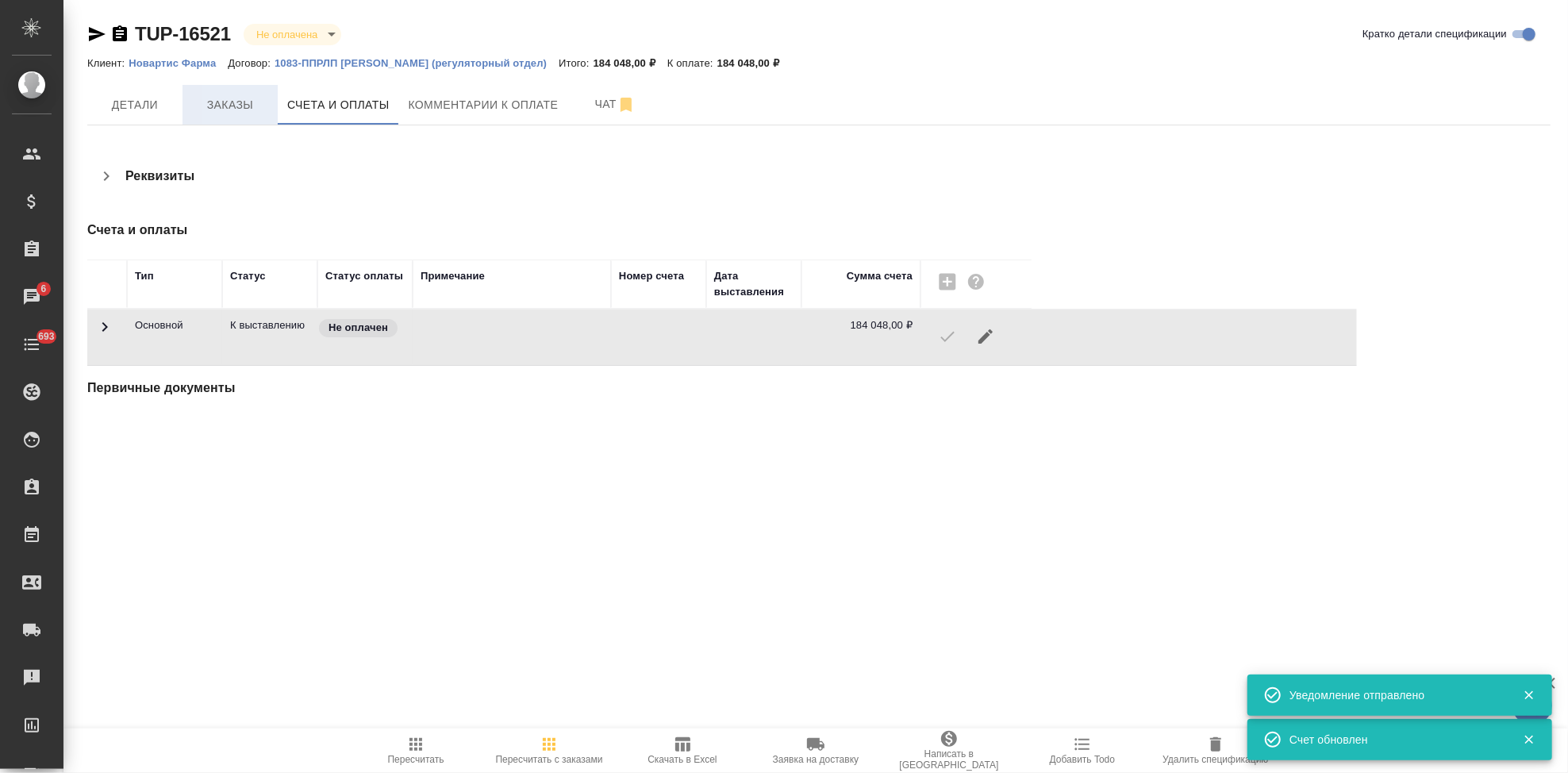
click at [205, 107] on span "Заказы" at bounding box center [230, 105] width 76 height 20
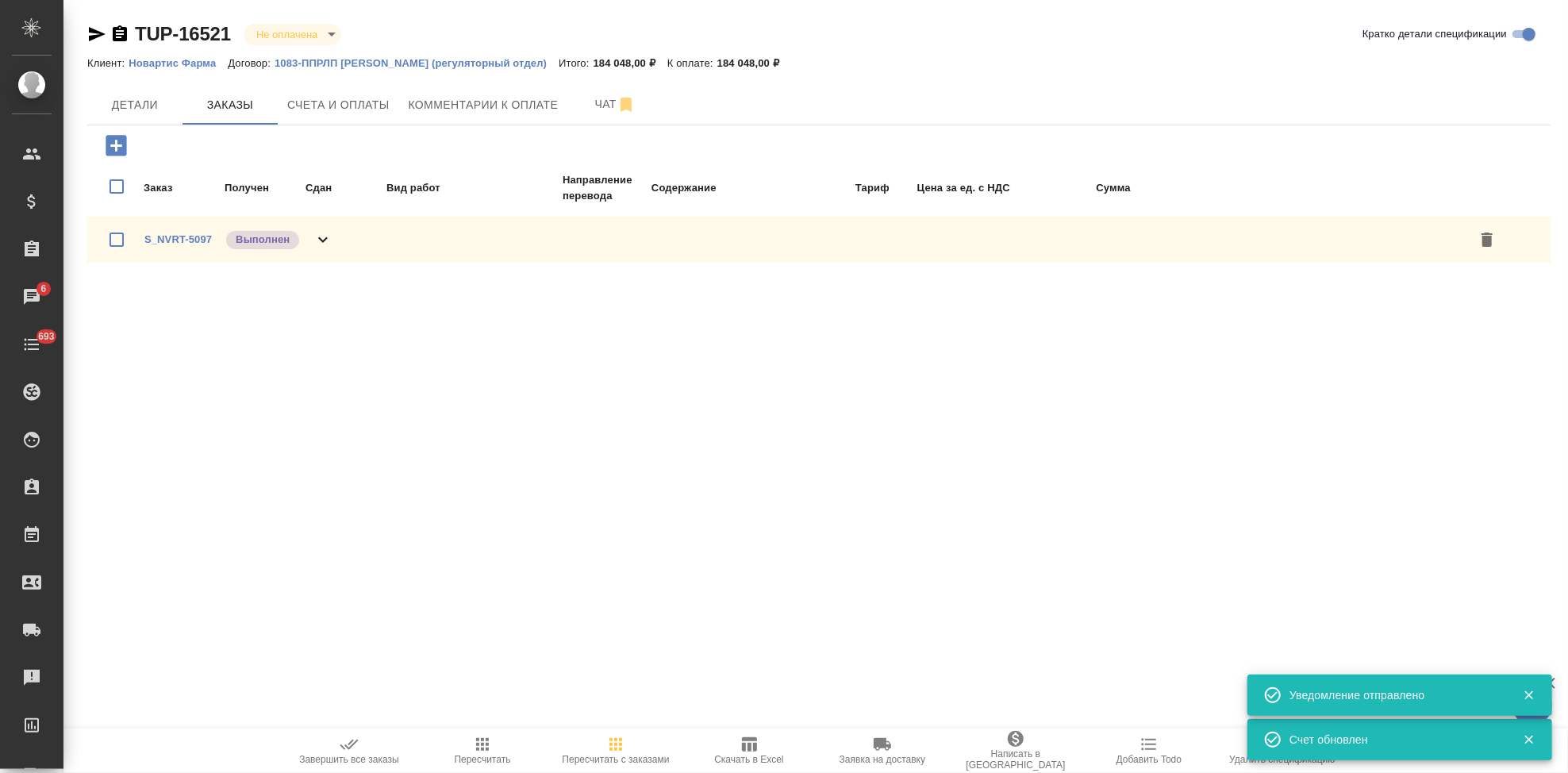
click at [345, 743] on icon "button" at bounding box center [350, 745] width 19 height 19
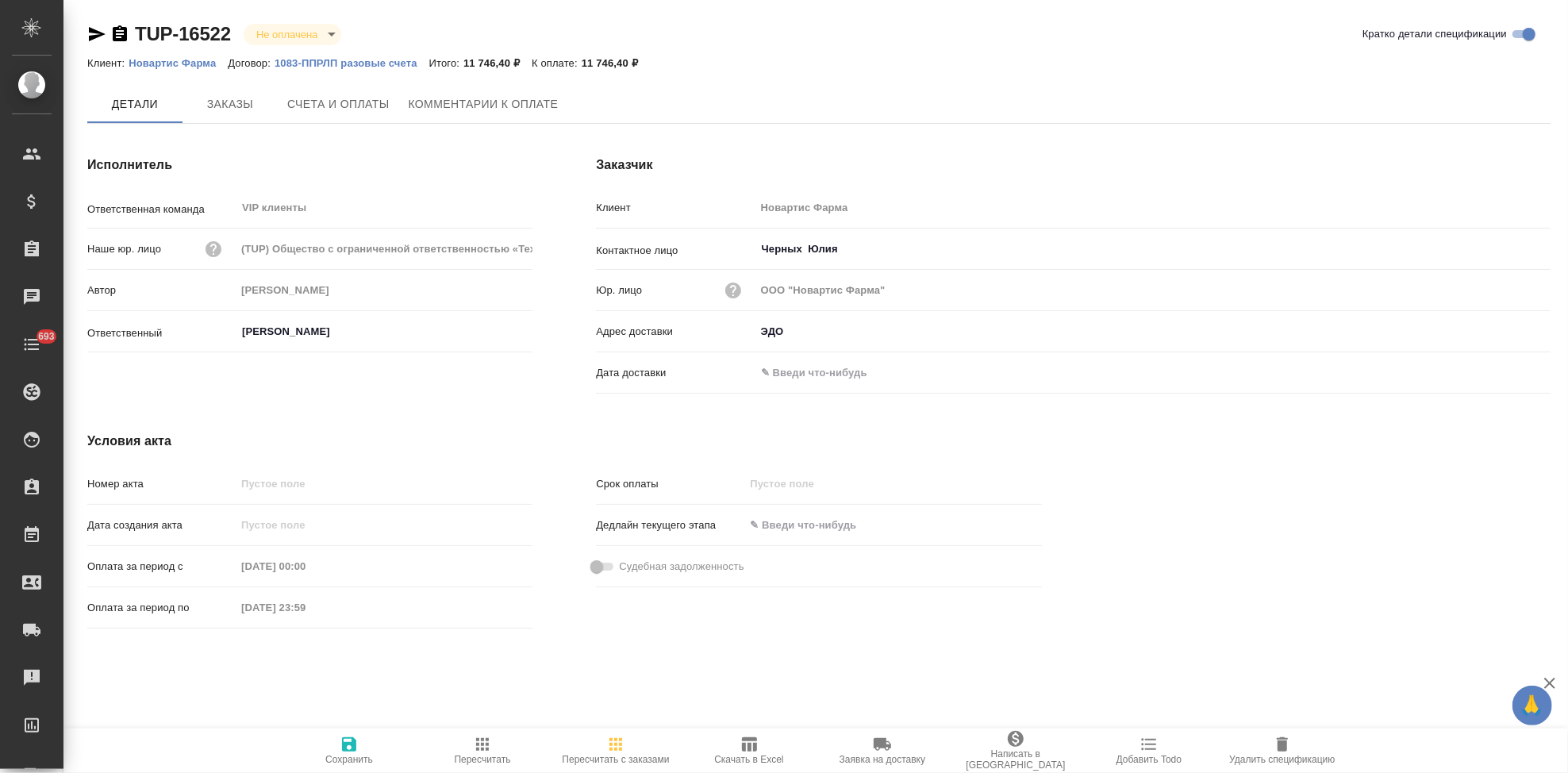
click at [331, 98] on span "Счета и оплаты" at bounding box center [338, 104] width 103 height 20
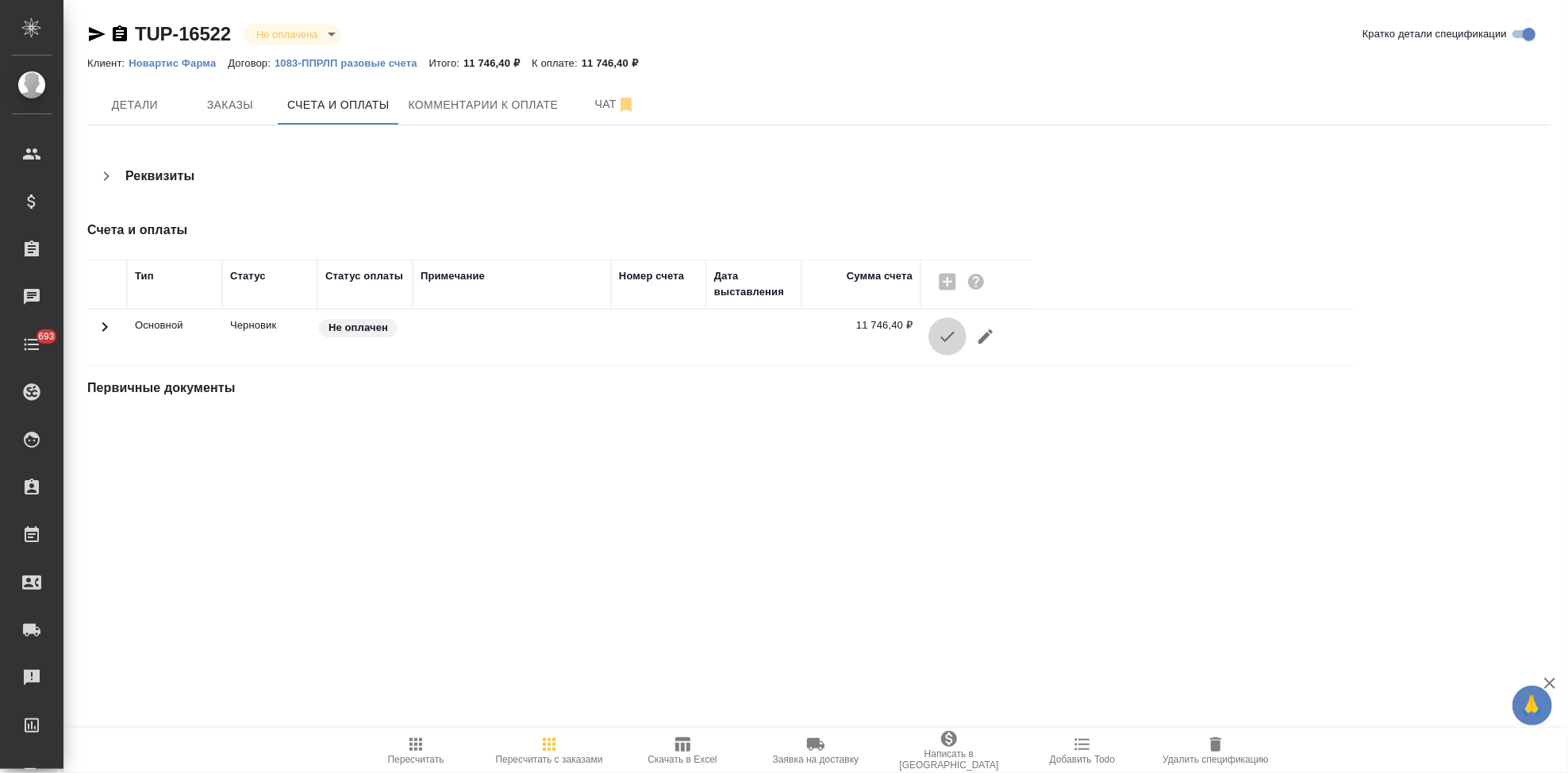
click at [949, 340] on icon "button" at bounding box center [948, 337] width 19 height 19
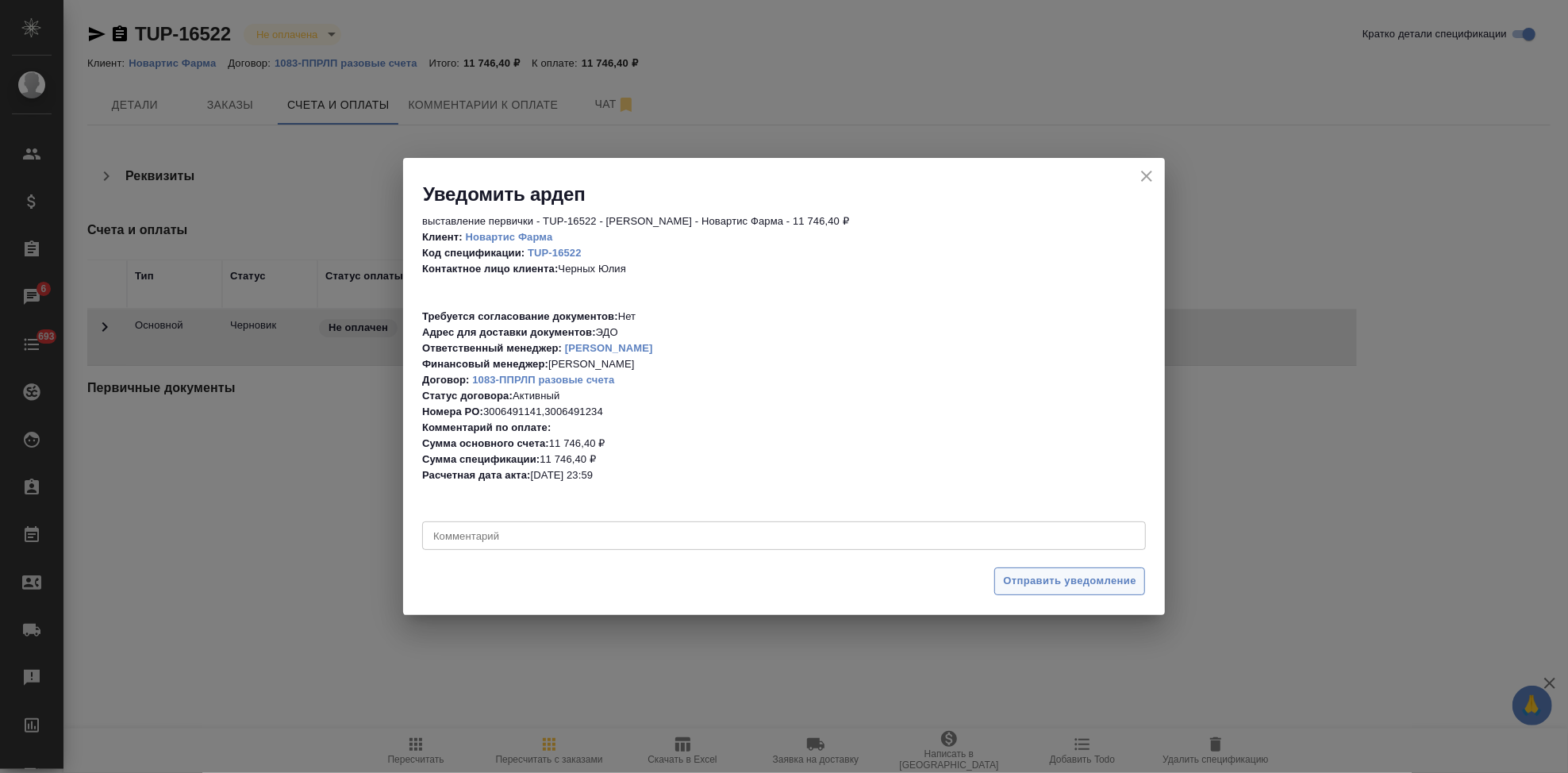
click at [1031, 579] on span "Отправить уведомление" at bounding box center [1070, 581] width 134 height 18
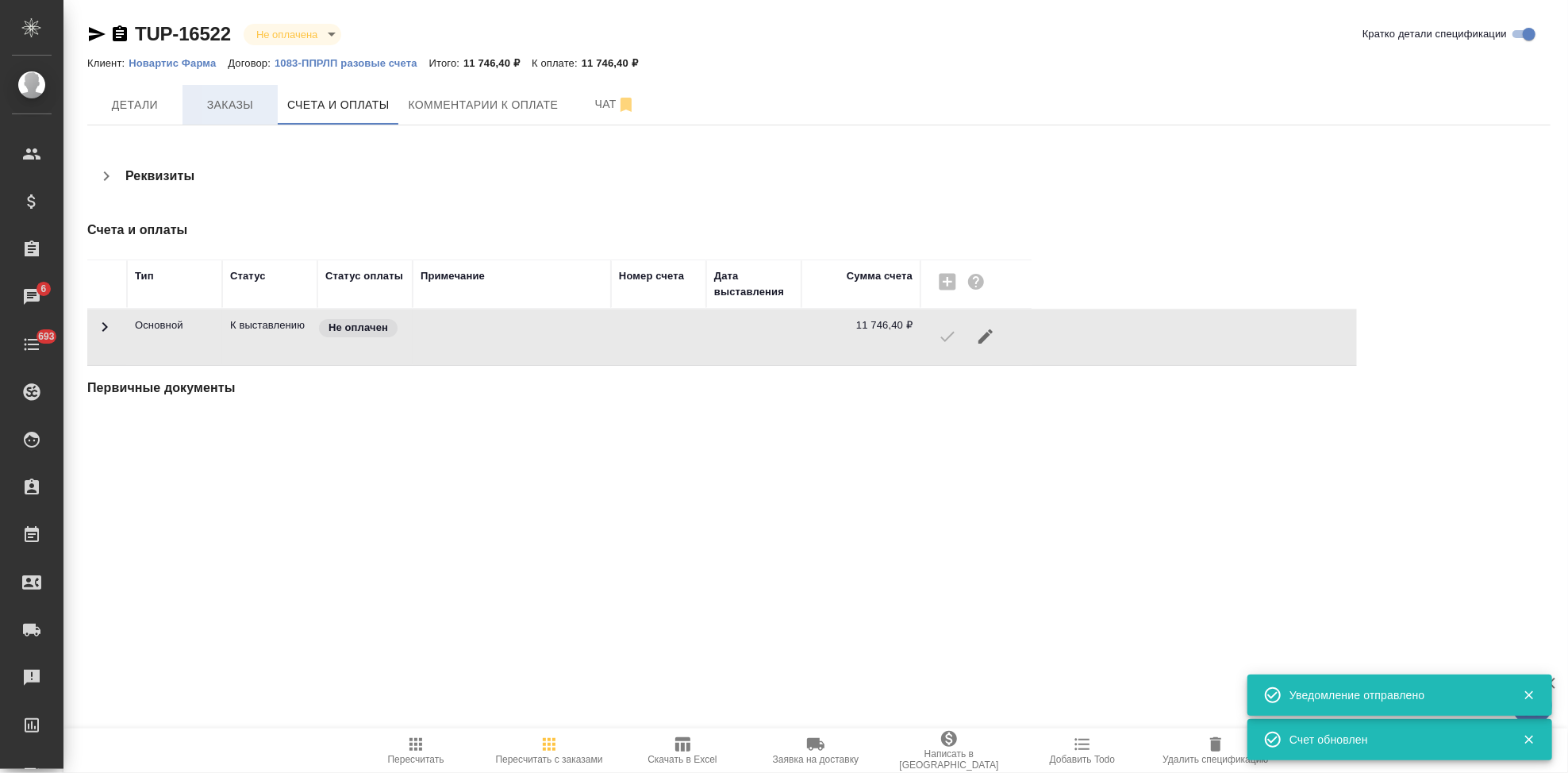
click at [236, 108] on span "Заказы" at bounding box center [230, 105] width 76 height 20
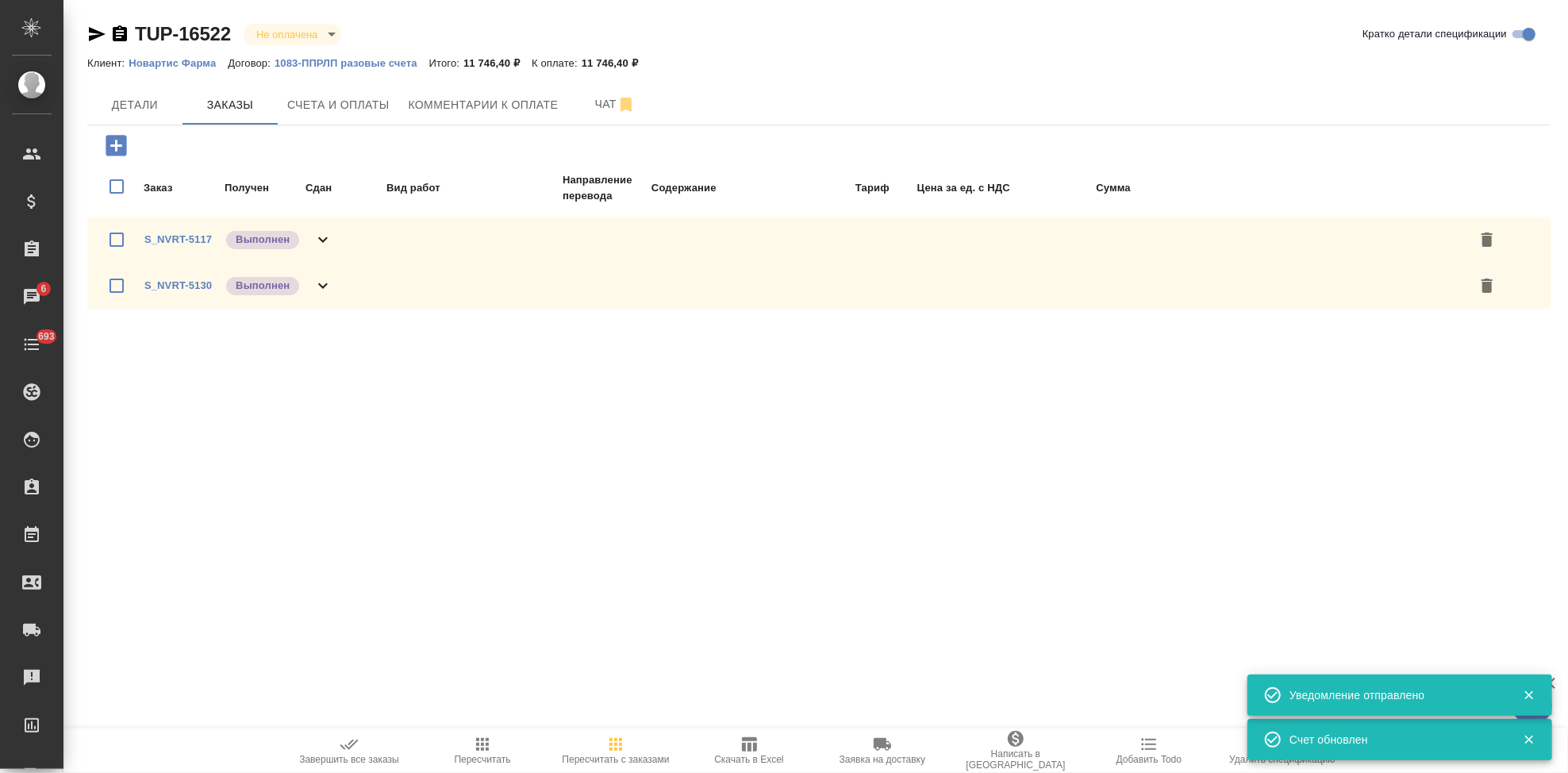
click at [360, 742] on span "Завершить все заказы" at bounding box center [349, 750] width 114 height 30
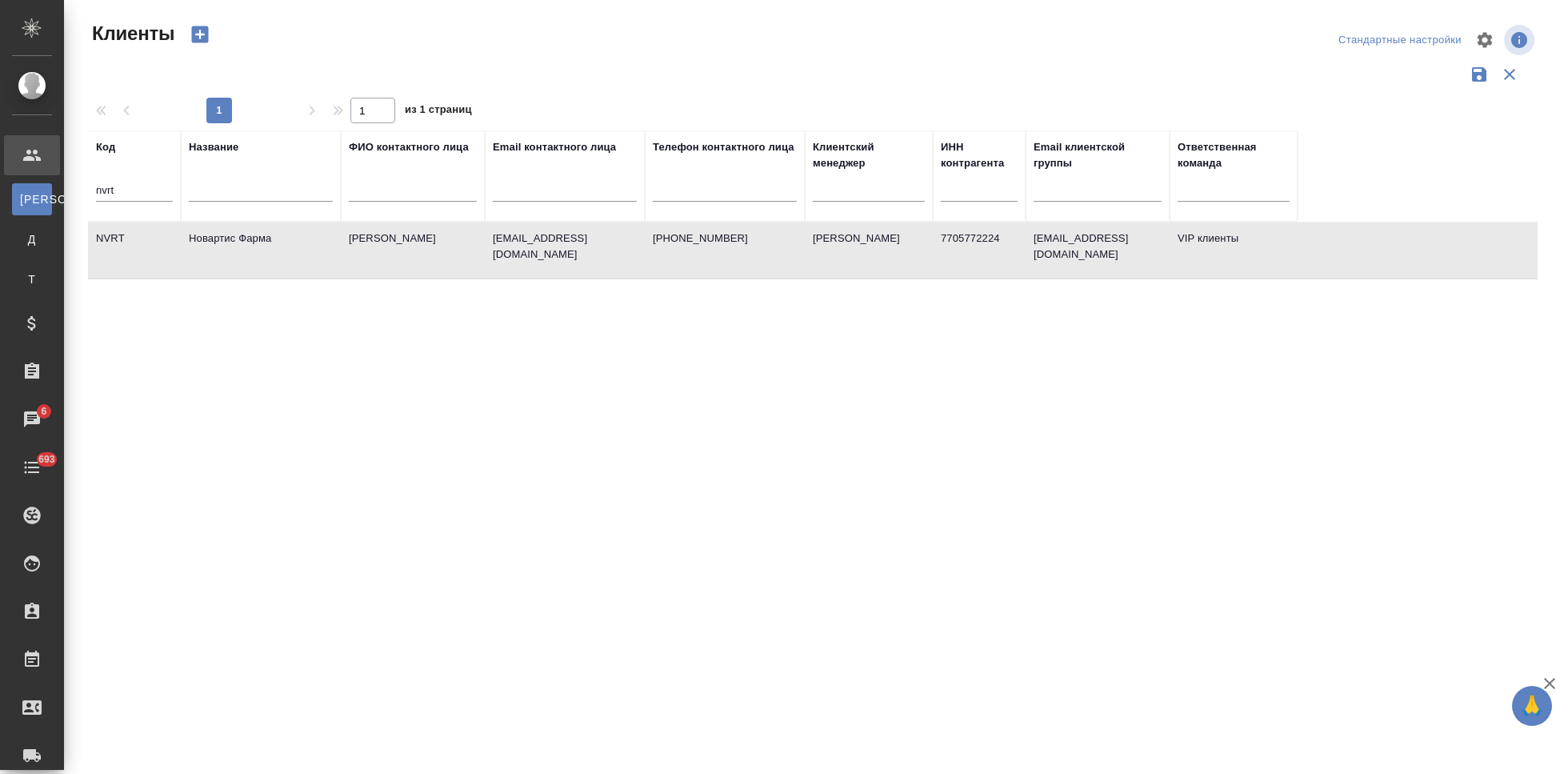
select select "RU"
click at [168, 181] on input "nvrt" at bounding box center [134, 191] width 77 height 20
type input "n"
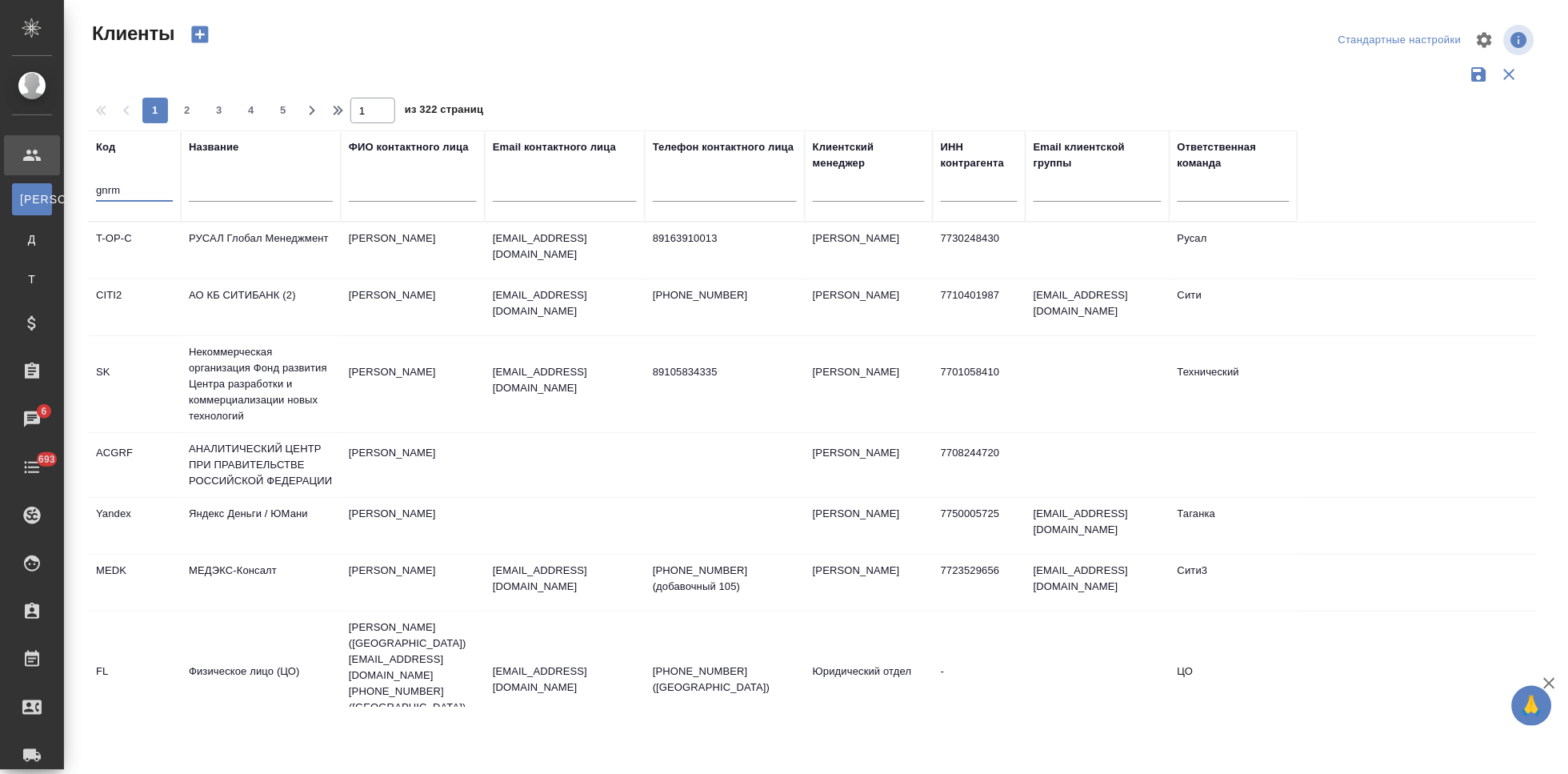
type input "gnrm"
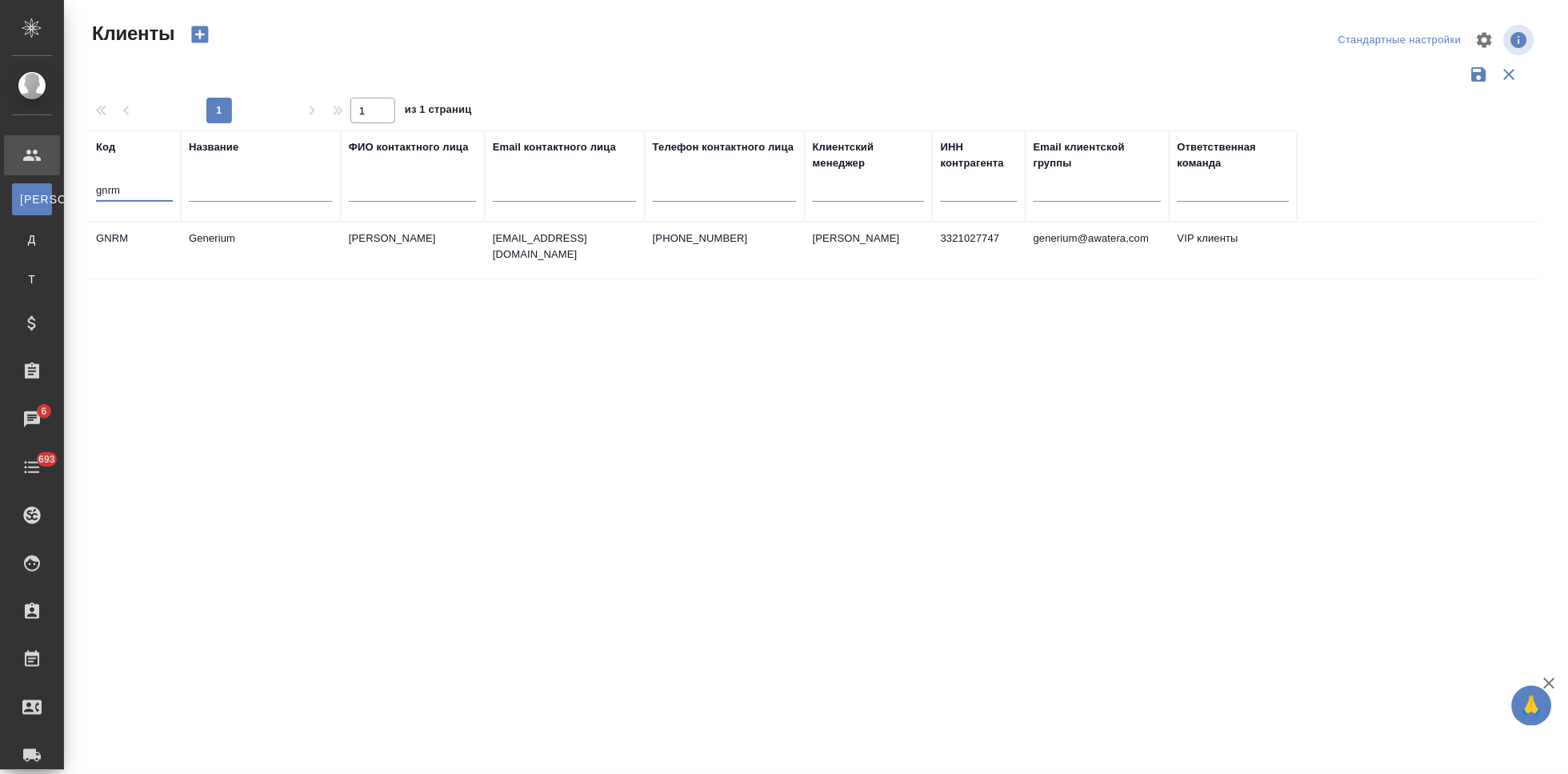
click at [460, 255] on td "[PERSON_NAME]" at bounding box center [413, 250] width 144 height 56
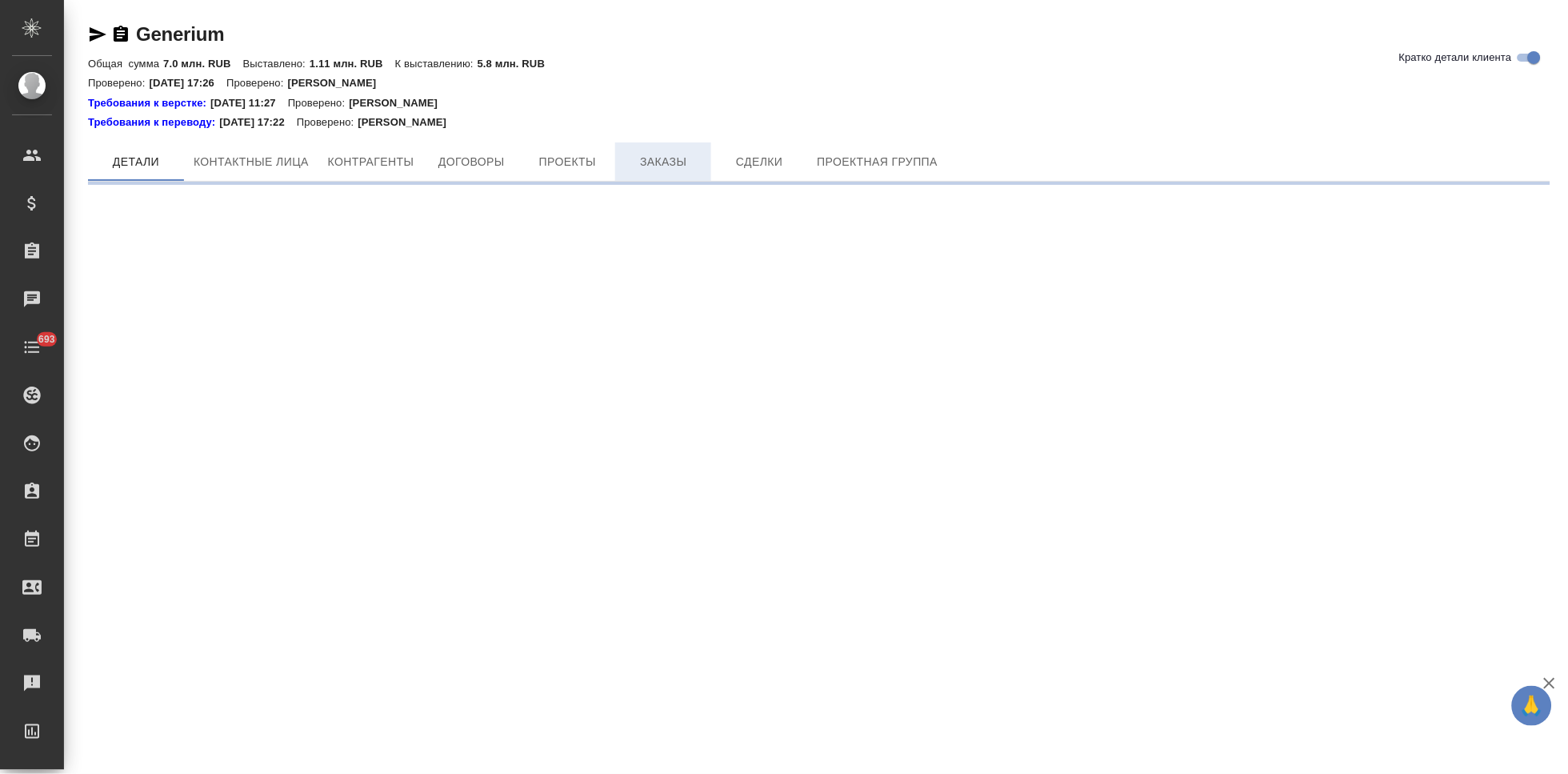
click at [657, 167] on span "Заказы" at bounding box center [663, 161] width 77 height 20
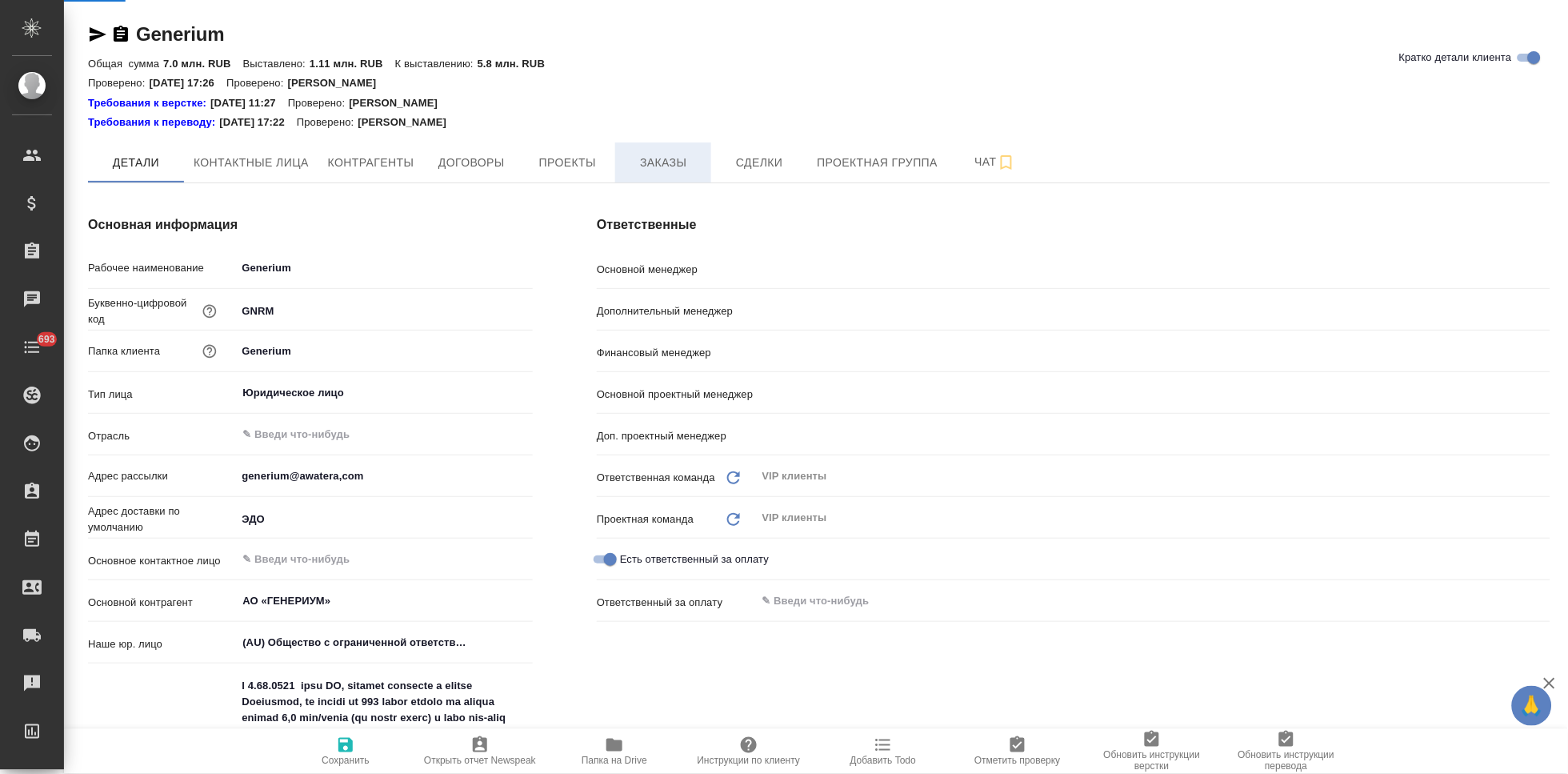
type textarea "x"
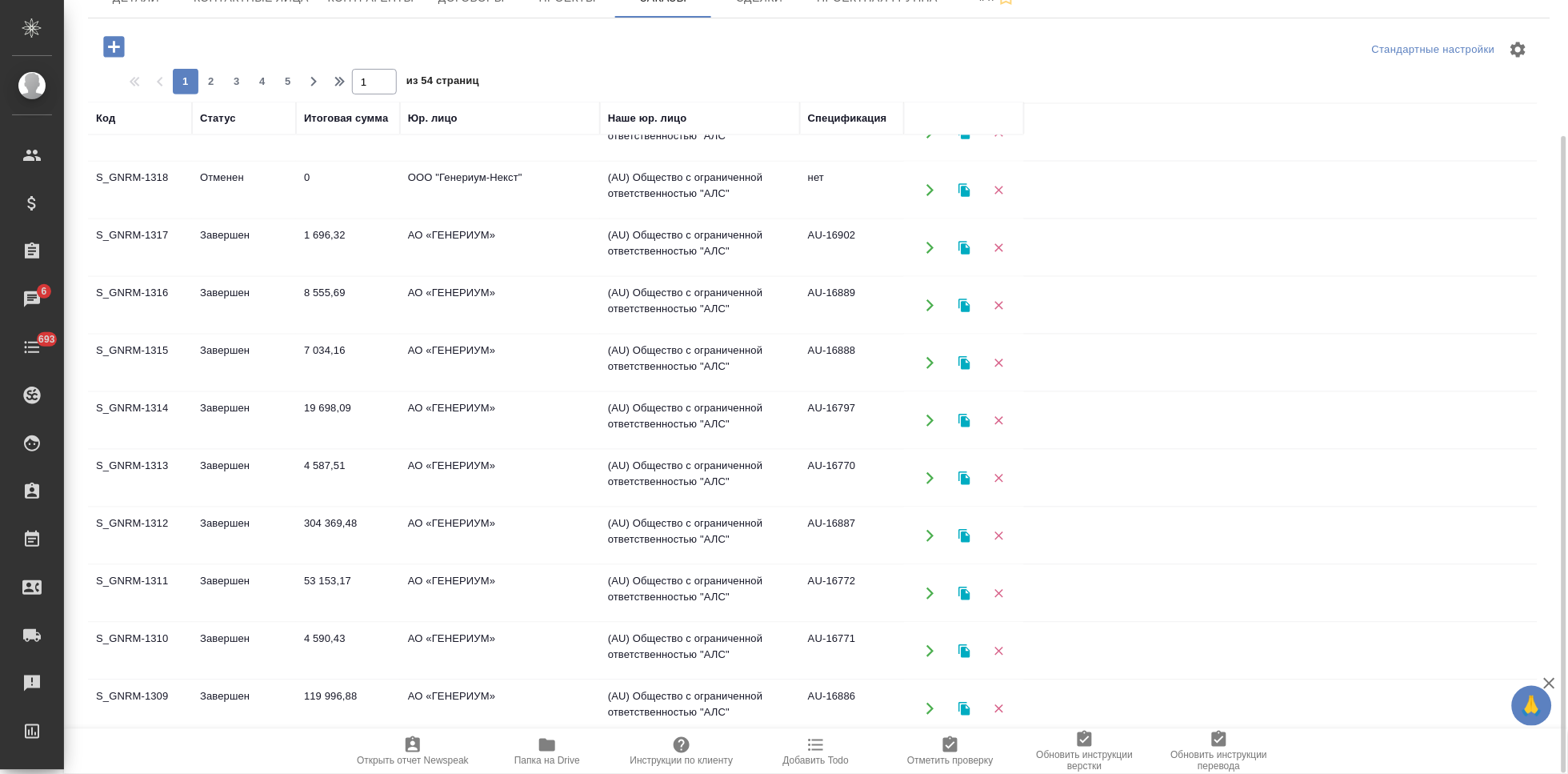
scroll to position [850, 0]
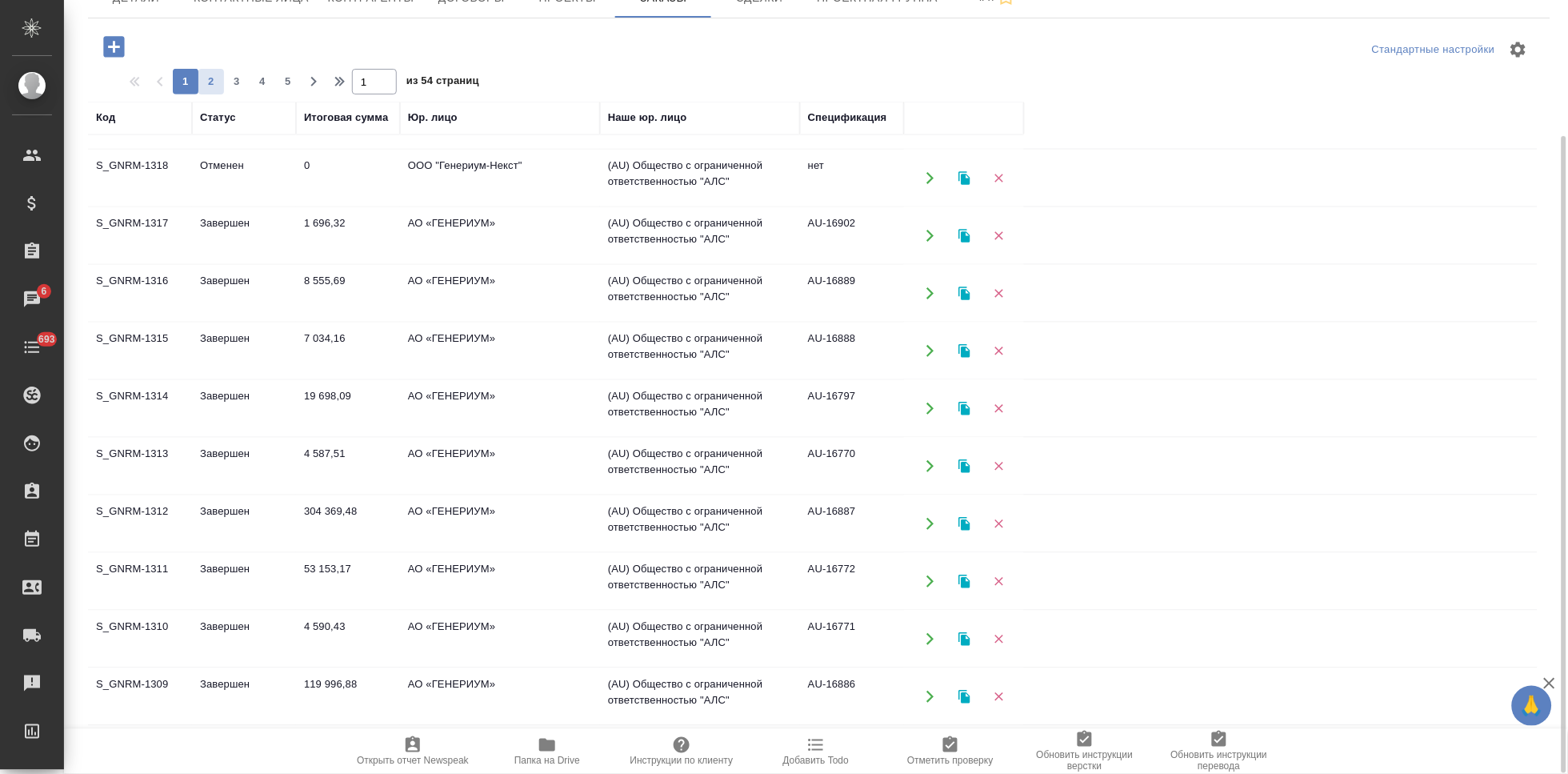
click at [206, 83] on span "2" at bounding box center [211, 81] width 26 height 16
type input "2"
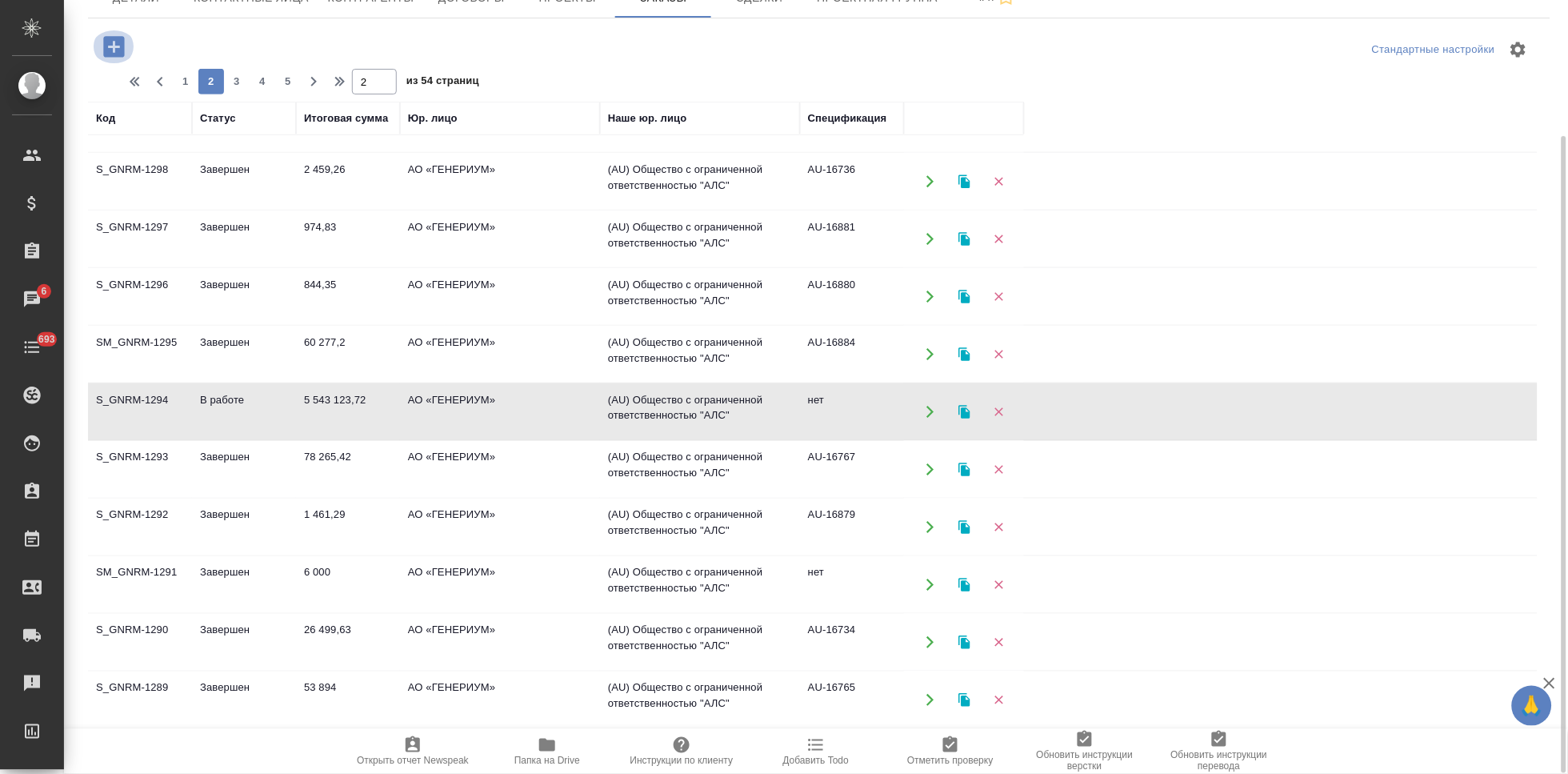
click at [109, 49] on icon "button" at bounding box center [114, 47] width 21 height 21
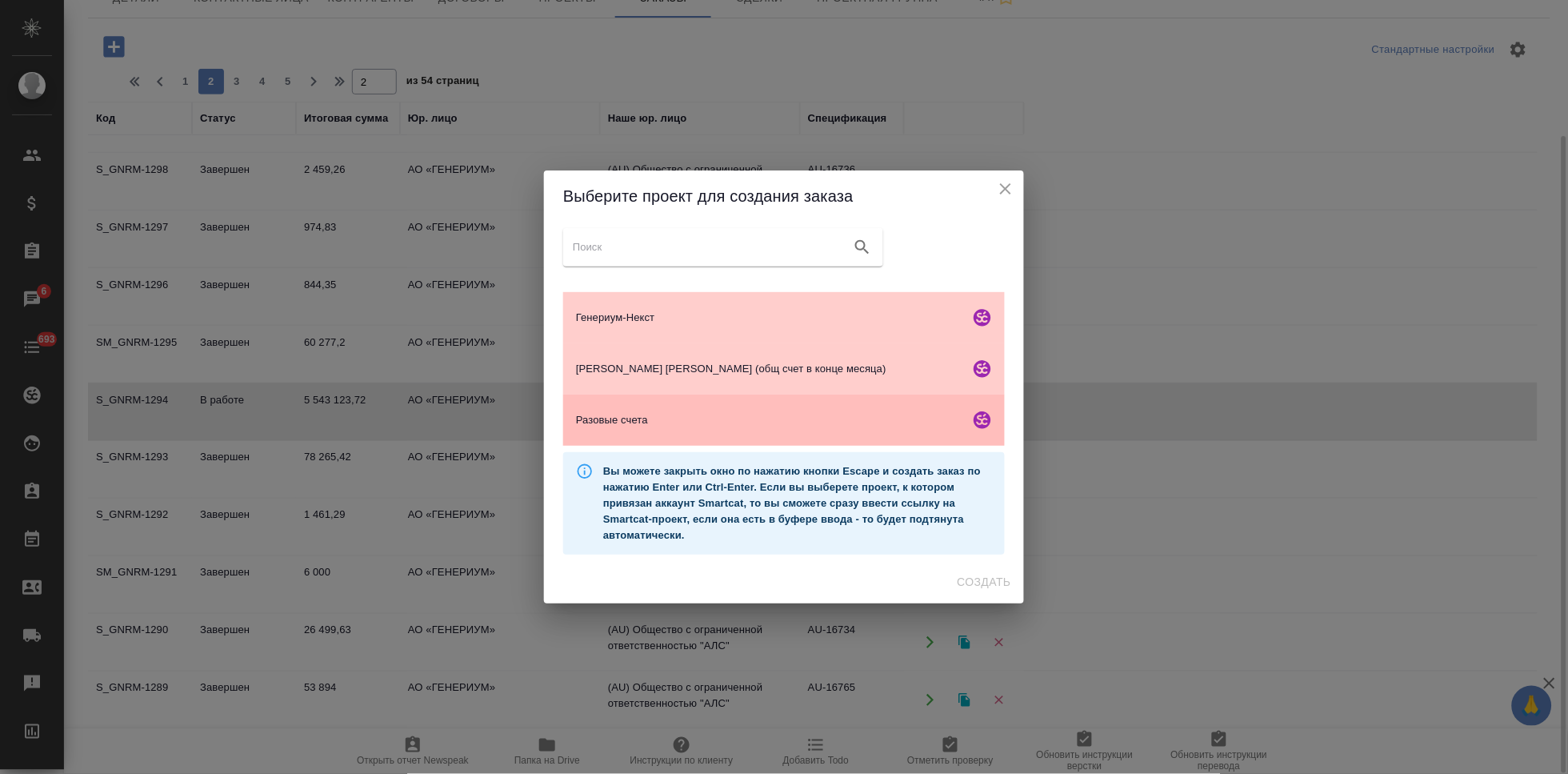
click at [641, 422] on span "Разовые счета" at bounding box center [769, 420] width 387 height 16
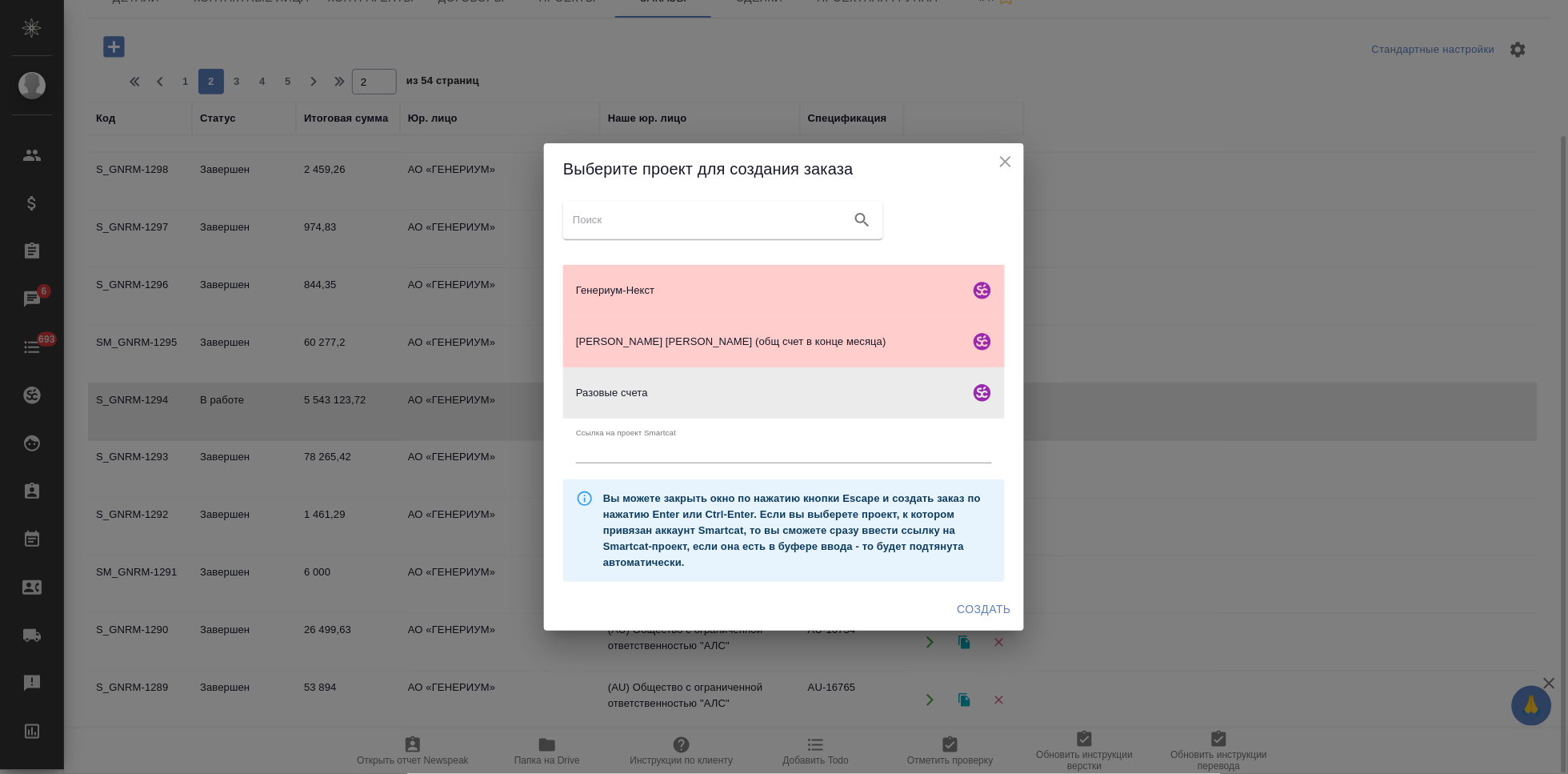
click at [977, 614] on span "Создать" at bounding box center [984, 609] width 53 height 20
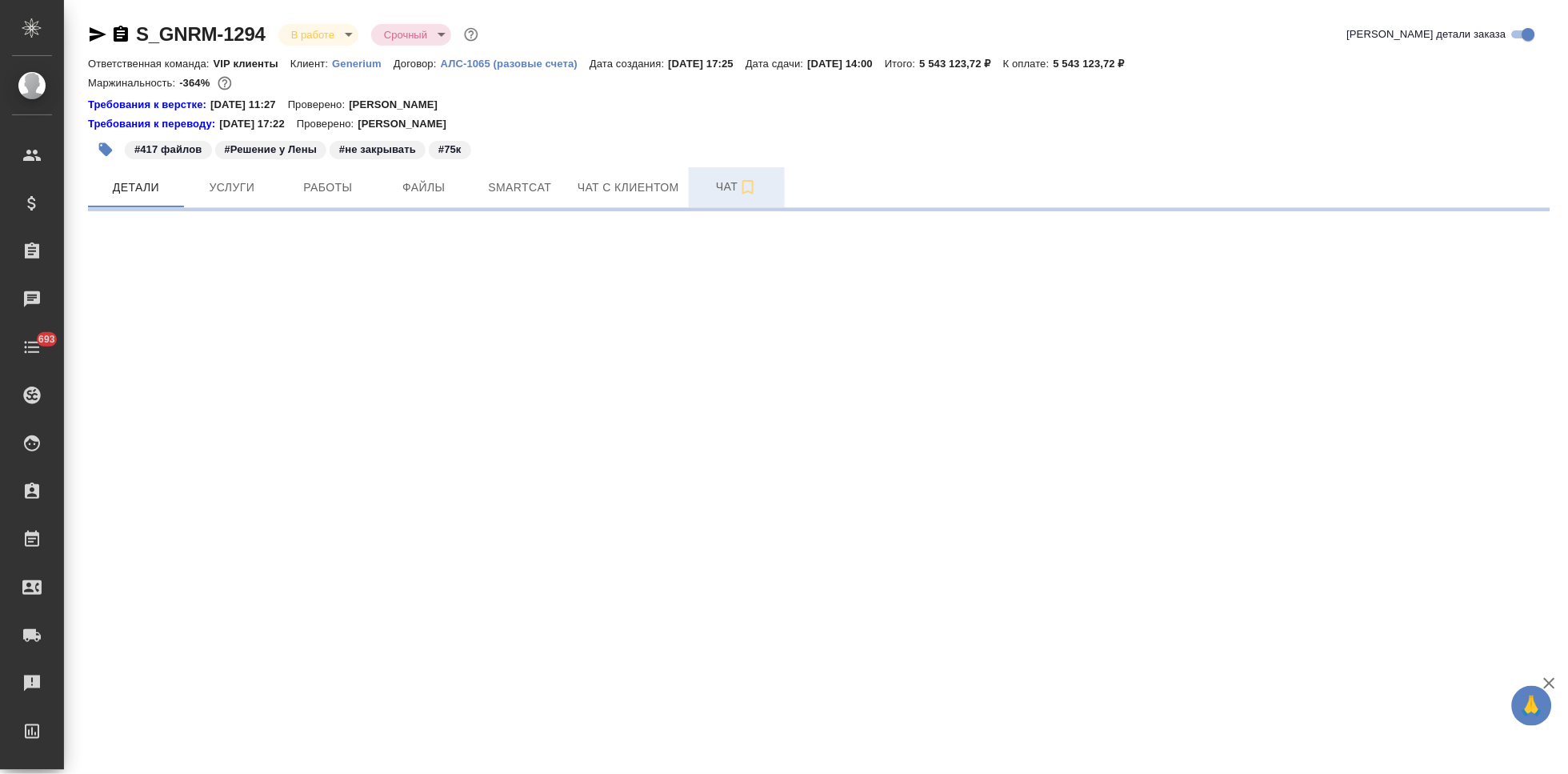
select select "RU"
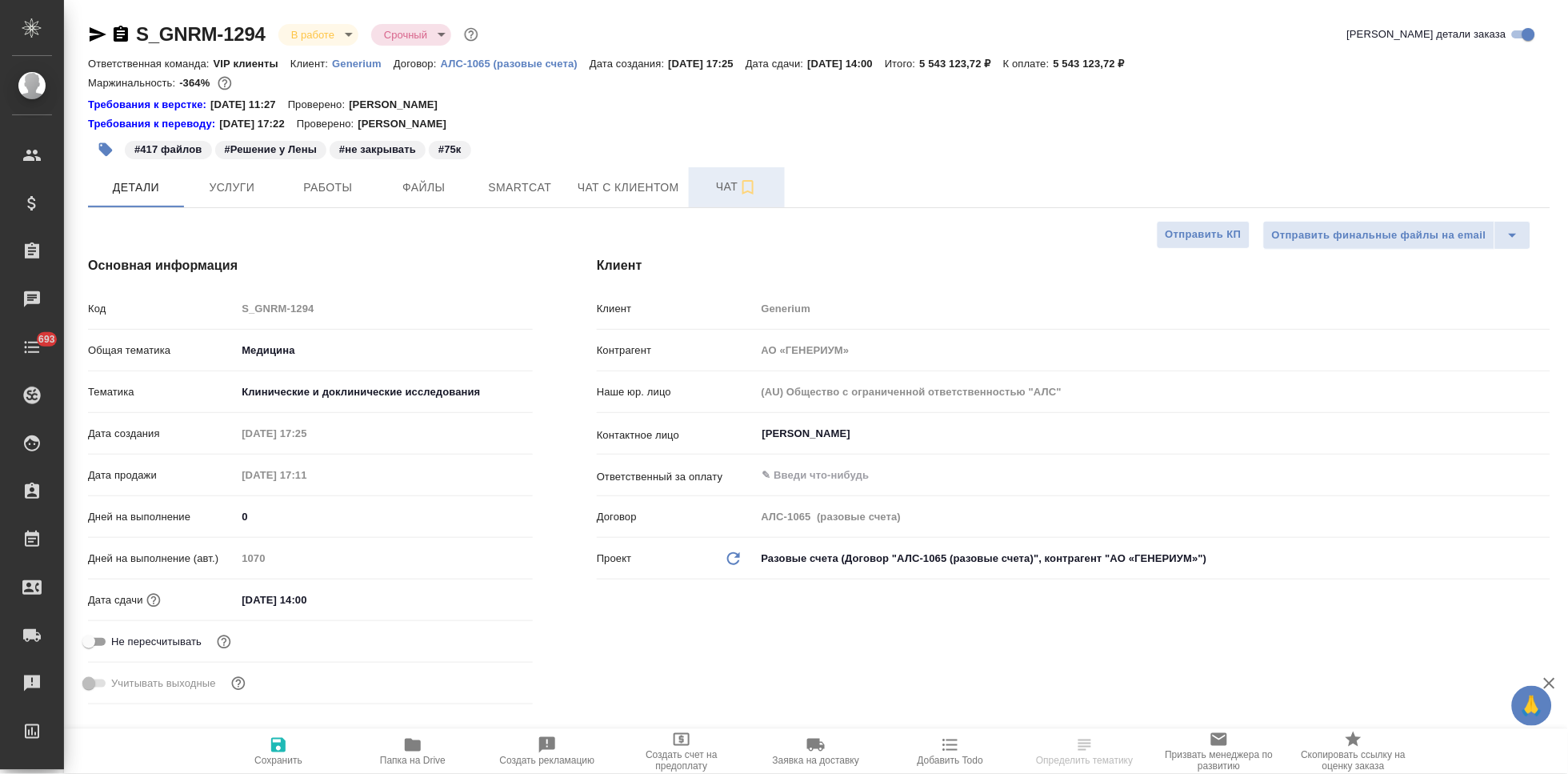
click at [719, 190] on span "Чат" at bounding box center [736, 186] width 77 height 20
type textarea "x"
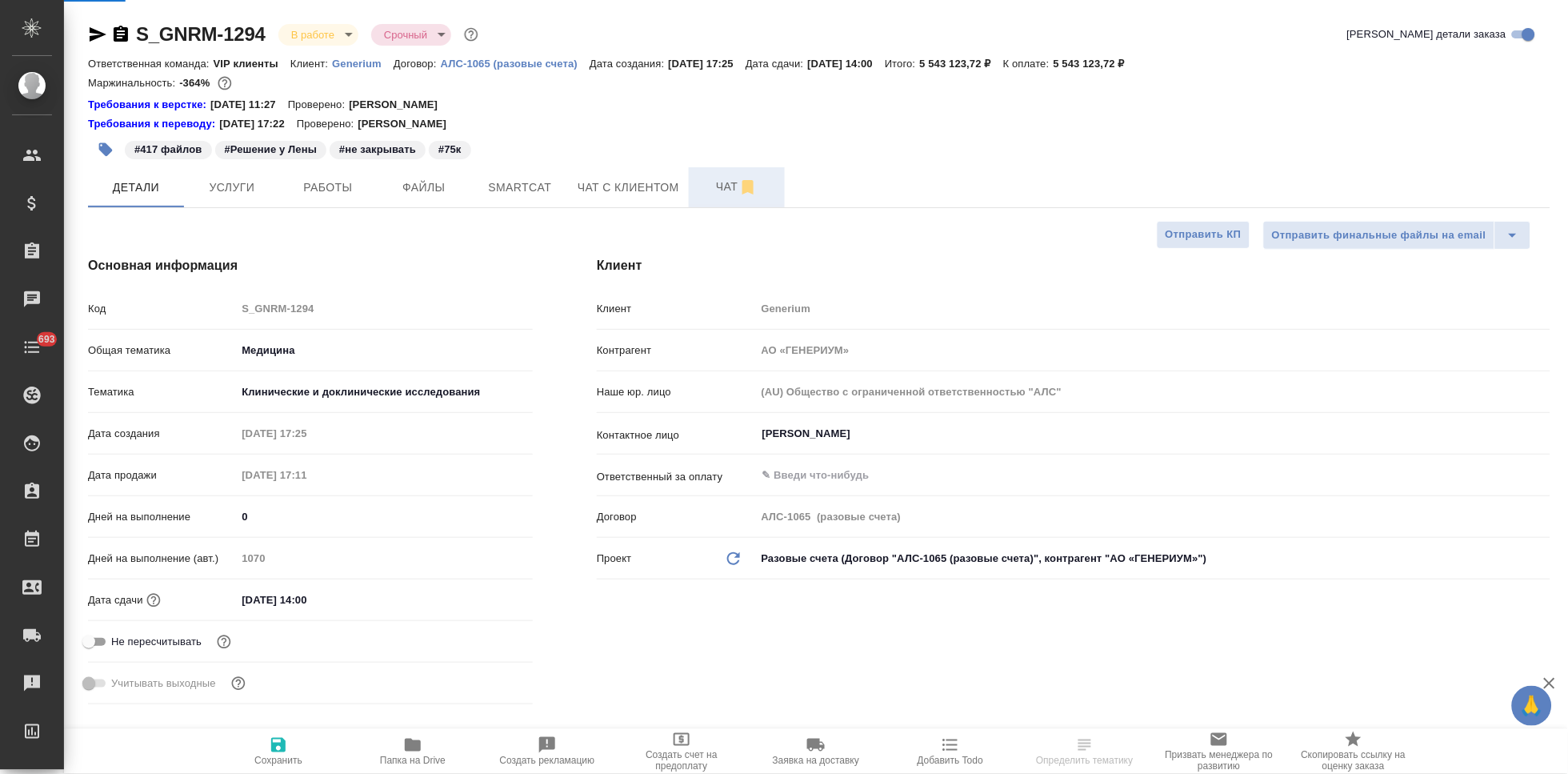
type textarea "x"
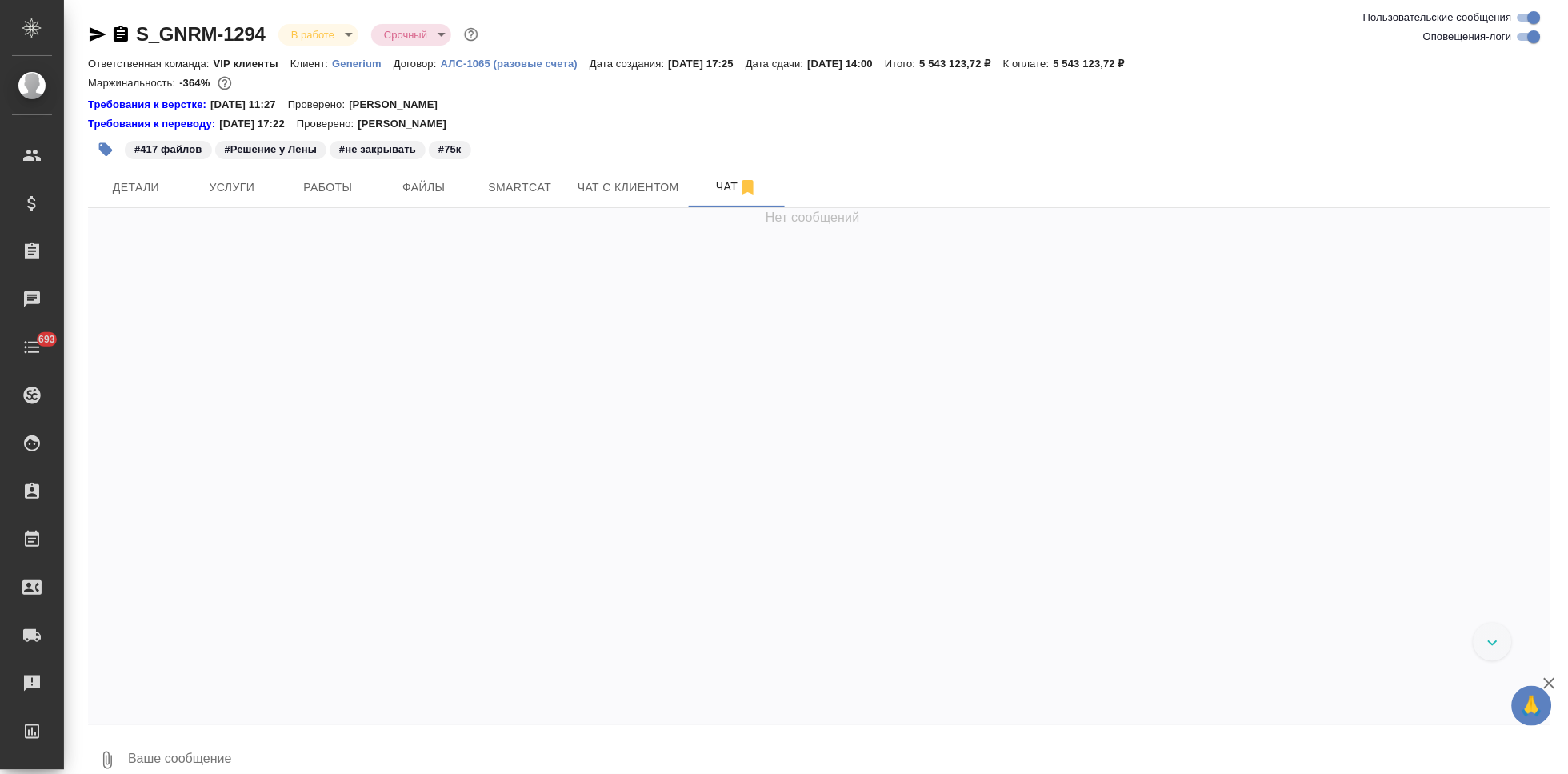
click at [246, 192] on span "Услуги" at bounding box center [232, 187] width 77 height 20
click at [236, 184] on span "Услуги" at bounding box center [232, 187] width 77 height 20
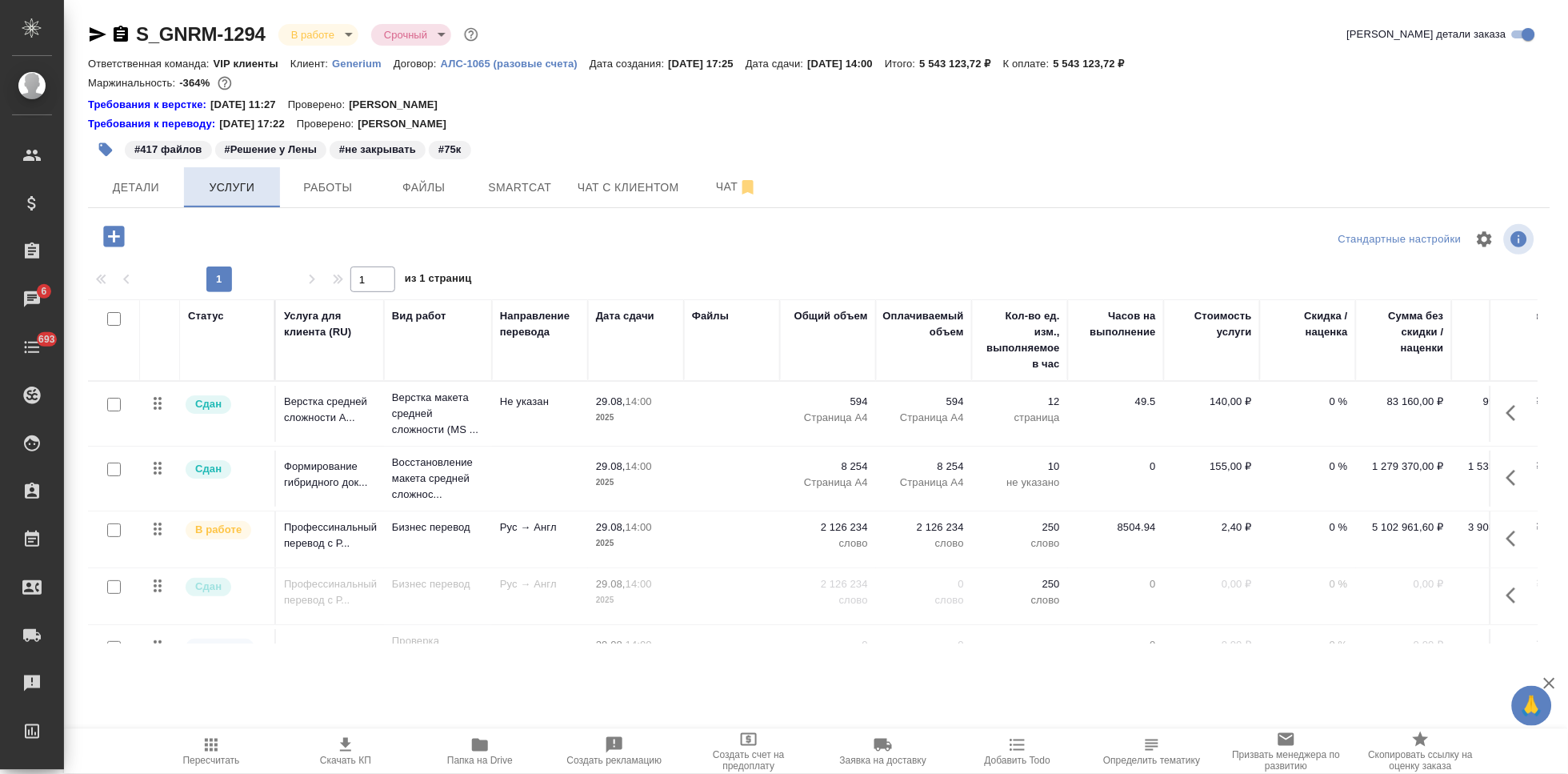
click at [232, 188] on span "Услуги" at bounding box center [232, 187] width 77 height 20
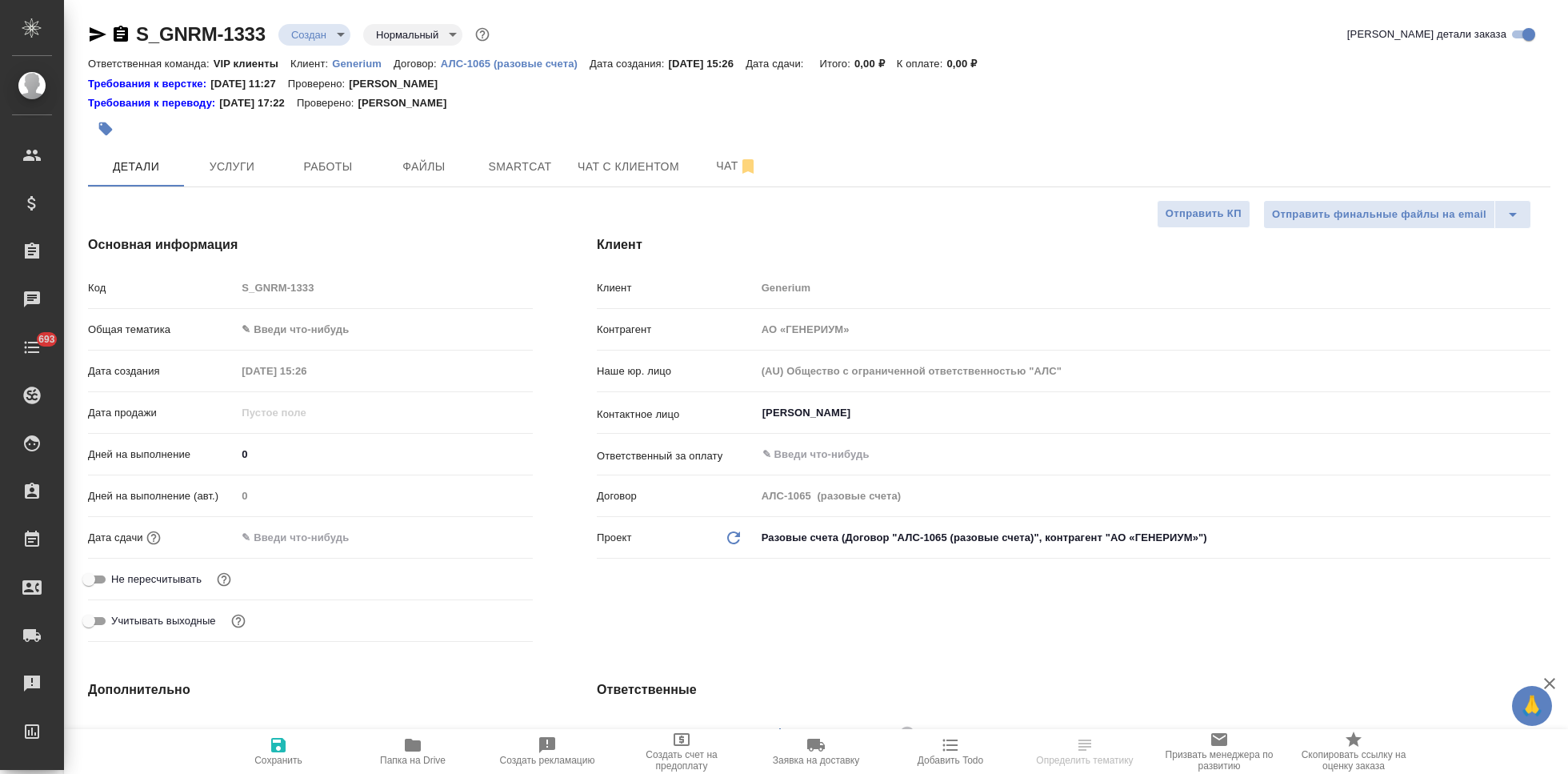
select select "RU"
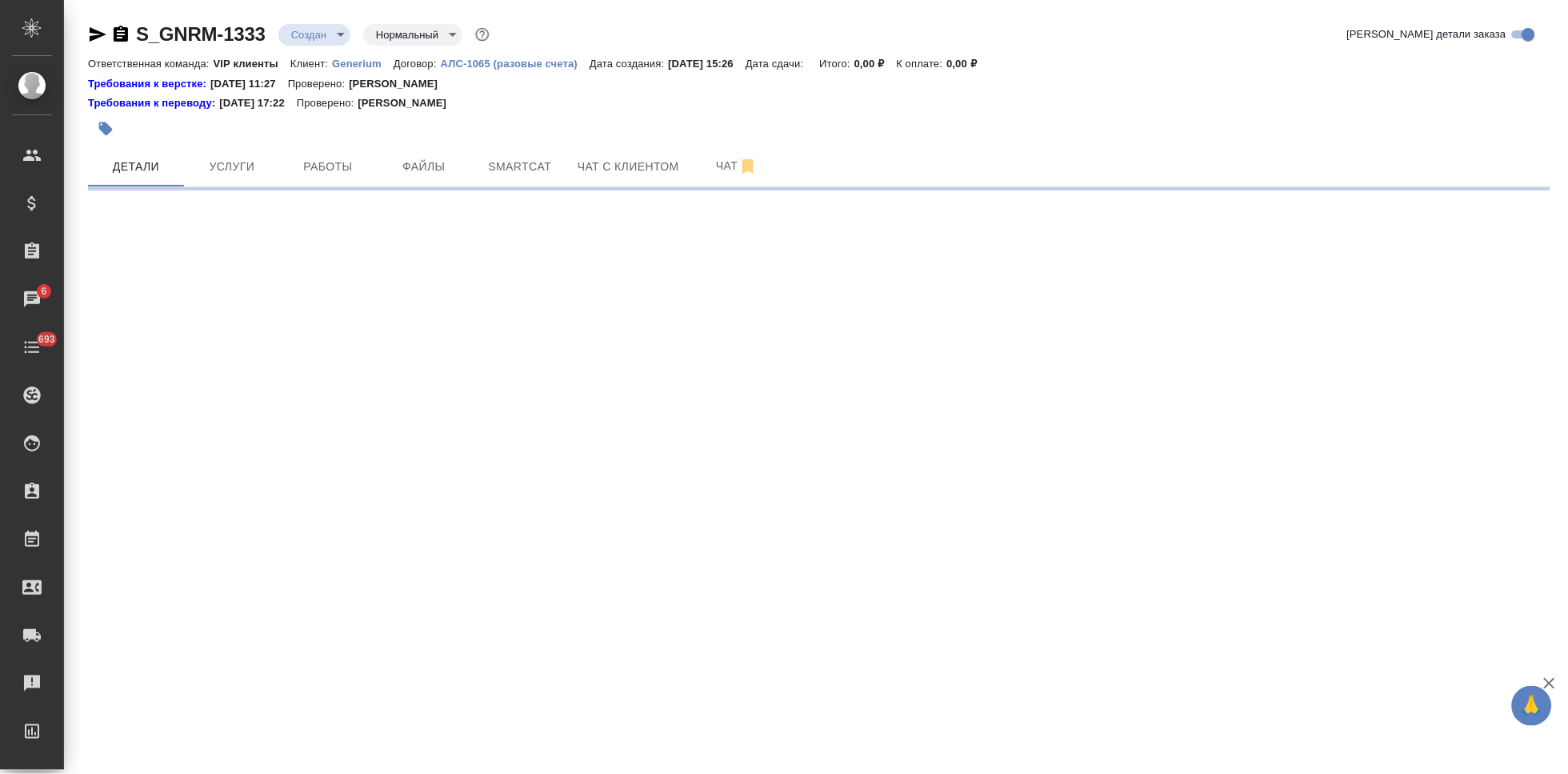
select select "RU"
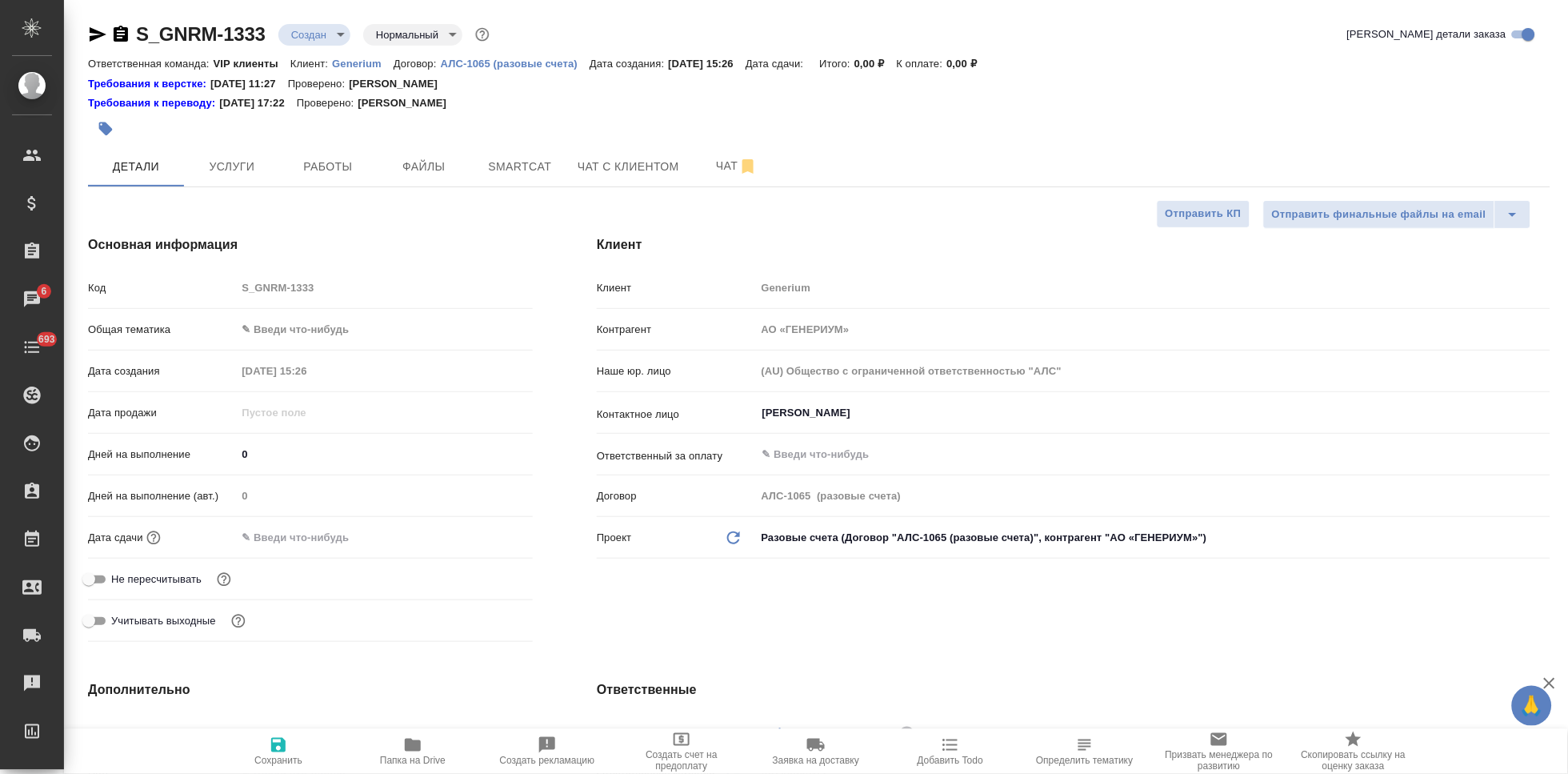
type textarea "x"
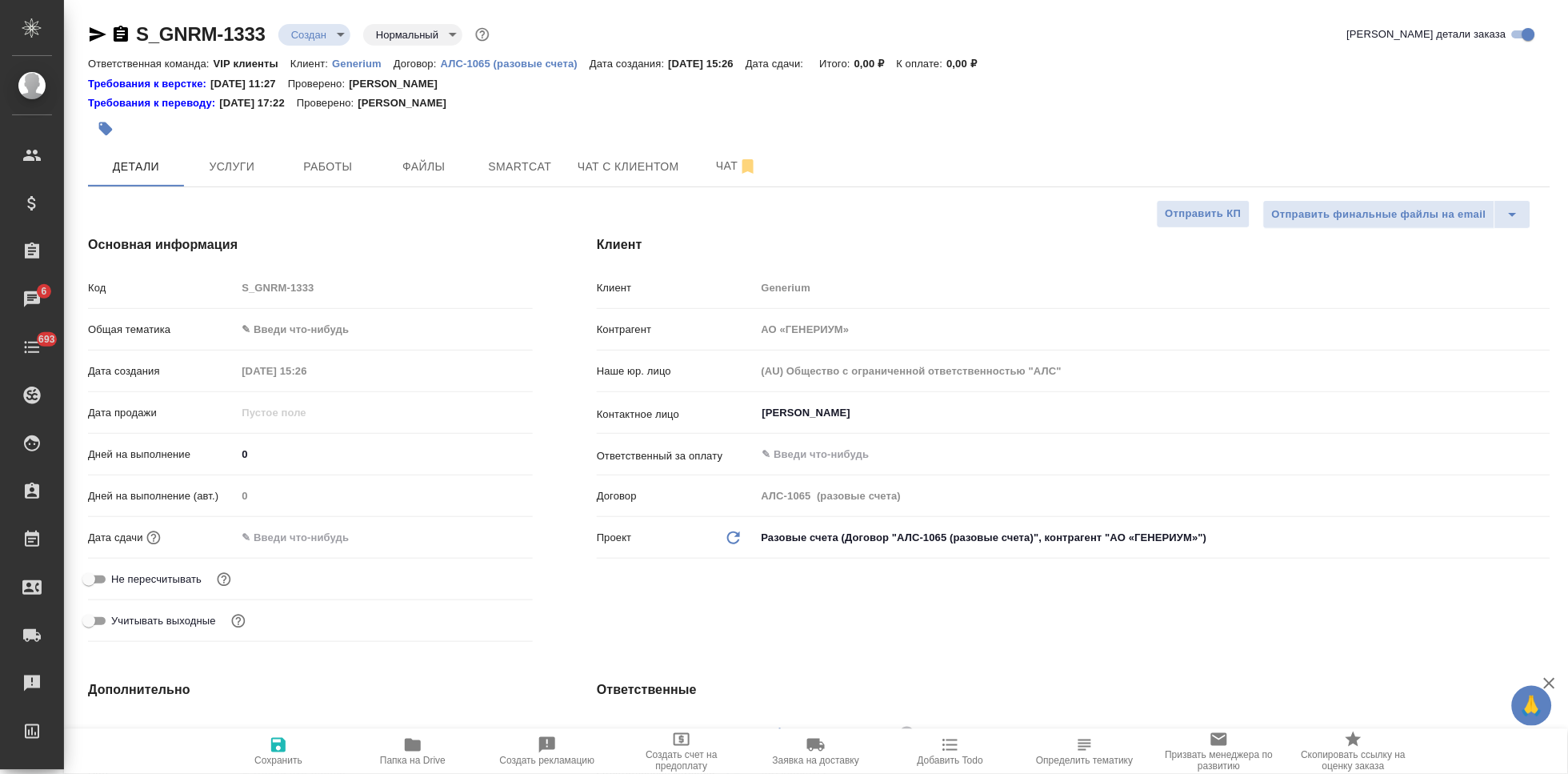
type textarea "x"
click at [409, 157] on span "Файлы" at bounding box center [424, 166] width 77 height 20
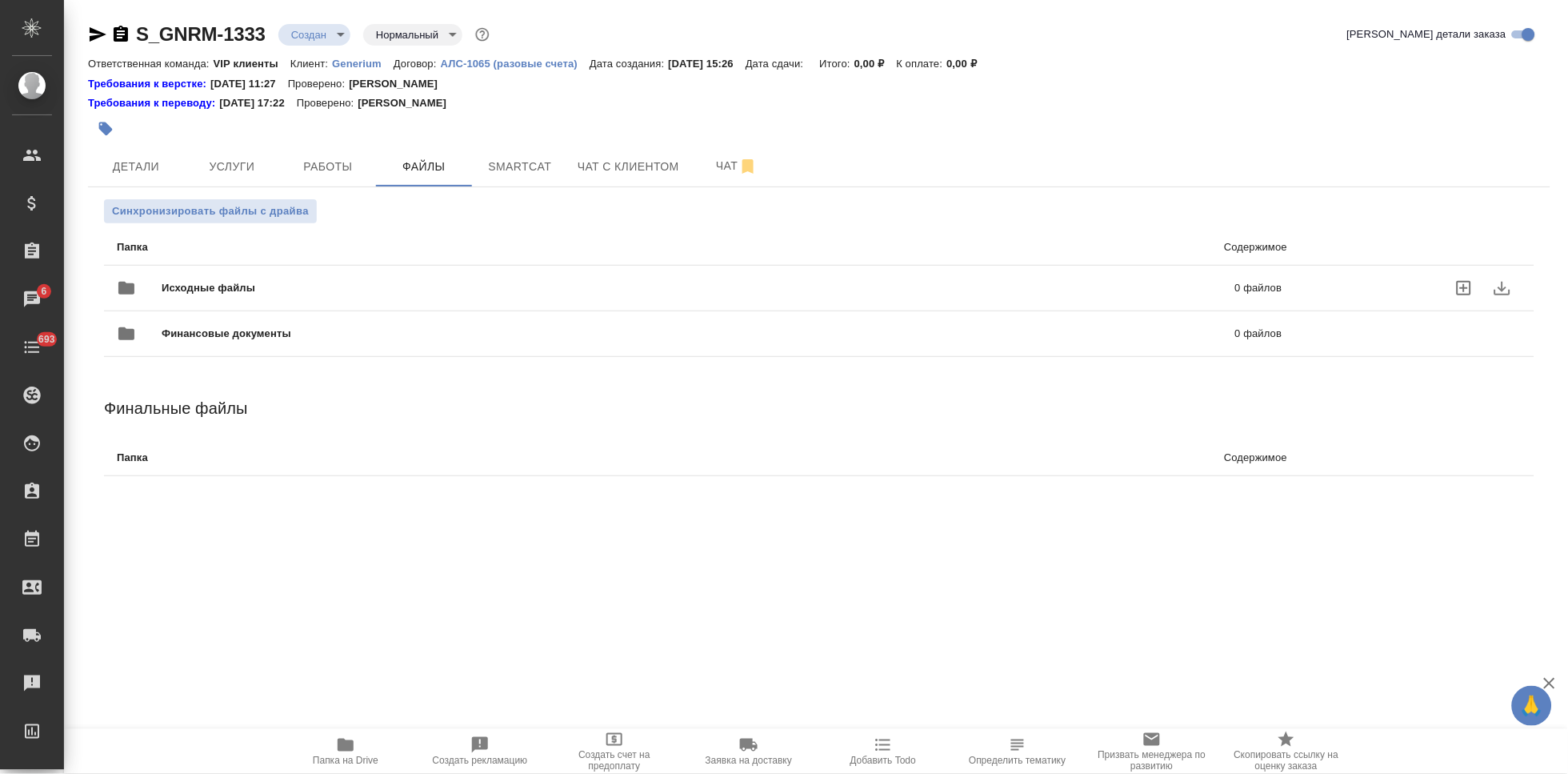
click at [1472, 285] on icon "uploadFiles" at bounding box center [1464, 288] width 19 height 19
click at [0, 0] on input "uploadFiles" at bounding box center [0, 0] width 0 height 0
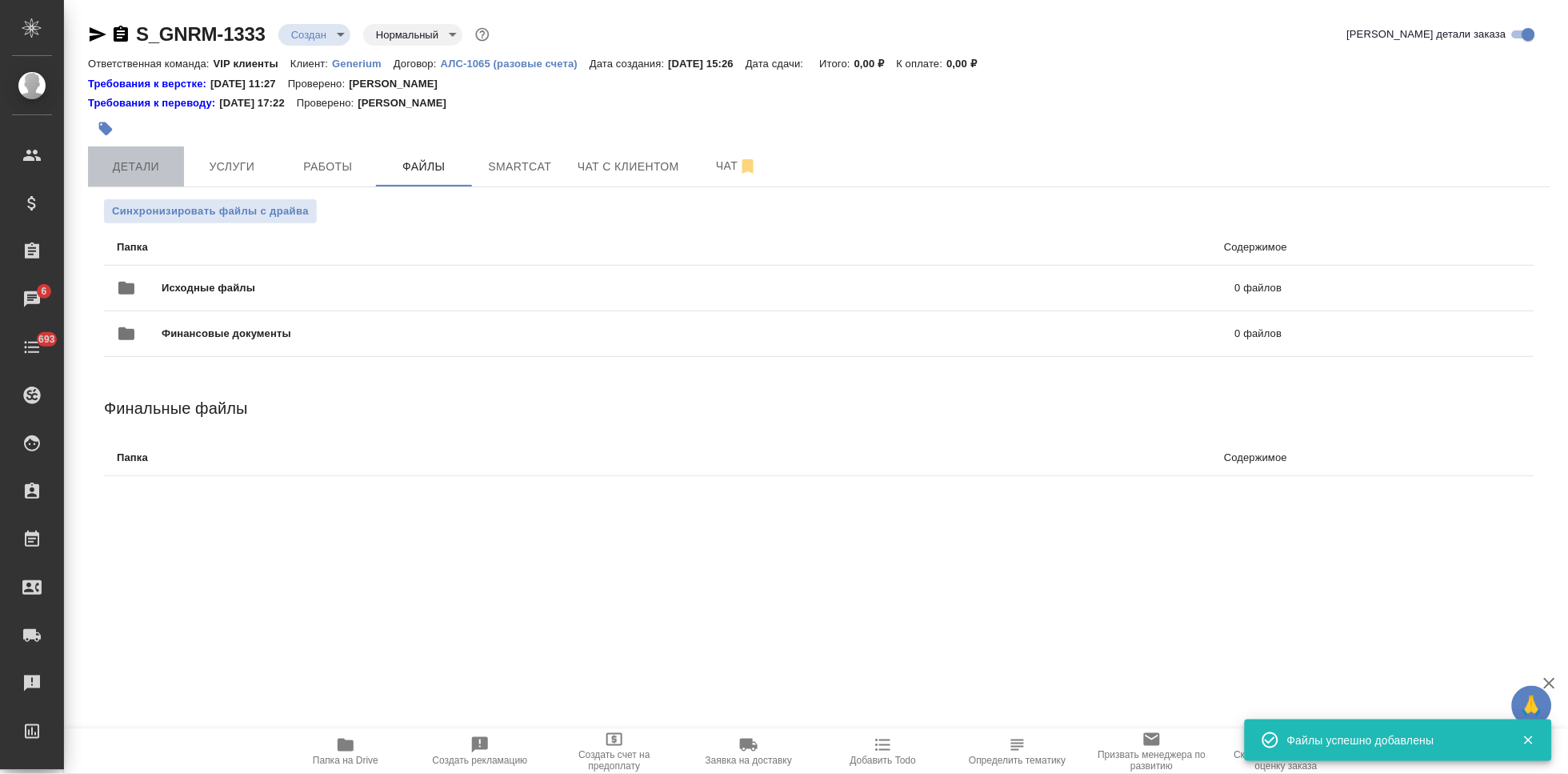
click at [145, 167] on span "Детали" at bounding box center [136, 166] width 77 height 20
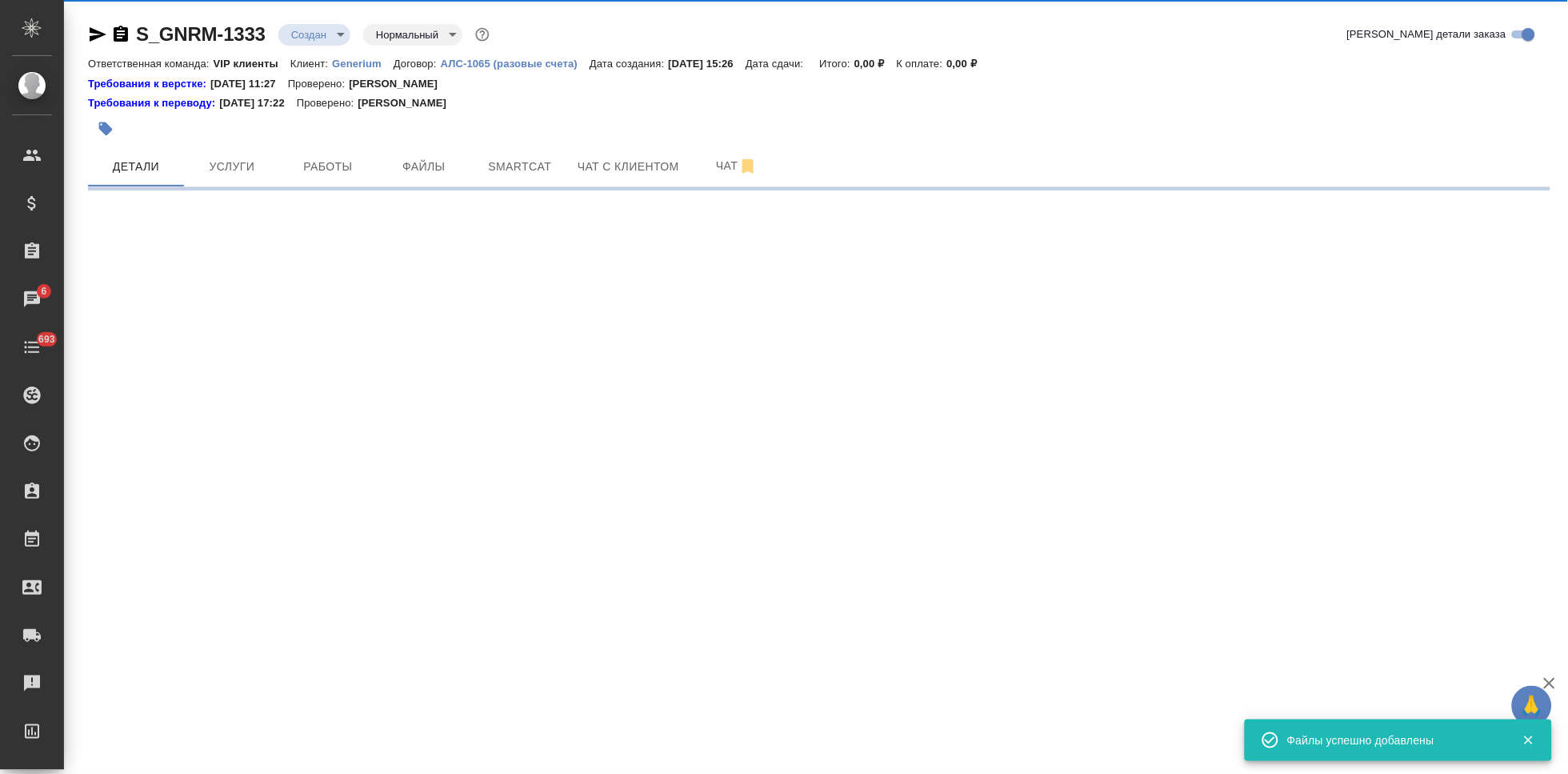
select select "RU"
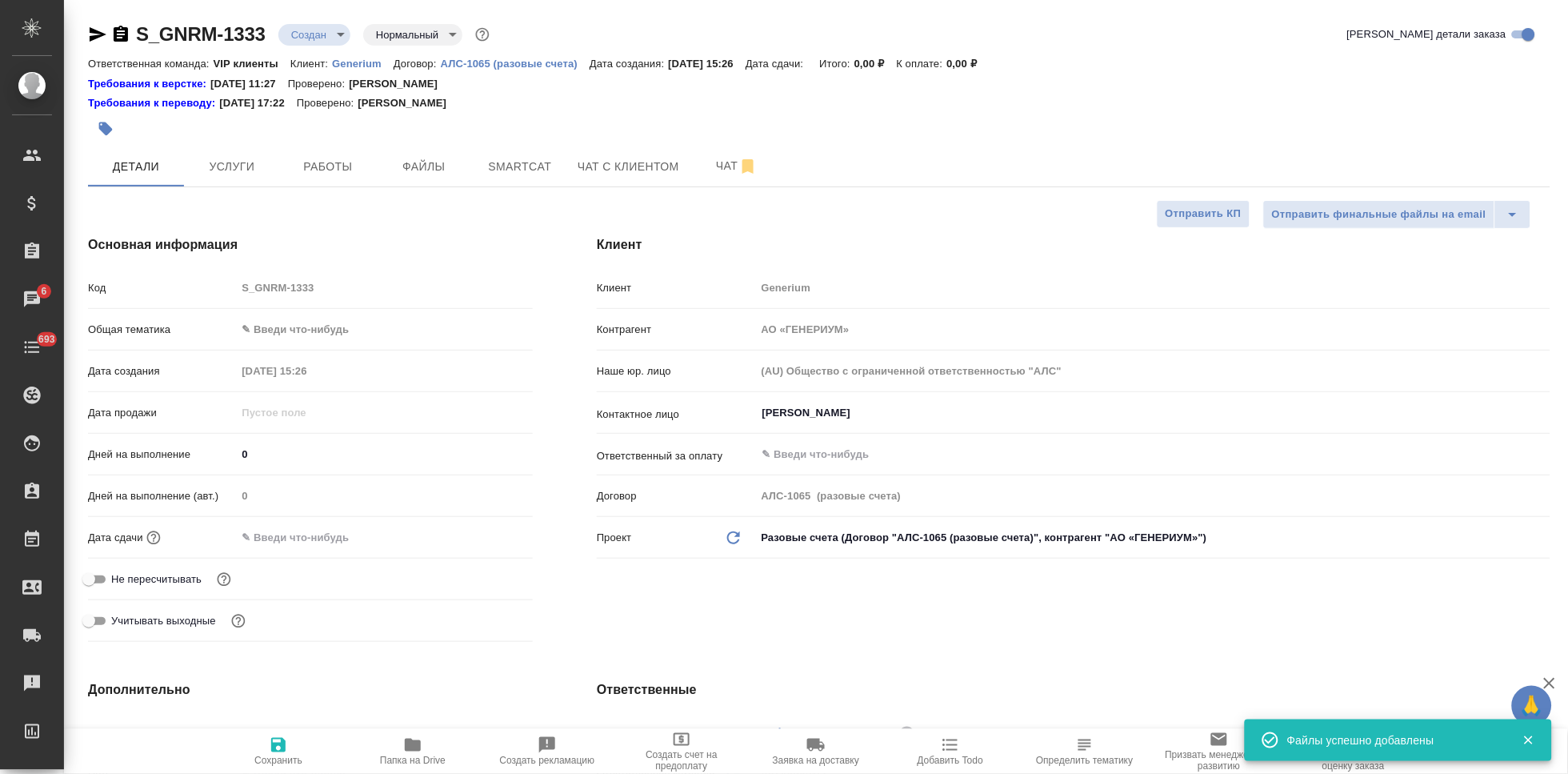
type textarea "x"
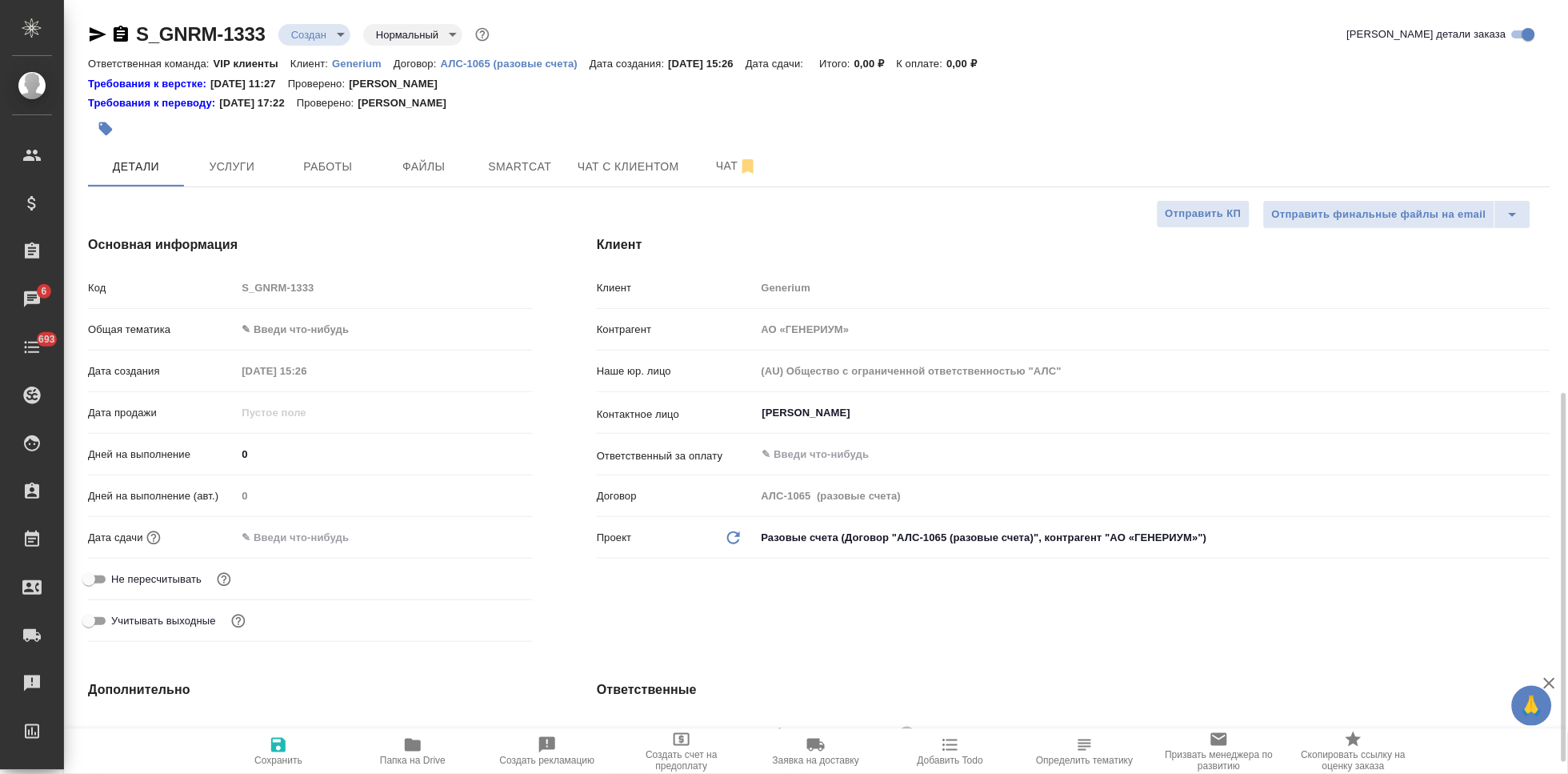
scroll to position [444, 0]
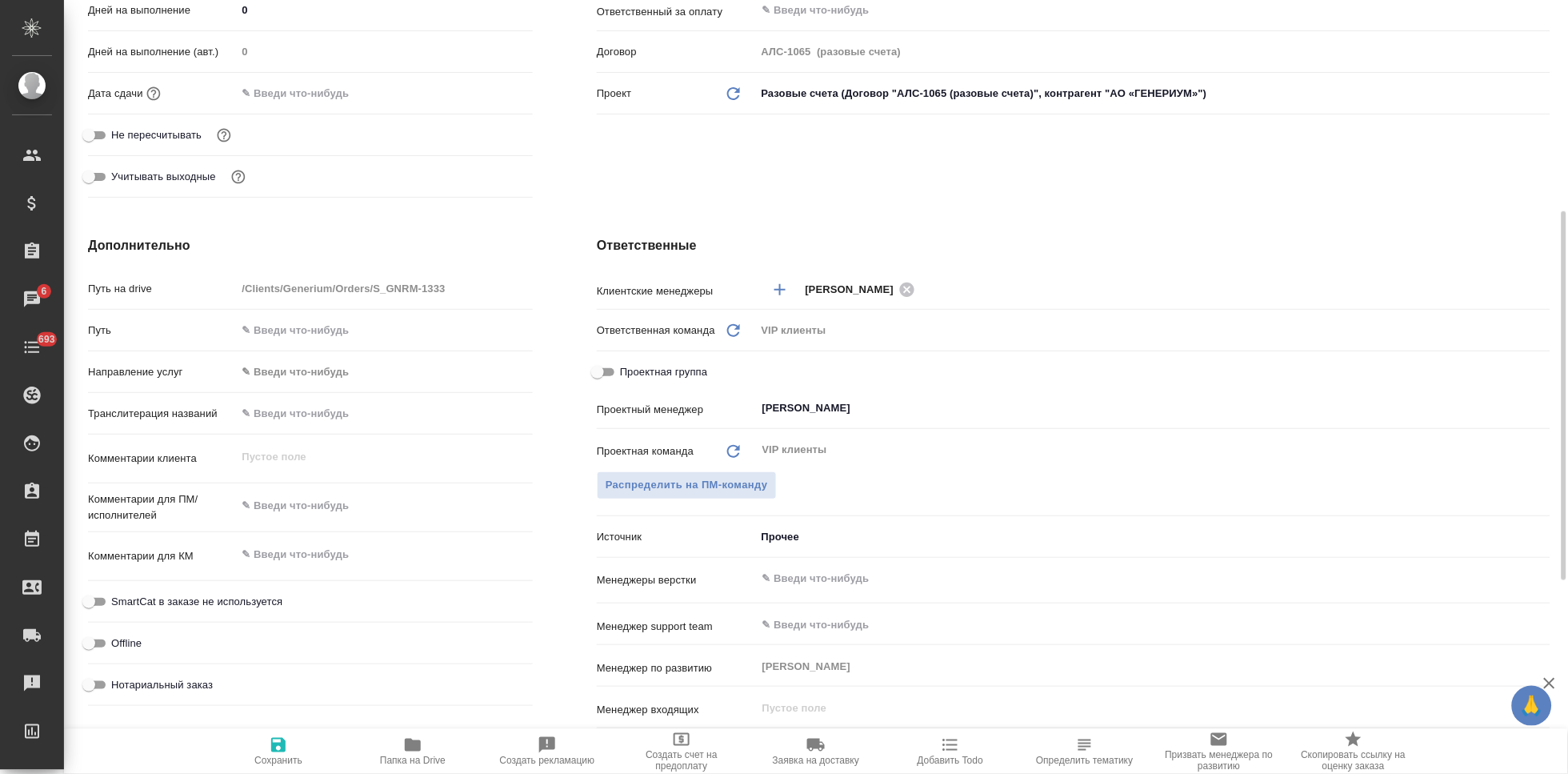
click at [318, 500] on textarea at bounding box center [384, 505] width 297 height 28
type textarea "x"
paste textarea "в перевод на русский язык документ во вложении. Срок: 15.08.2025"
type textarea "в перевод на русский язык документ во вложении. Срок: 15.08.2025"
type textarea "x"
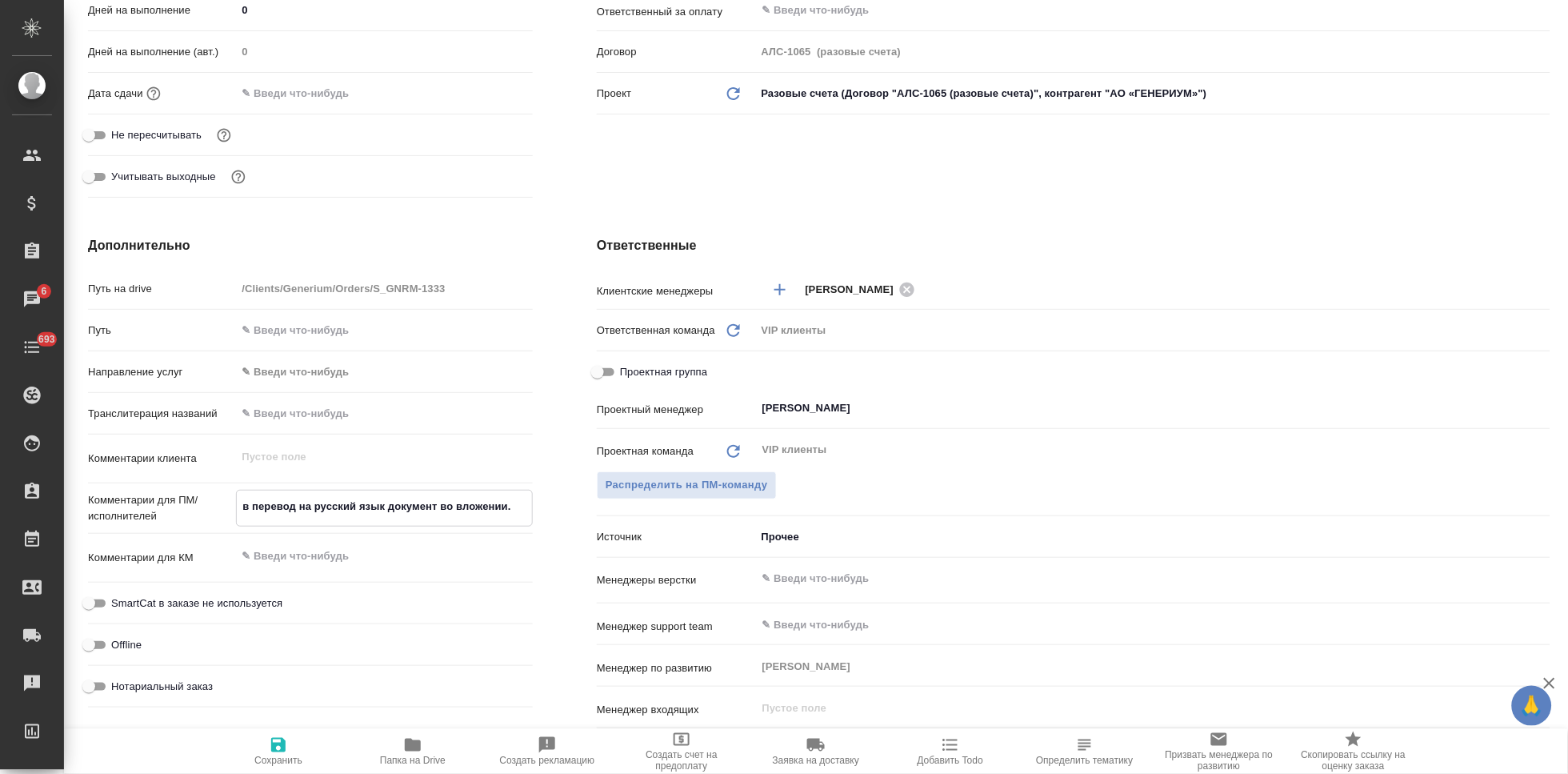
type textarea "x"
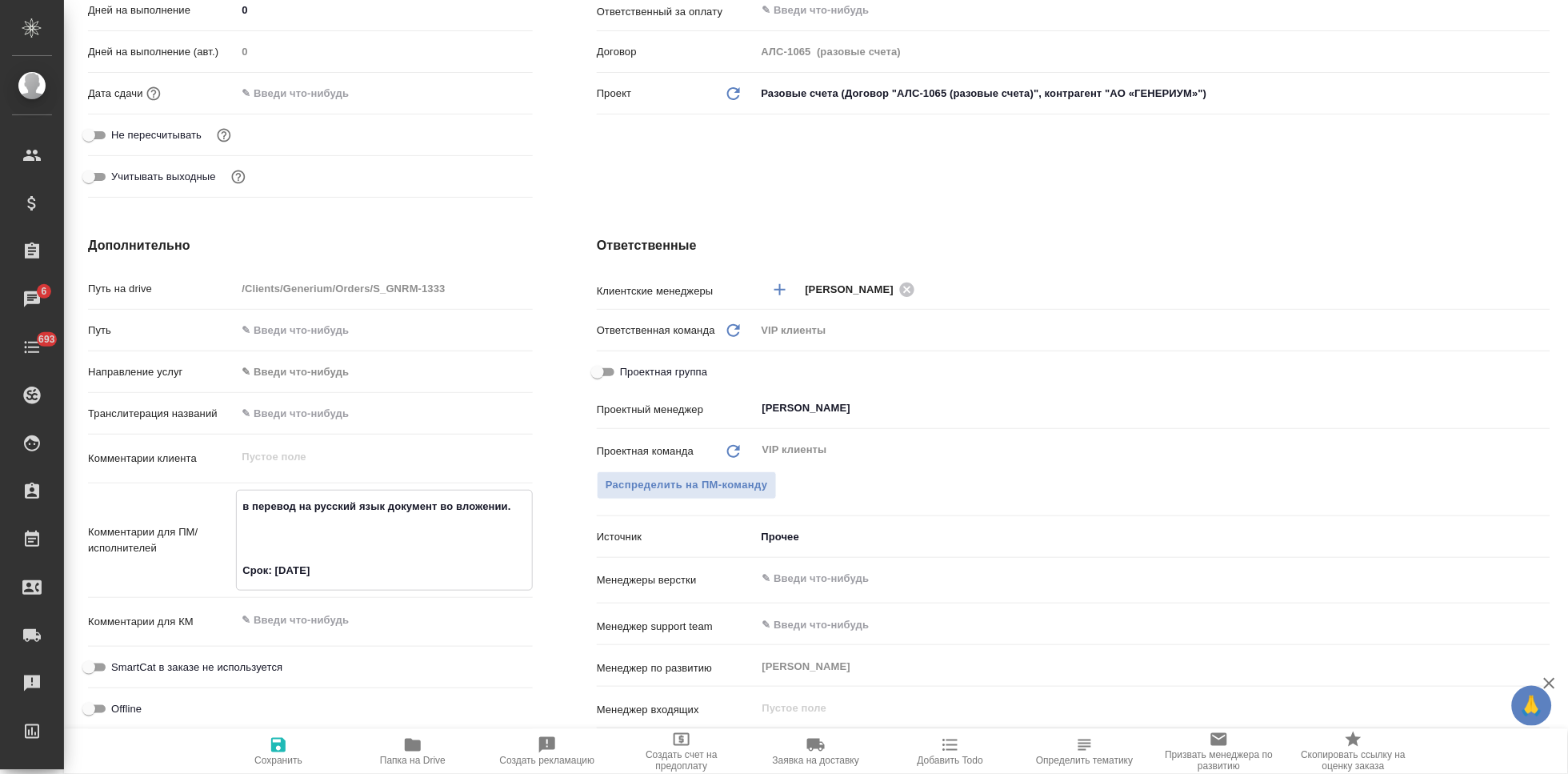
type textarea "в перевод на русский язык документ во вложении. Срок: 15.08.2025"
type textarea "x"
click at [292, 752] on span "Сохранить" at bounding box center [277, 750] width 115 height 30
type textarea "x"
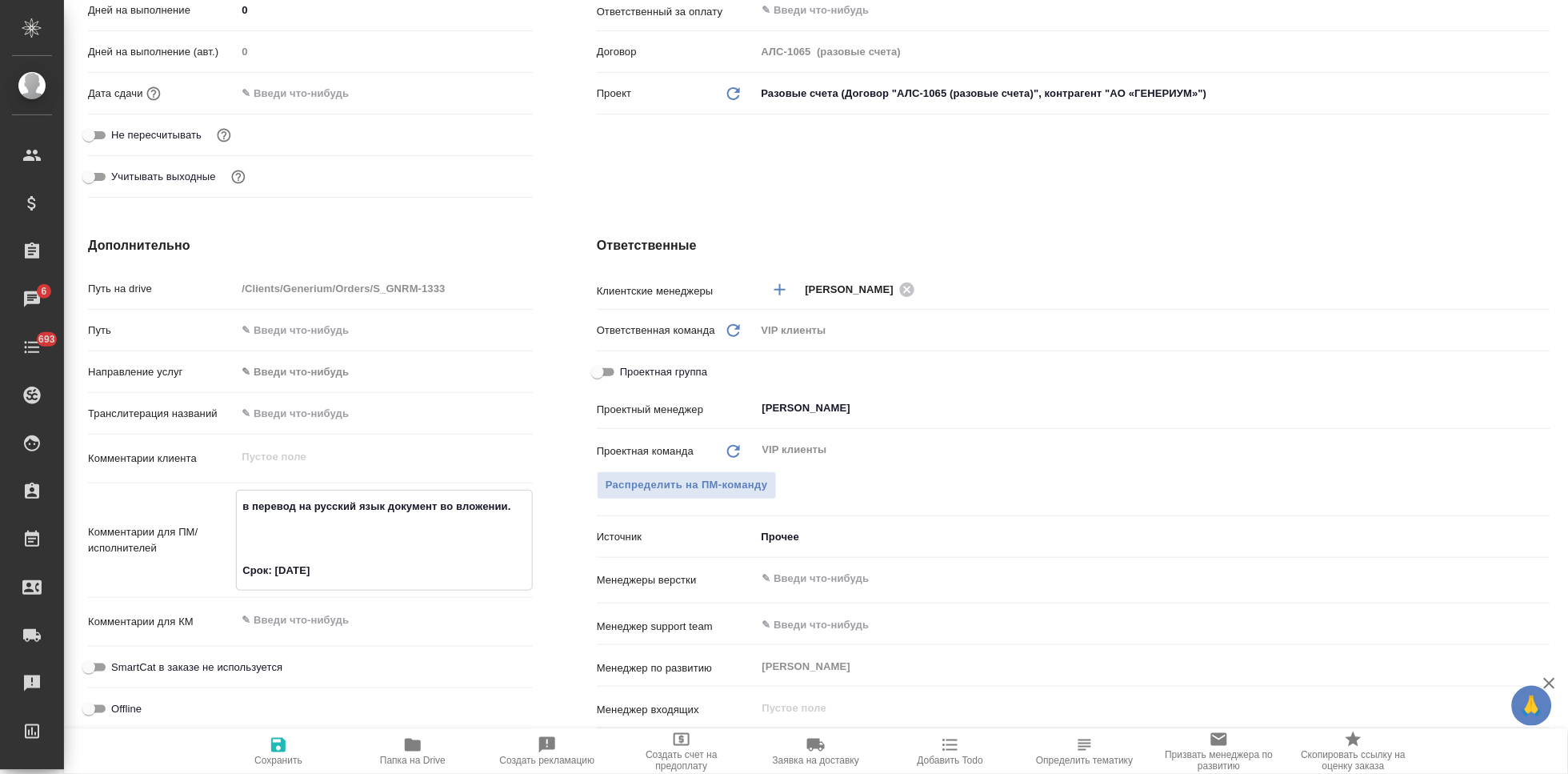
type textarea "x"
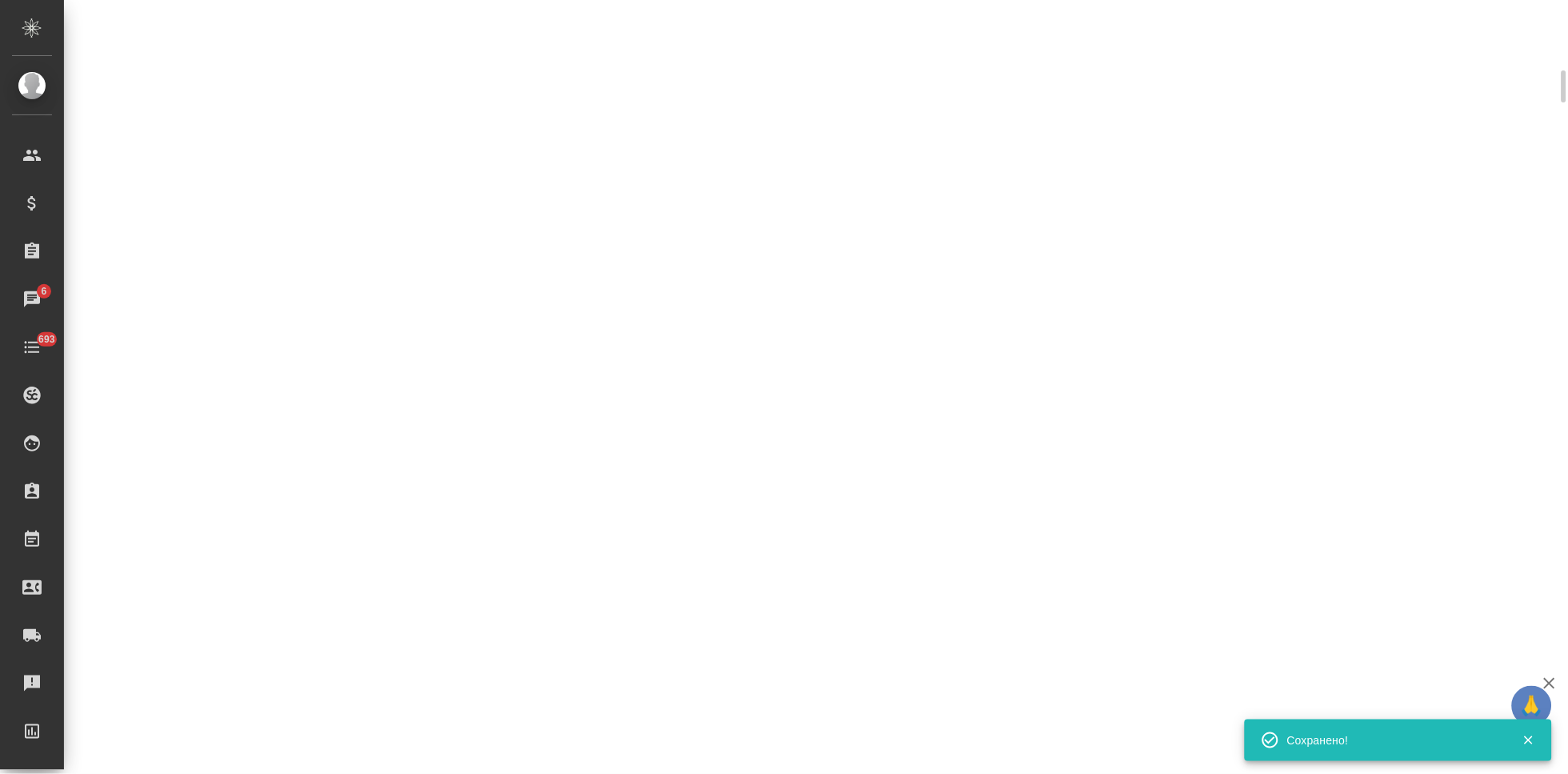
select select "RU"
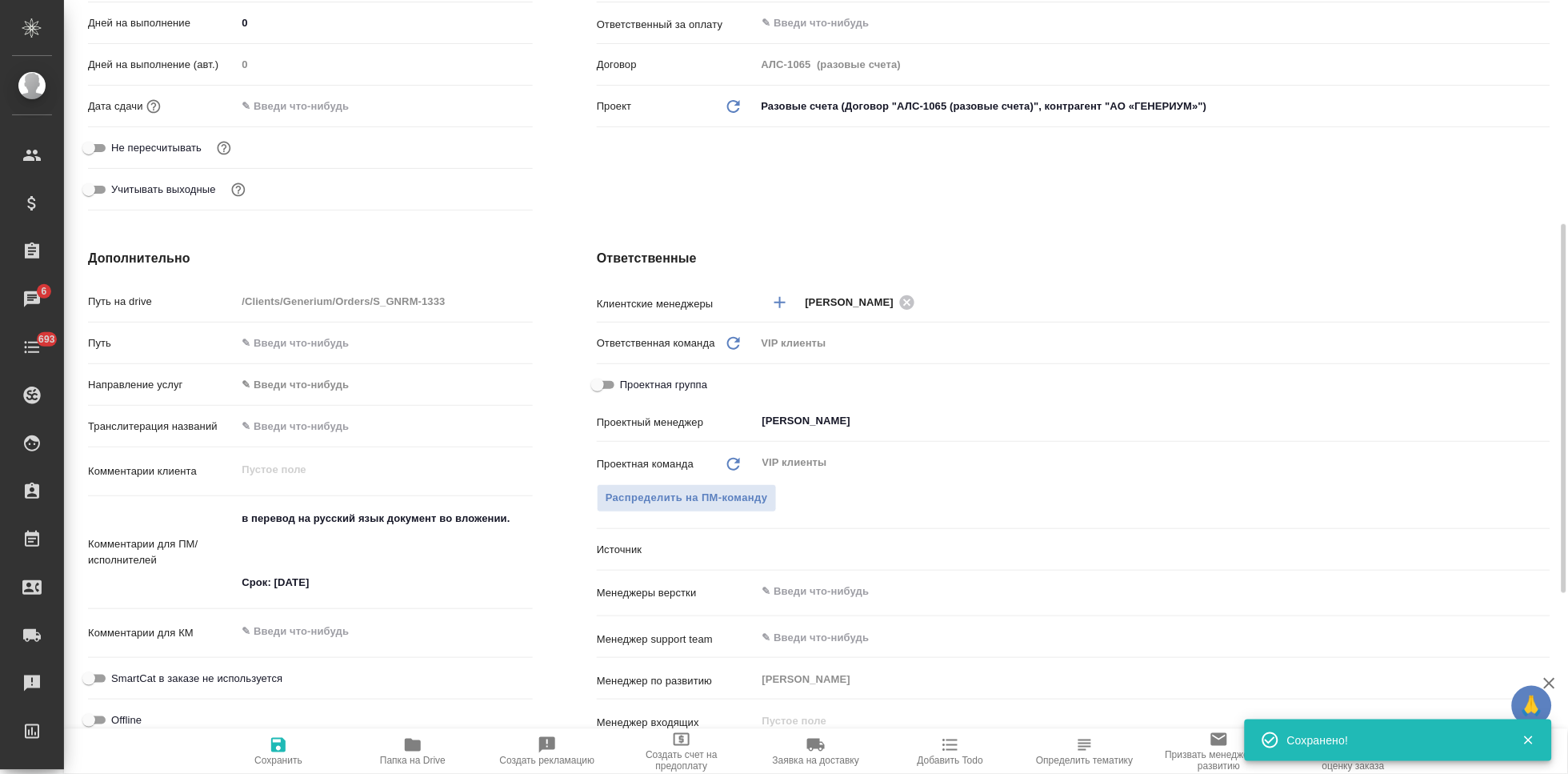
type textarea "x"
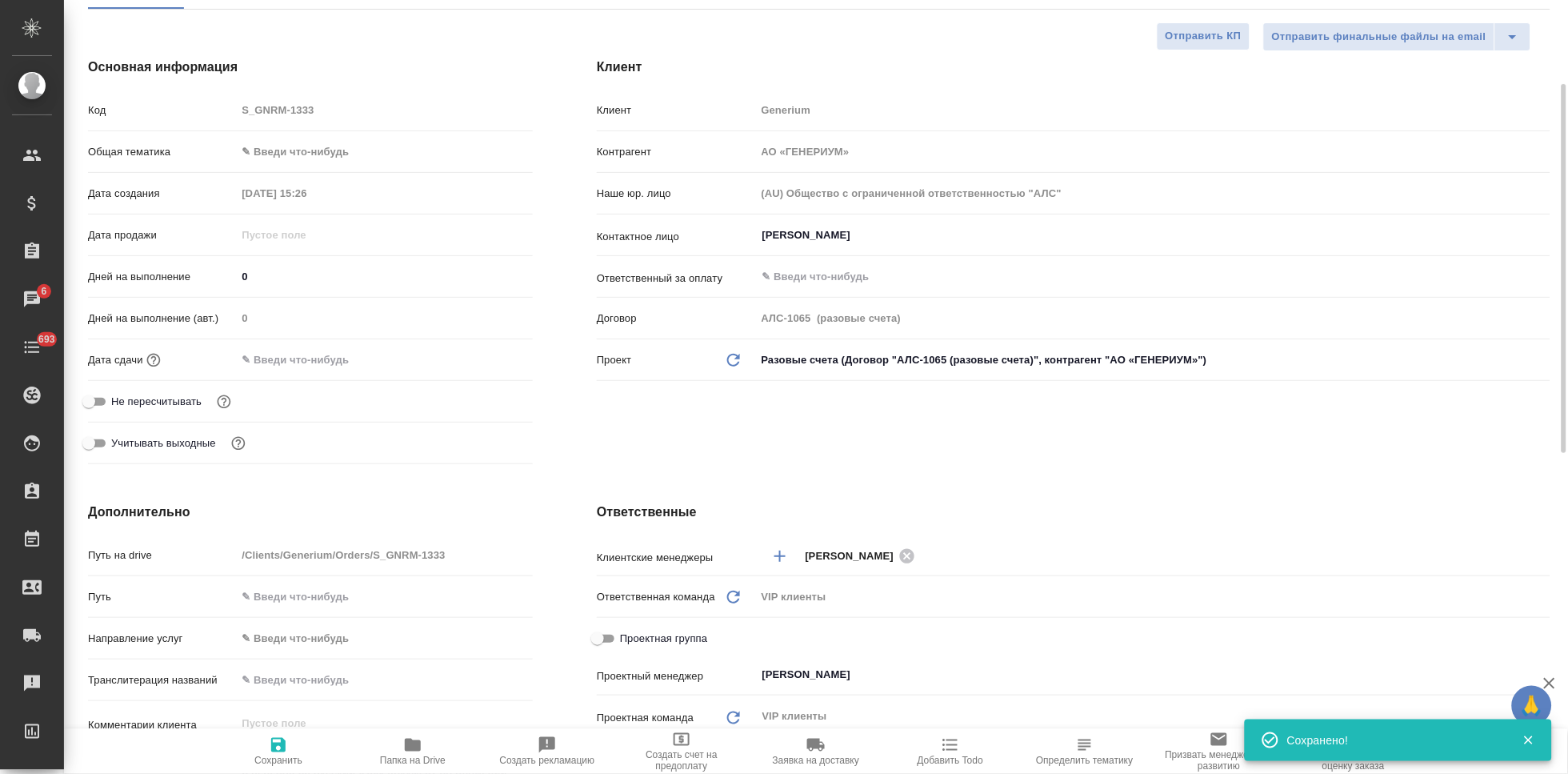
scroll to position [0, 0]
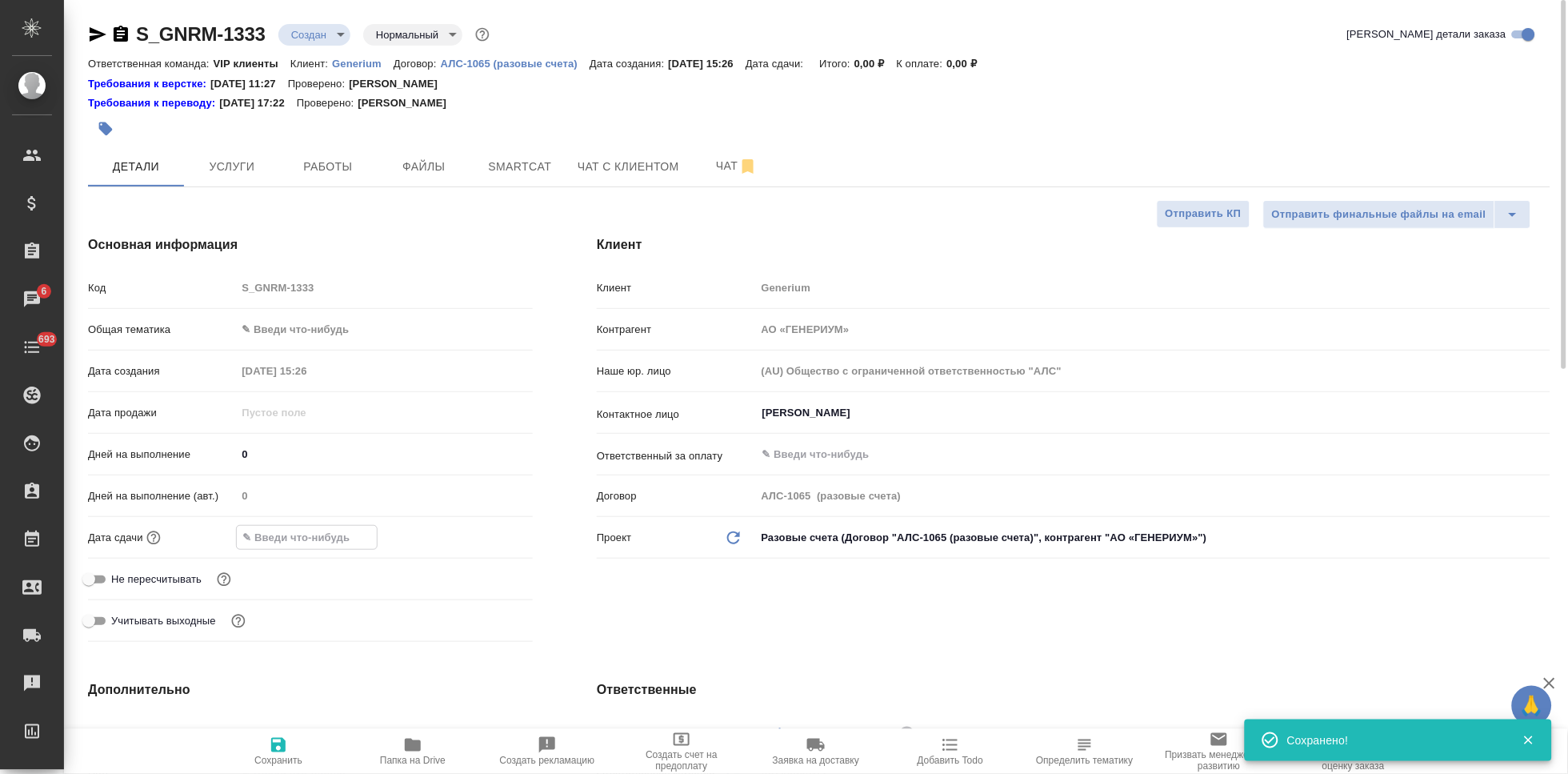
click at [285, 540] on input "text" at bounding box center [306, 537] width 140 height 23
click at [482, 534] on icon "button" at bounding box center [486, 536] width 19 height 19
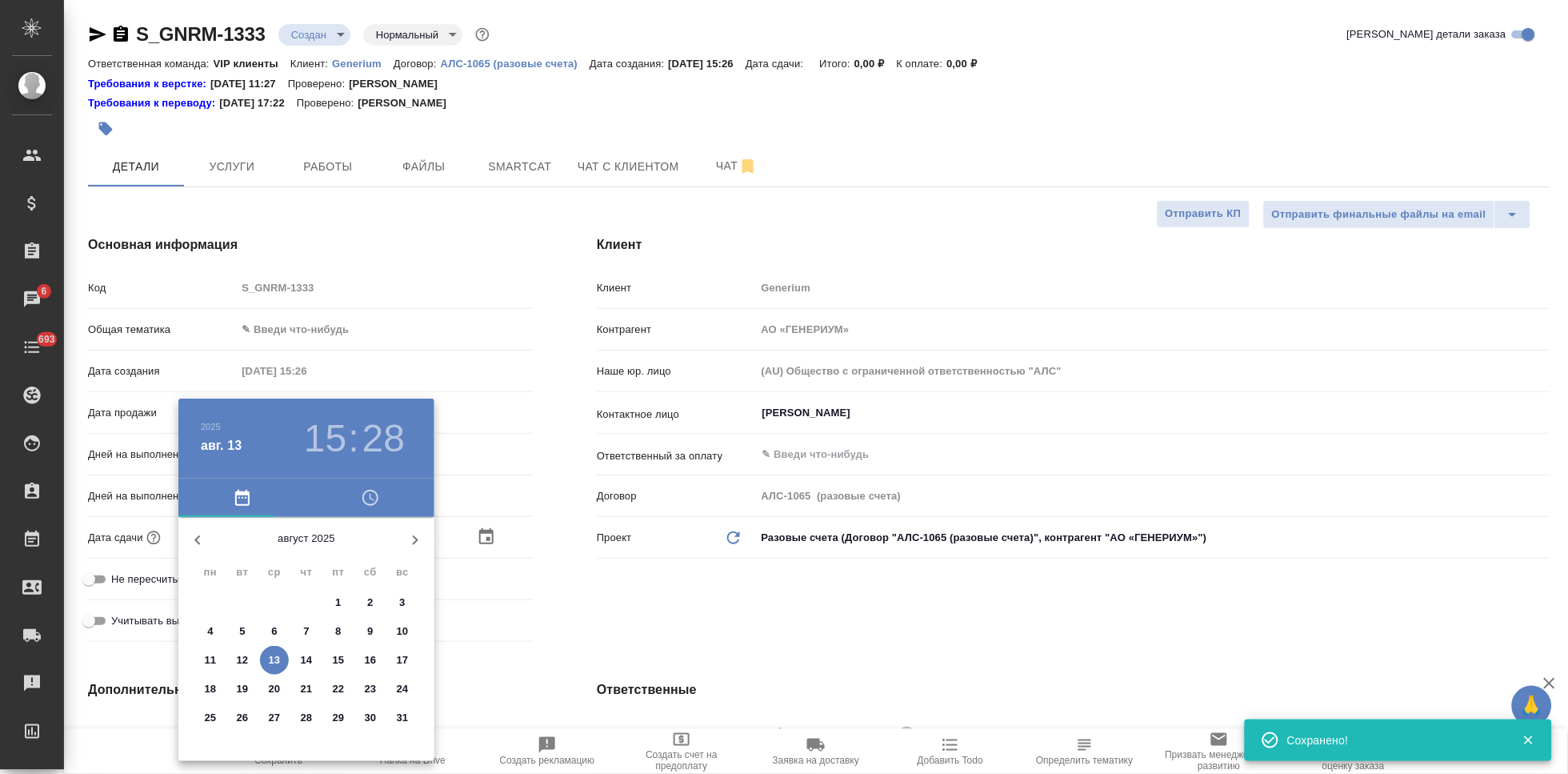
click at [337, 657] on p "15" at bounding box center [338, 660] width 12 height 16
type input "15.08.2025 15:28"
type textarea "x"
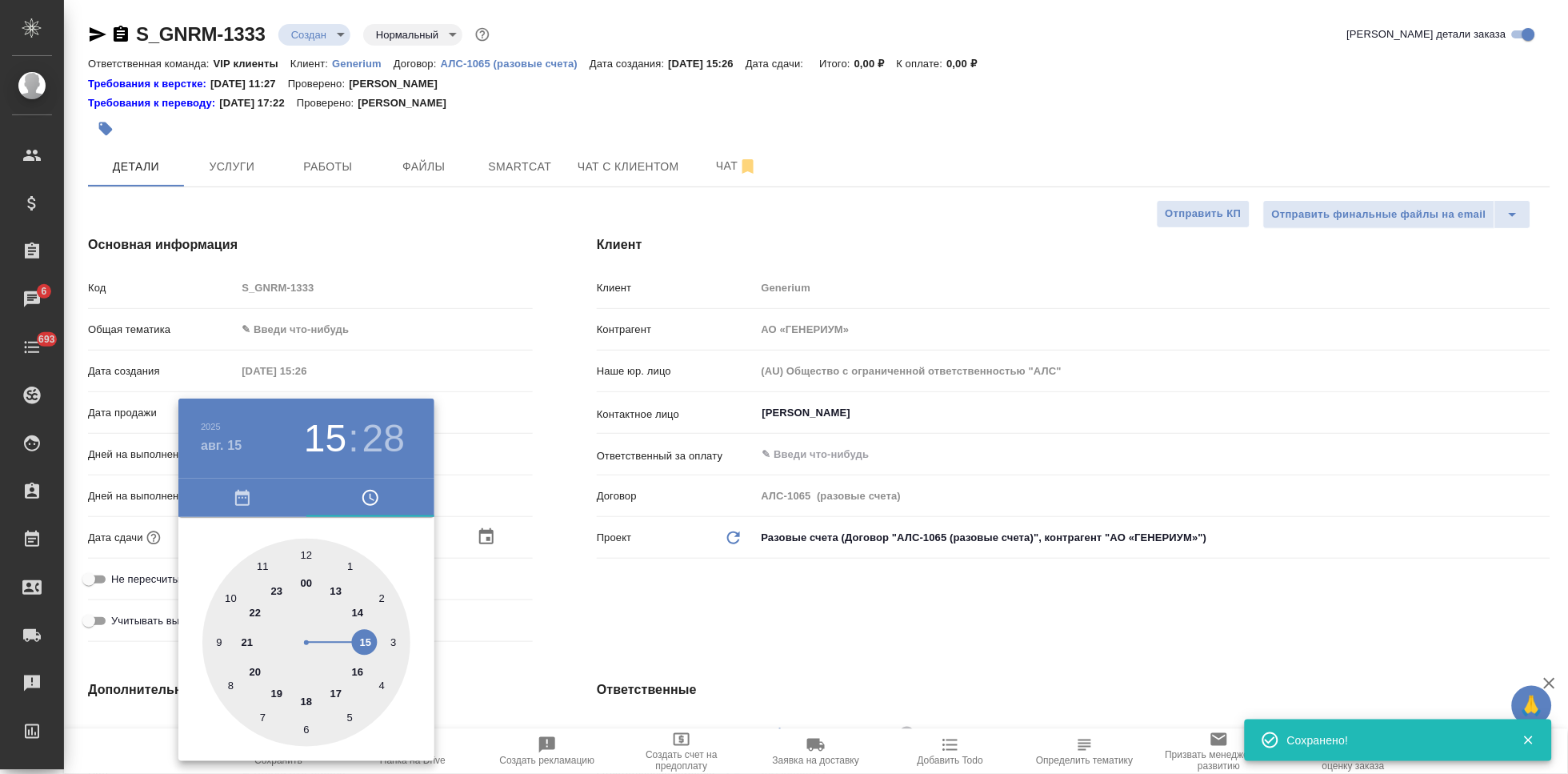
type input "15.08.2025 19:28"
type textarea "x"
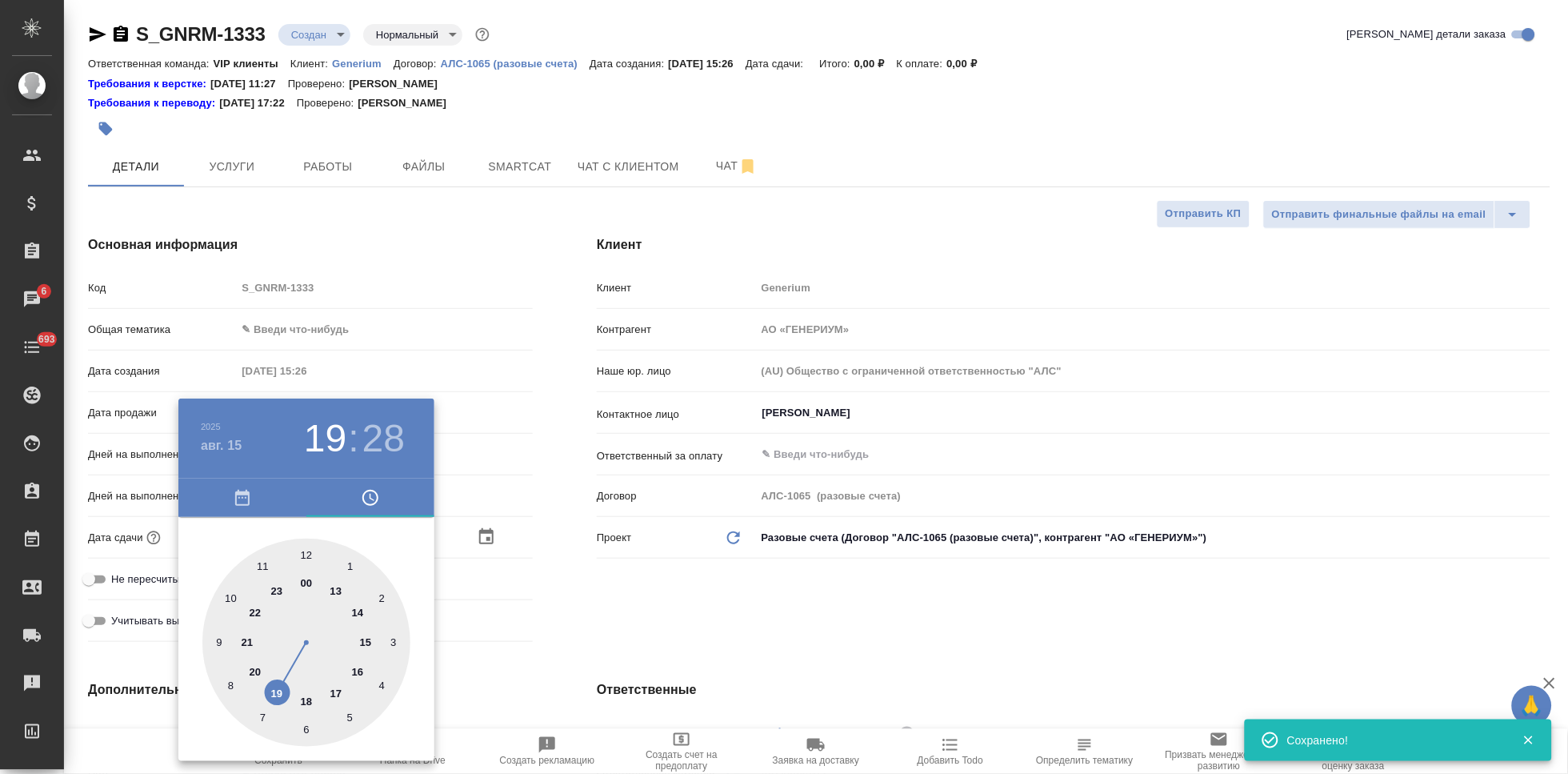
type textarea "x"
type input "15.08.2025 18:28"
type textarea "x"
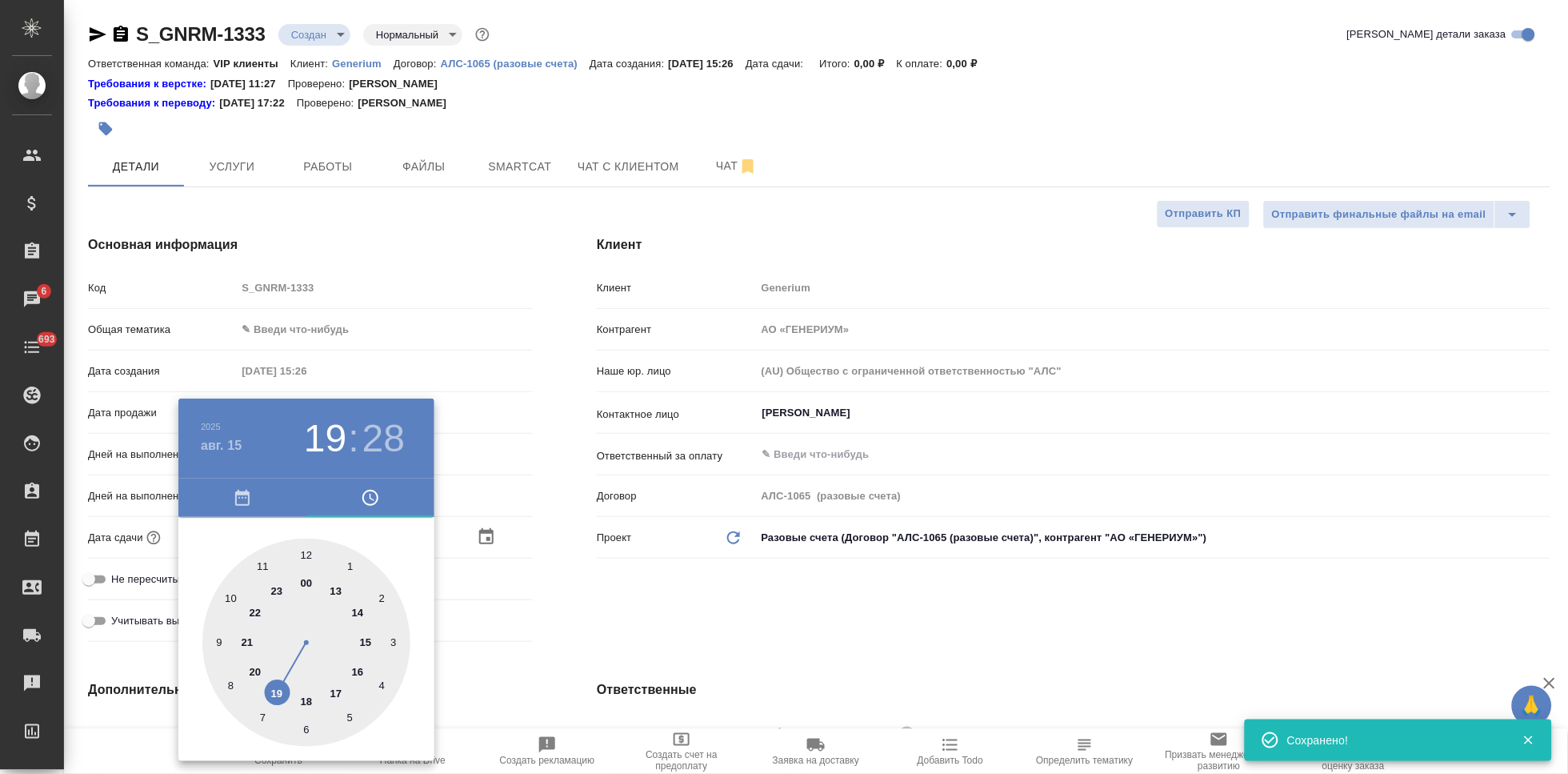
type textarea "x"
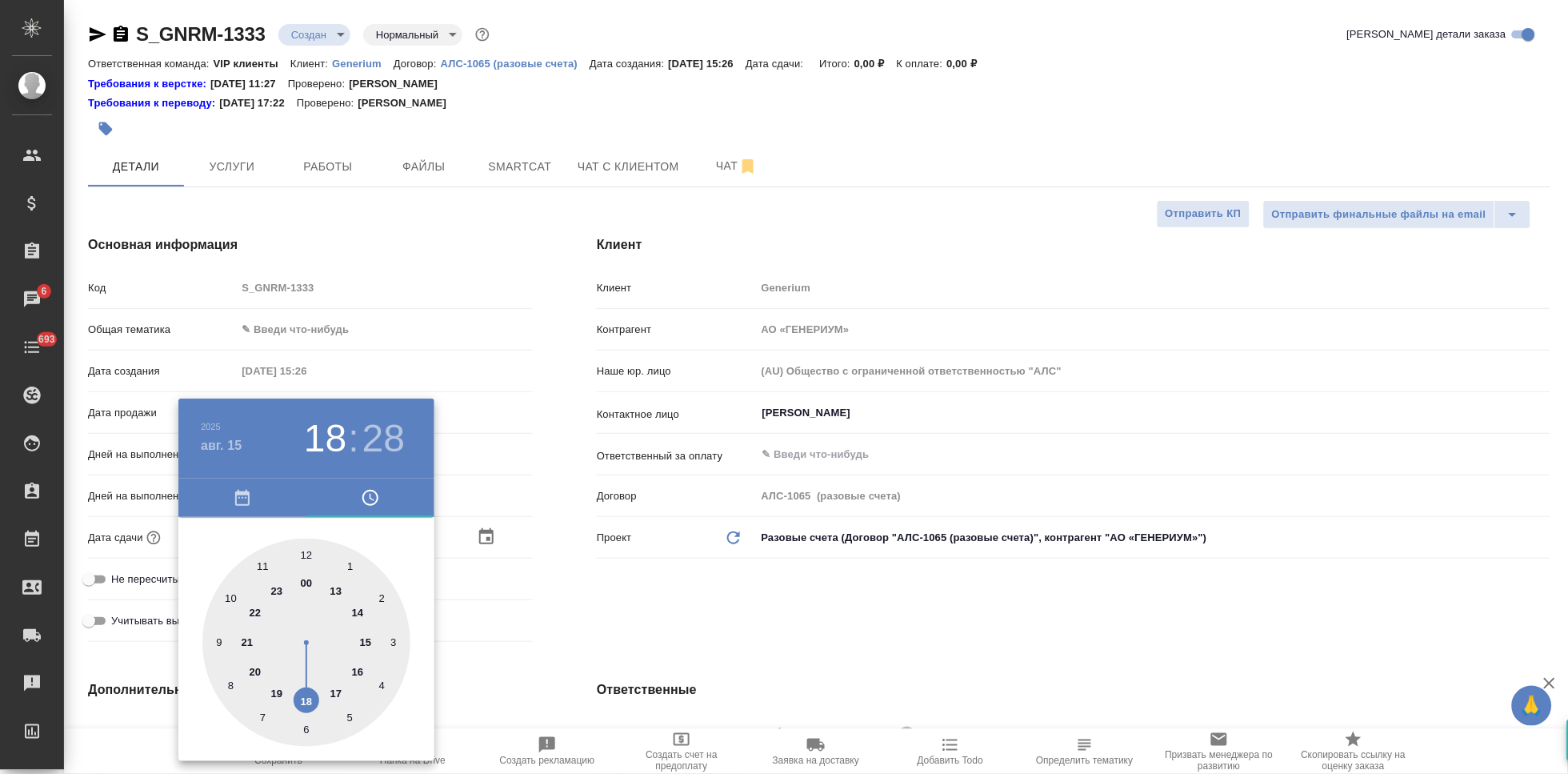
drag, startPoint x: 351, startPoint y: 638, endPoint x: 300, endPoint y: 703, distance: 82.6
click at [300, 703] on div at bounding box center [306, 642] width 208 height 208
type textarea "x"
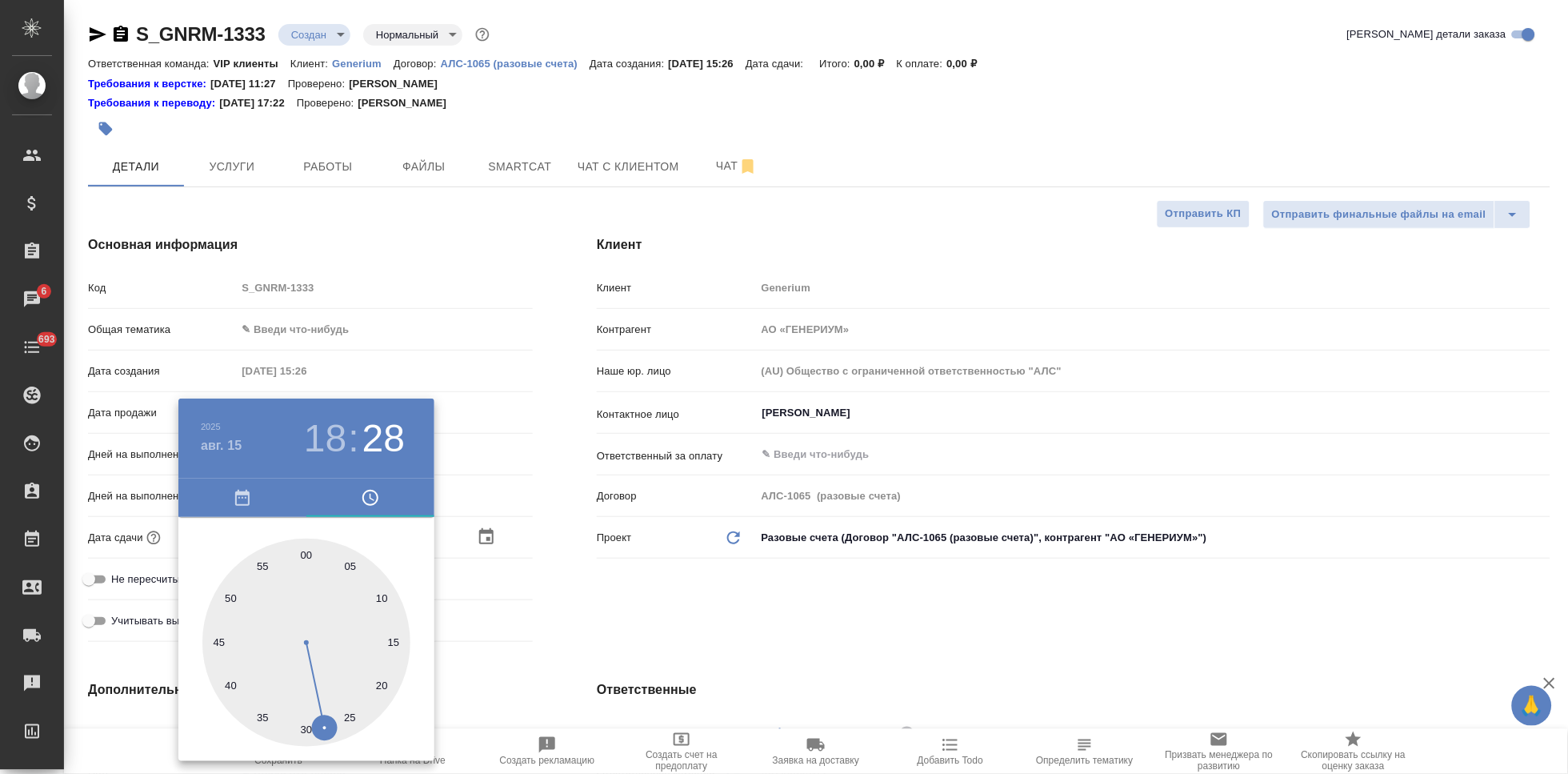
type input "15.08.2025 18:02"
type textarea "x"
type input "15.08.2025 18:00"
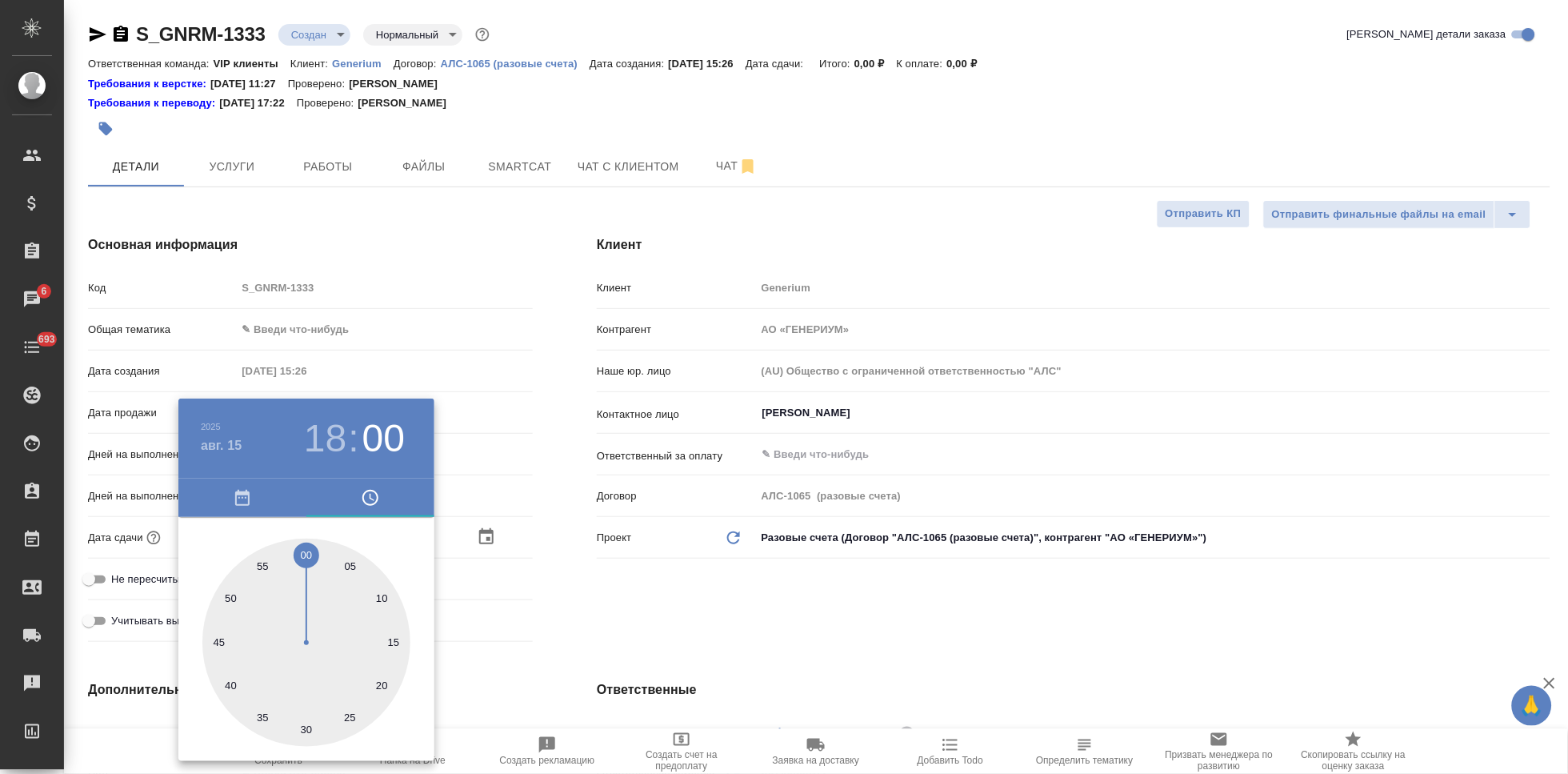
type textarea "x"
drag, startPoint x: 309, startPoint y: 649, endPoint x: 305, endPoint y: 557, distance: 92.1
click at [305, 557] on div at bounding box center [306, 642] width 208 height 208
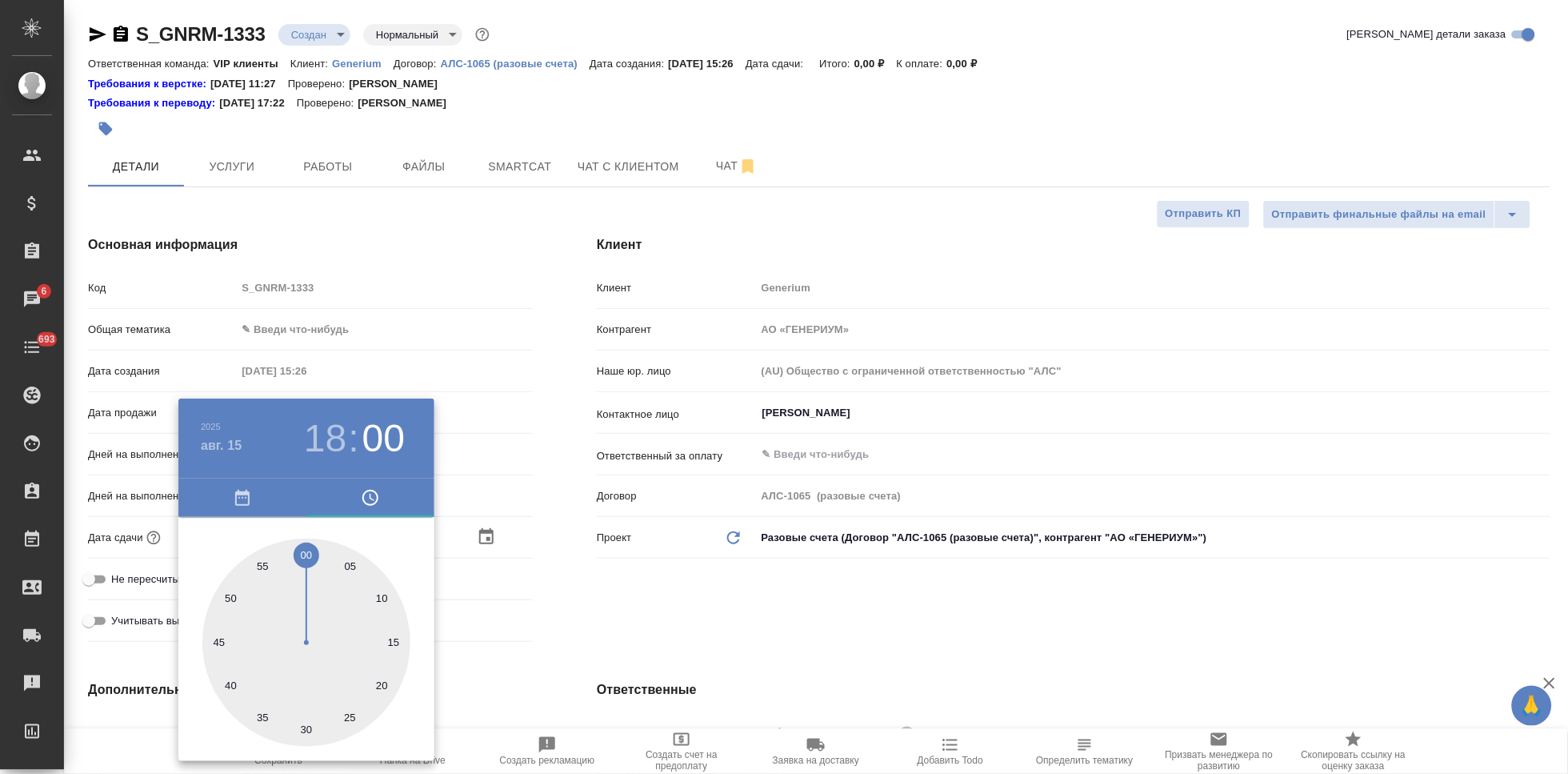
type textarea "x"
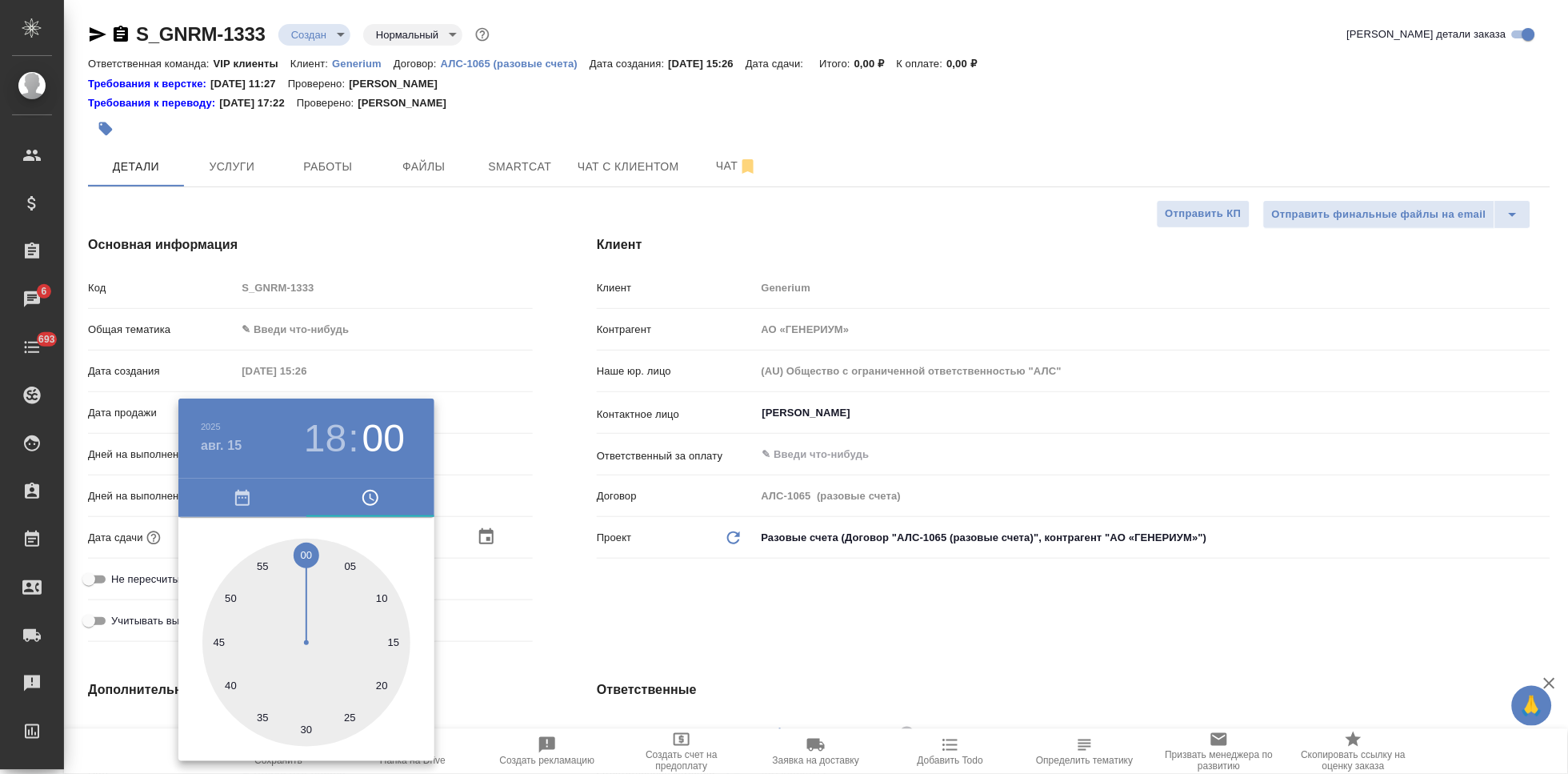
type textarea "x"
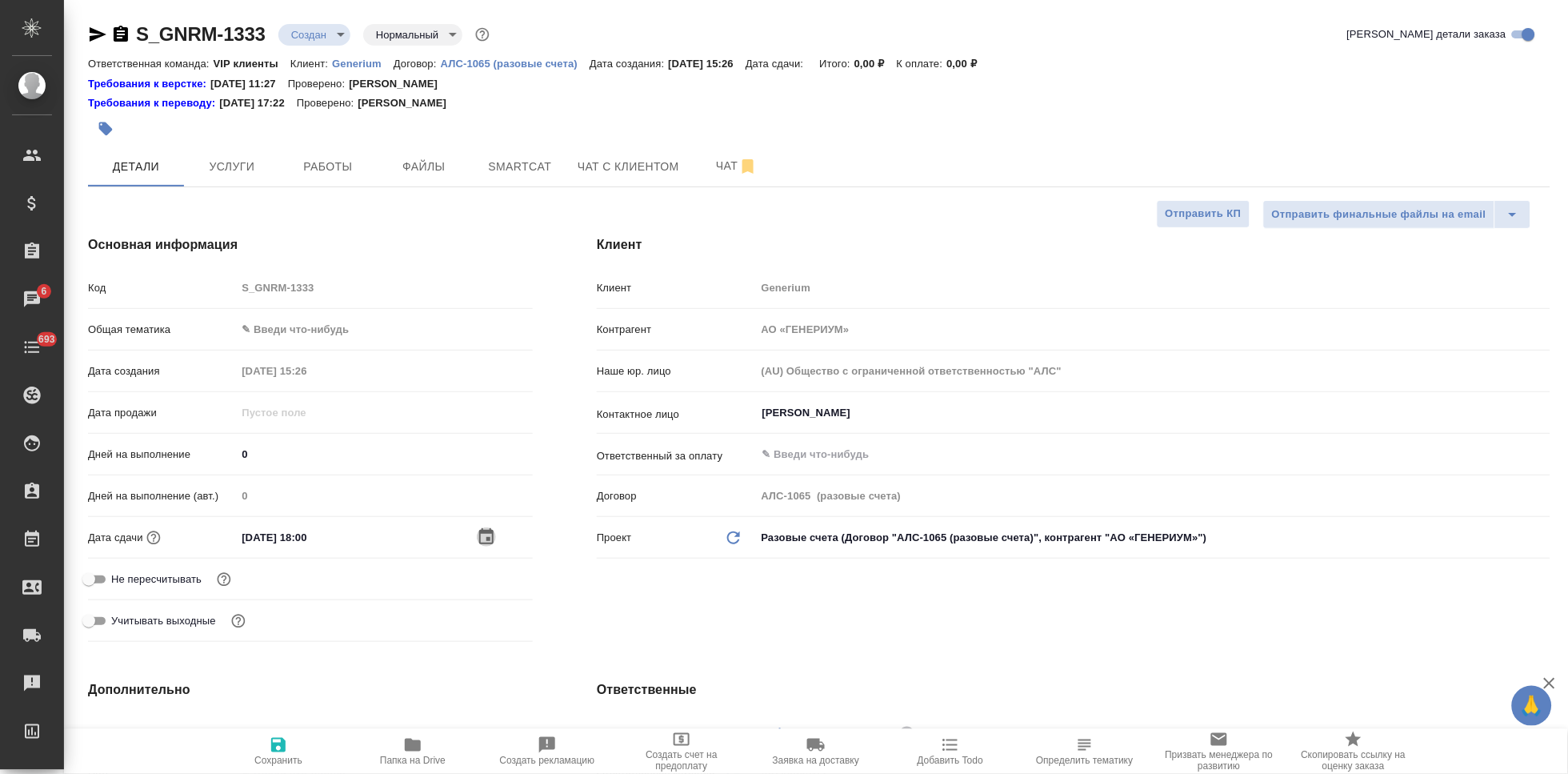
click at [283, 753] on icon "button" at bounding box center [278, 745] width 19 height 19
type textarea "x"
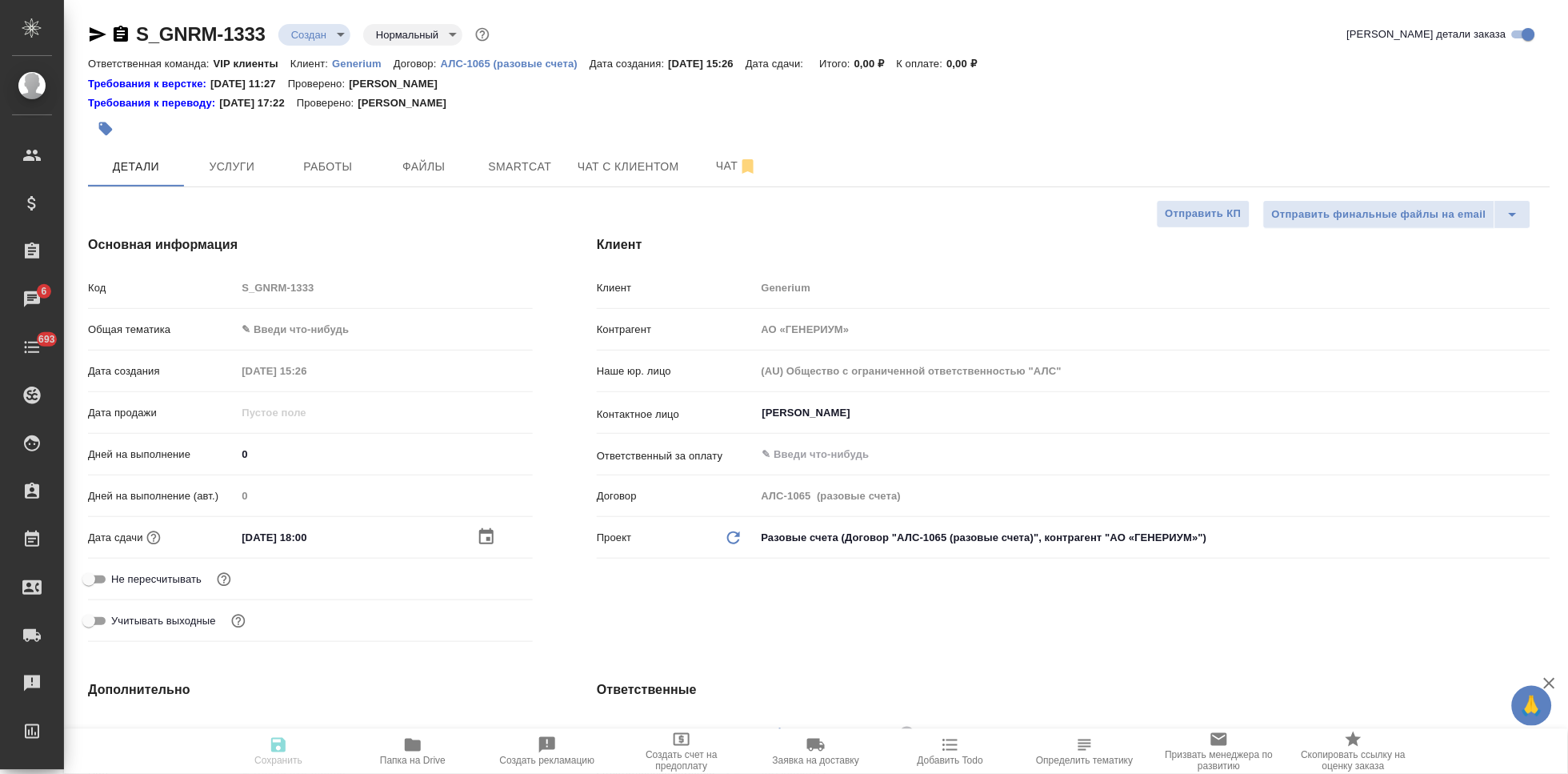
type textarea "x"
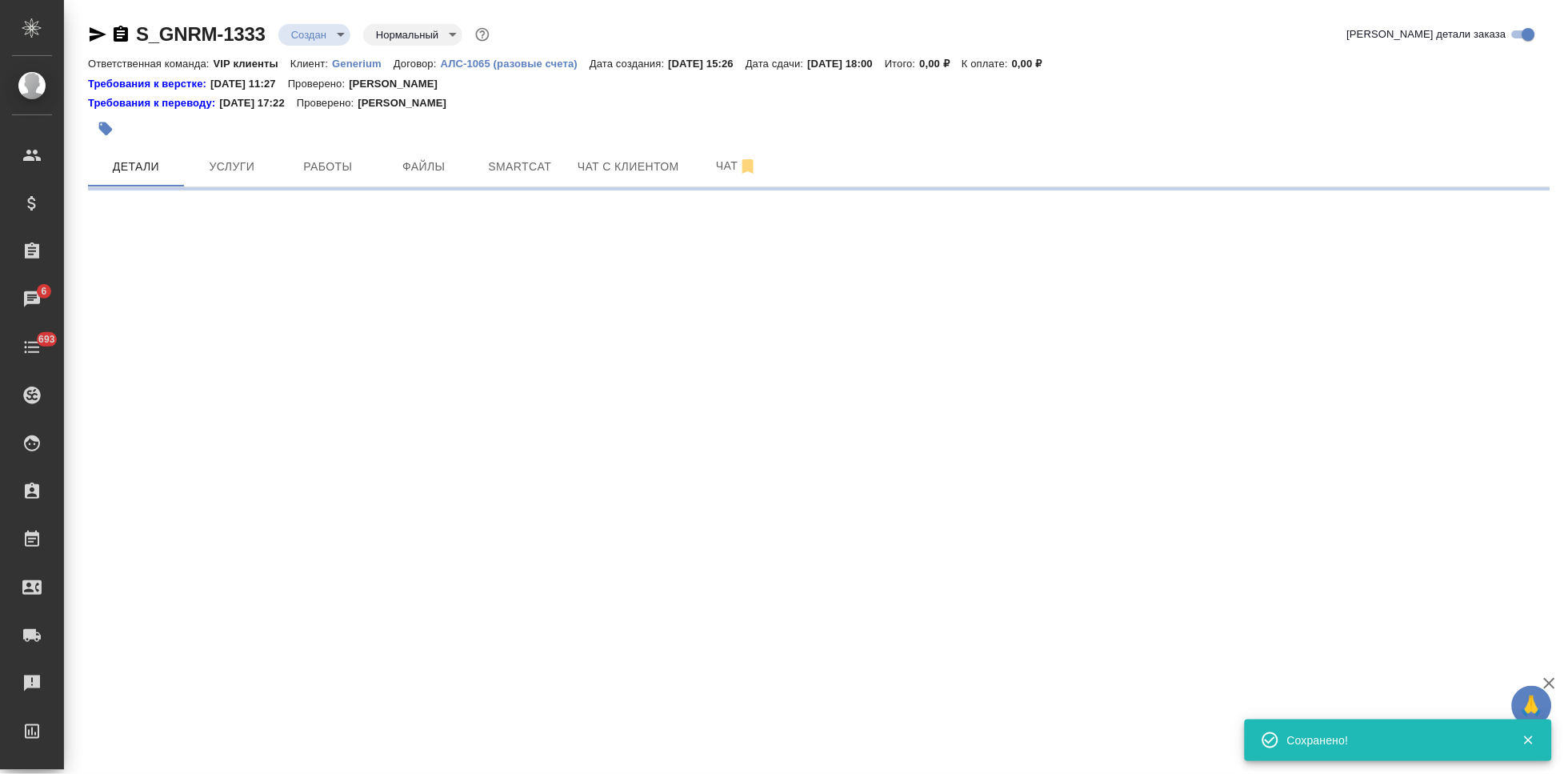
select select "RU"
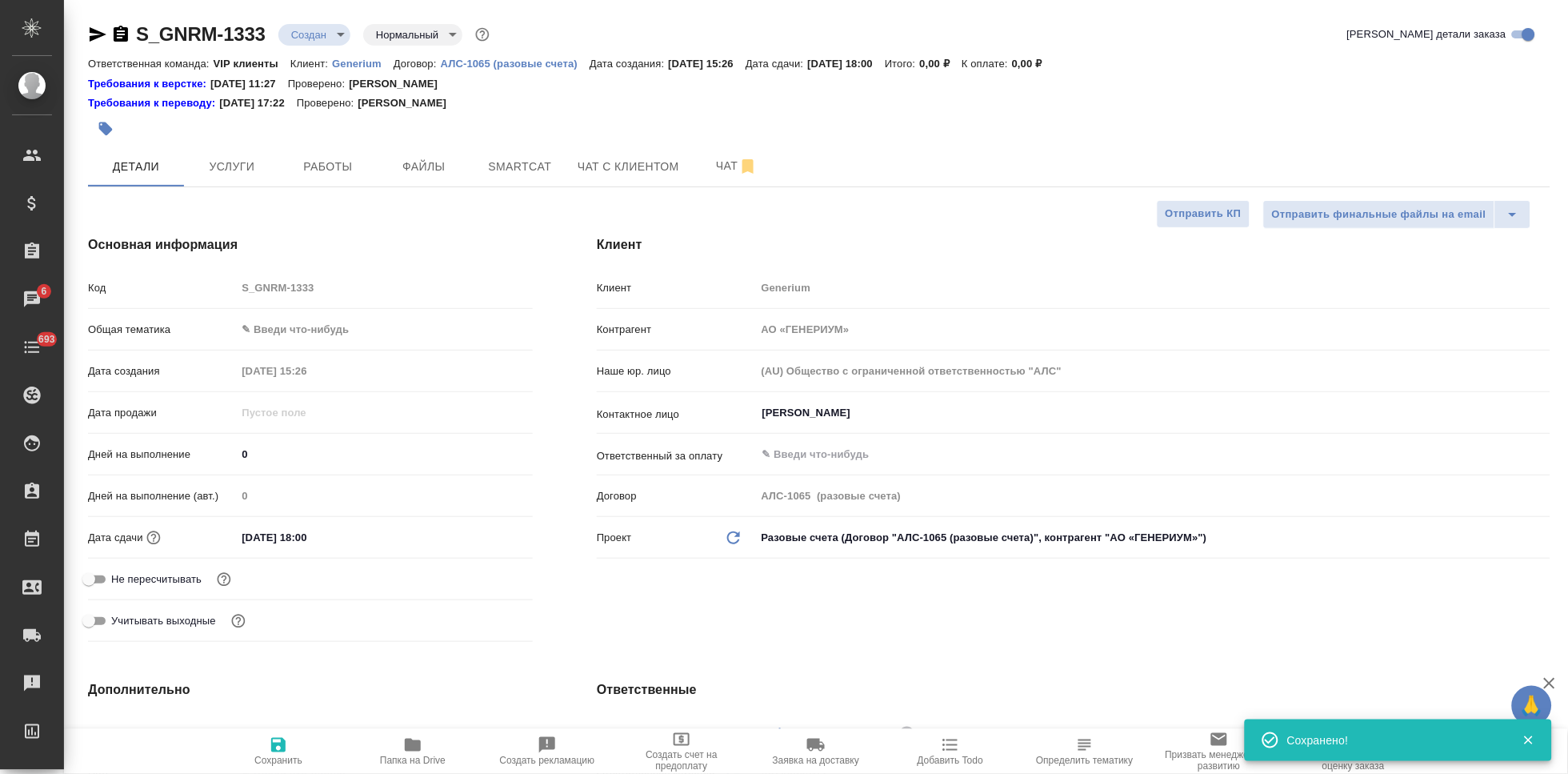
type textarea "x"
click at [340, 32] on body "🙏 .cls-1 fill:#fff; AWATERA Kabargina Anna Клиенты Спецификации Заказы 6 Чаты 6…" at bounding box center [784, 387] width 1568 height 774
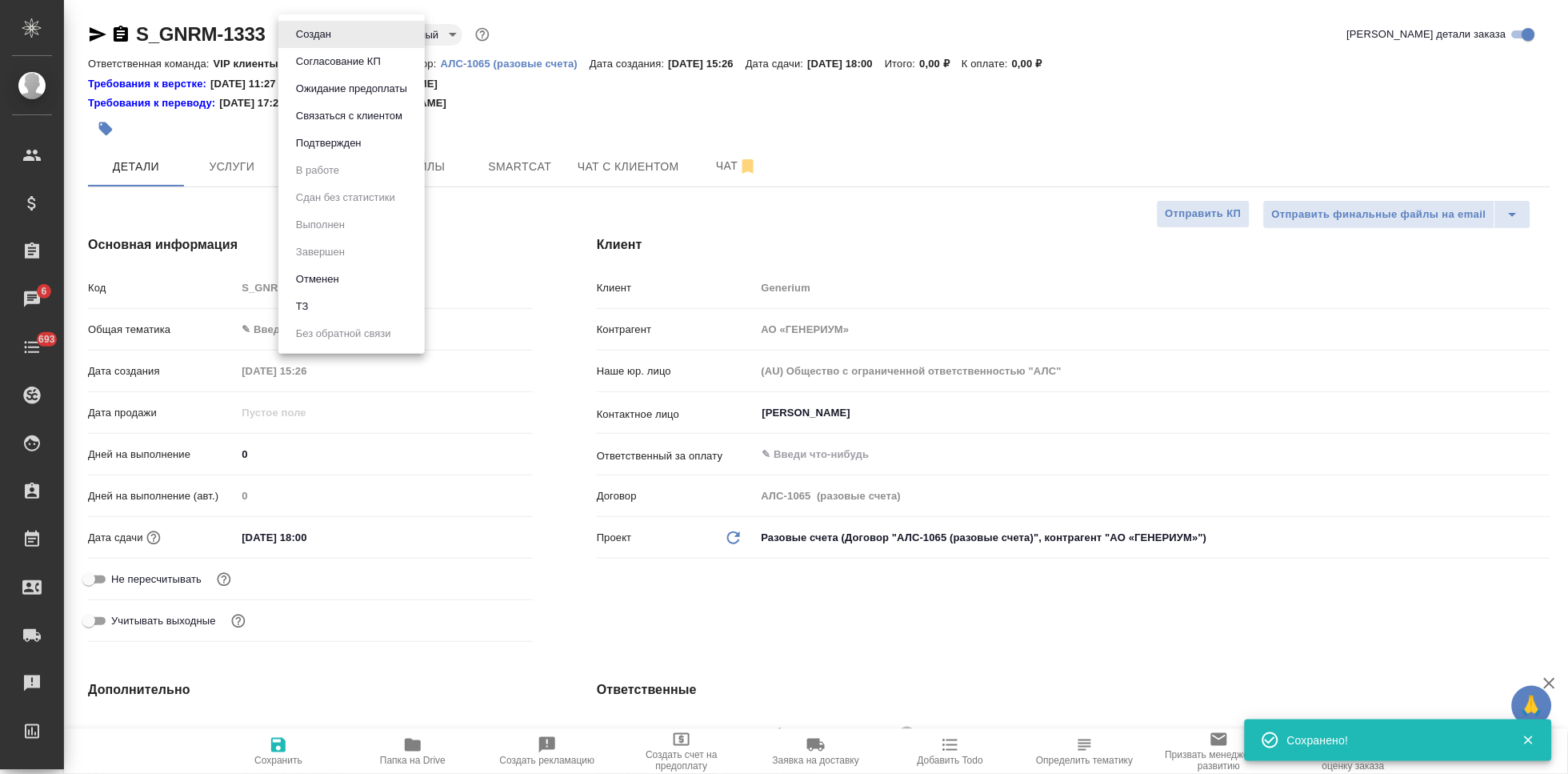
click at [324, 299] on li "ТЗ" at bounding box center [351, 306] width 146 height 28
type textarea "x"
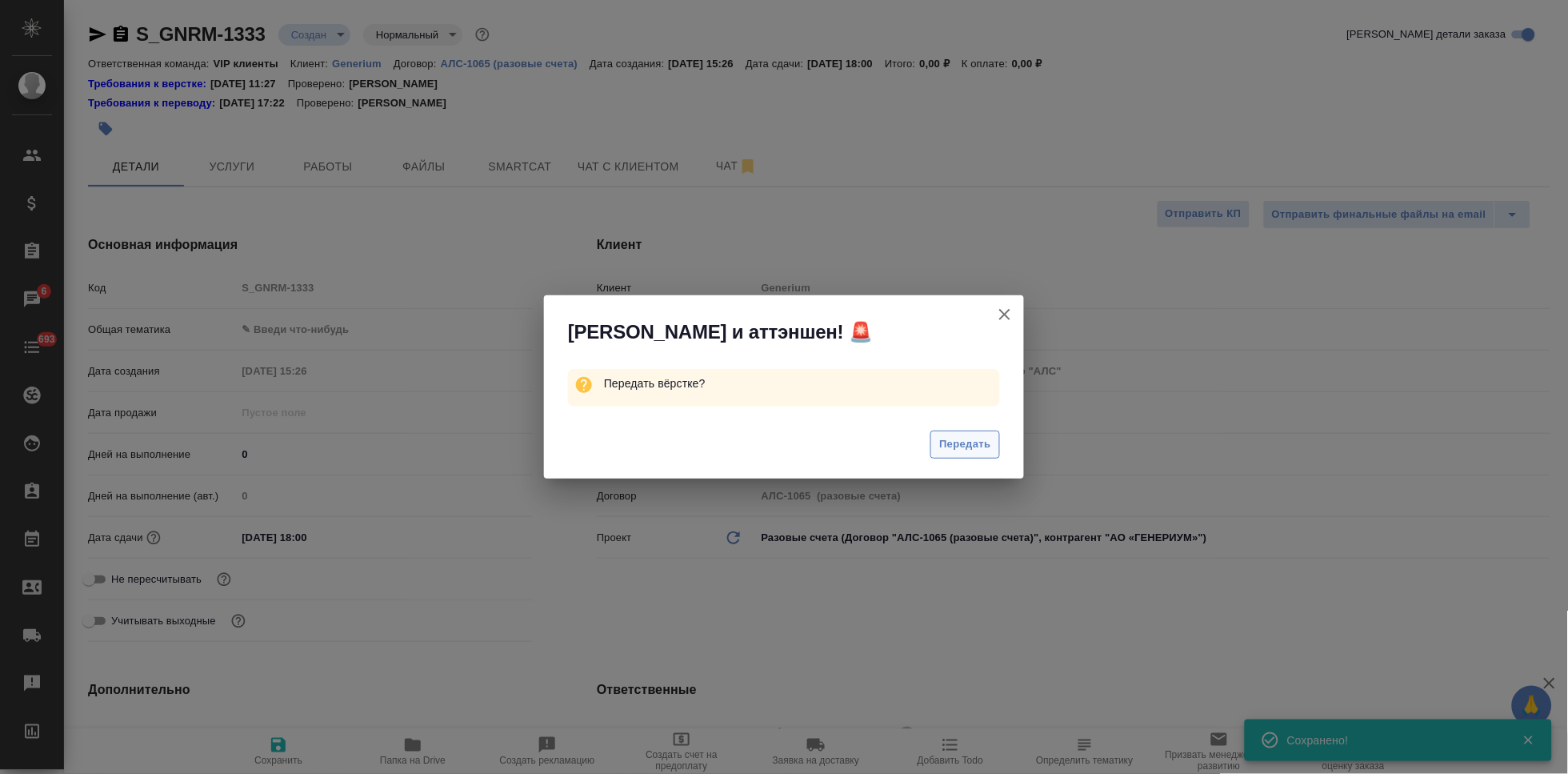
click at [967, 444] on span "Передать" at bounding box center [965, 444] width 52 height 18
type textarea "x"
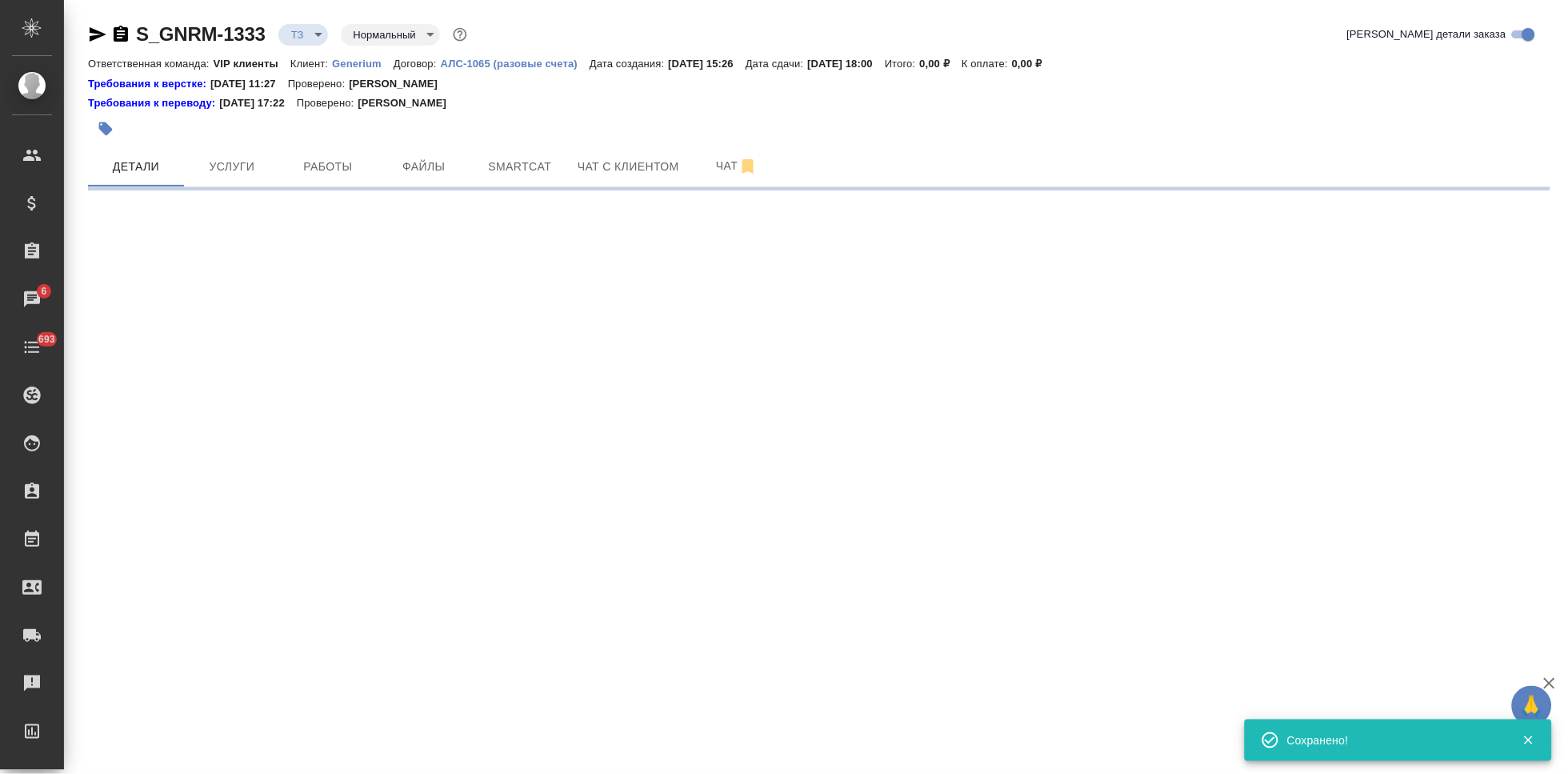
select select "RU"
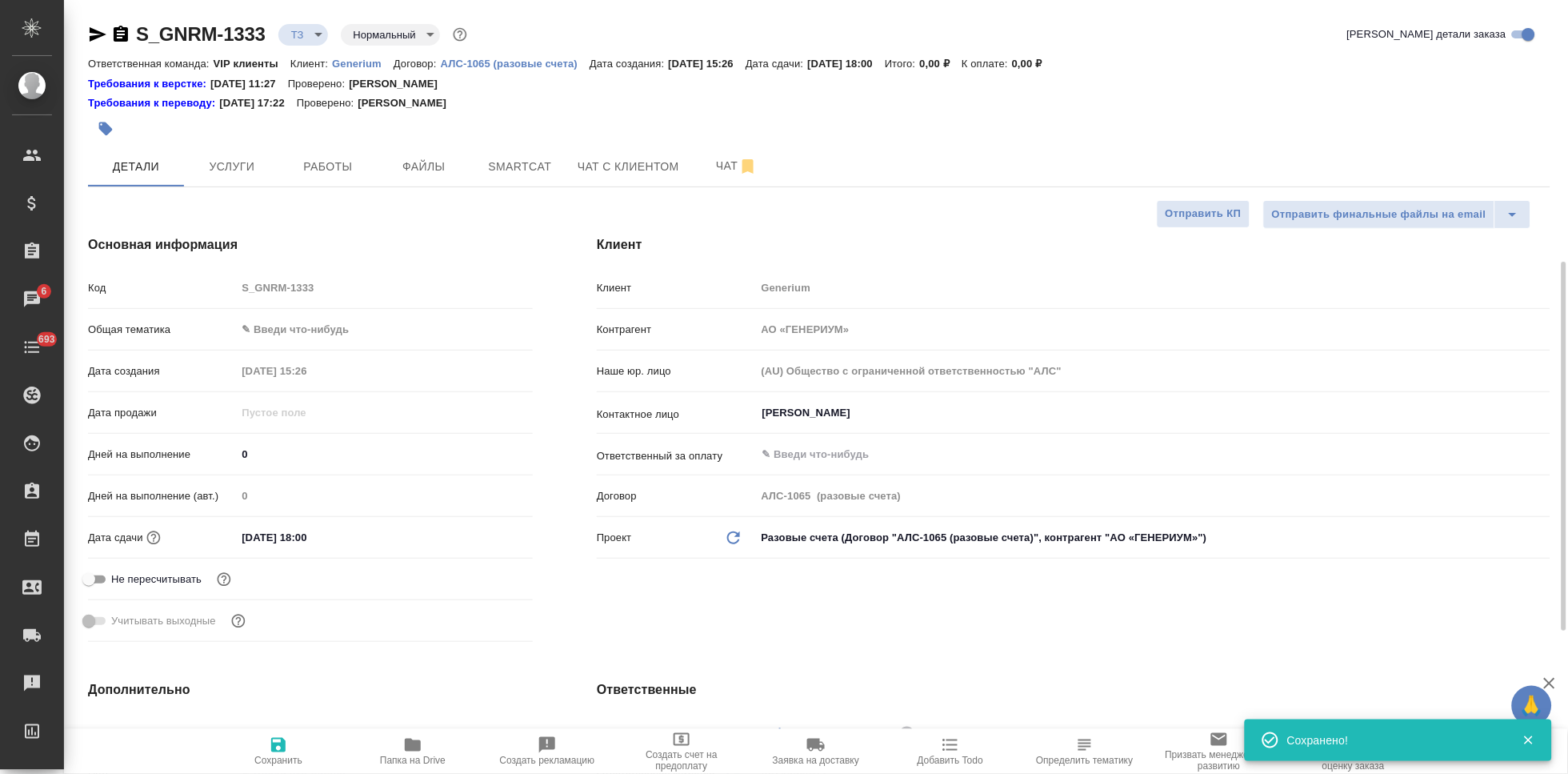
type textarea "x"
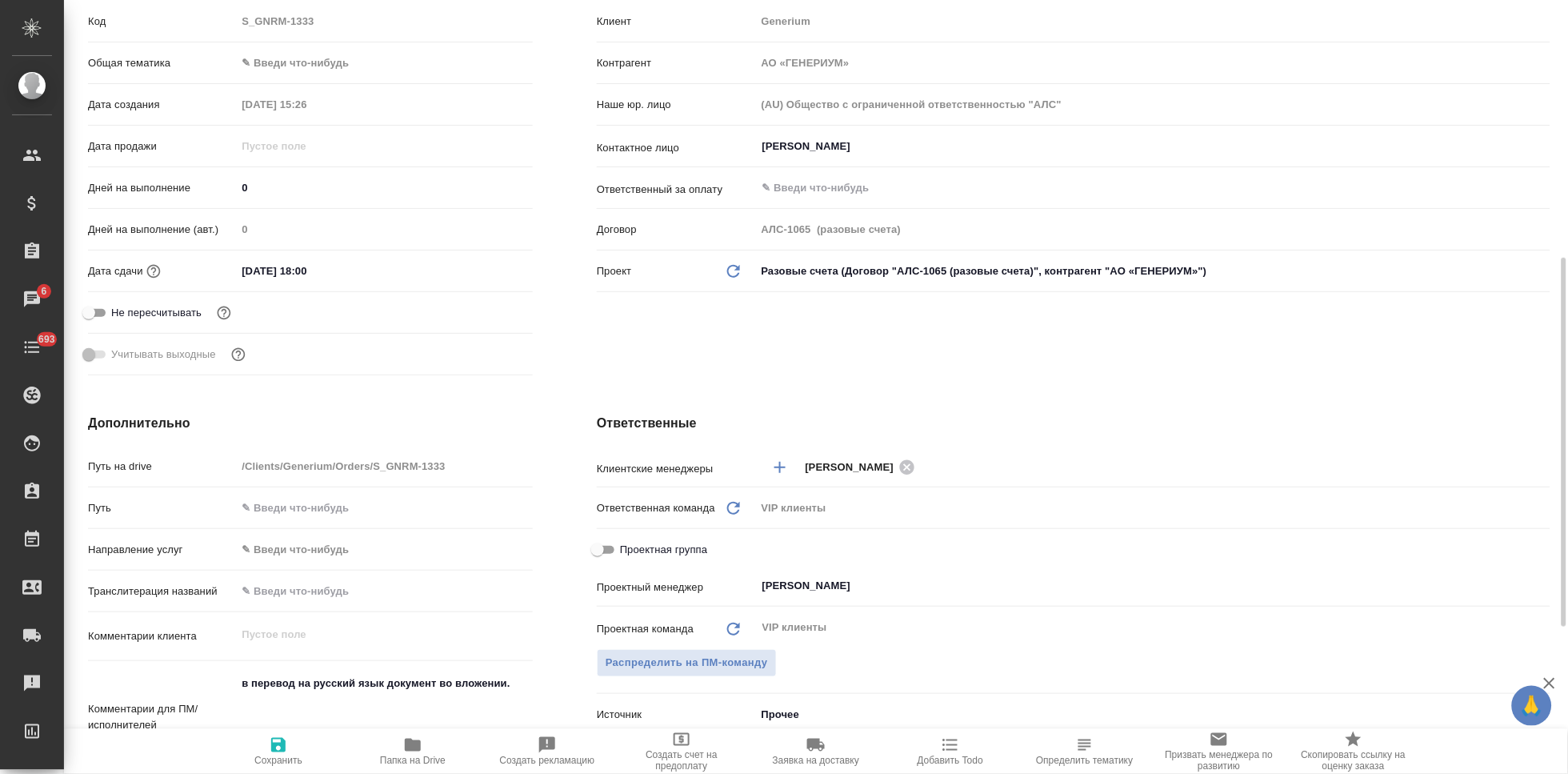
scroll to position [355, 0]
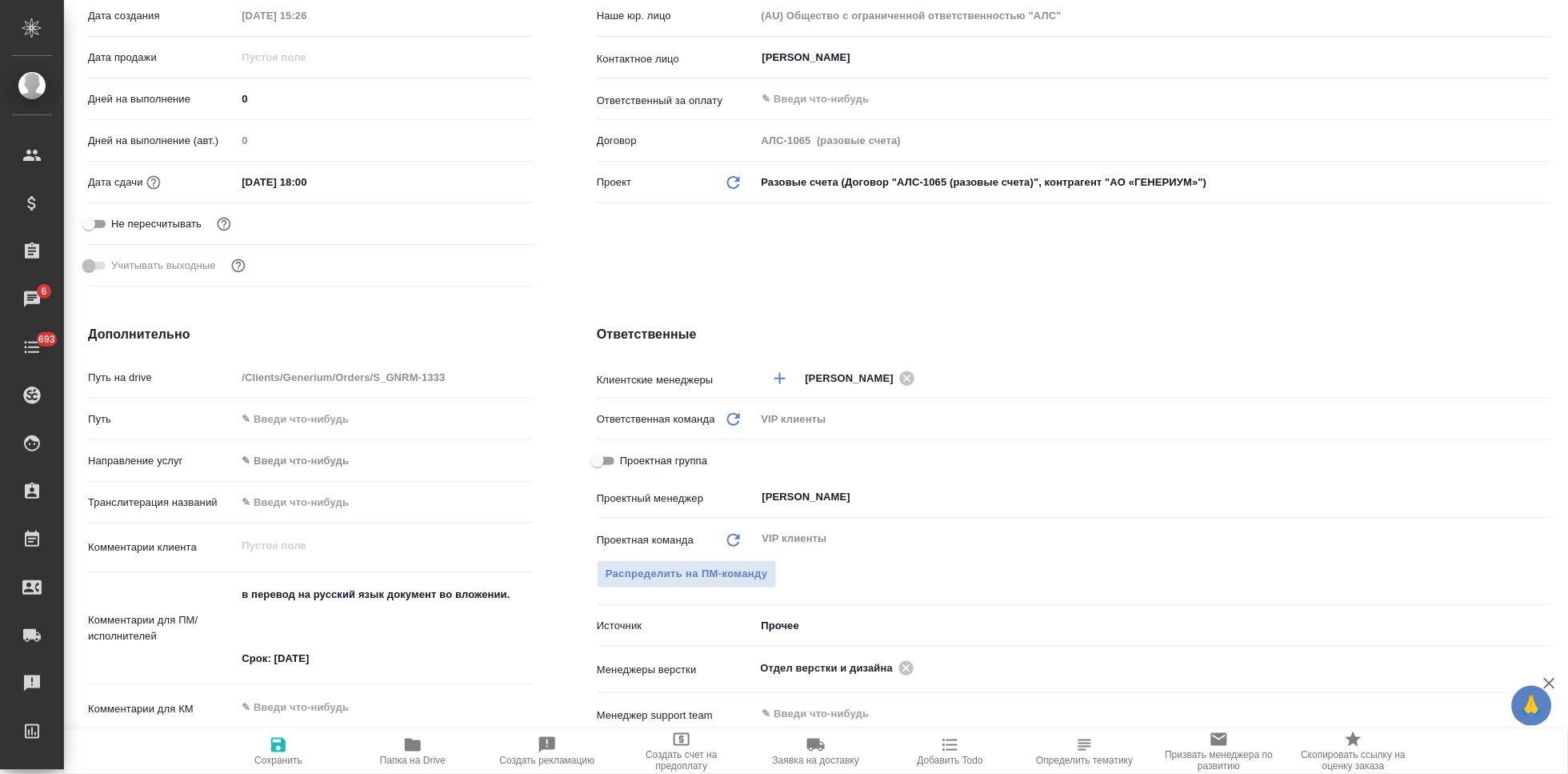
type textarea "x"
click at [288, 616] on textarea "в перевод на русский язык документ во вложении. Срок: 15.08.2025" at bounding box center [384, 627] width 297 height 91
click at [290, 637] on textarea "в перевод на русский язык документ во вложении. Срок: 15.08.2025" at bounding box center [384, 627] width 295 height 91
type textarea "в перевод на русский язык документ во вложении. Срок: 15.08.2025"
type textarea "x"
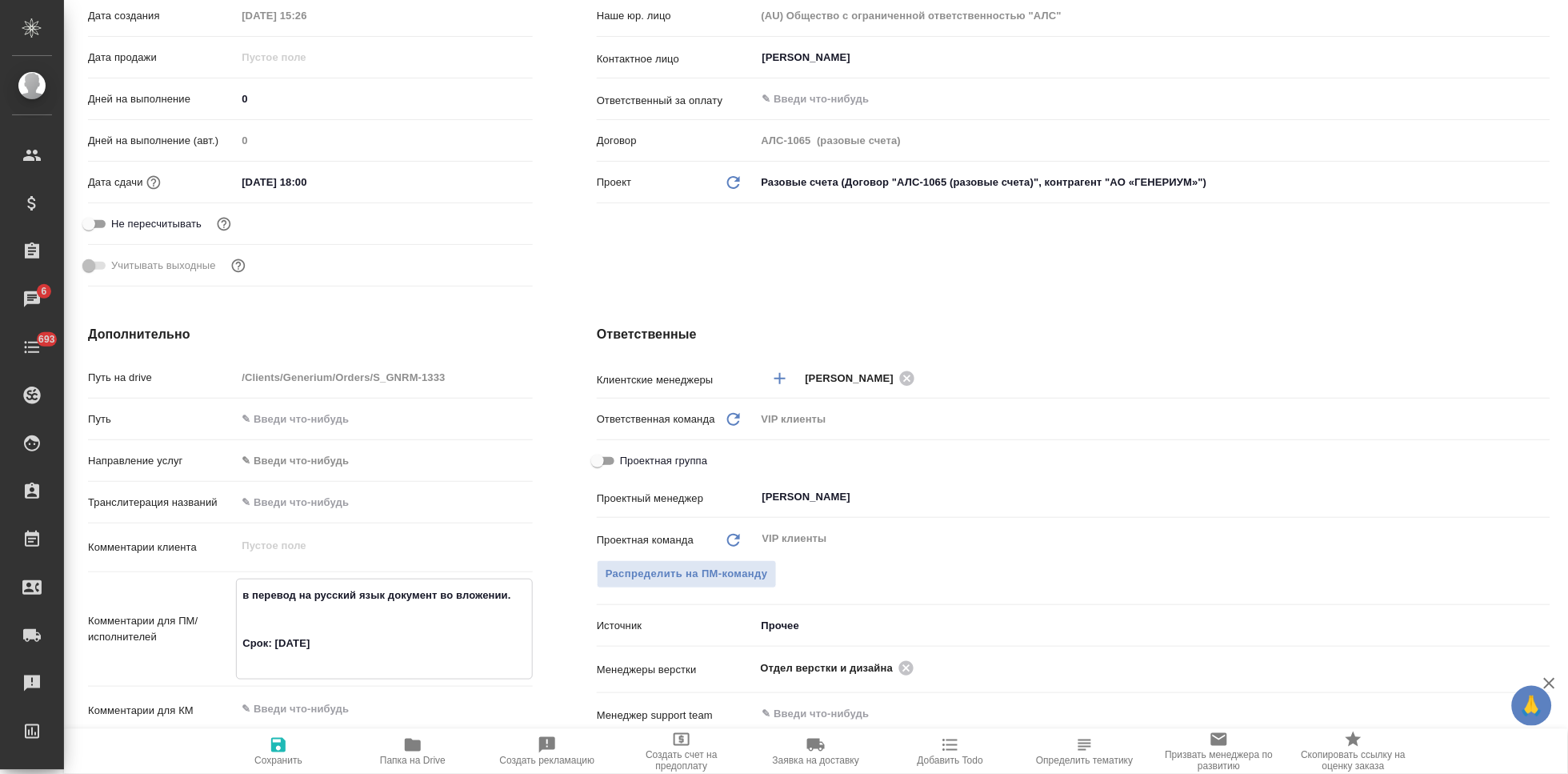
type textarea "x"
type textarea "в перевод на русский язык документ во вложении. Срок: 15.08.2025"
type textarea "x"
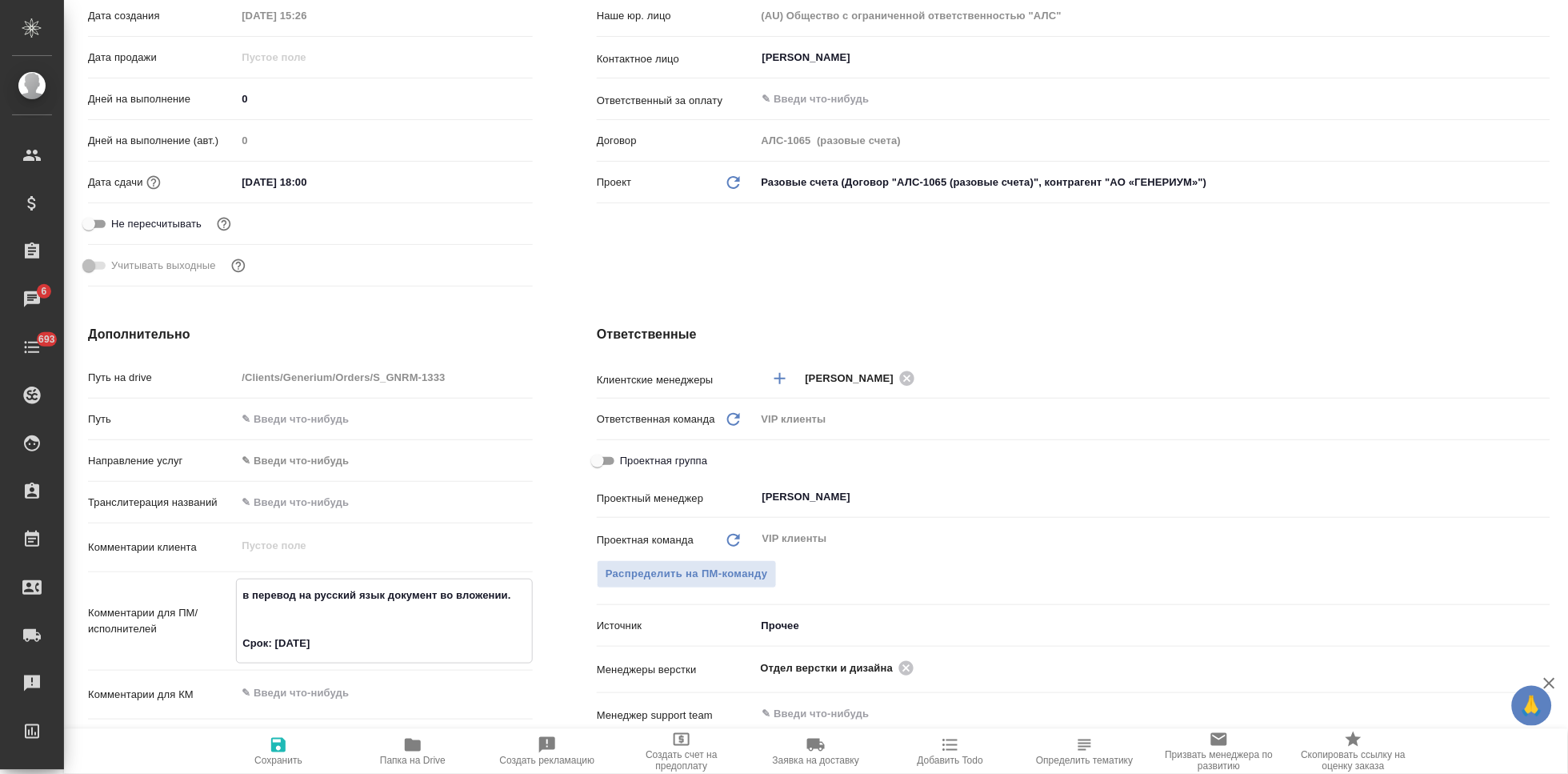
type textarea "x"
type textarea "в перевод на русский язык документ во вложении. Срок: 15.08.2025"
type textarea "x"
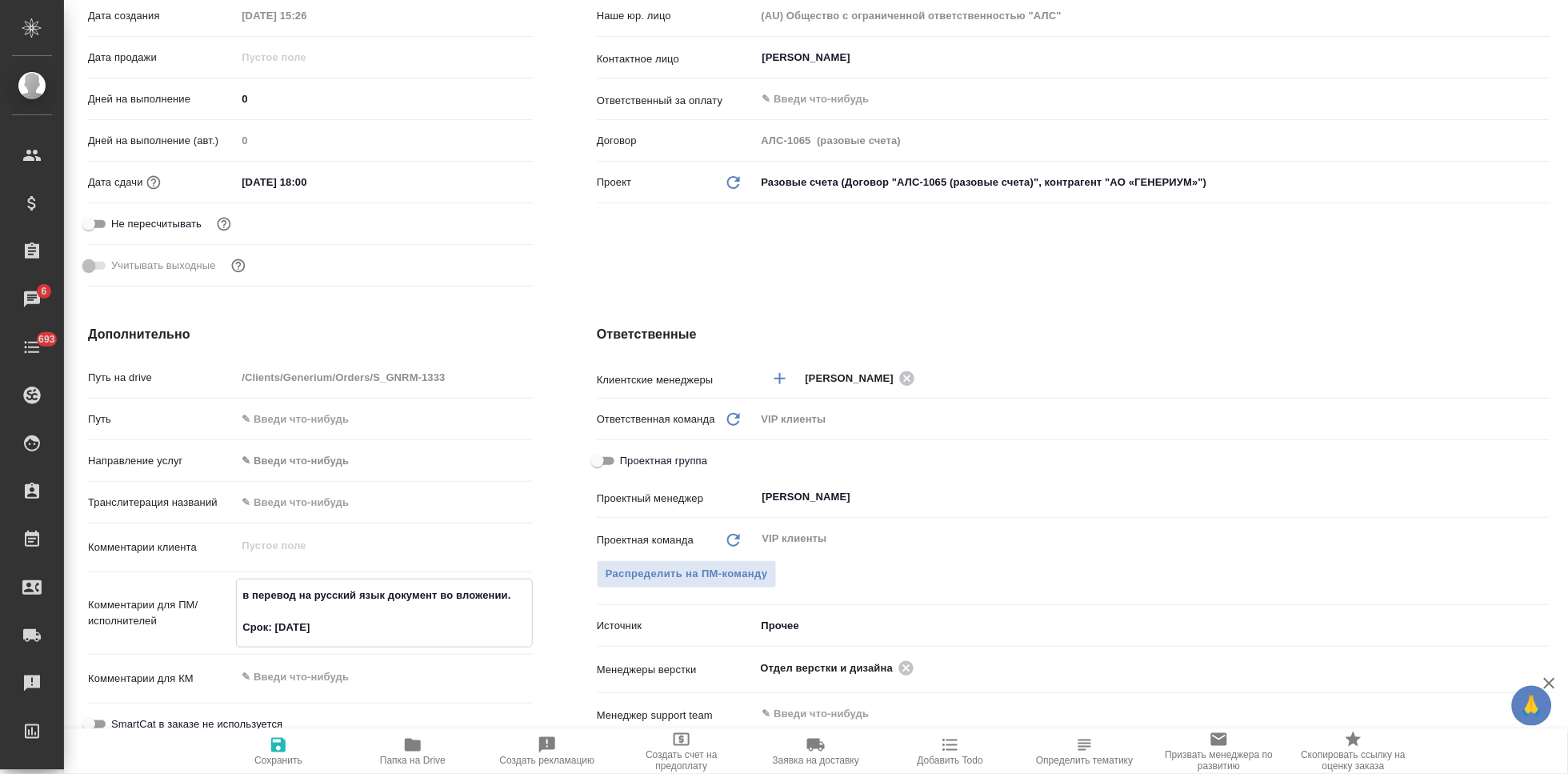
type textarea "в перевод на русский язык документ во вложении. Срок: 15.08.2025"
type textarea "x"
click at [353, 613] on textarea "в перевод на русский язык документ во вложении. Срок: 15.08.2025" at bounding box center [384, 602] width 295 height 43
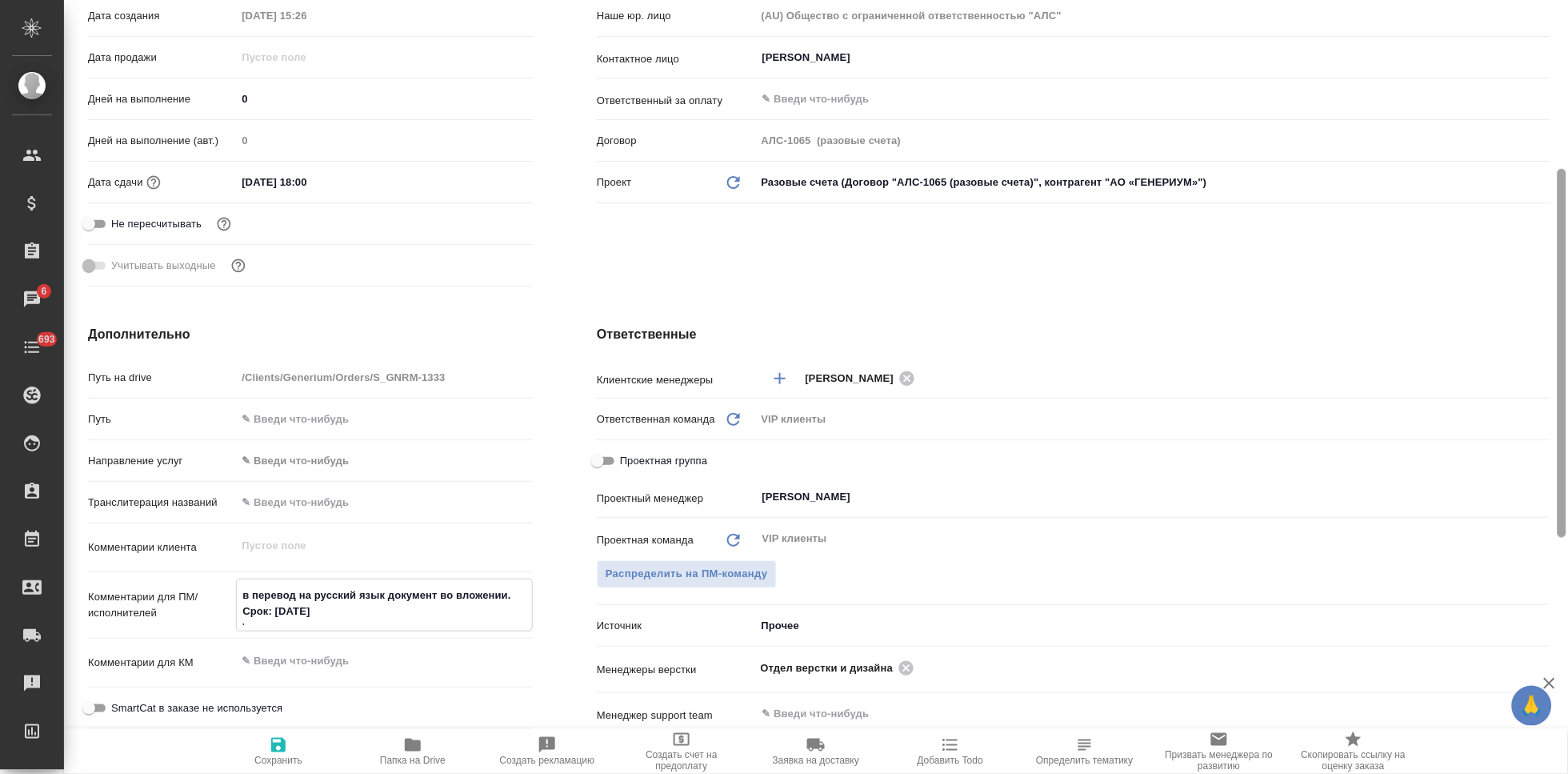
type textarea "в перевод на русский язык документ во вложении. Срок: 15.08.2025 \"
type textarea "x"
type textarea "в перевод на русский язык документ во вложении. Срок: 15.08.2025 \"
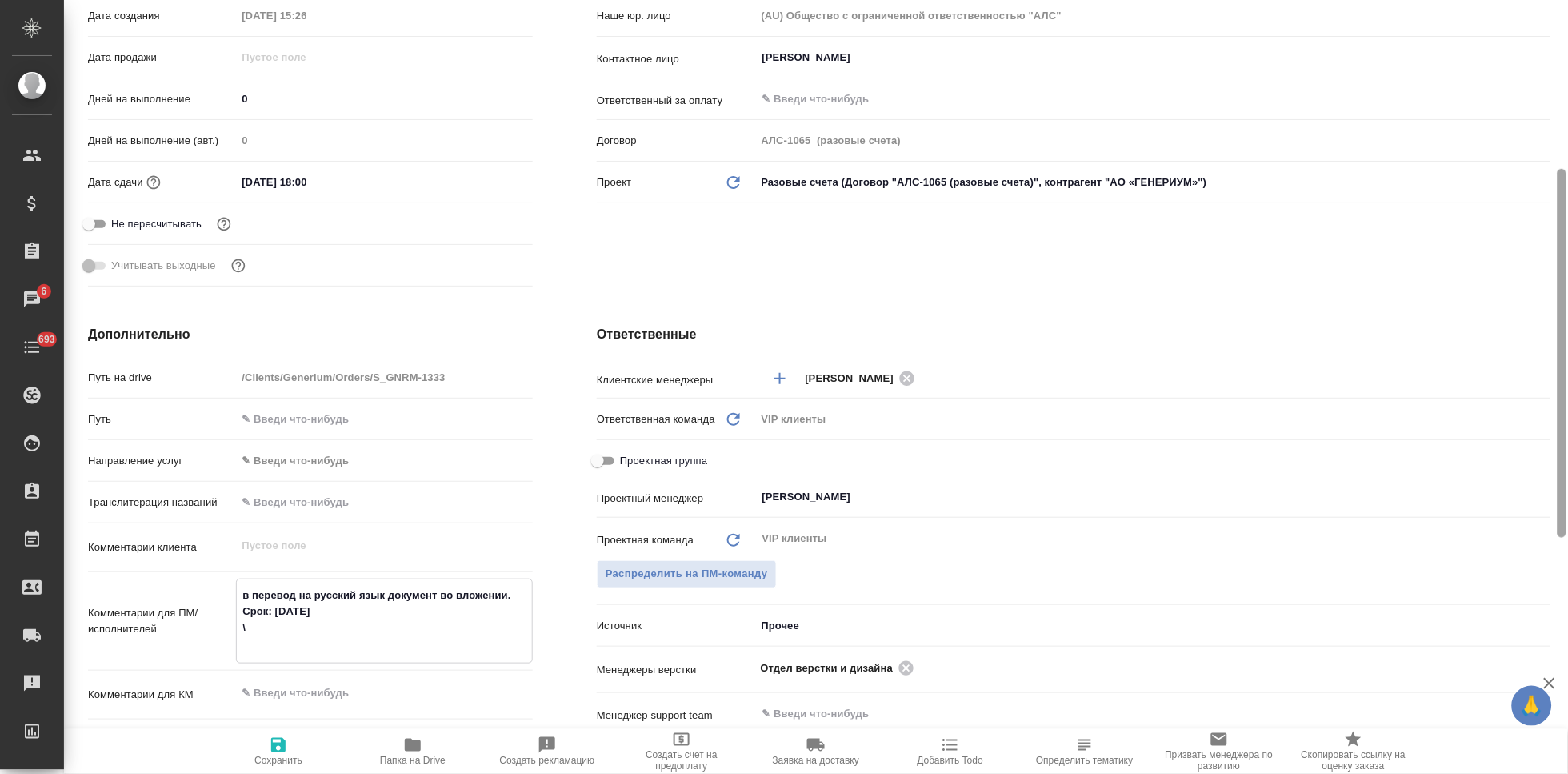
type textarea "x"
type textarea "в перевод на русский язык документ во вложении. Срок: 15.08.2025"
type textarea "x"
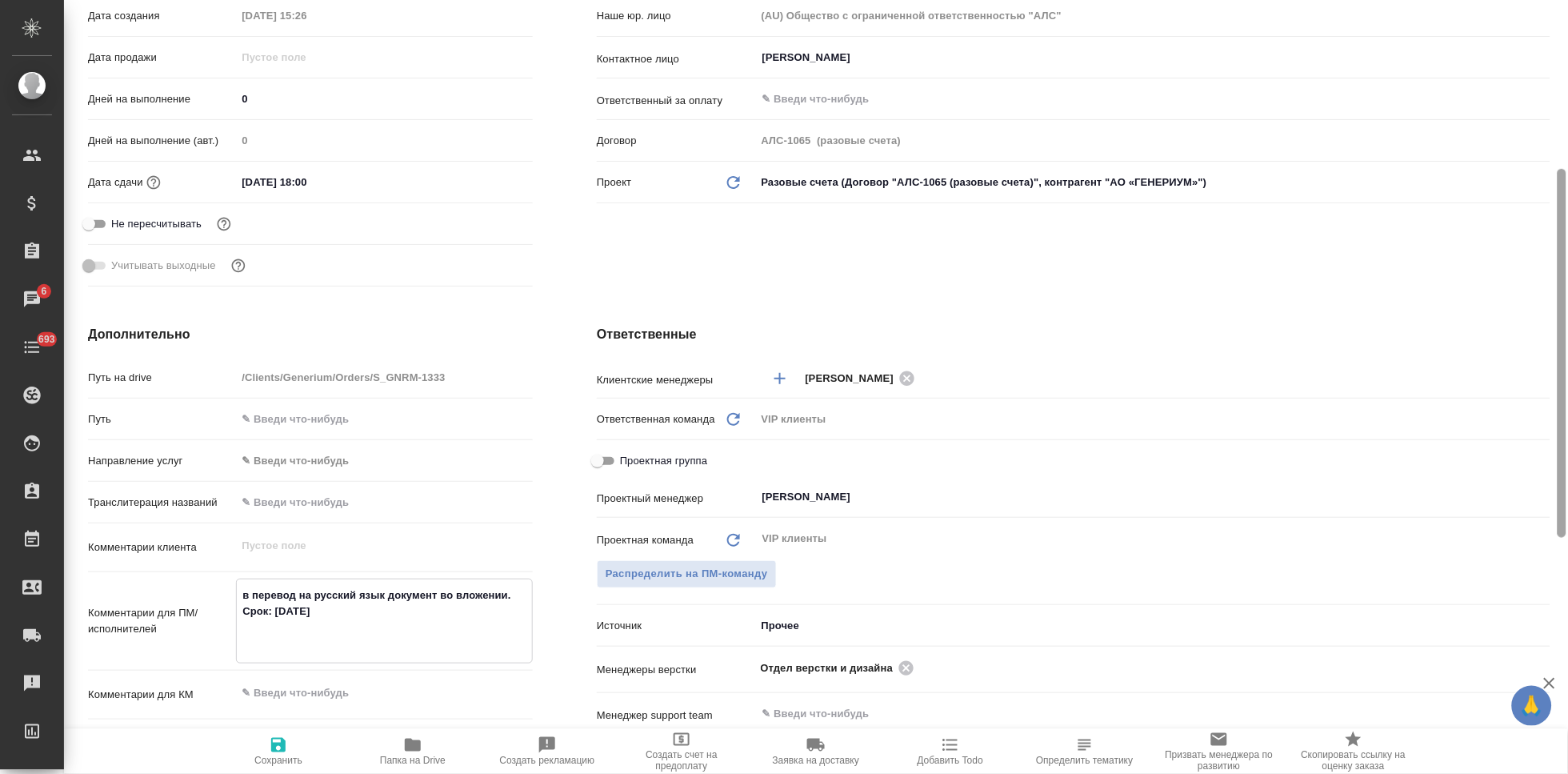
type textarea "x"
type textarea "в перевод на русский язык документ во вложении. Срок: 15.08.2025"
type textarea "x"
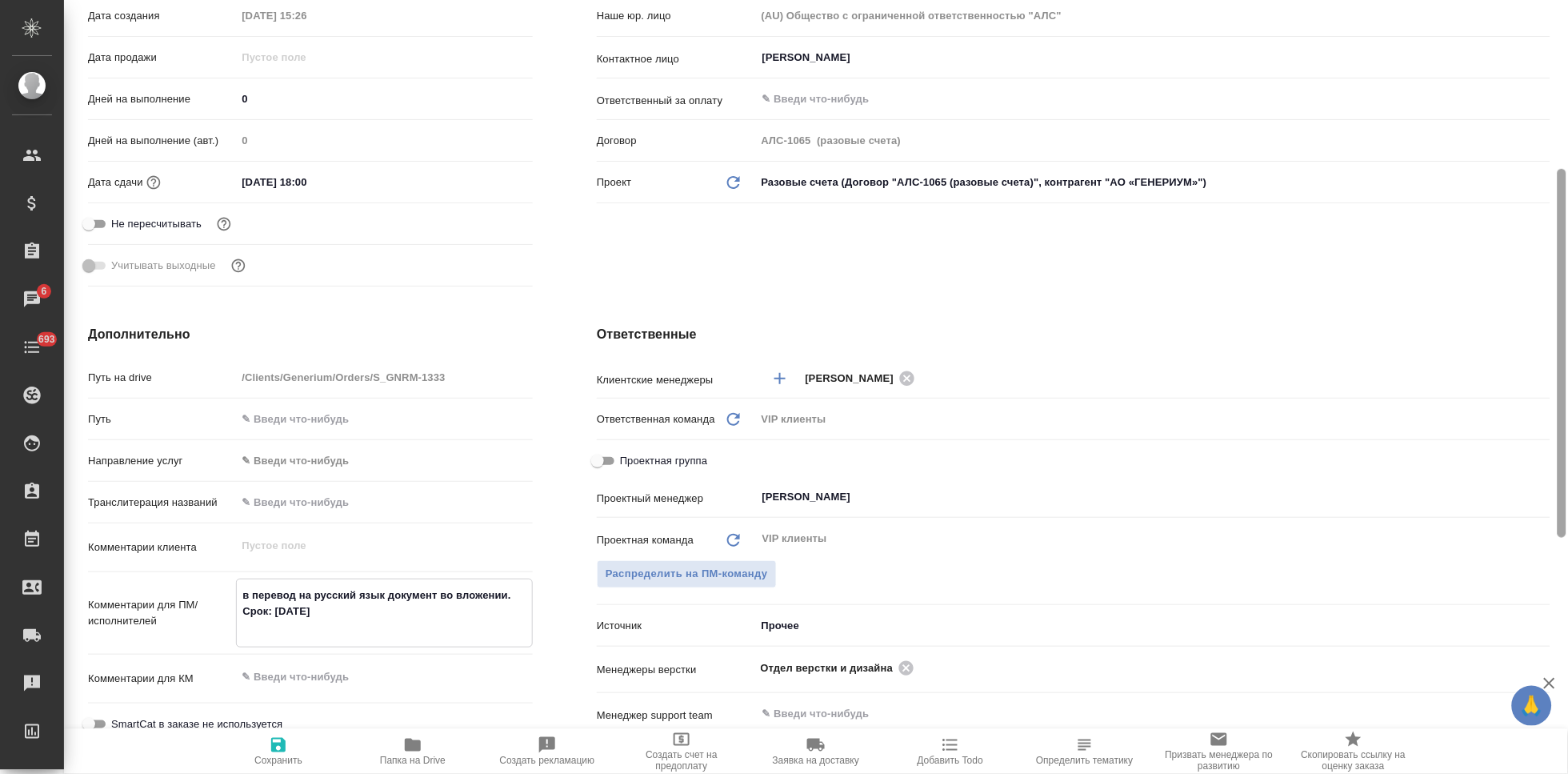
type textarea "x"
type textarea "в перевод на русский язык документ во вложении. Срок: 15.08.2025 п"
type textarea "x"
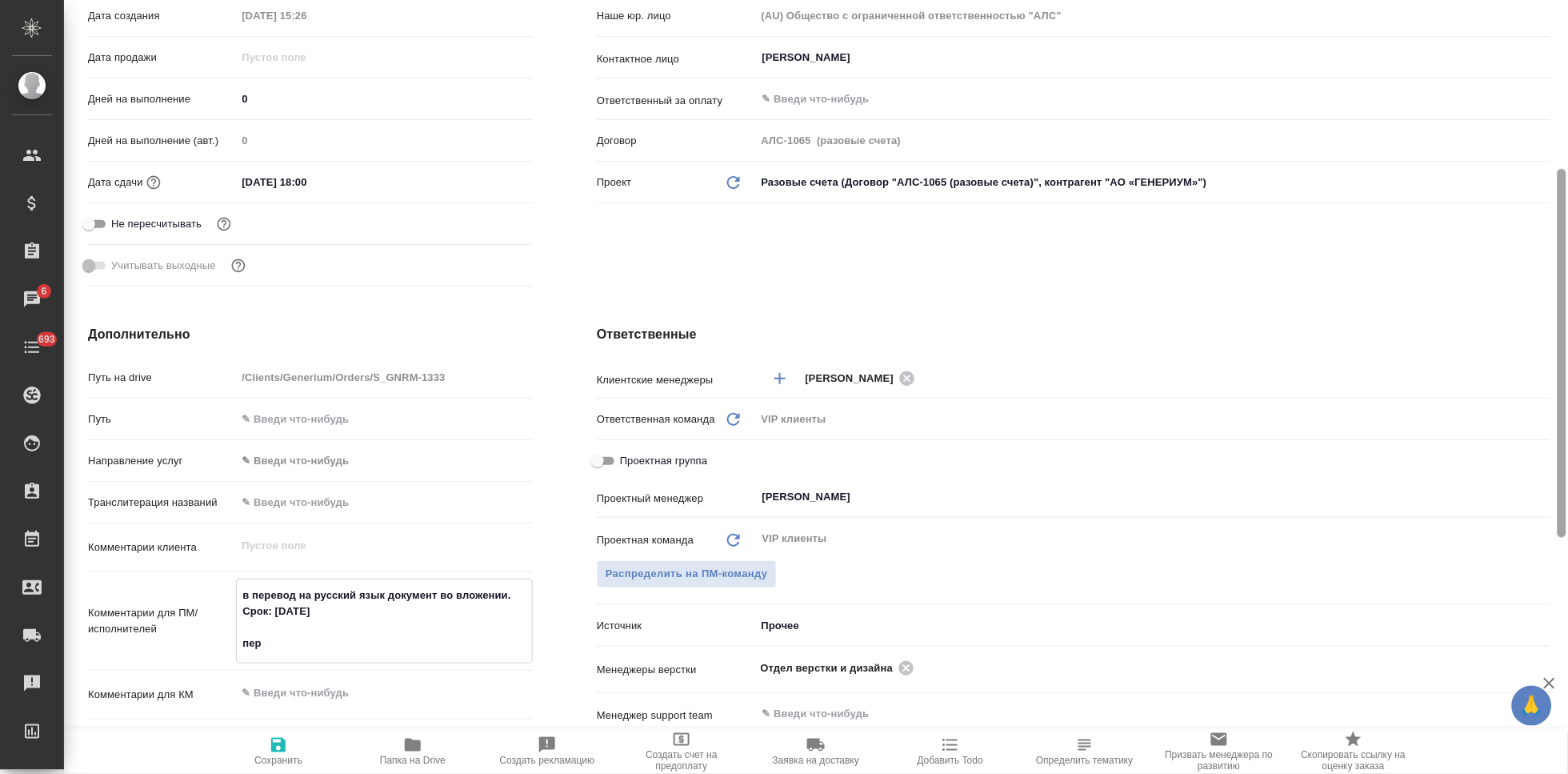
type textarea "в перевод на русский язык документ во вложении. Срок: 15.08.2025 пере"
type textarea "x"
type textarea "в перевод на русский язык документ во вложении. Срок: 15.08.2025 перев"
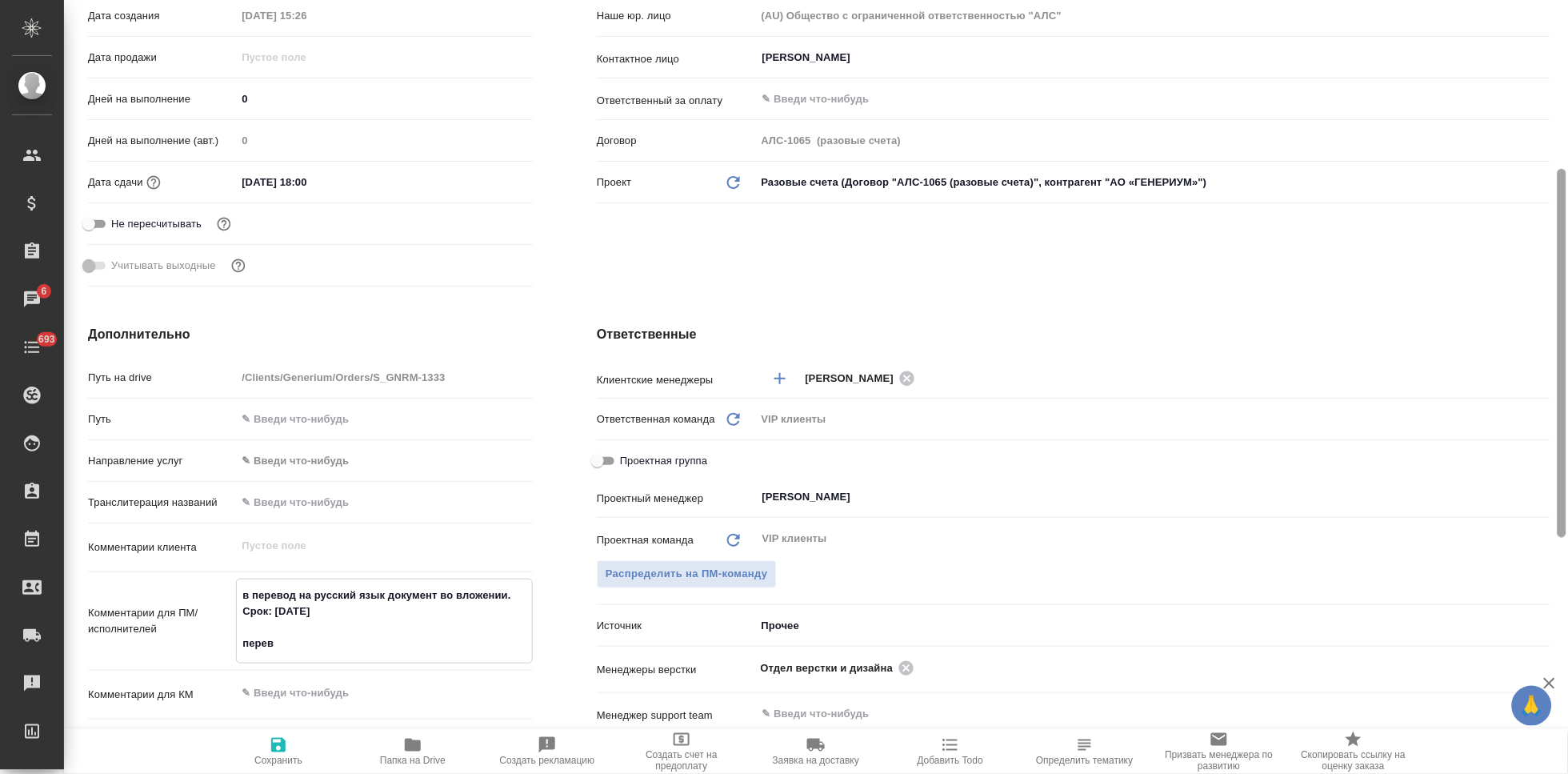
type textarea "x"
type textarea "в перевод на русский язык документ во вложении. Срок: 15.08.2025 переве"
type textarea "x"
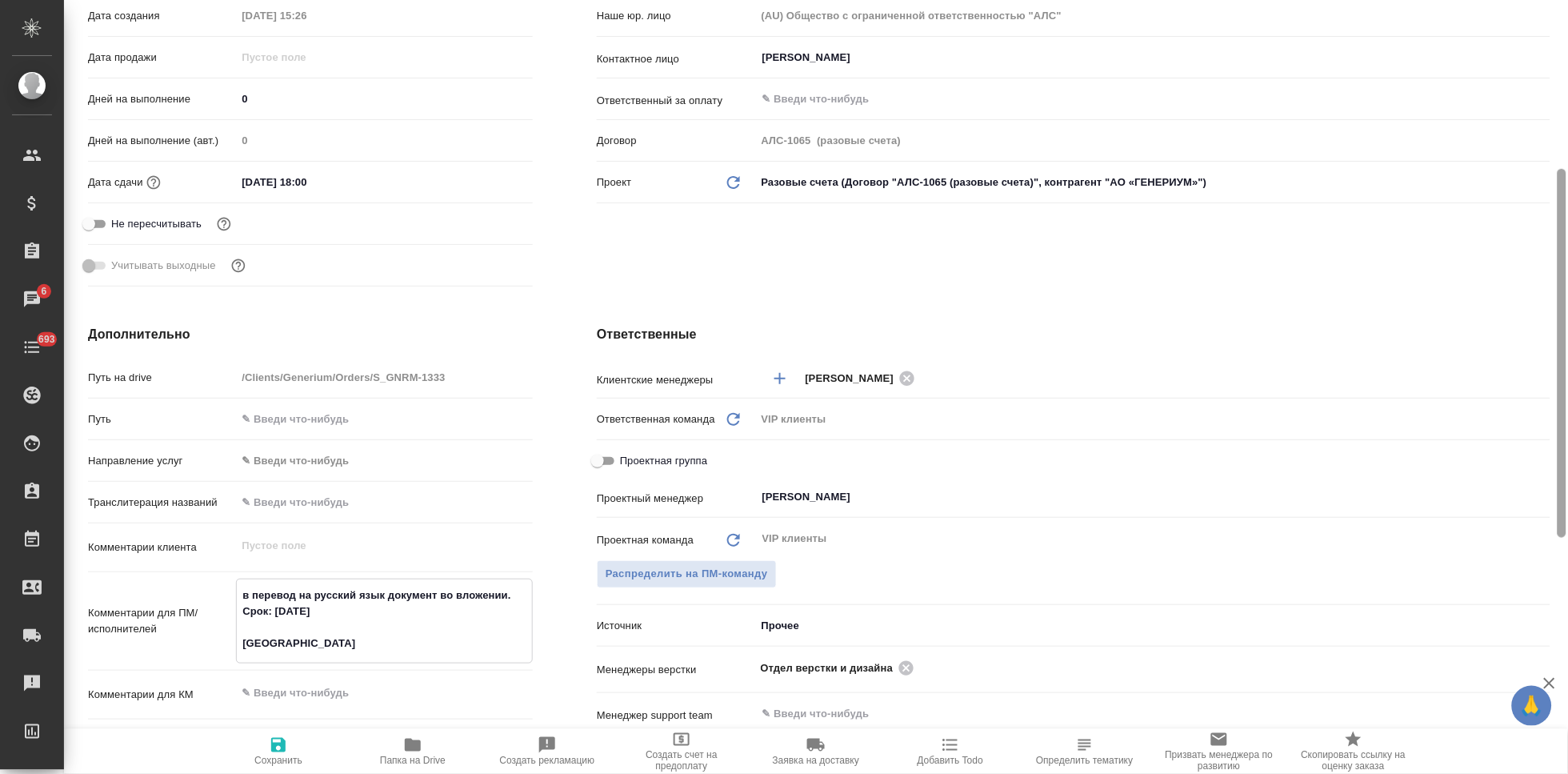
type textarea "x"
type textarea "в перевод на русский язык документ во вложении. Срок: 15.08.2025 перевест"
type textarea "x"
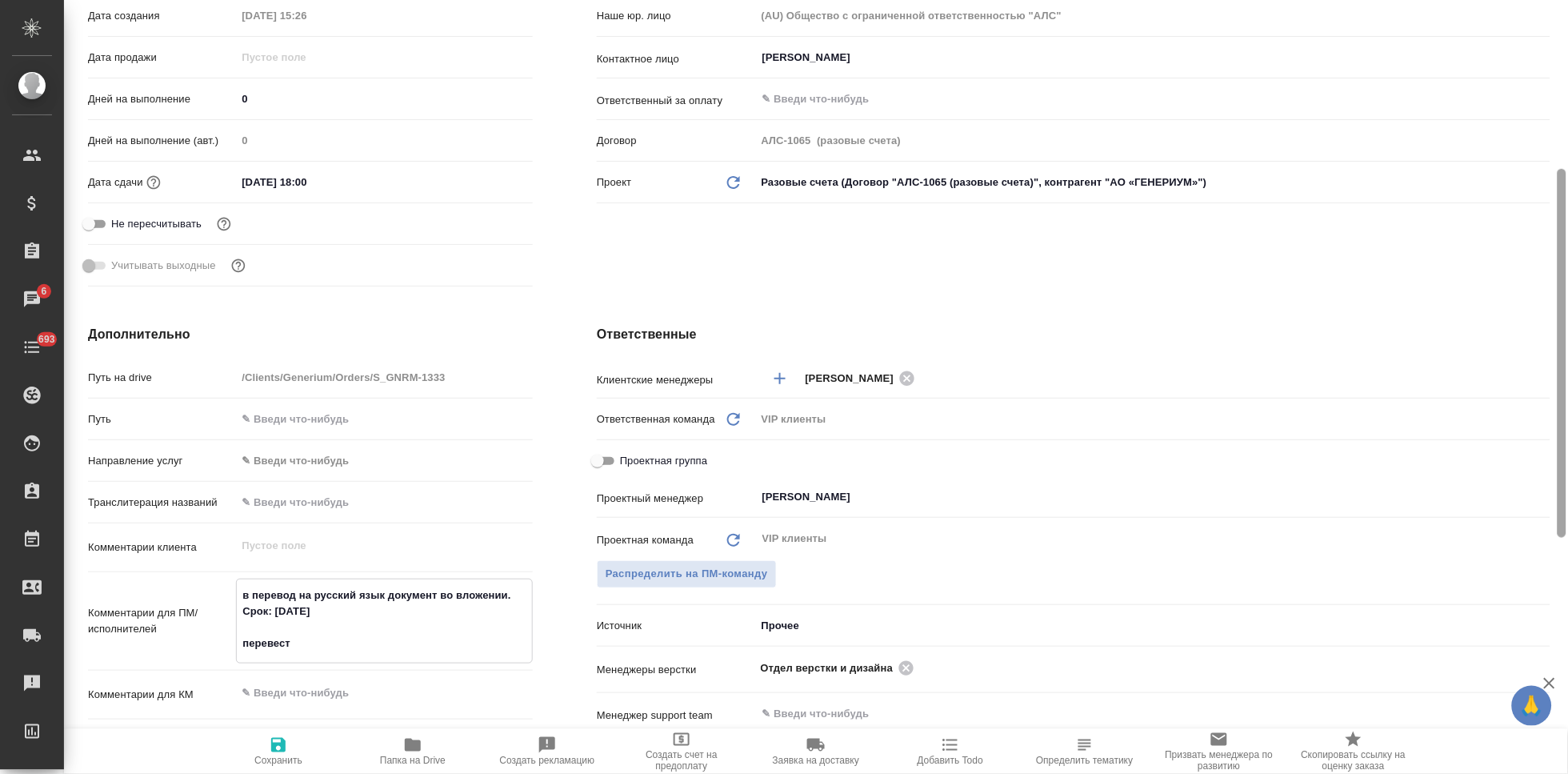
type textarea "x"
type textarea "в перевод на русский язык документ во вложении. Срок: 15.08.2025 перевести"
type textarea "x"
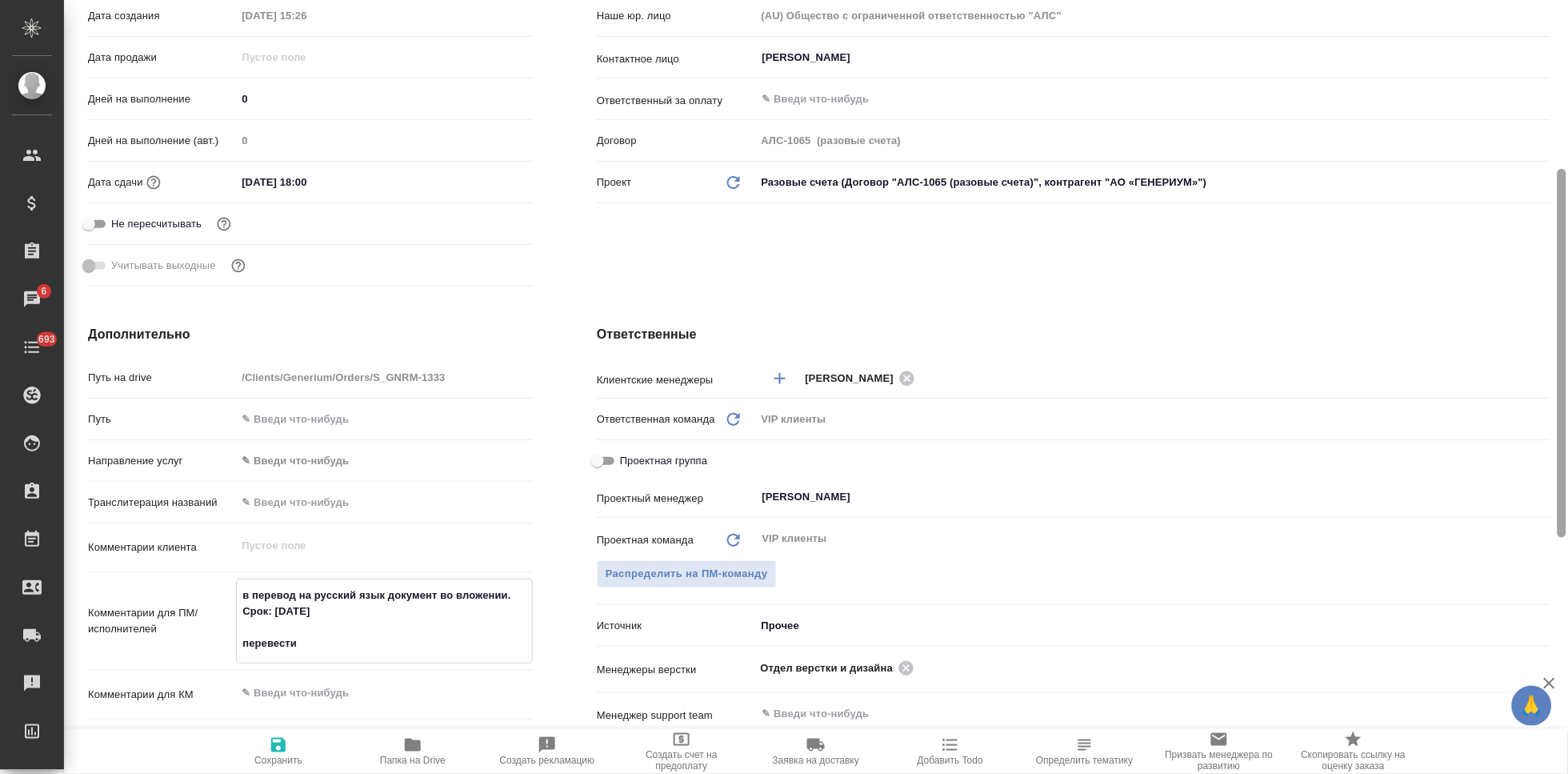
type textarea "в перевод на русский язык документ во вложении. Срок: 15.08.2025 перевести"
type textarea "x"
type textarea "в перевод на русский язык документ во вложении. Срок: 15.08.2025 перевести в"
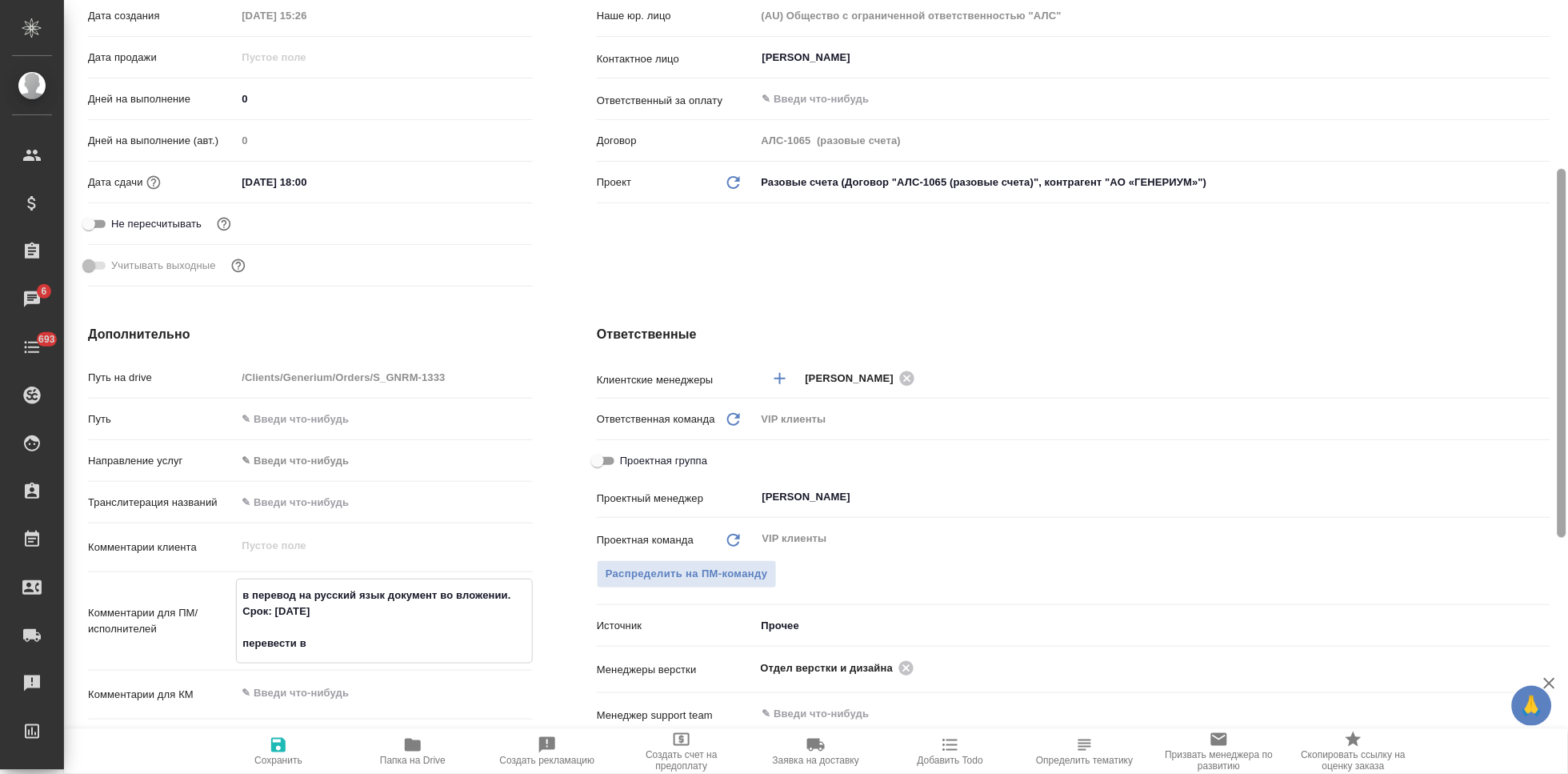
type textarea "x"
type textarea "в перевод на русский язык документ во вложении. Срок: 15.08.2025 перевести вс"
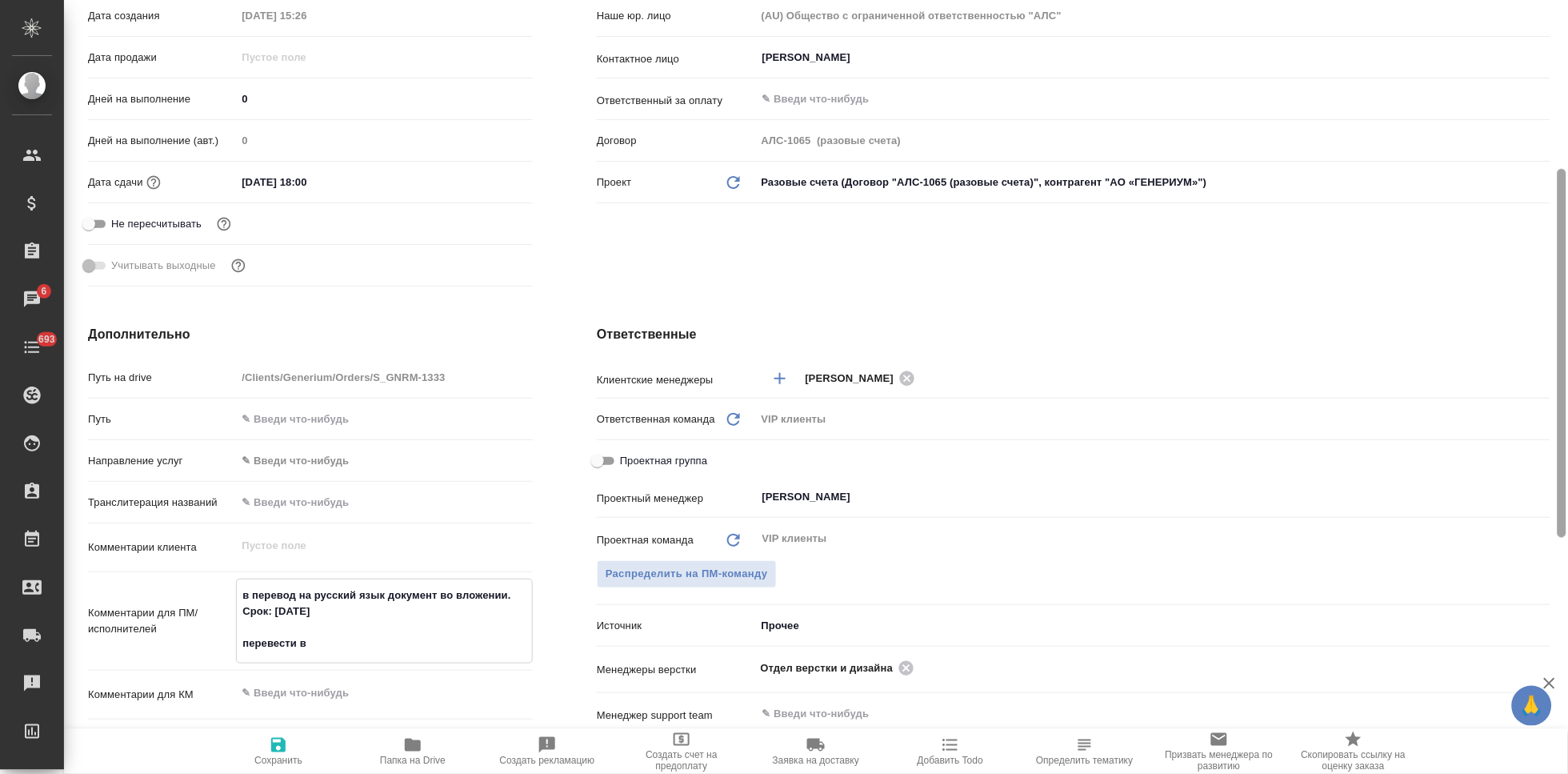
type textarea "x"
type textarea "в перевод на русский язык документ во вложении. Срок: 15.08.2025 перевести всь"
type textarea "x"
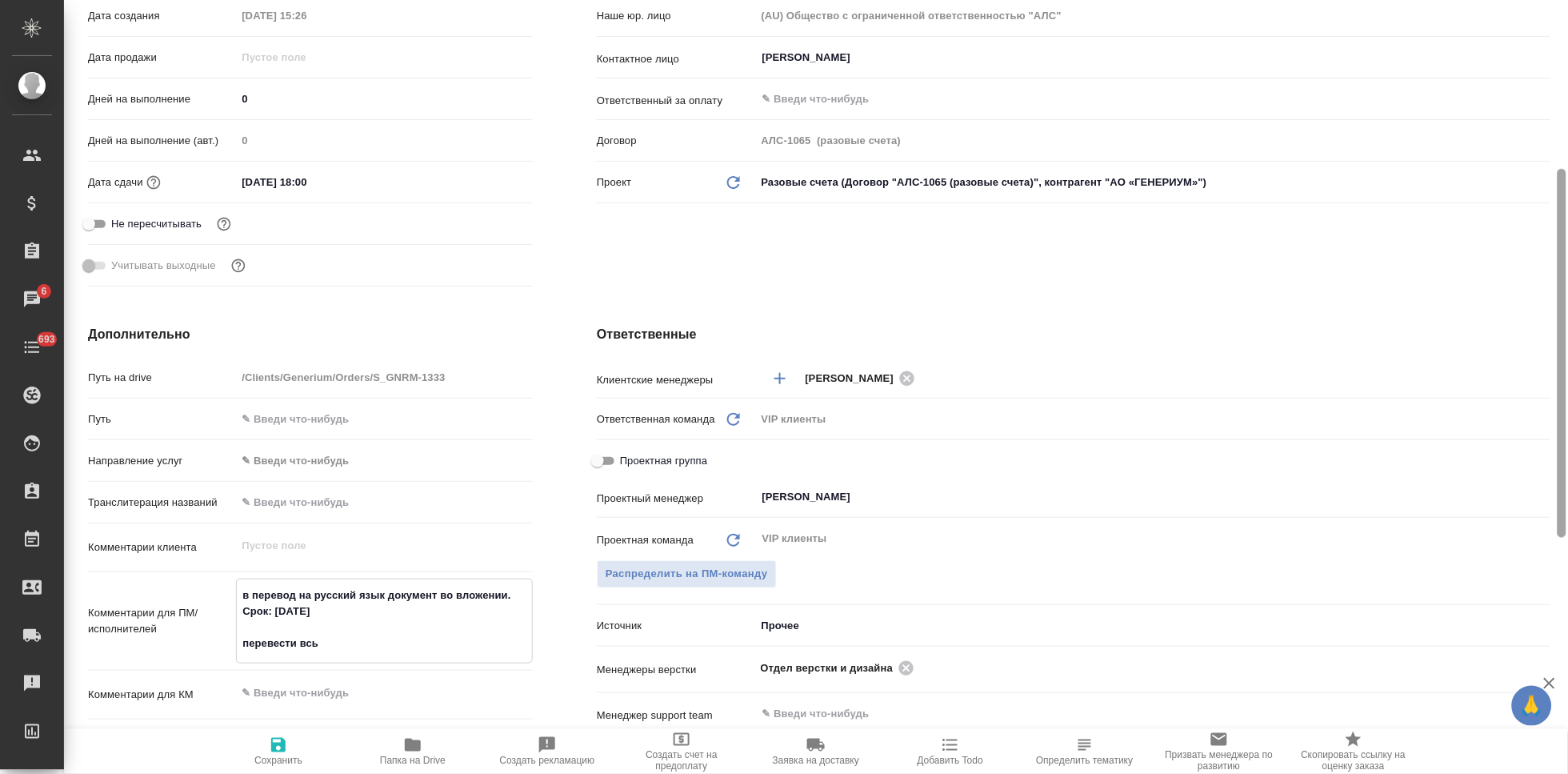
type textarea "x"
type textarea "в перевод на русский язык документ во вложении. Срок: 15.08.2025 перевести в"
type textarea "x"
type textarea "в перевод на русский язык документ во вложении. Срок: 15.08.2025 перевести ве"
type textarea "x"
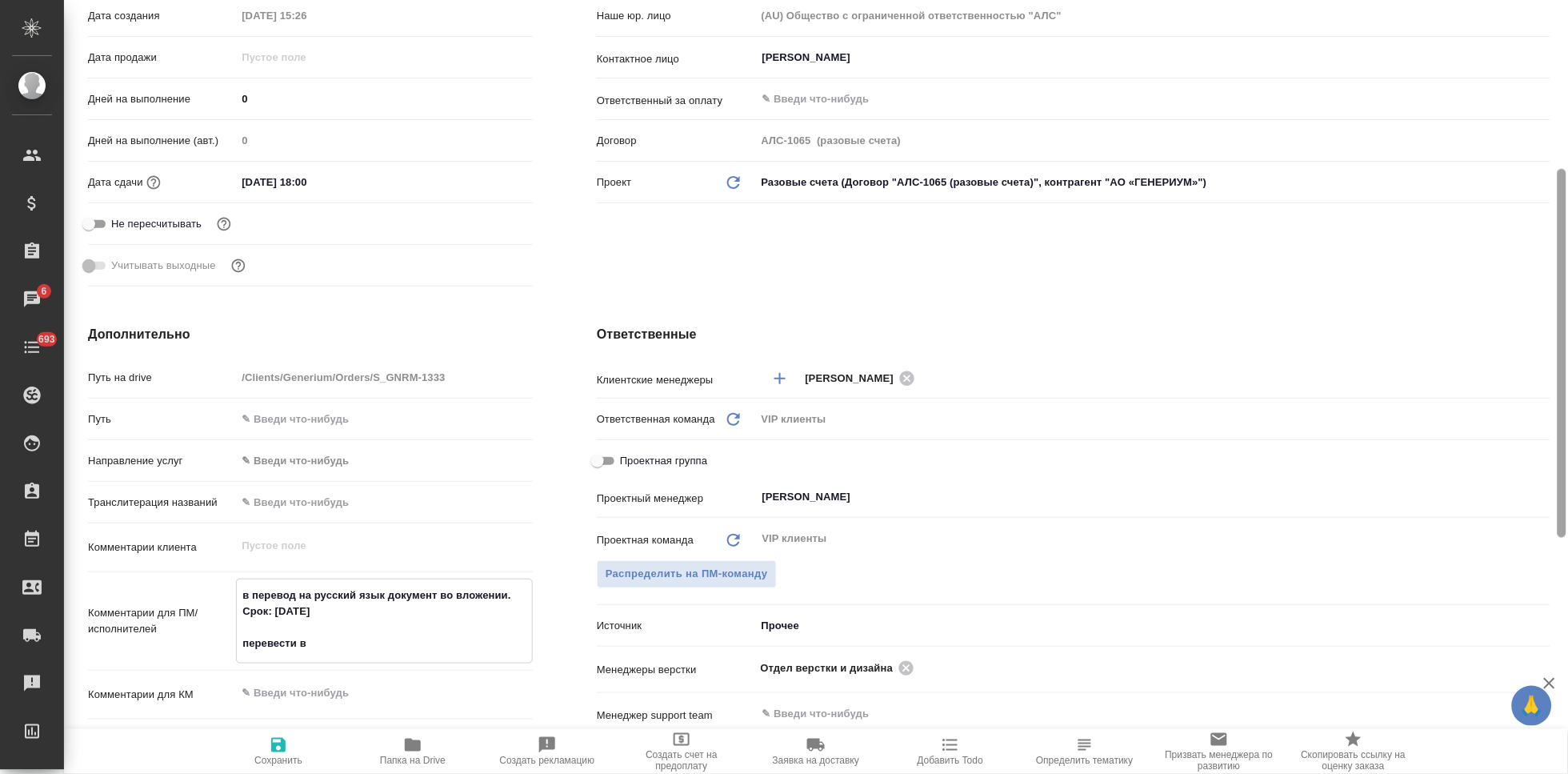
type textarea "x"
type textarea "в перевод на русский язык документ во вложении. Срок: 15.08.2025 перевести вес"
type textarea "x"
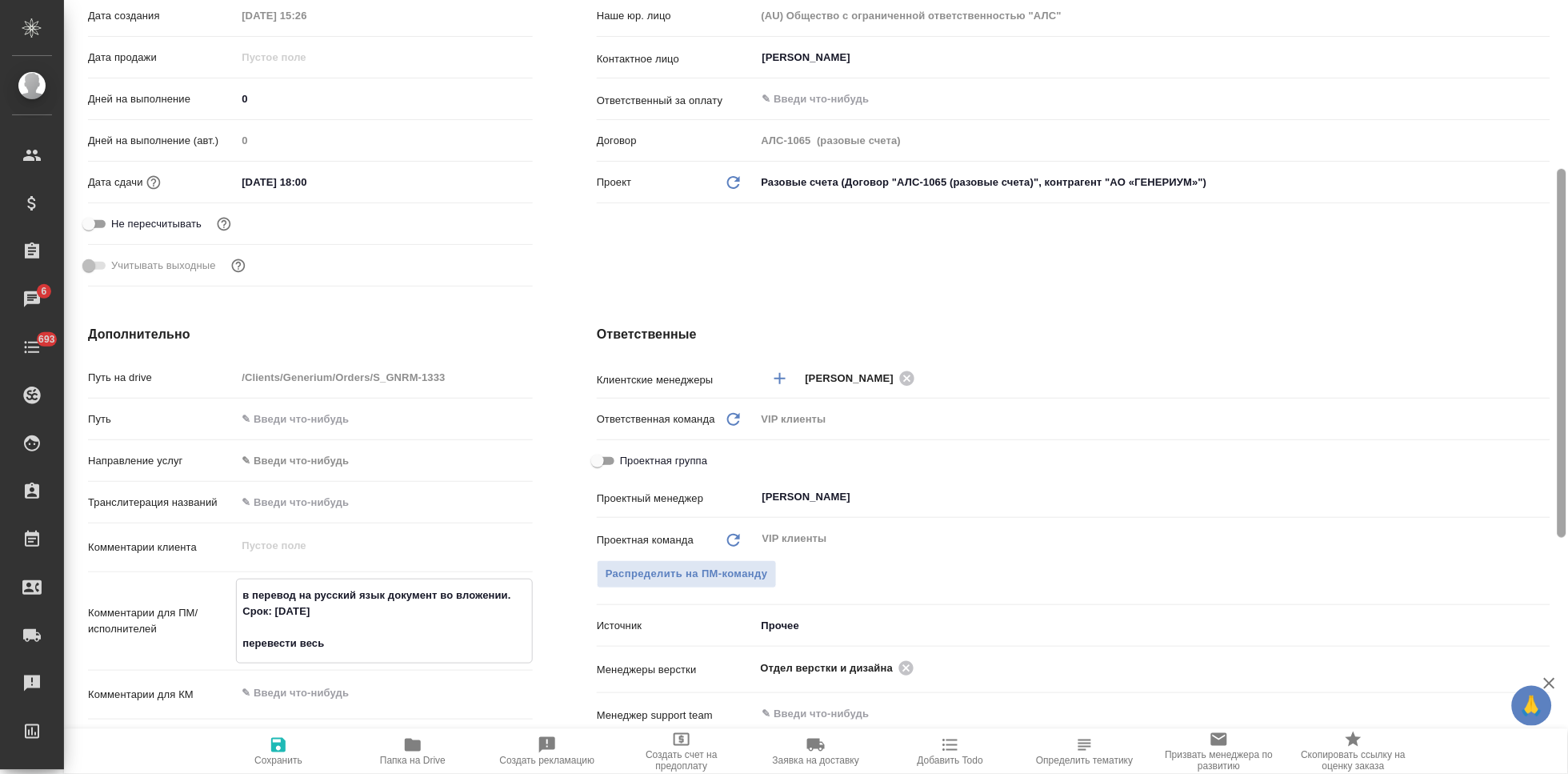
type textarea "в перевод на русский язык документ во вложении. Срок: 15.08.2025 перевести весь"
type textarea "x"
type textarea "в перевод на русский язык документ во вложении. Срок: 15.08.2025 перевести весь…"
type textarea "x"
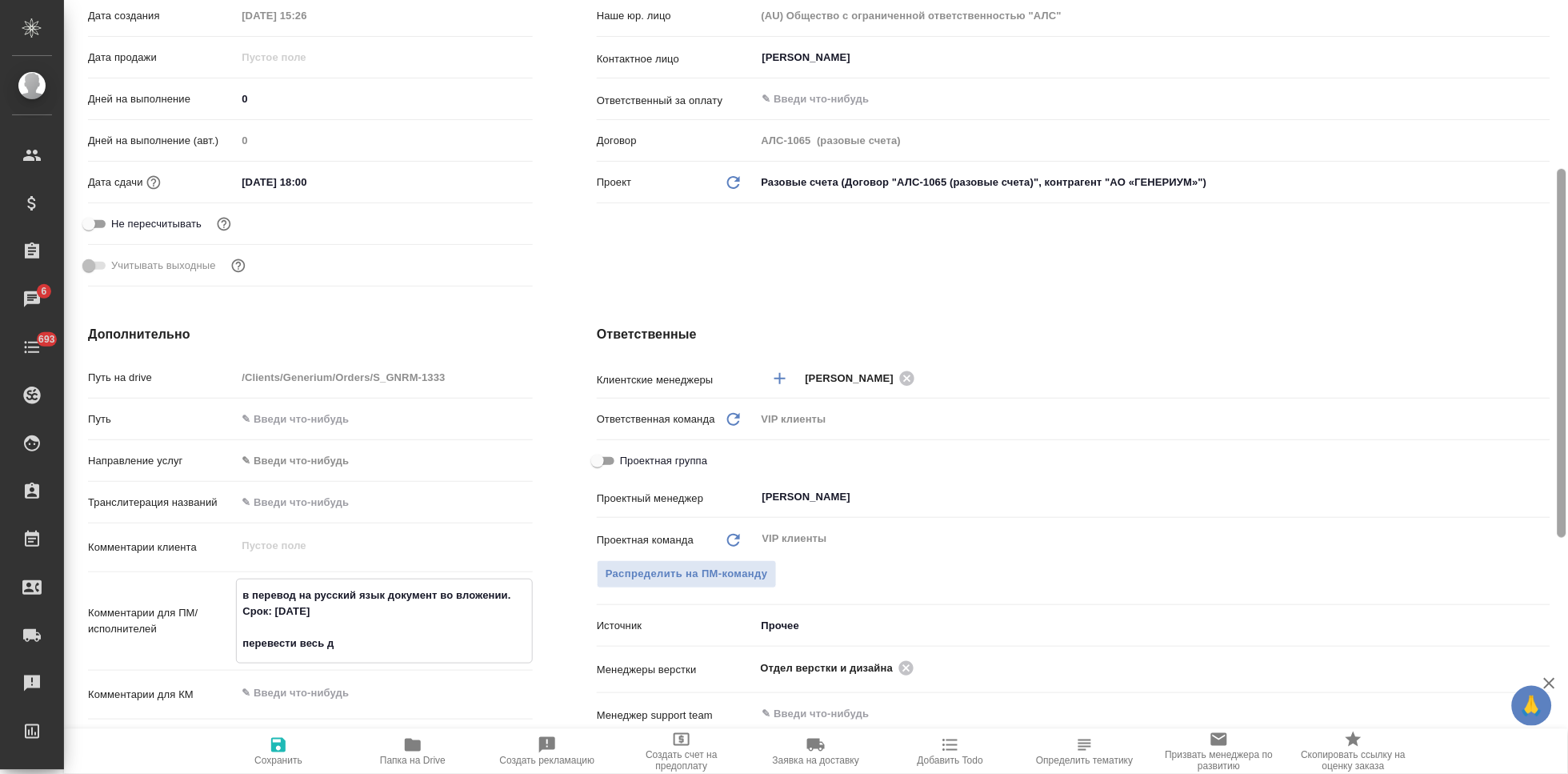
type textarea "в перевод на русский язык документ во вложении. Срок: 15.08.2025 перевести весь…"
type textarea "x"
type textarea "в перевод на русский язык документ во вложении. Срок: 15.08.2025 перевести весь…"
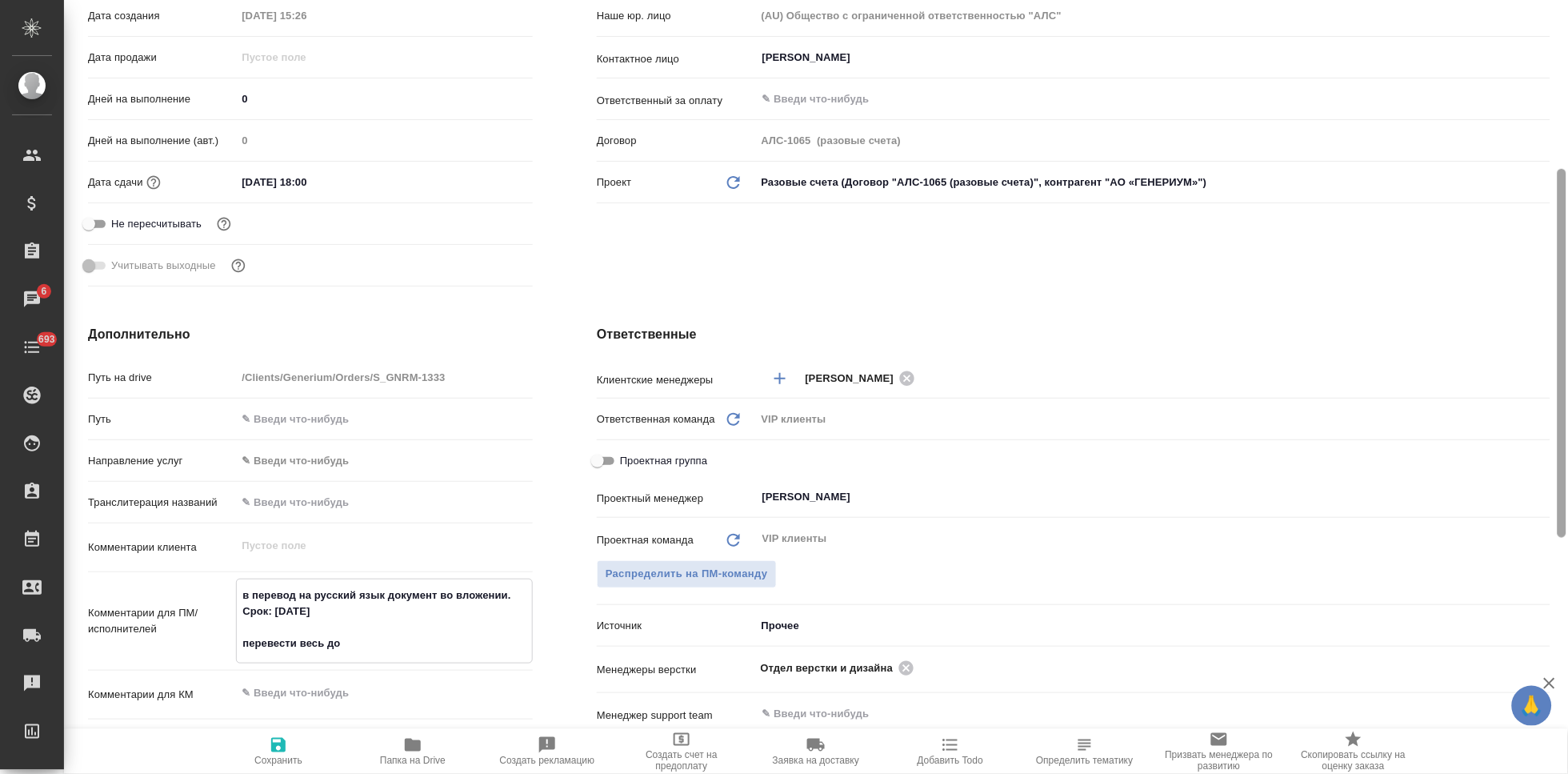
type textarea "x"
type textarea "в перевод на русский язык документ во вложении. Срок: 15.08.2025 перевести весь…"
type textarea "x"
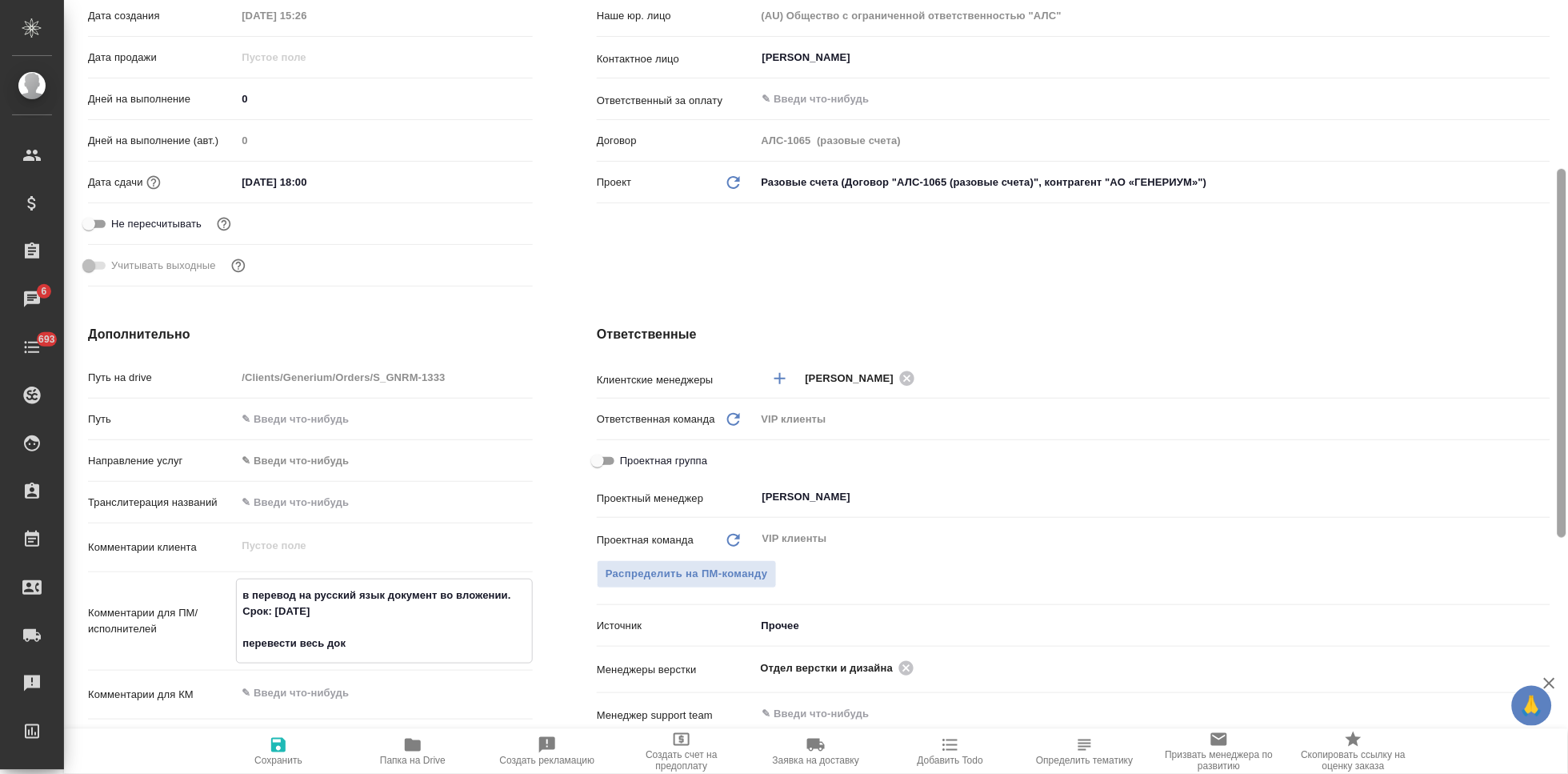
type textarea "x"
type textarea "в перевод на русский язык документ во вложении. Срок: 15.08.2025 перевести весь…"
type textarea "x"
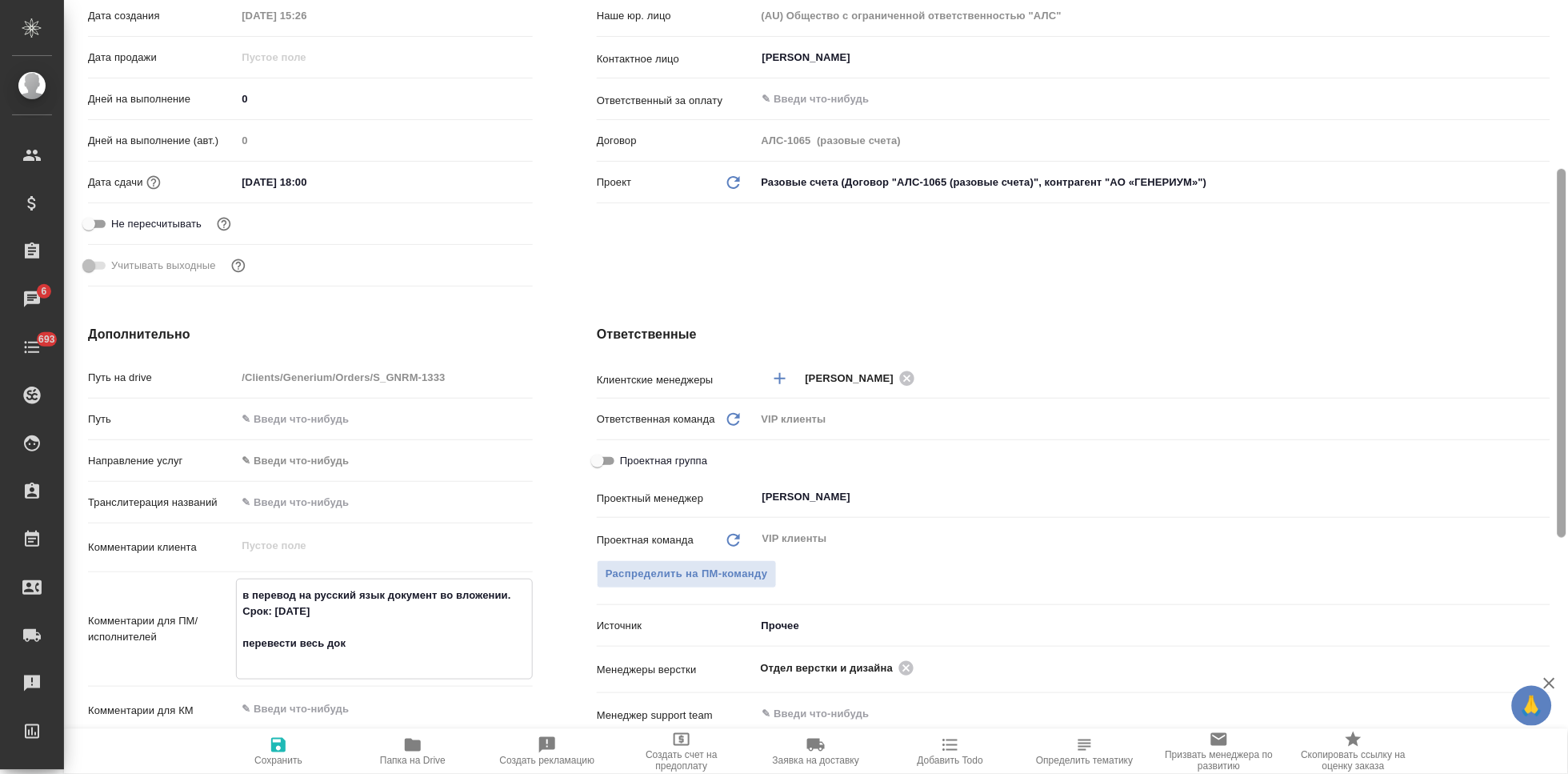
type textarea "x"
type textarea "в перевод на русский язык документ во вложении. Срок: 15.08.2025 перевести весь…"
type textarea "x"
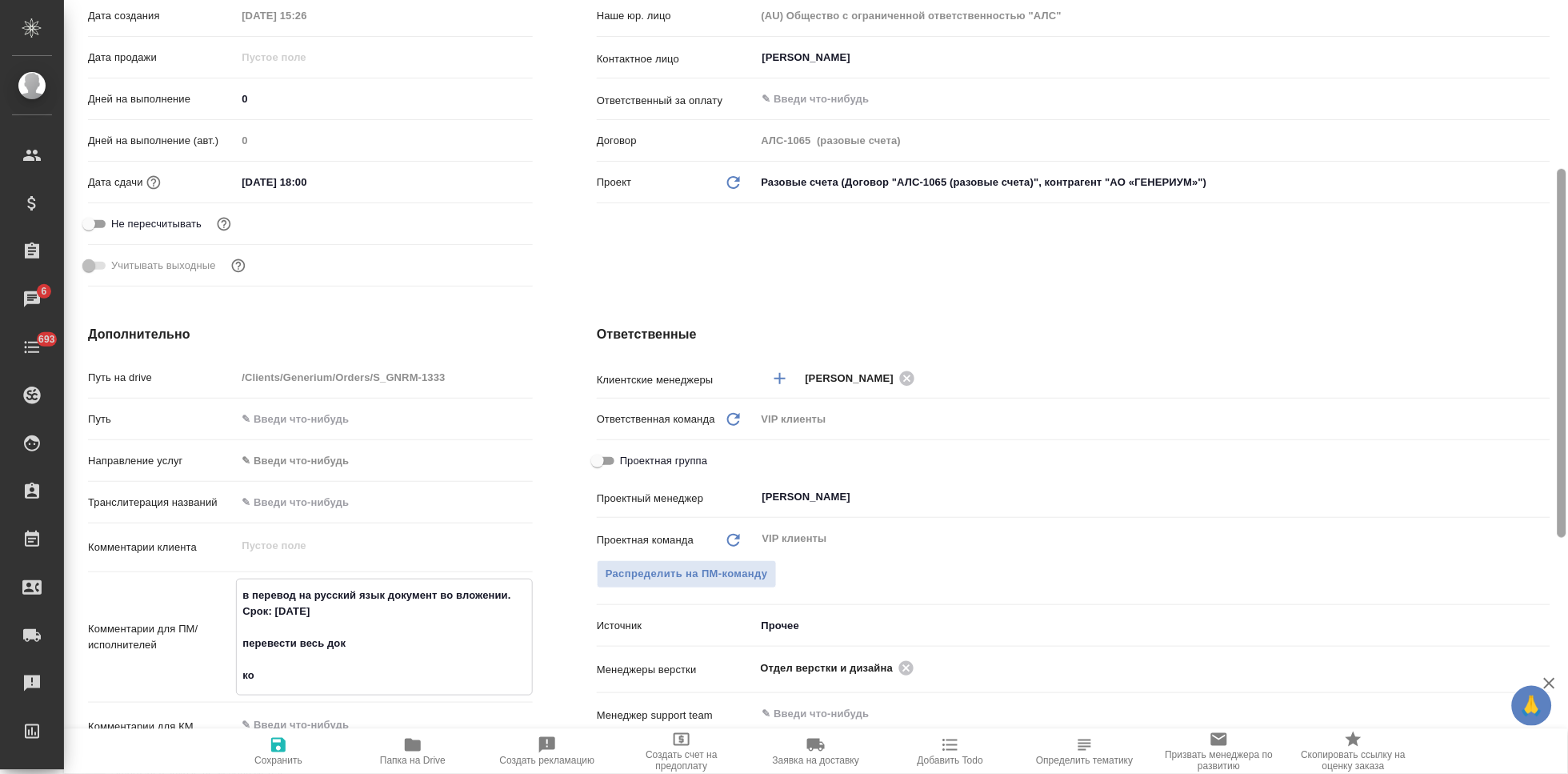
type textarea "x"
type textarea "в перевод на русский язык документ во вложении. Срок: 15.08.2025 перевести весь…"
type textarea "x"
type textarea "в перевод на русский язык документ во вложении. Срок: 15.08.2025 перевести весь…"
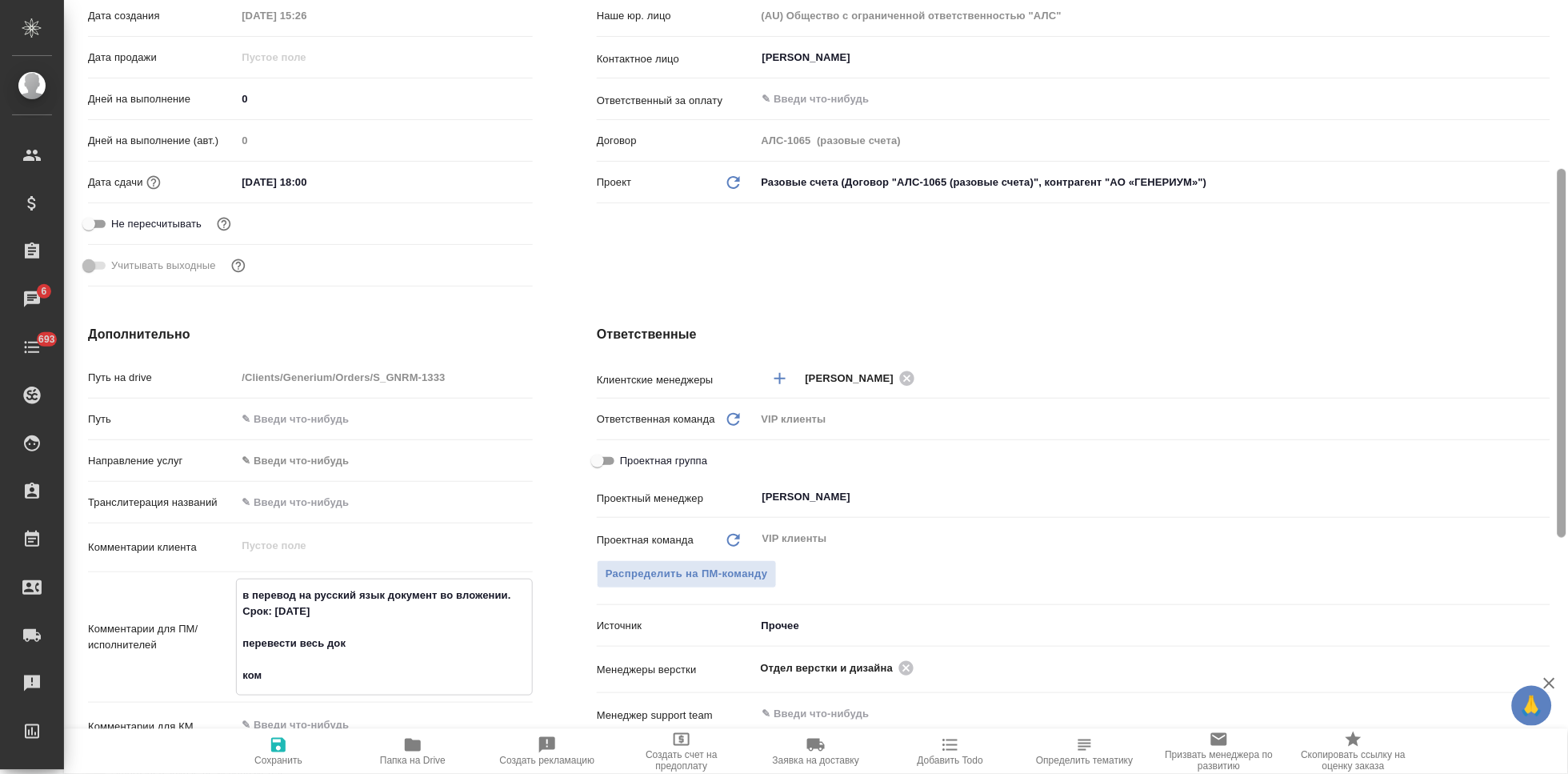
type textarea "x"
click at [281, 756] on span "Сохранить" at bounding box center [278, 760] width 48 height 11
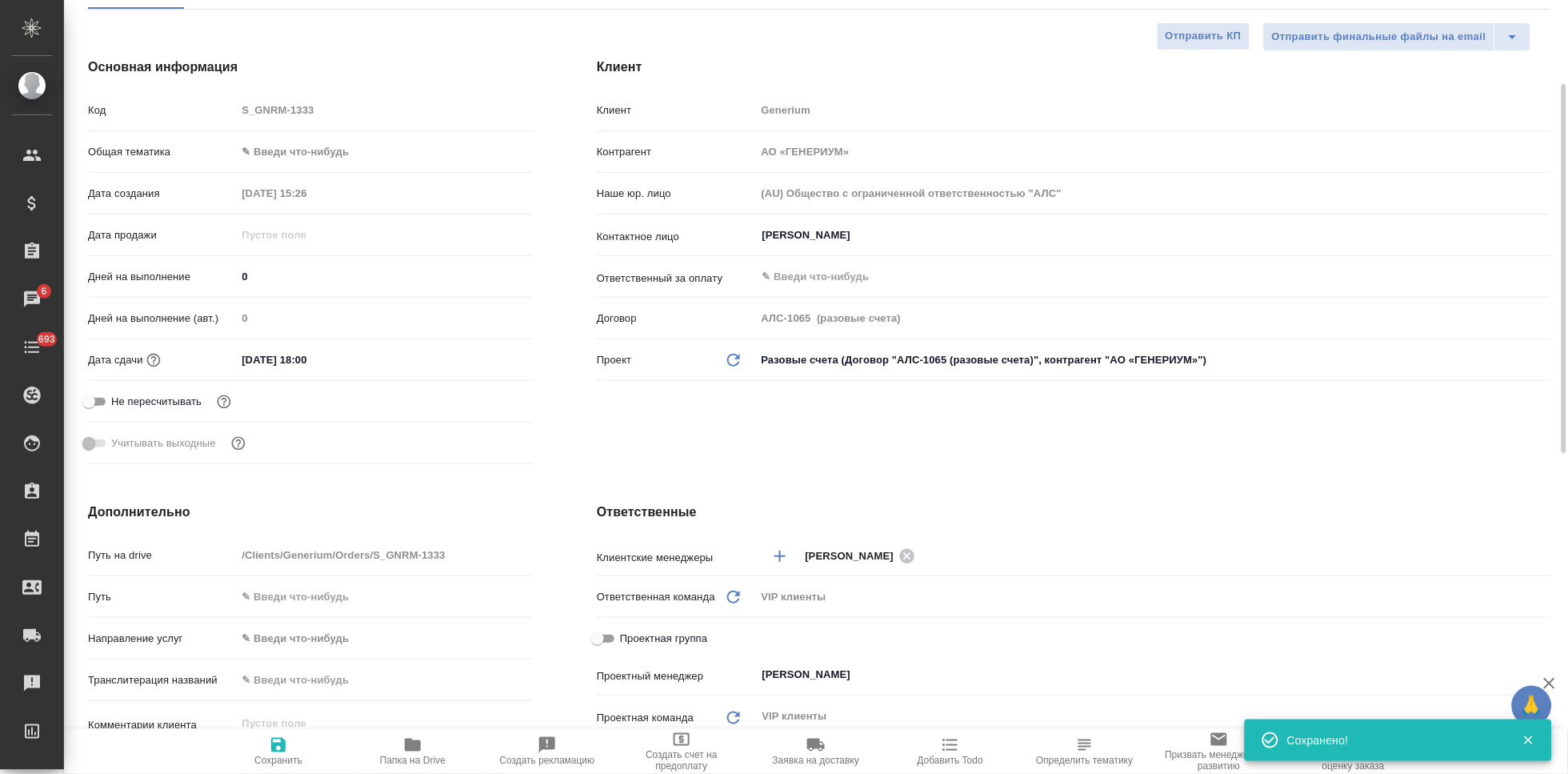
scroll to position [0, 0]
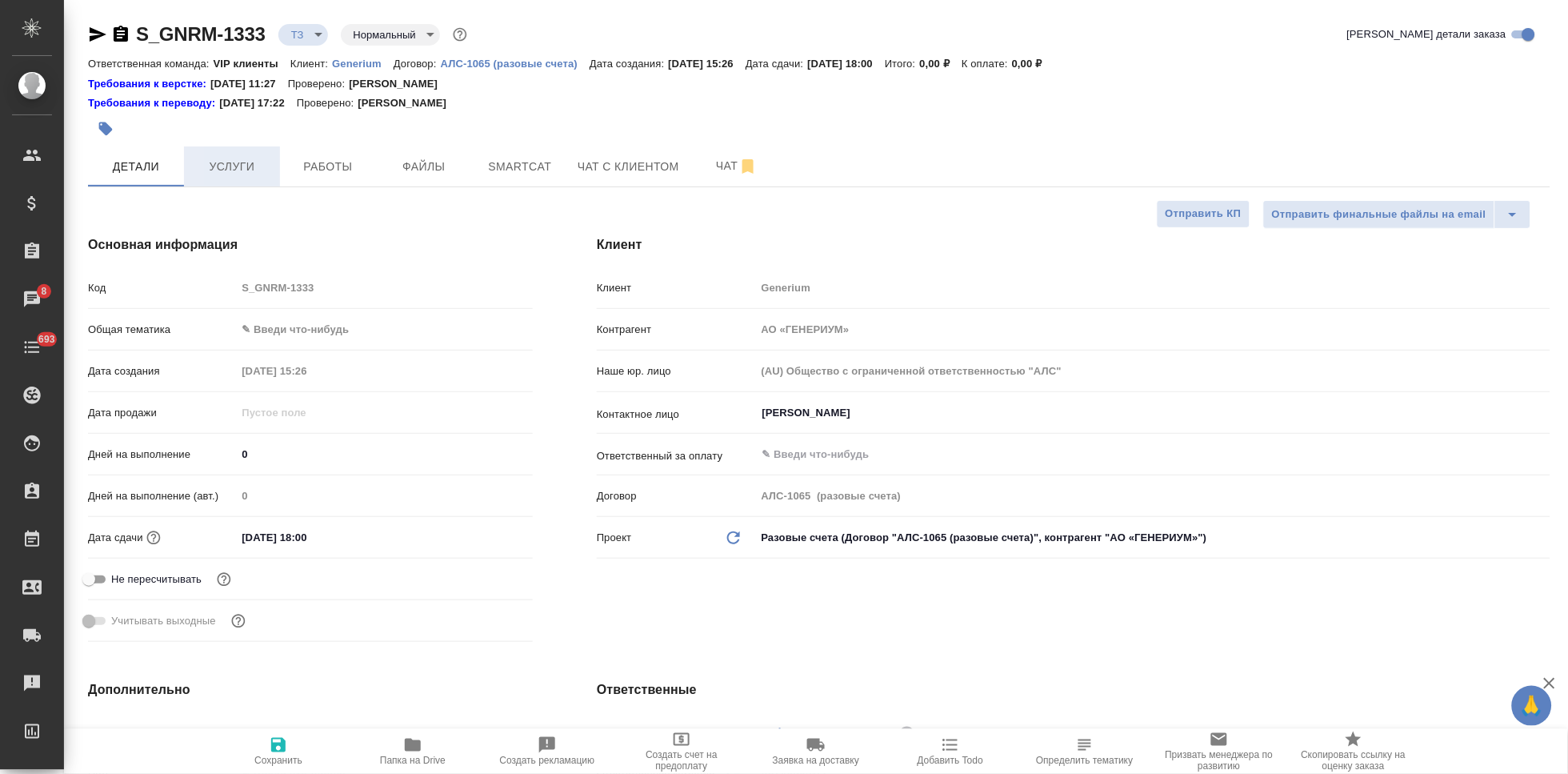
click at [223, 157] on span "Услуги" at bounding box center [232, 166] width 77 height 20
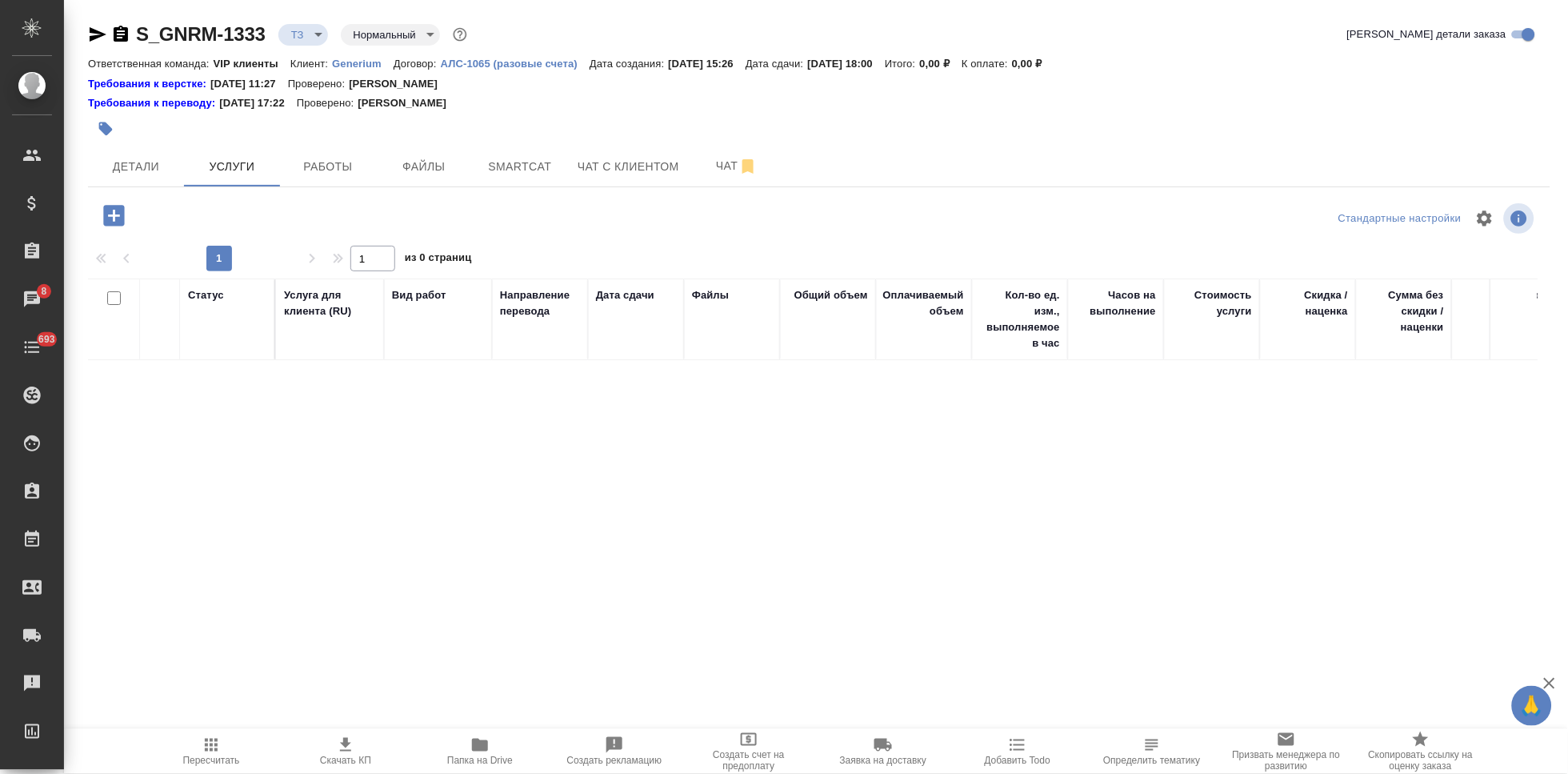
click at [112, 213] on icon "button" at bounding box center [114, 216] width 21 height 21
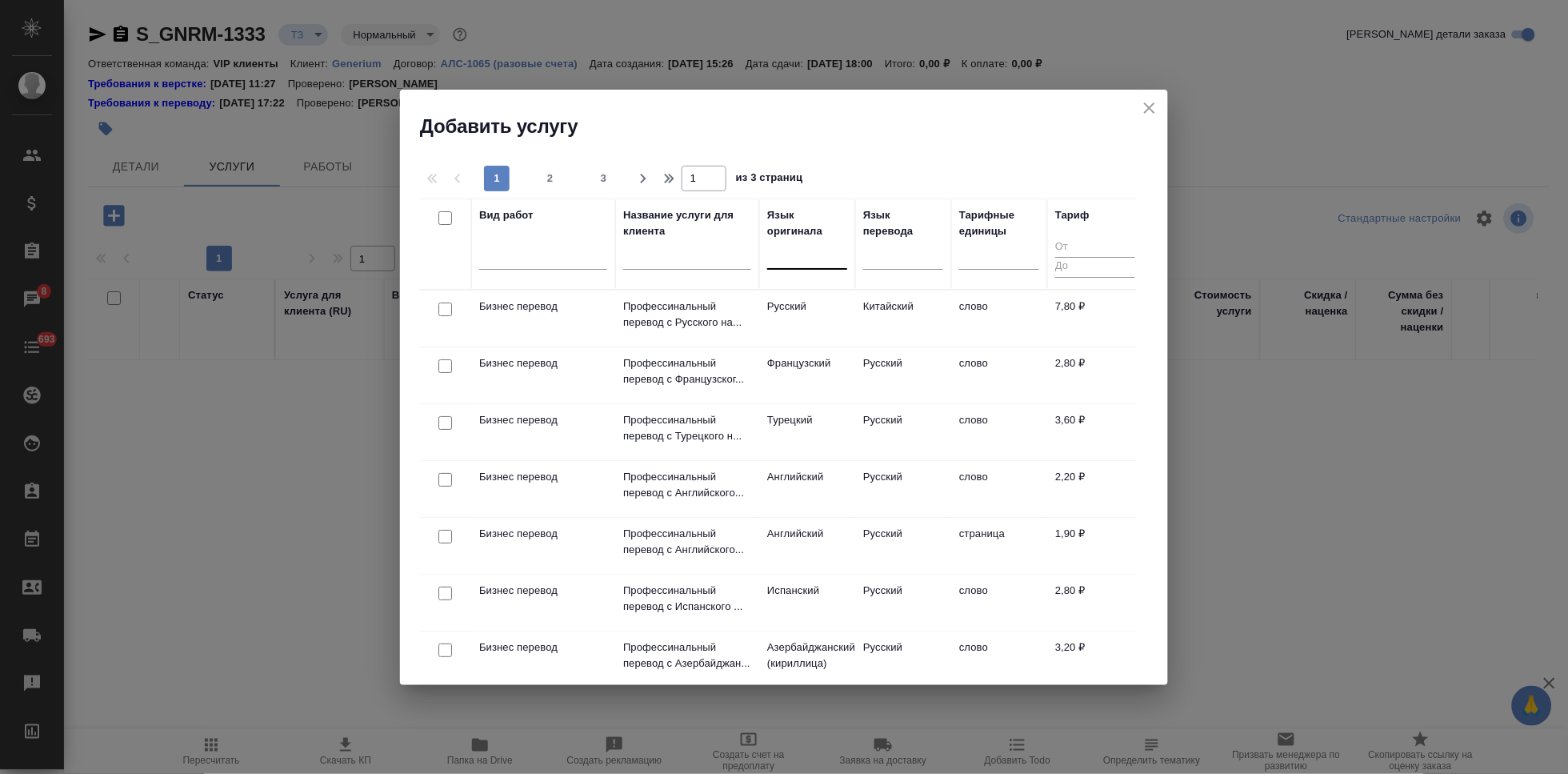
click at [792, 263] on div at bounding box center [807, 253] width 80 height 23
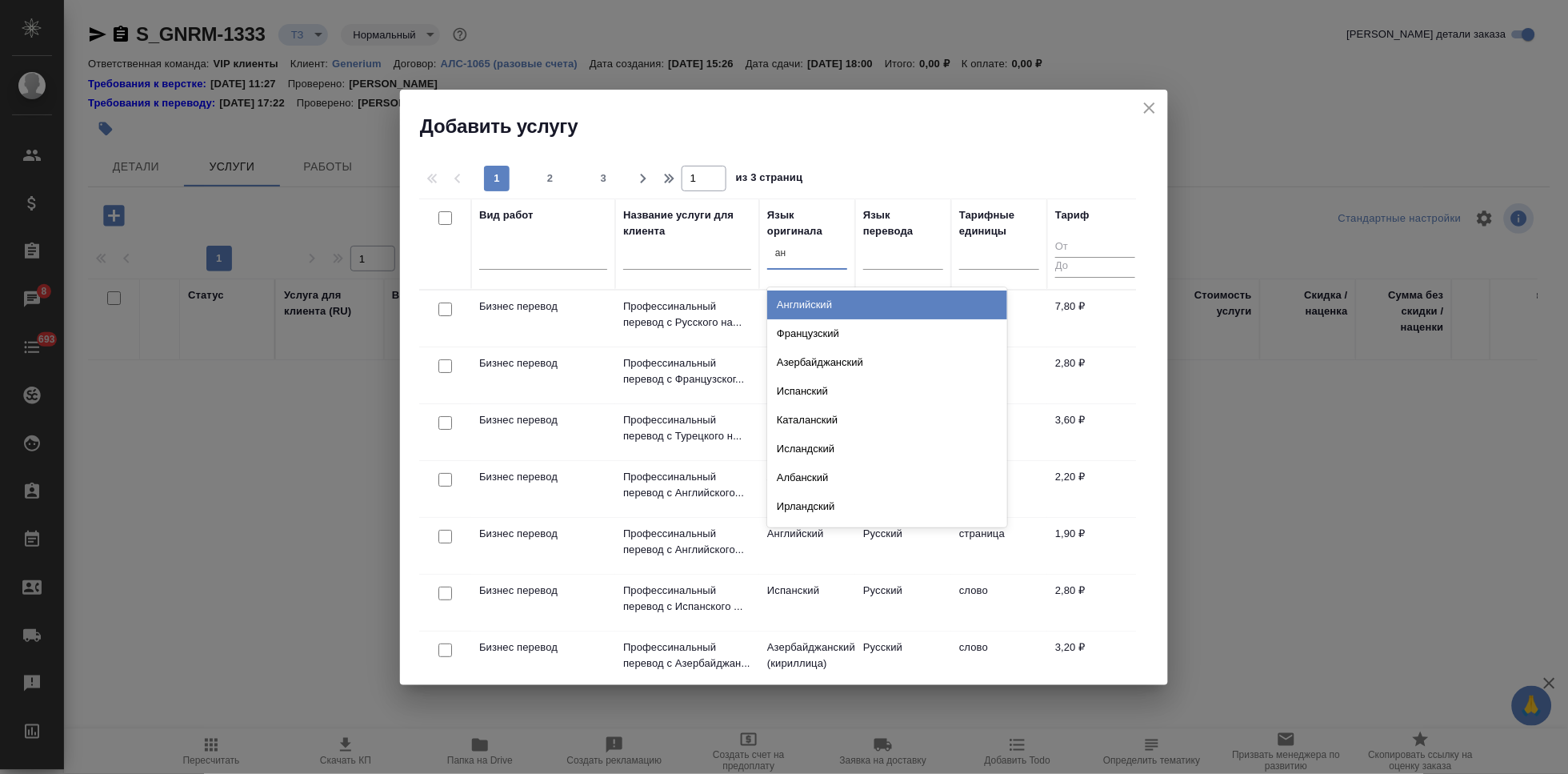
click at [806, 301] on div "Английский" at bounding box center [887, 305] width 240 height 28
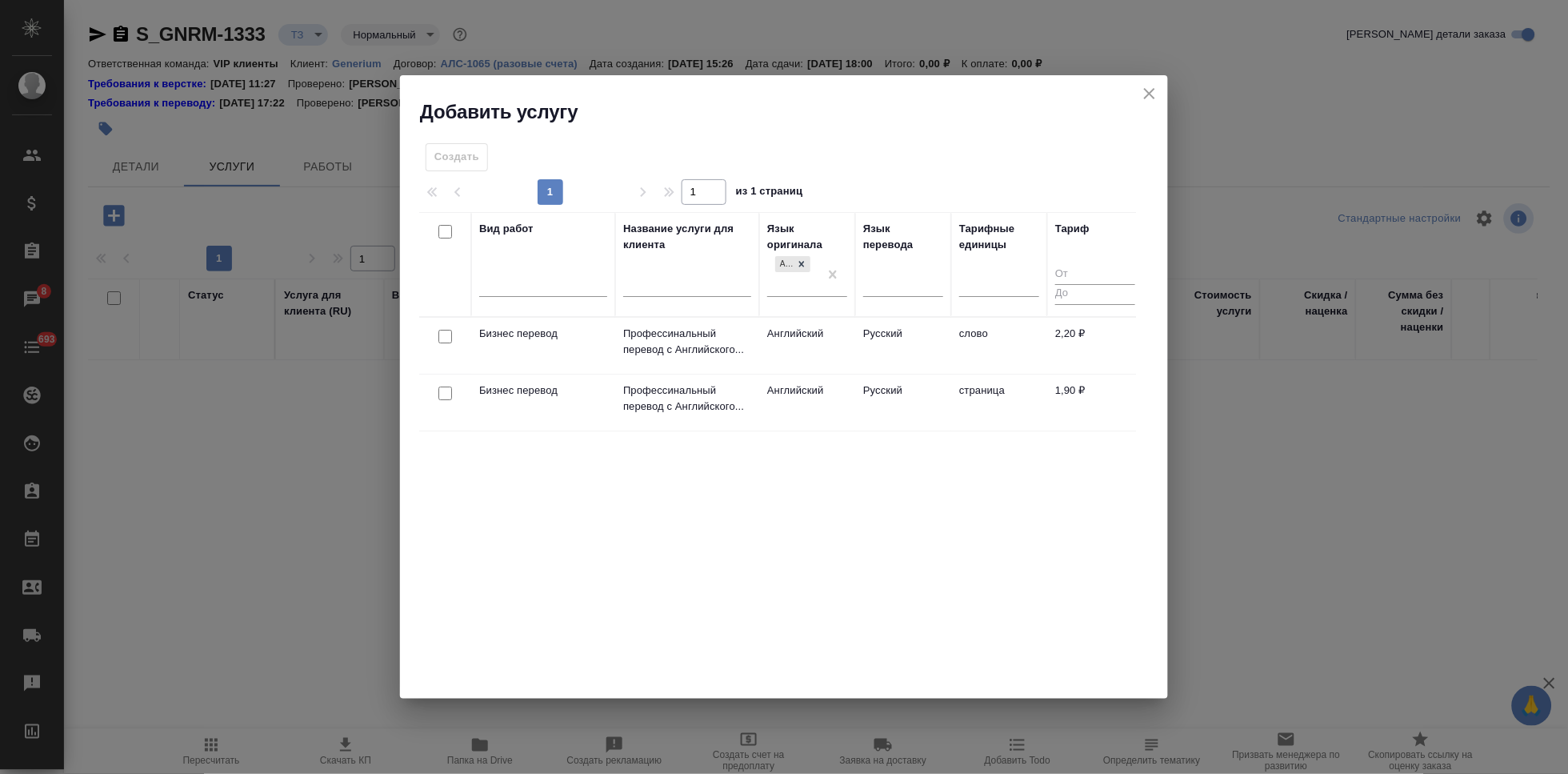
click at [865, 329] on td "Русский" at bounding box center [902, 345] width 96 height 56
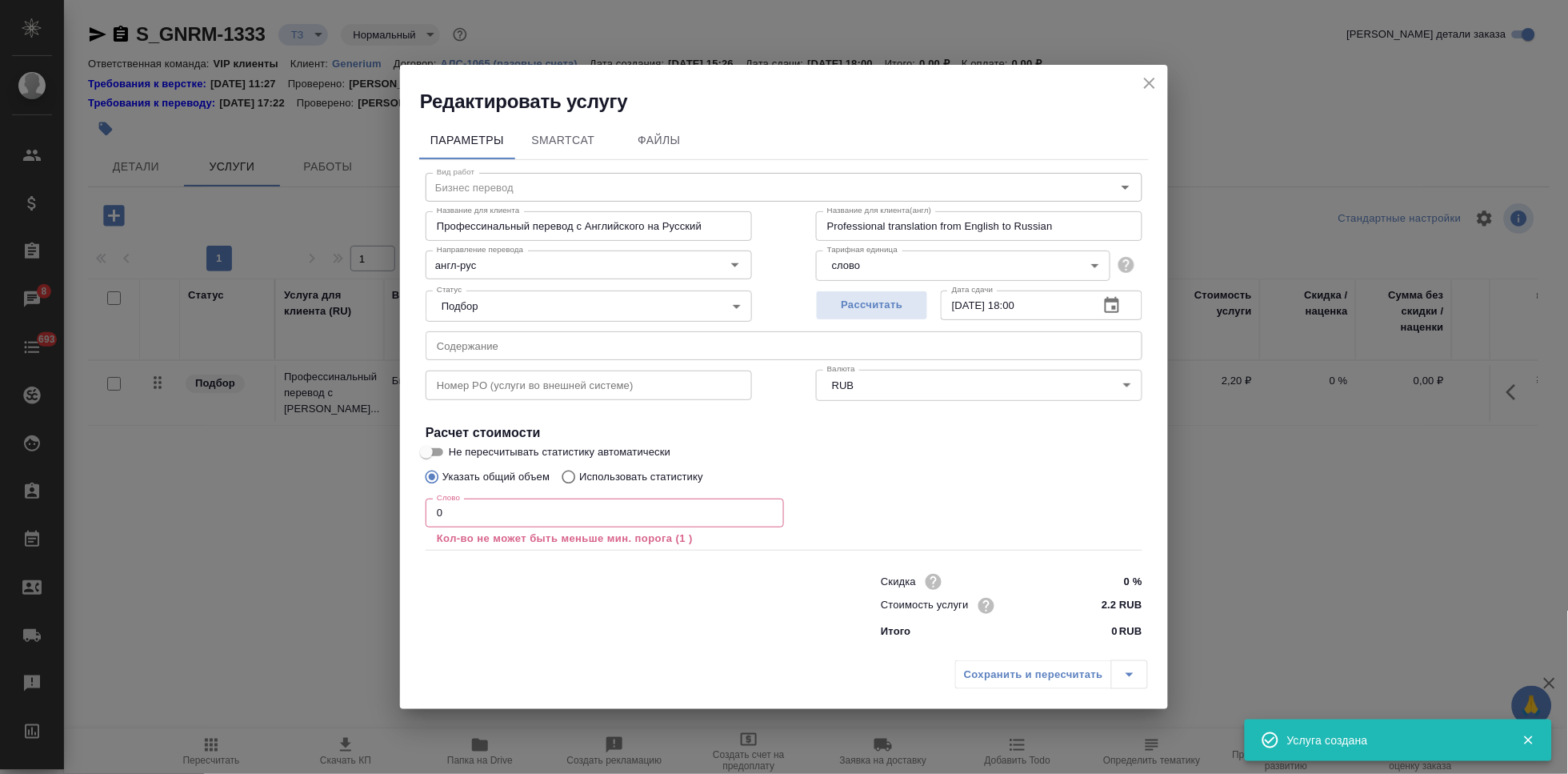
click at [512, 514] on input "0" at bounding box center [604, 513] width 358 height 28
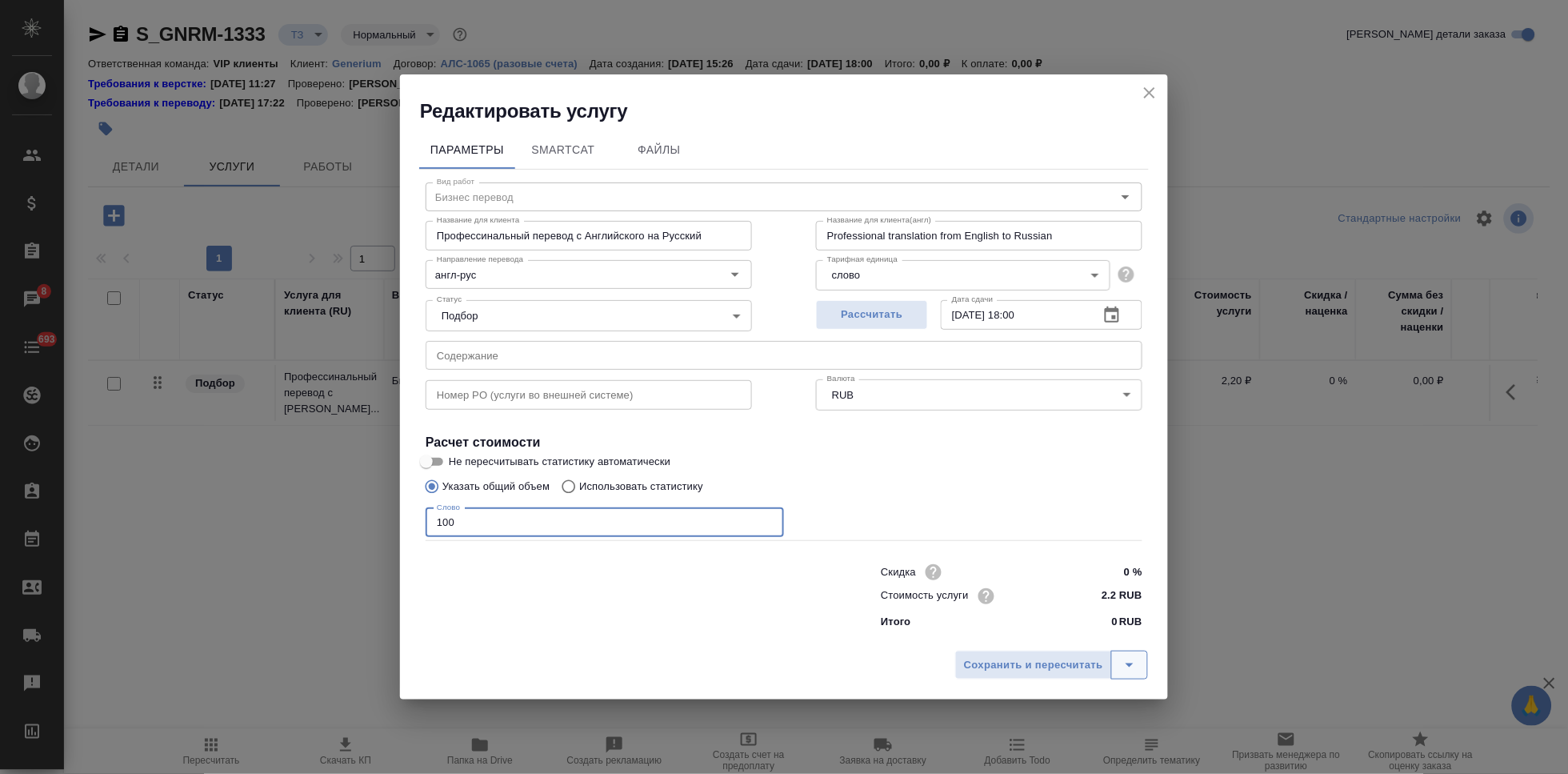
click at [1131, 656] on icon "split button" at bounding box center [1129, 665] width 19 height 19
click at [1073, 631] on li "Сохранить" at bounding box center [1053, 630] width 193 height 26
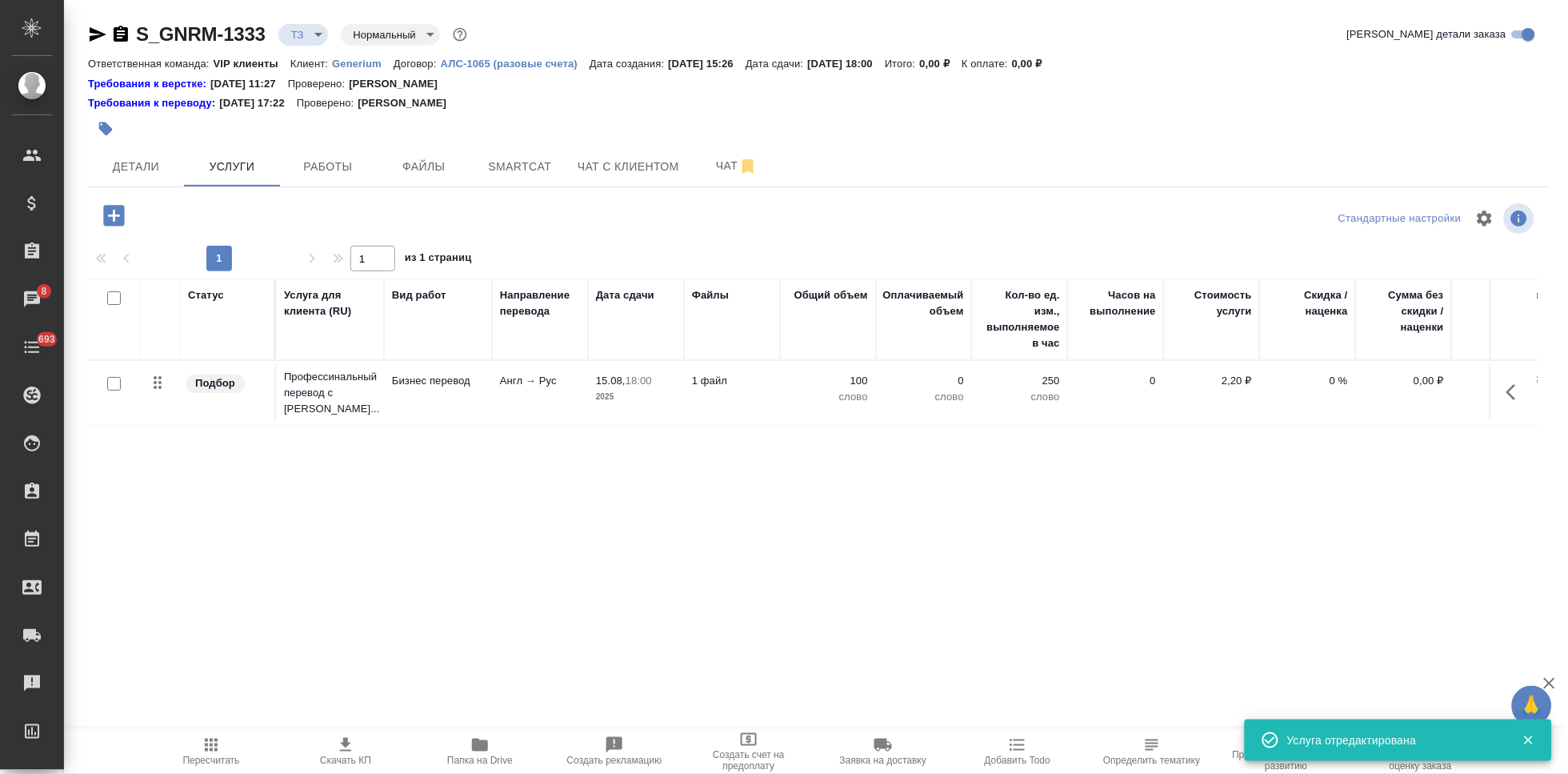
click at [108, 224] on icon "button" at bounding box center [114, 216] width 21 height 21
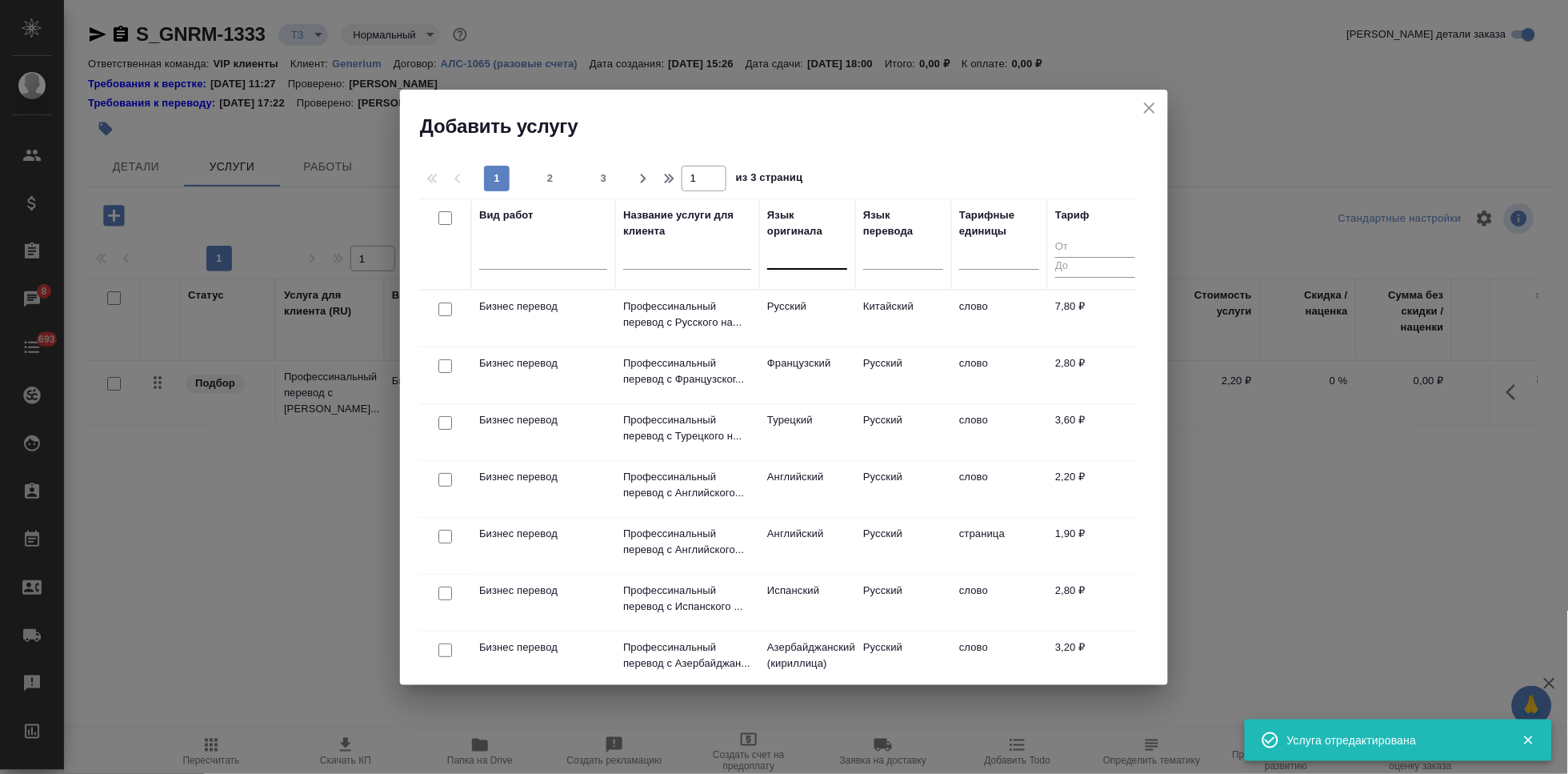
click at [784, 249] on div at bounding box center [807, 253] width 80 height 23
click at [822, 302] on div "Французский" at bounding box center [887, 305] width 240 height 28
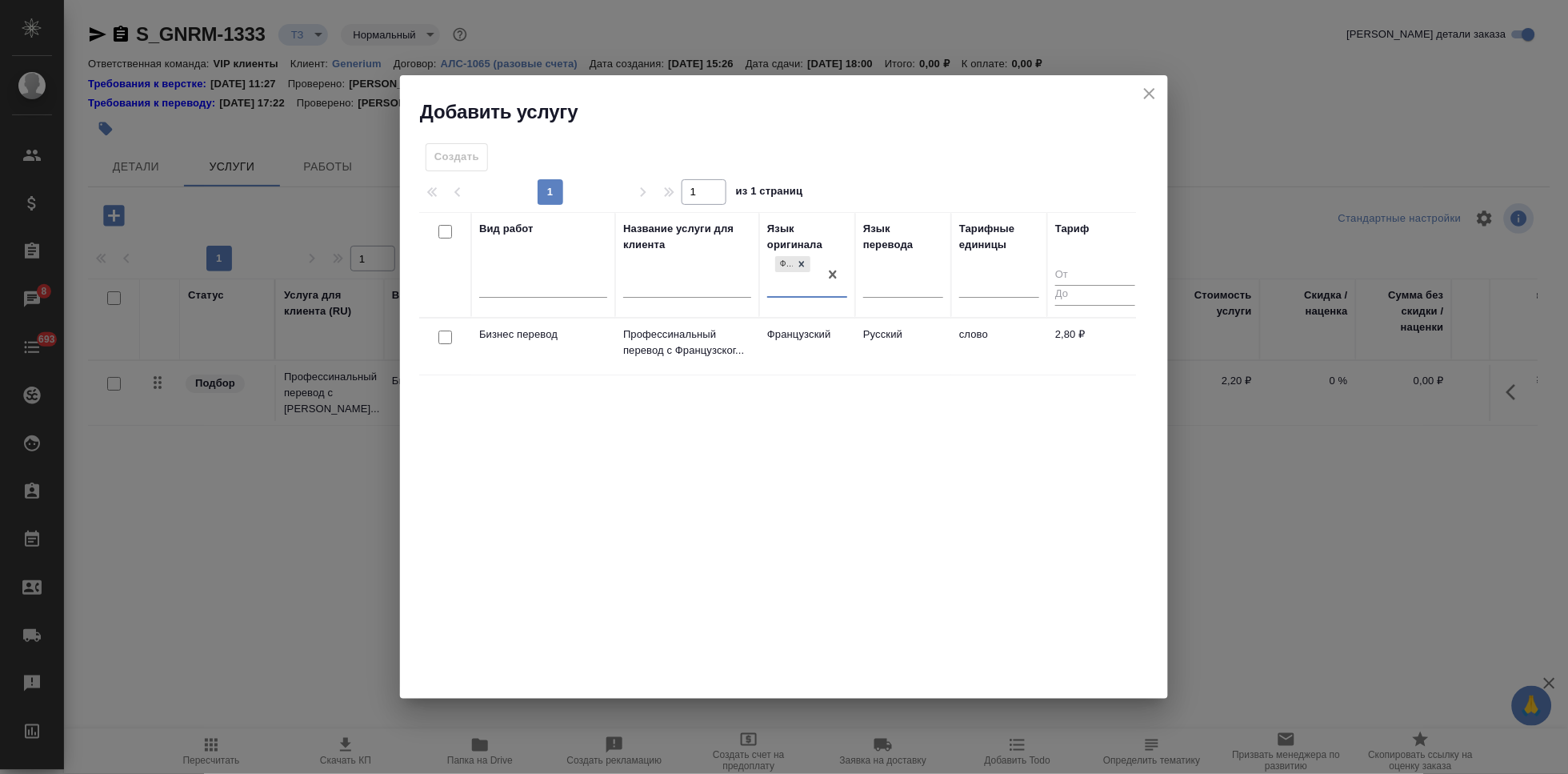
click at [815, 350] on td "Французский" at bounding box center [806, 346] width 96 height 56
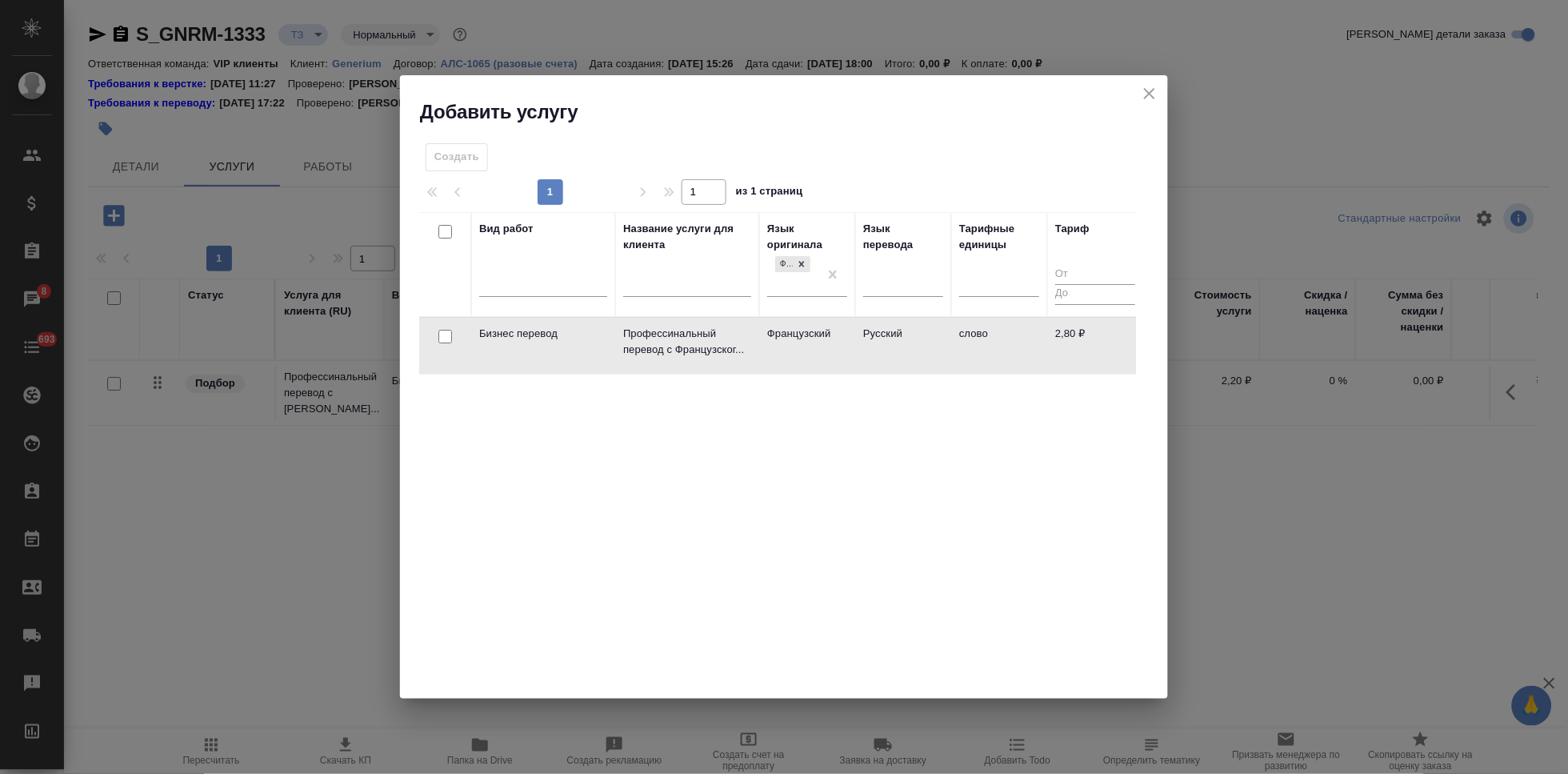
click at [815, 350] on td "Французский" at bounding box center [806, 345] width 96 height 56
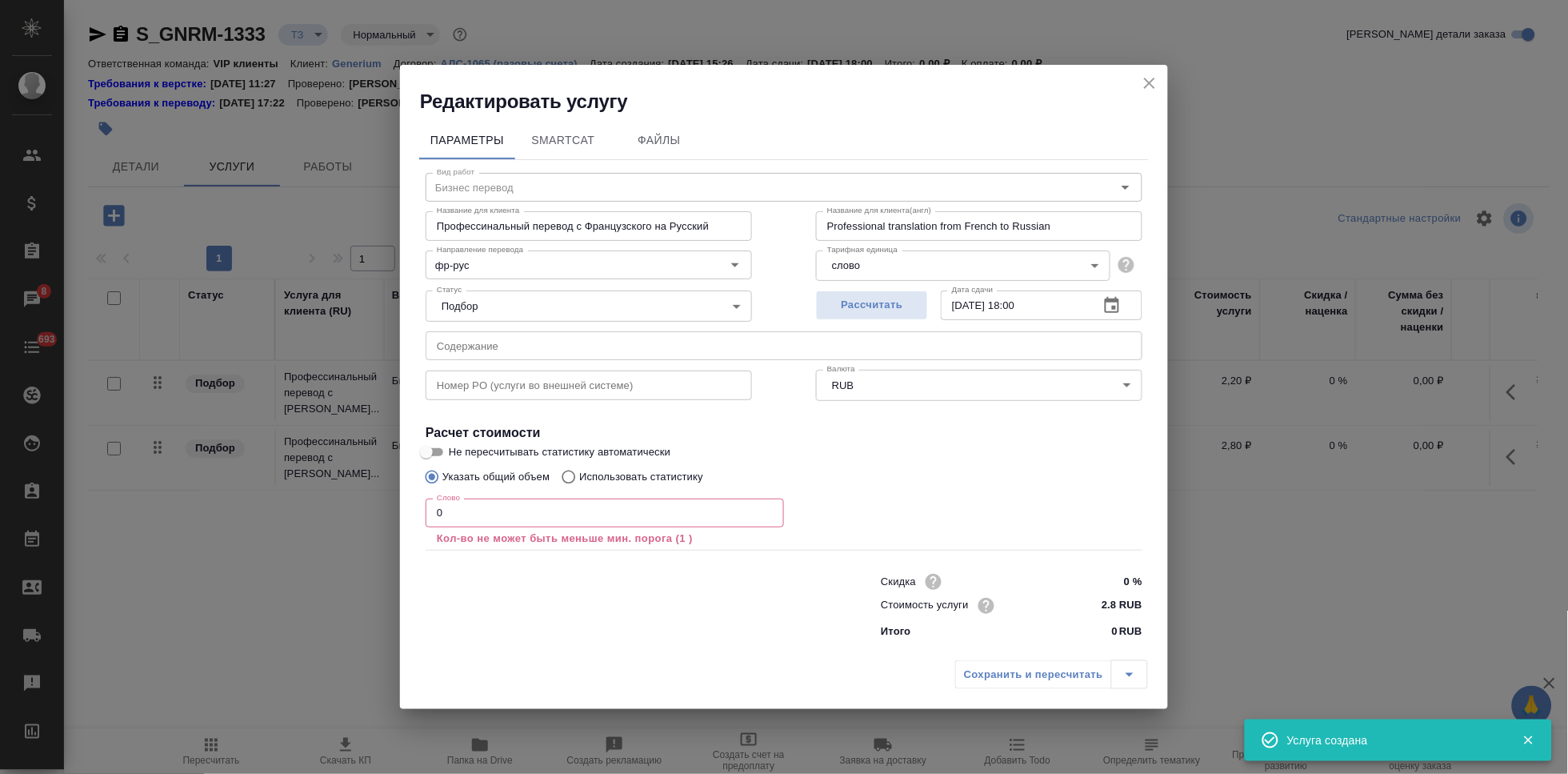
click at [651, 511] on input "0" at bounding box center [604, 513] width 358 height 28
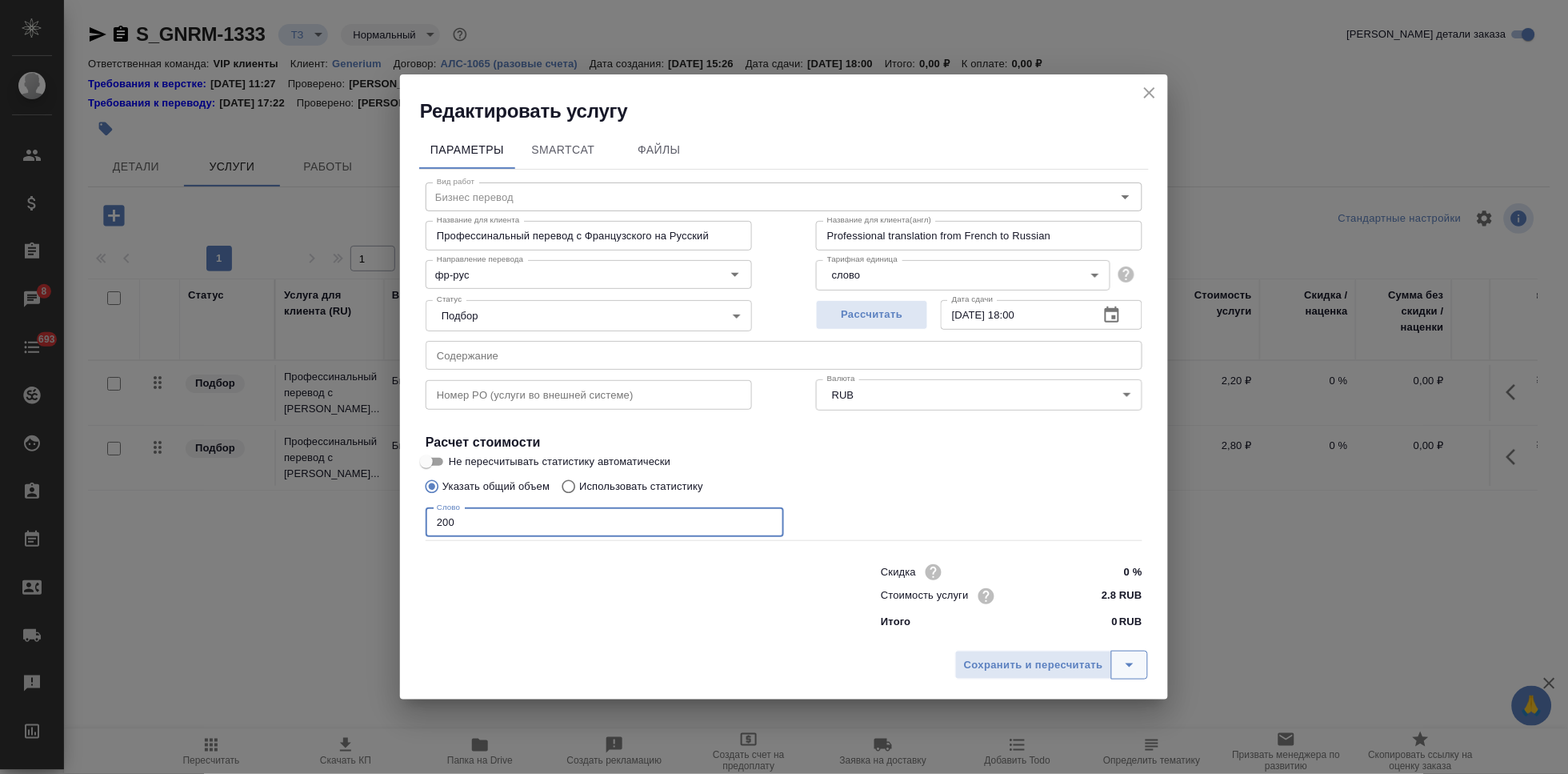
click at [1130, 662] on icon "split button" at bounding box center [1129, 665] width 19 height 19
click at [1093, 642] on li "Сохранить" at bounding box center [1053, 630] width 193 height 26
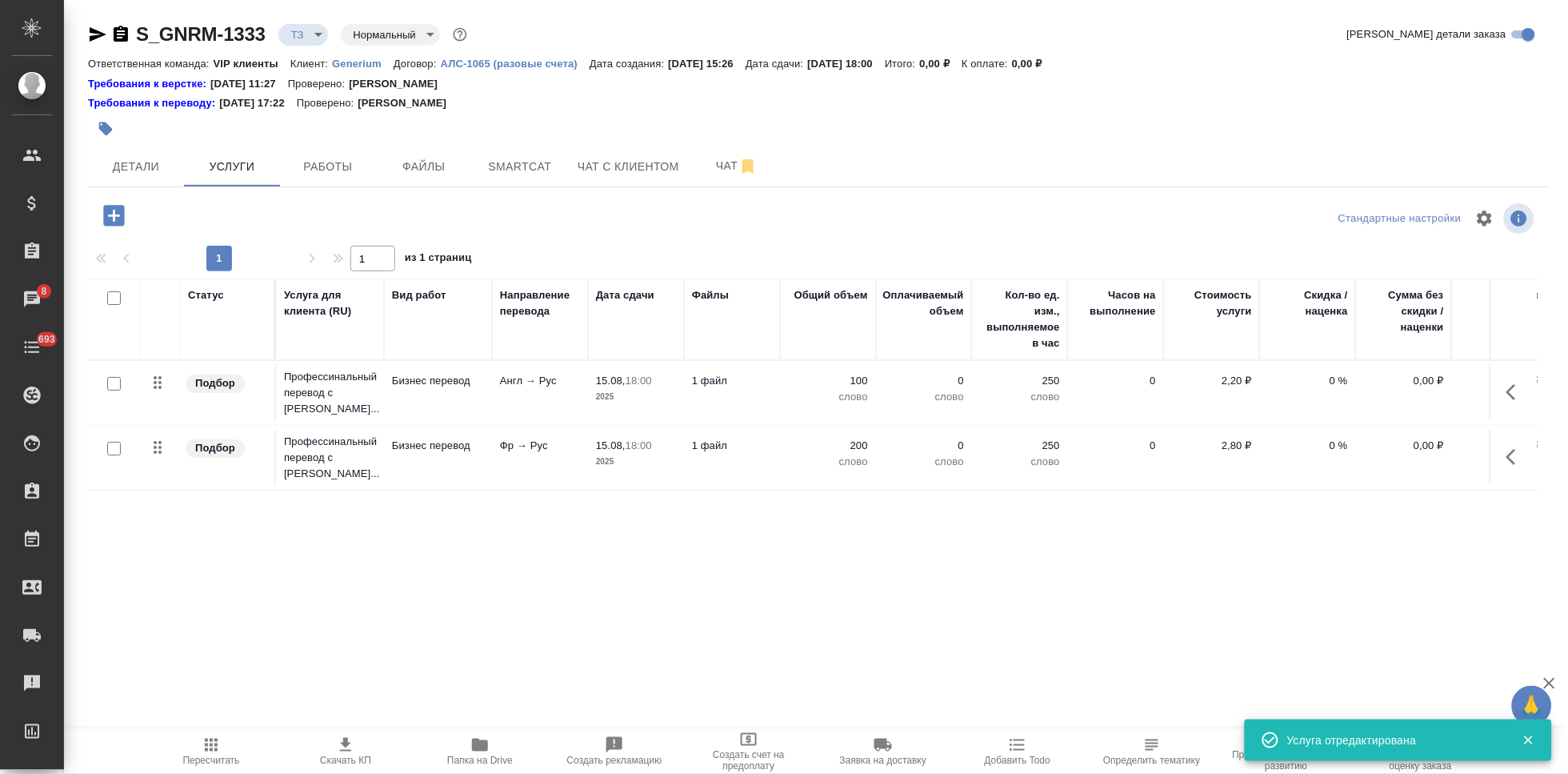
click at [125, 217] on icon "button" at bounding box center [113, 215] width 28 height 28
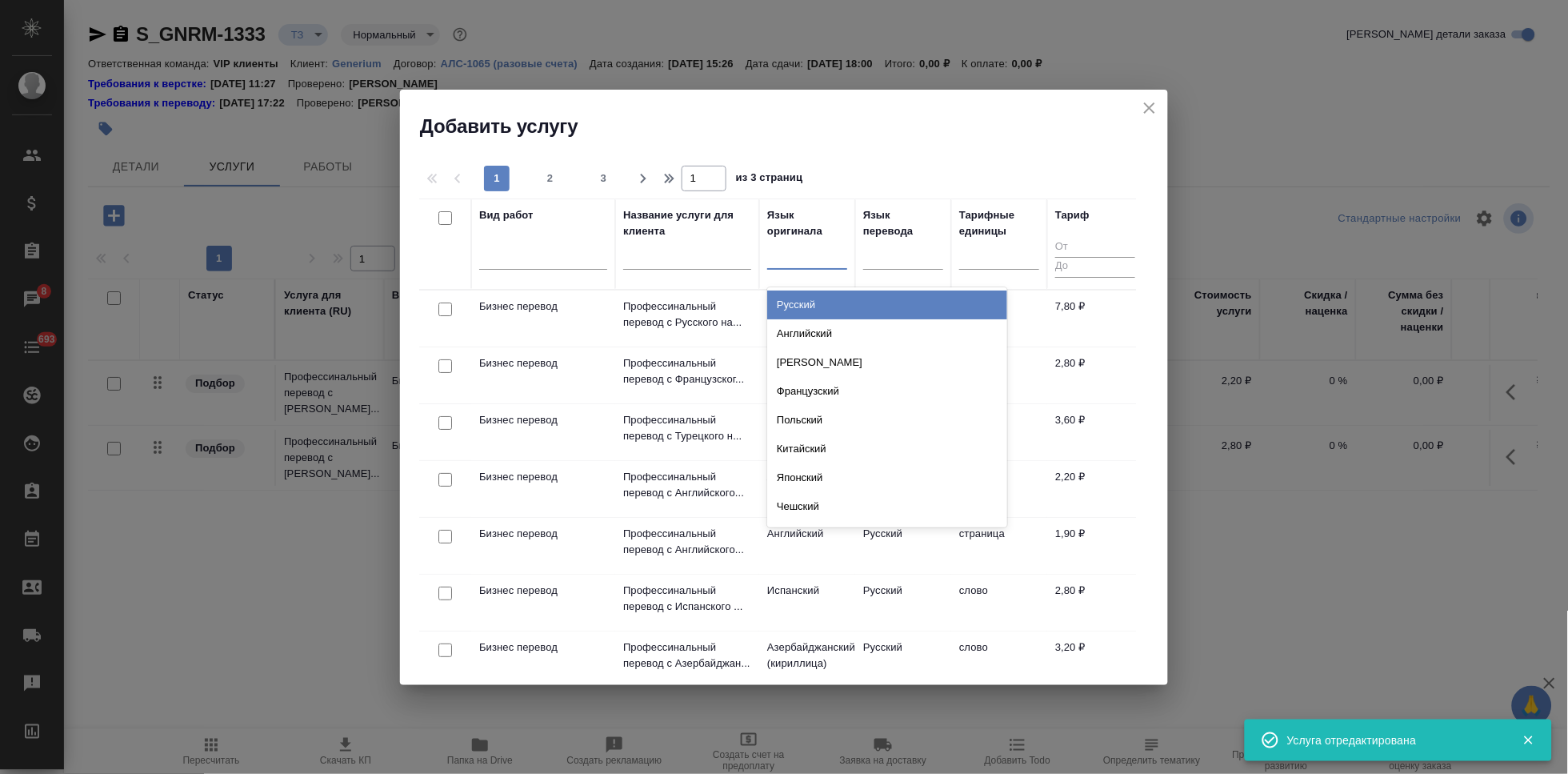
click at [788, 258] on div at bounding box center [807, 253] width 80 height 23
click at [851, 299] on div "Арабский" at bounding box center [887, 305] width 240 height 28
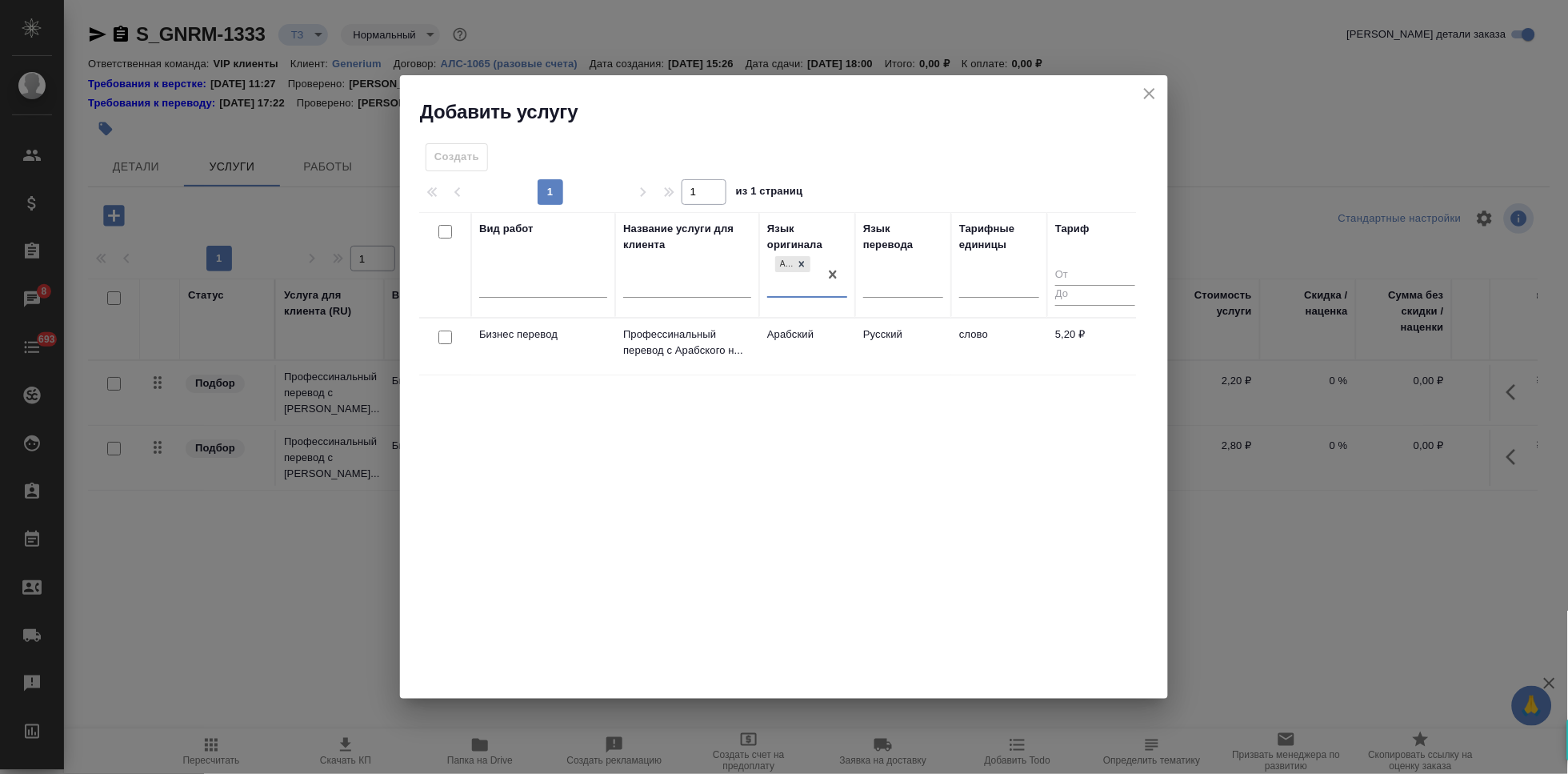
click at [769, 341] on td "Арабский" at bounding box center [806, 346] width 96 height 56
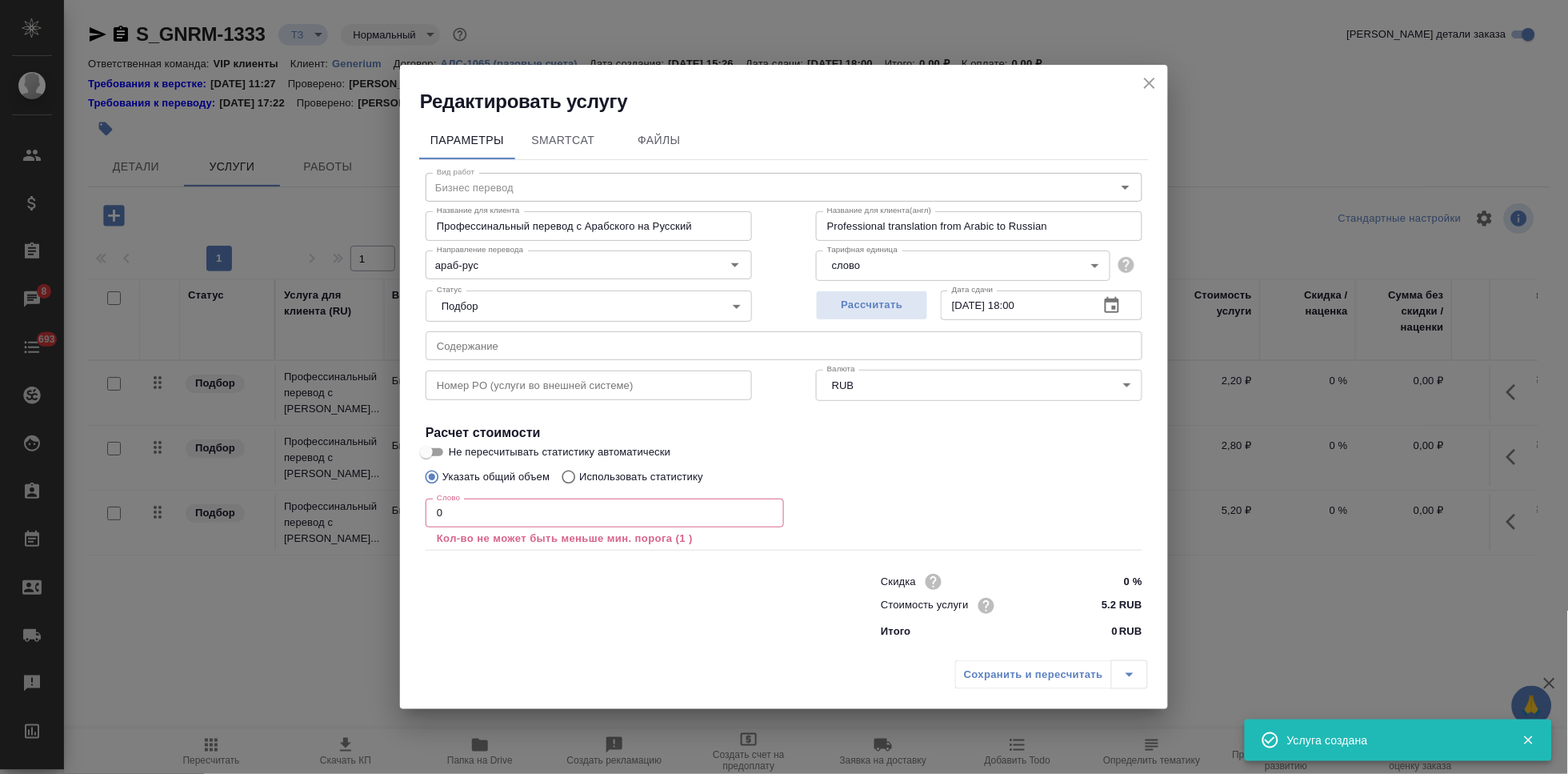
click at [501, 515] on input "0" at bounding box center [604, 513] width 358 height 28
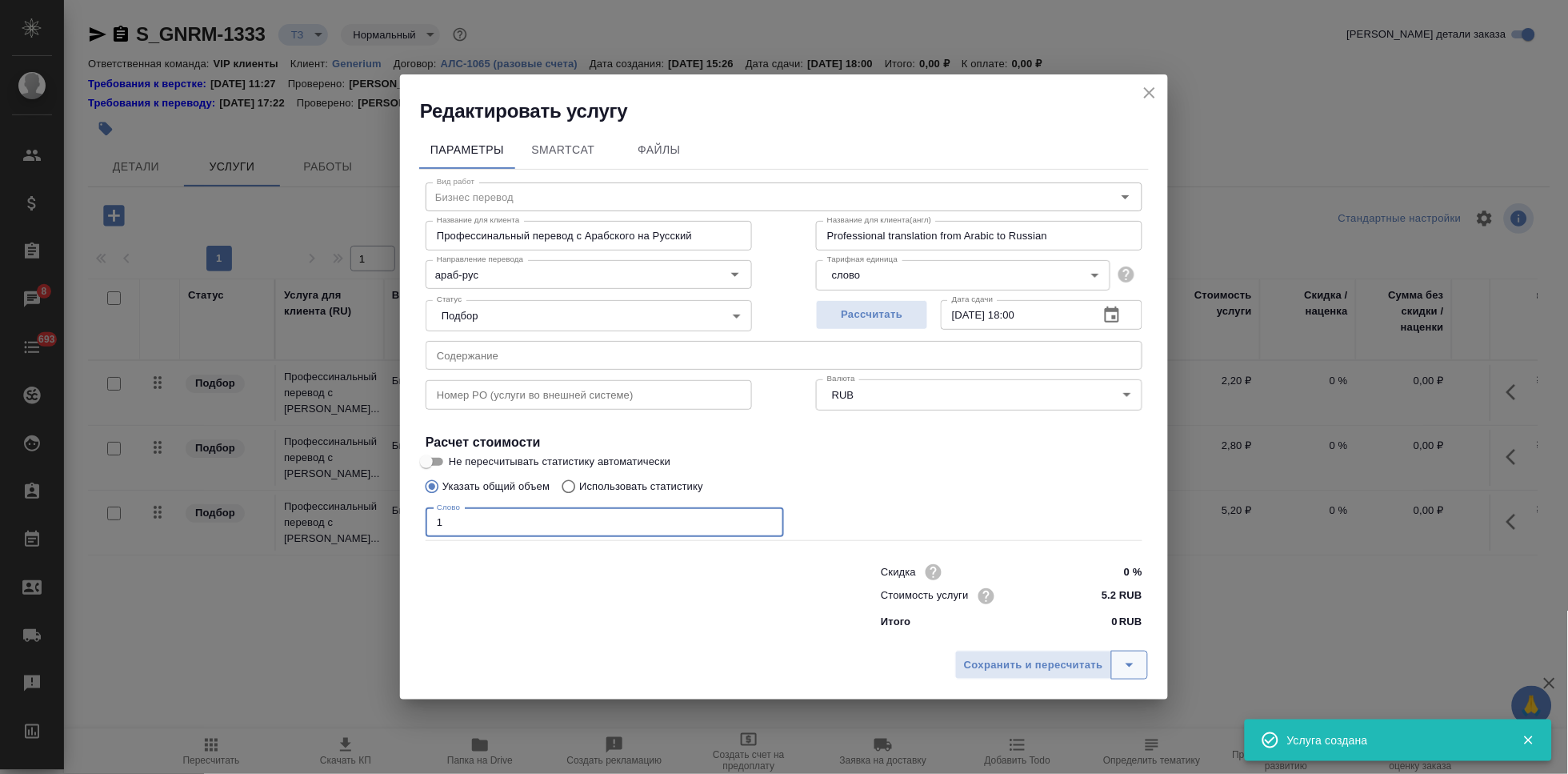
click at [1122, 662] on icon "split button" at bounding box center [1129, 665] width 19 height 19
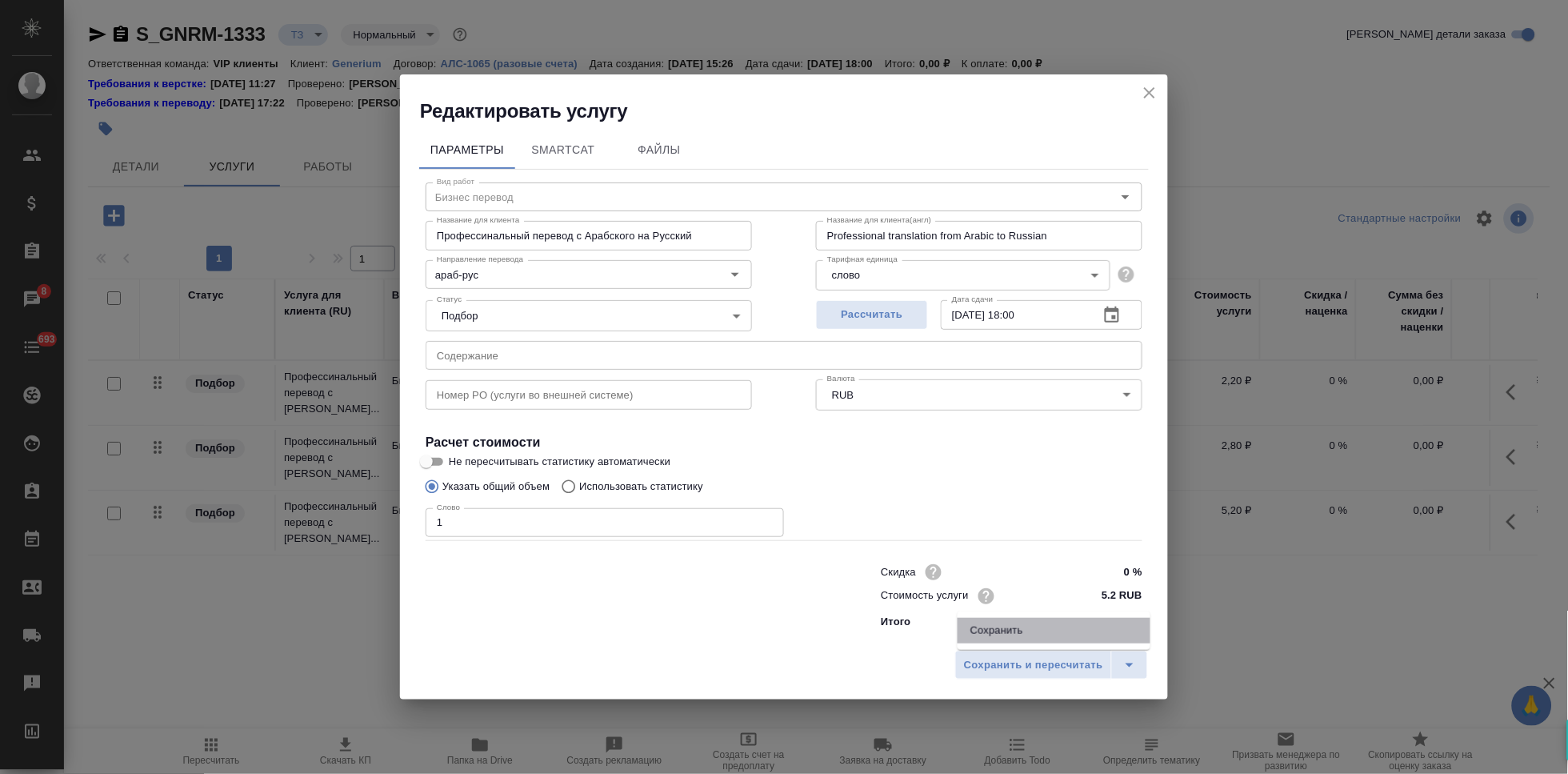
click at [1012, 625] on li "Сохранить" at bounding box center [1053, 630] width 193 height 26
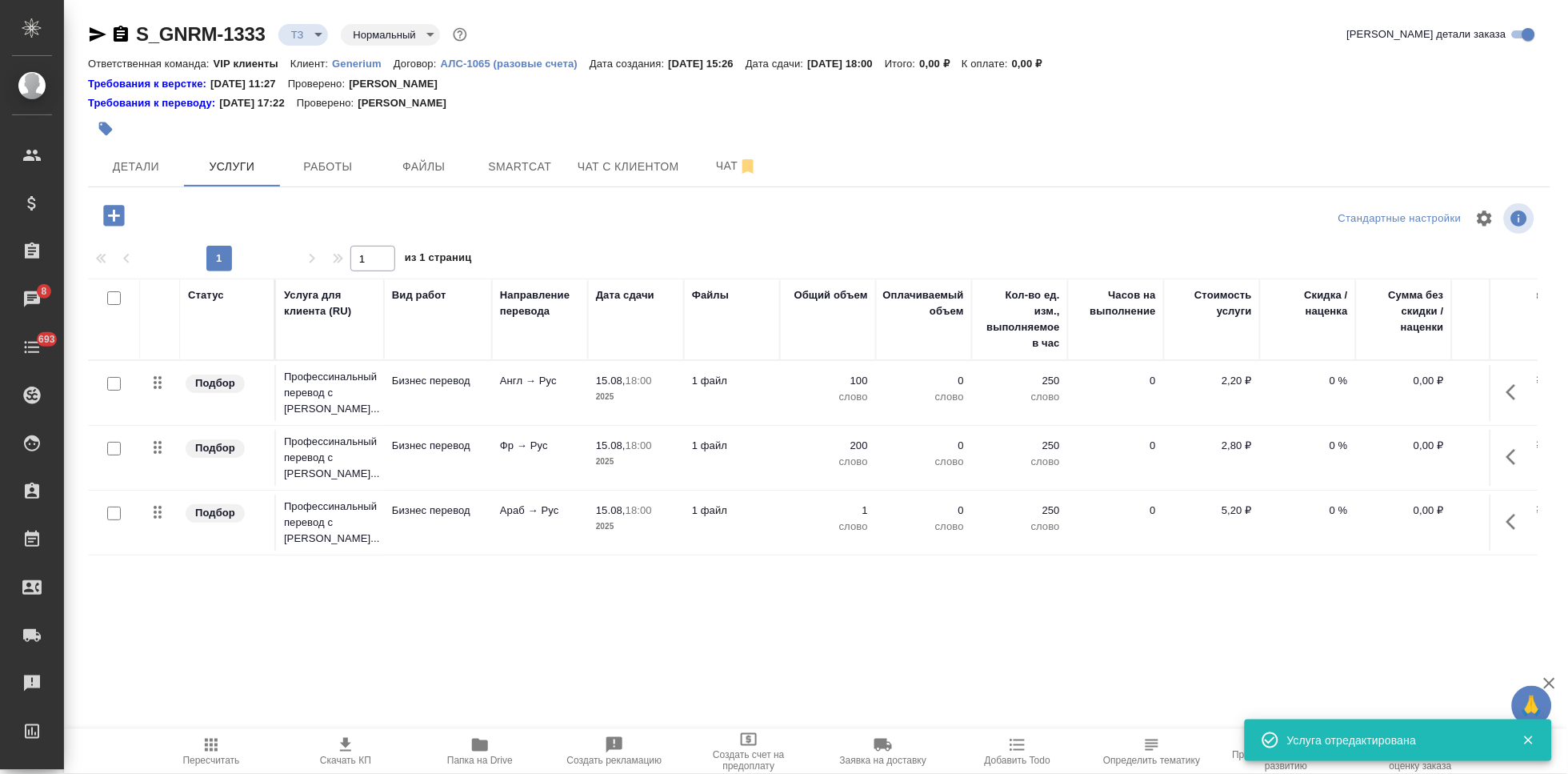
click at [113, 506] on input "checkbox" at bounding box center [114, 513] width 13 height 13
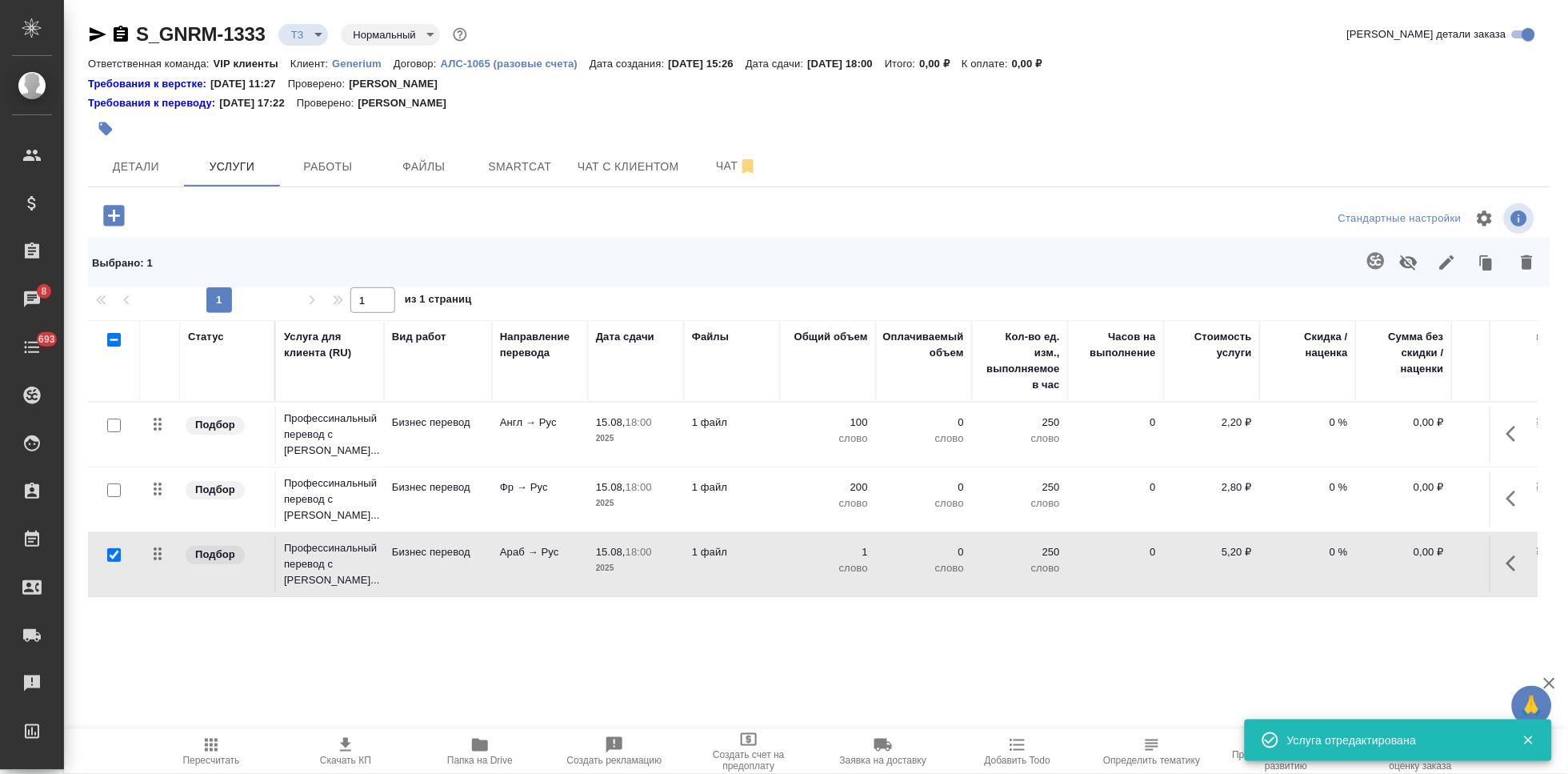
click at [1369, 262] on icon "button" at bounding box center [1376, 260] width 17 height 17
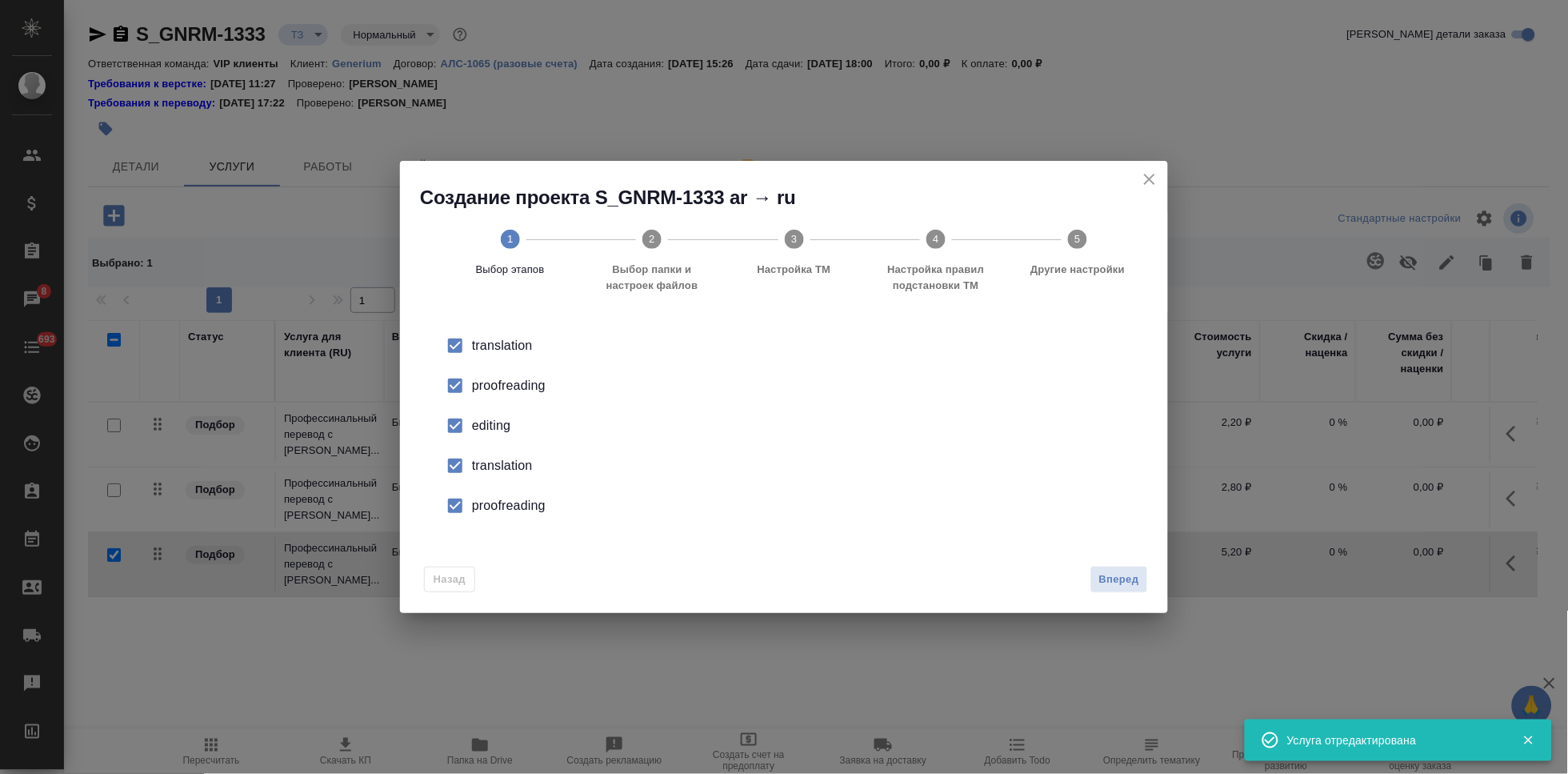
click at [468, 406] on li "editing" at bounding box center [784, 425] width 717 height 40
click at [454, 462] on input "checkbox" at bounding box center [455, 465] width 33 height 33
click at [454, 500] on input "checkbox" at bounding box center [455, 505] width 33 height 33
click at [1131, 581] on span "Вперед" at bounding box center [1119, 579] width 40 height 18
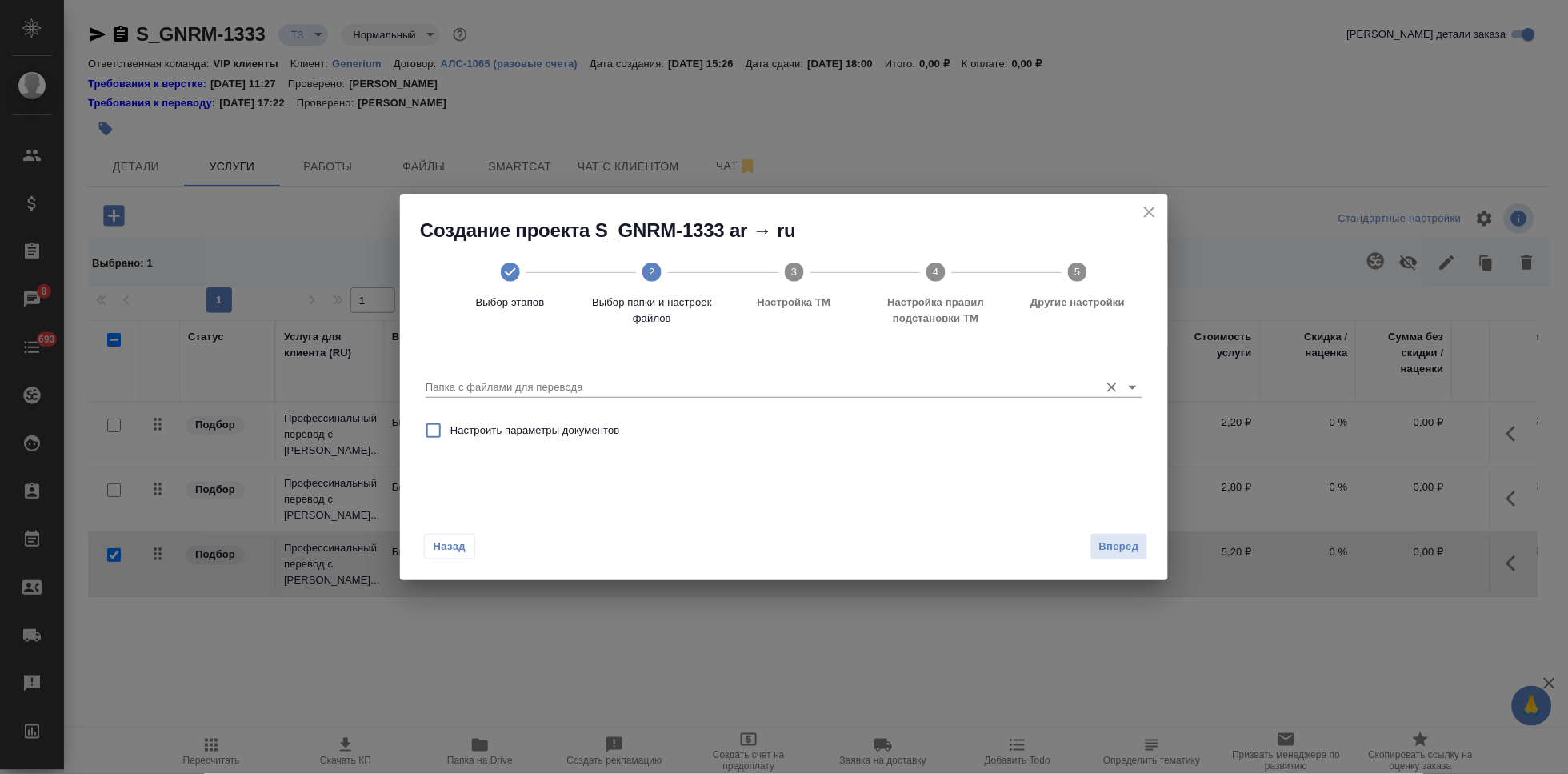
click at [998, 372] on div "Папка с файлами для перевода" at bounding box center [784, 381] width 717 height 33
click at [992, 387] on input "Папка с файлами для перевода" at bounding box center [758, 387] width 666 height 19
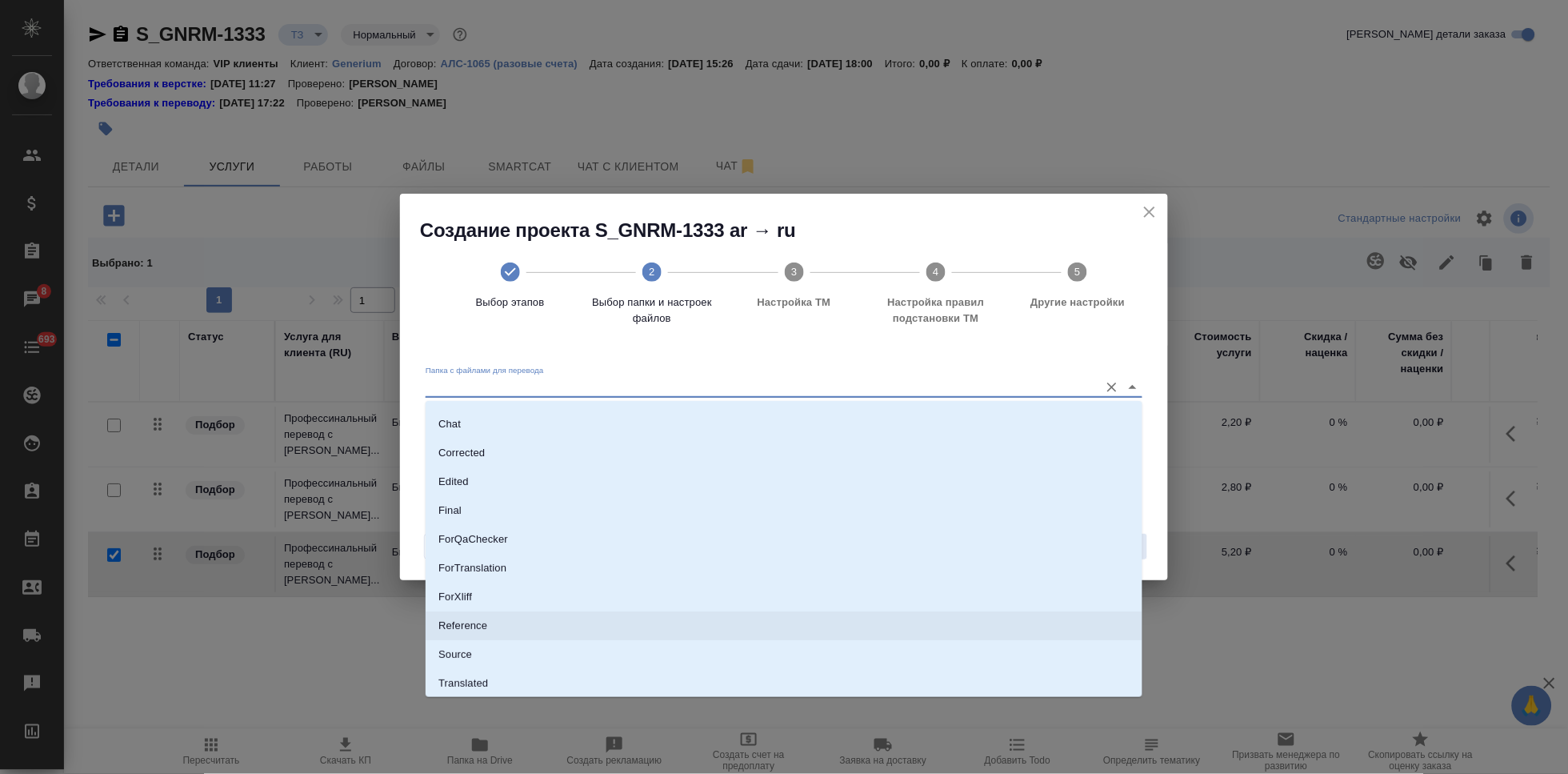
scroll to position [83, 0]
click at [478, 613] on li "Source" at bounding box center [784, 625] width 717 height 28
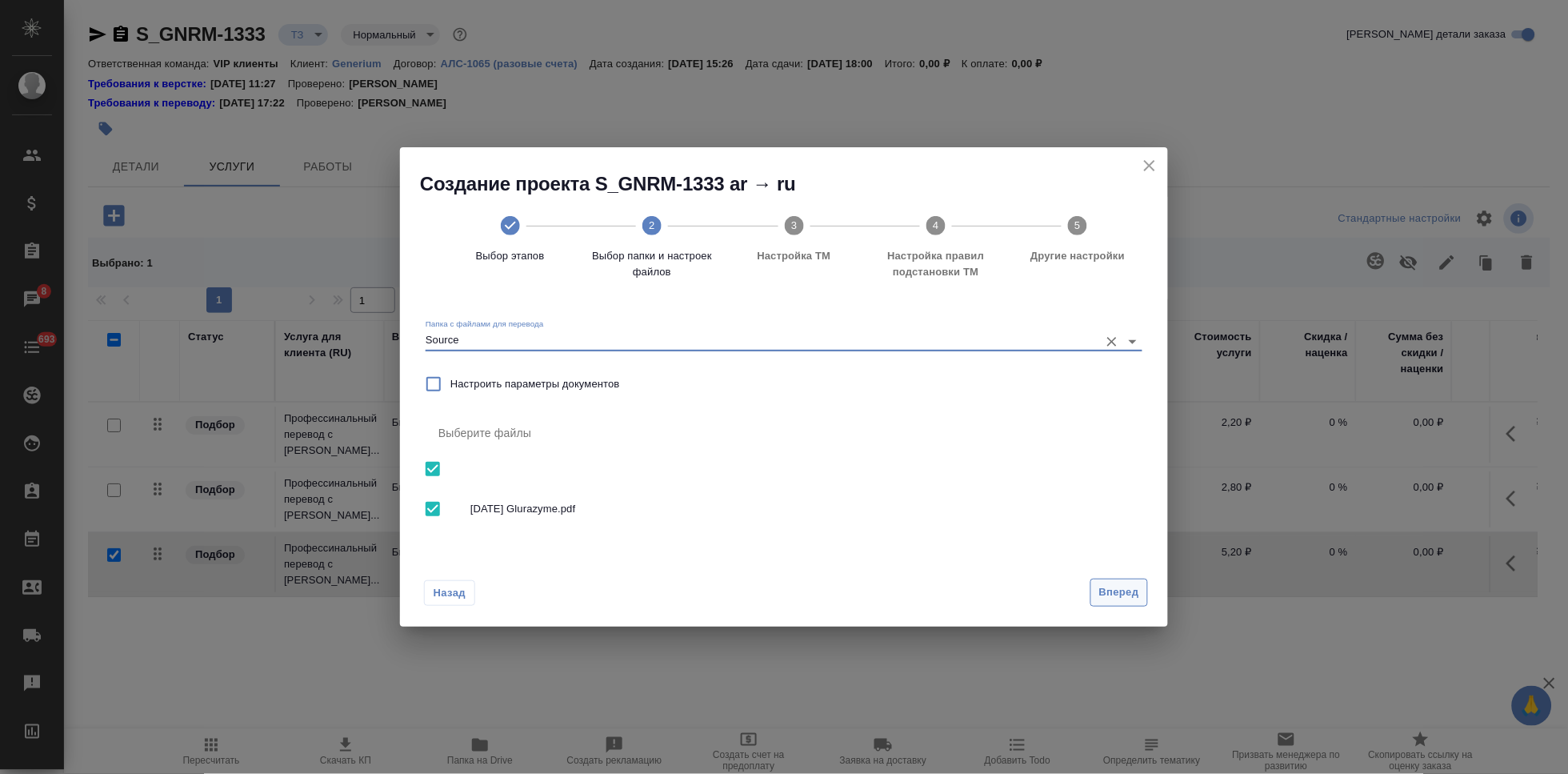
click at [1126, 586] on span "Вперед" at bounding box center [1119, 592] width 40 height 18
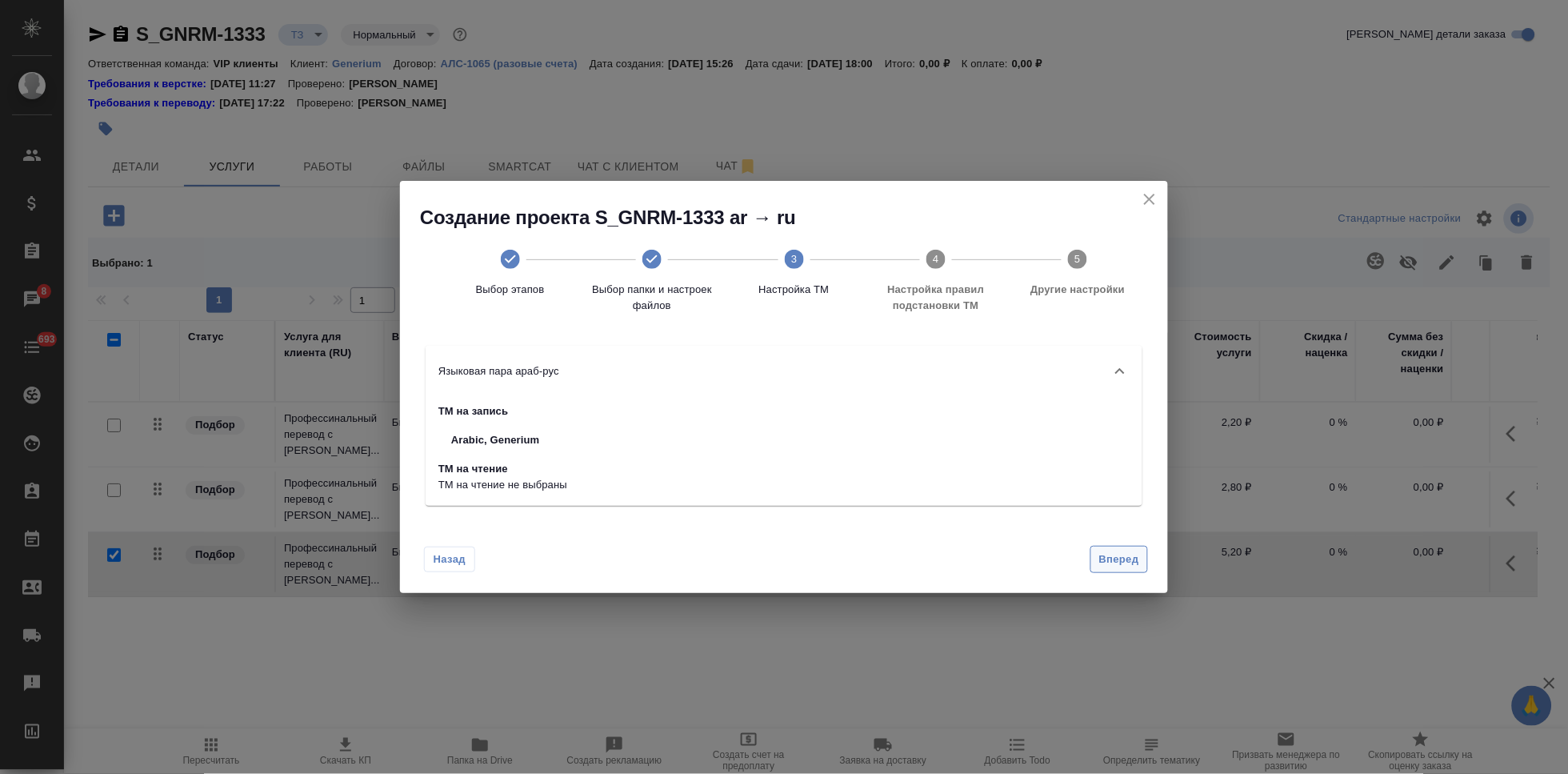
click at [1124, 562] on span "Вперед" at bounding box center [1119, 559] width 40 height 18
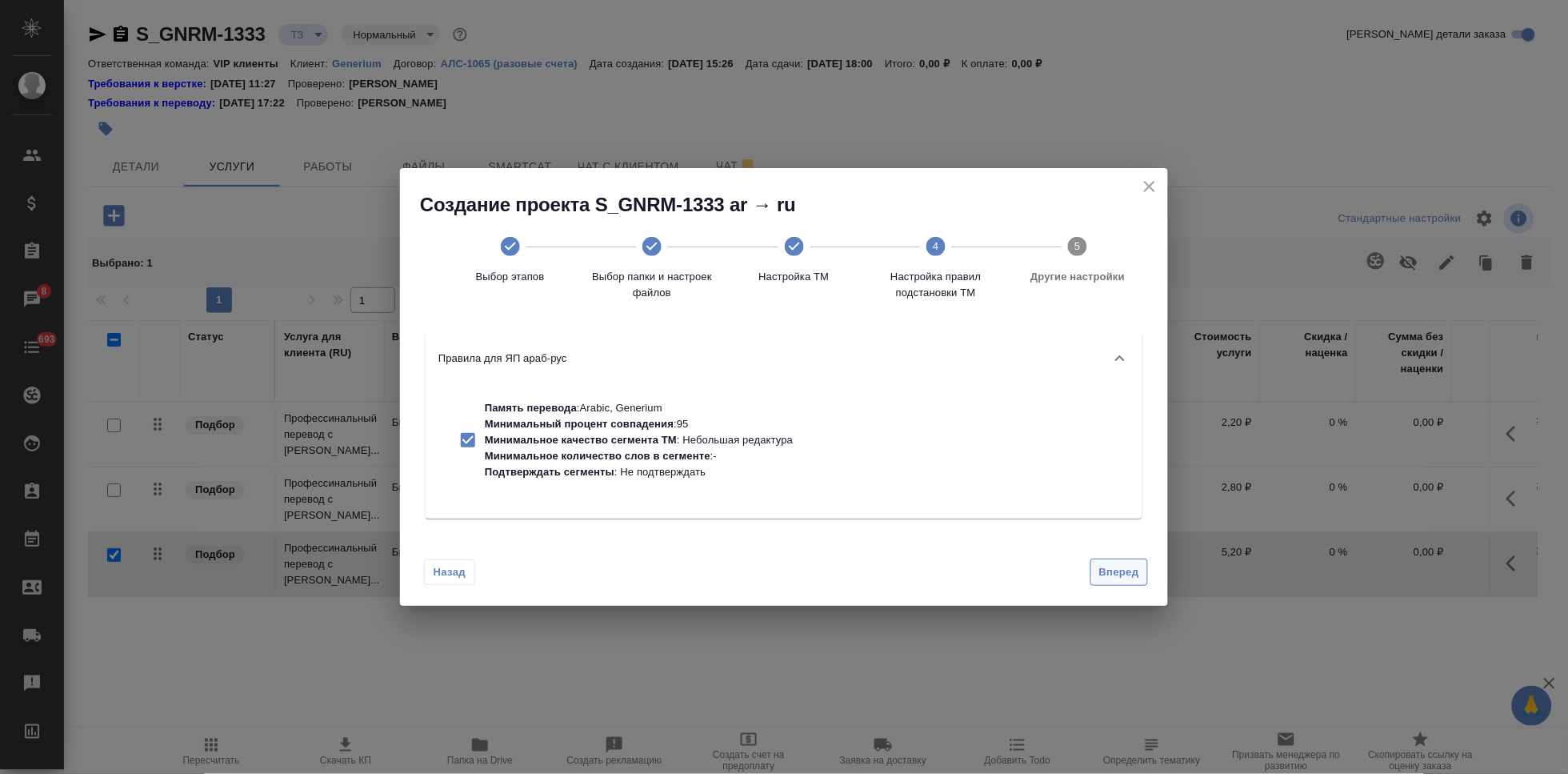
click at [1121, 577] on span "Вперед" at bounding box center [1119, 572] width 40 height 18
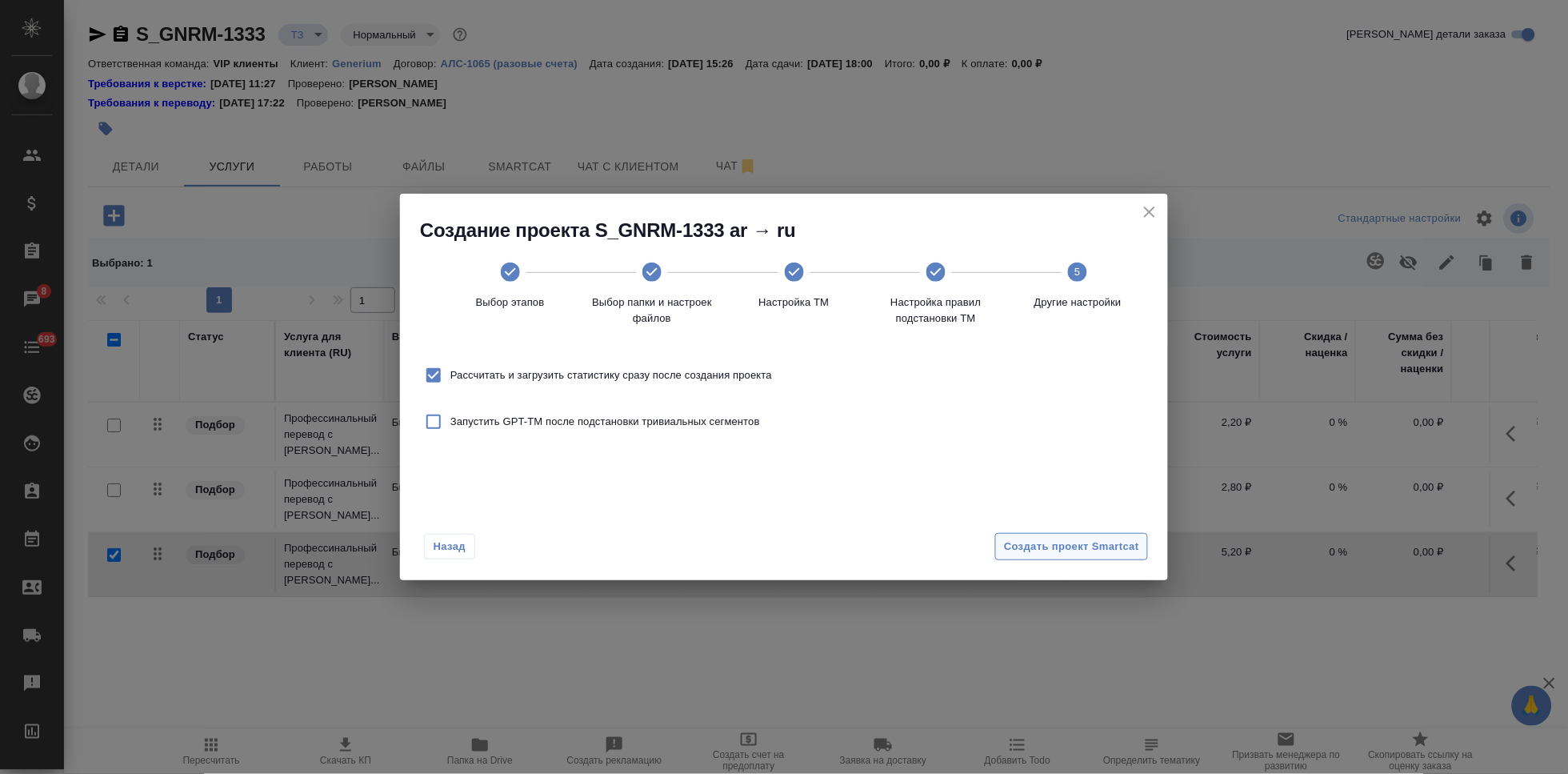
click at [1108, 543] on span "Создать проект Smartcat" at bounding box center [1071, 546] width 135 height 18
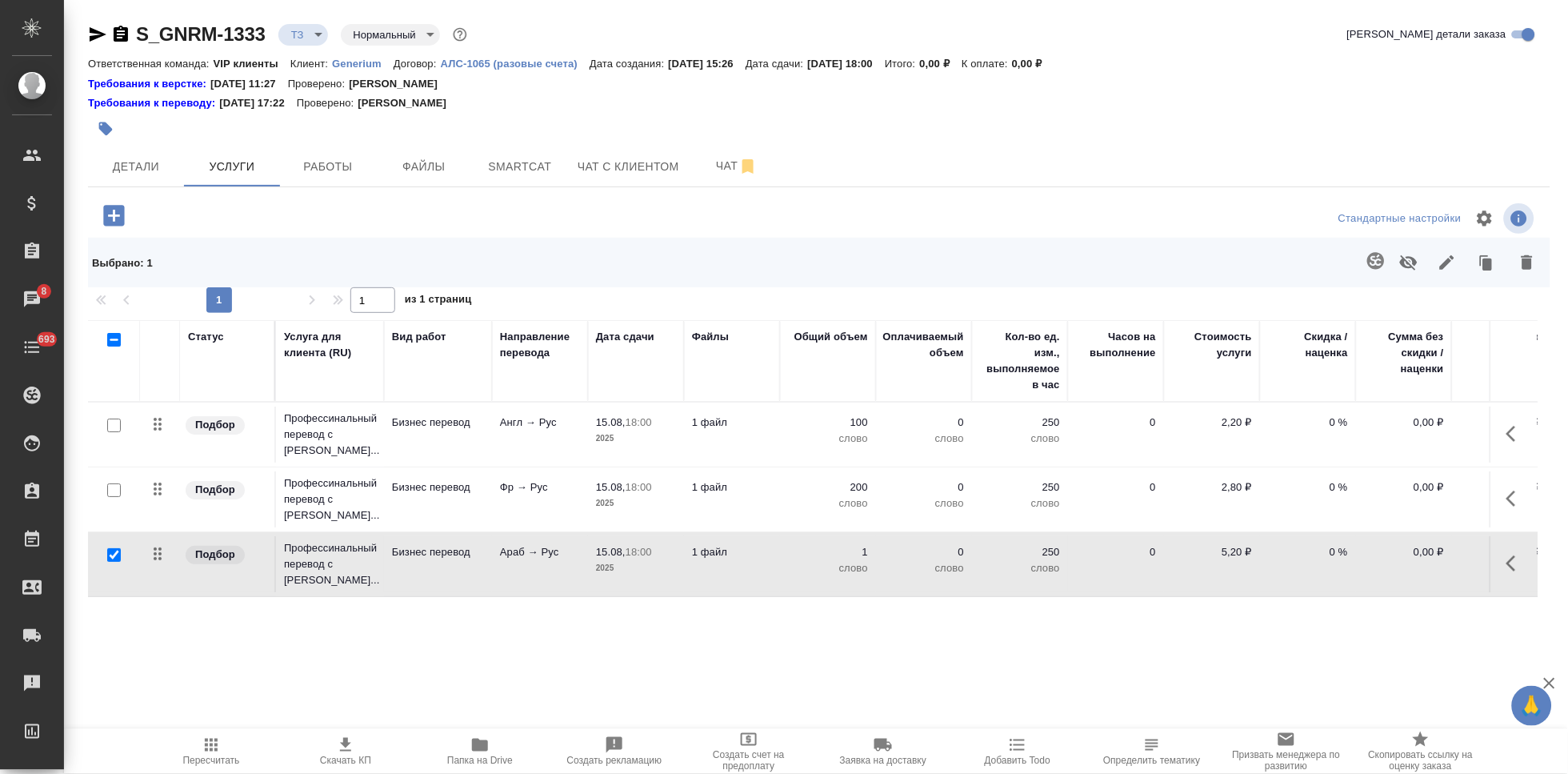
click at [1497, 544] on button "button" at bounding box center [1516, 563] width 38 height 38
click at [1412, 545] on button "button" at bounding box center [1426, 563] width 28 height 38
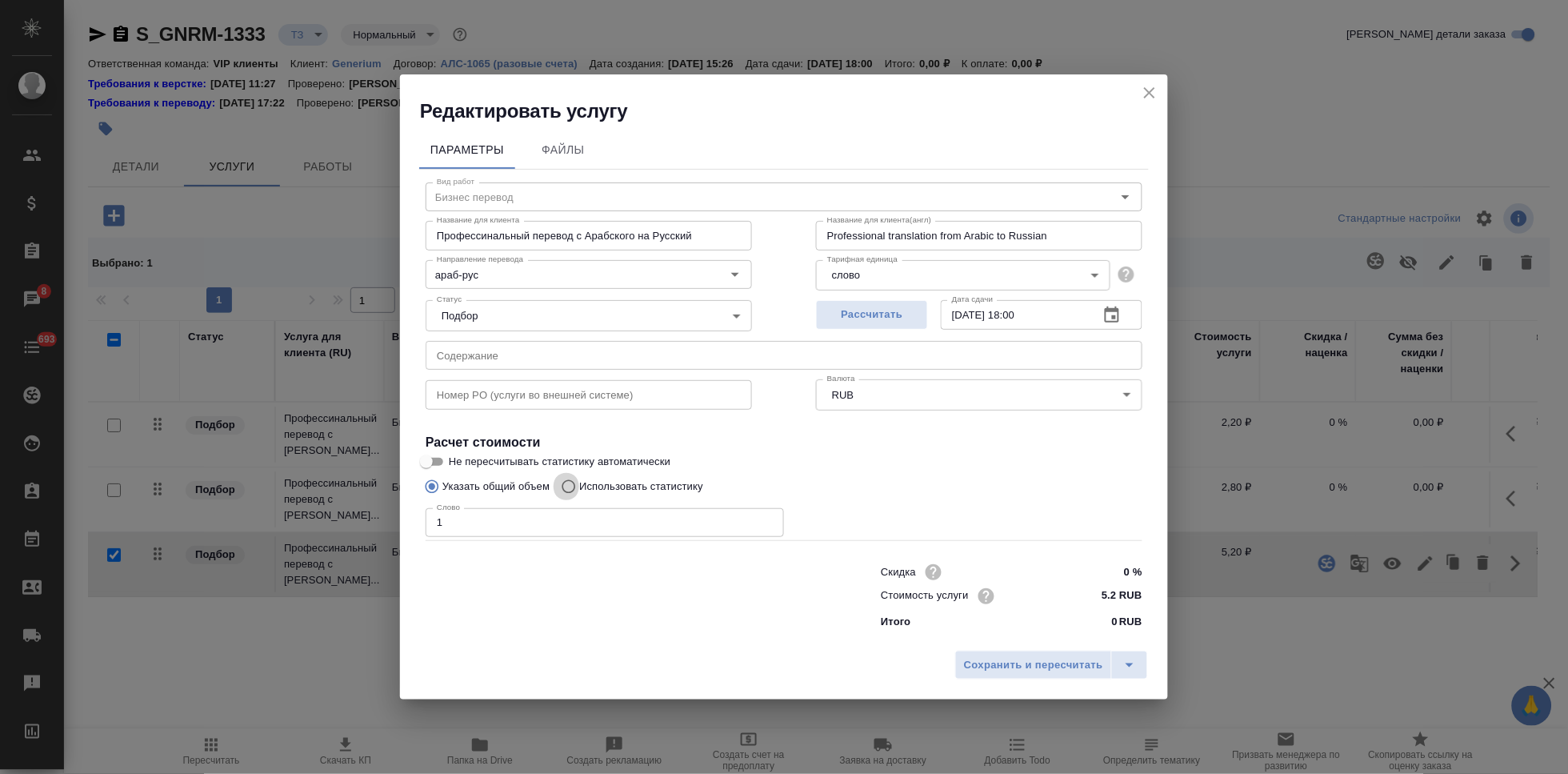
click at [567, 492] on input "Использовать статистику" at bounding box center [566, 486] width 26 height 30
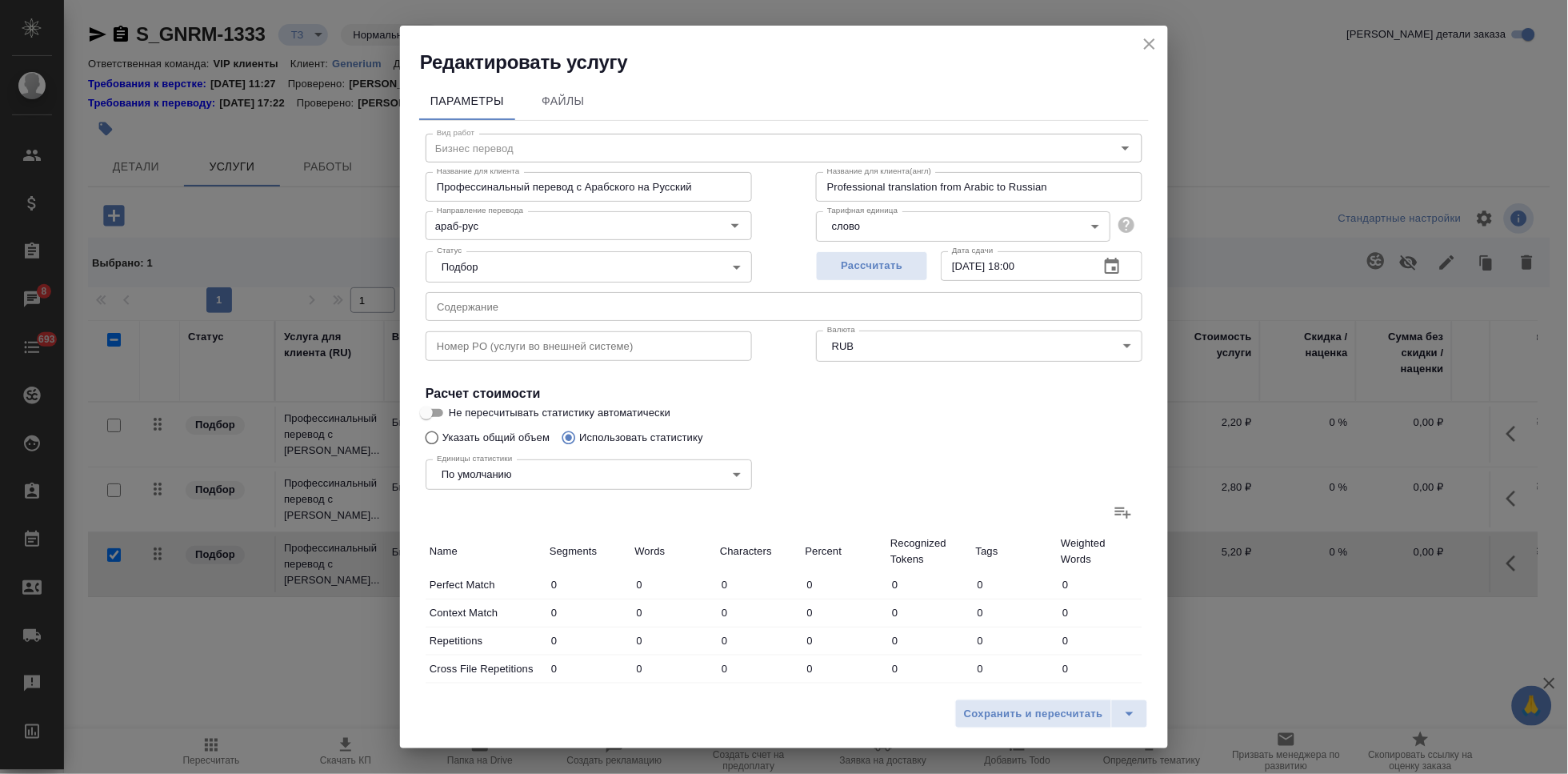
click at [1104, 507] on label at bounding box center [1123, 512] width 38 height 38
click at [0, 0] on input "file" at bounding box center [0, 0] width 0 height 0
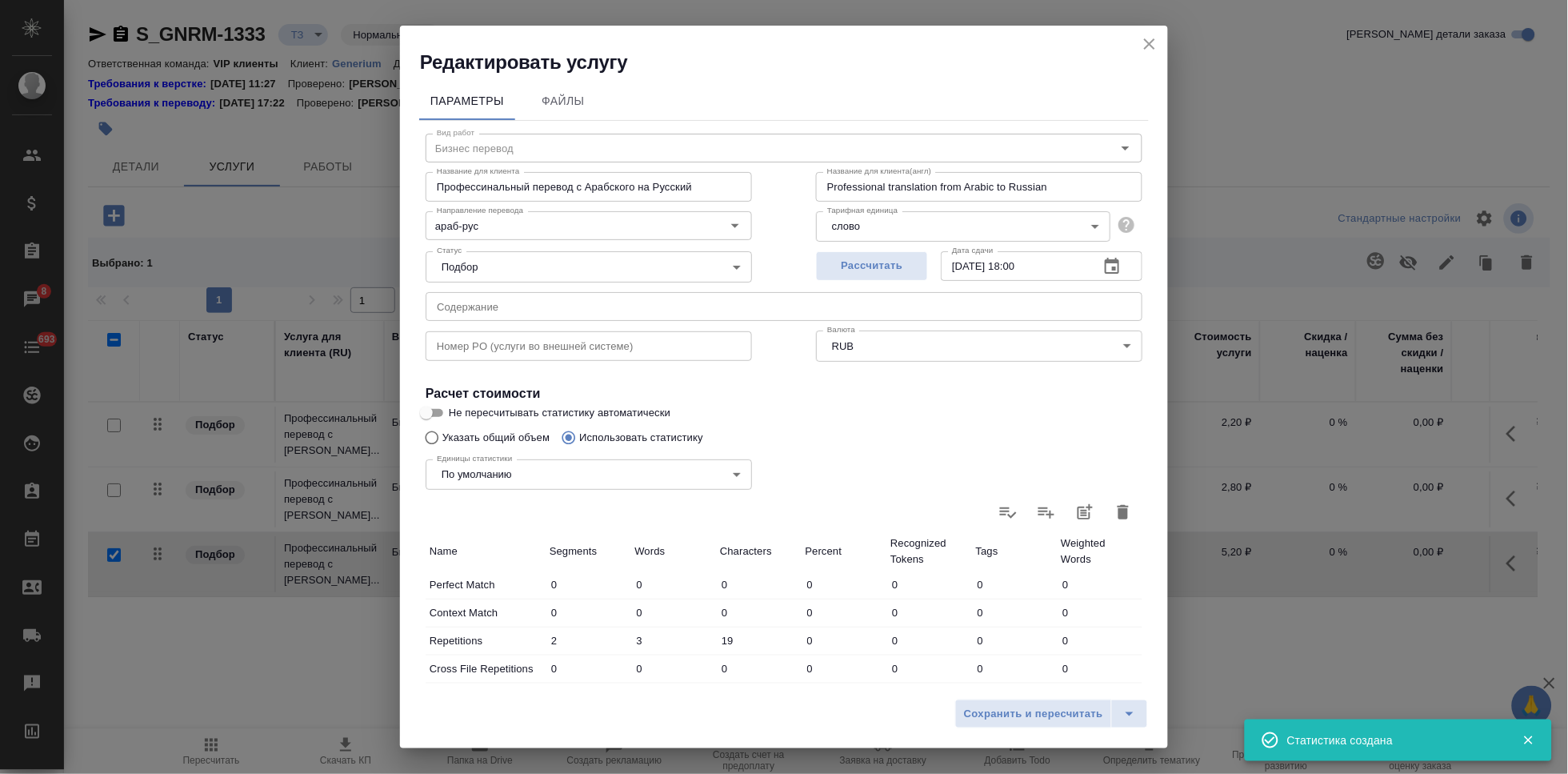
scroll to position [317, 0]
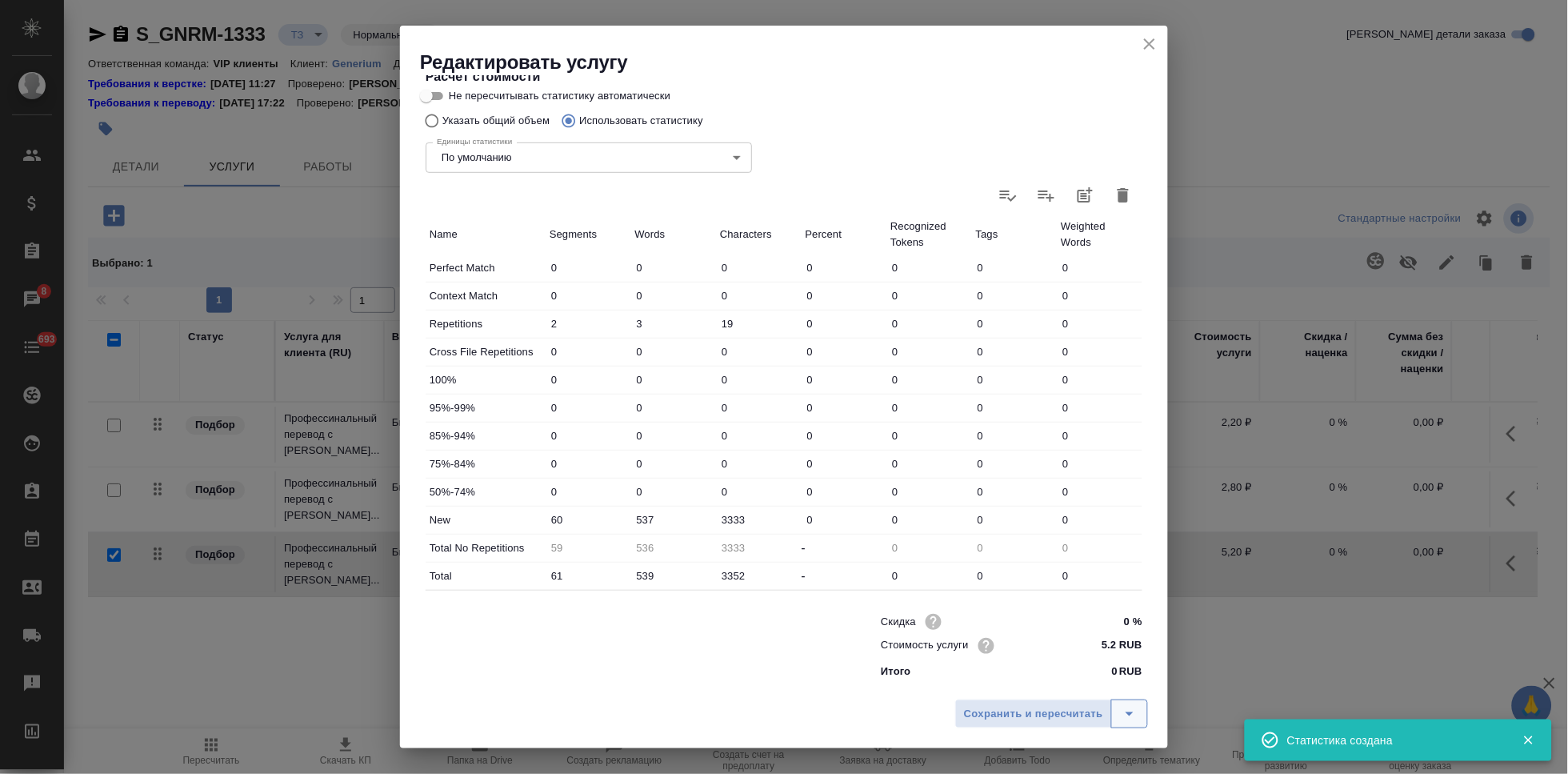
click at [1124, 709] on icon "split button" at bounding box center [1129, 713] width 19 height 19
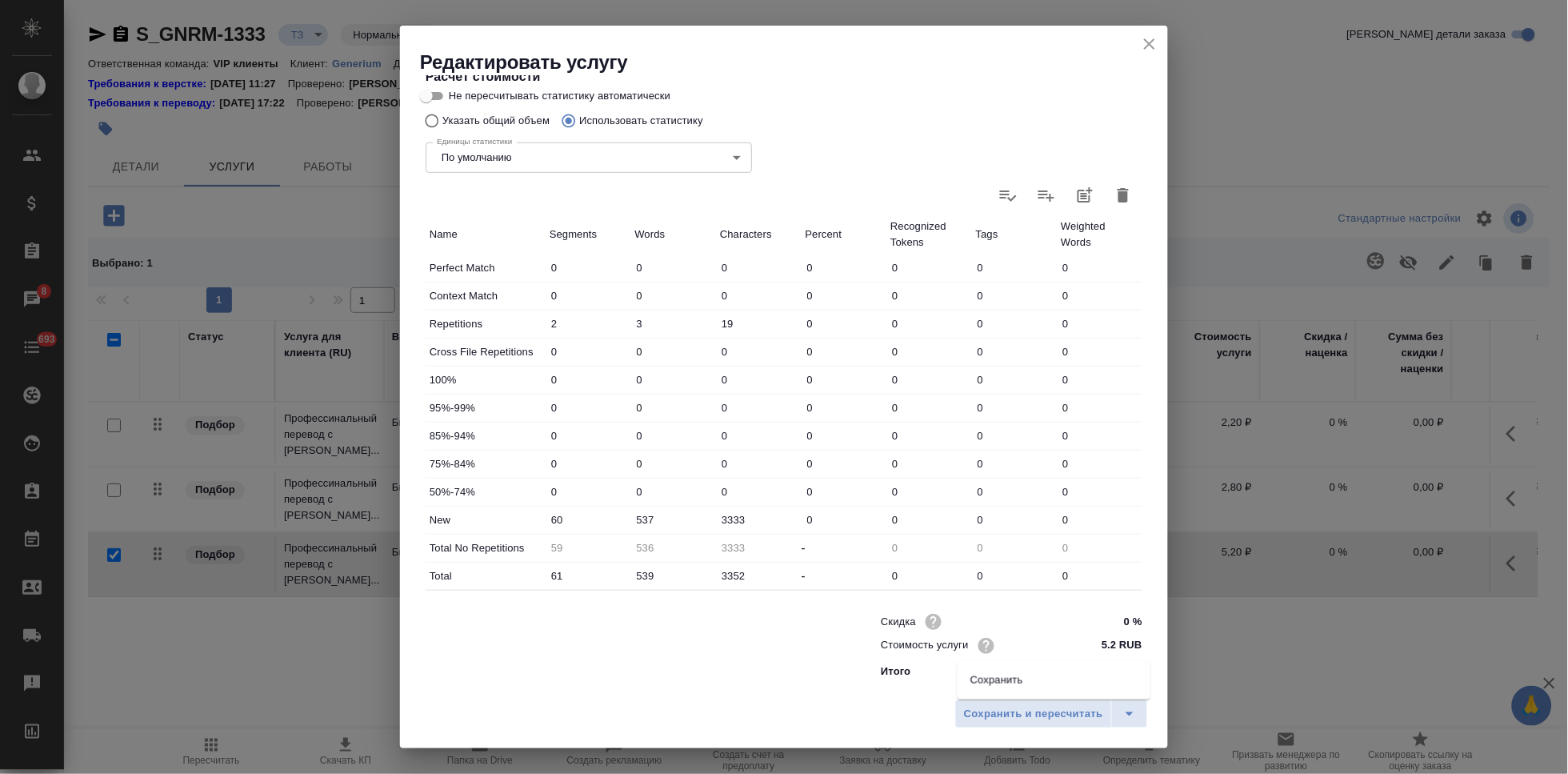
click at [1036, 689] on li "Сохранить" at bounding box center [1053, 680] width 193 height 26
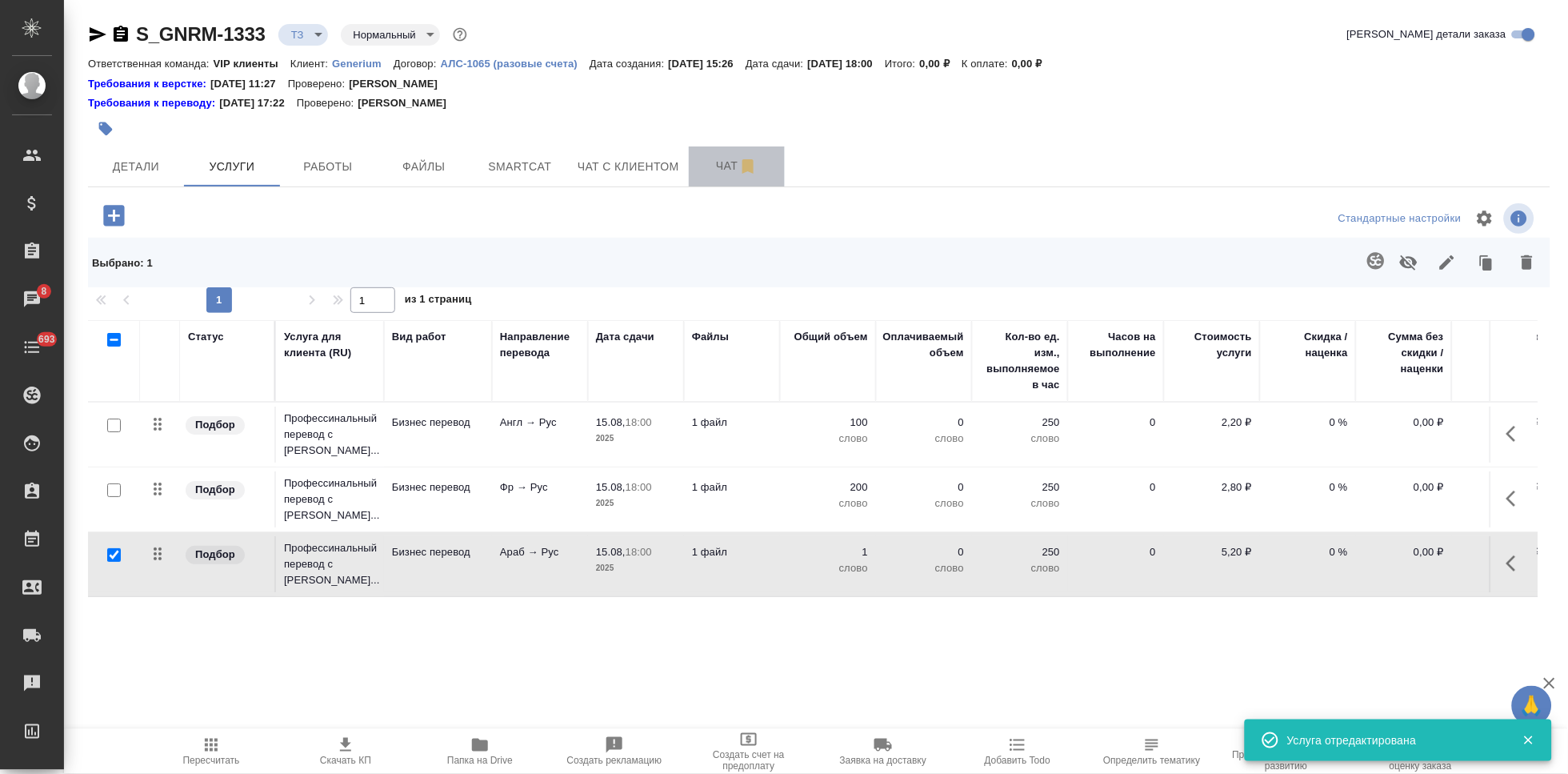
click at [723, 165] on span "Чат" at bounding box center [736, 165] width 77 height 20
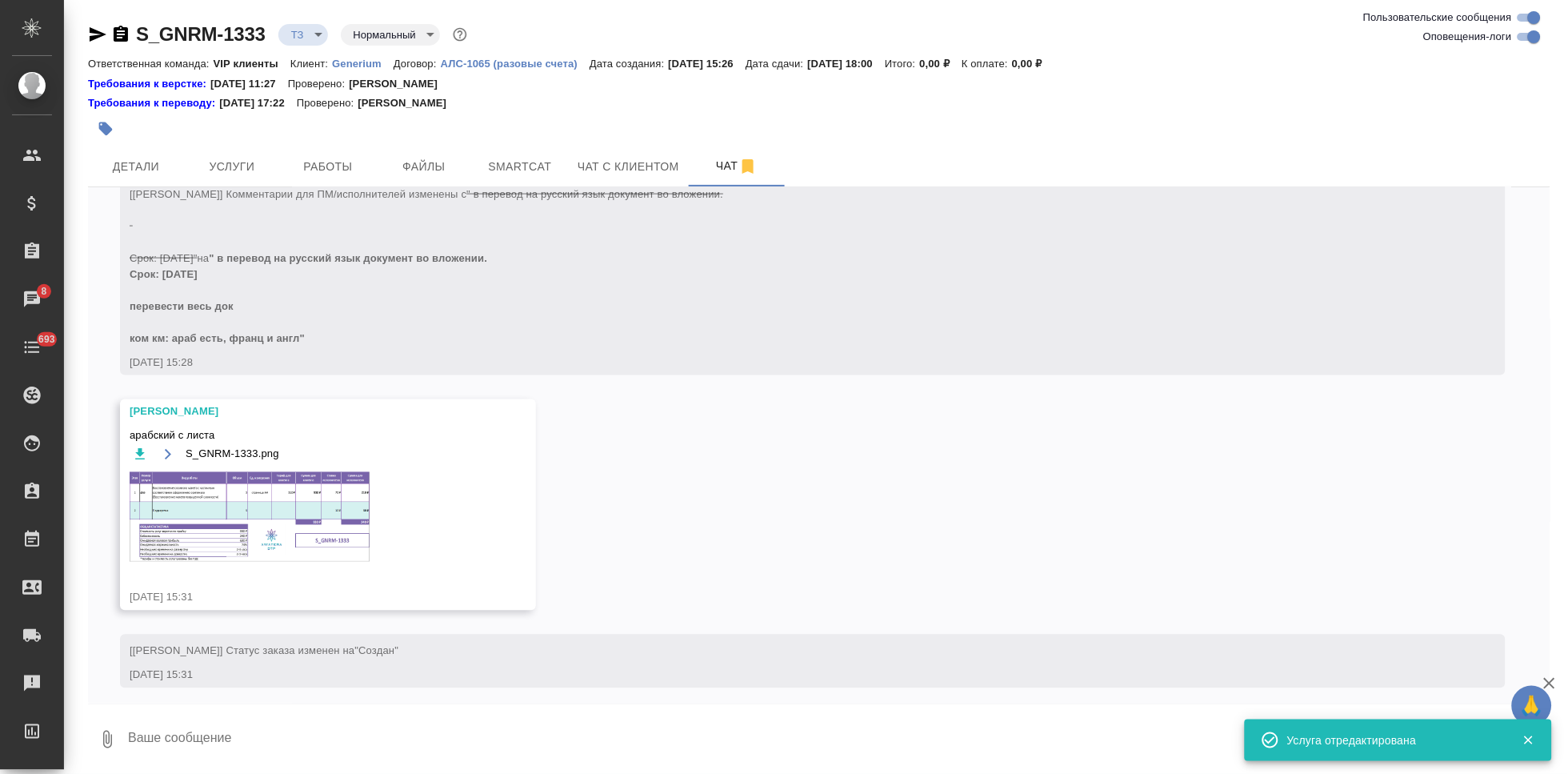
scroll to position [694, 0]
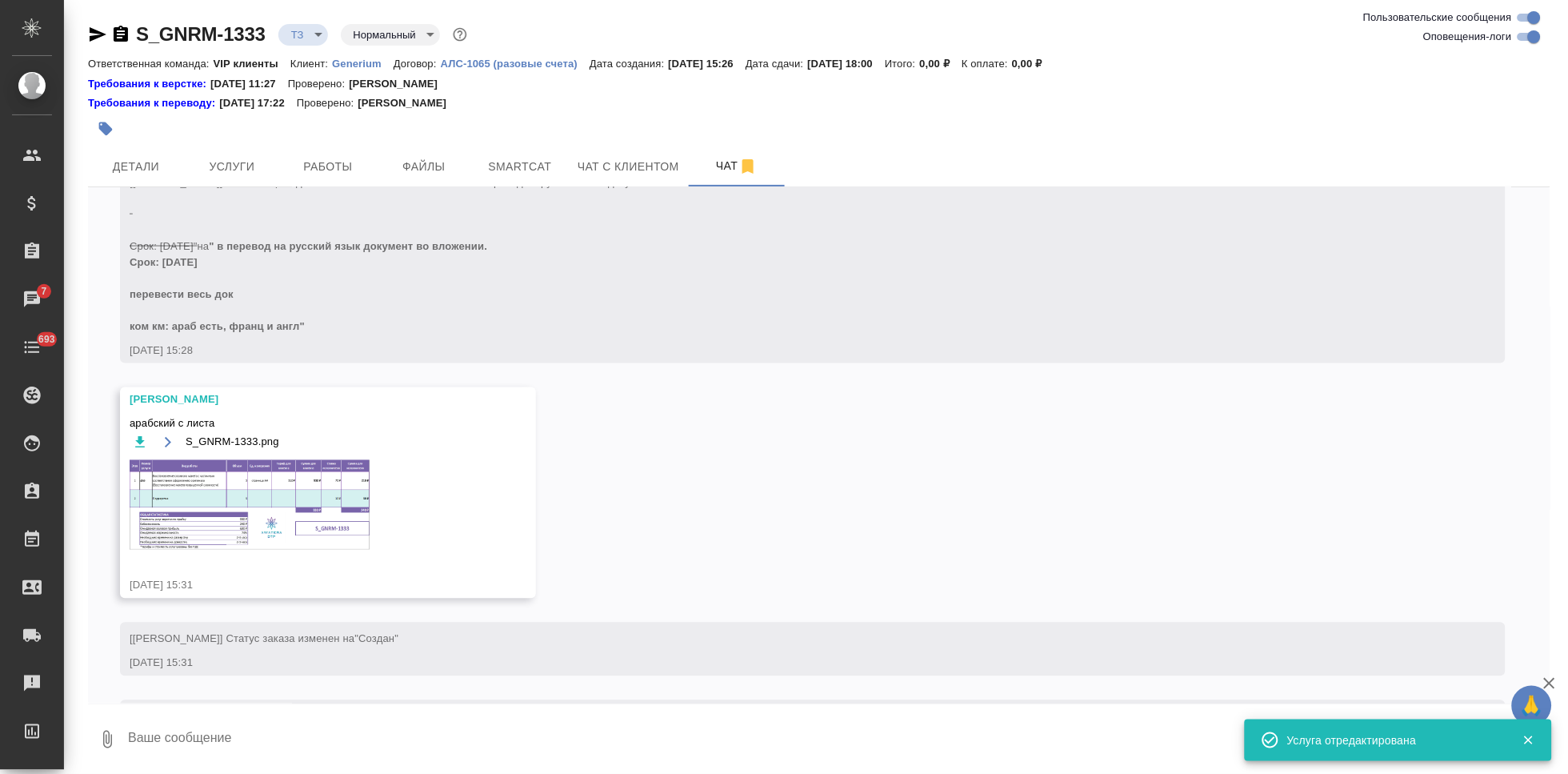
click at [238, 519] on img at bounding box center [249, 504] width 240 height 89
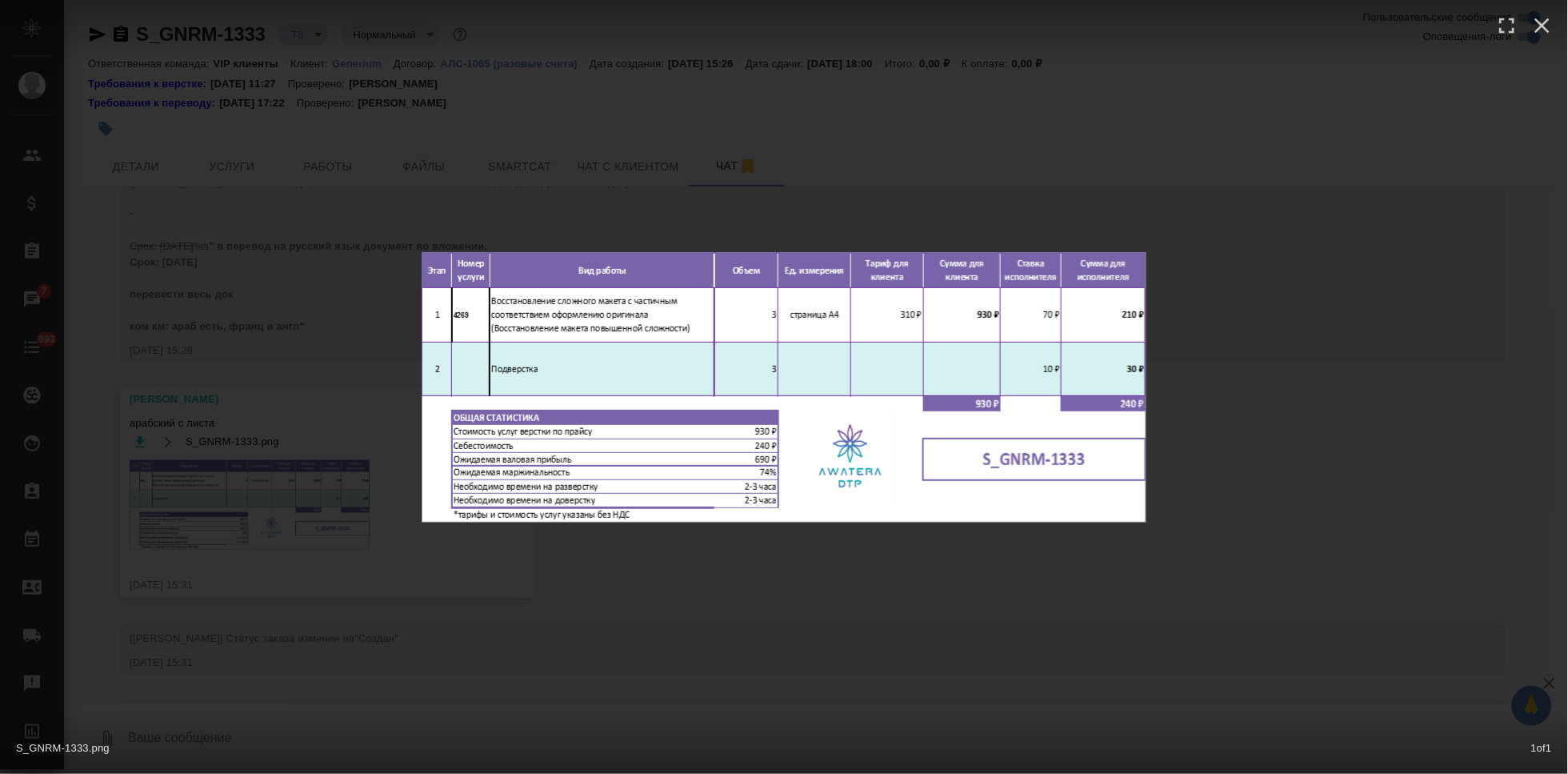
click at [830, 573] on div "S_GNRM-1333.png 1 of 1" at bounding box center [784, 387] width 1568 height 774
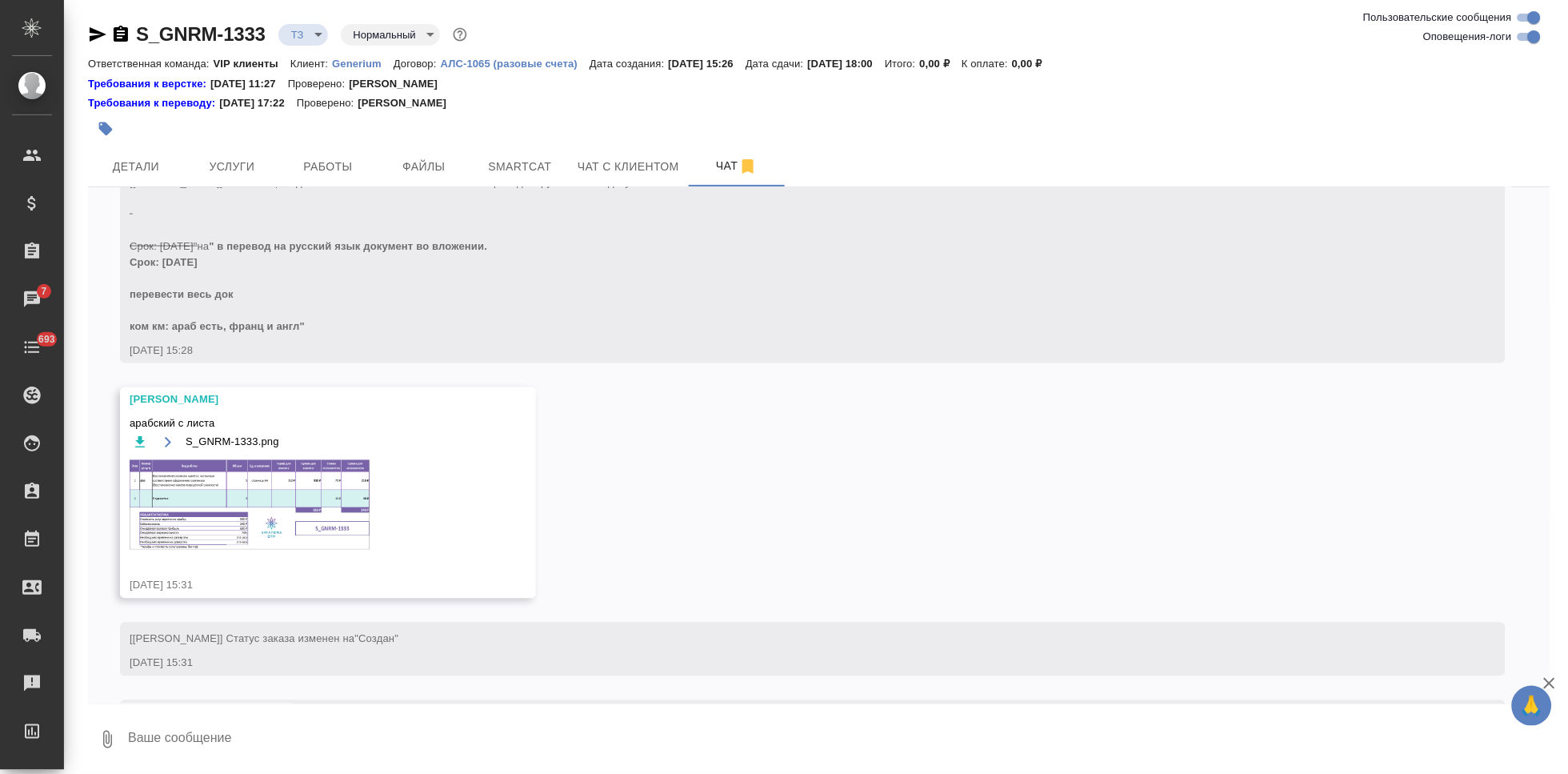
click at [223, 501] on img at bounding box center [249, 504] width 240 height 89
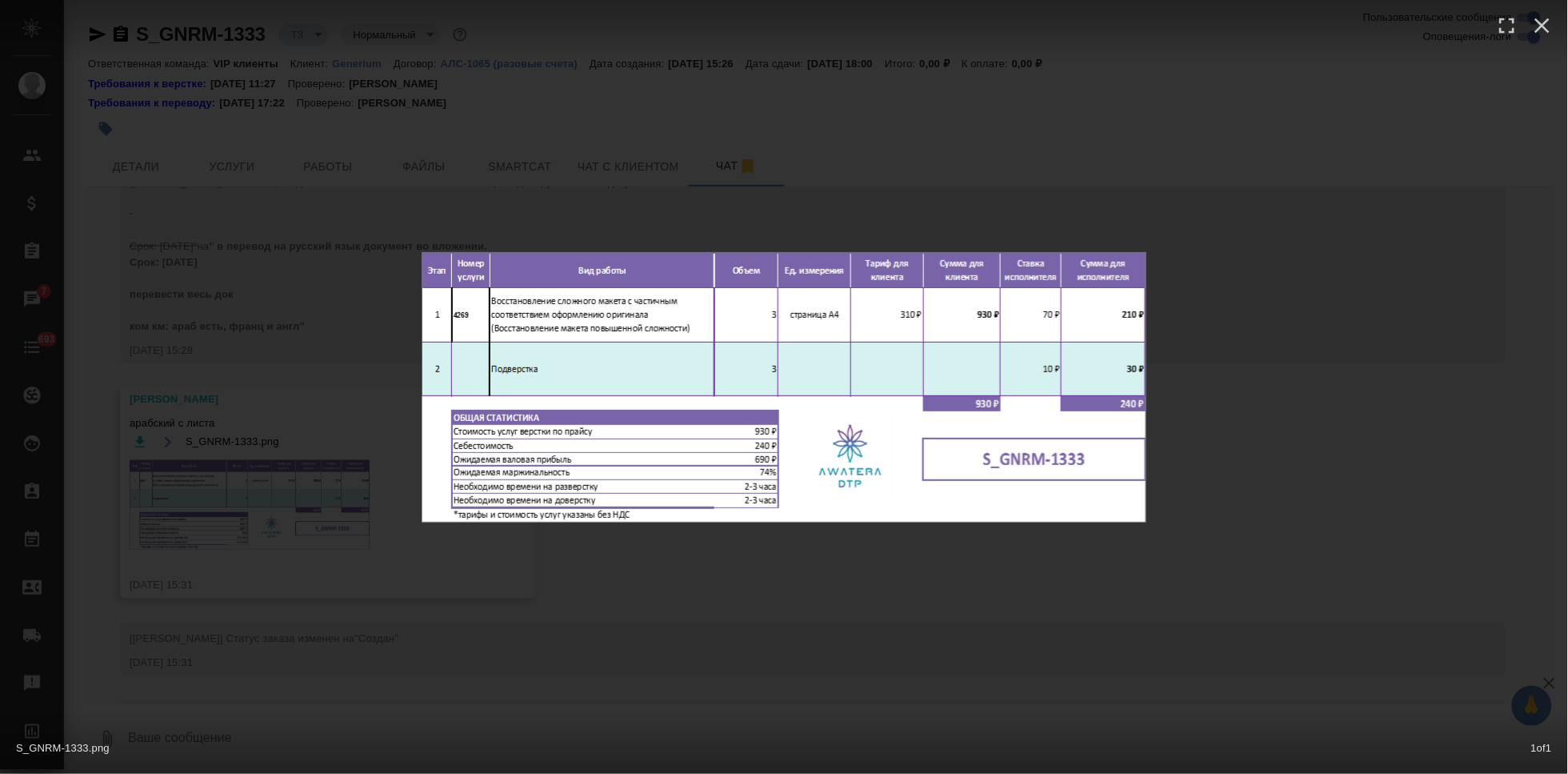
click at [632, 551] on div "S_GNRM-1333.png 1 of 1" at bounding box center [784, 387] width 1568 height 774
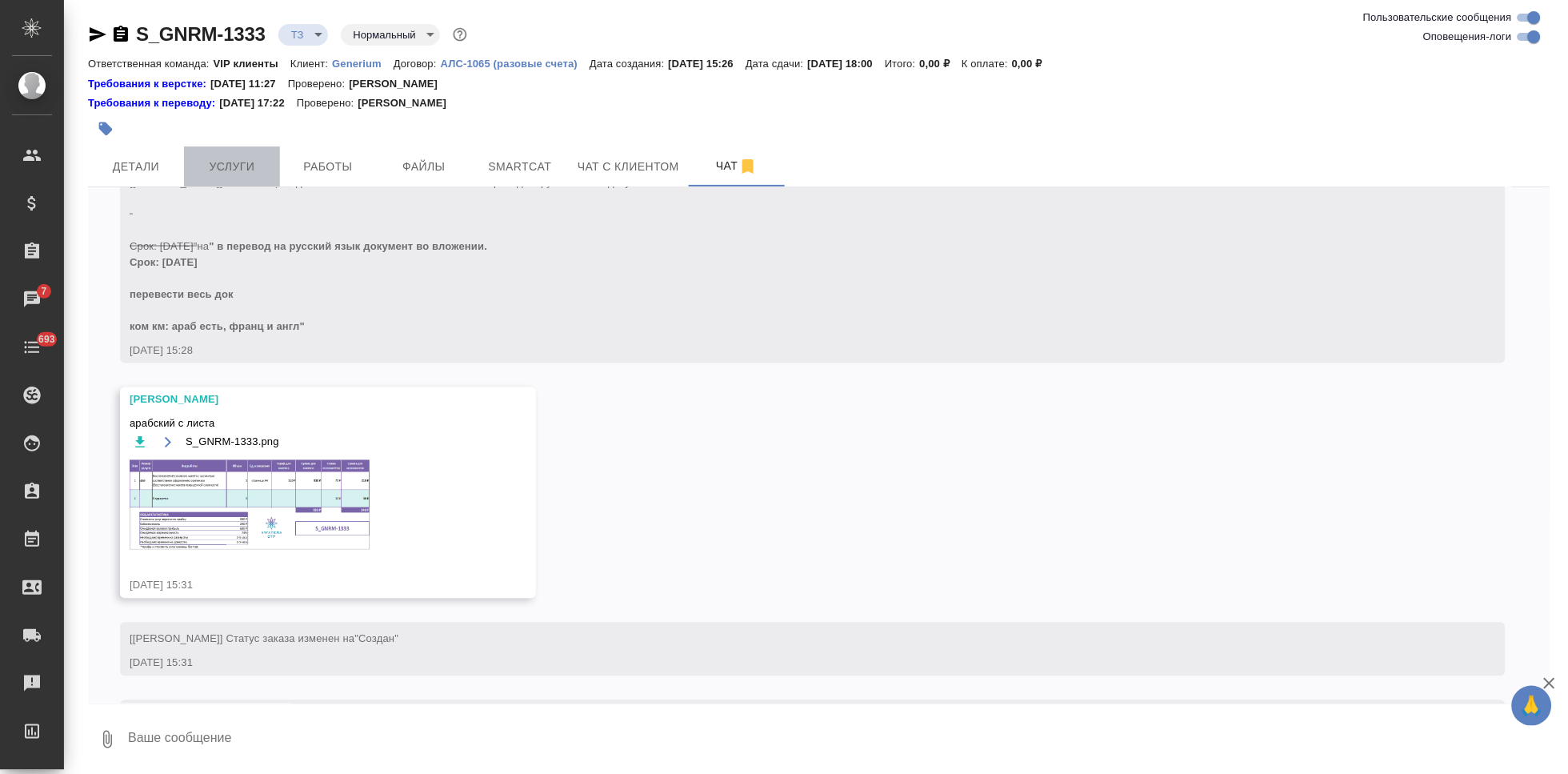
click at [223, 160] on span "Услуги" at bounding box center [232, 166] width 77 height 20
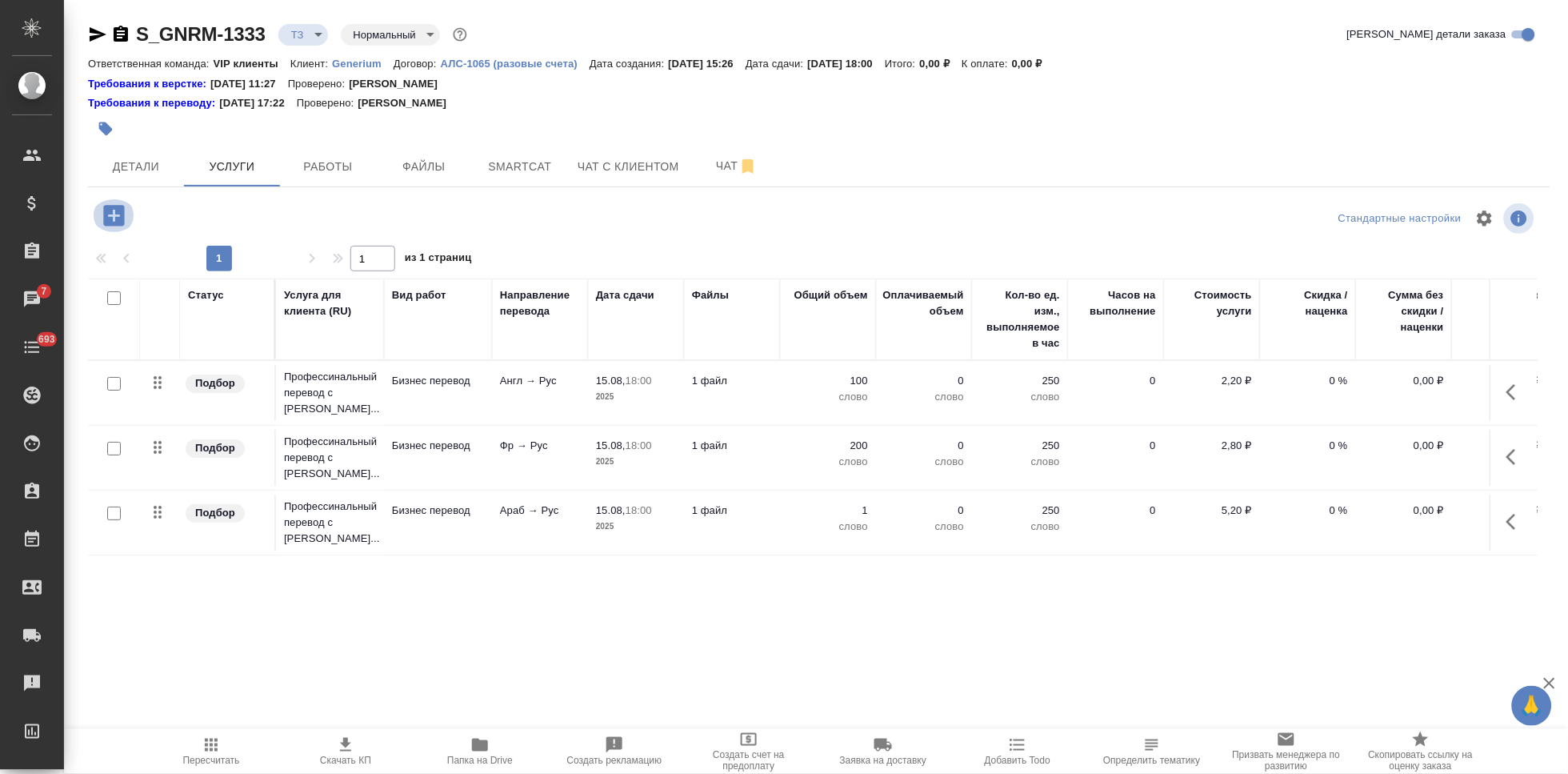
click at [112, 221] on icon "button" at bounding box center [114, 216] width 21 height 21
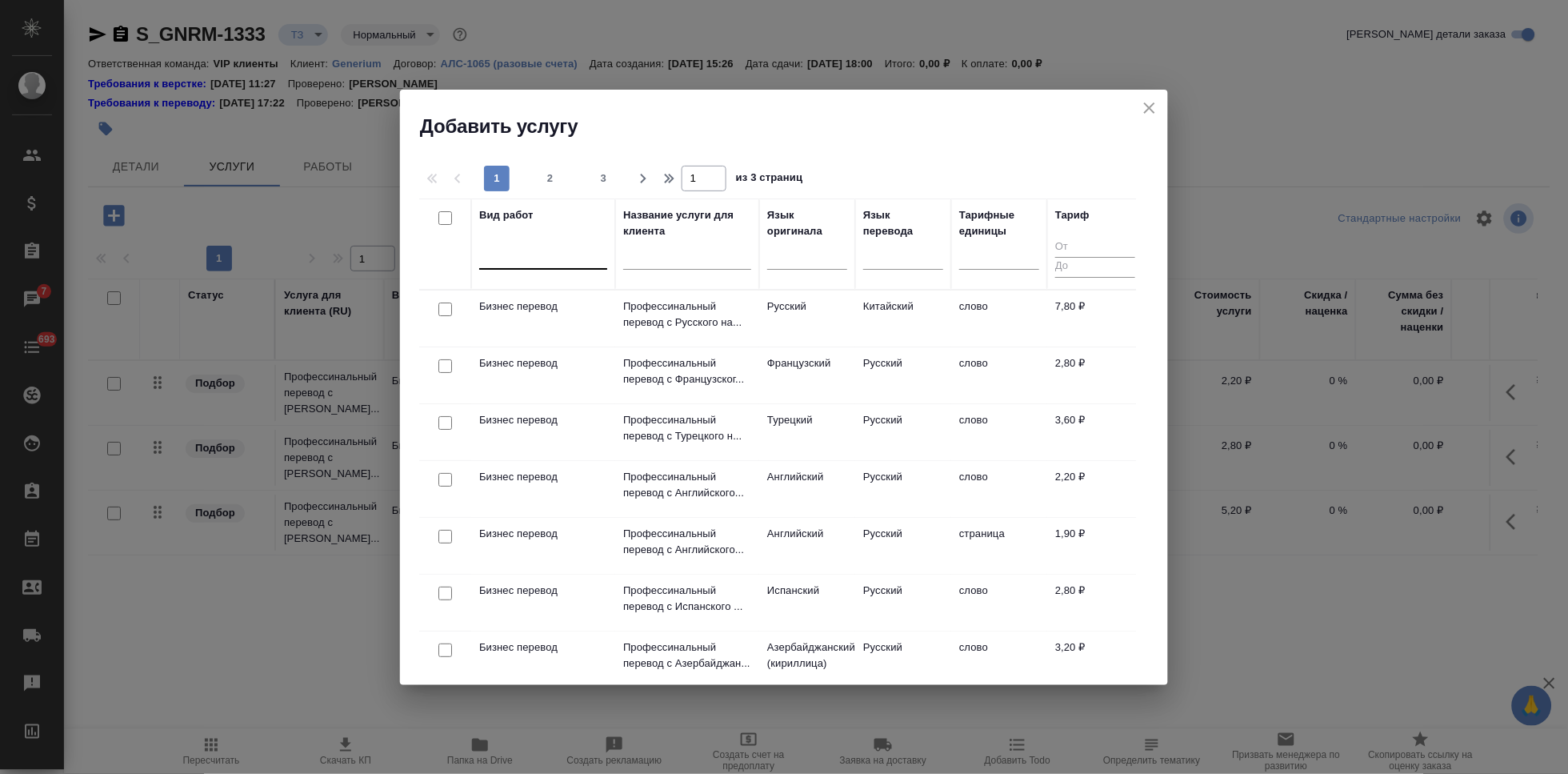
click at [551, 249] on div at bounding box center [543, 253] width 128 height 23
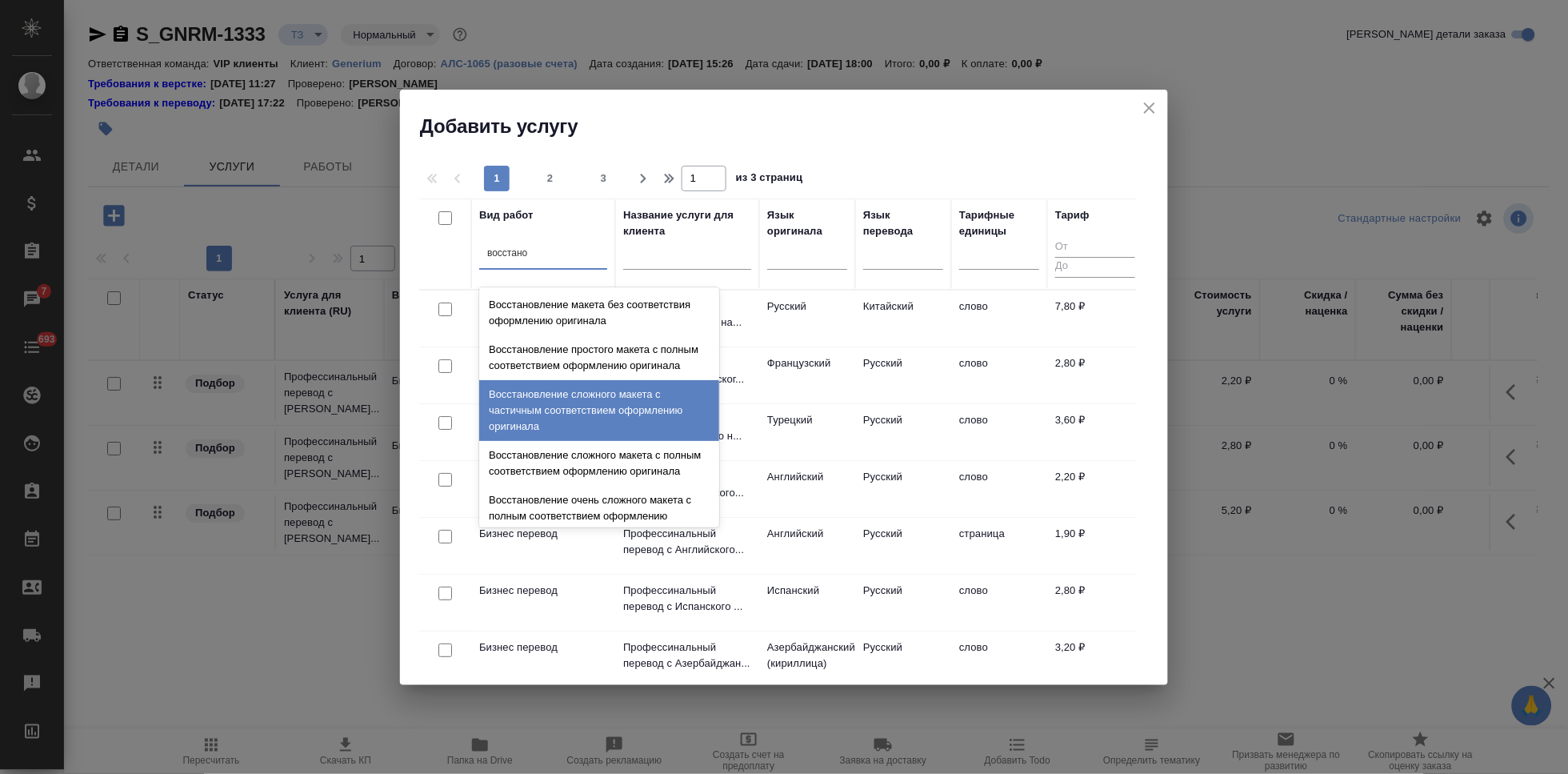
click at [583, 422] on div "Восстановление сложного макета с частичным соответствием оформлению оригинала" at bounding box center [599, 410] width 240 height 61
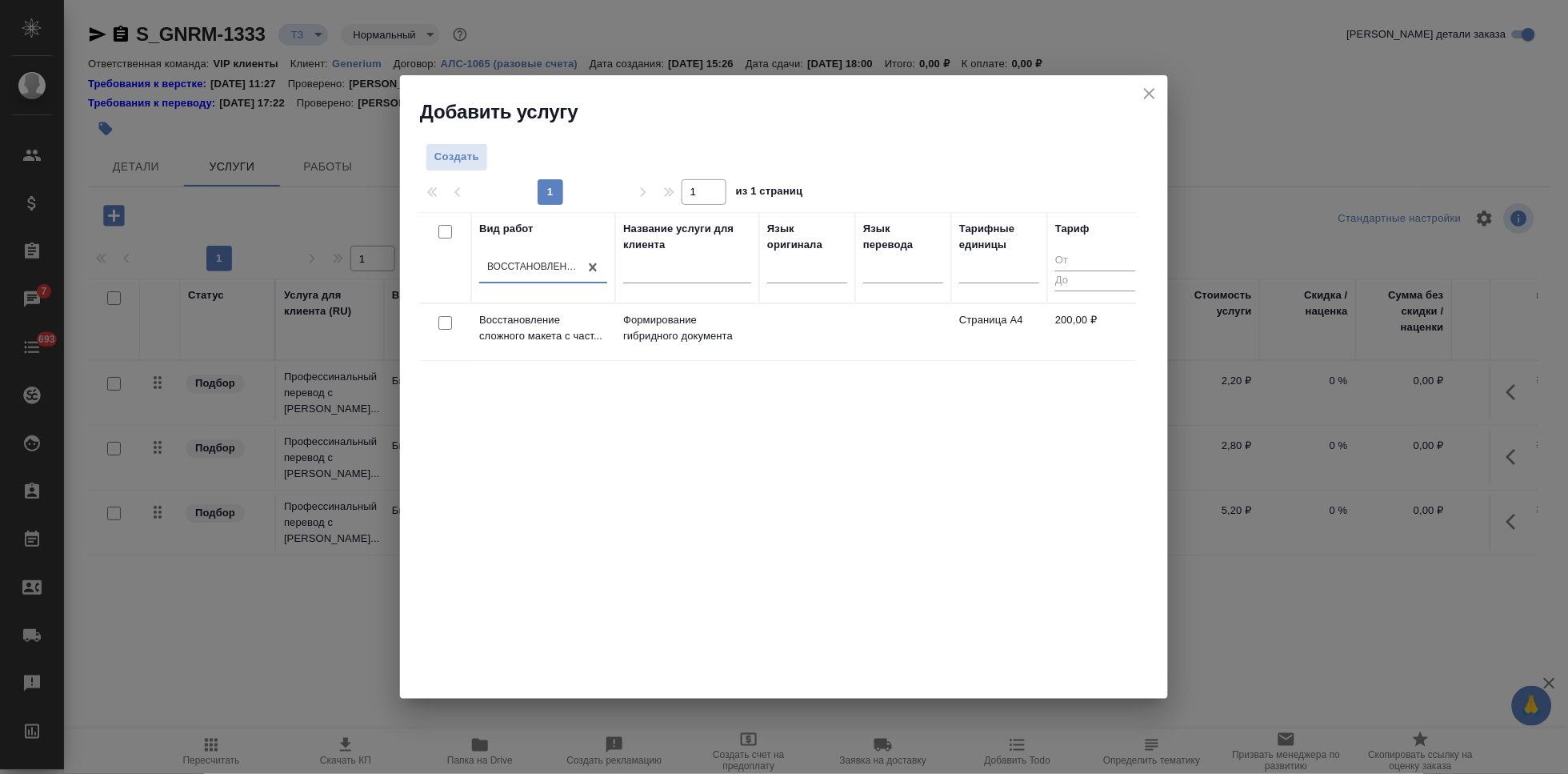
click at [705, 333] on p "Формирование гибридного документа" at bounding box center [687, 329] width 128 height 32
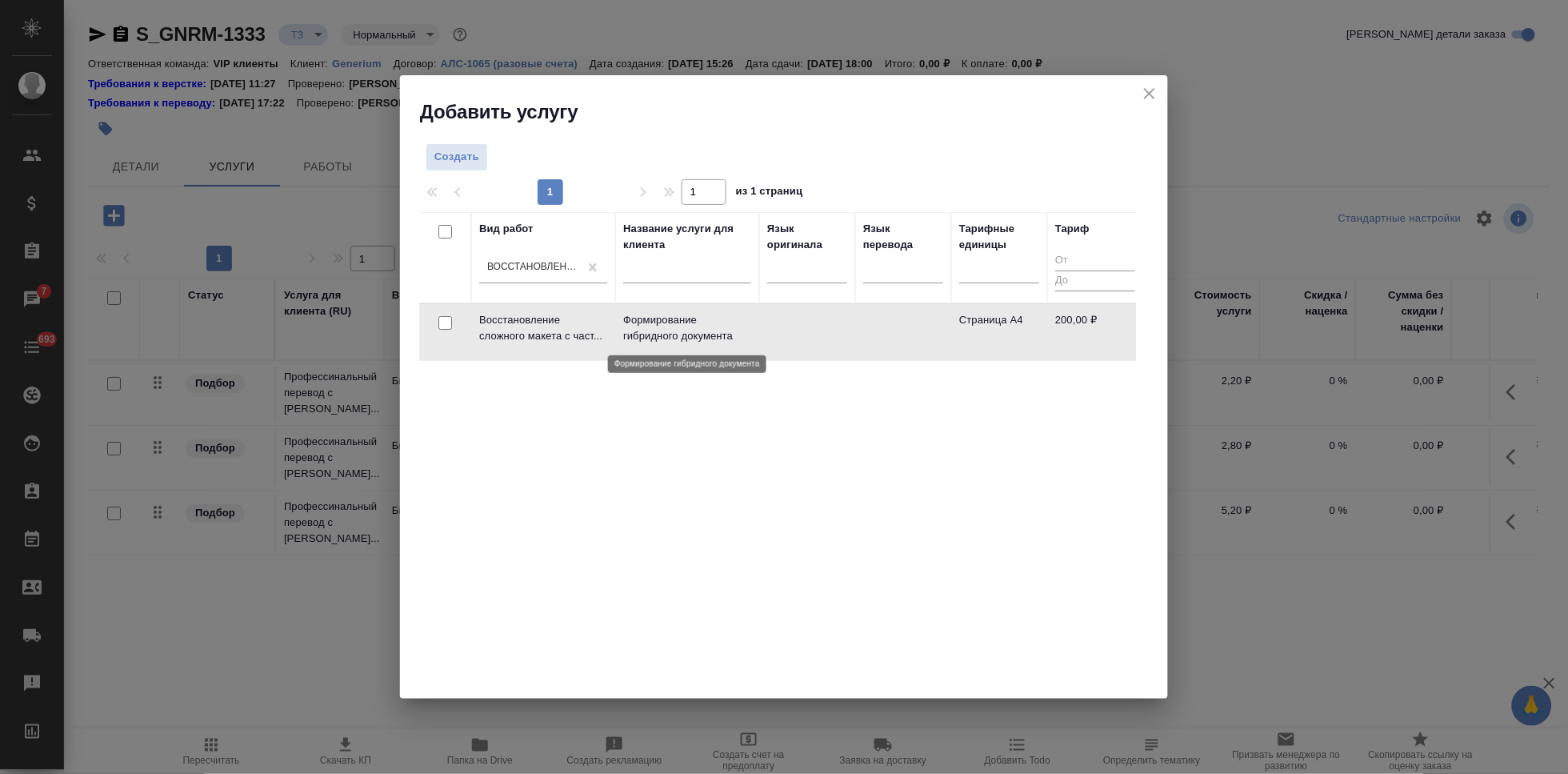
click at [705, 333] on p "Формирование гибридного документа" at bounding box center [687, 329] width 128 height 32
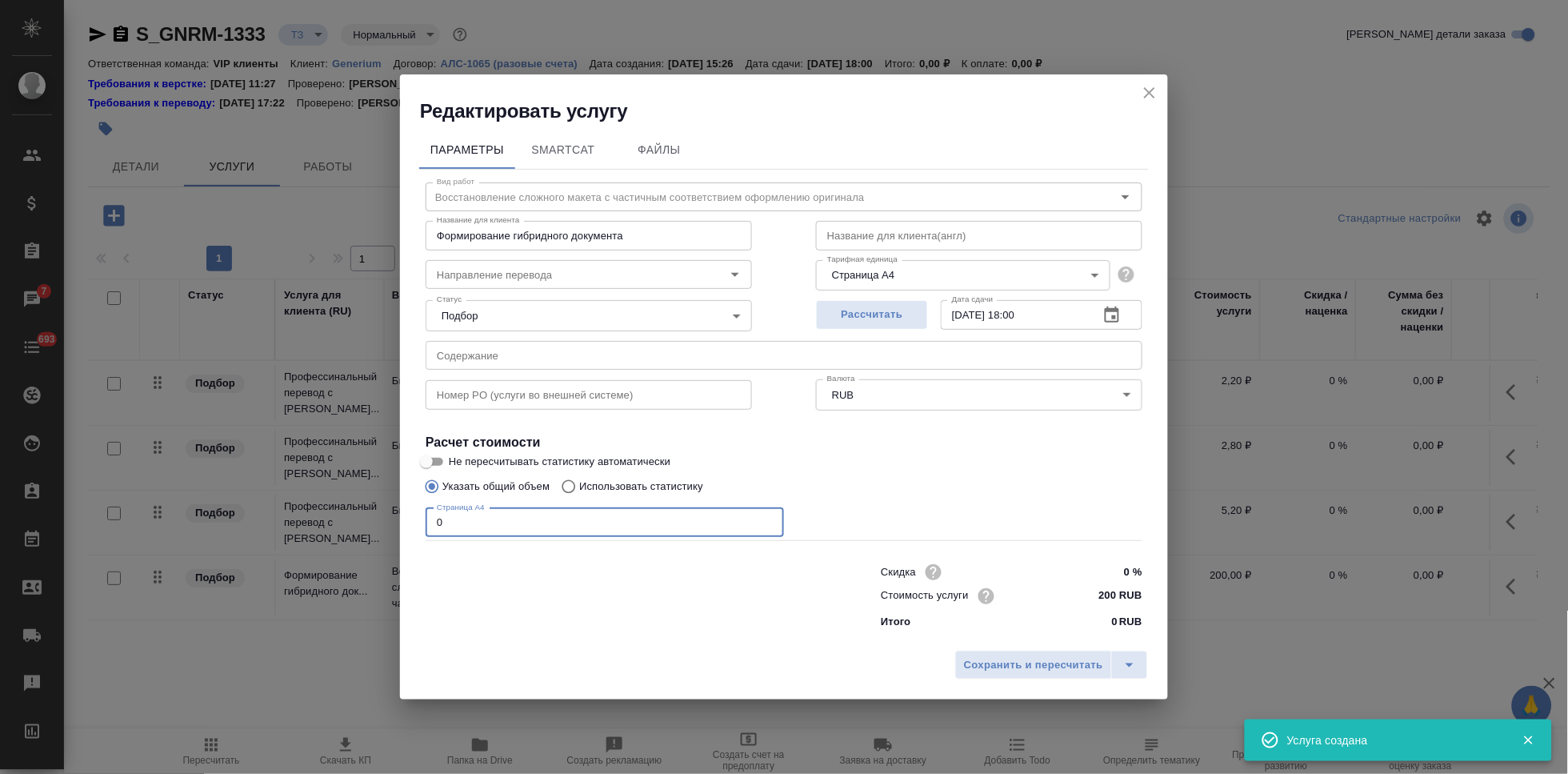
click at [497, 521] on input "0" at bounding box center [604, 522] width 358 height 28
drag, startPoint x: 497, startPoint y: 521, endPoint x: 1118, endPoint y: 658, distance: 635.9
click at [1118, 658] on button "split button" at bounding box center [1129, 665] width 37 height 28
click at [1047, 632] on li "Сохранить" at bounding box center [1053, 630] width 193 height 26
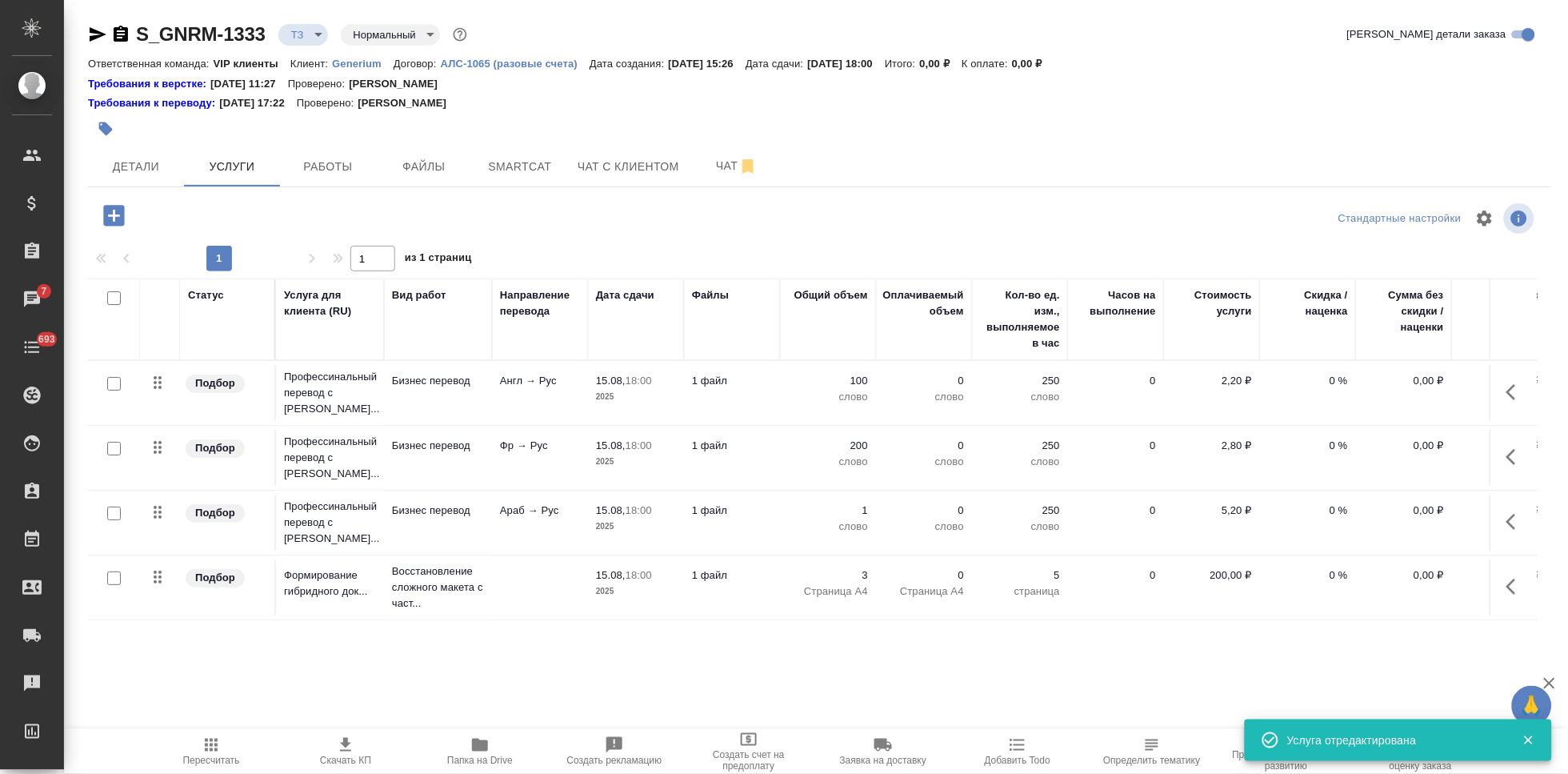
click at [216, 757] on span "Пересчитать" at bounding box center [212, 760] width 57 height 11
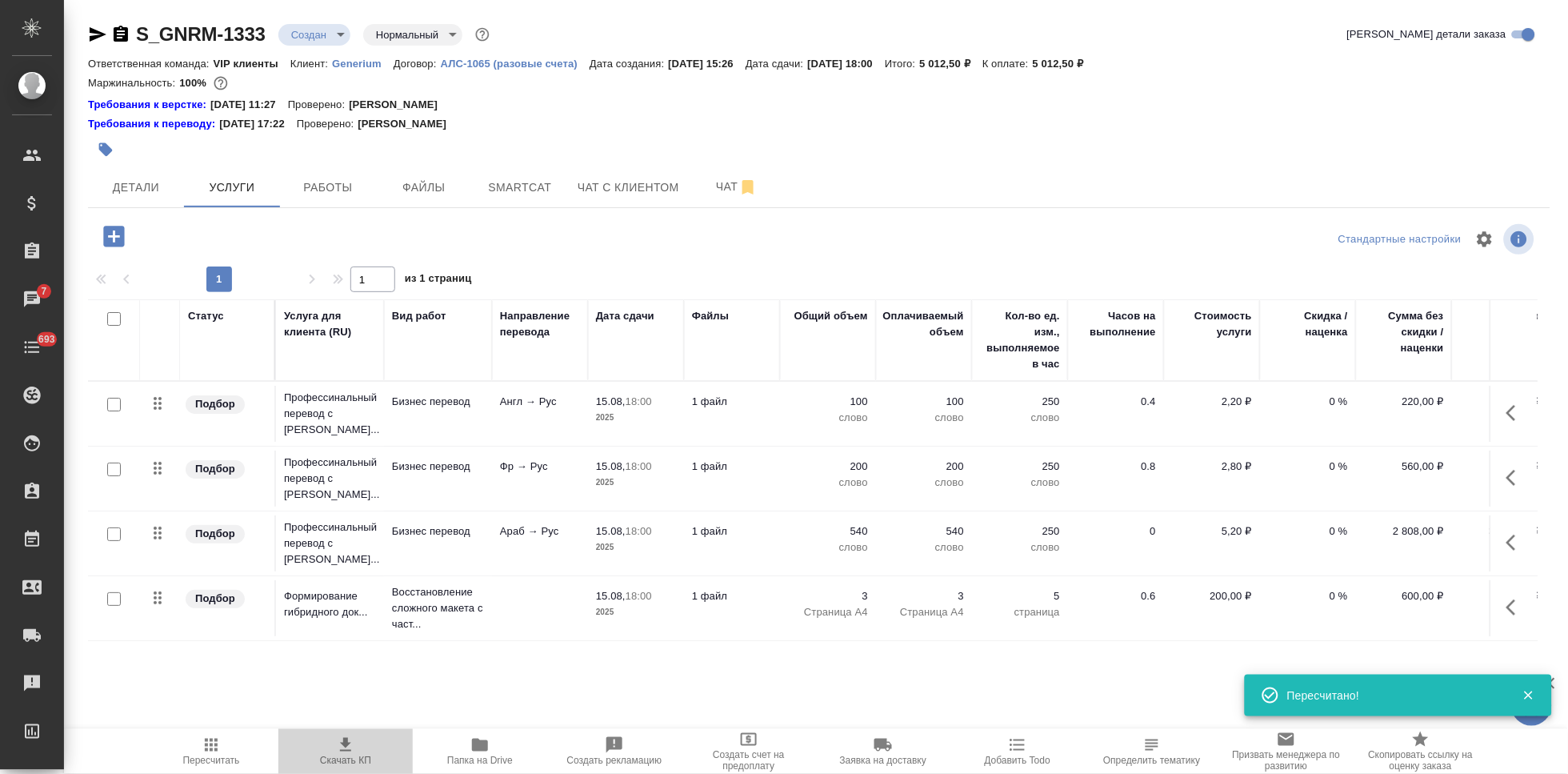
click at [348, 753] on icon "button" at bounding box center [346, 745] width 19 height 19
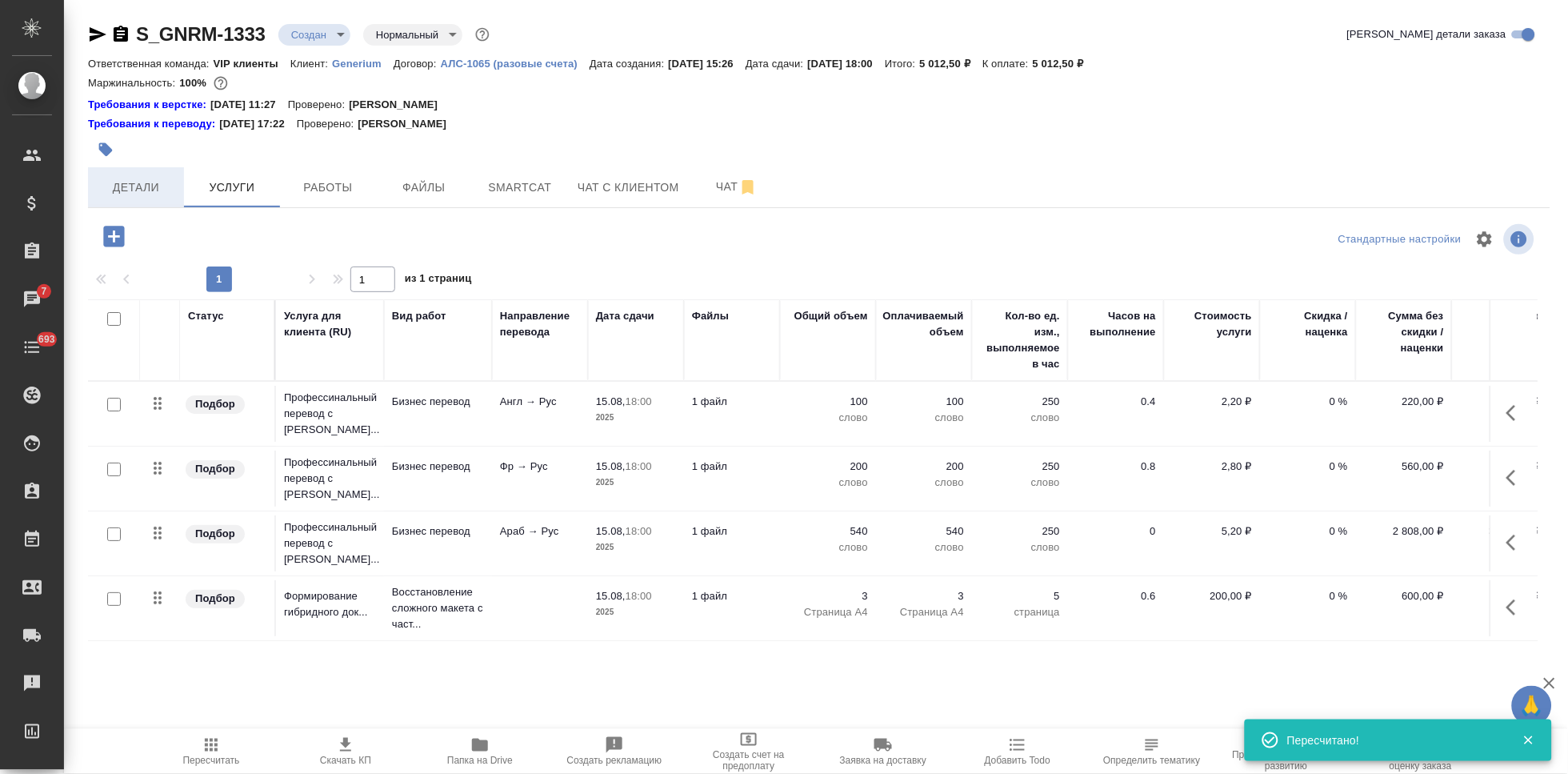
click at [139, 180] on span "Детали" at bounding box center [136, 187] width 77 height 20
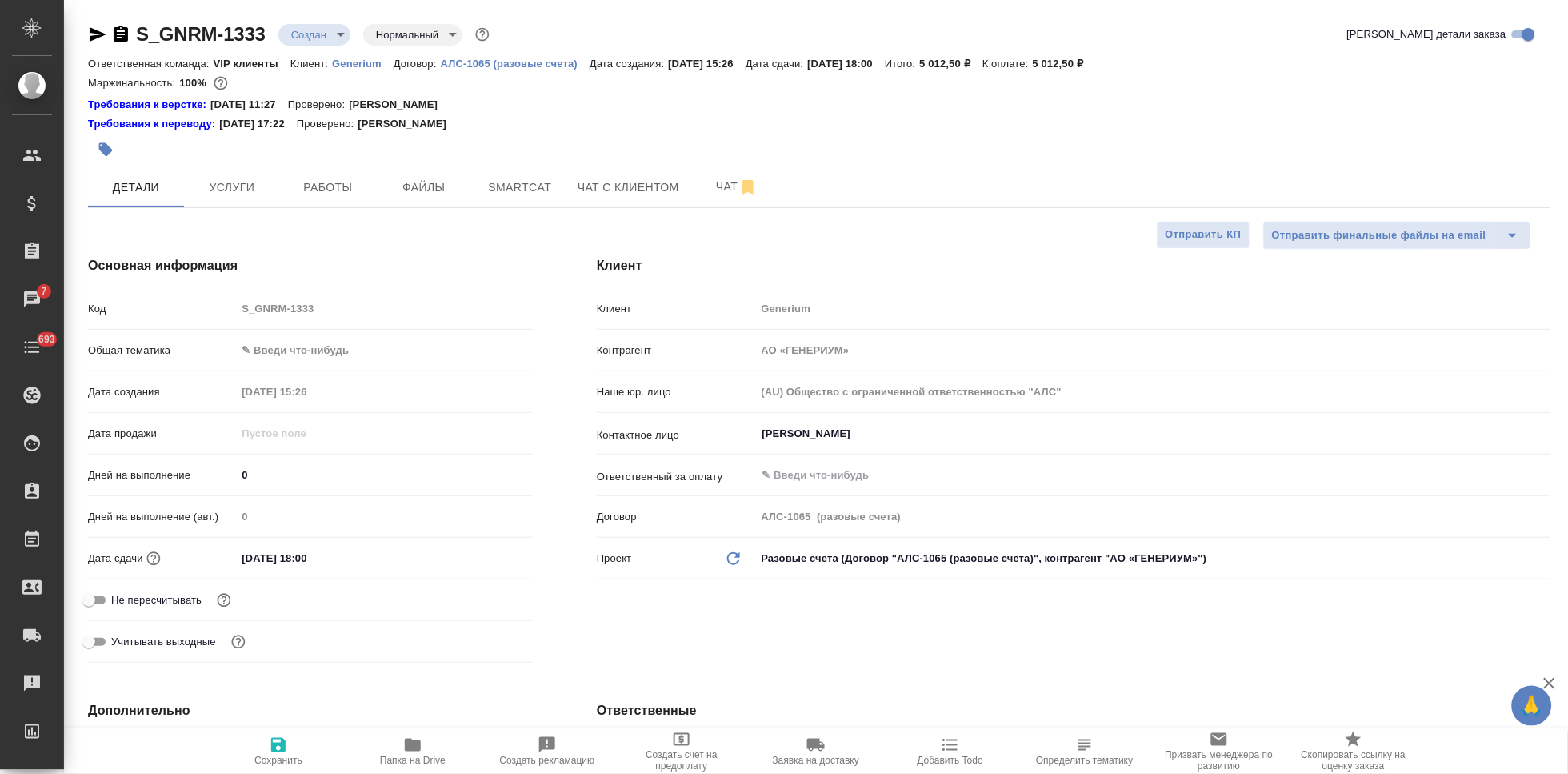
click at [307, 556] on input "15.08.2025 18:00" at bounding box center [305, 557] width 140 height 23
click at [271, 752] on icon "button" at bounding box center [278, 745] width 19 height 19
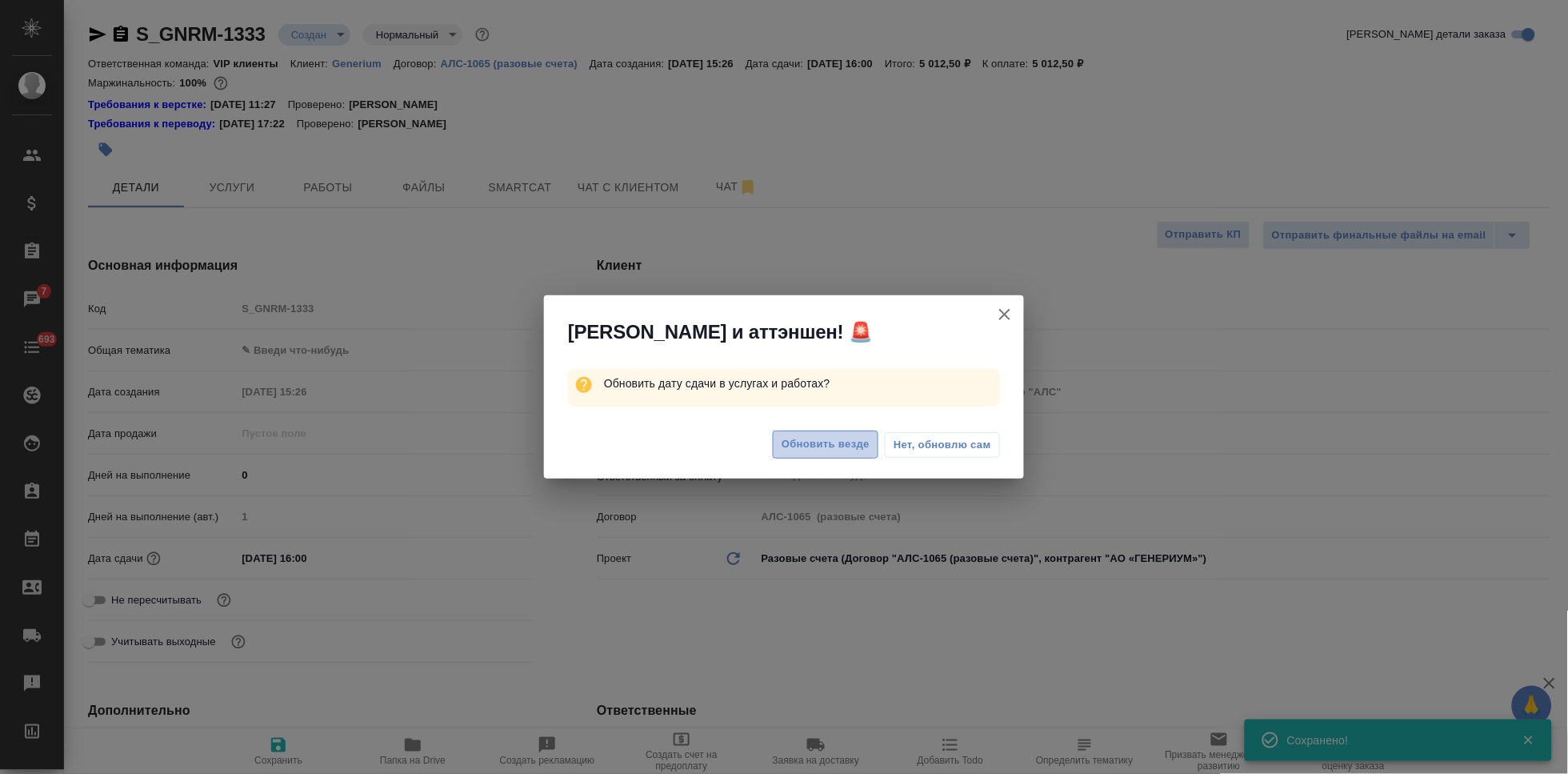
click at [845, 449] on span "Обновить везде" at bounding box center [825, 444] width 88 height 18
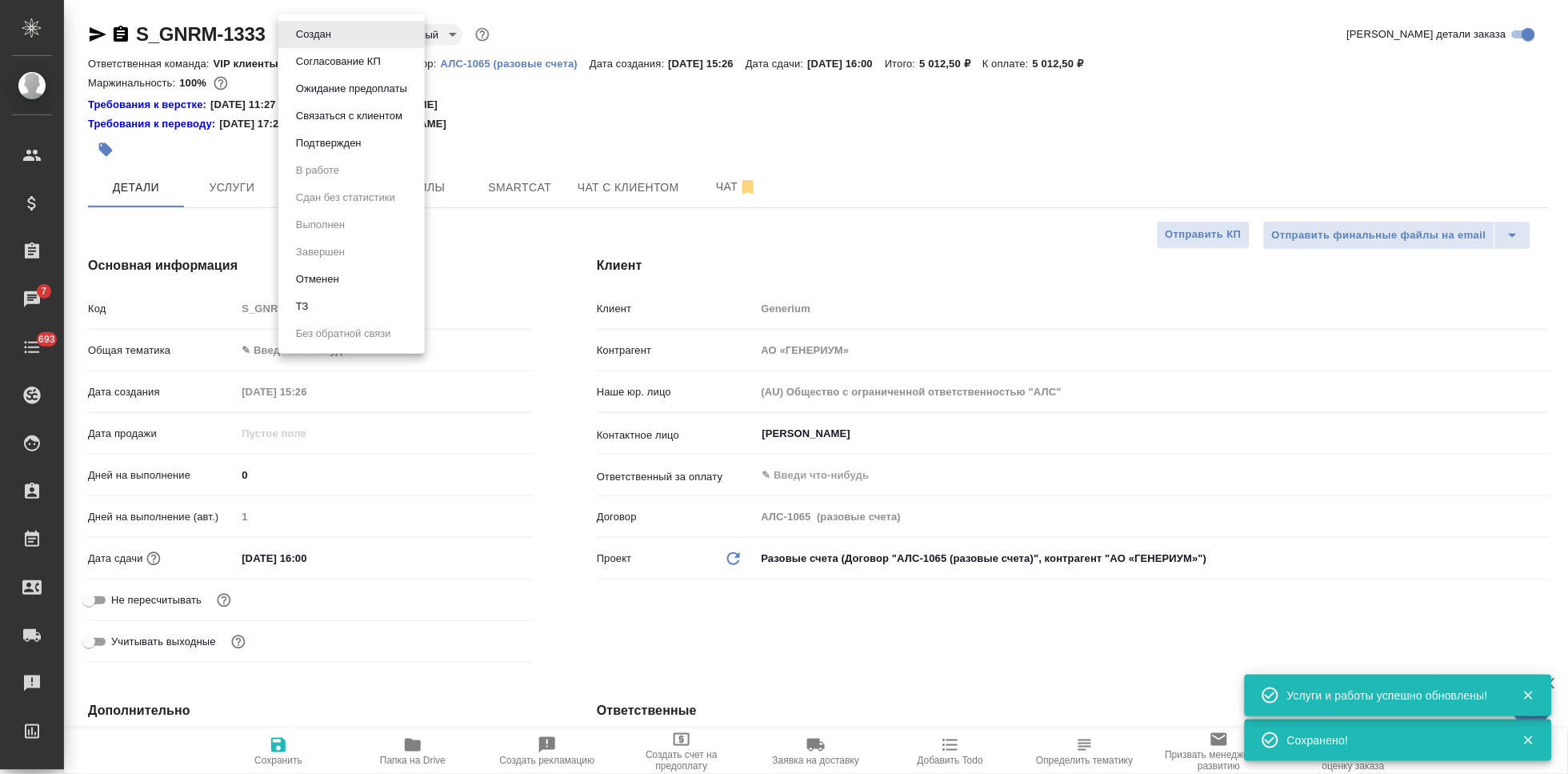
click at [328, 38] on body "🙏 .cls-1 fill:#fff; AWATERA Kabargina Anna Клиенты Спецификации Заказы 7 Чаты 6…" at bounding box center [784, 387] width 1568 height 774
click at [332, 137] on button "Подтвержден" at bounding box center [329, 143] width 75 height 18
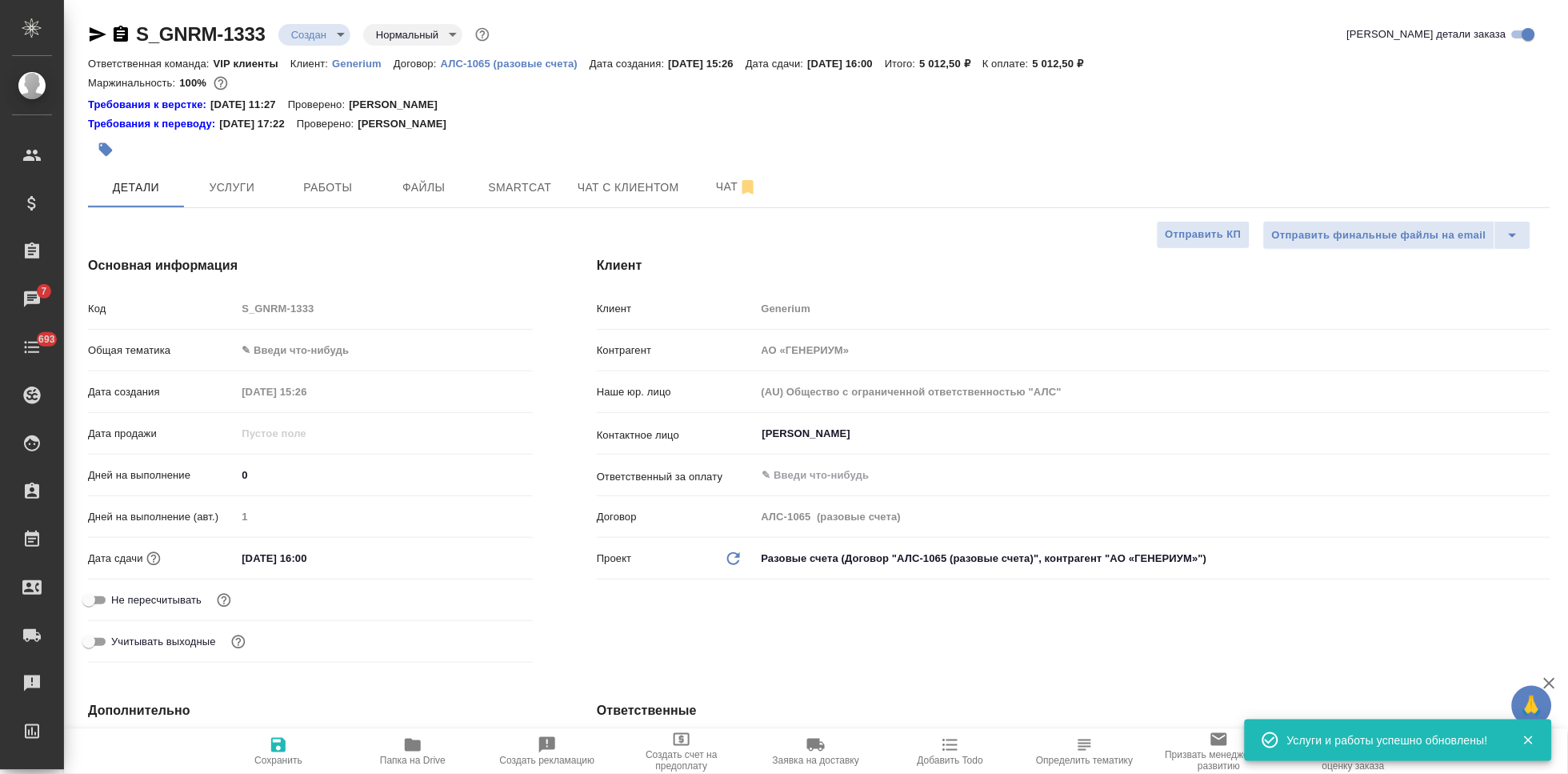
click at [230, 307] on div "Код S_GNRM-1333" at bounding box center [311, 308] width 444 height 28
click at [723, 190] on span "Чат" at bounding box center [736, 186] width 77 height 20
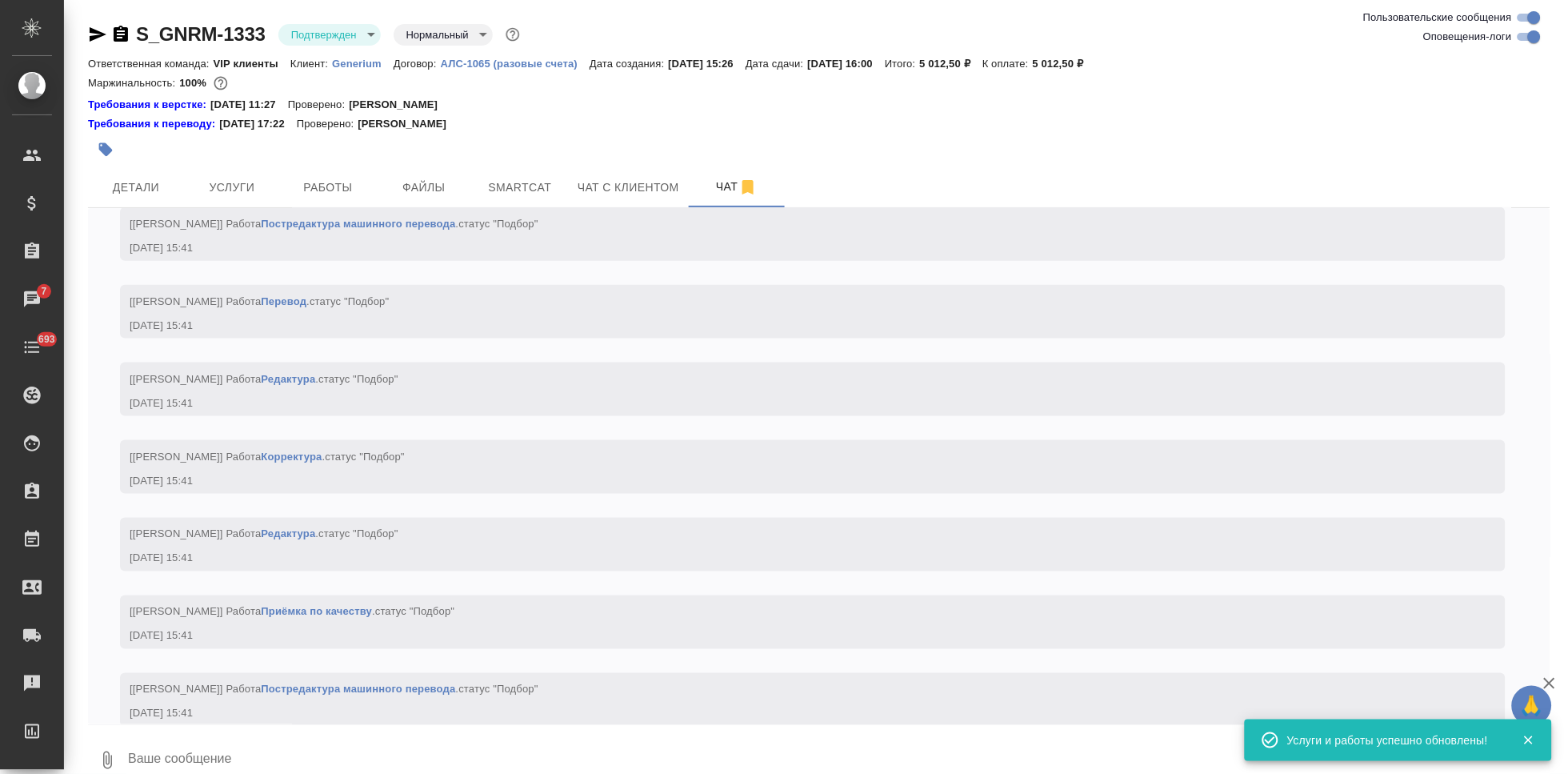
scroll to position [2335, 0]
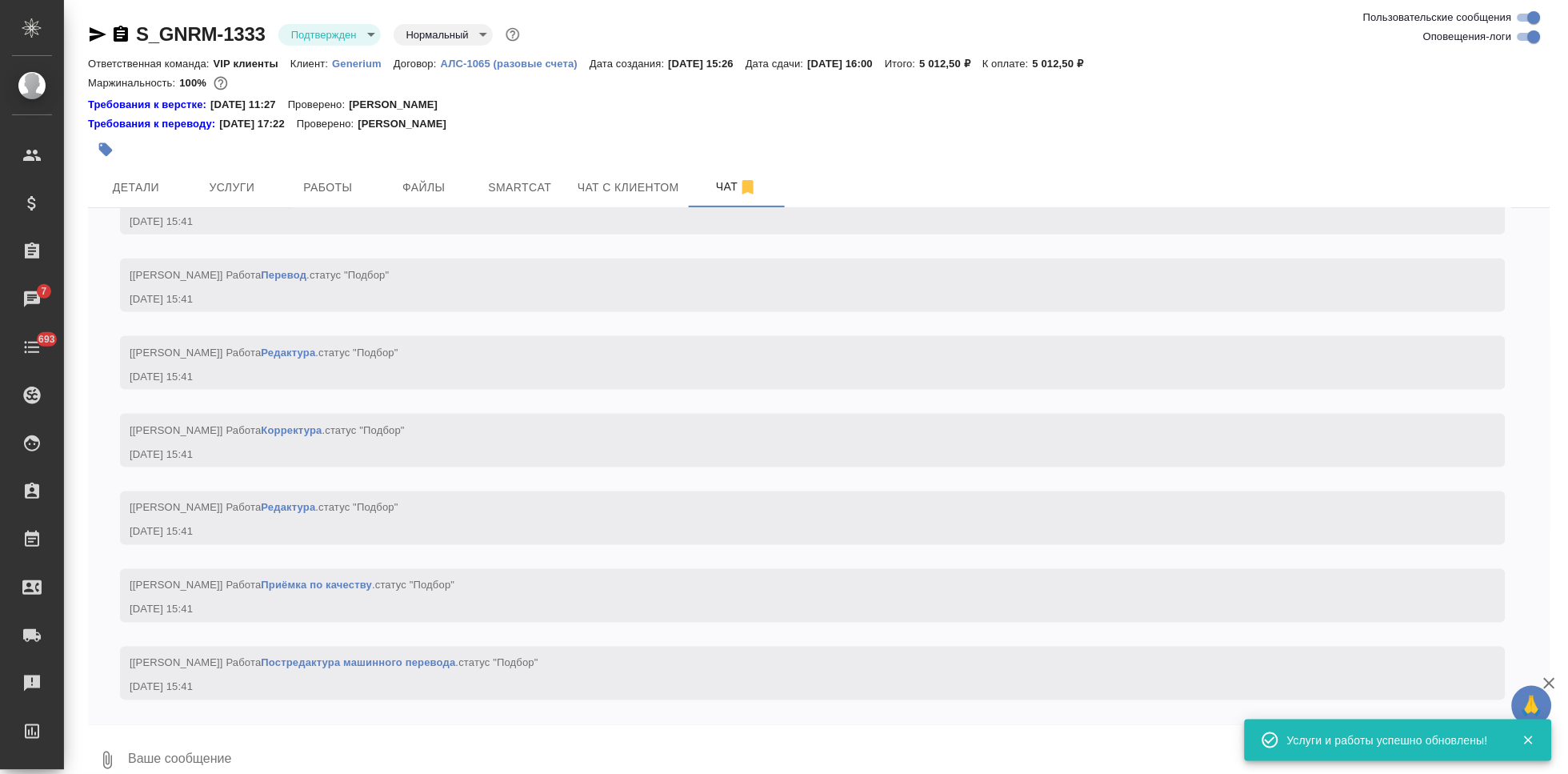
click at [317, 748] on textarea at bounding box center [838, 760] width 1424 height 54
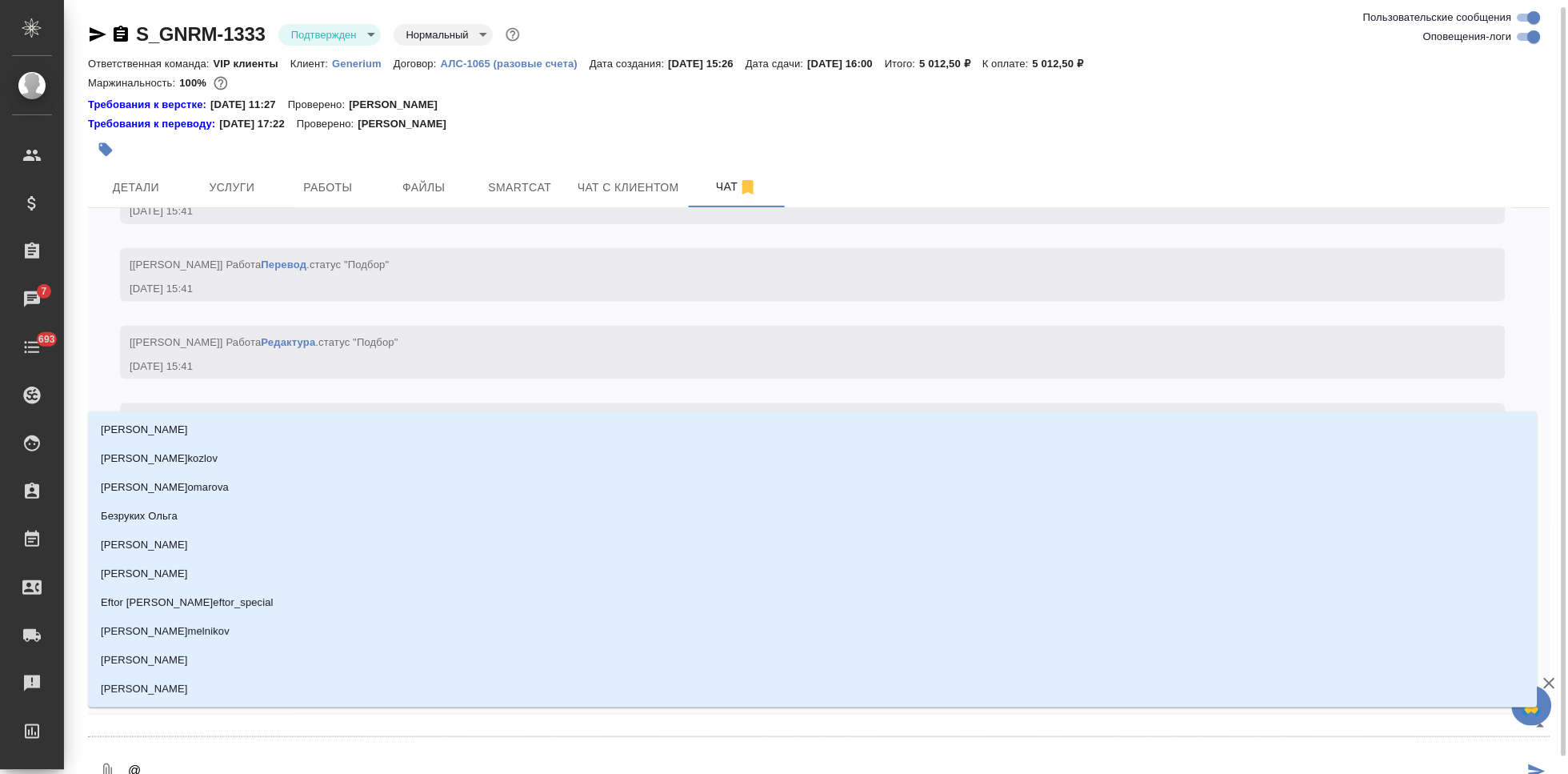
scroll to position [4, 0]
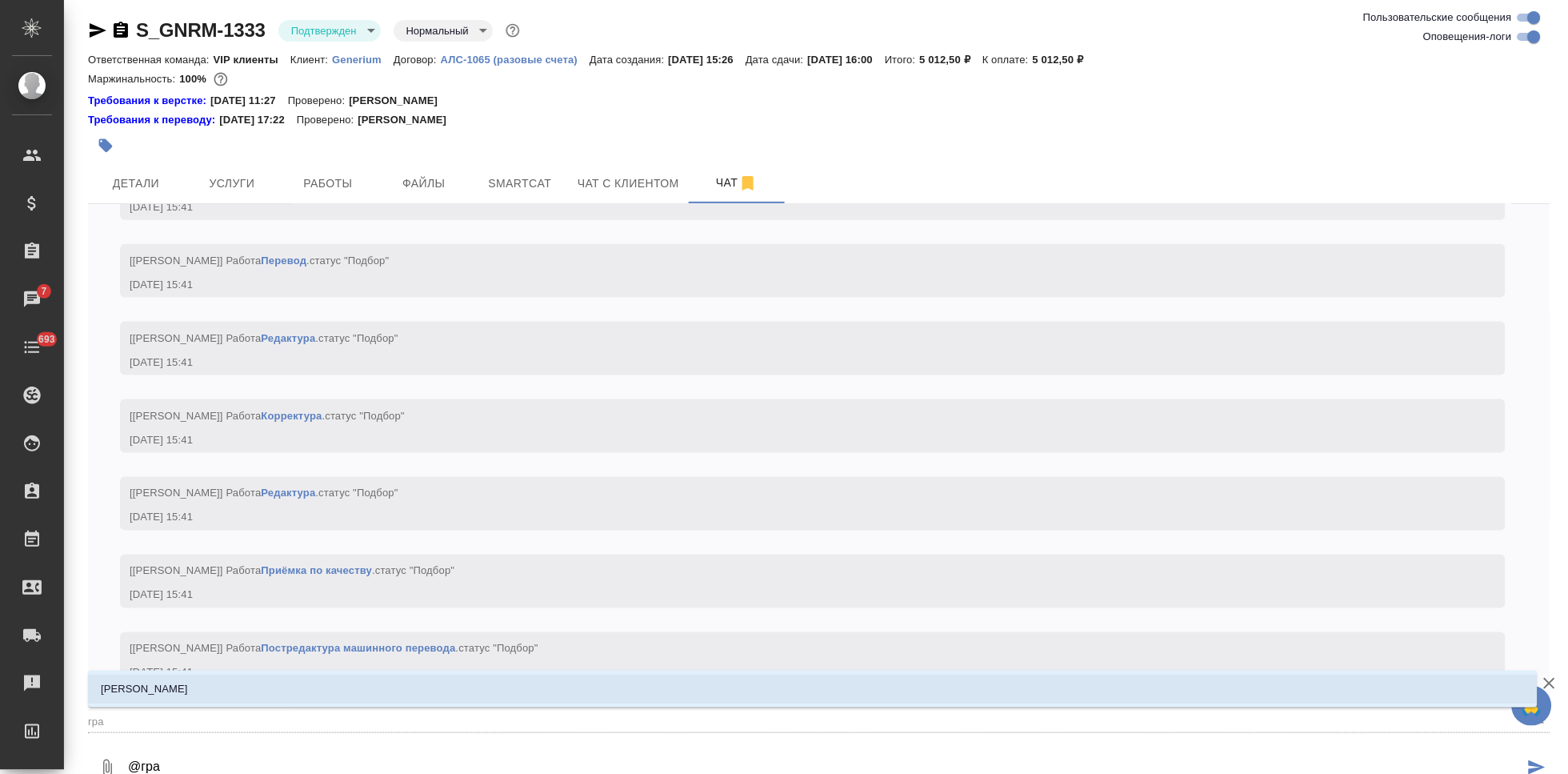
click at [681, 692] on li "[PERSON_NAME]" at bounding box center [813, 689] width 1449 height 28
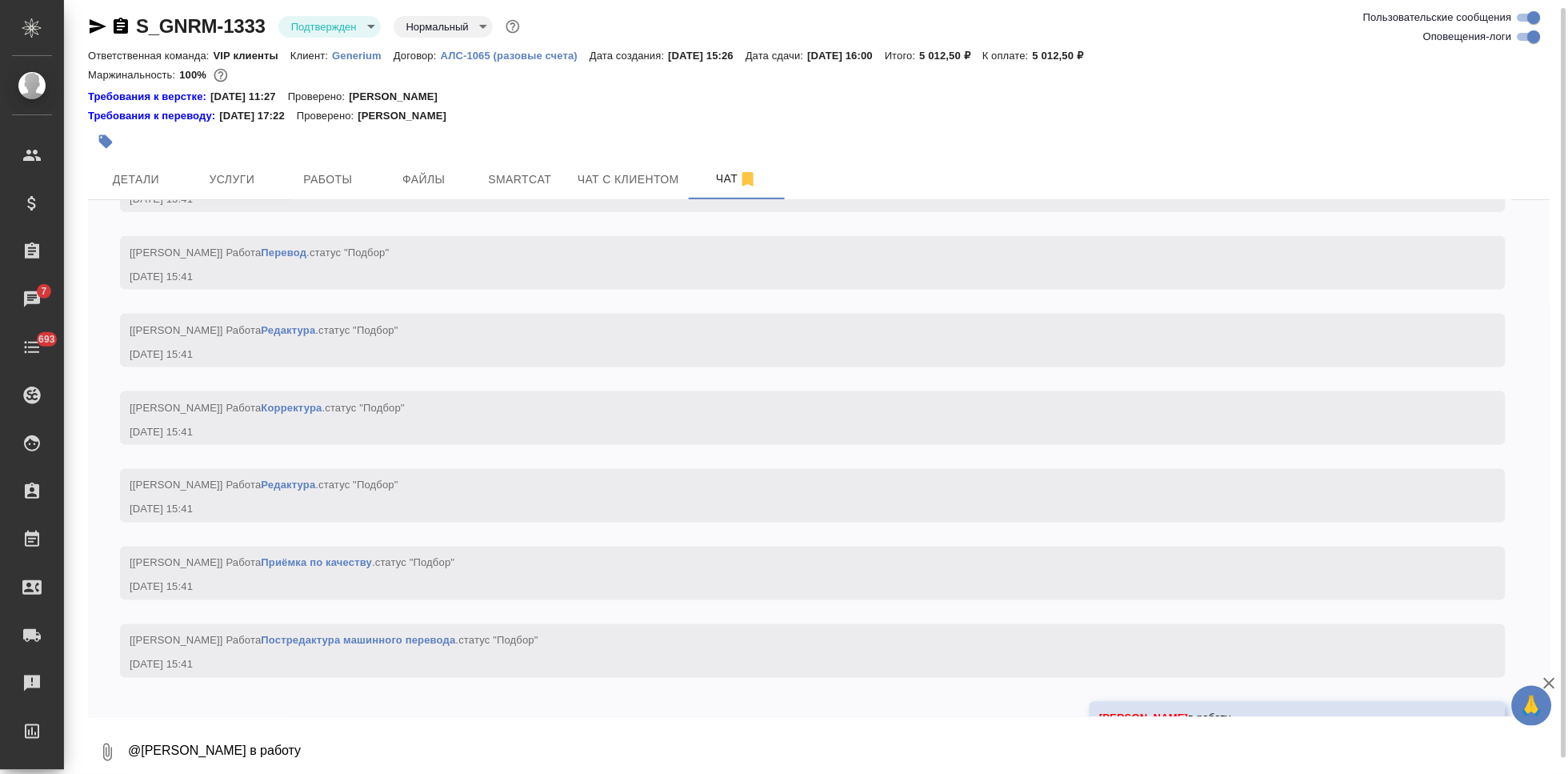
scroll to position [2413, 0]
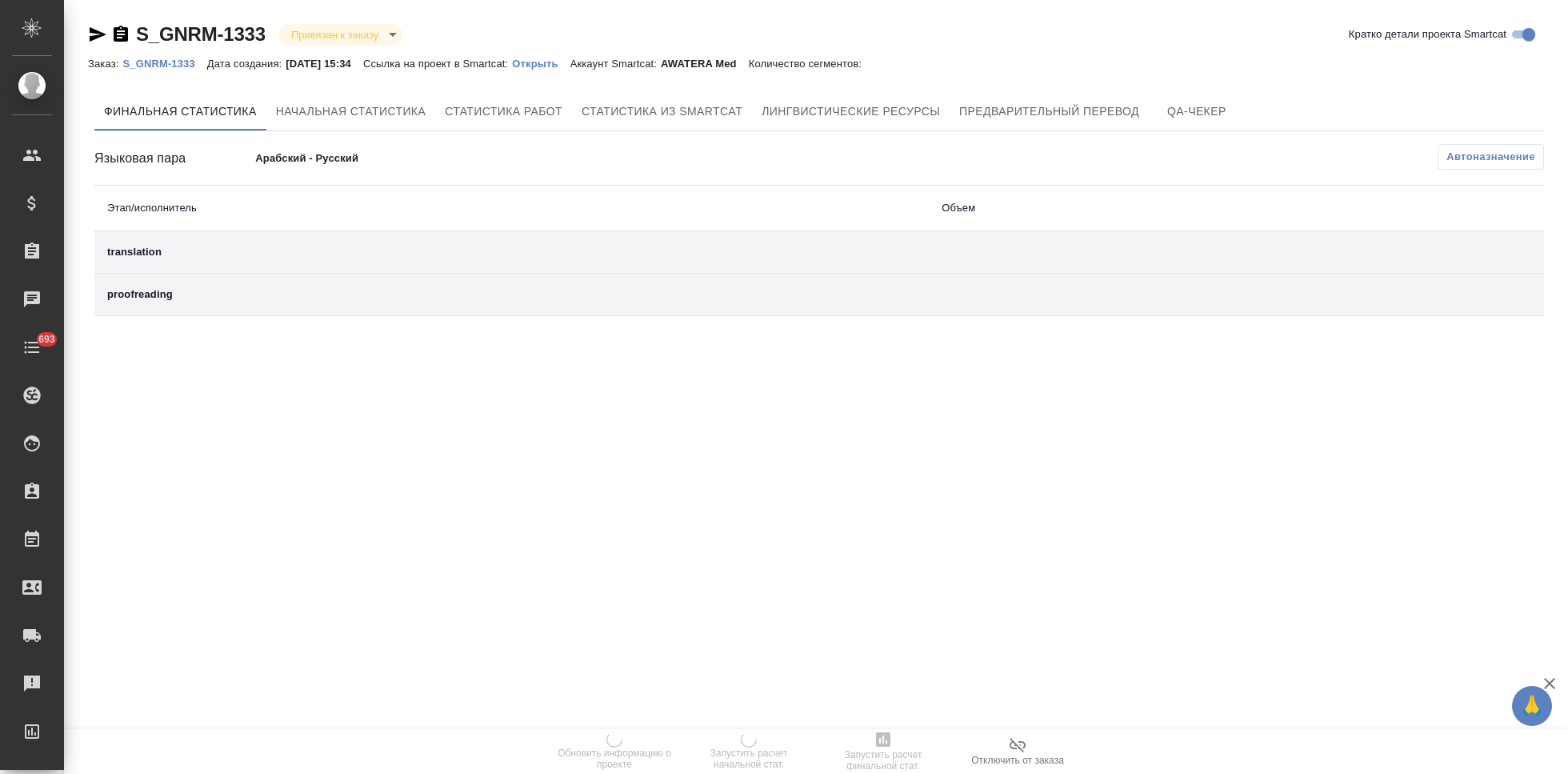
click at [569, 65] on p "Открыть" at bounding box center [540, 64] width 58 height 12
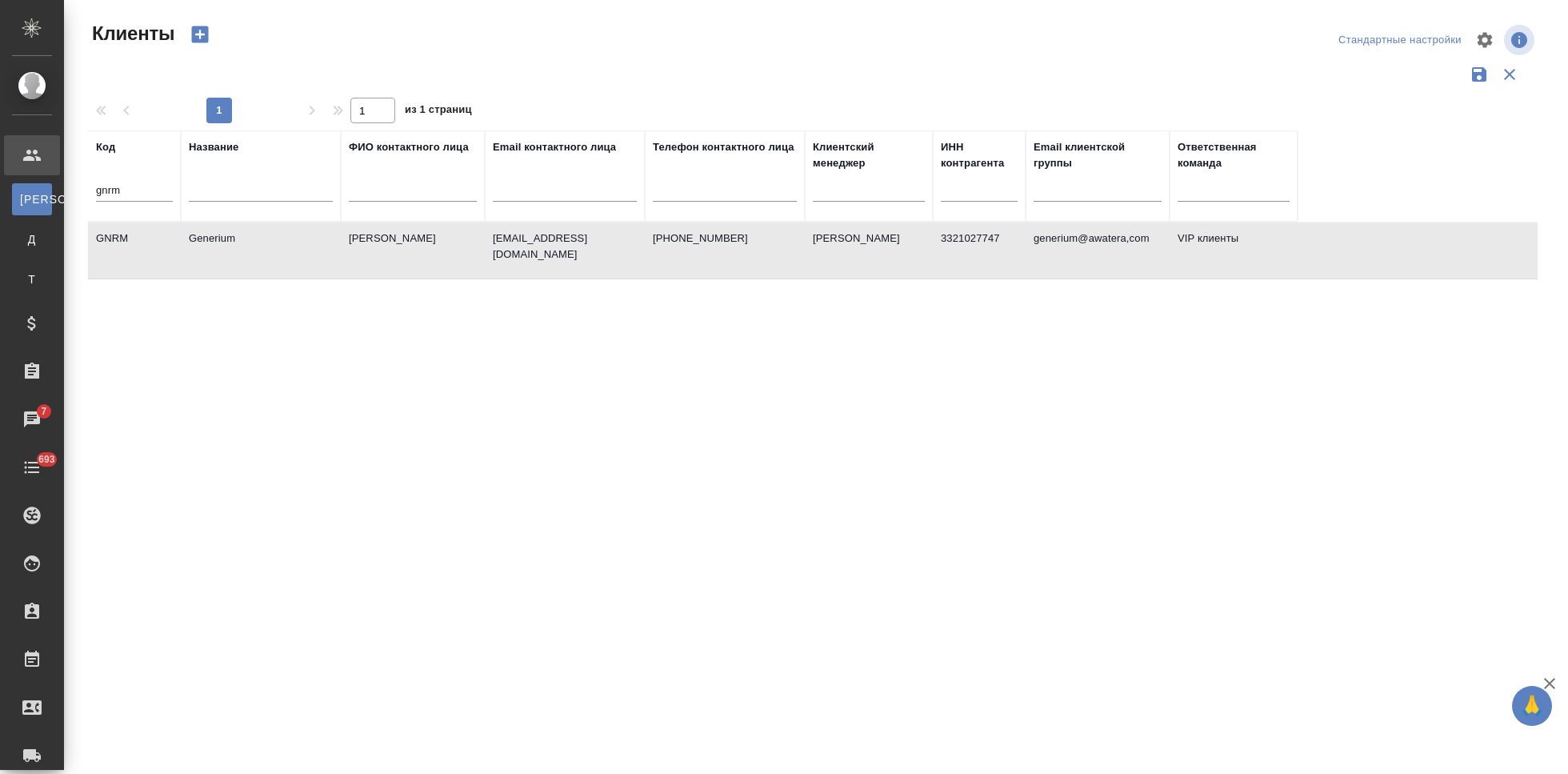
select select "RU"
click at [136, 191] on input "gnrm" at bounding box center [134, 191] width 77 height 20
type input "g"
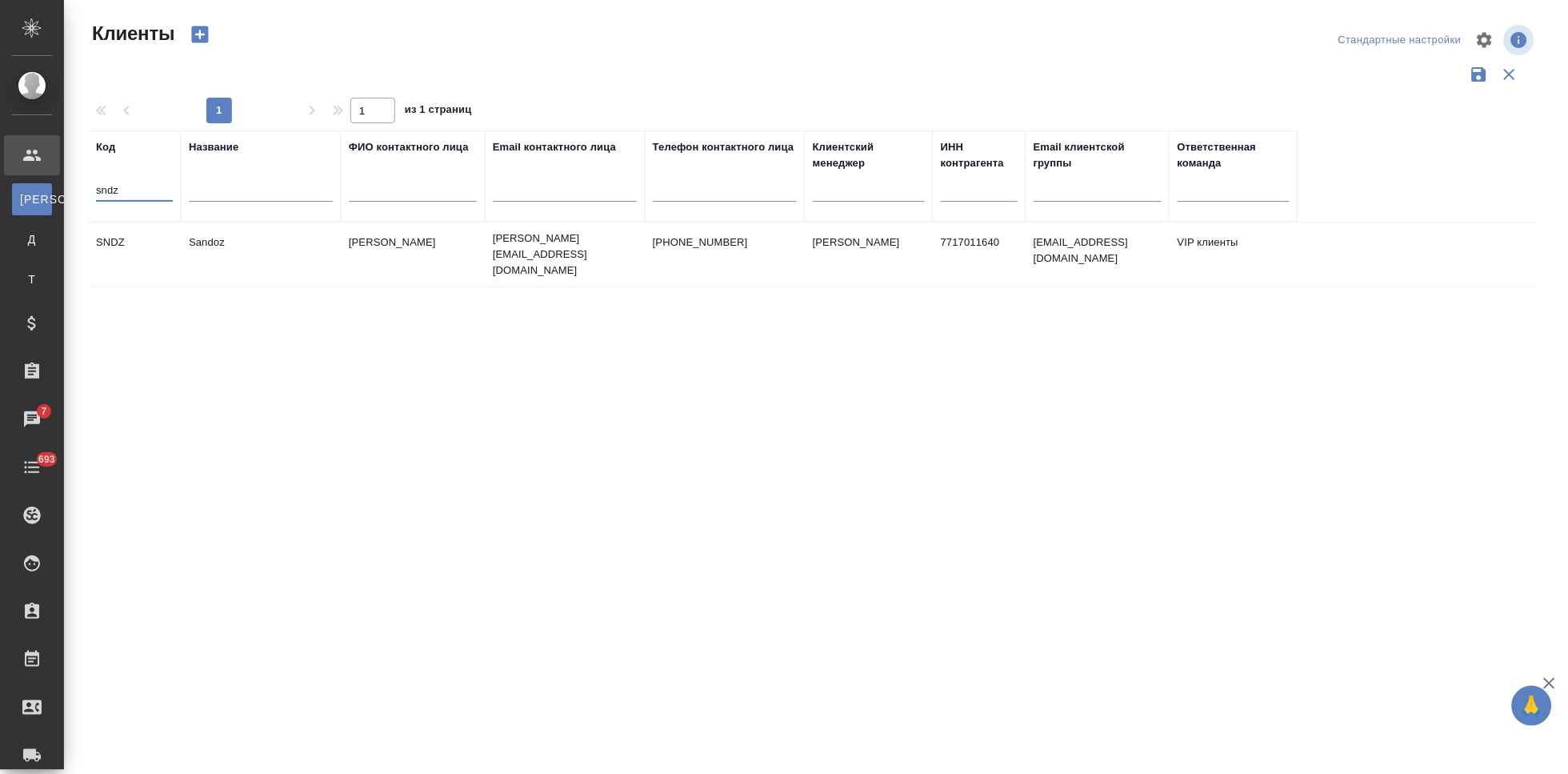
click at [708, 235] on p "+74956607509" at bounding box center [725, 242] width 144 height 16
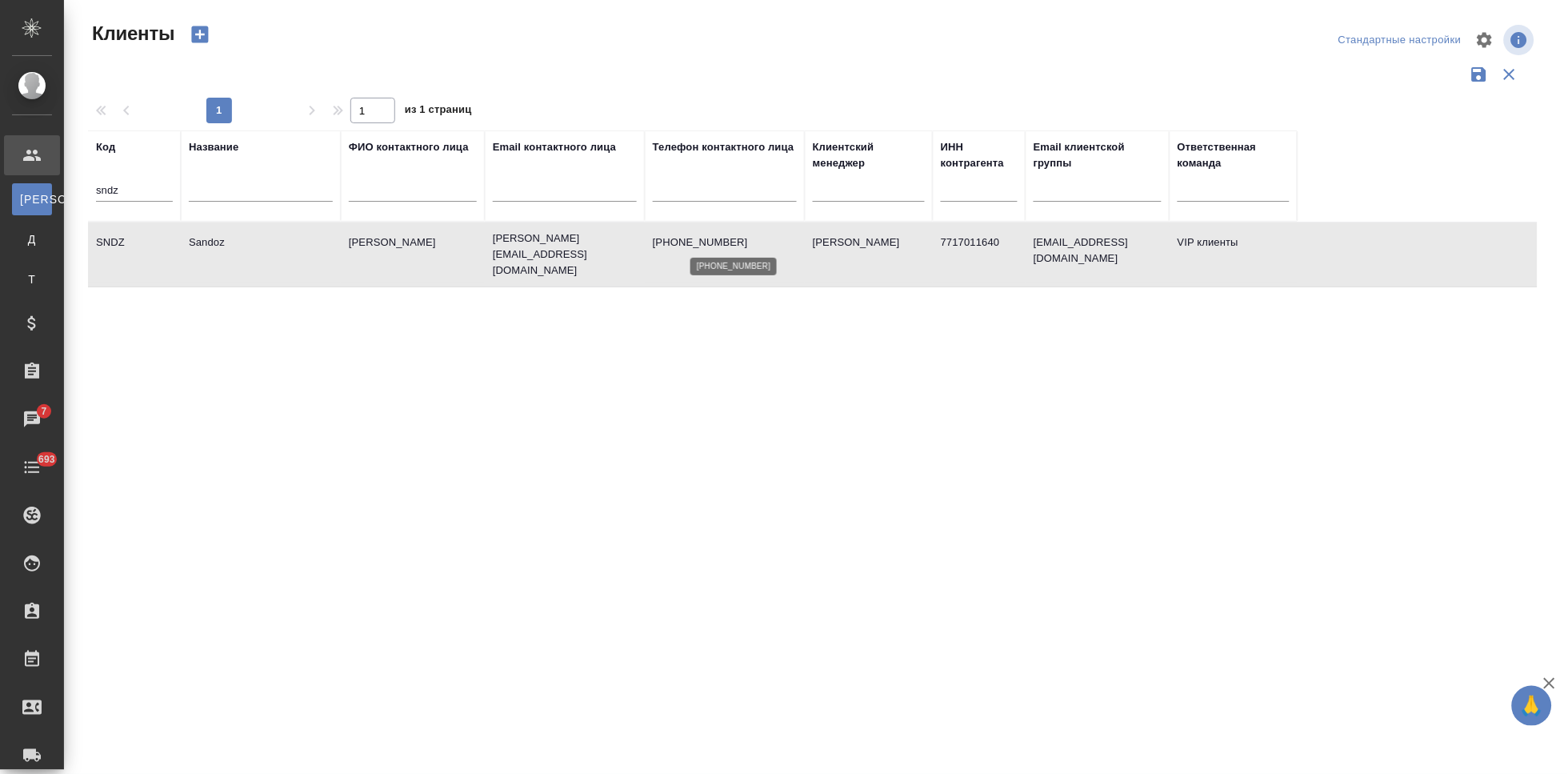
click at [708, 235] on p "+74956607509" at bounding box center [725, 242] width 144 height 16
click at [159, 185] on input "sndz" at bounding box center [134, 191] width 77 height 20
type input "s"
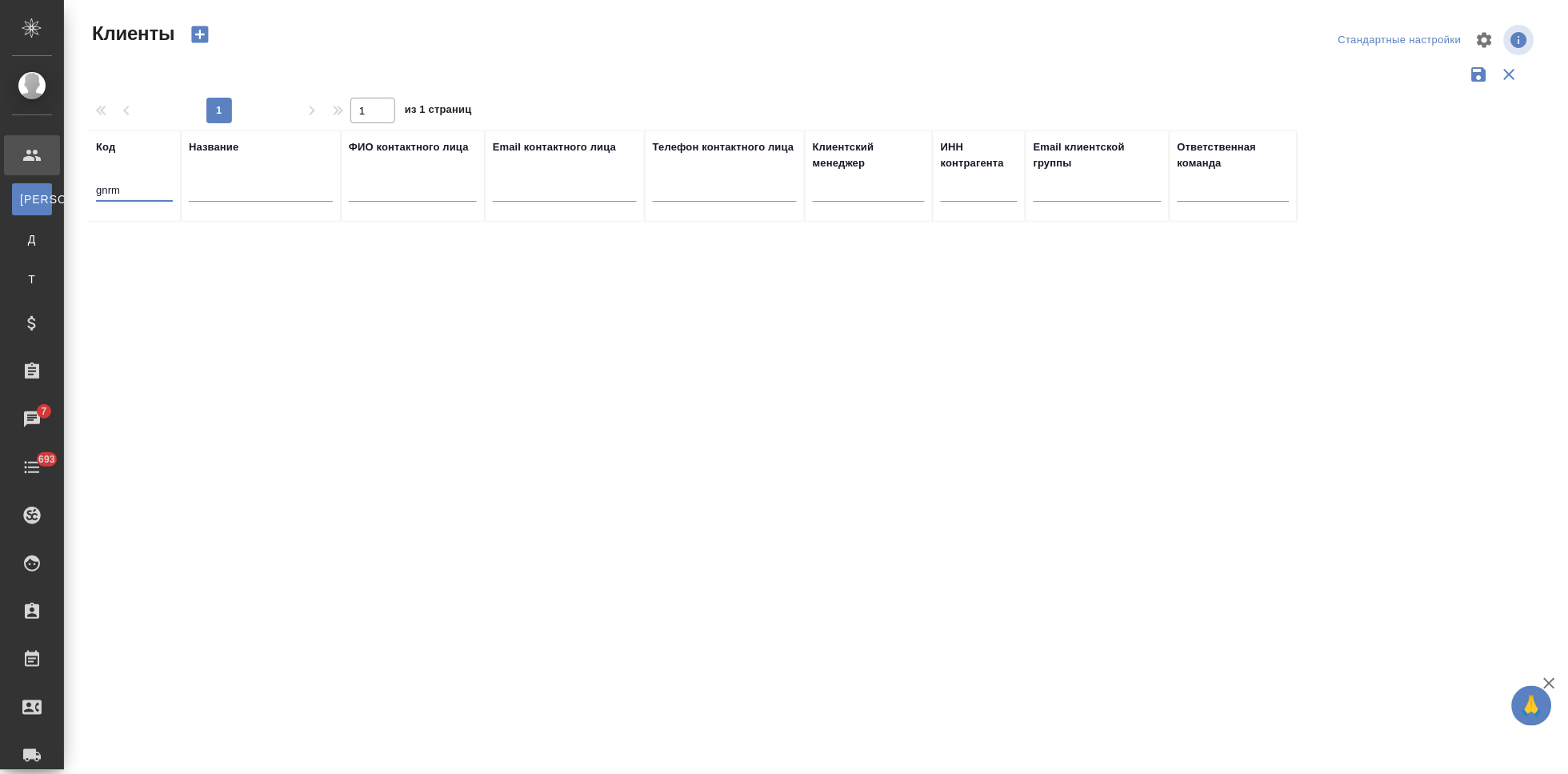
type input "gnrm"
click at [272, 253] on td "Generium" at bounding box center [260, 250] width 160 height 56
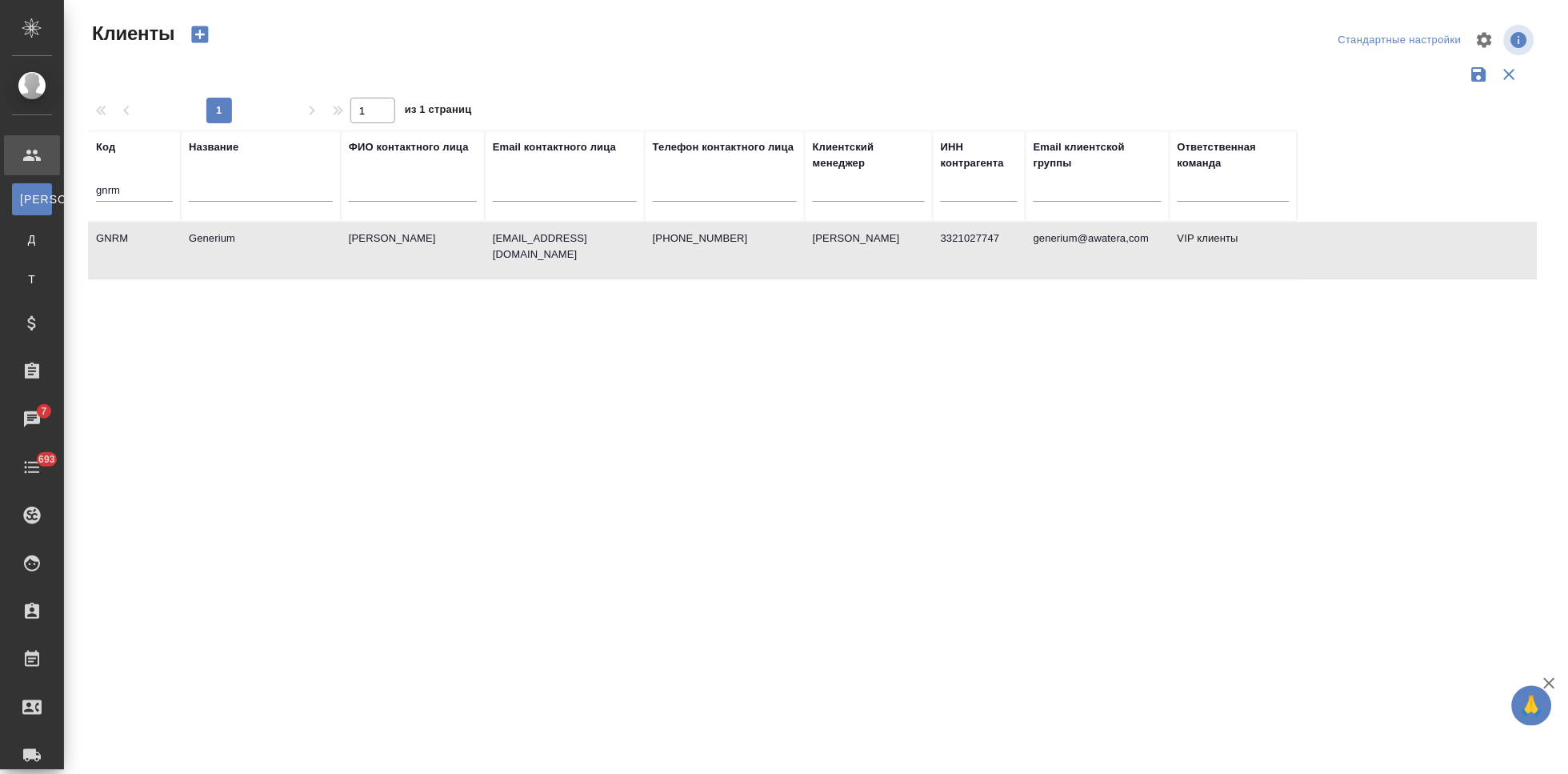
click at [272, 253] on td "Generium" at bounding box center [260, 250] width 160 height 56
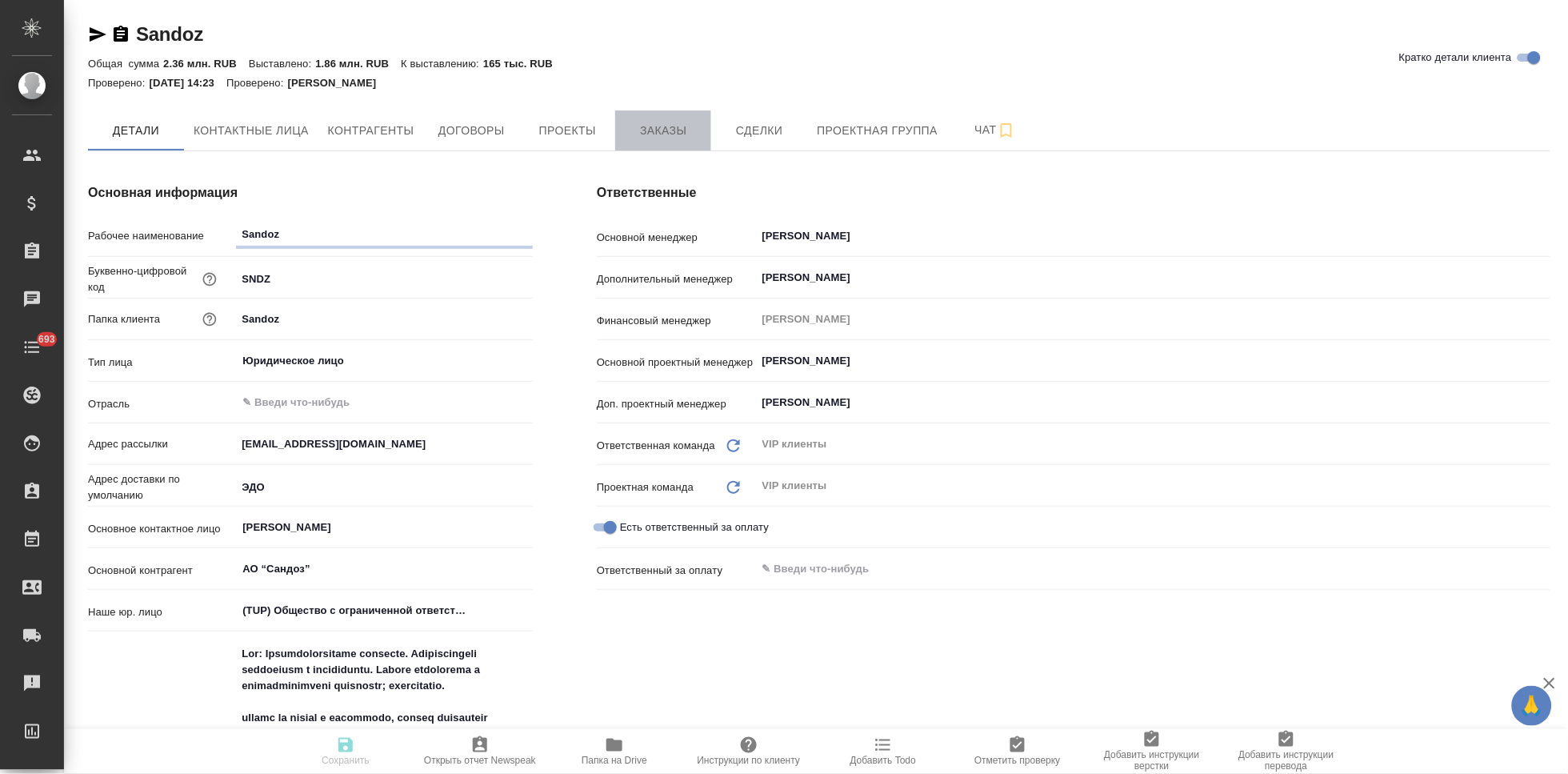
click at [677, 135] on span "Заказы" at bounding box center [663, 130] width 77 height 20
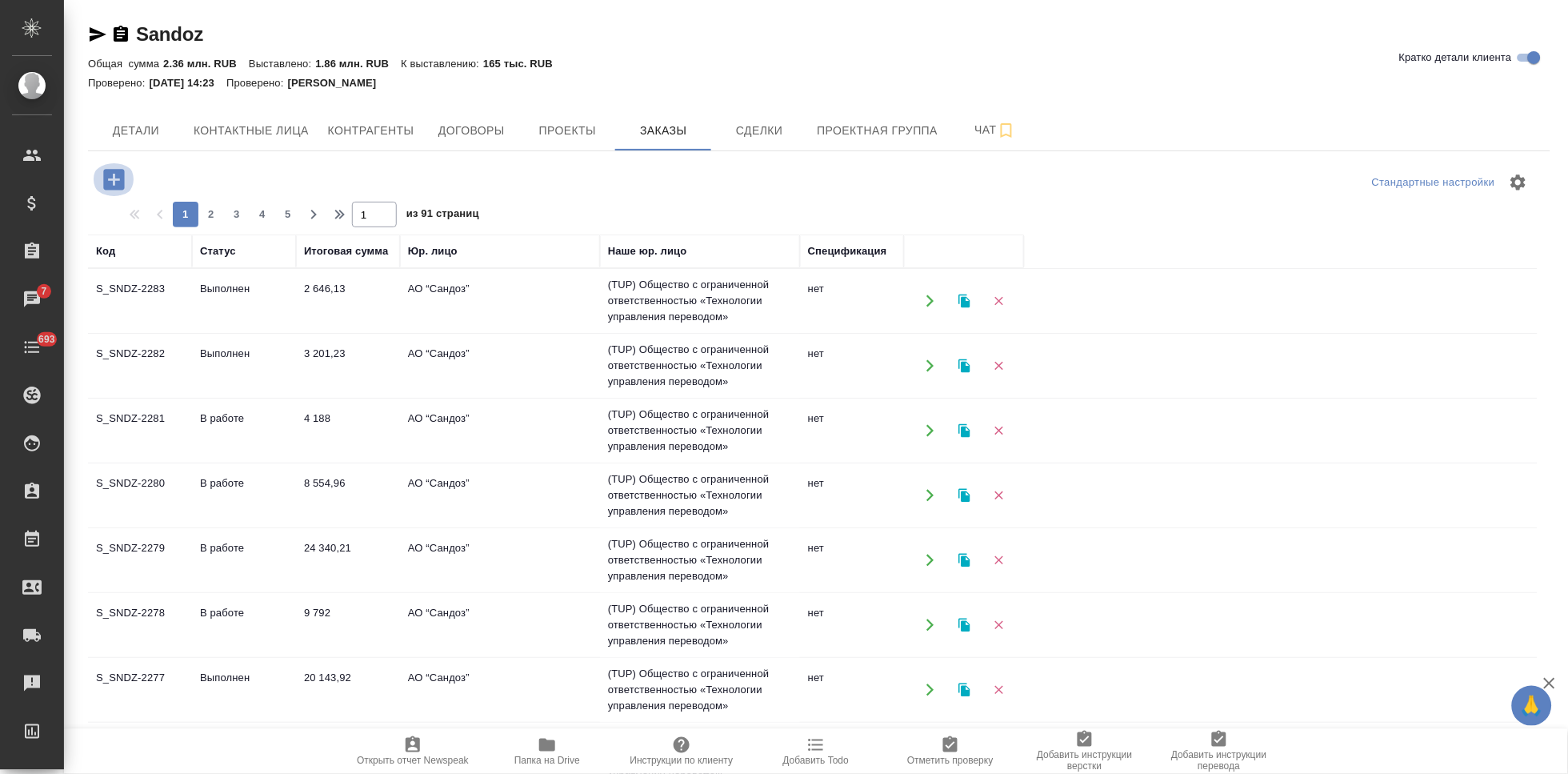
click at [115, 178] on icon "button" at bounding box center [114, 179] width 21 height 21
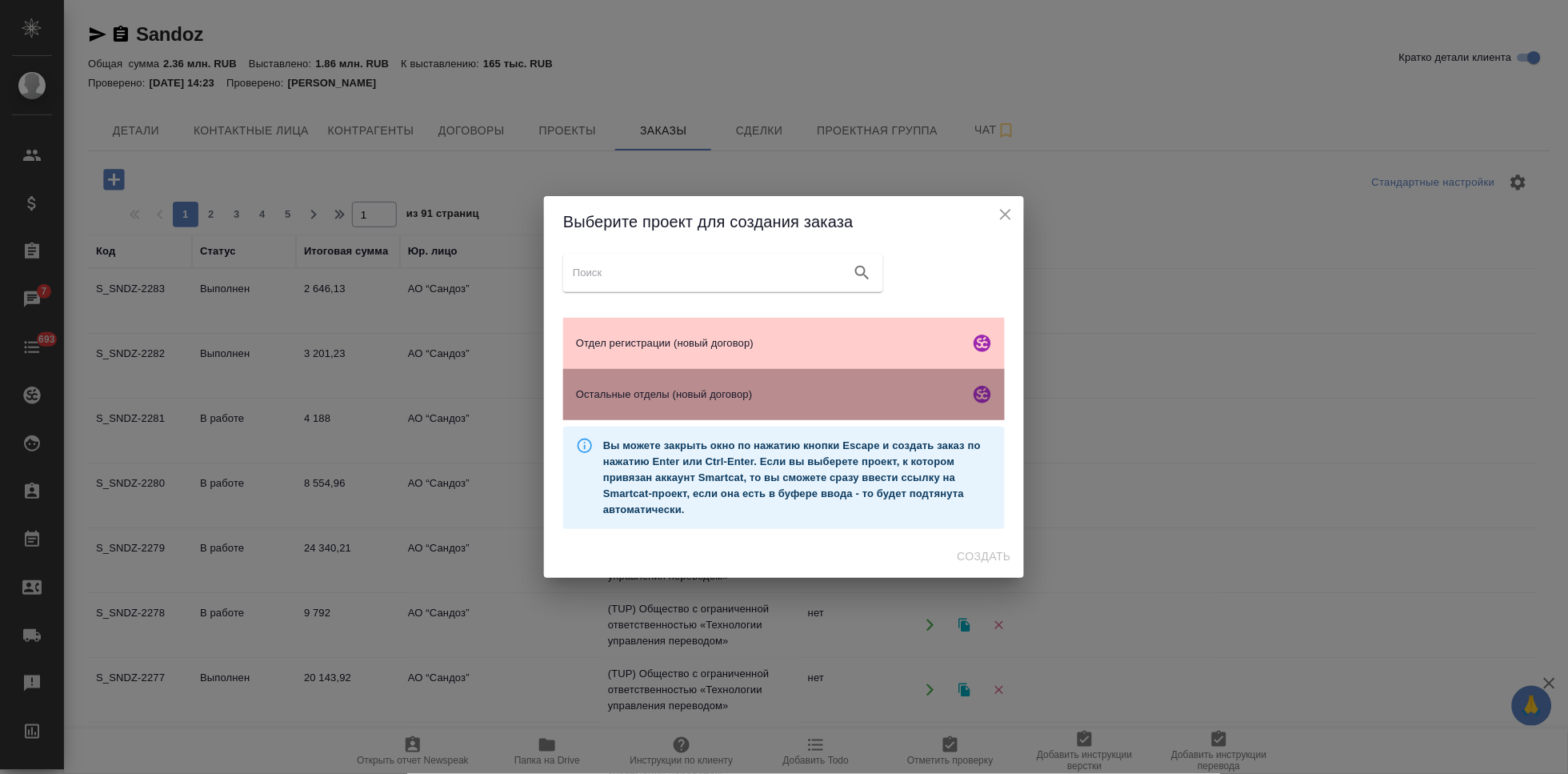
click at [729, 395] on span "Остальные отделы (новый договор)" at bounding box center [769, 394] width 387 height 16
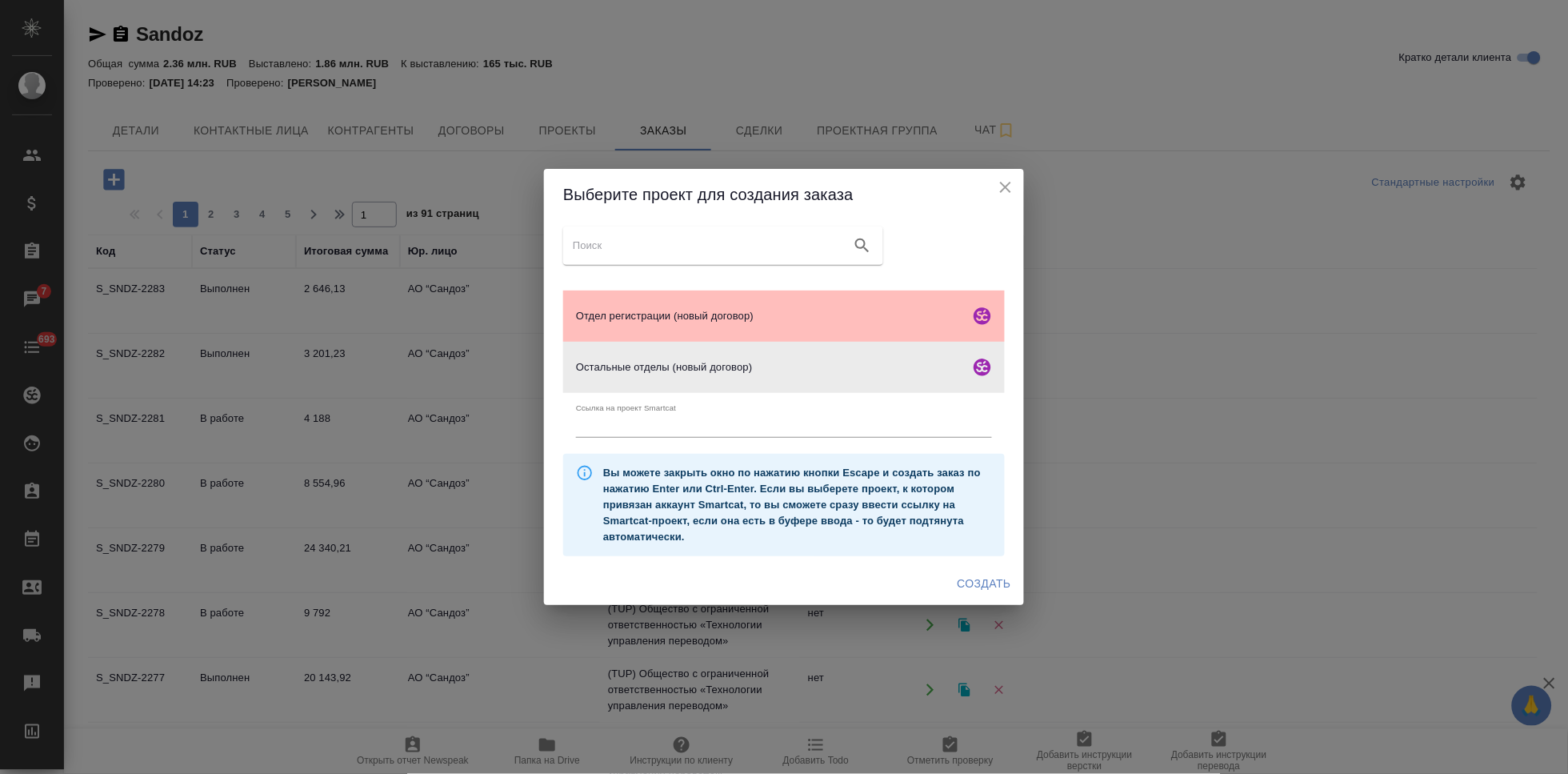
click at [787, 307] on div "Отдел регистрации (новый договор)" at bounding box center [784, 316] width 442 height 51
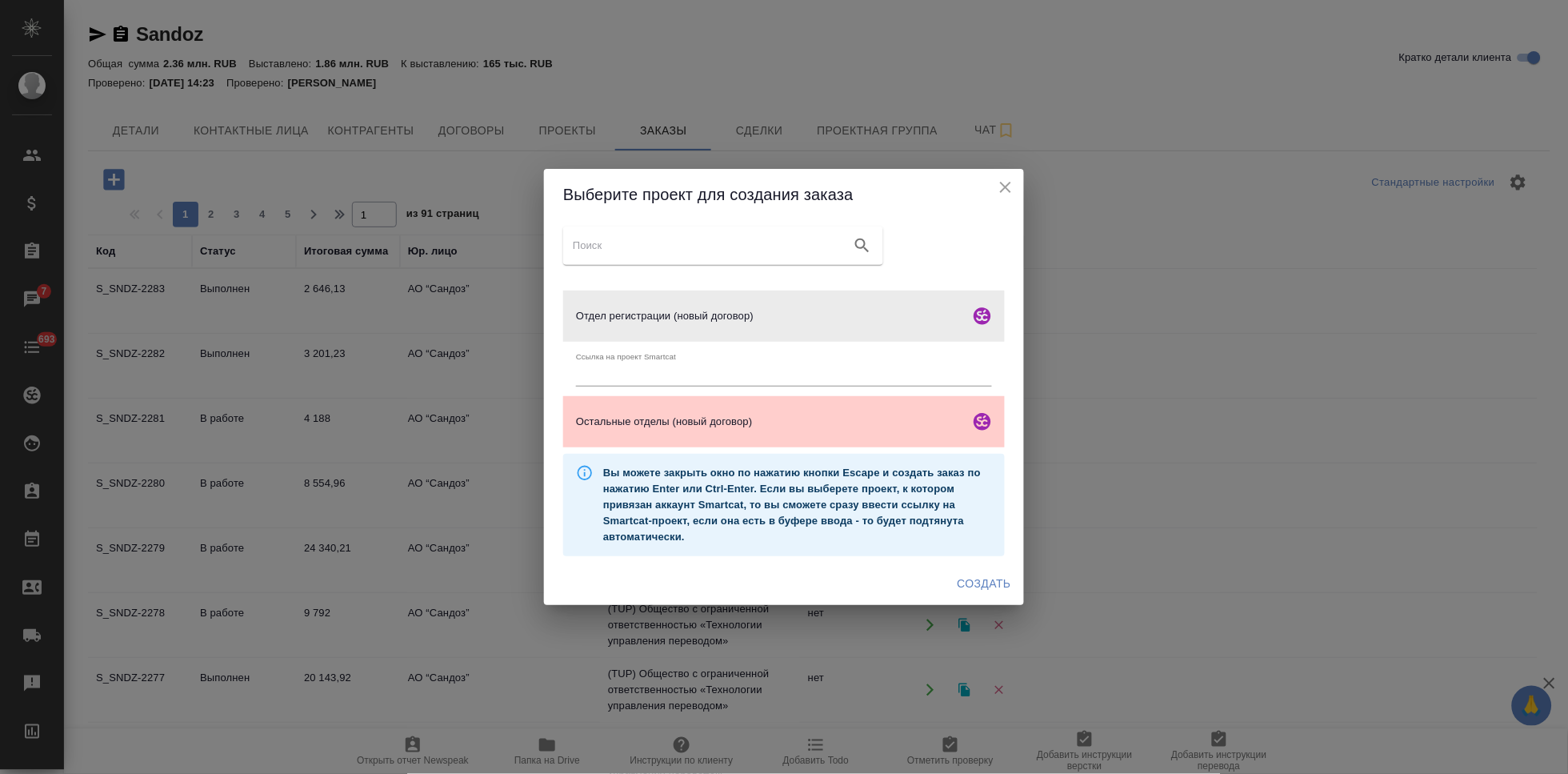
click at [993, 585] on span "Создать" at bounding box center [984, 583] width 53 height 20
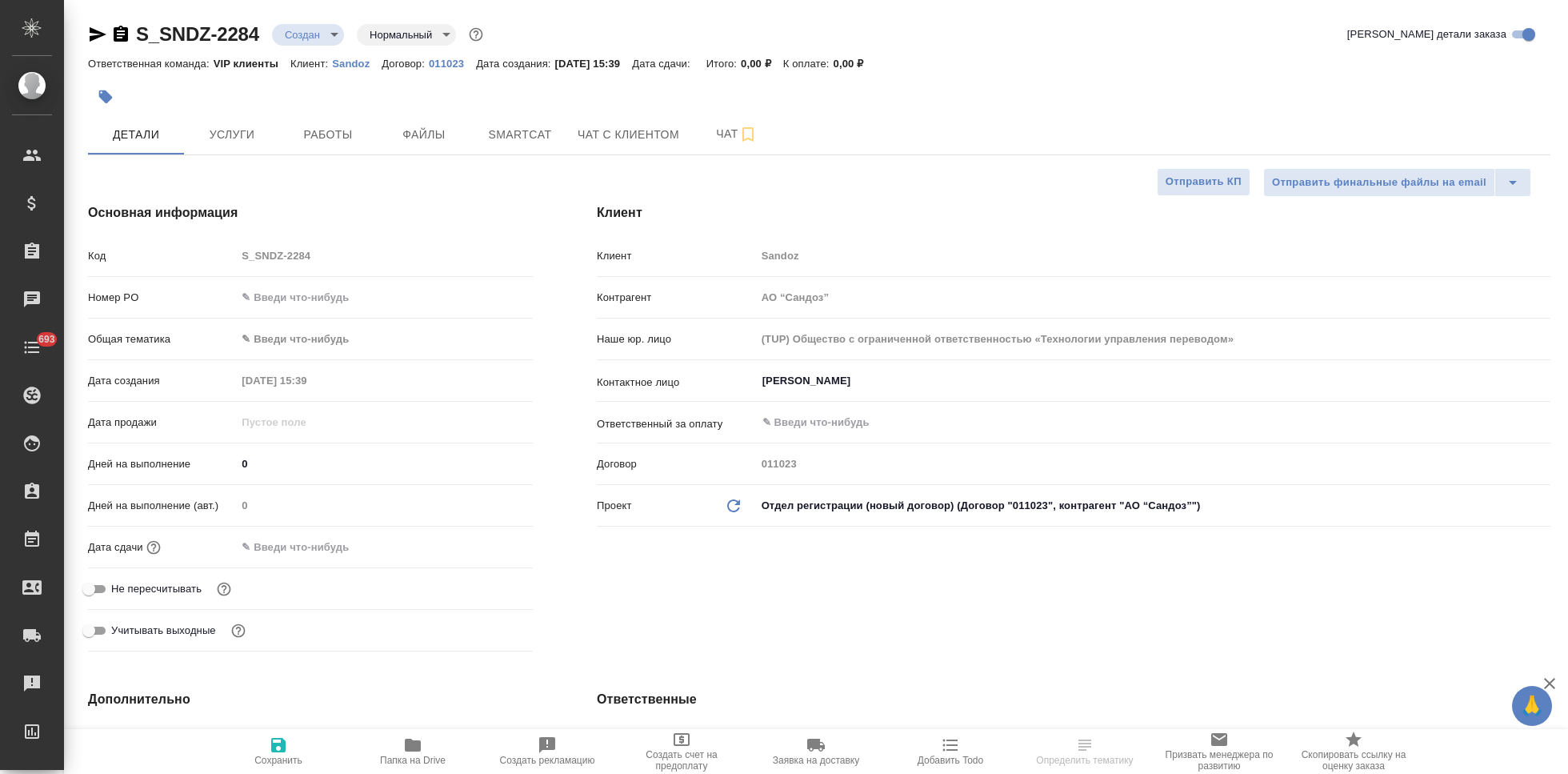
select select "RU"
type textarea "x"
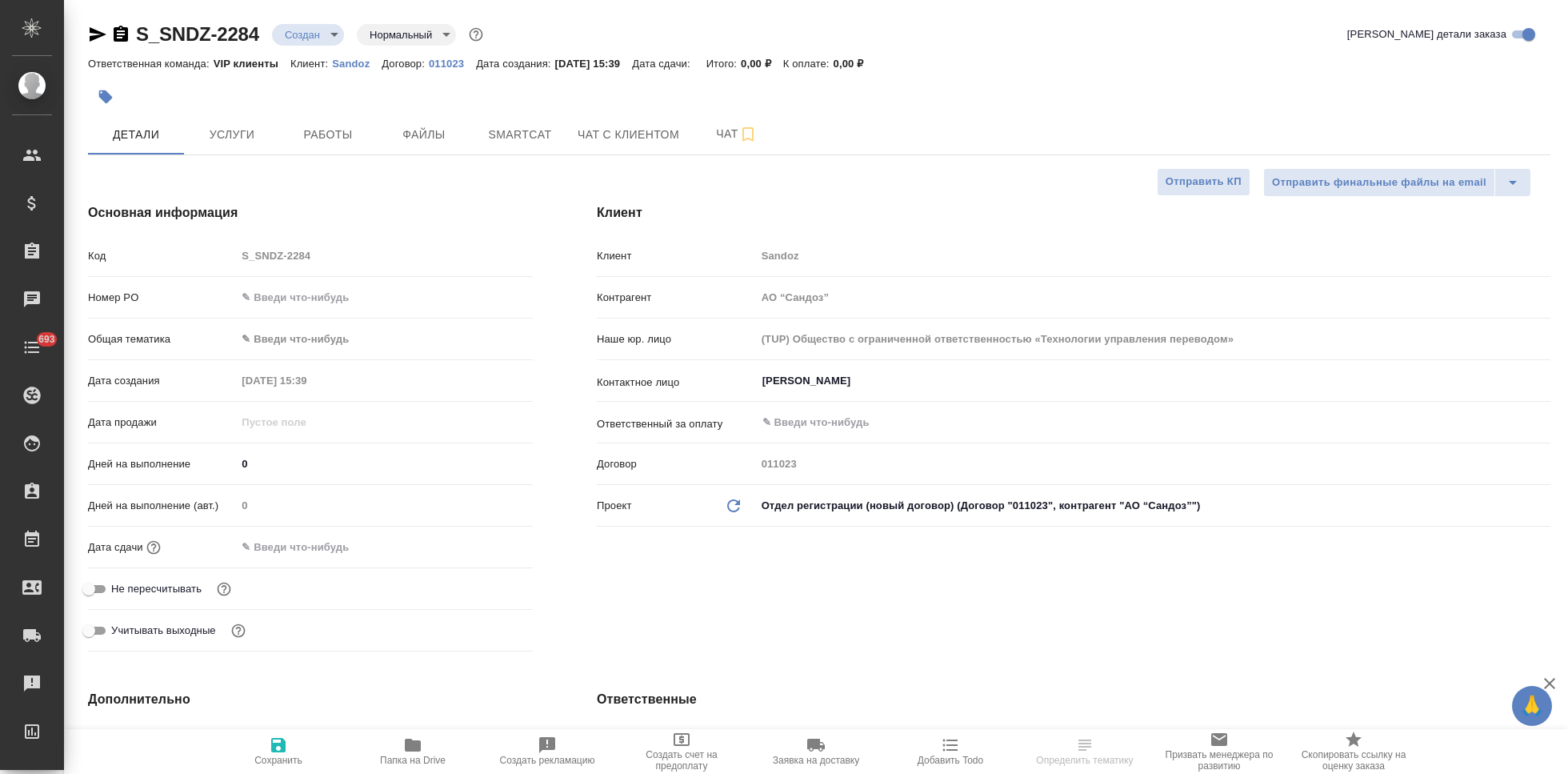
type textarea "x"
click at [411, 754] on span "Папка на Drive" at bounding box center [412, 760] width 66 height 11
type textarea "x"
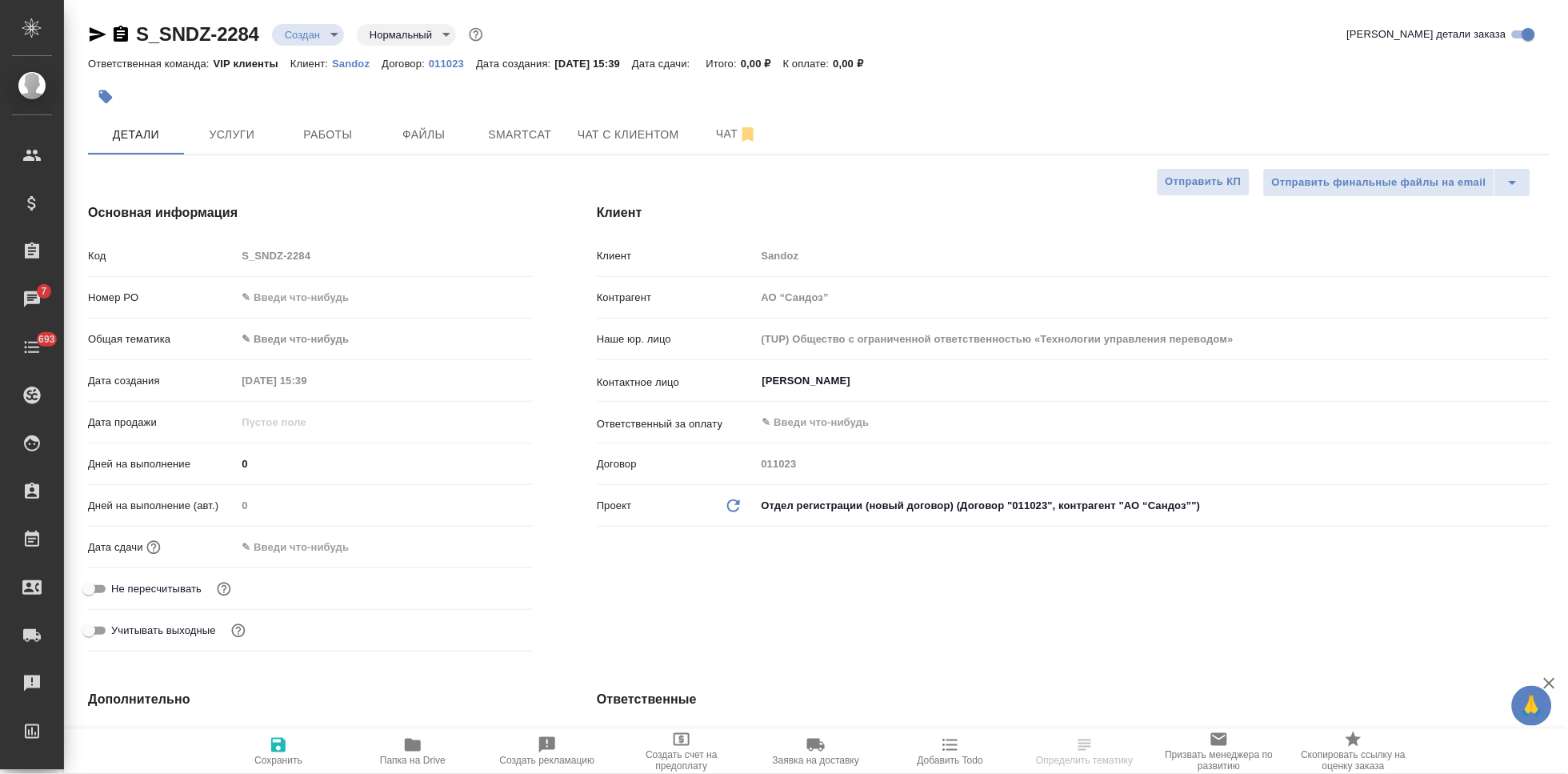
type textarea "x"
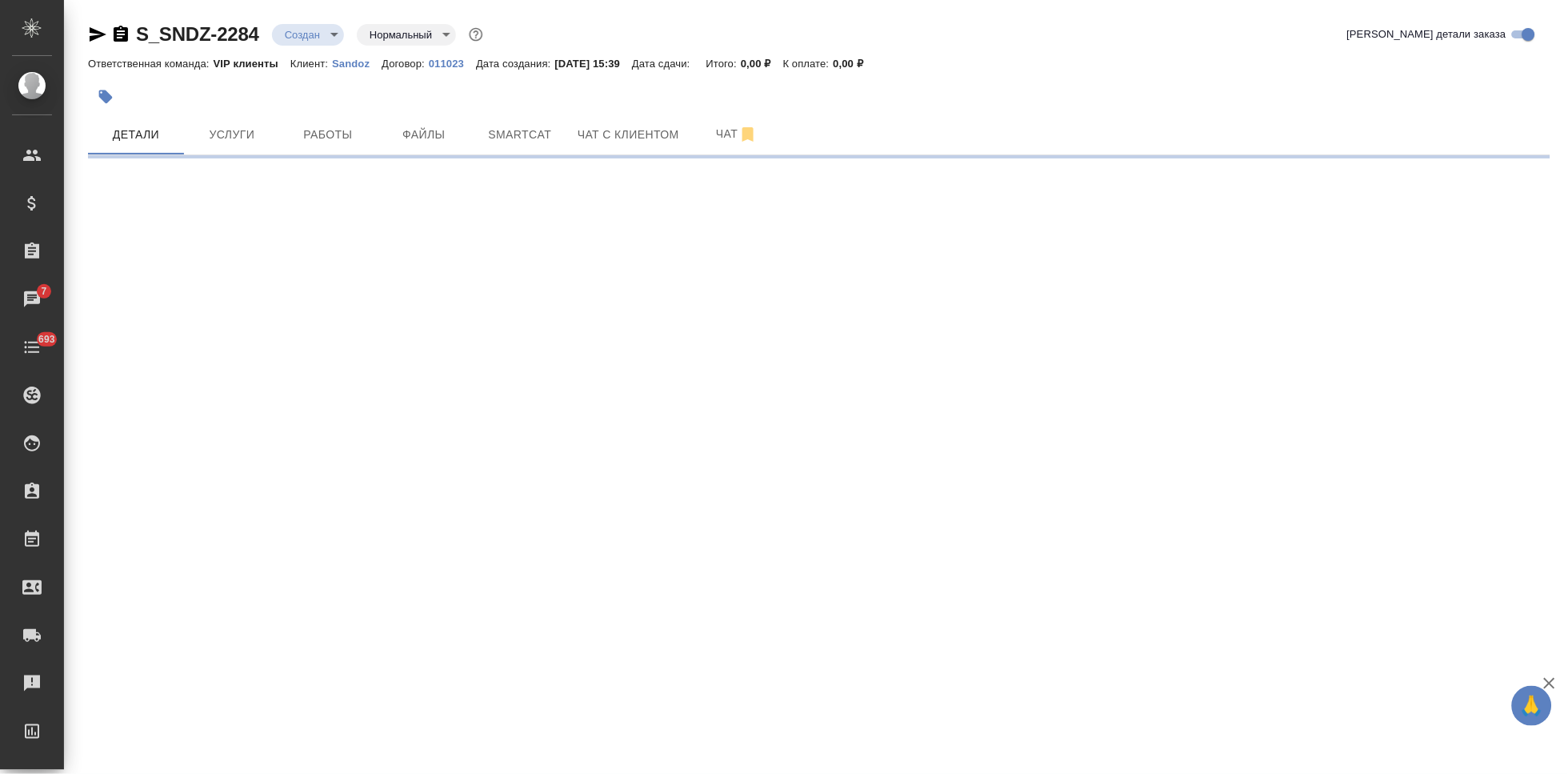
select select "RU"
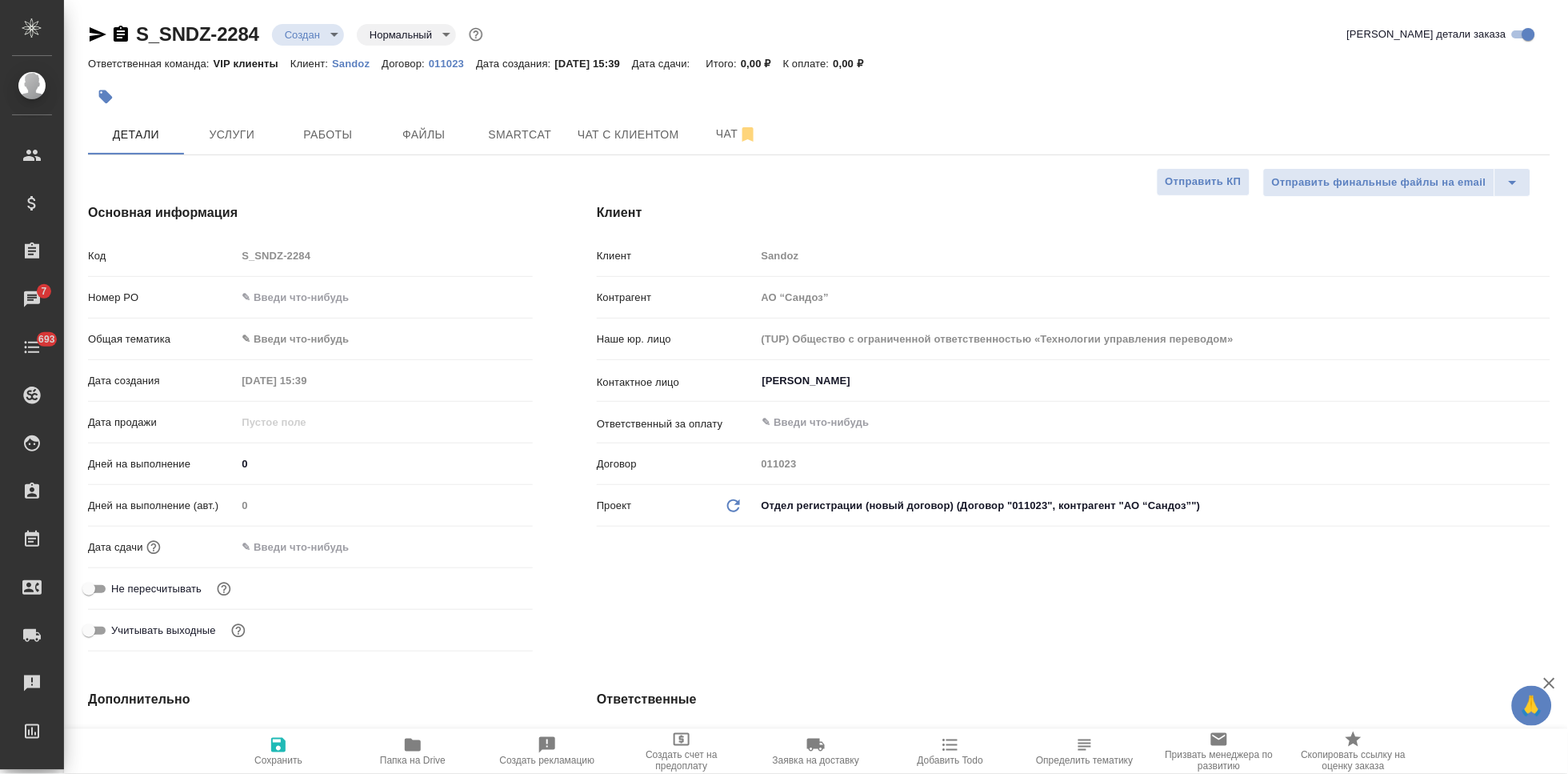
type textarea "x"
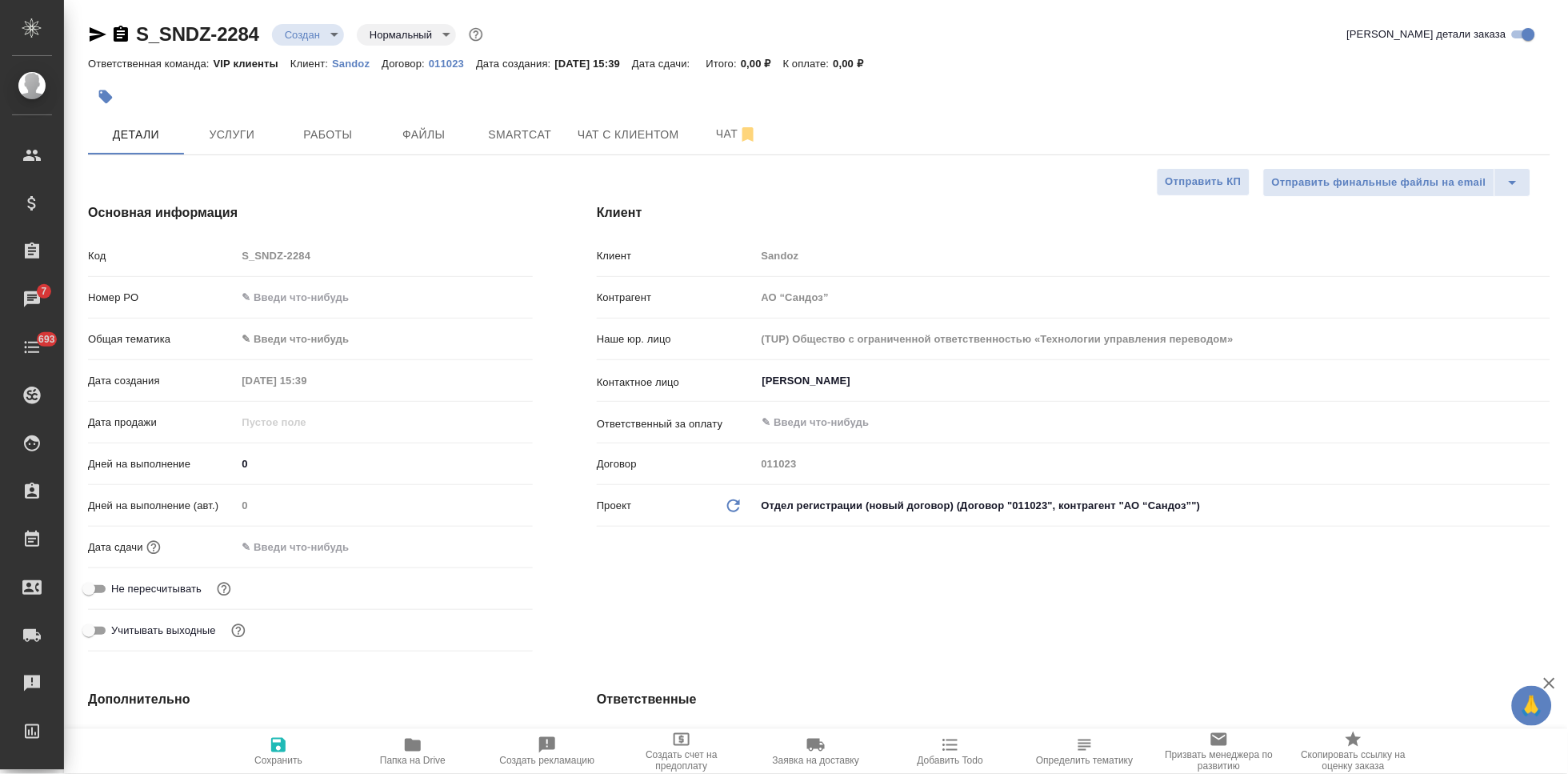
type textarea "x"
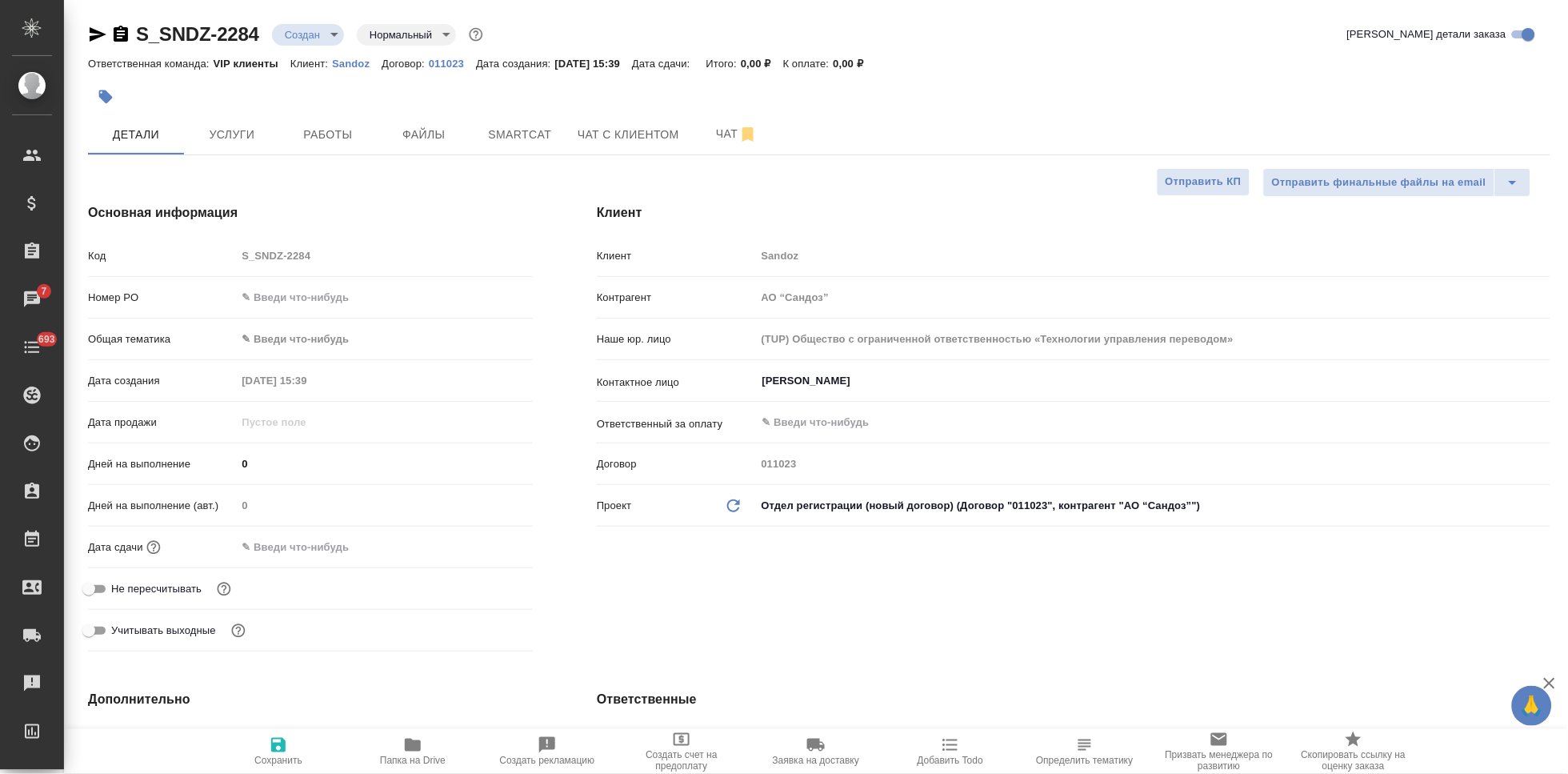
type textarea "x"
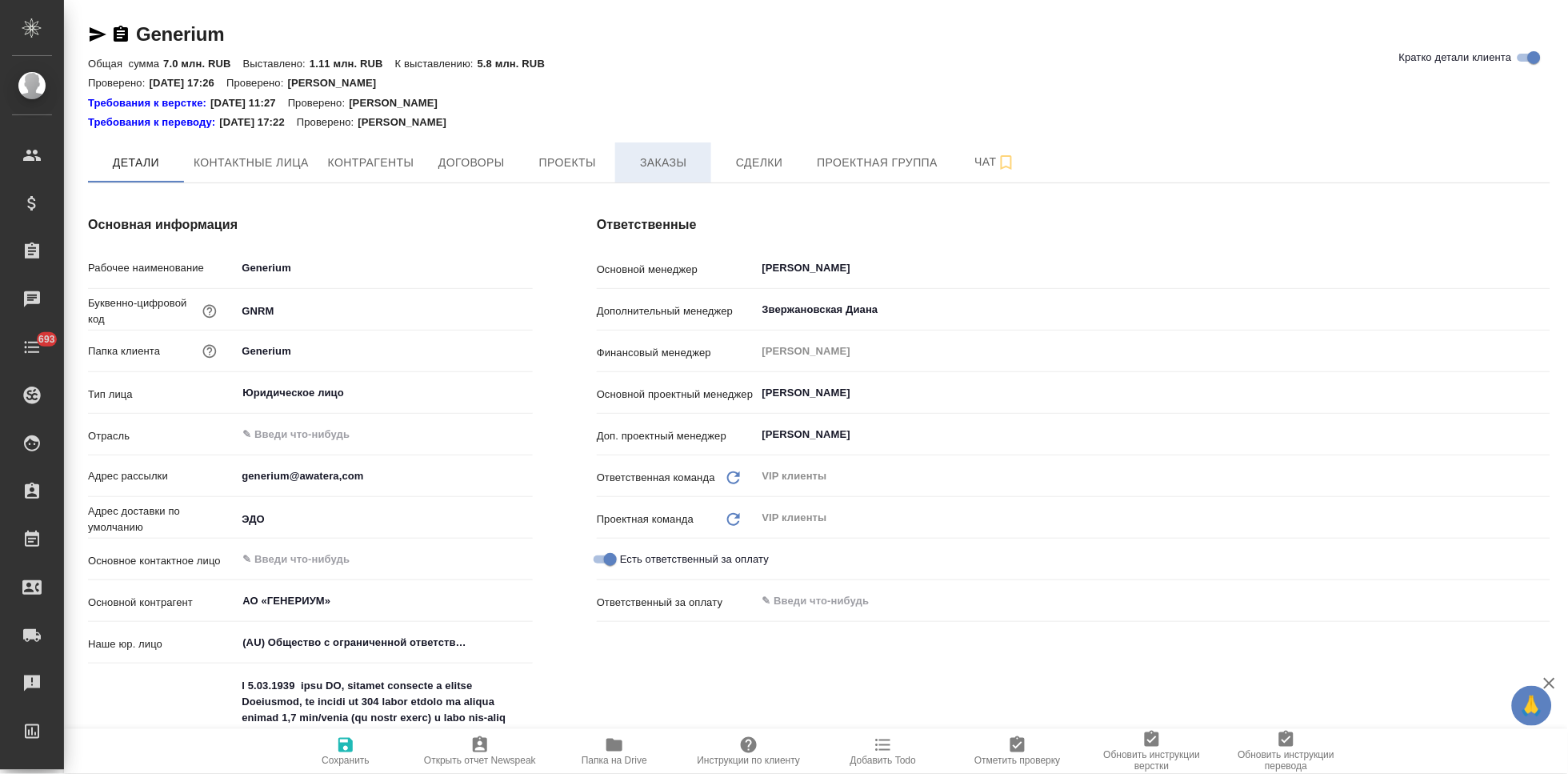
click at [654, 170] on span "Заказы" at bounding box center [663, 162] width 77 height 20
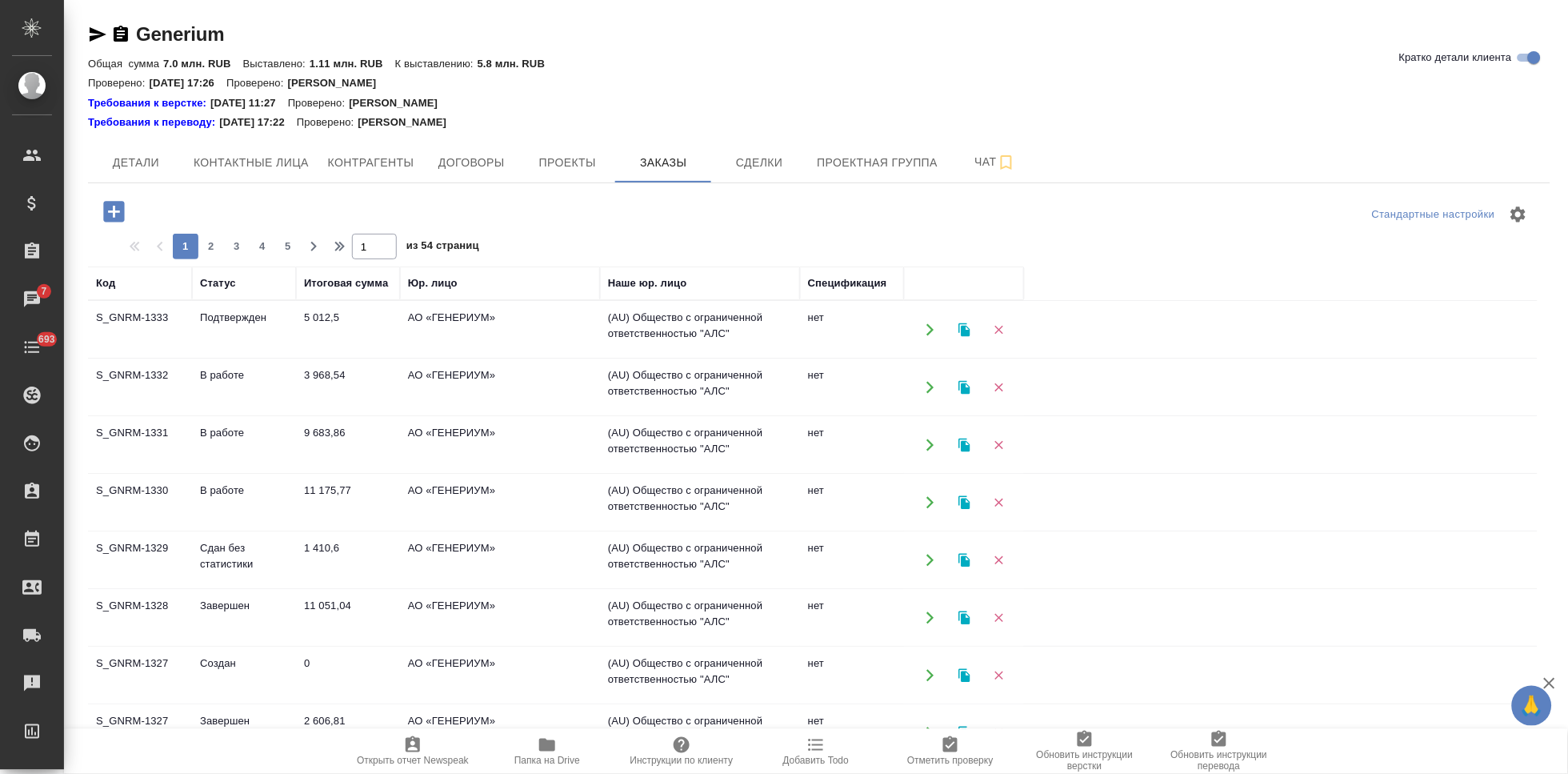
scroll to position [89, 0]
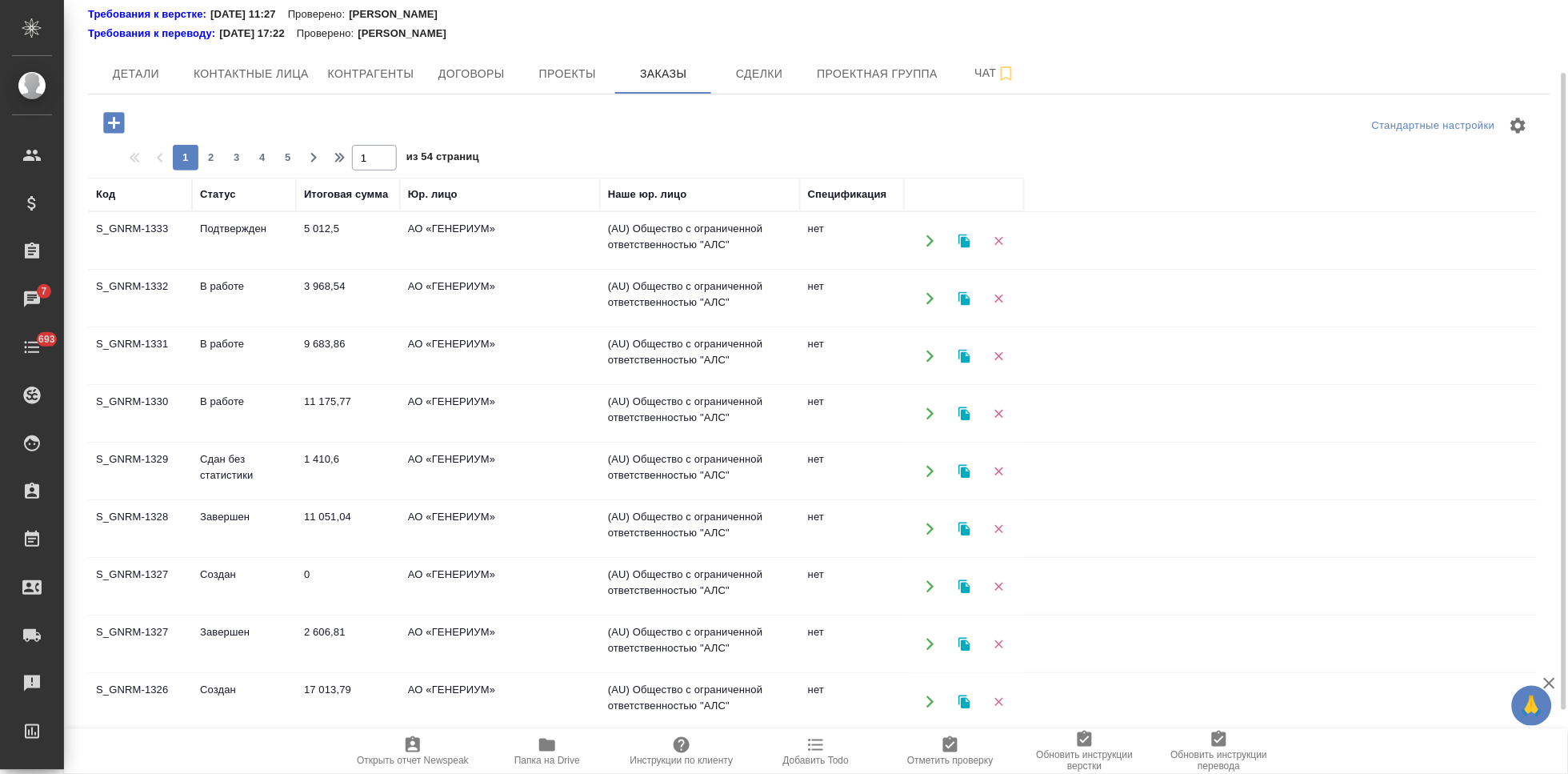
click at [217, 269] on td "Создан" at bounding box center [244, 240] width 104 height 56
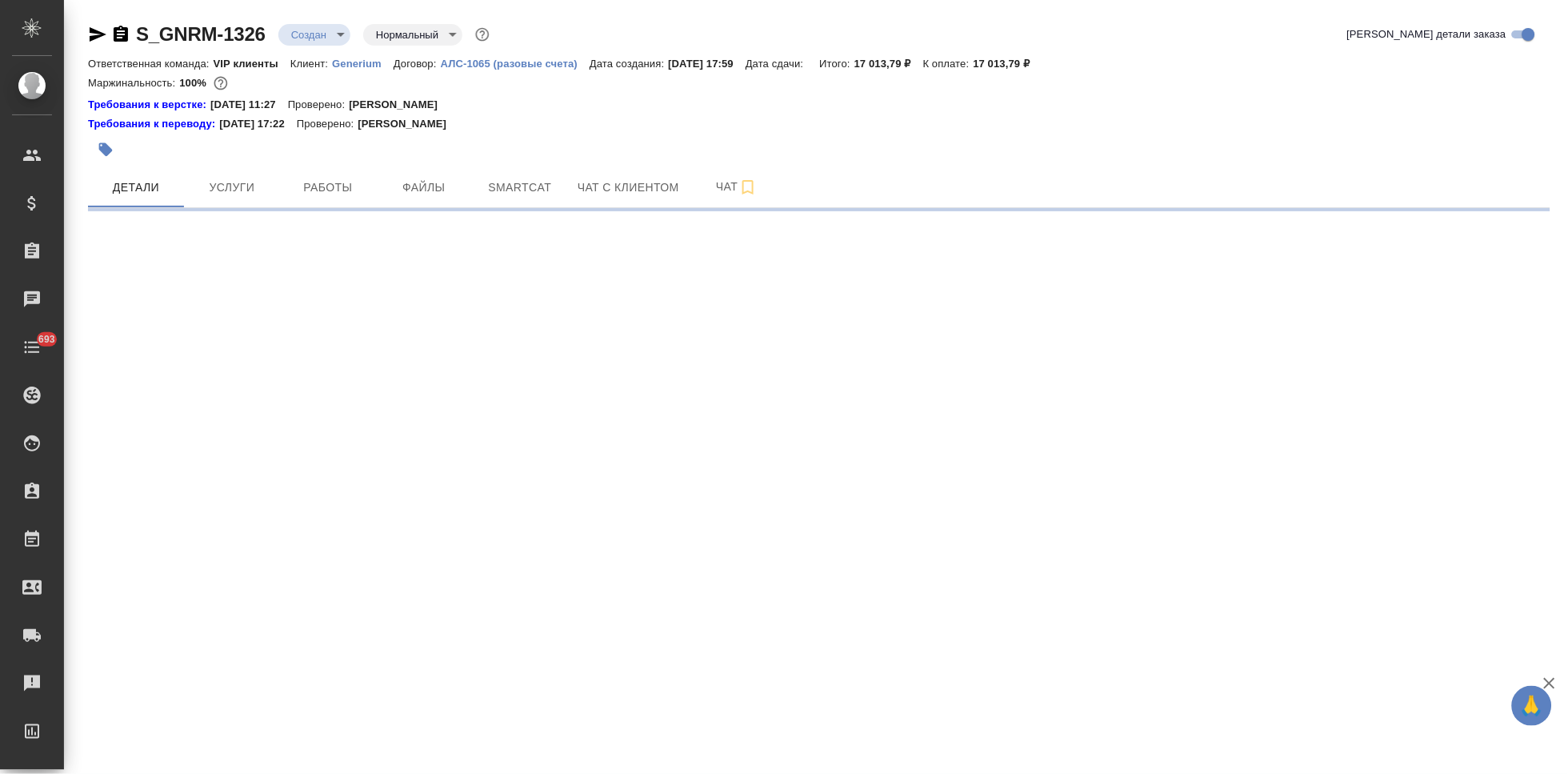
select select "RU"
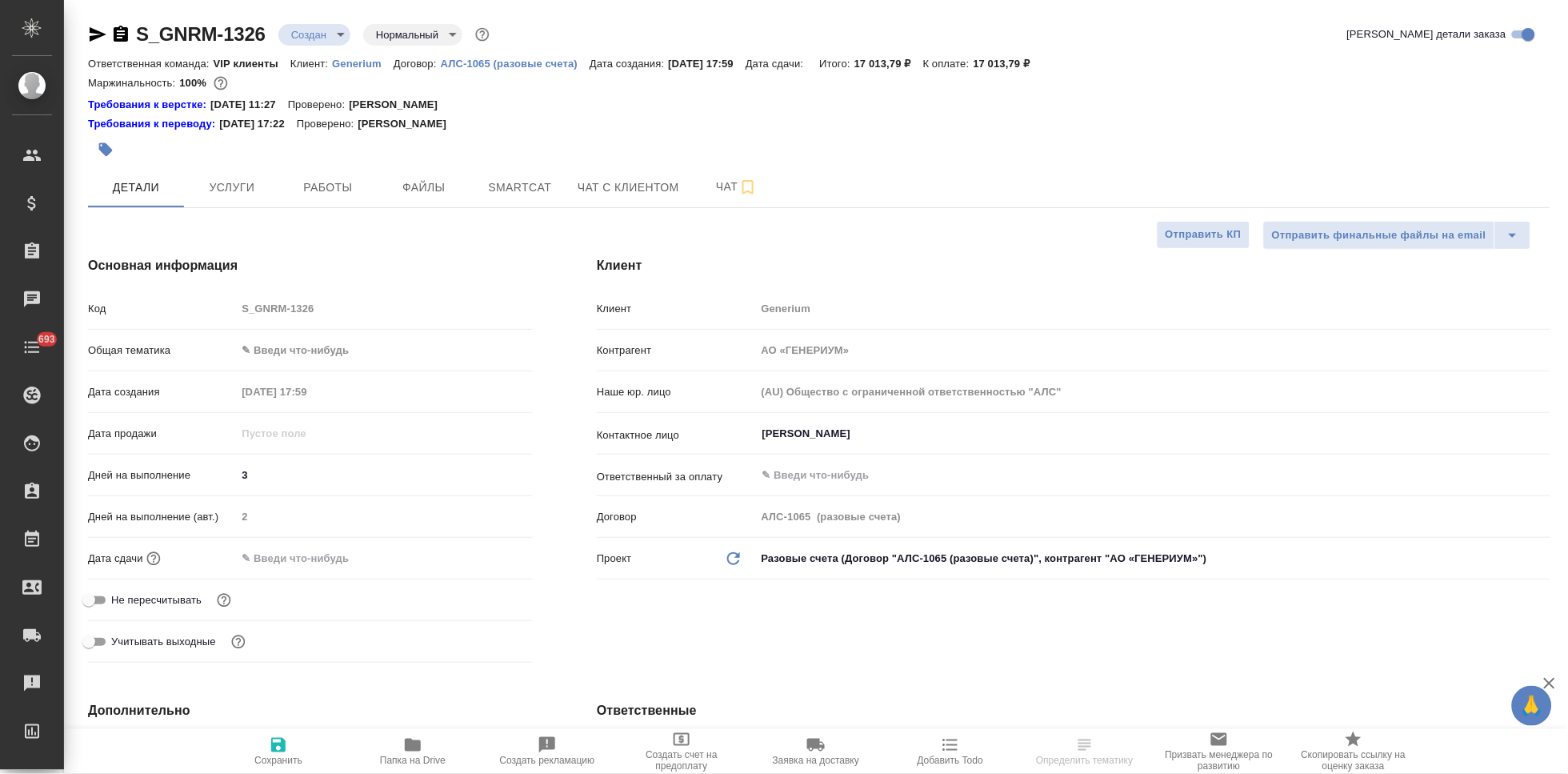
click at [343, 33] on body "🙏 .cls-1 fill:#fff; AWATERA Kabargina [PERSON_NAME] Спецификации Заказы Чаты 69…" at bounding box center [784, 387] width 1568 height 774
type textarea "x"
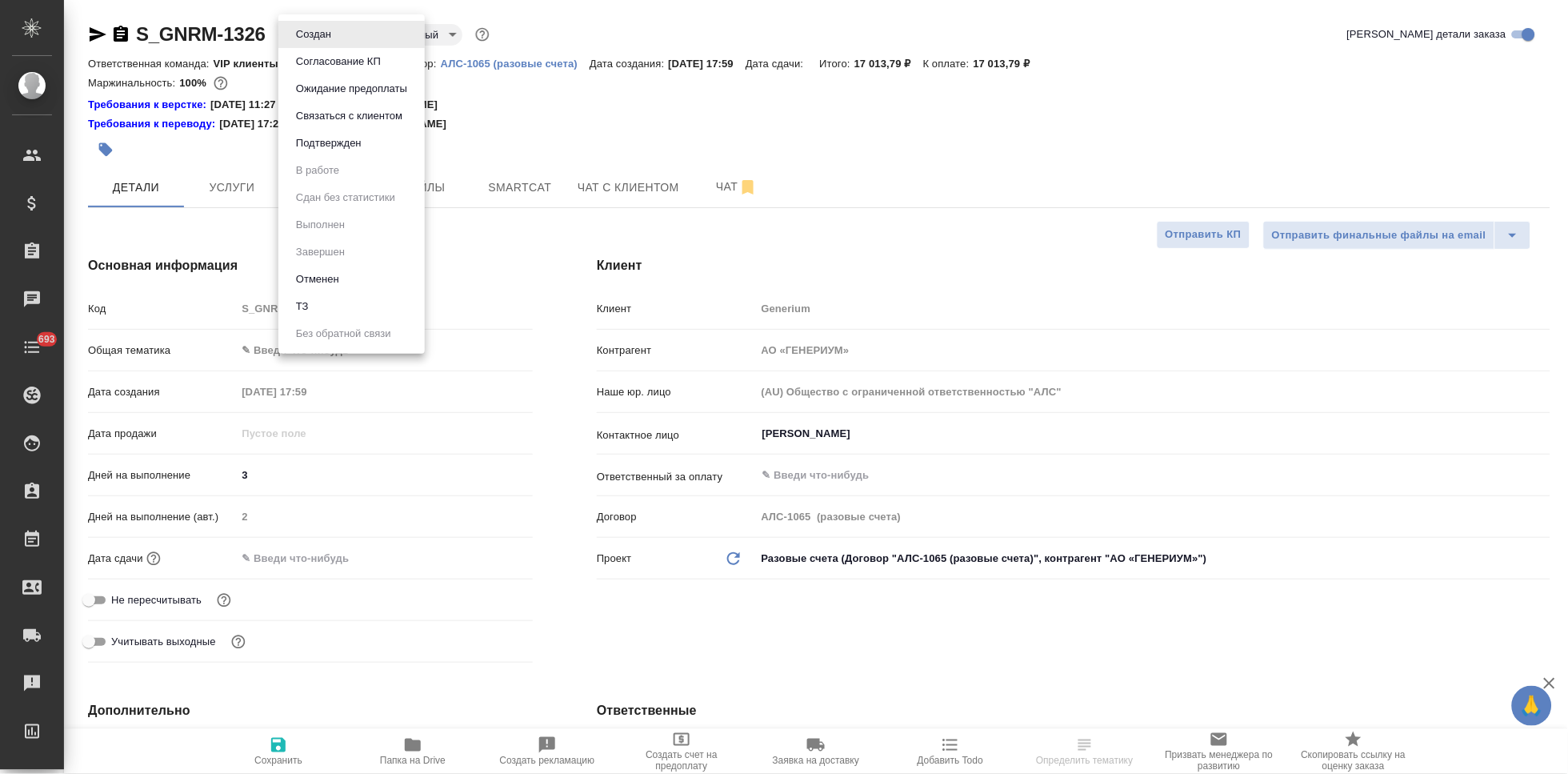
type textarea "x"
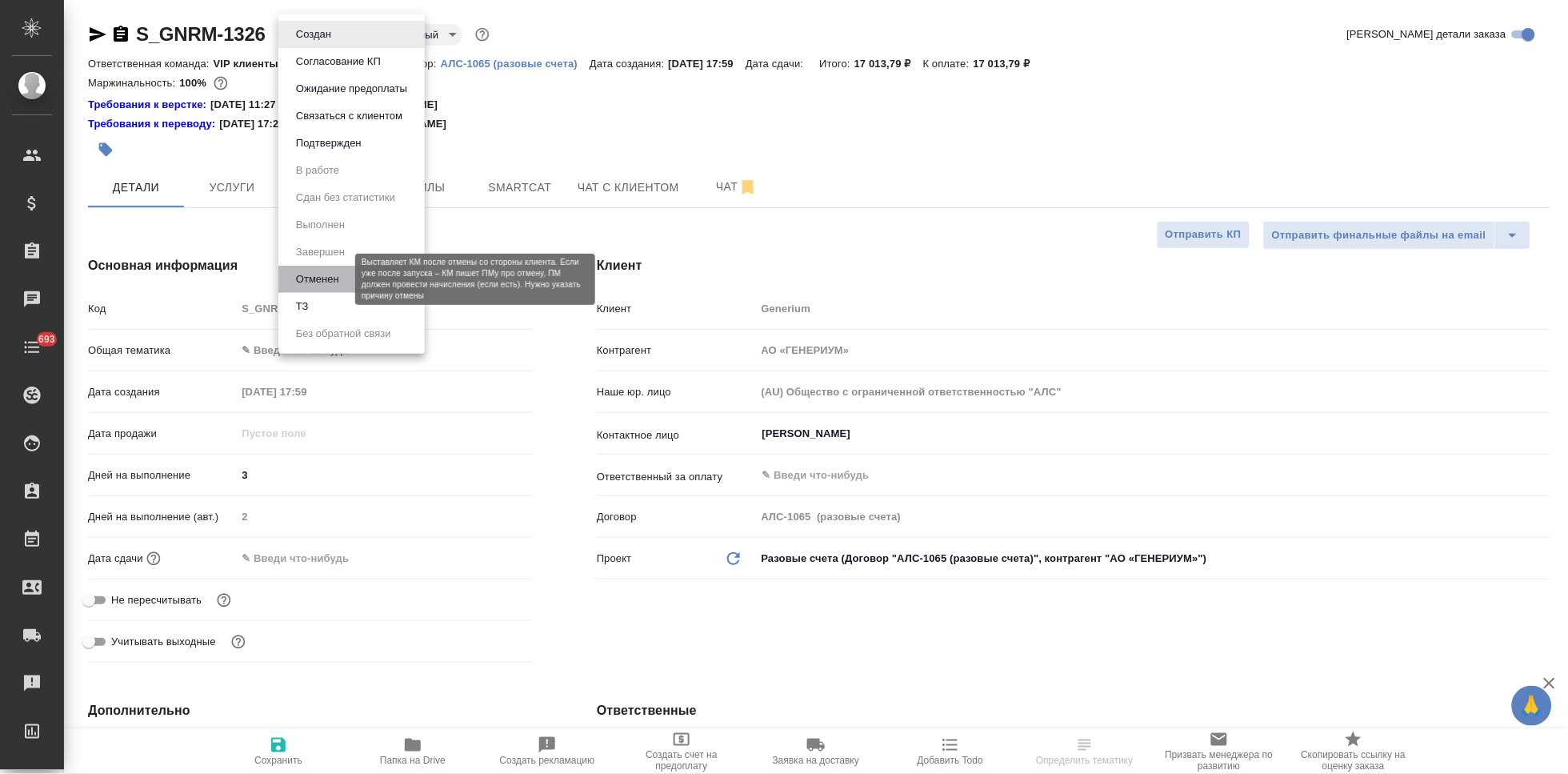
click at [342, 287] on button "Отменен" at bounding box center [318, 279] width 53 height 18
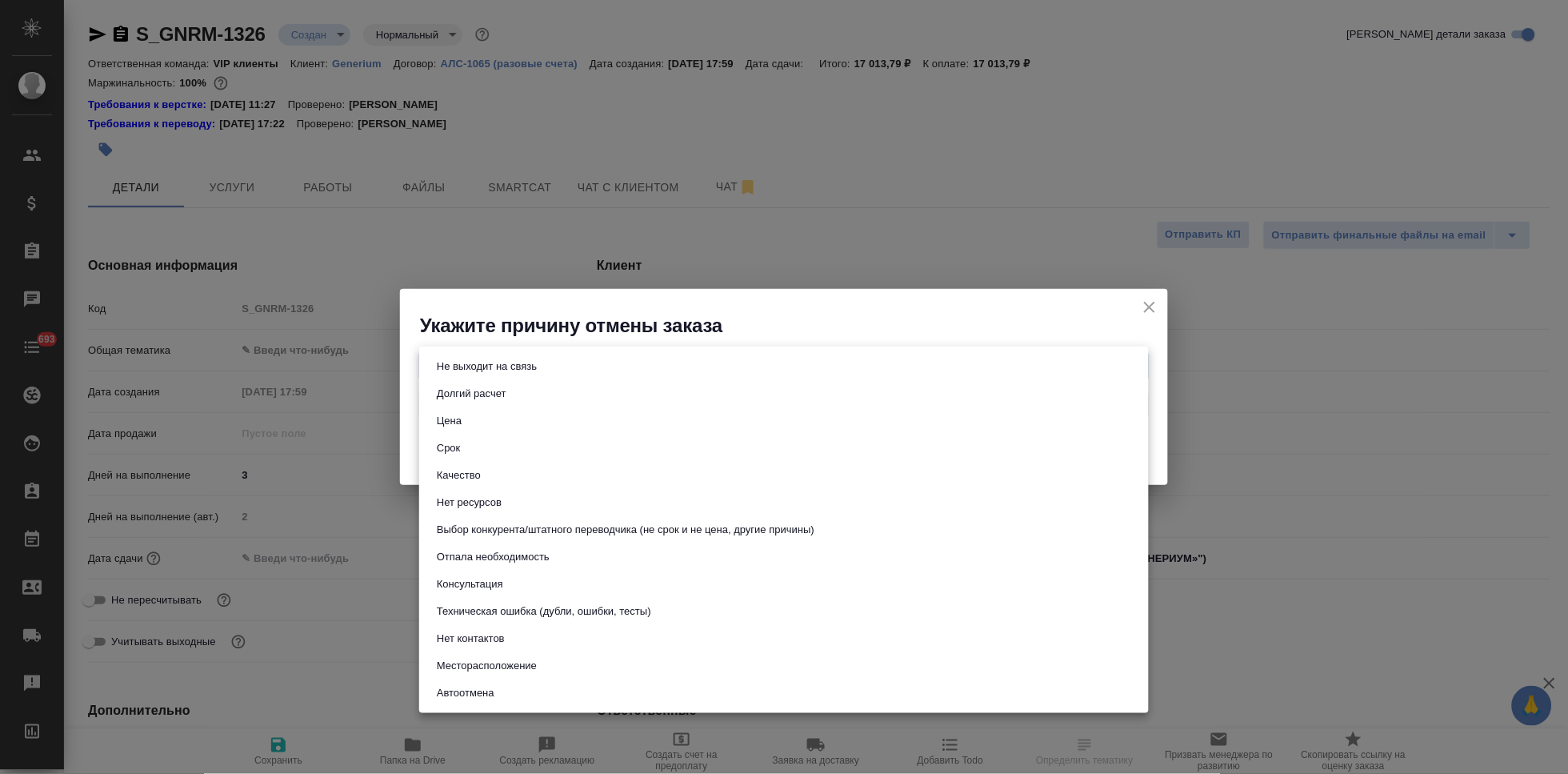
click at [603, 367] on body "🙏 .cls-1 fill:#fff; AWATERA Kabargina [PERSON_NAME] Спецификации Заказы Чаты 69…" at bounding box center [784, 387] width 1568 height 774
click at [523, 555] on button "Отпала необходимость" at bounding box center [493, 557] width 123 height 18
type input "noNeed"
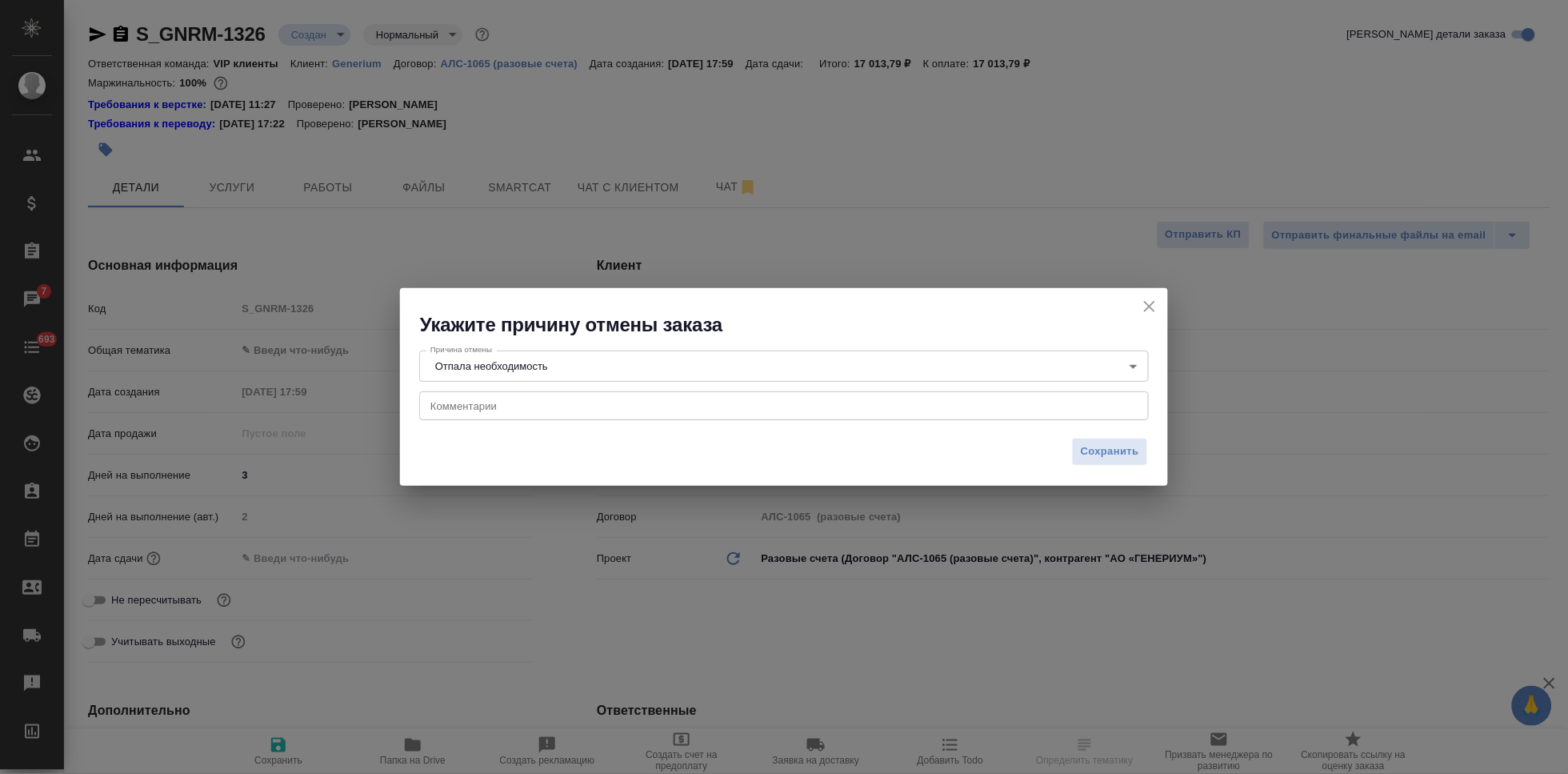
click at [520, 396] on div "x Комментарии" at bounding box center [784, 406] width 729 height 28
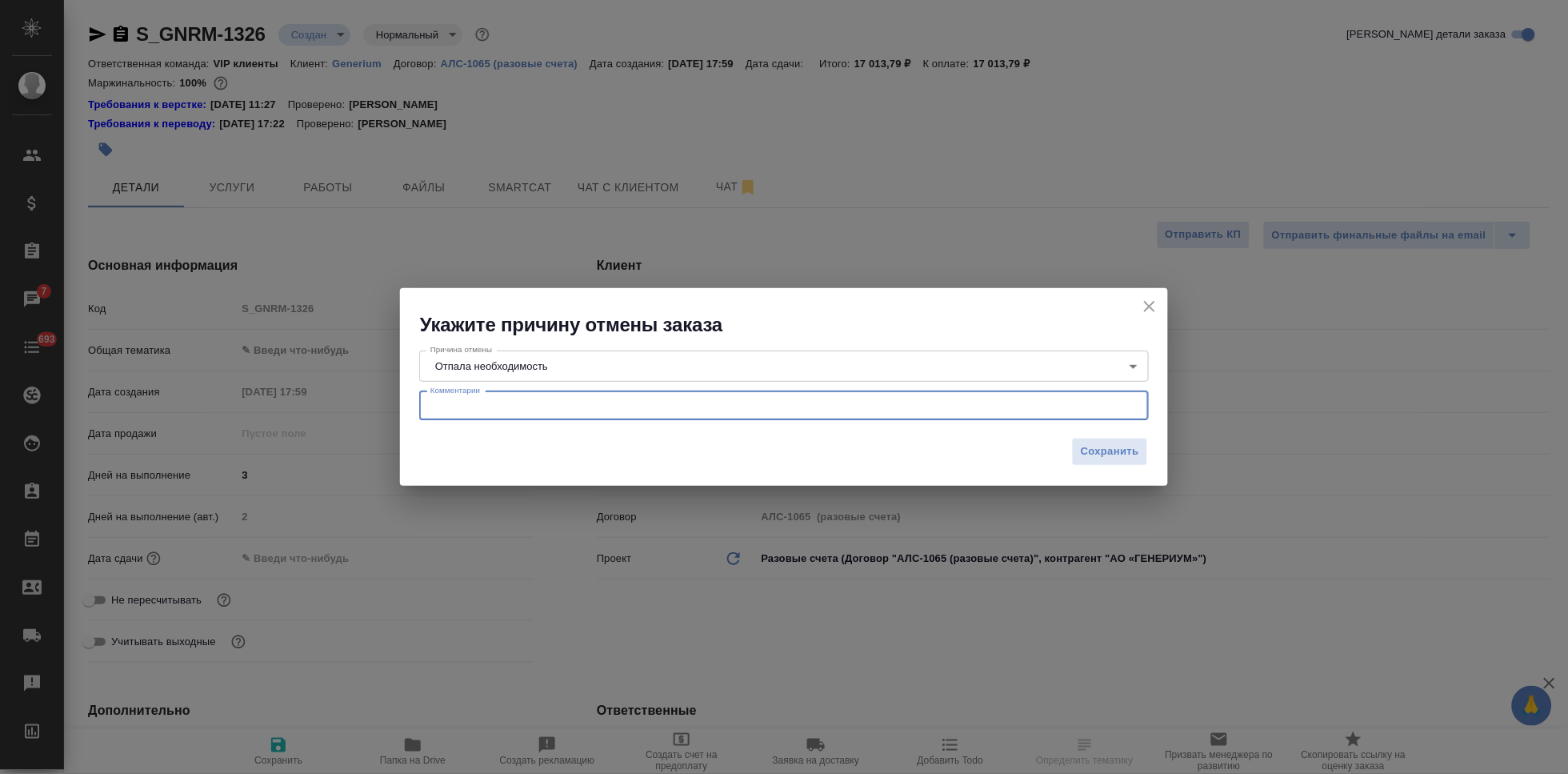
paste textarea "Мы просто нашли у себя документы с переводом."
type textarea "Мы просто нашли у себя документы с переводом."
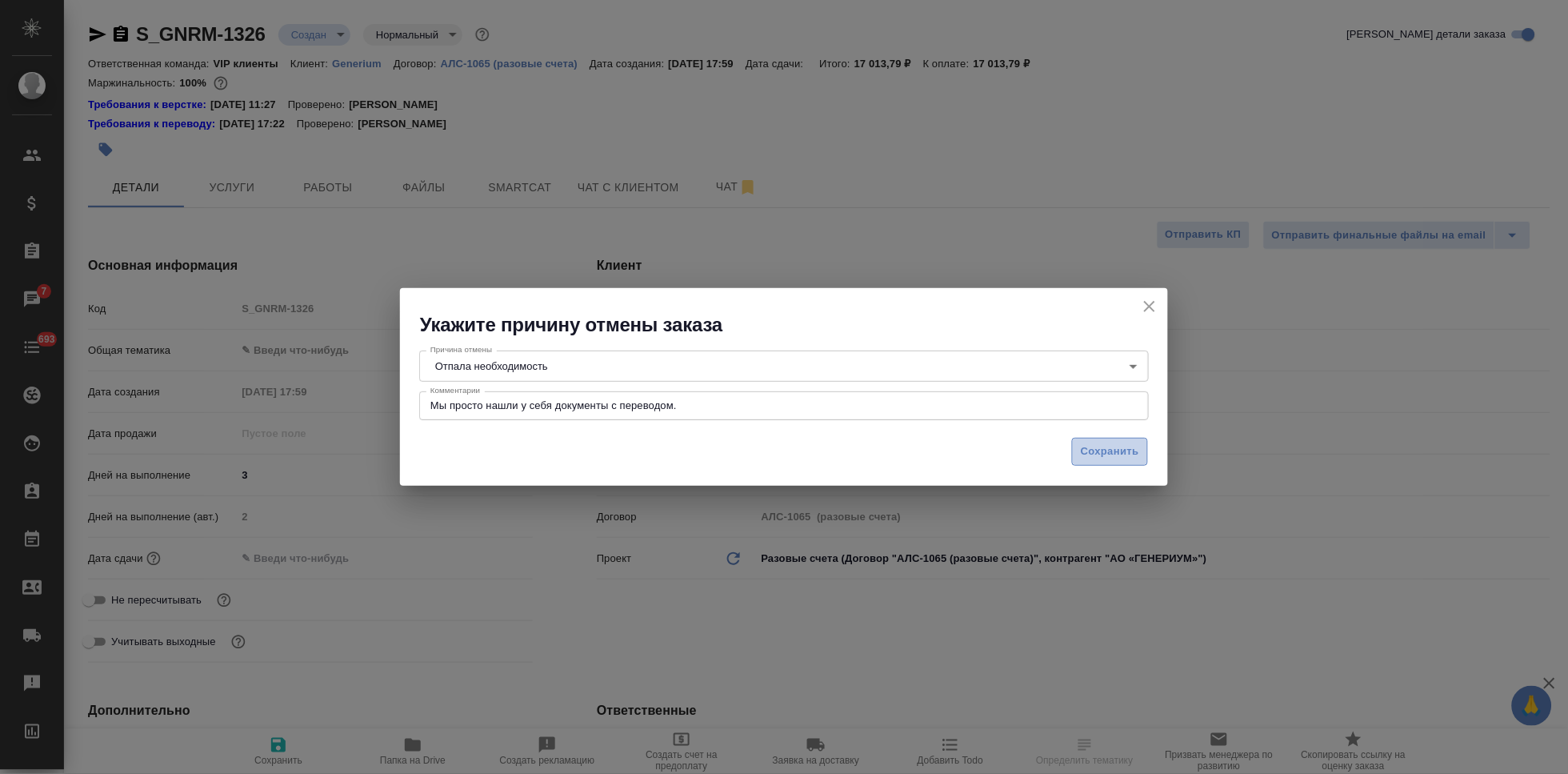
click at [1124, 454] on span "Сохранить" at bounding box center [1109, 451] width 58 height 18
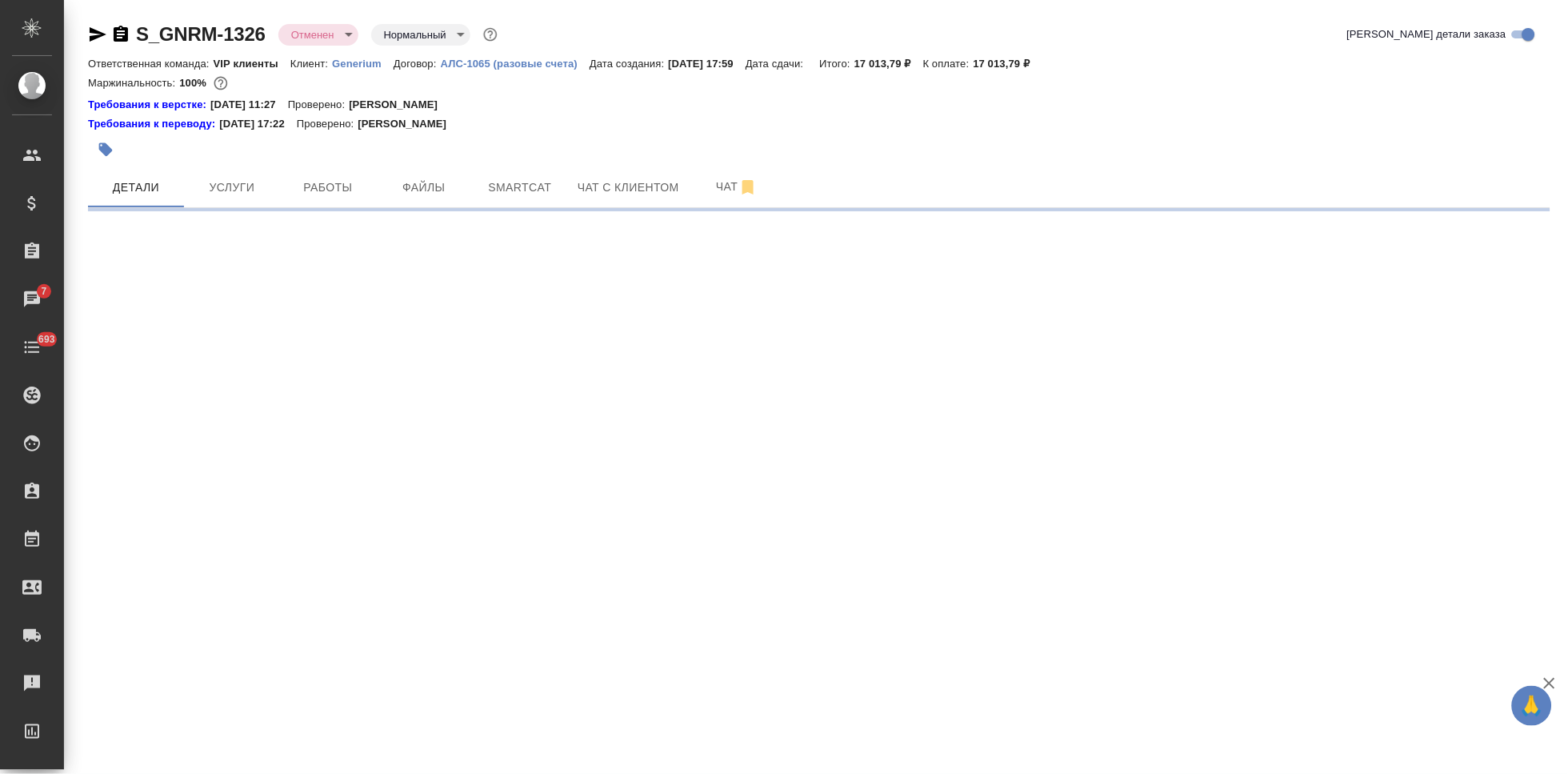
select select "RU"
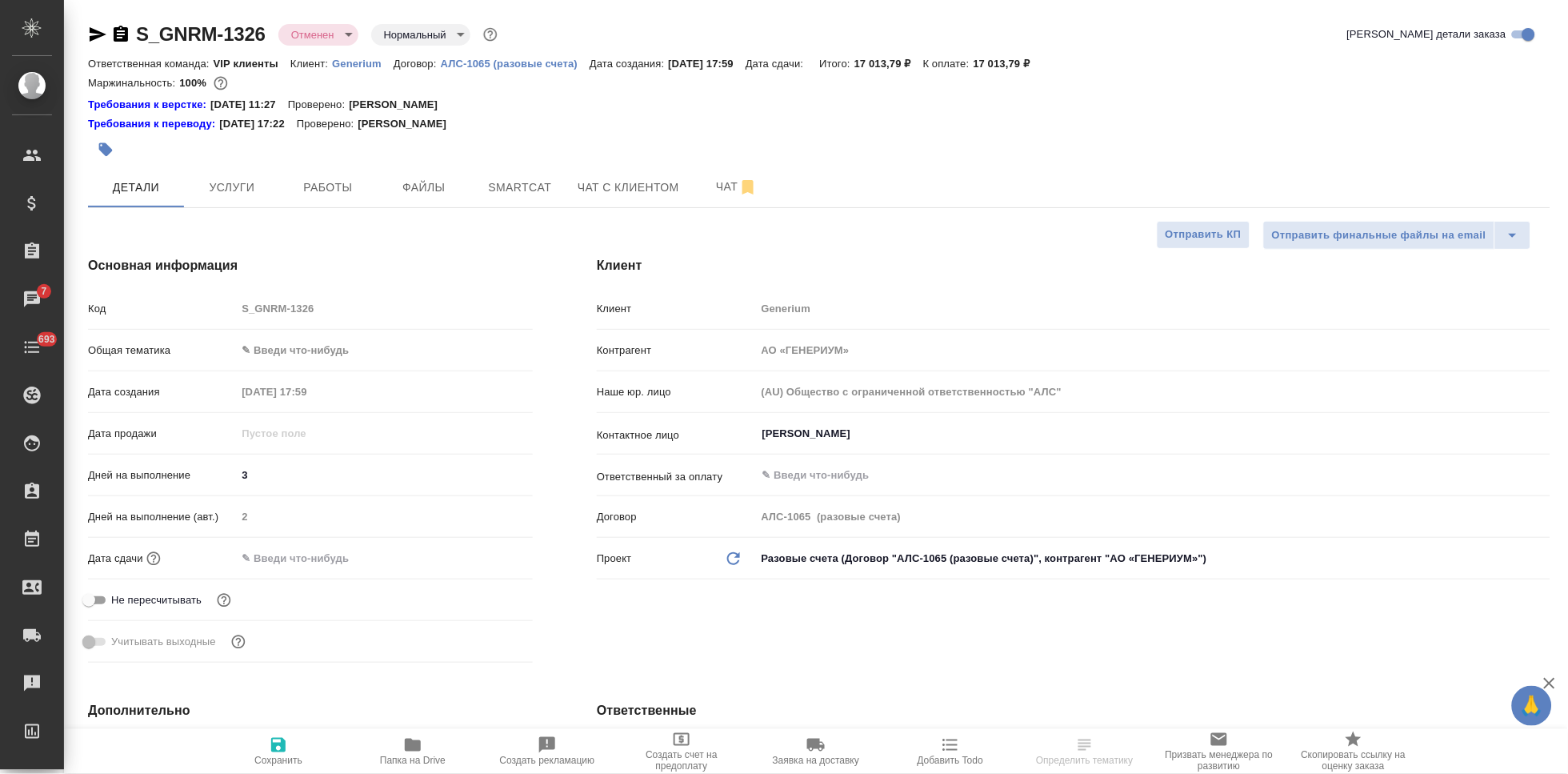
type textarea "x"
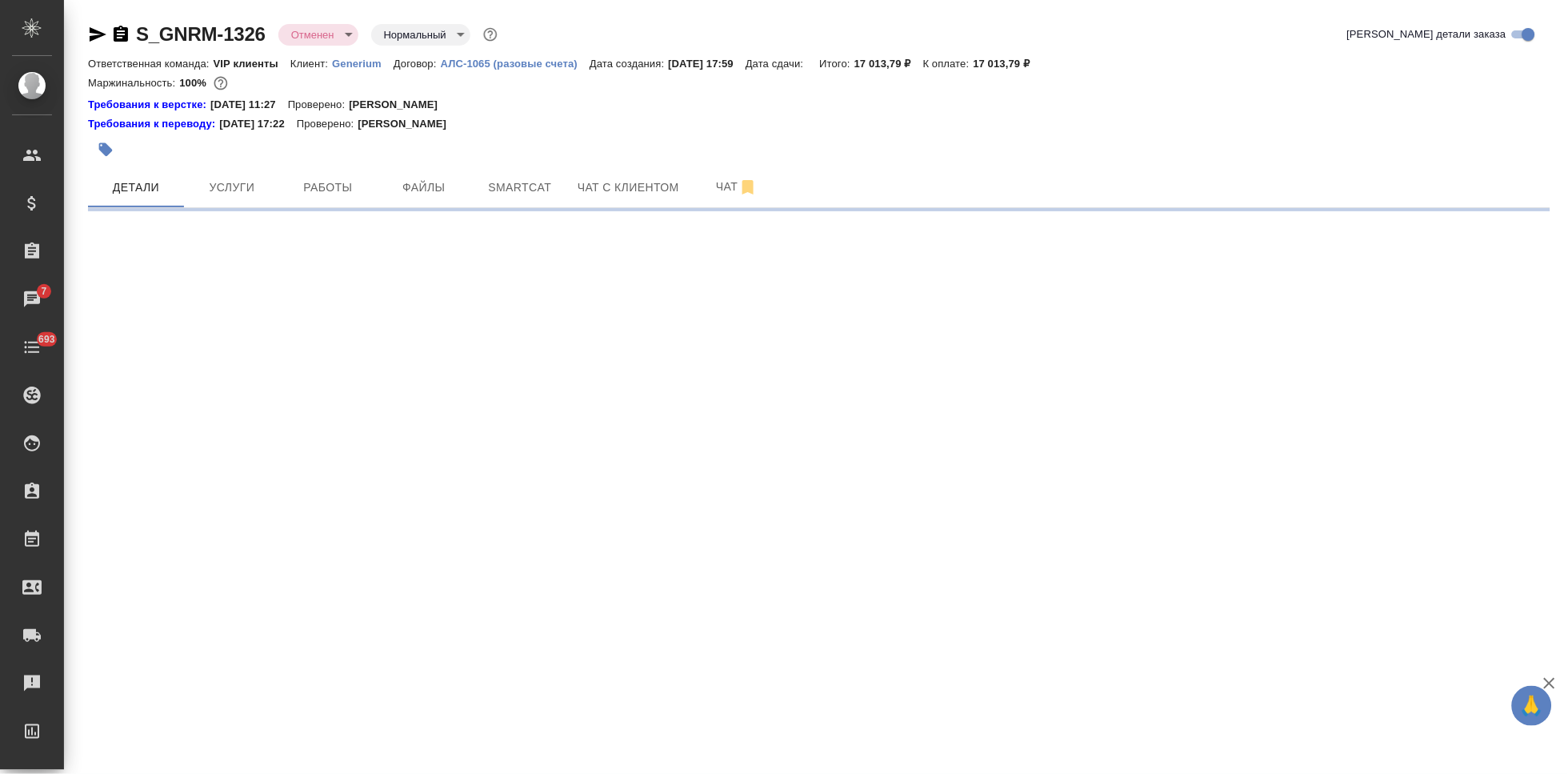
select select "RU"
